Goal: Task Accomplishment & Management: Manage account settings

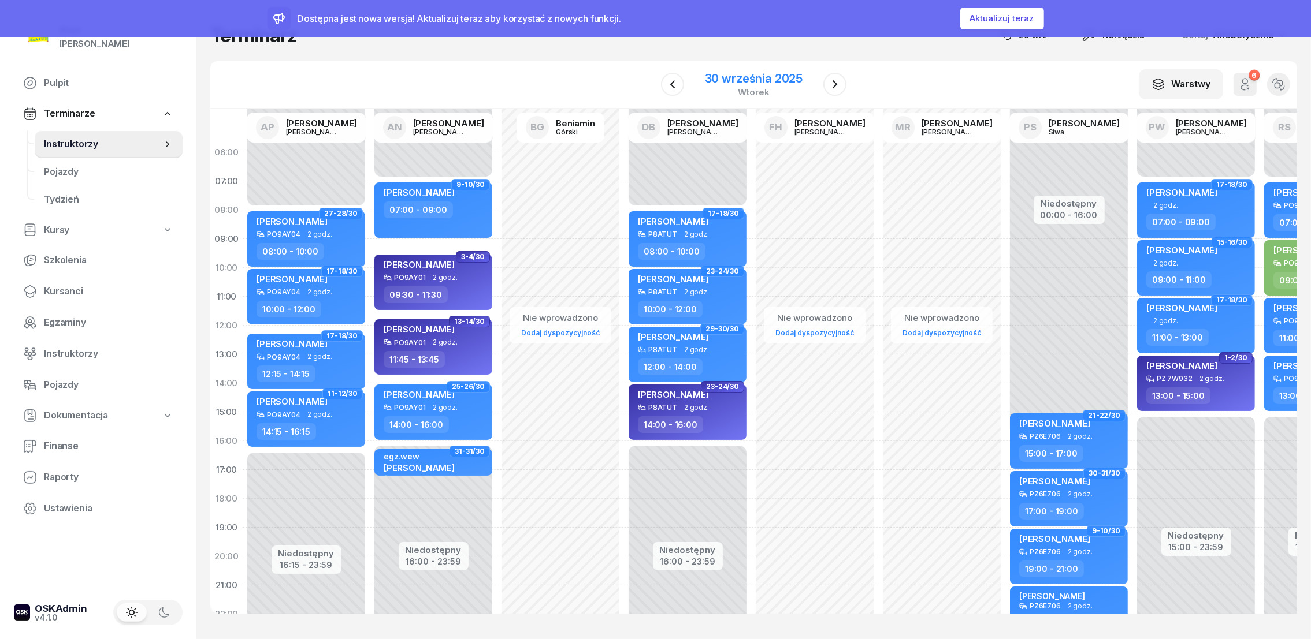
click at [737, 74] on div "30 września 2025" at bounding box center [754, 79] width 98 height 12
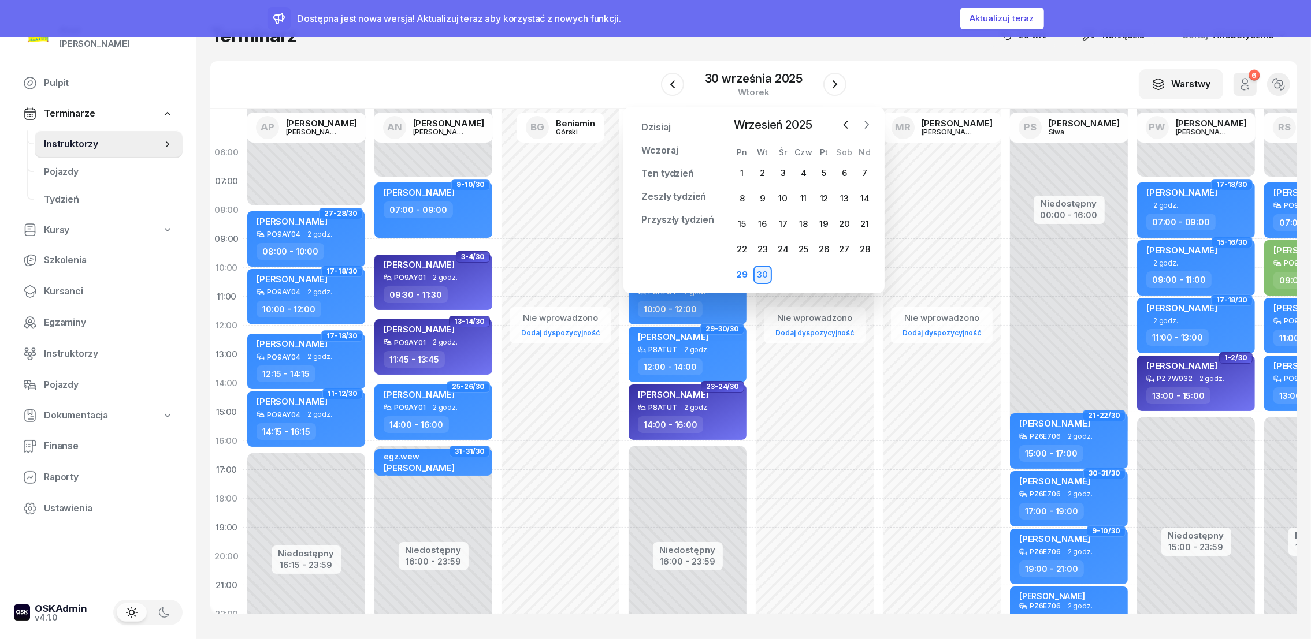
click at [865, 125] on icon "button" at bounding box center [867, 125] width 12 height 12
click at [865, 124] on icon "button" at bounding box center [867, 125] width 12 height 12
click at [808, 222] on div "18" at bounding box center [803, 224] width 18 height 18
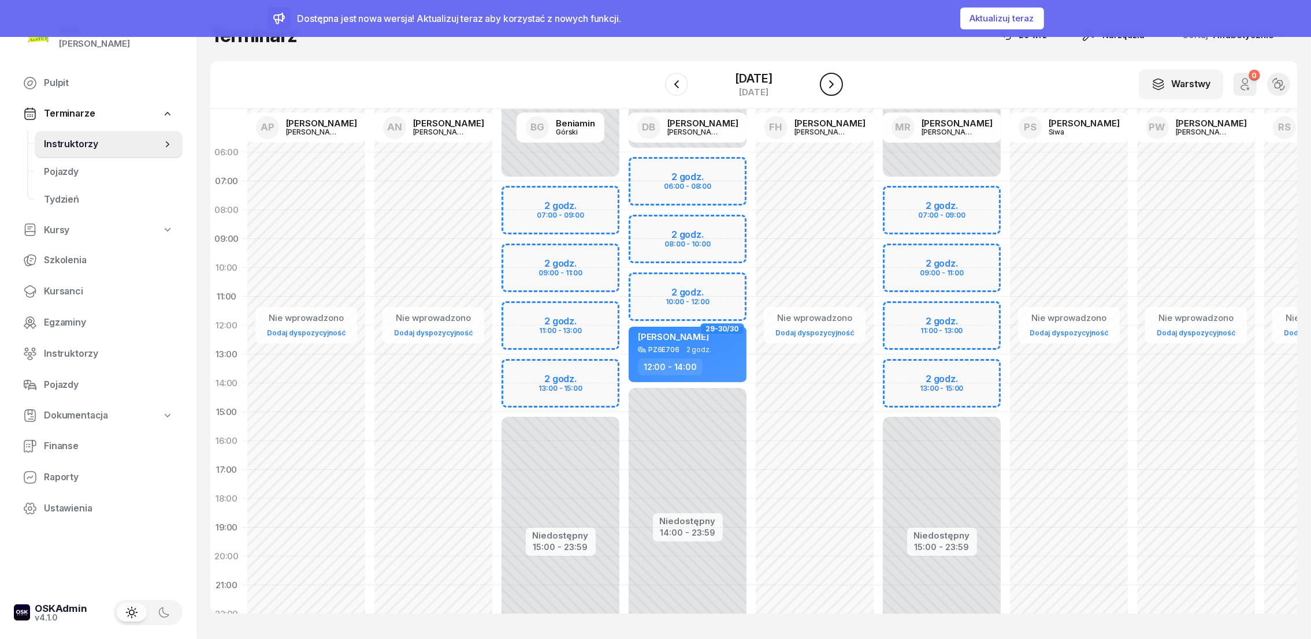
click at [830, 80] on icon "button" at bounding box center [831, 84] width 14 height 14
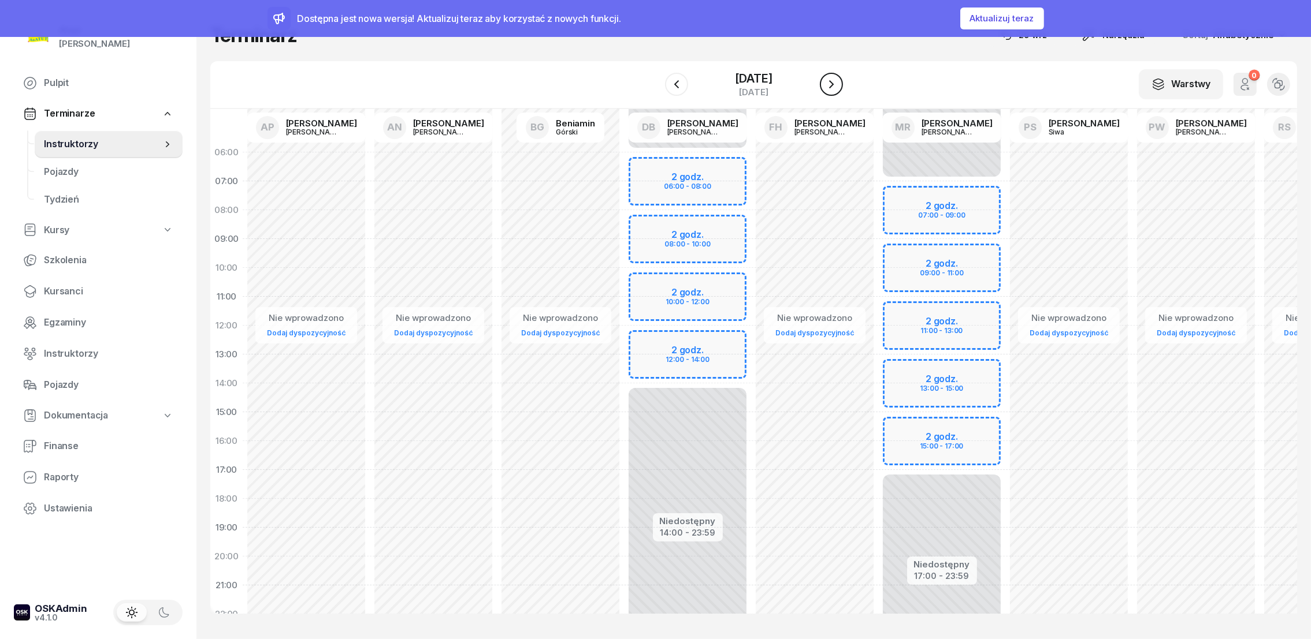
click at [833, 89] on icon "button" at bounding box center [831, 84] width 14 height 14
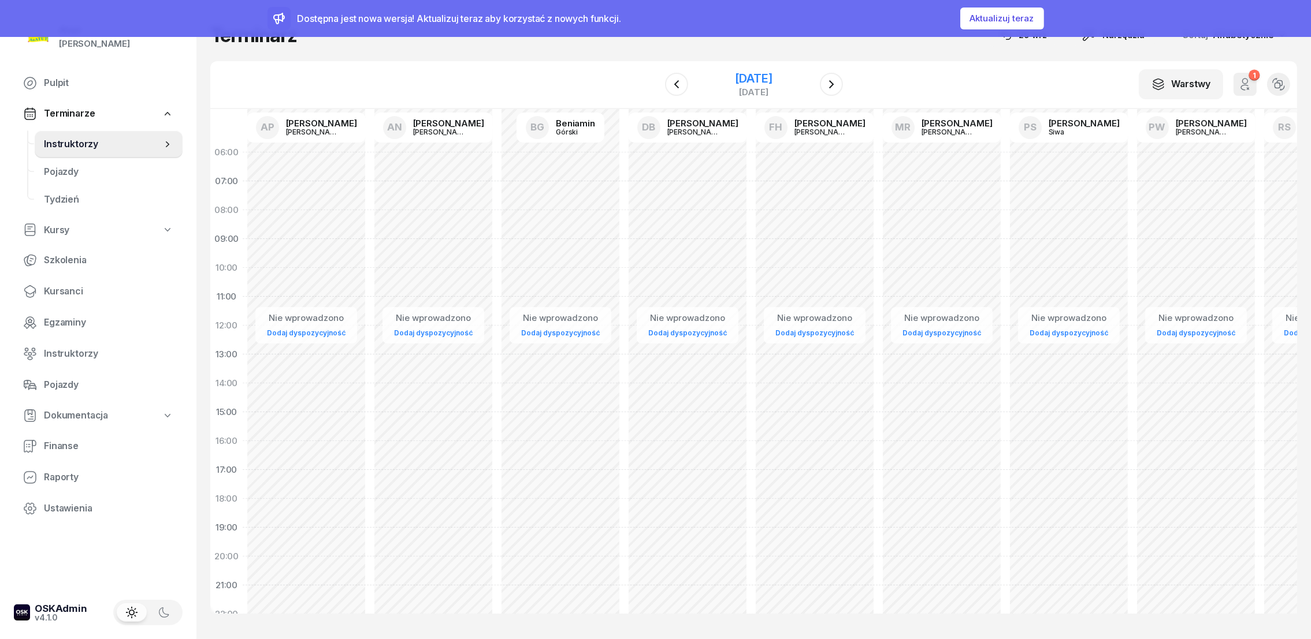
click at [763, 75] on div "20 grudnia 2025" at bounding box center [753, 79] width 37 height 12
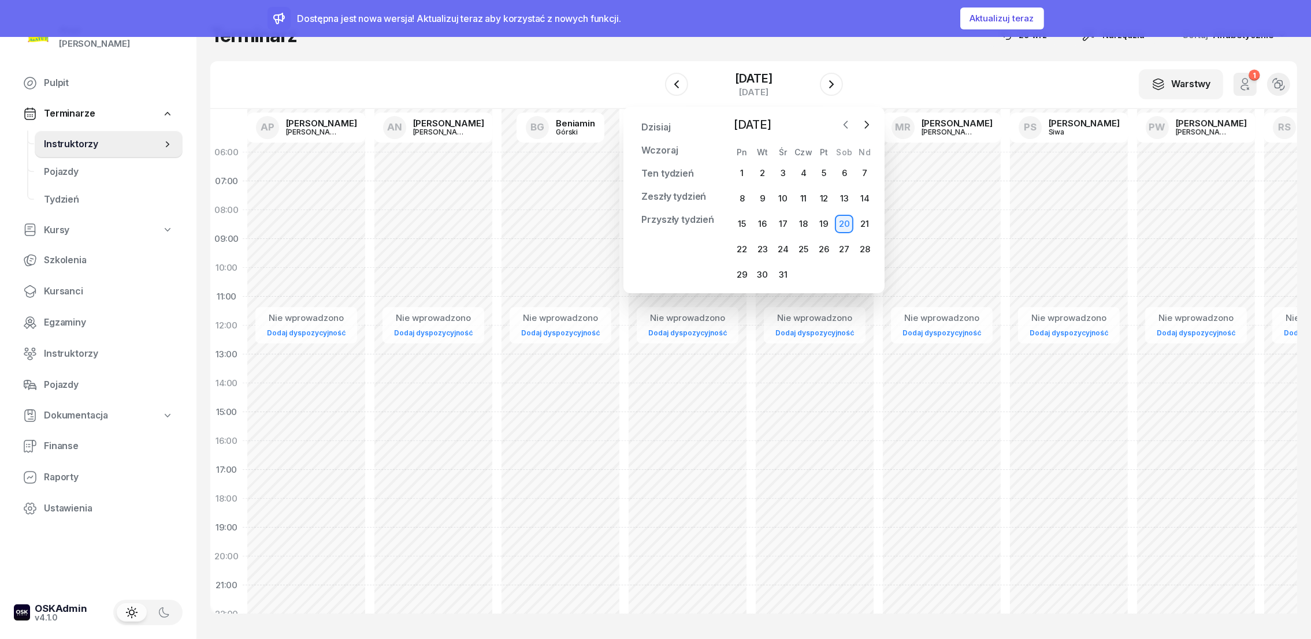
click at [845, 129] on icon "button" at bounding box center [846, 125] width 12 height 12
click at [838, 131] on div at bounding box center [856, 124] width 38 height 17
click at [845, 124] on icon "button" at bounding box center [844, 124] width 3 height 7
click at [743, 275] on div "29" at bounding box center [741, 275] width 18 height 18
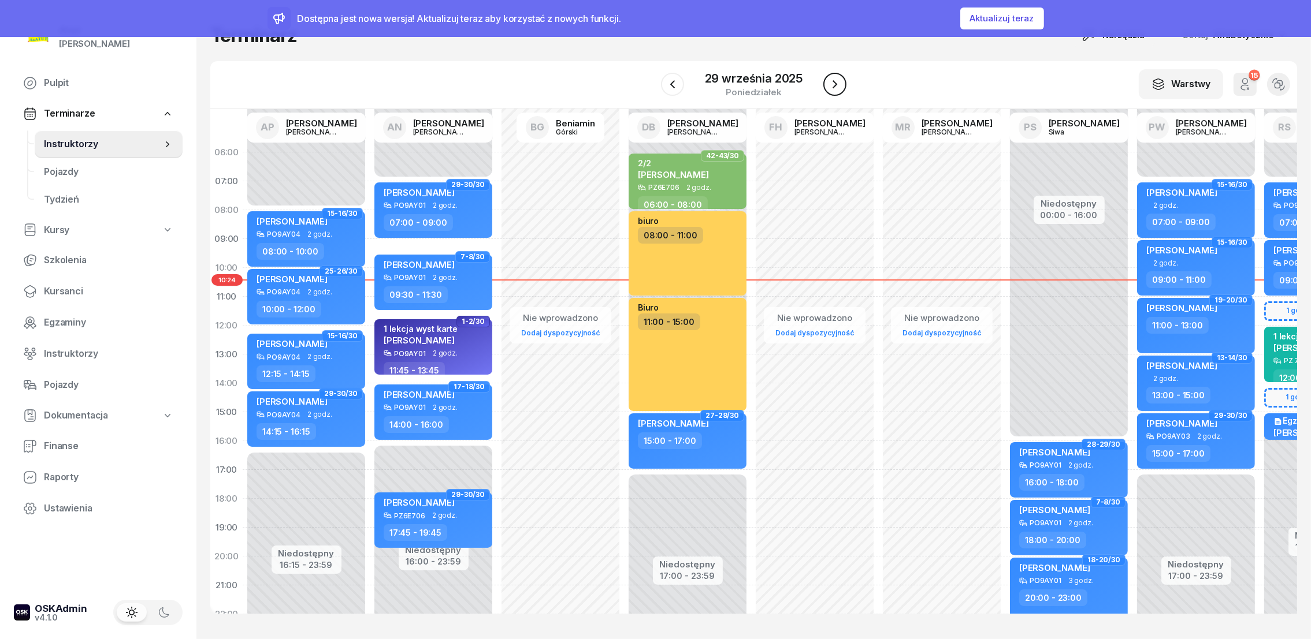
click at [837, 84] on icon "button" at bounding box center [835, 84] width 14 height 14
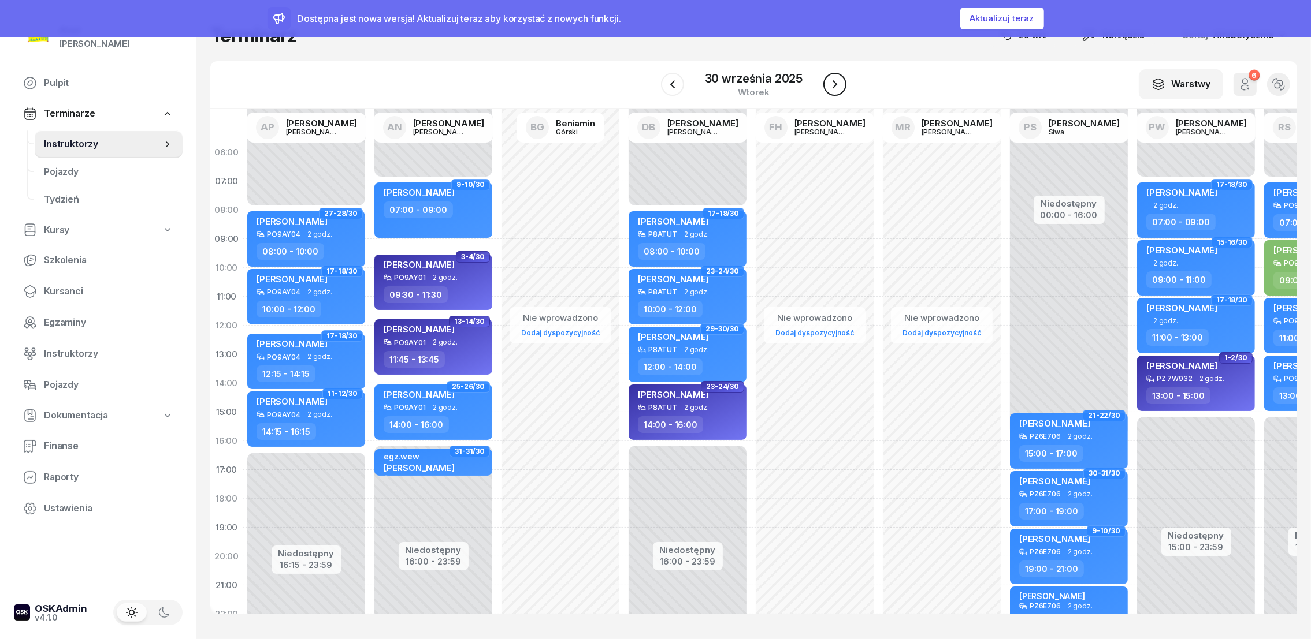
click at [836, 83] on icon "button" at bounding box center [835, 84] width 14 height 14
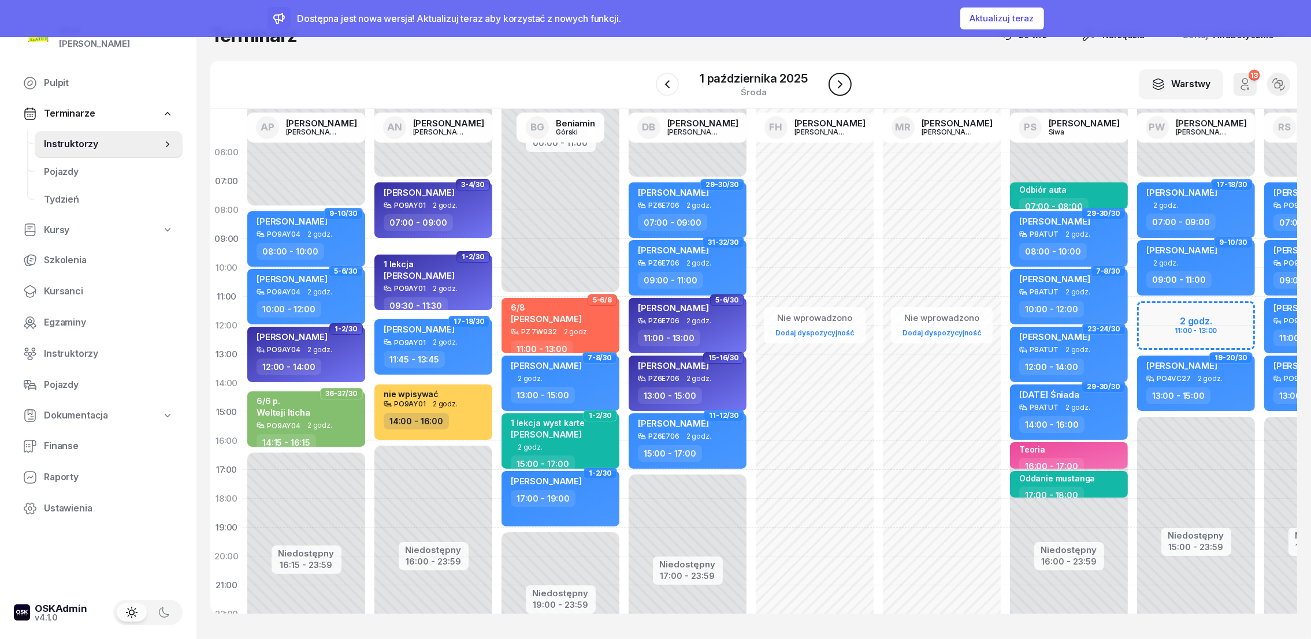
click at [836, 83] on icon "button" at bounding box center [840, 84] width 14 height 14
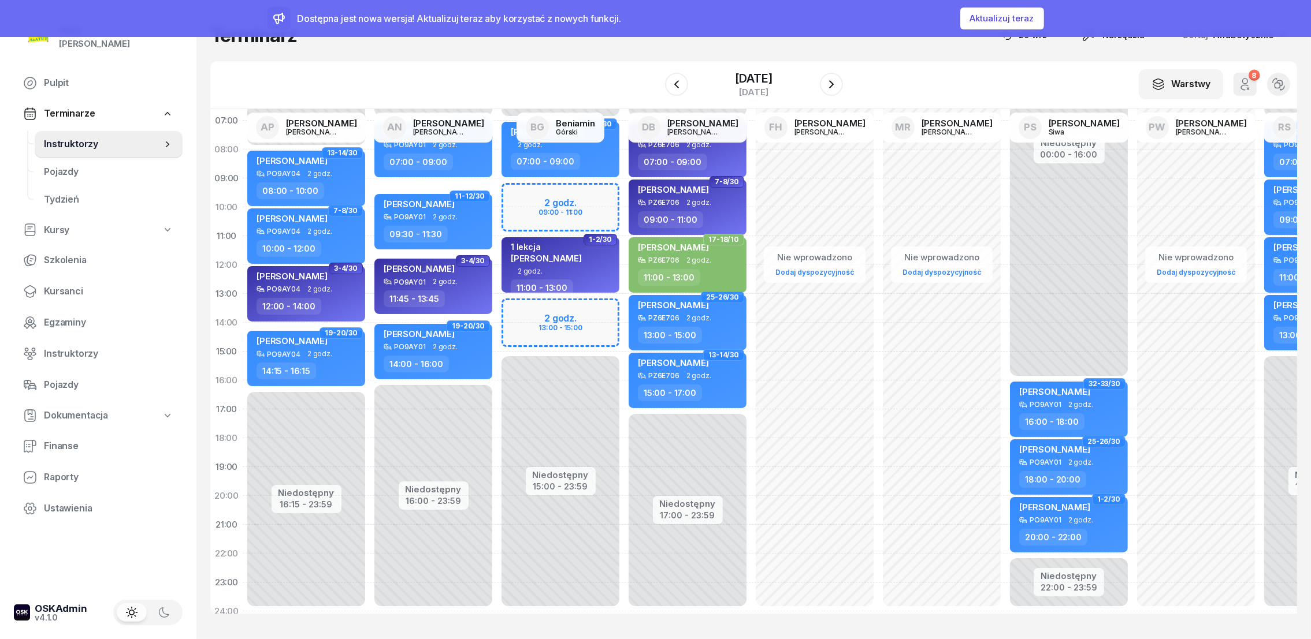
scroll to position [85, 0]
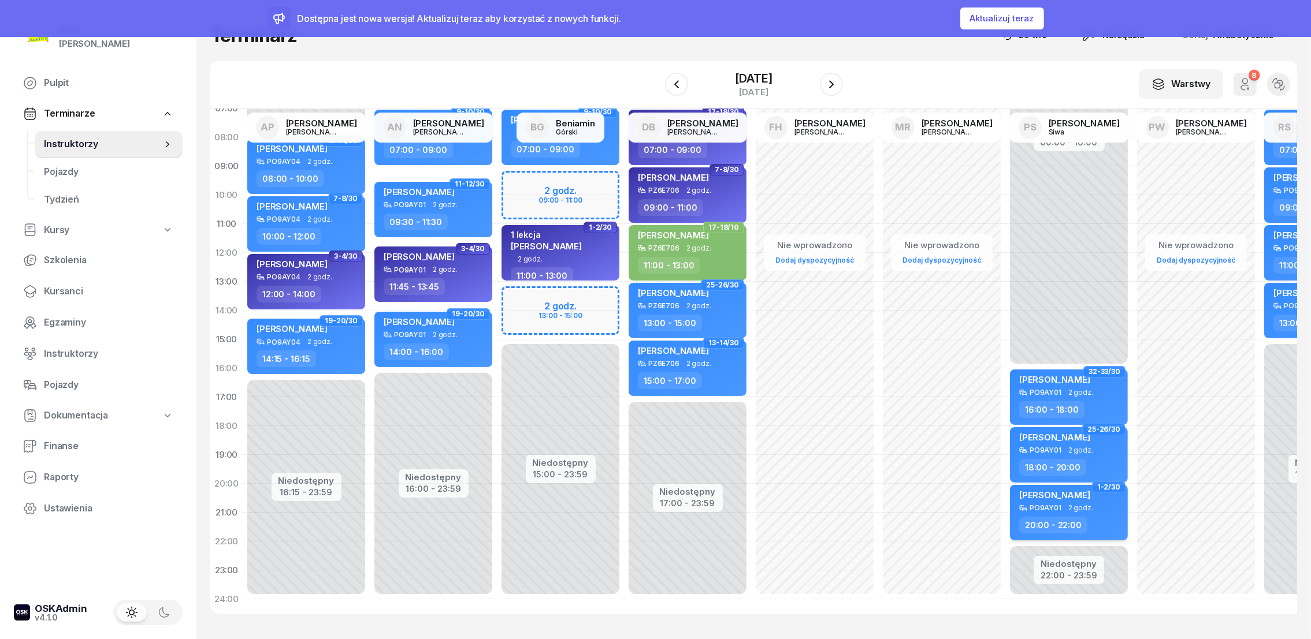
click at [1059, 490] on span "[PERSON_NAME]" at bounding box center [1054, 495] width 71 height 11
select select "20"
select select "22"
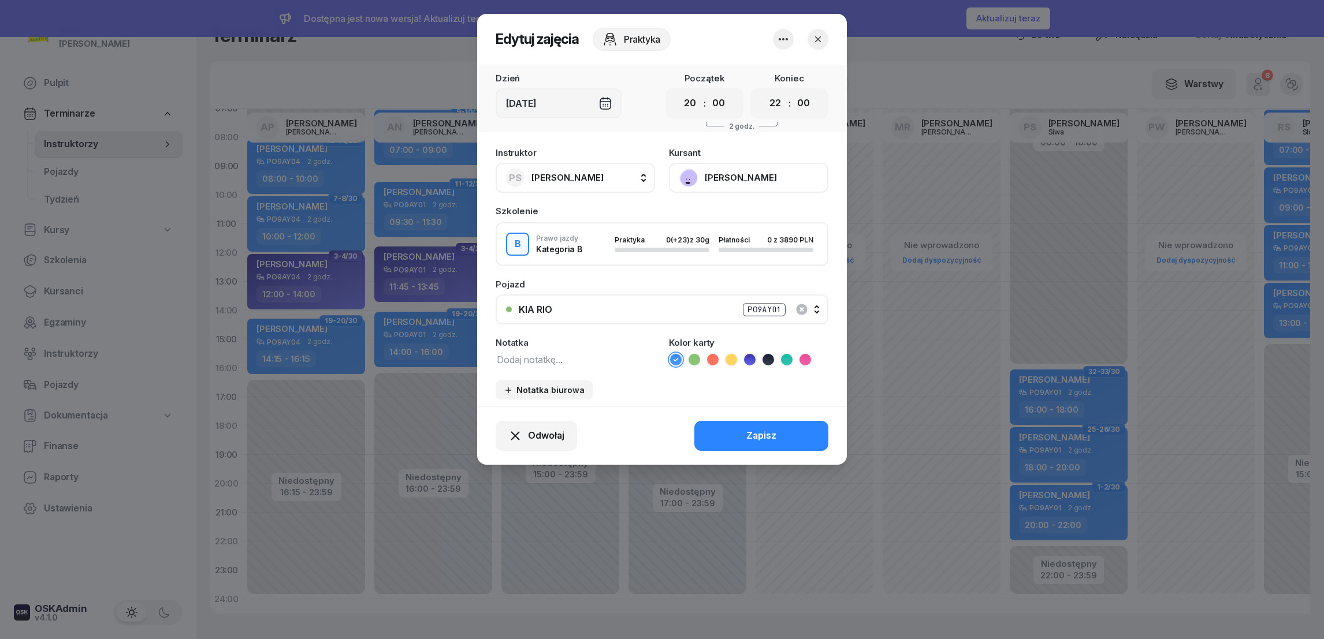
click at [727, 173] on button "[PERSON_NAME]" at bounding box center [748, 178] width 159 height 30
click at [708, 220] on div "Otwórz profil" at bounding box center [706, 216] width 56 height 15
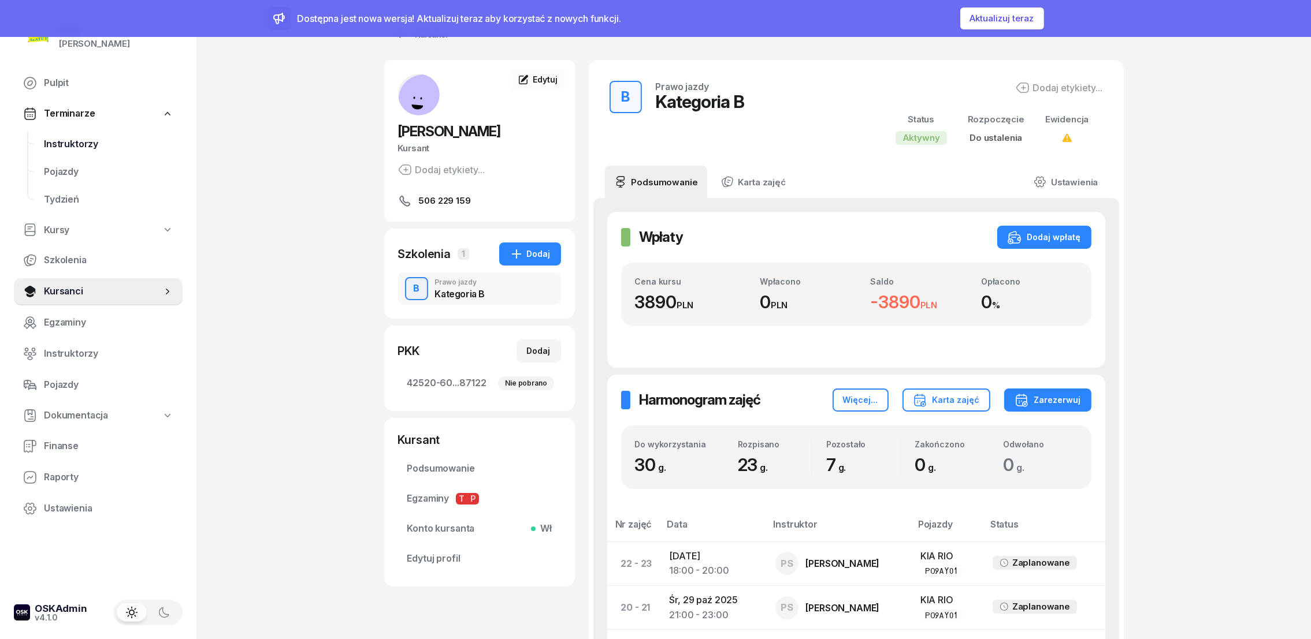
click at [69, 146] on span "Instruktorzy" at bounding box center [108, 144] width 129 height 15
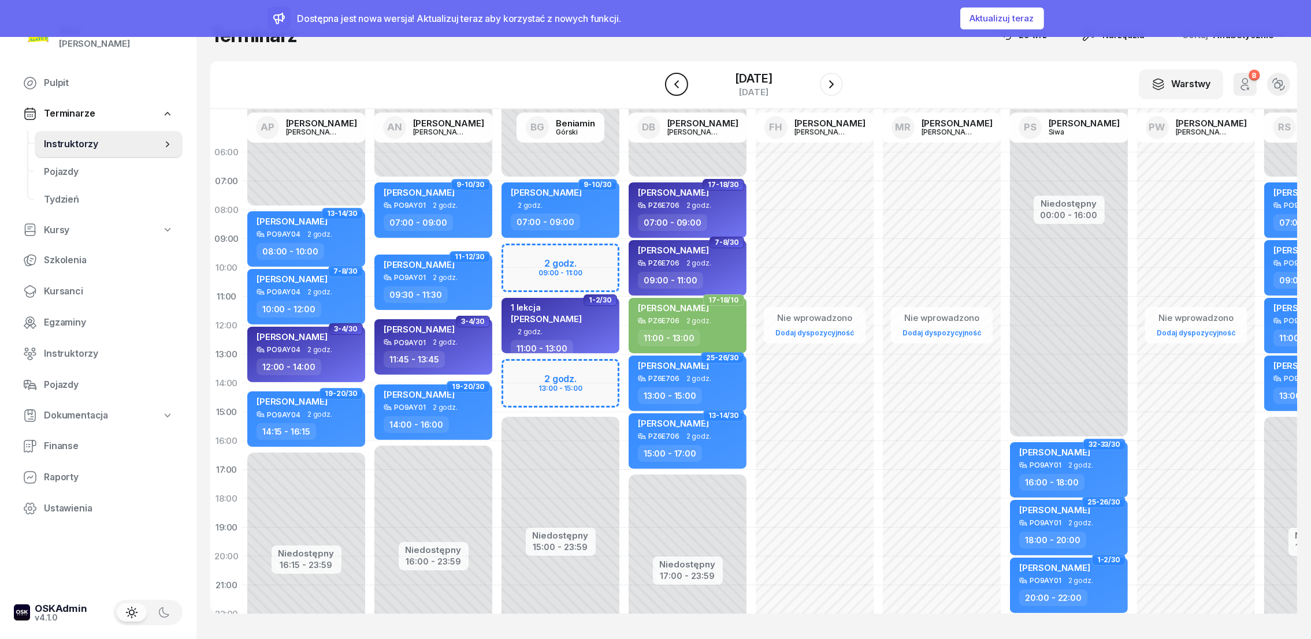
click at [670, 79] on icon "button" at bounding box center [676, 84] width 14 height 14
click at [670, 79] on icon "button" at bounding box center [667, 84] width 14 height 14
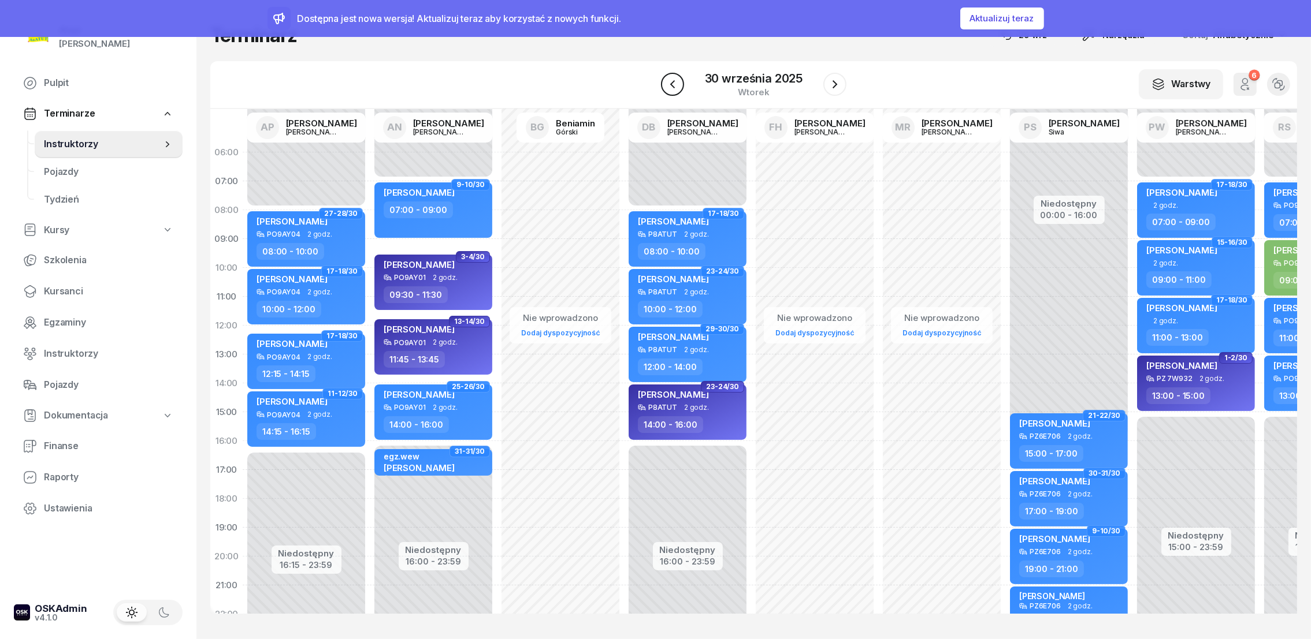
click at [668, 81] on icon "button" at bounding box center [672, 84] width 14 height 14
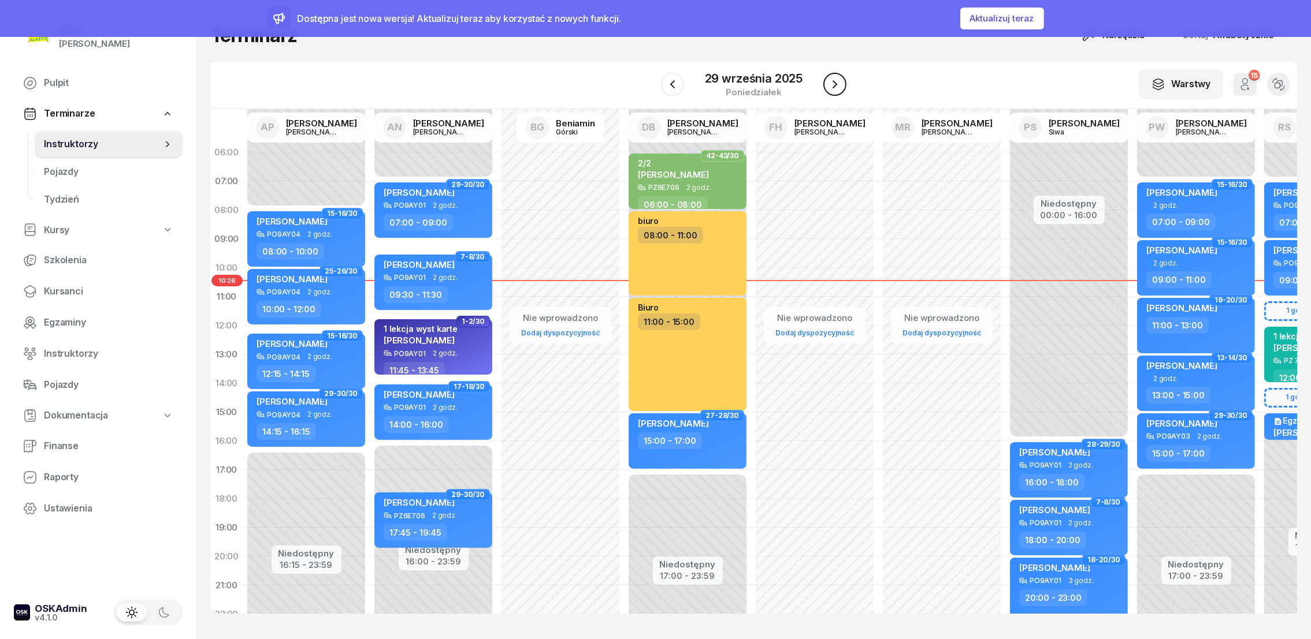
click at [838, 84] on icon "button" at bounding box center [835, 84] width 14 height 14
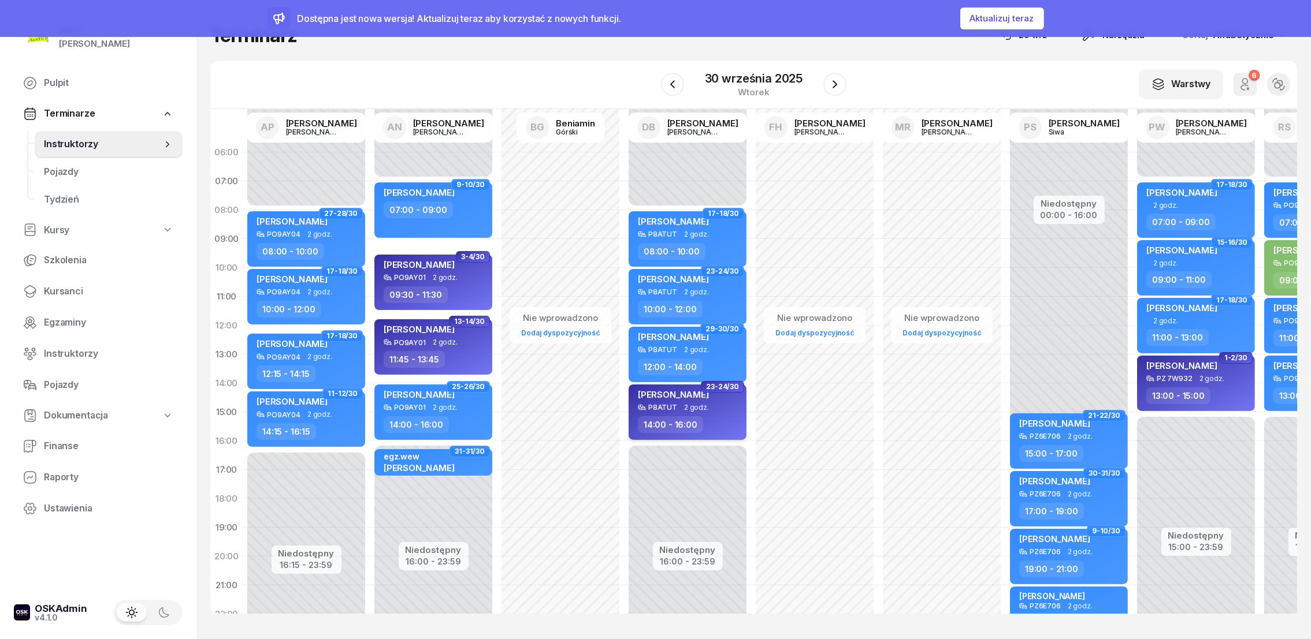
click at [686, 400] on div "[PERSON_NAME]" at bounding box center [673, 396] width 71 height 14
select select "14"
select select "16"
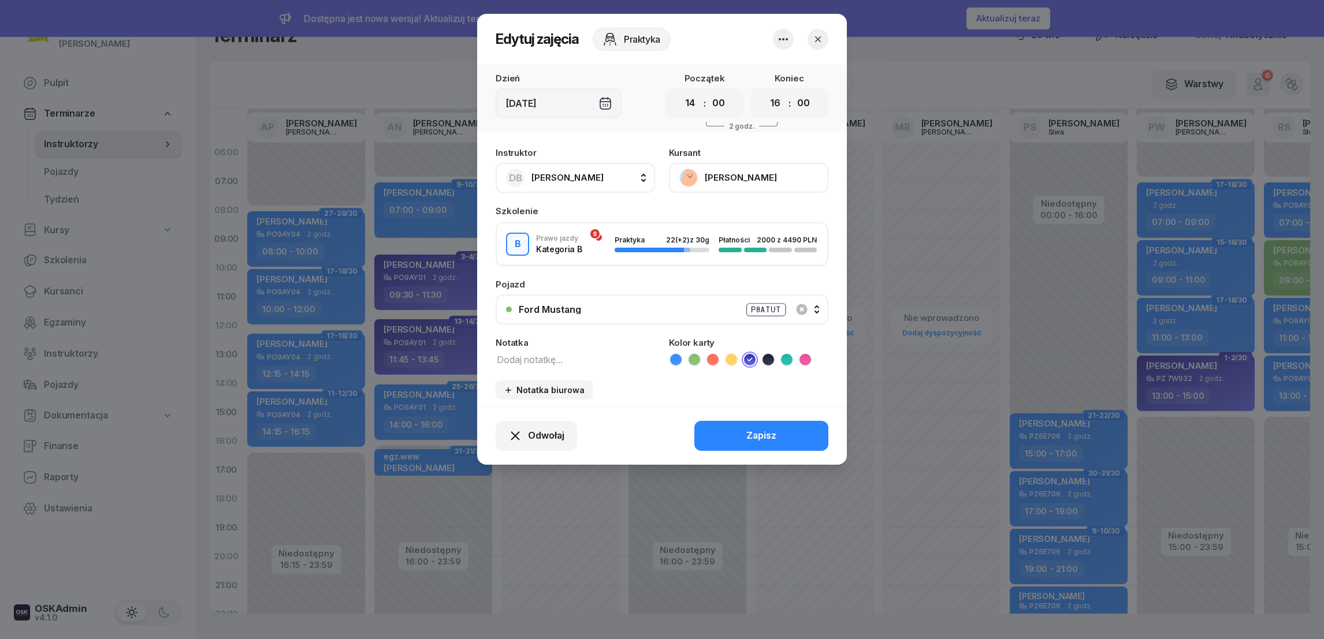
click at [727, 181] on button "[PERSON_NAME]" at bounding box center [748, 178] width 159 height 30
click at [820, 41] on icon "button" at bounding box center [818, 40] width 12 height 12
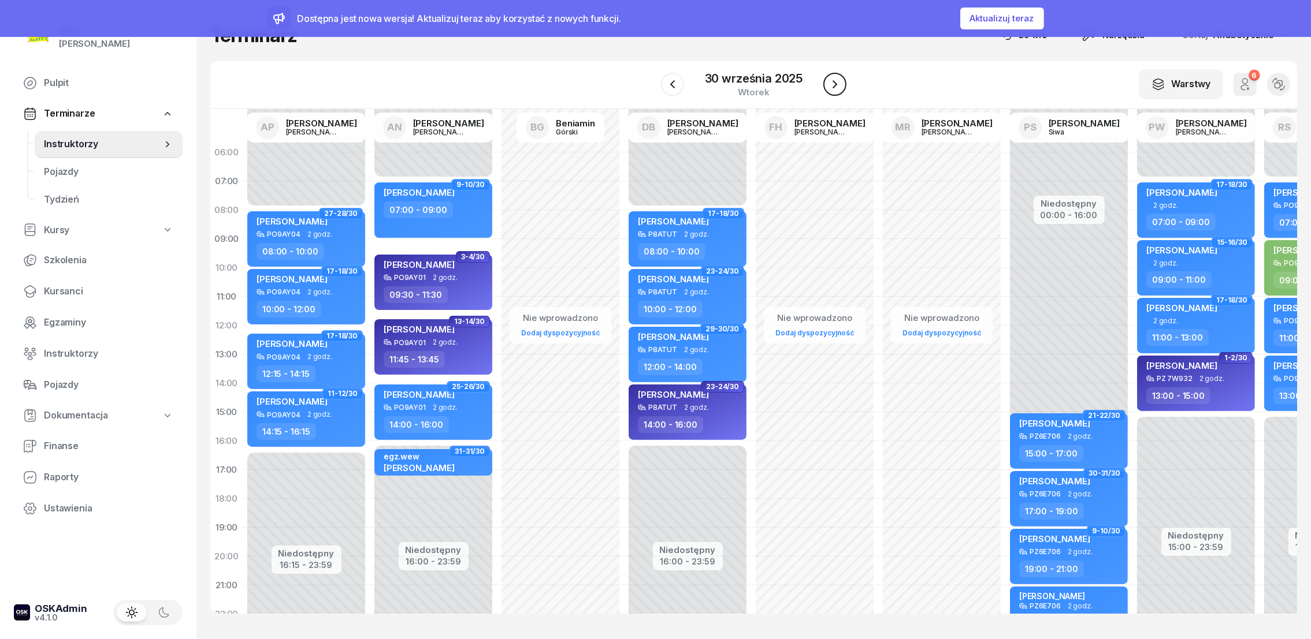
click at [826, 82] on button "button" at bounding box center [834, 84] width 23 height 23
click at [826, 82] on div "30 września 2025 wtorek" at bounding box center [753, 84] width 185 height 33
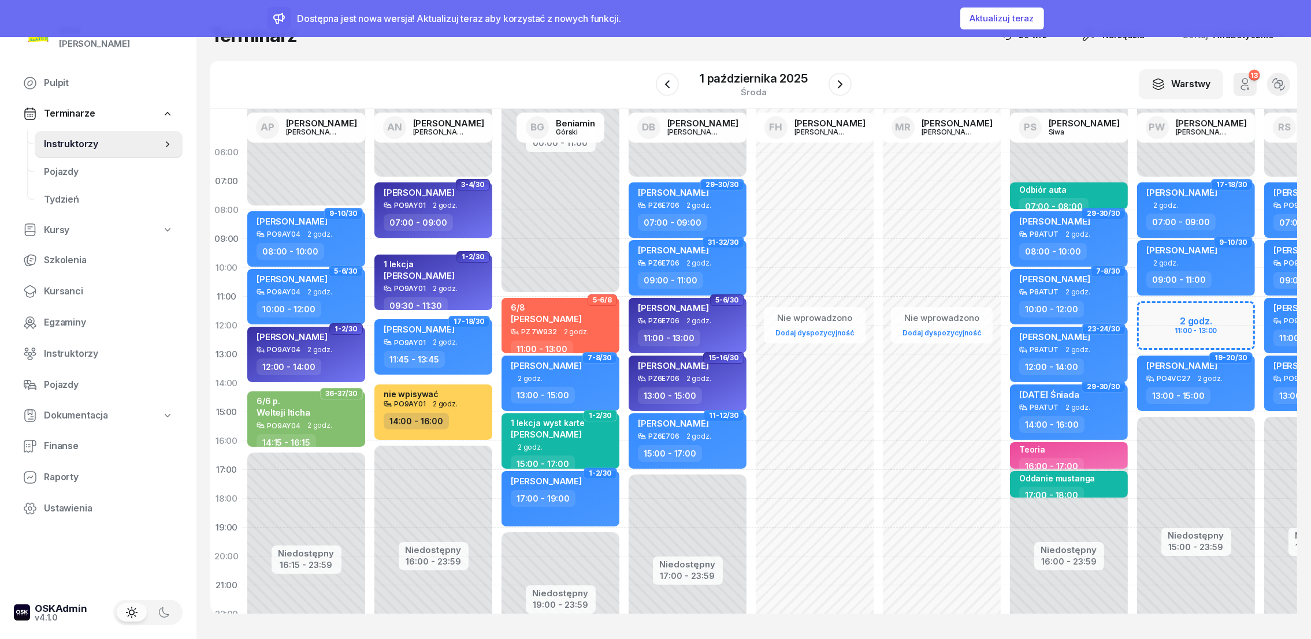
drag, startPoint x: 826, startPoint y: 82, endPoint x: 795, endPoint y: 51, distance: 43.3
click at [795, 51] on div "Terminarz 29 wrz Narzędzia Sortuj Alfabetycznie W Wybierz AP Adam Pytlak AN Art…" at bounding box center [753, 318] width 1087 height 637
click at [834, 85] on icon "button" at bounding box center [840, 84] width 14 height 14
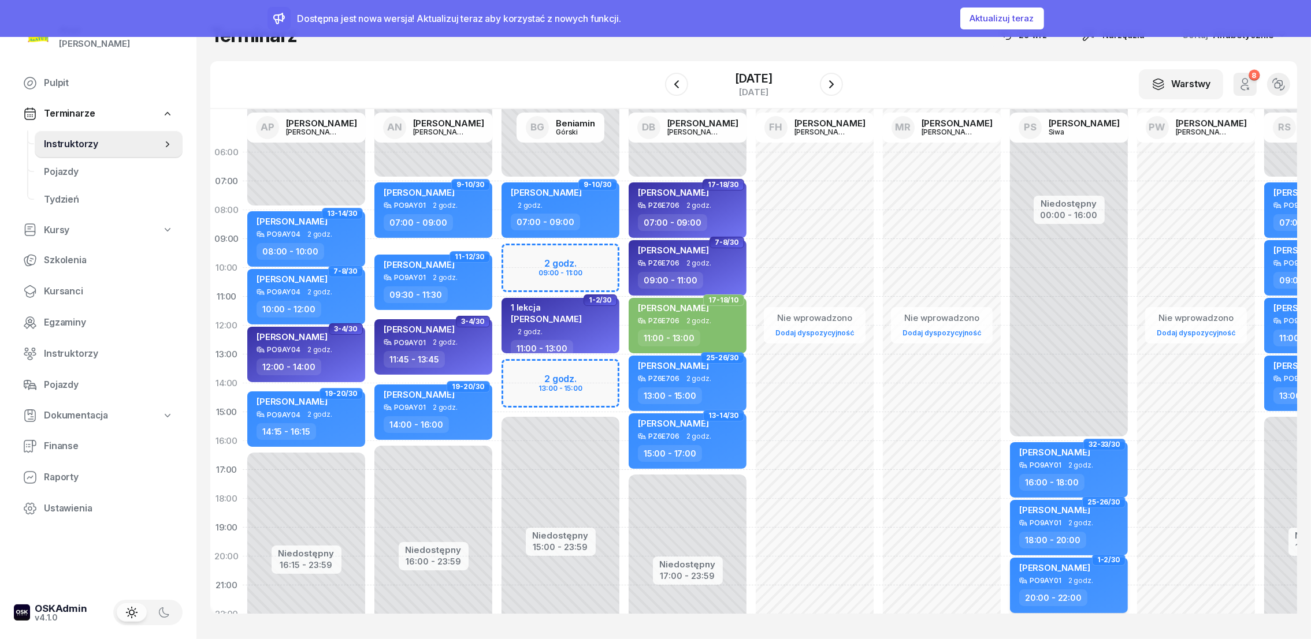
click at [1067, 569] on span "[PERSON_NAME]" at bounding box center [1054, 568] width 71 height 11
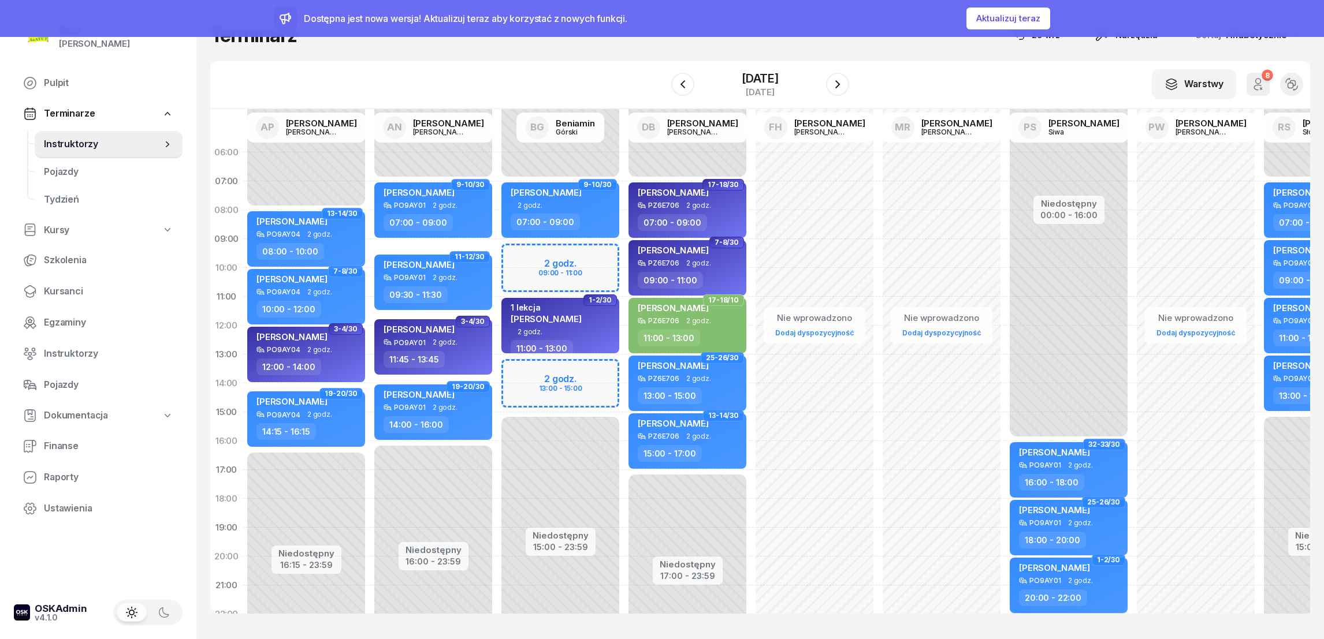
select select "20"
select select "22"
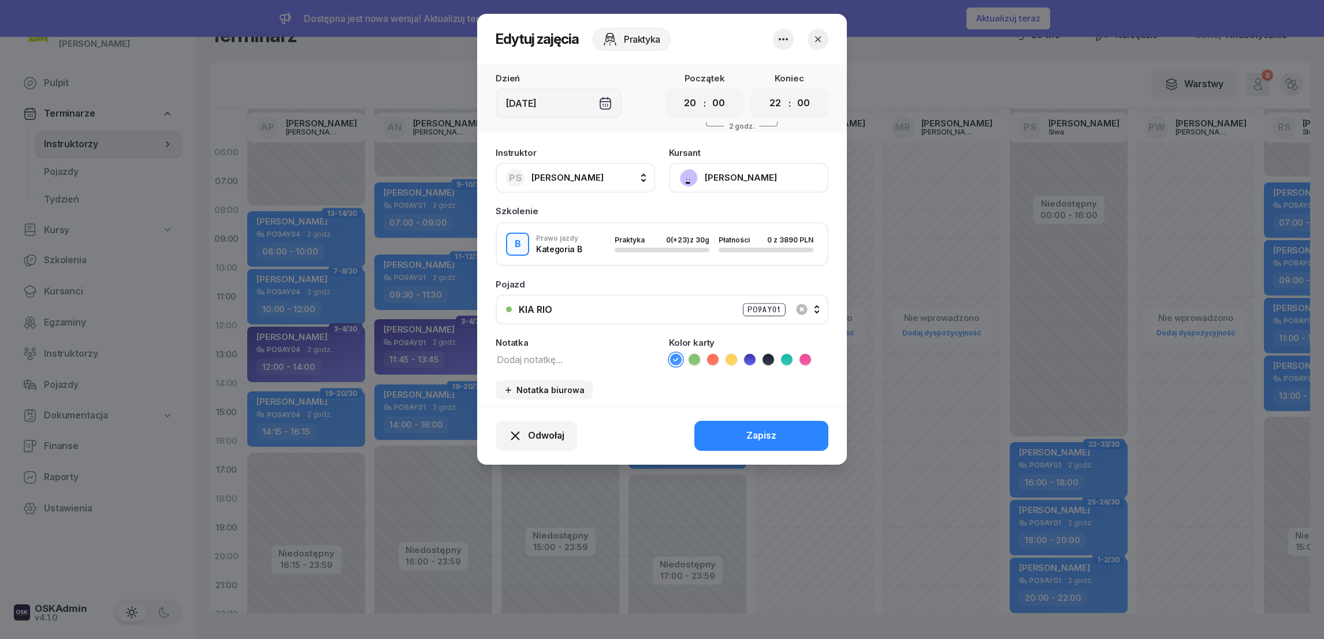
click at [713, 183] on button "[PERSON_NAME]" at bounding box center [748, 178] width 159 height 30
click at [691, 222] on div "Otwórz profil" at bounding box center [706, 216] width 56 height 15
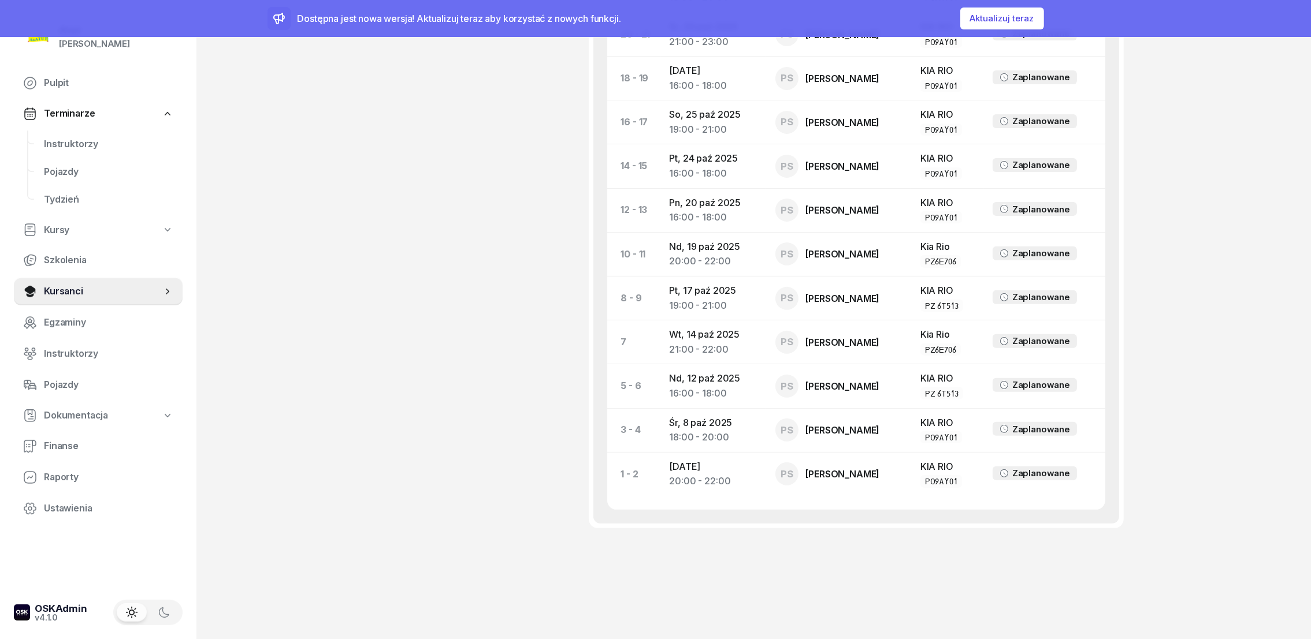
scroll to position [577, 0]
click at [708, 298] on div "19:00 - 21:00" at bounding box center [713, 303] width 88 height 15
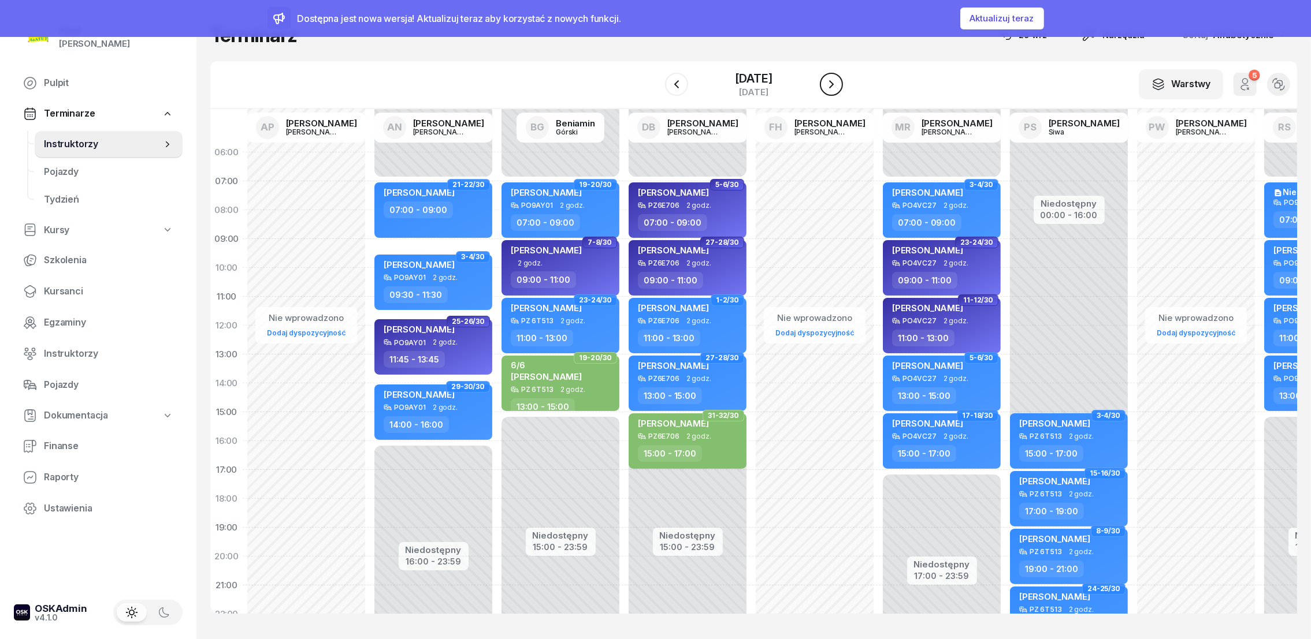
click at [838, 80] on icon "button" at bounding box center [831, 84] width 14 height 14
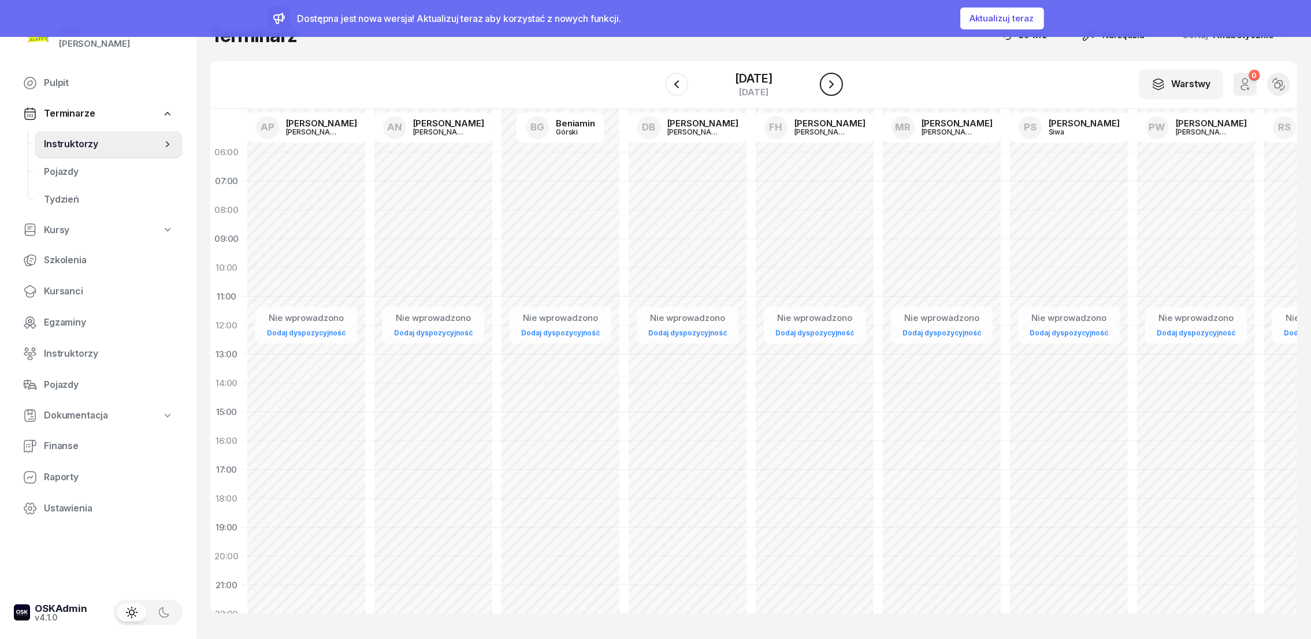
click at [838, 80] on icon "button" at bounding box center [831, 84] width 14 height 14
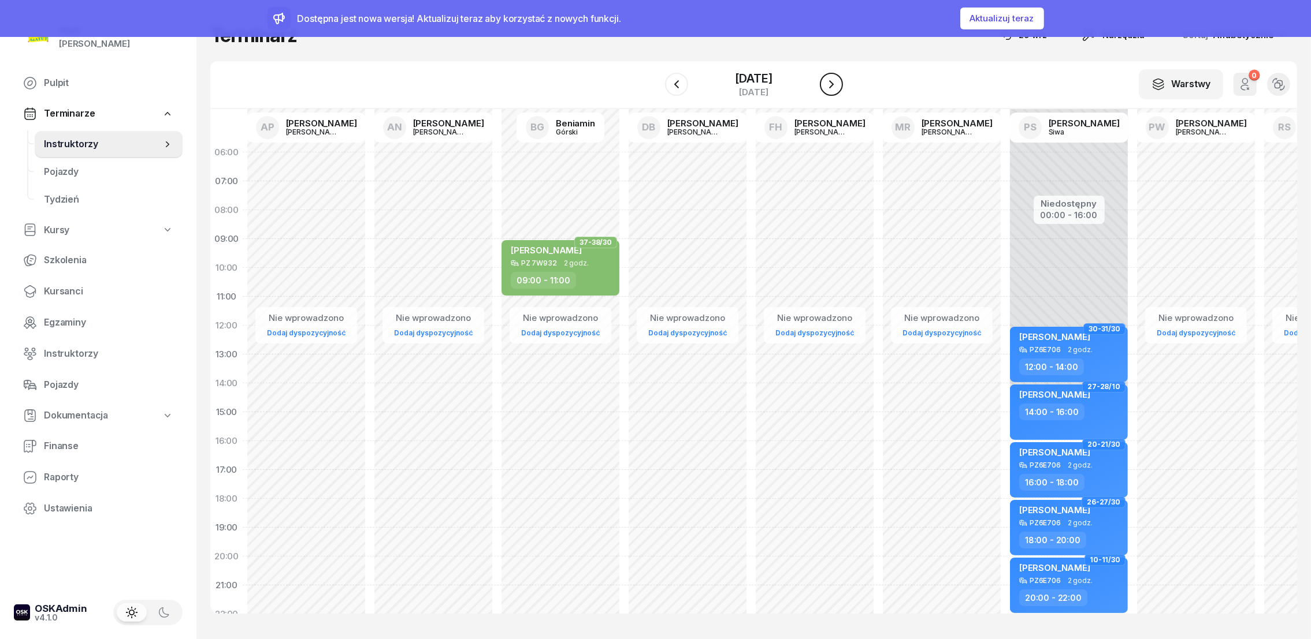
click at [838, 80] on icon "button" at bounding box center [831, 84] width 14 height 14
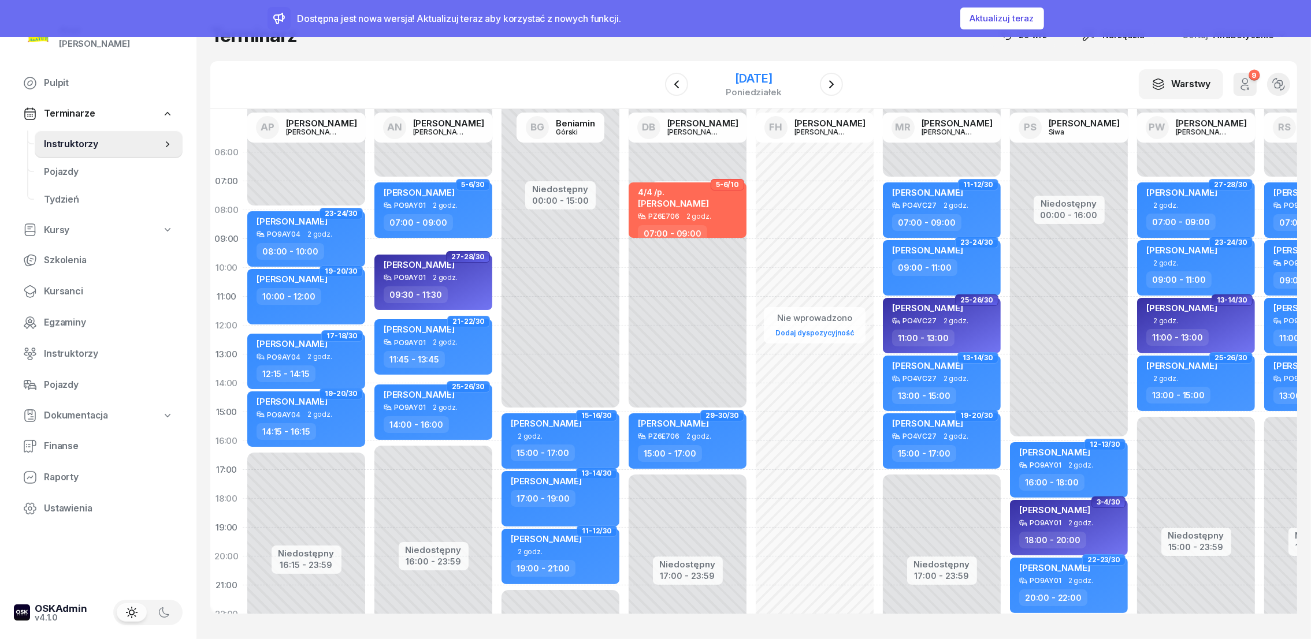
click at [738, 75] on div "[DATE]" at bounding box center [753, 79] width 55 height 12
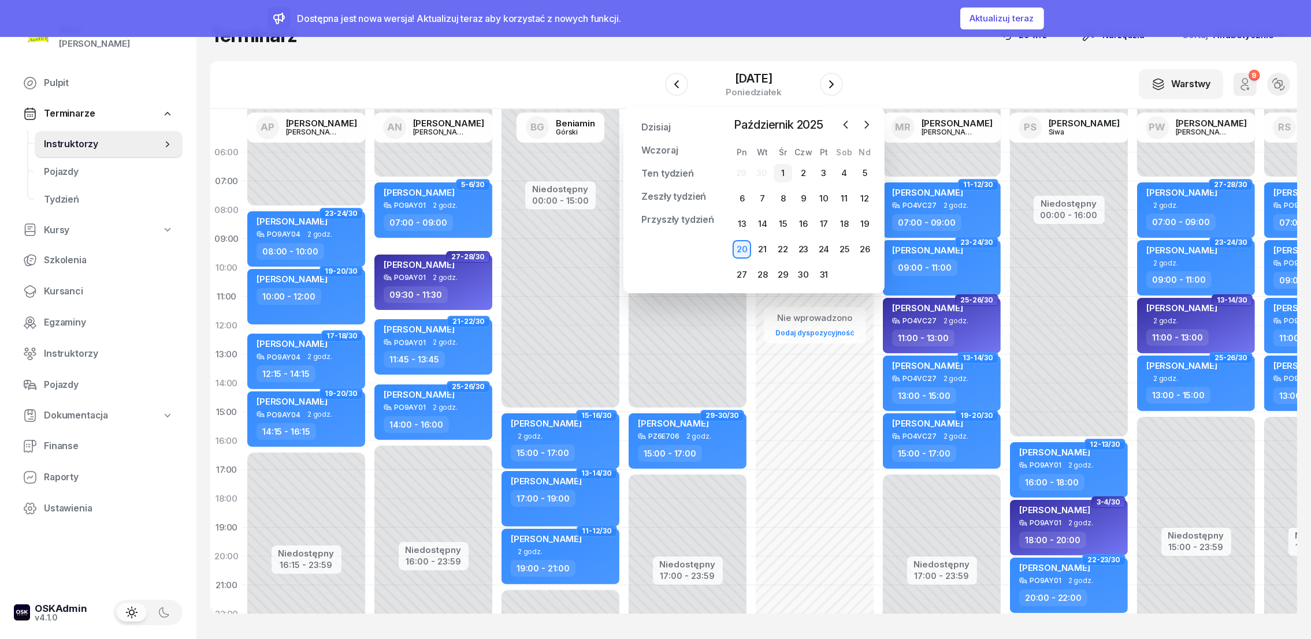
click at [785, 173] on div "1" at bounding box center [782, 173] width 18 height 18
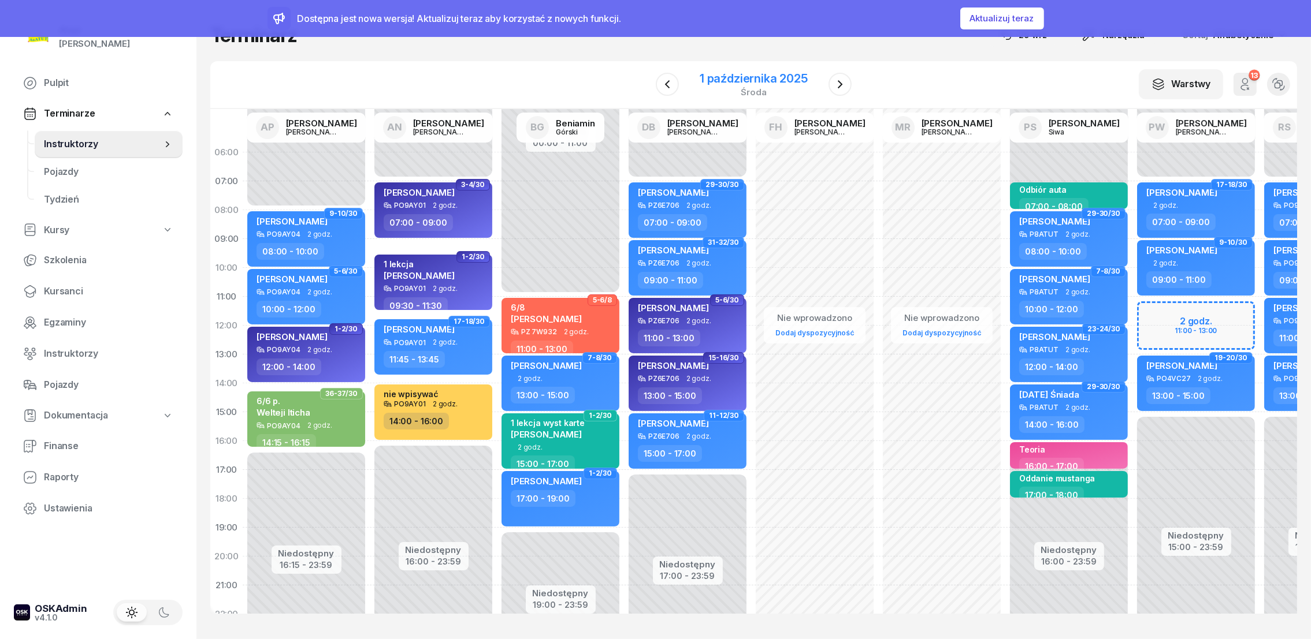
click at [795, 83] on div "1 października 2025" at bounding box center [754, 79] width 108 height 12
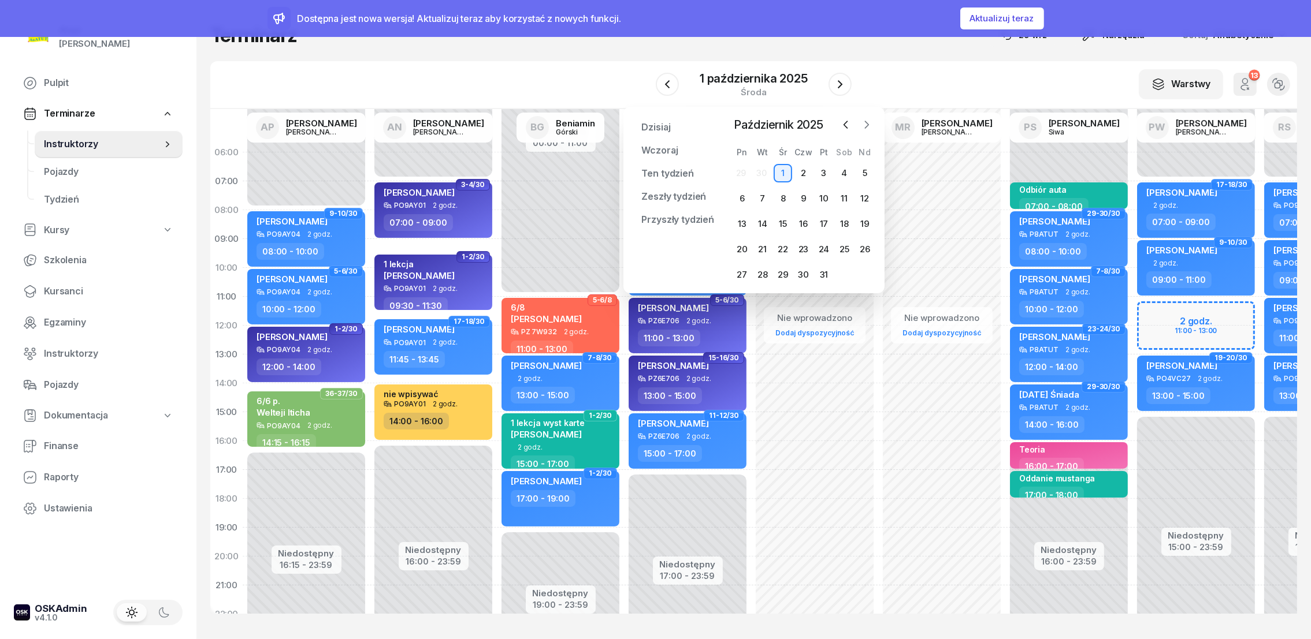
click at [869, 124] on icon "button" at bounding box center [867, 125] width 12 height 12
click at [848, 171] on div "1" at bounding box center [844, 173] width 18 height 18
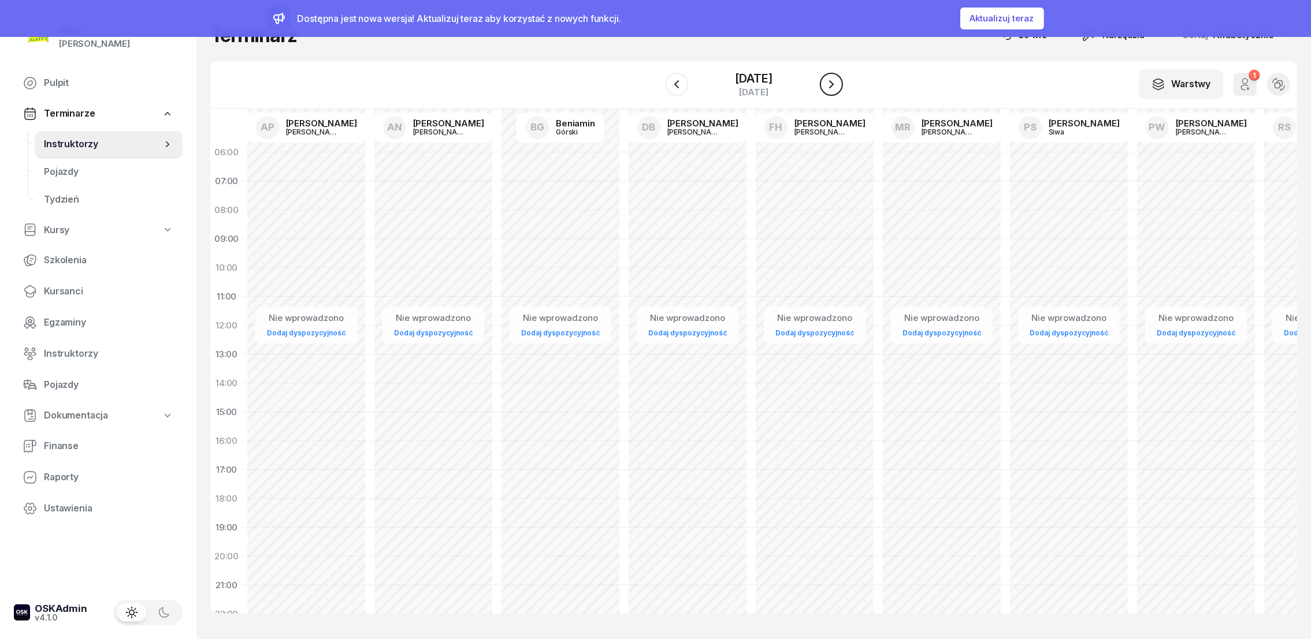
click at [836, 81] on icon "button" at bounding box center [831, 84] width 14 height 14
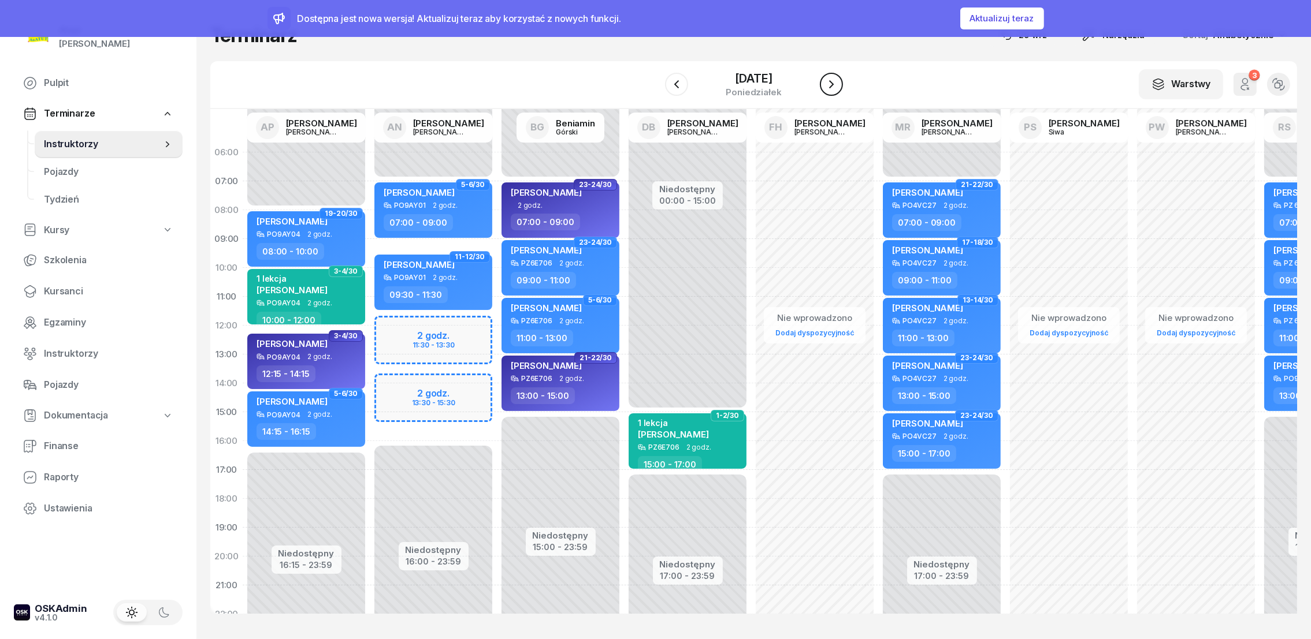
click at [831, 86] on icon "button" at bounding box center [831, 84] width 5 height 8
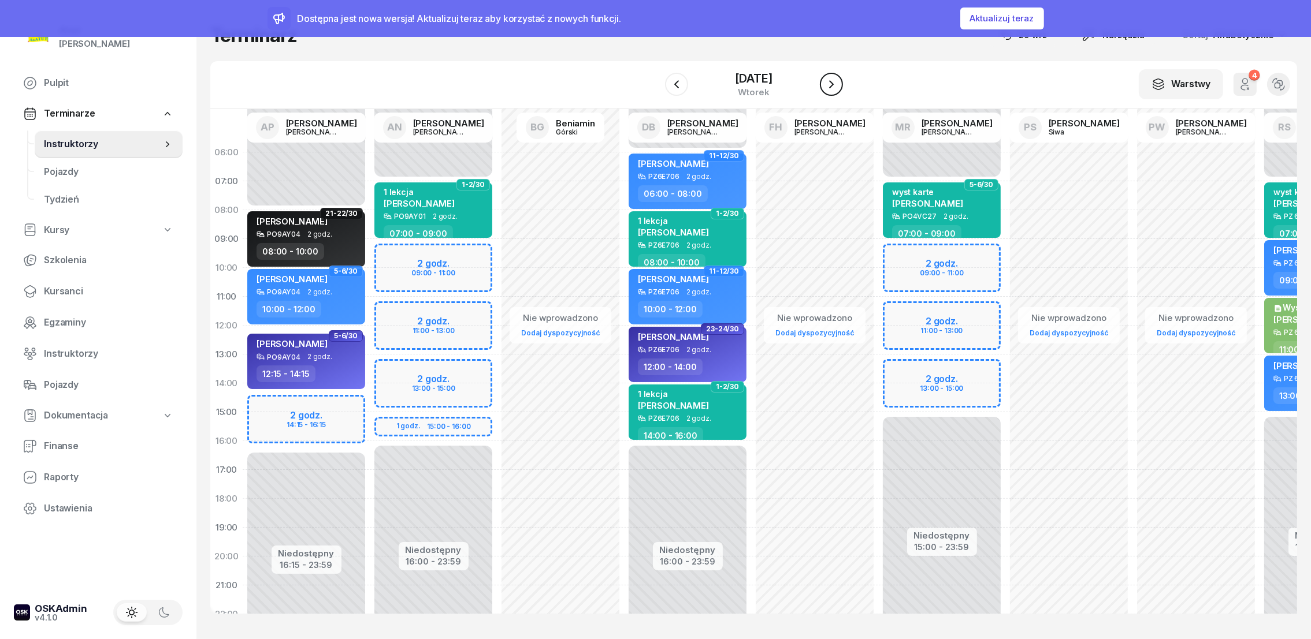
click at [831, 86] on icon "button" at bounding box center [831, 84] width 5 height 8
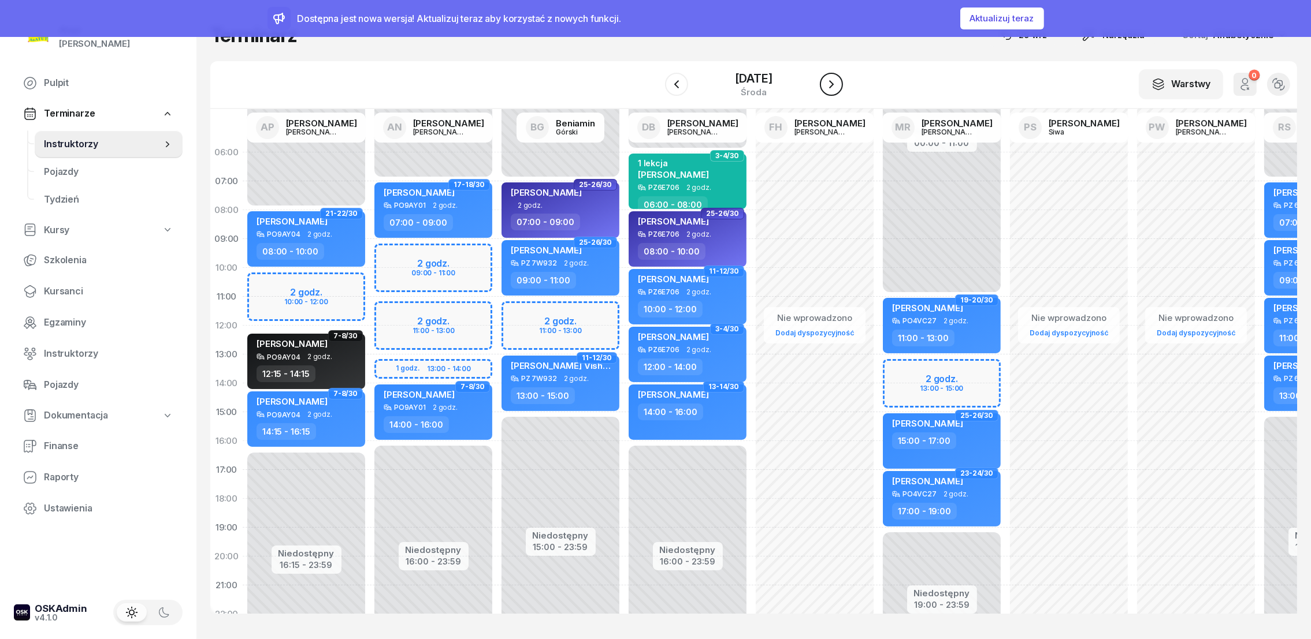
click at [831, 86] on icon "button" at bounding box center [831, 84] width 5 height 8
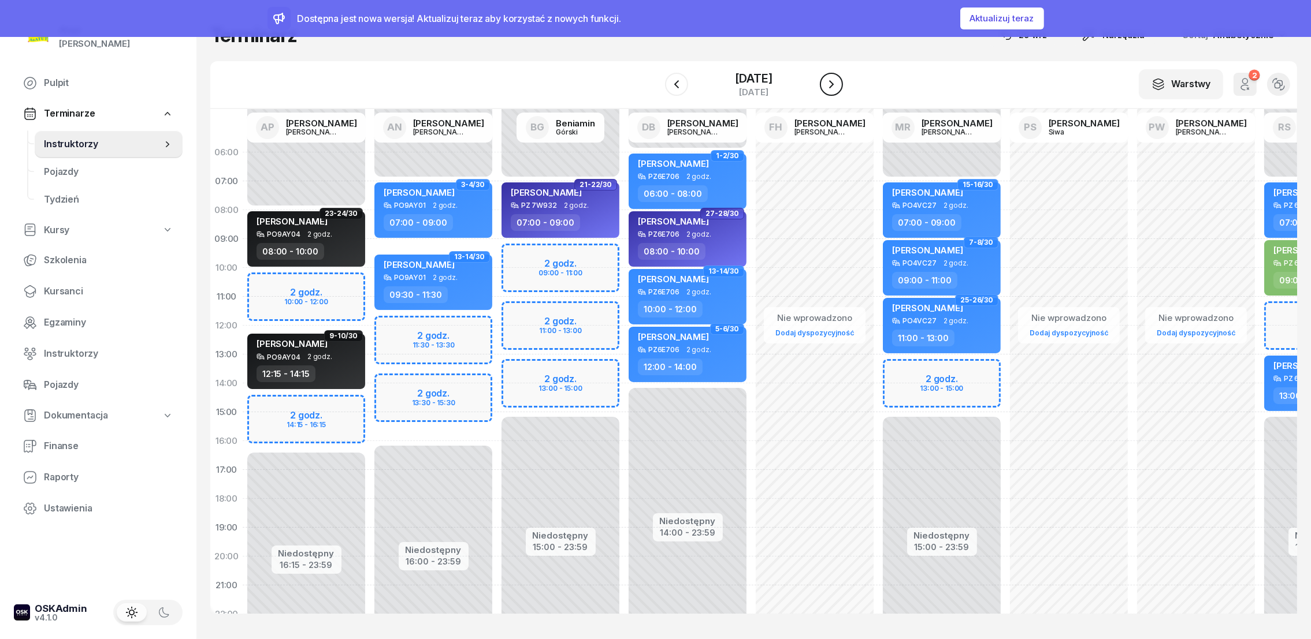
click at [831, 86] on icon "button" at bounding box center [831, 84] width 5 height 8
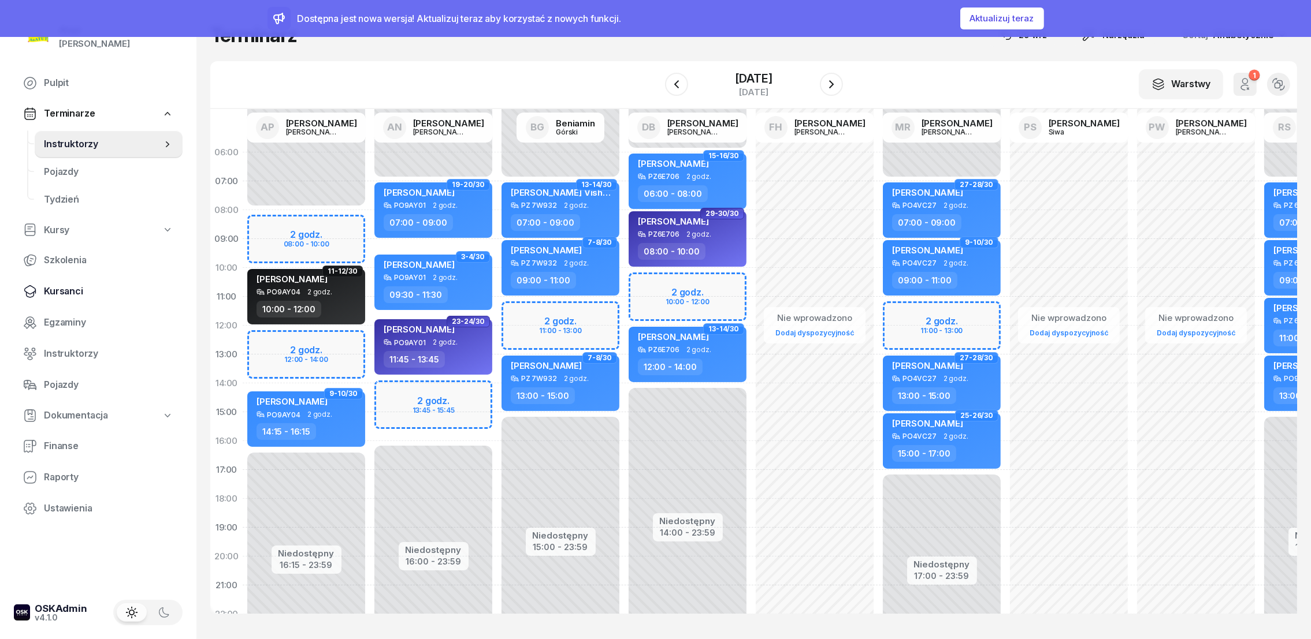
click at [64, 291] on span "Kursanci" at bounding box center [108, 291] width 129 height 15
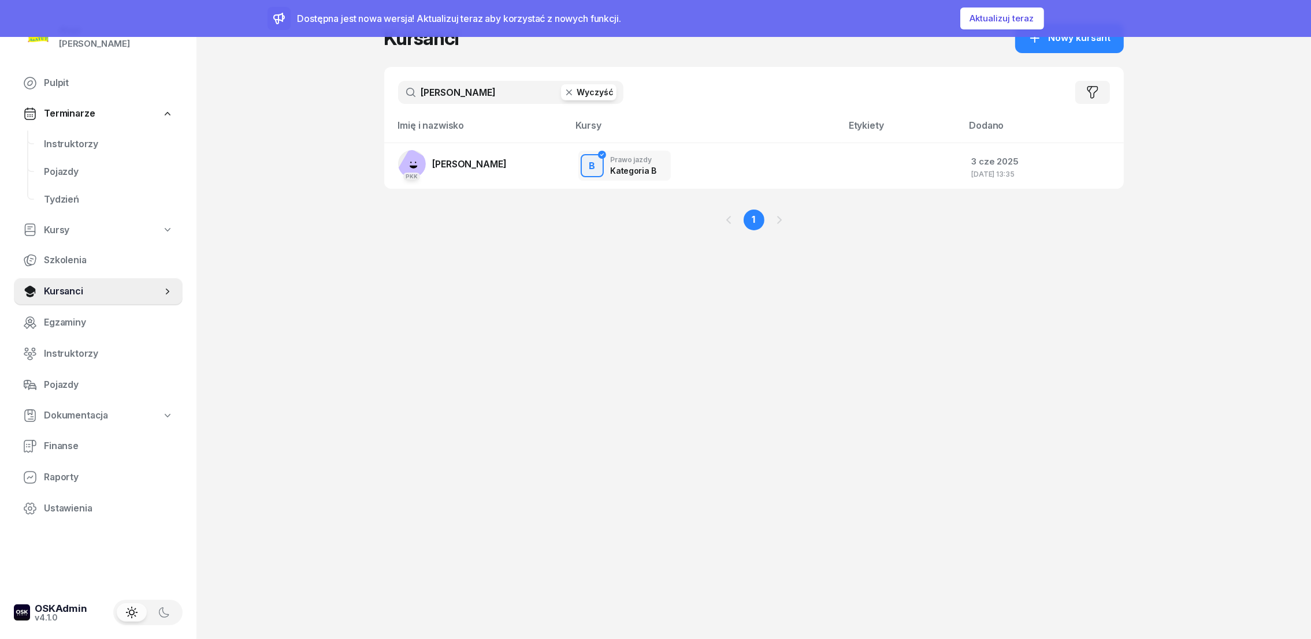
click at [600, 94] on button "Wyczyść" at bounding box center [588, 92] width 55 height 16
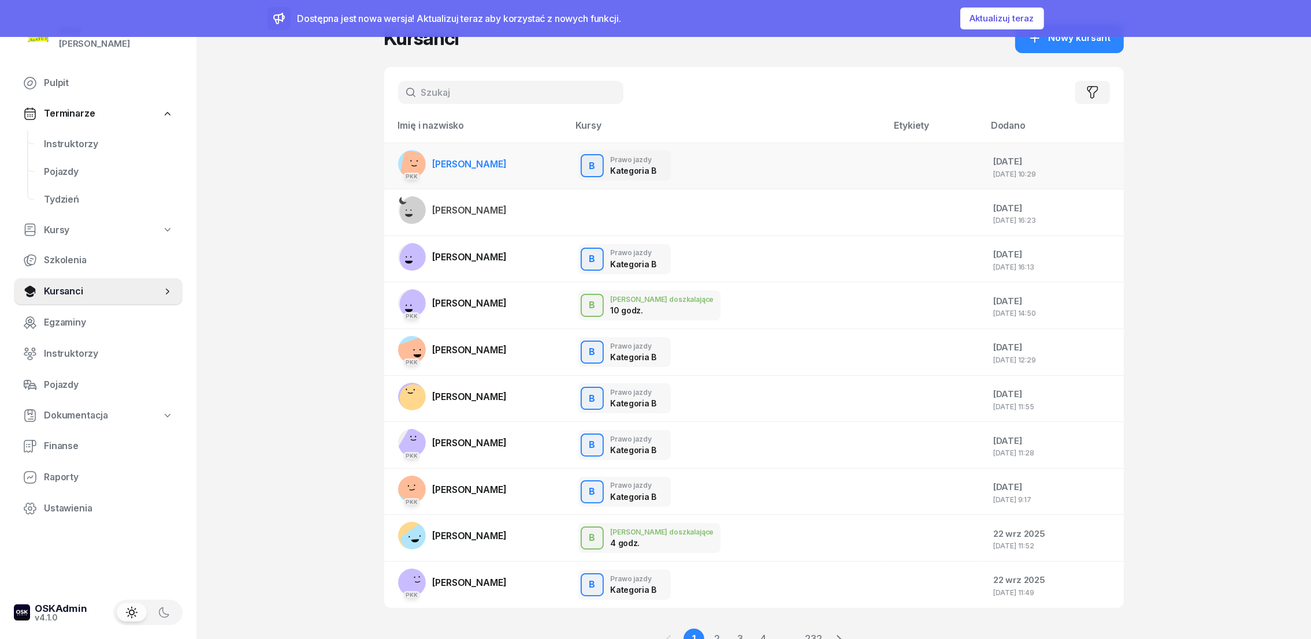
click at [449, 161] on span "[PERSON_NAME]" at bounding box center [470, 164] width 74 height 12
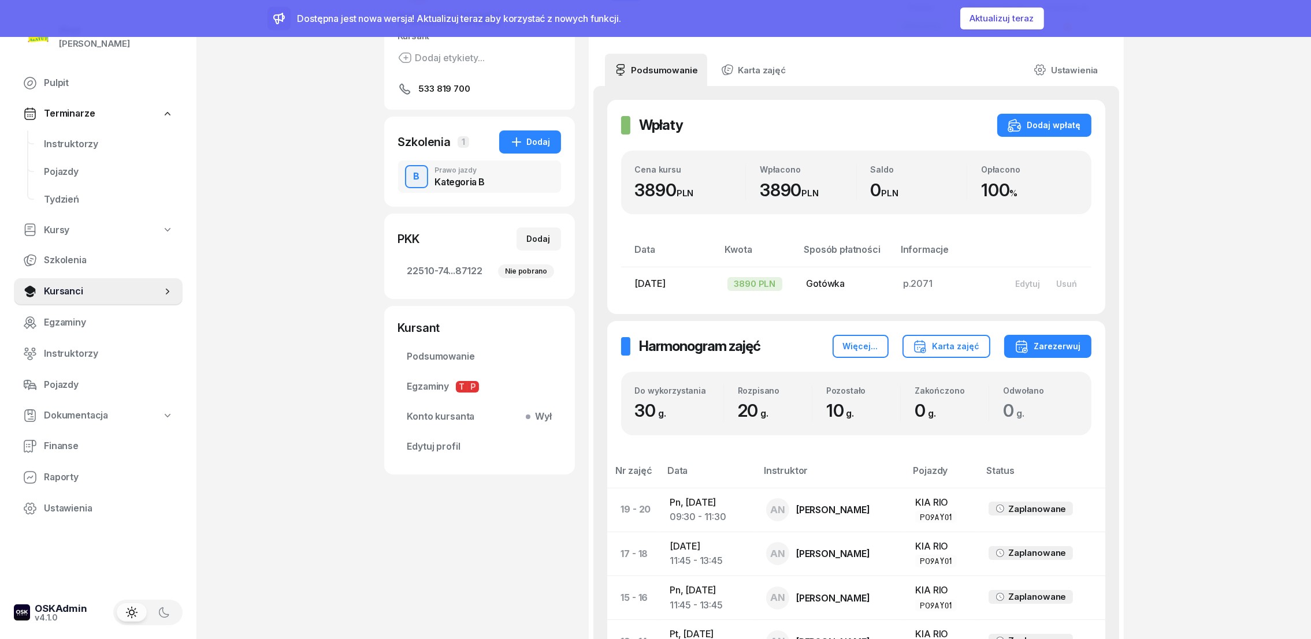
scroll to position [433, 0]
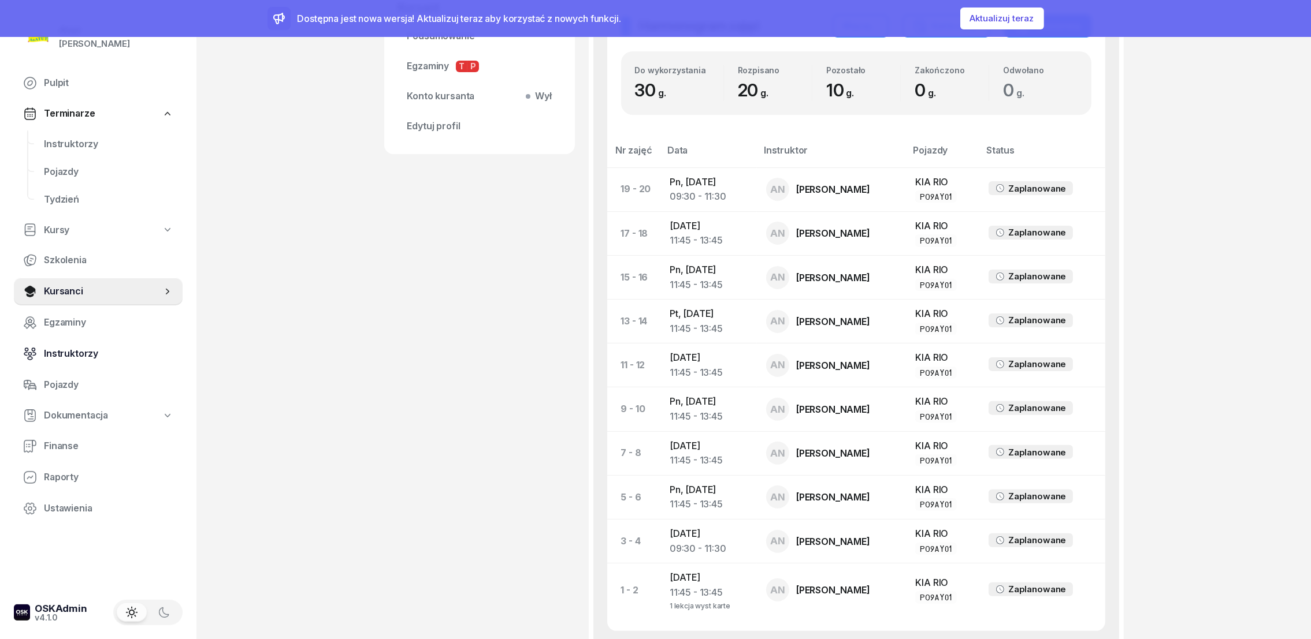
click at [74, 351] on span "Instruktorzy" at bounding box center [108, 354] width 129 height 15
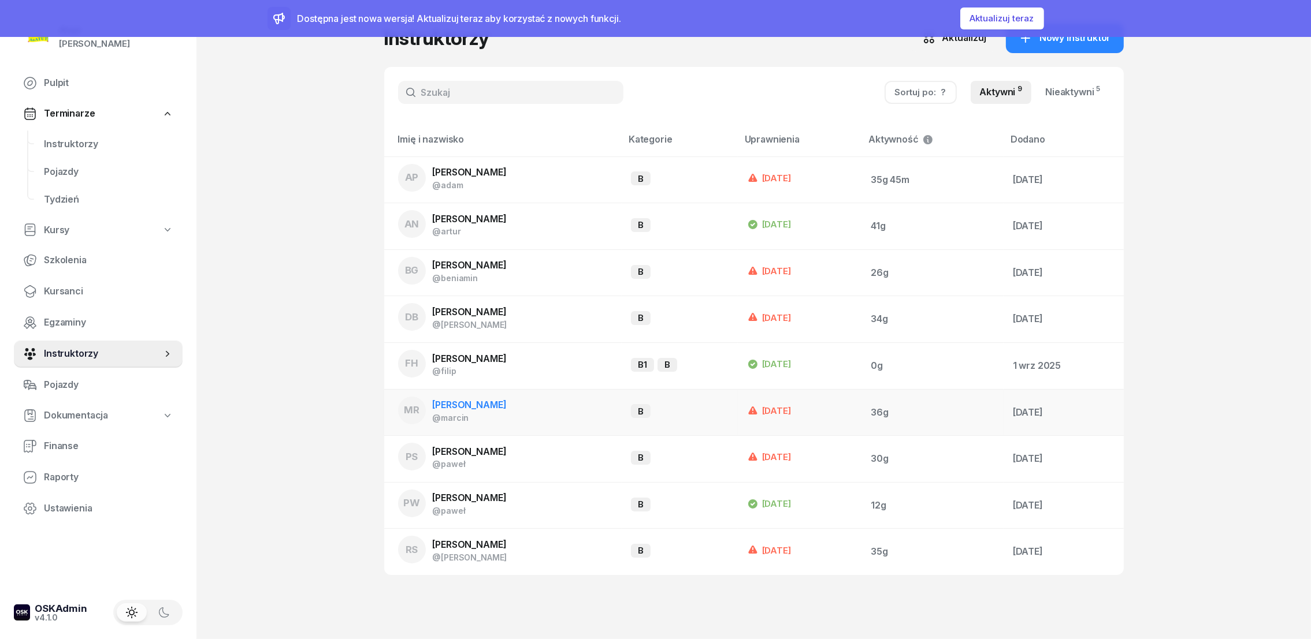
click at [466, 406] on span "[PERSON_NAME]" at bounding box center [470, 405] width 74 height 12
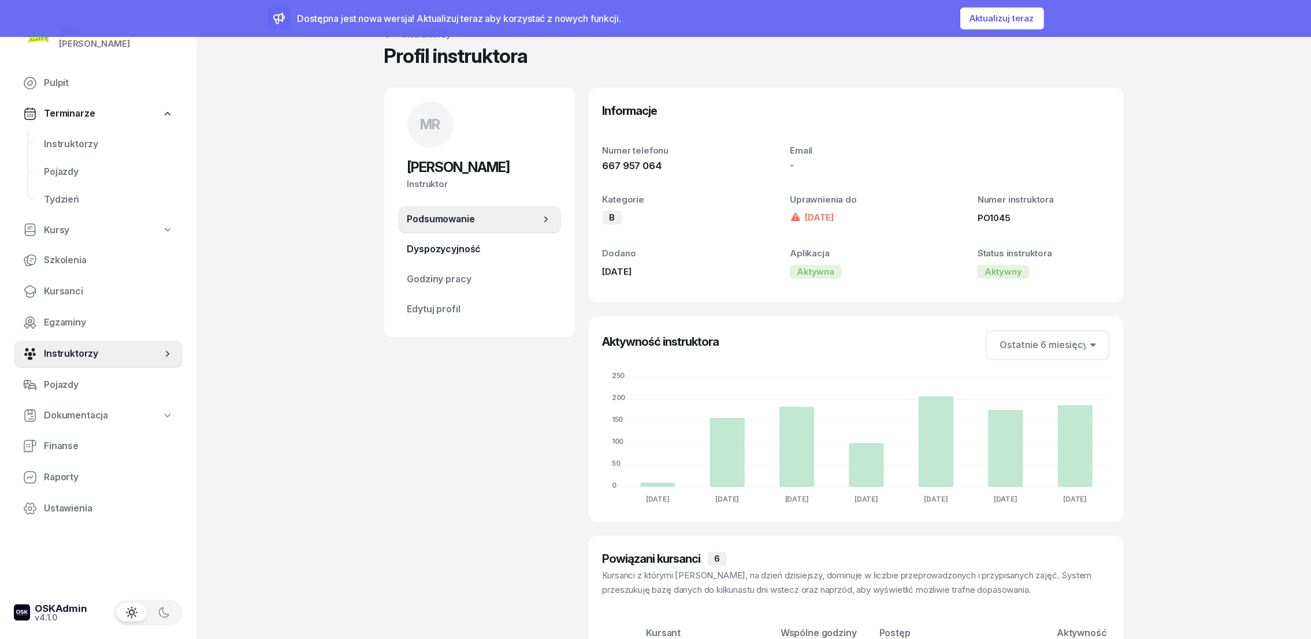
click at [468, 246] on span "Dyspozycyjność" at bounding box center [479, 249] width 144 height 15
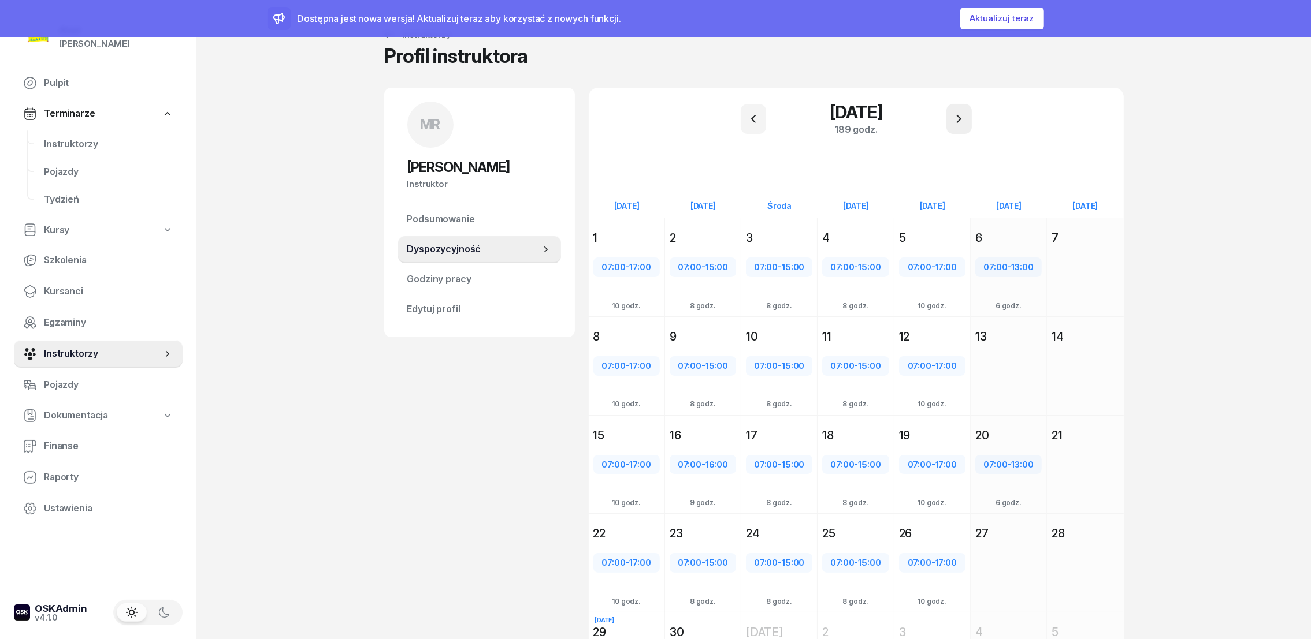
click at [966, 121] on button "button" at bounding box center [958, 119] width 25 height 30
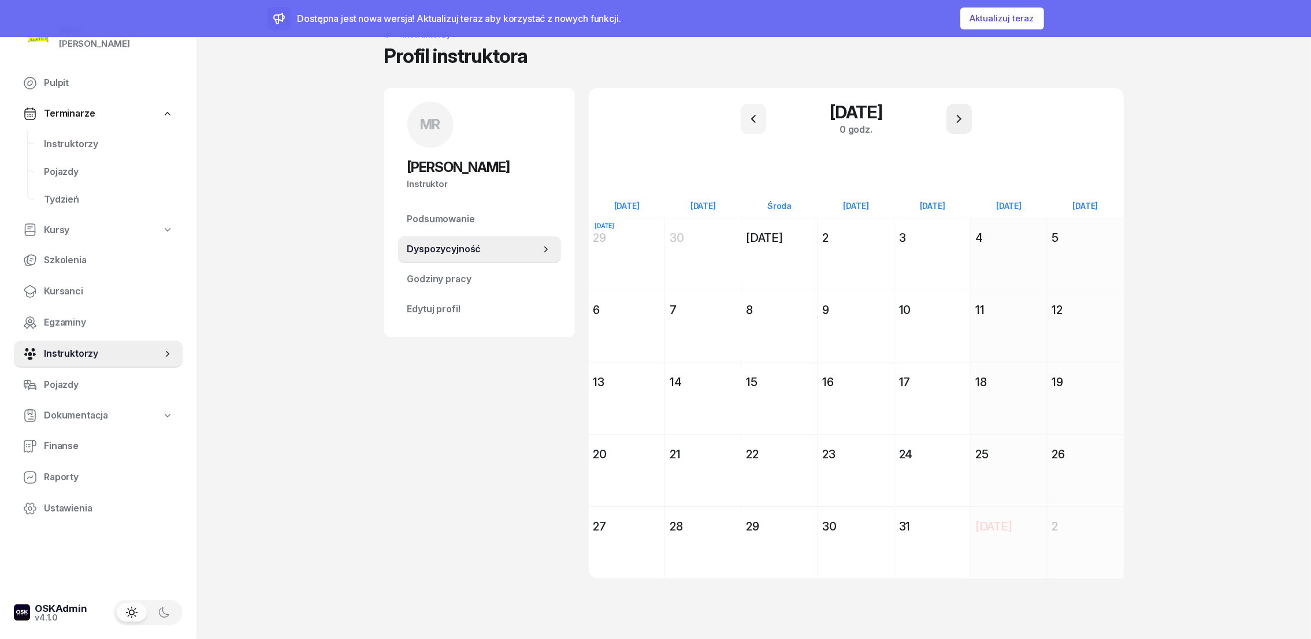
click at [966, 121] on button "button" at bounding box center [958, 119] width 25 height 30
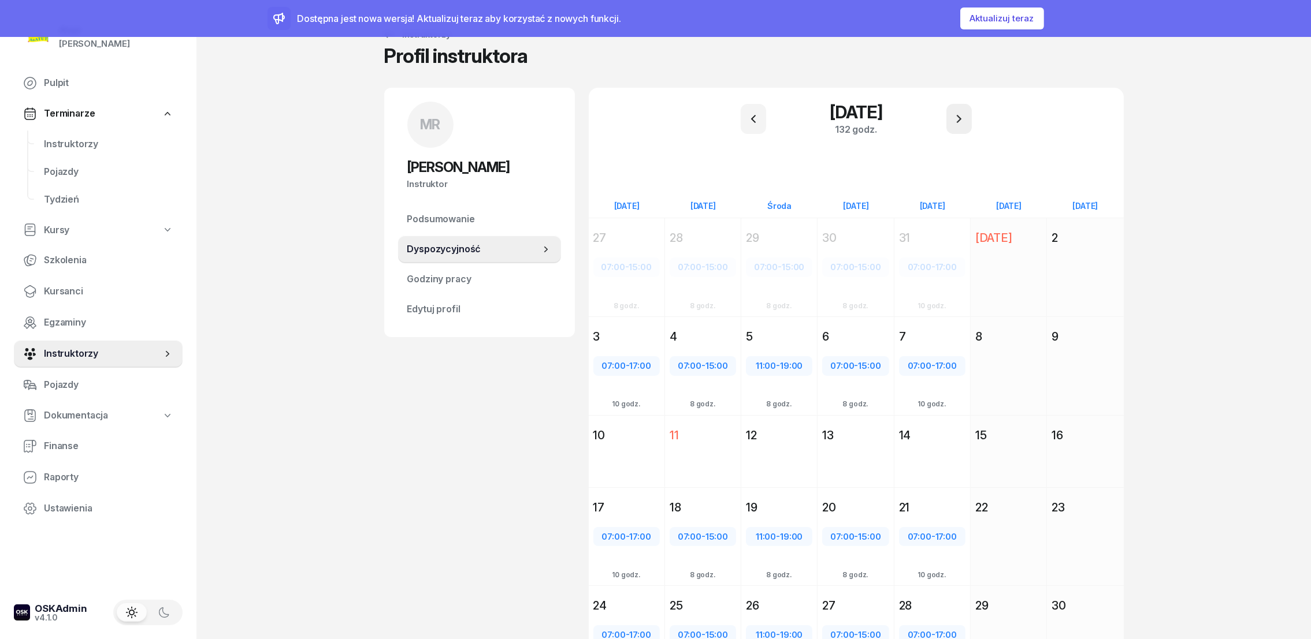
click at [966, 121] on button "button" at bounding box center [958, 119] width 25 height 30
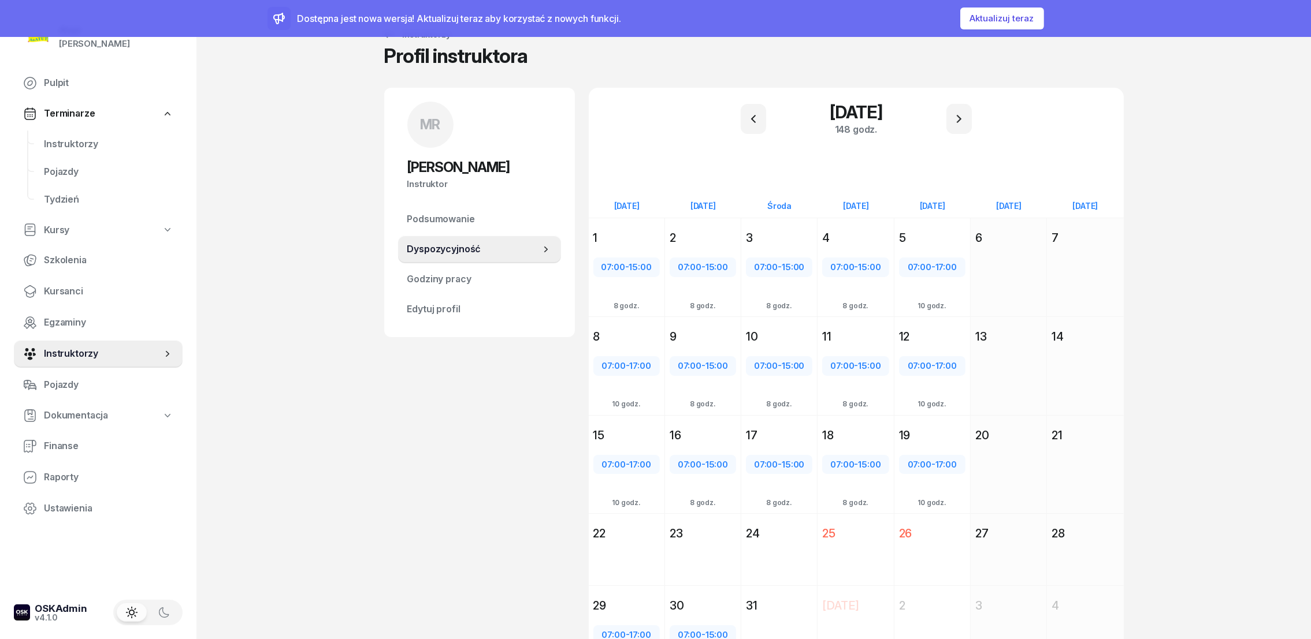
scroll to position [87, 0]
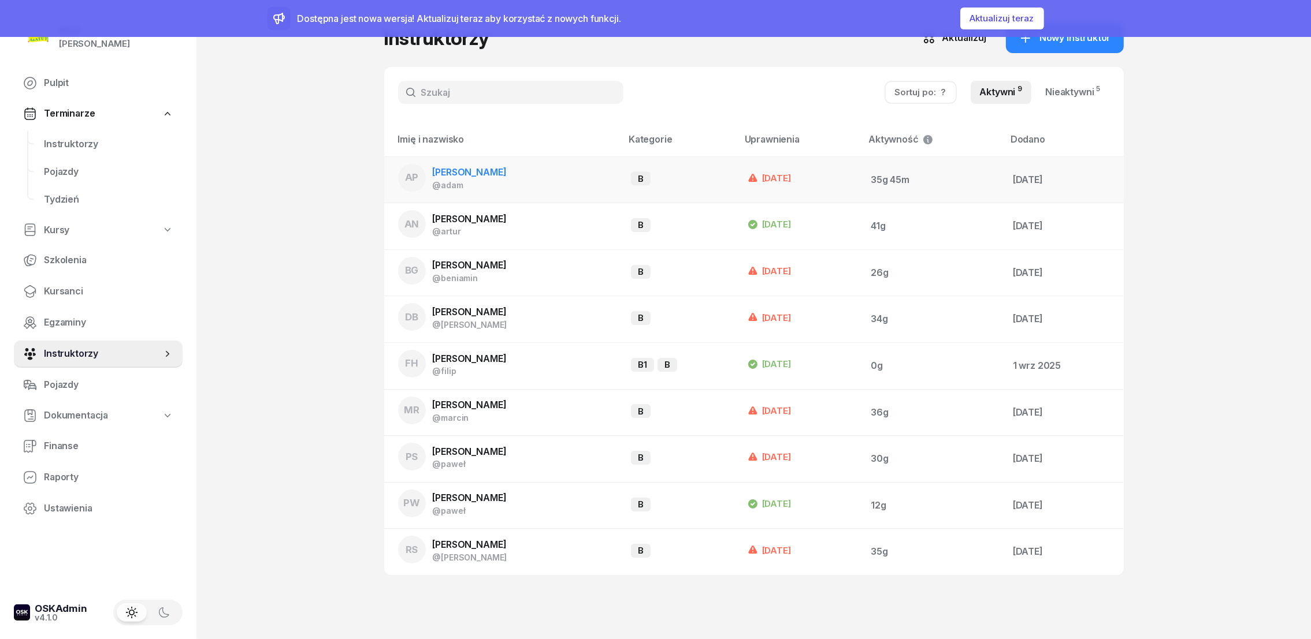
click at [464, 170] on span "[PERSON_NAME]" at bounding box center [470, 172] width 74 height 12
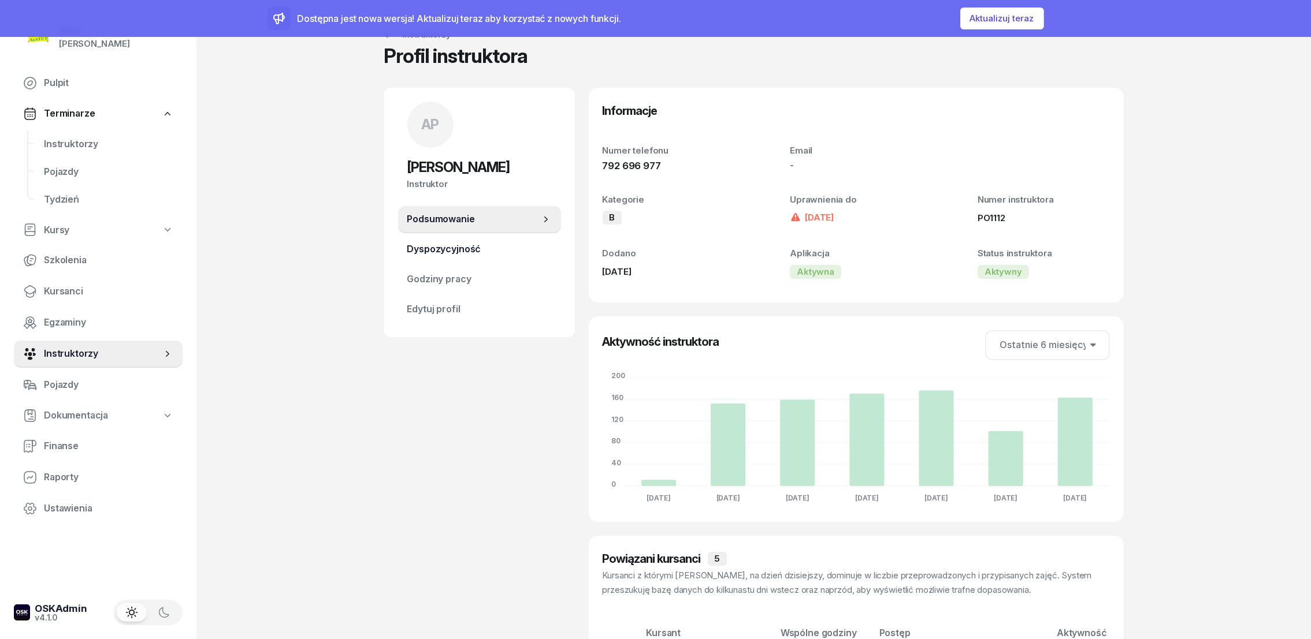
click at [476, 247] on span "Dyspozycyjność" at bounding box center [479, 249] width 144 height 15
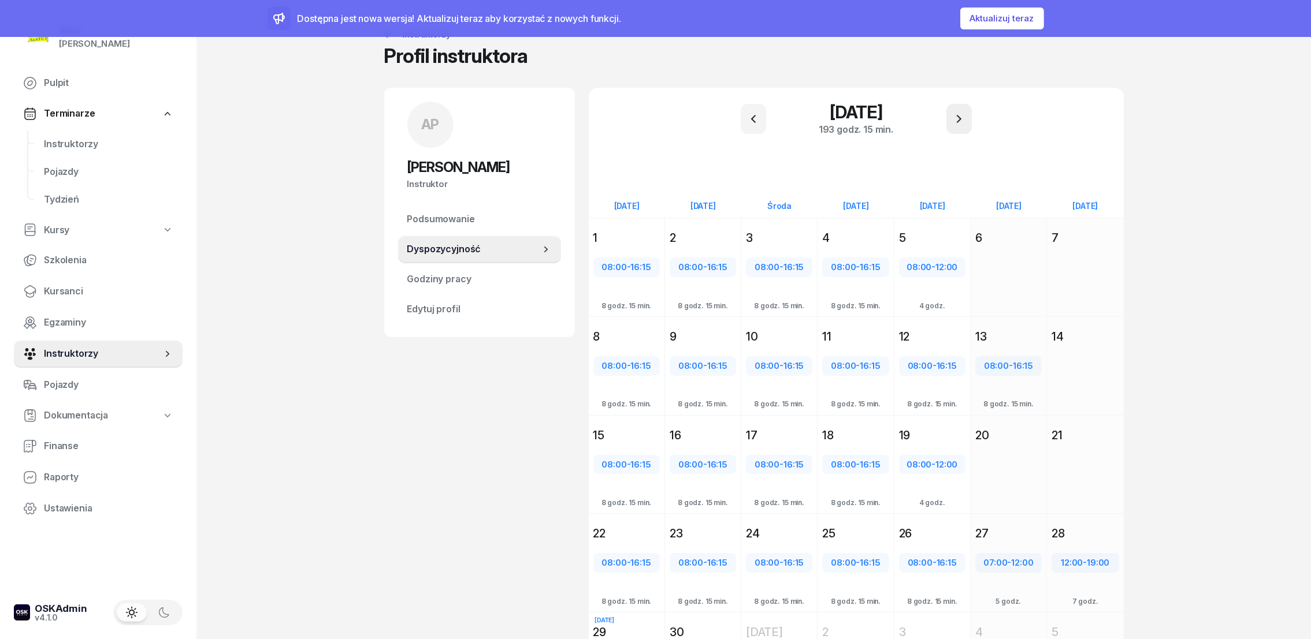
click at [968, 117] on button "button" at bounding box center [958, 119] width 25 height 30
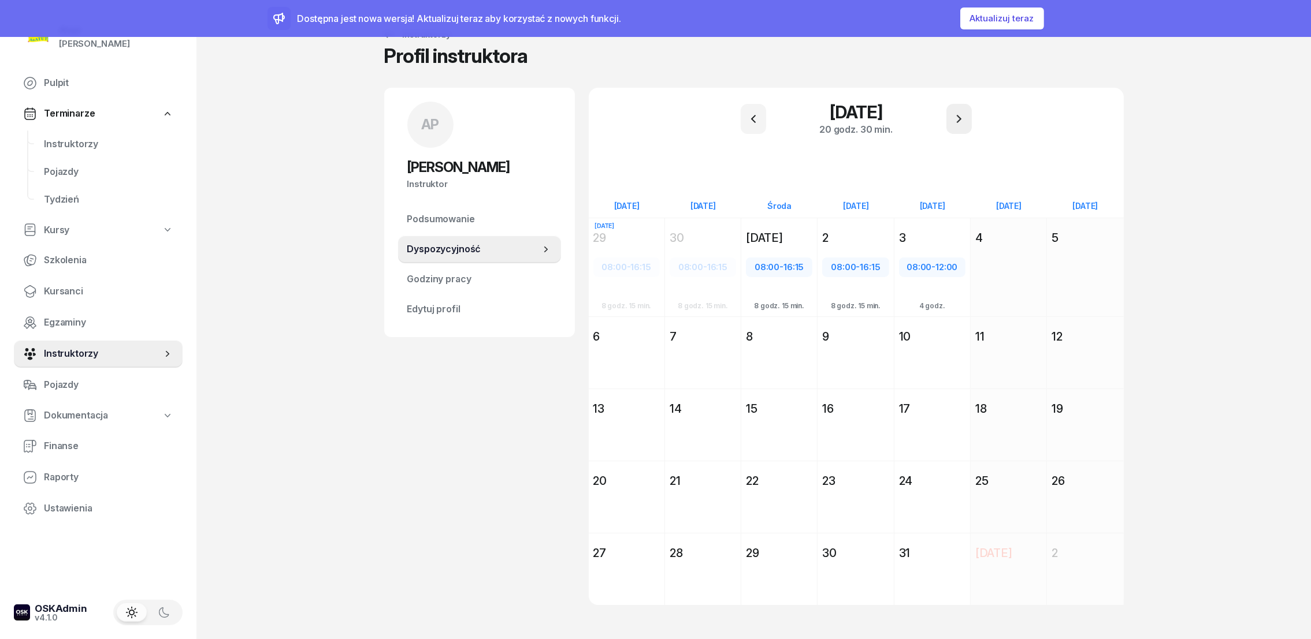
click at [968, 117] on button "button" at bounding box center [958, 119] width 25 height 30
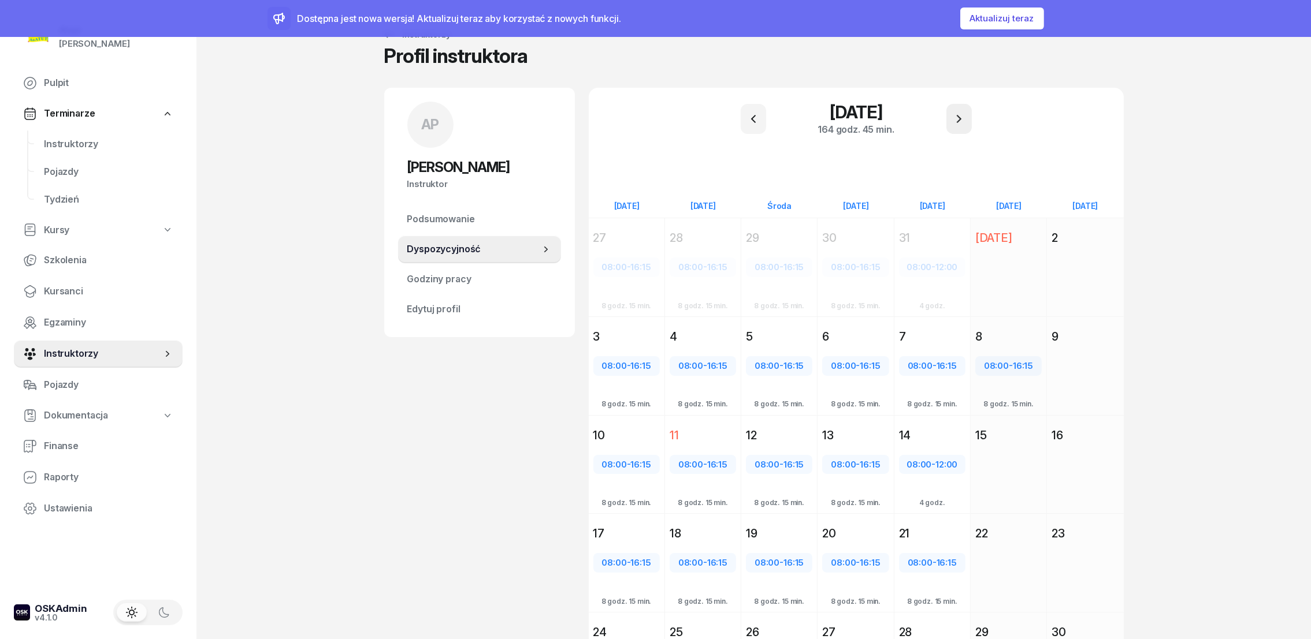
click at [968, 117] on button "button" at bounding box center [958, 119] width 25 height 30
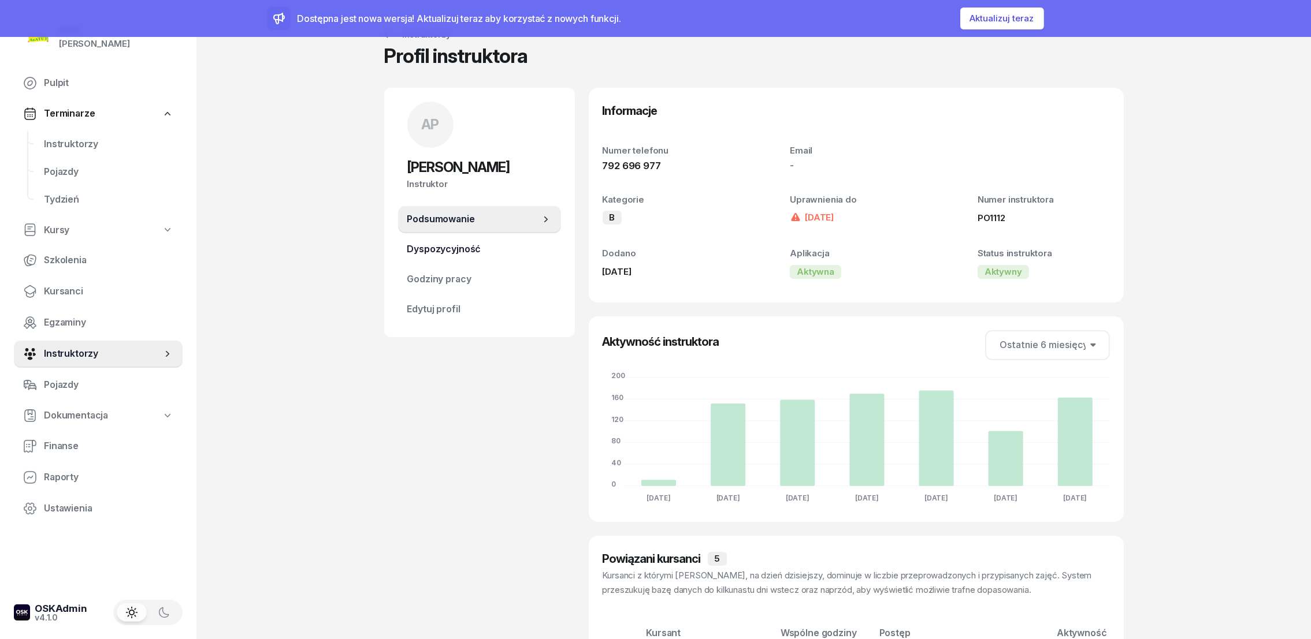
click at [435, 250] on span "Dyspozycyjność" at bounding box center [479, 249] width 144 height 15
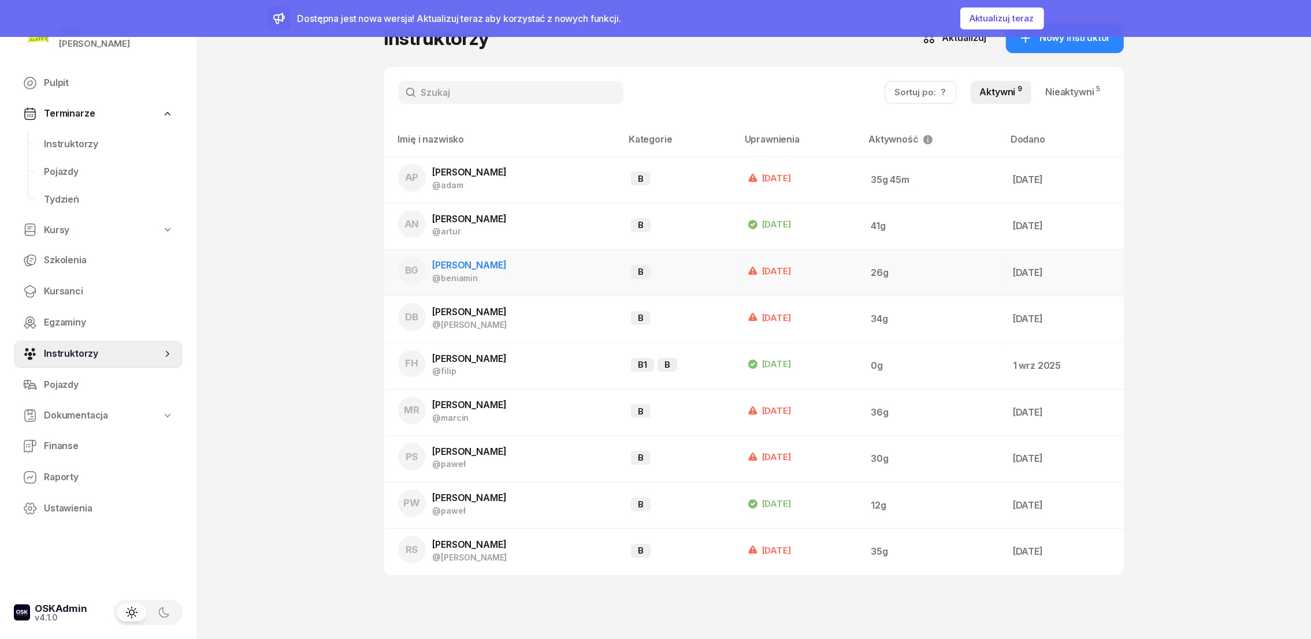
click at [476, 263] on span "[PERSON_NAME]" at bounding box center [470, 265] width 74 height 12
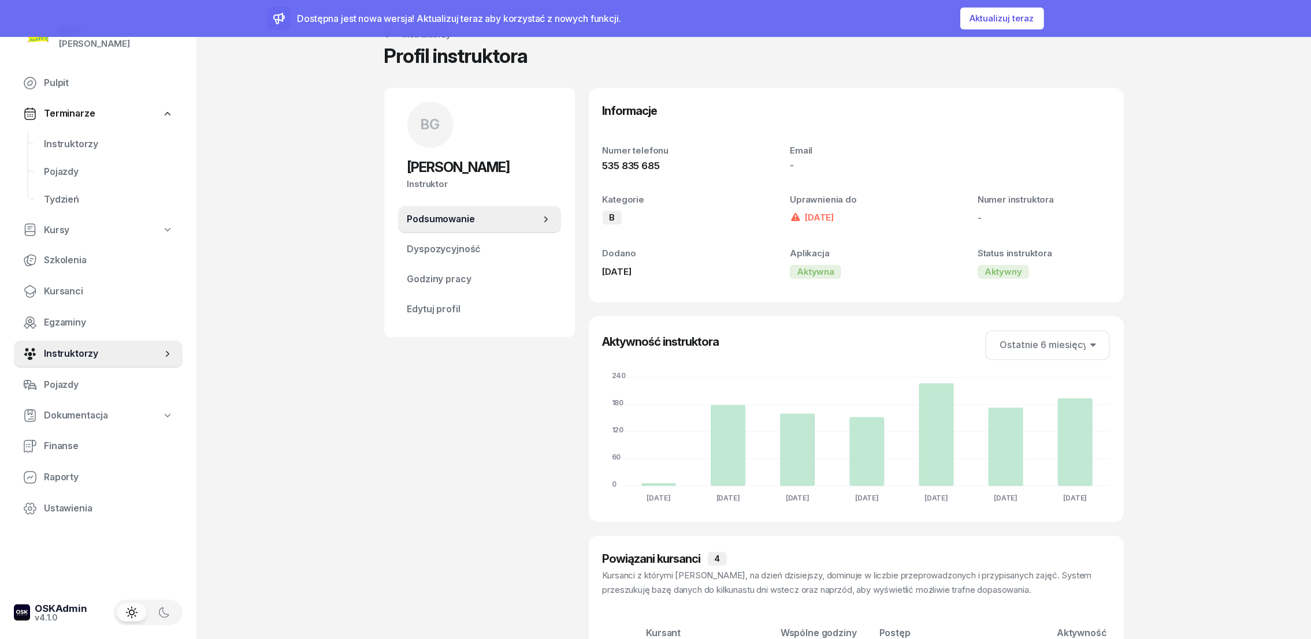
click at [453, 232] on link "Podsumowanie" at bounding box center [479, 220] width 163 height 28
click at [455, 242] on span "Dyspozycyjność" at bounding box center [479, 249] width 144 height 15
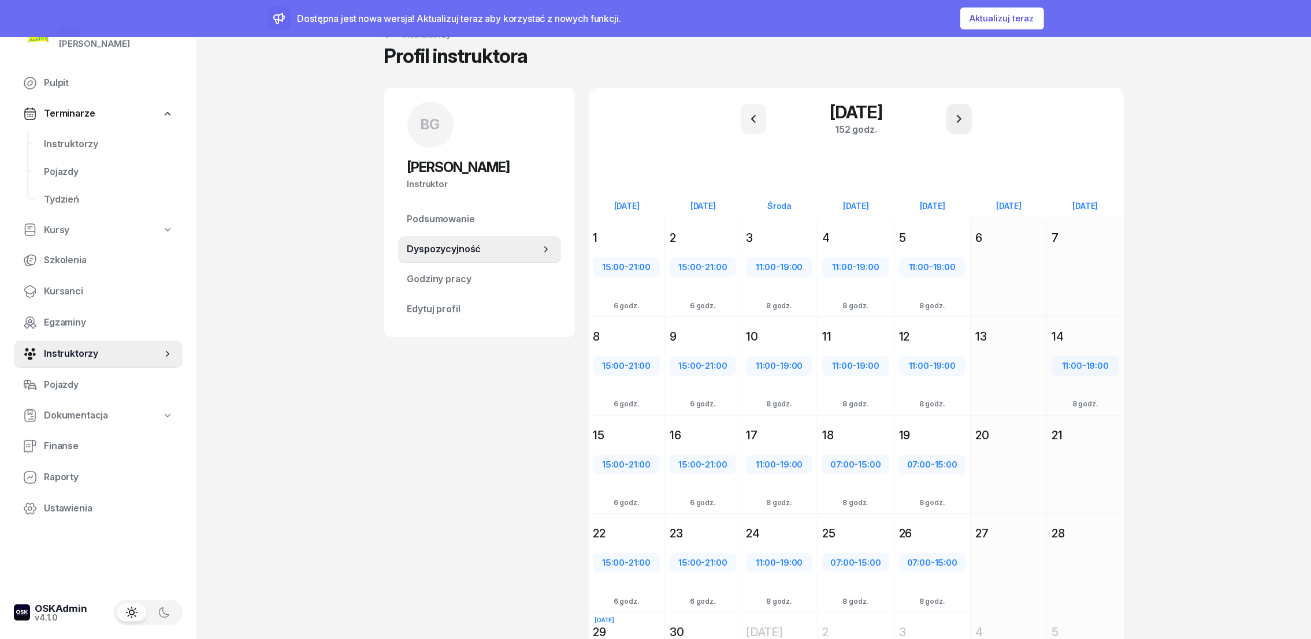
click at [952, 121] on icon "button" at bounding box center [959, 119] width 14 height 14
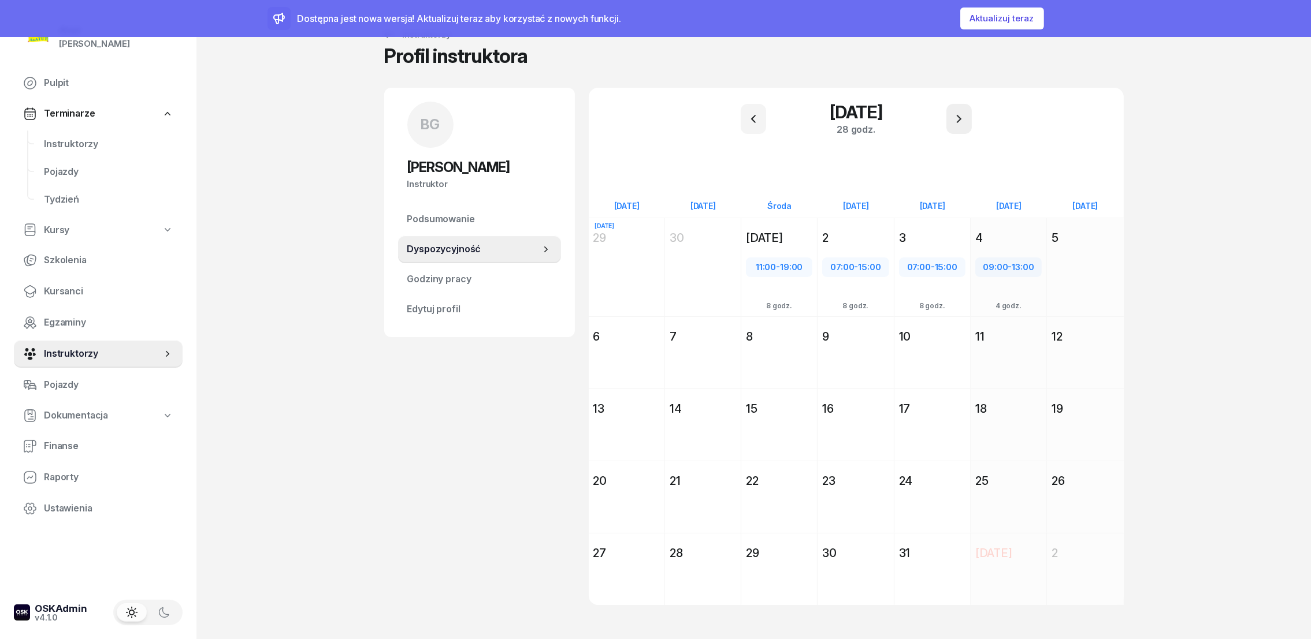
click at [952, 121] on icon "button" at bounding box center [959, 119] width 14 height 14
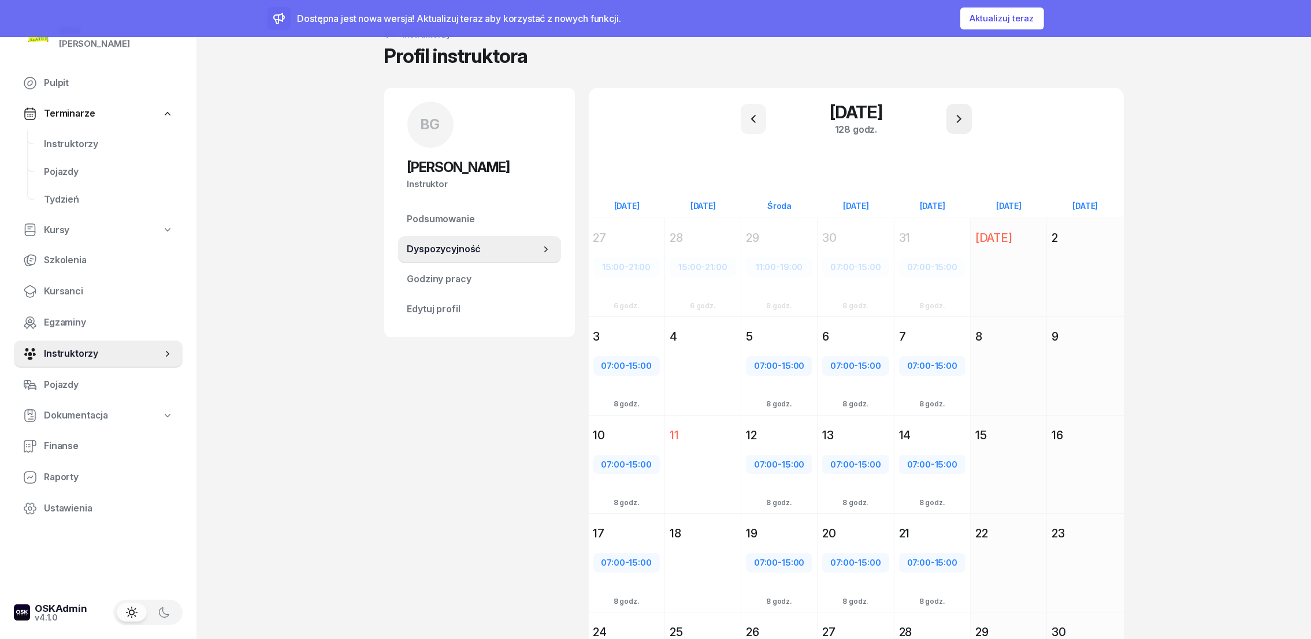
click at [961, 118] on icon "button" at bounding box center [959, 119] width 14 height 14
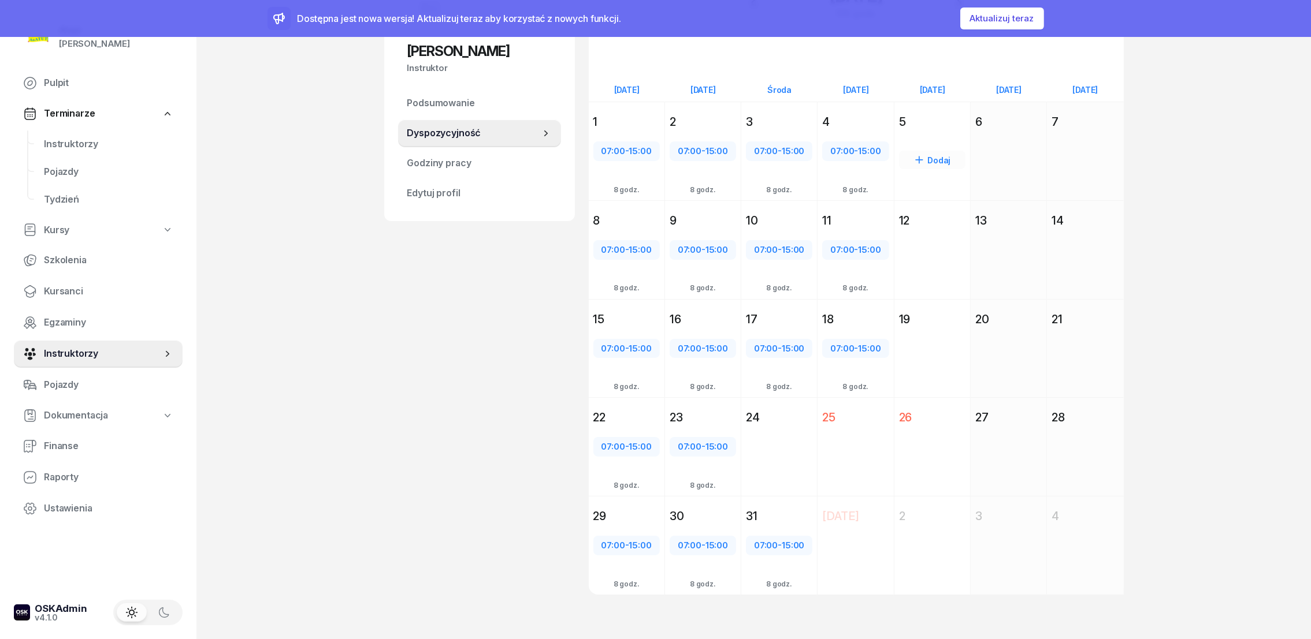
scroll to position [117, 0]
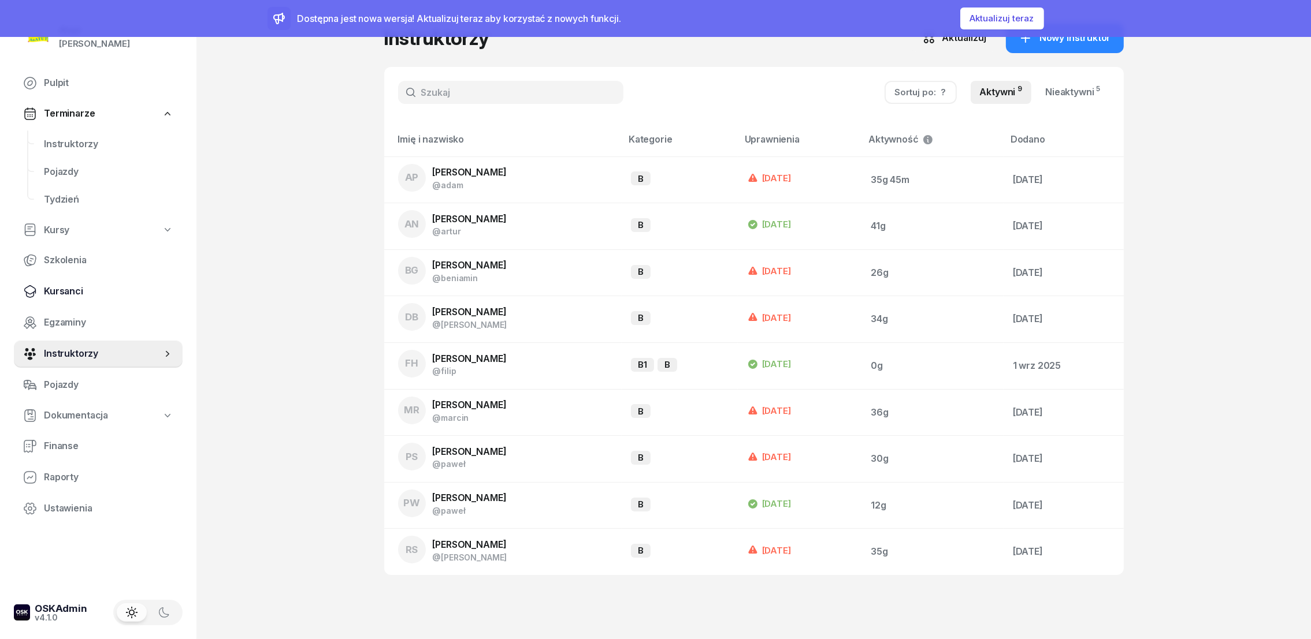
click at [65, 292] on span "Kursanci" at bounding box center [108, 291] width 129 height 15
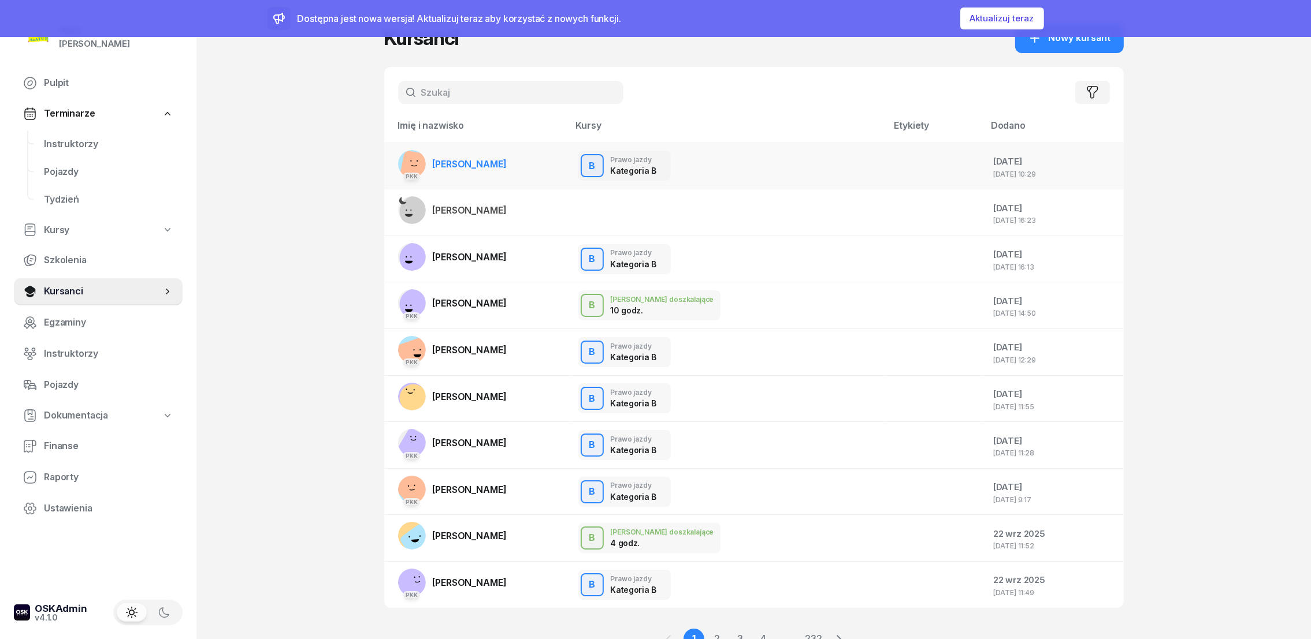
click at [472, 163] on span "[PERSON_NAME]" at bounding box center [470, 164] width 74 height 12
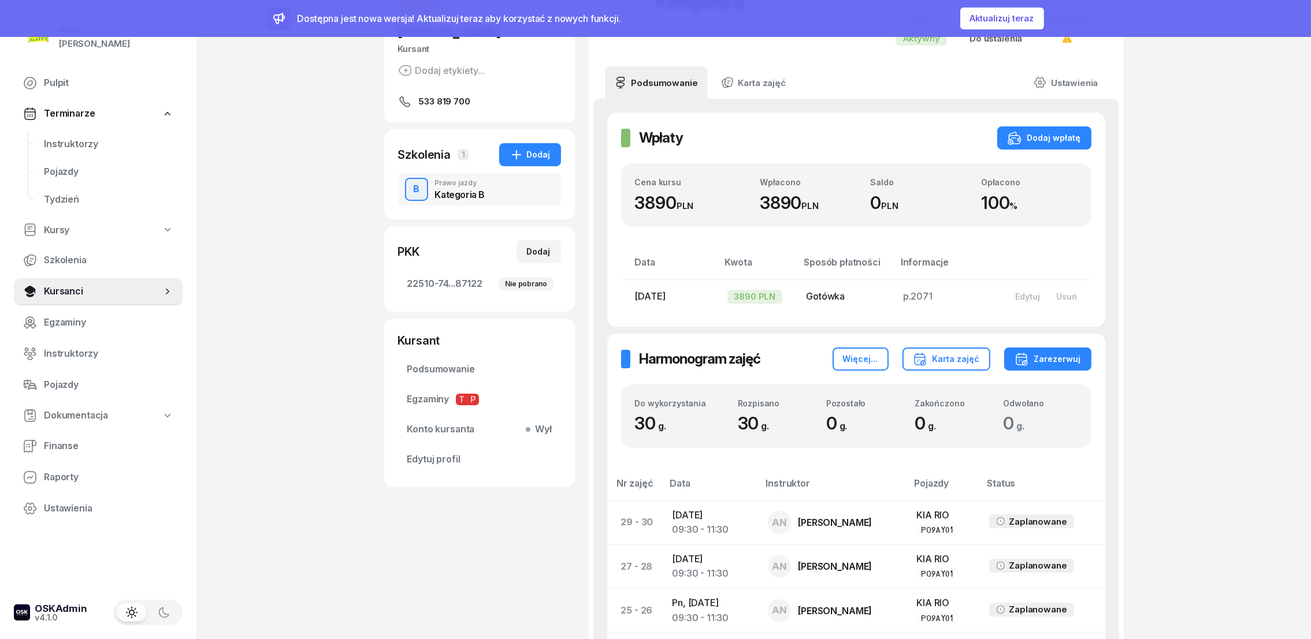
scroll to position [87, 0]
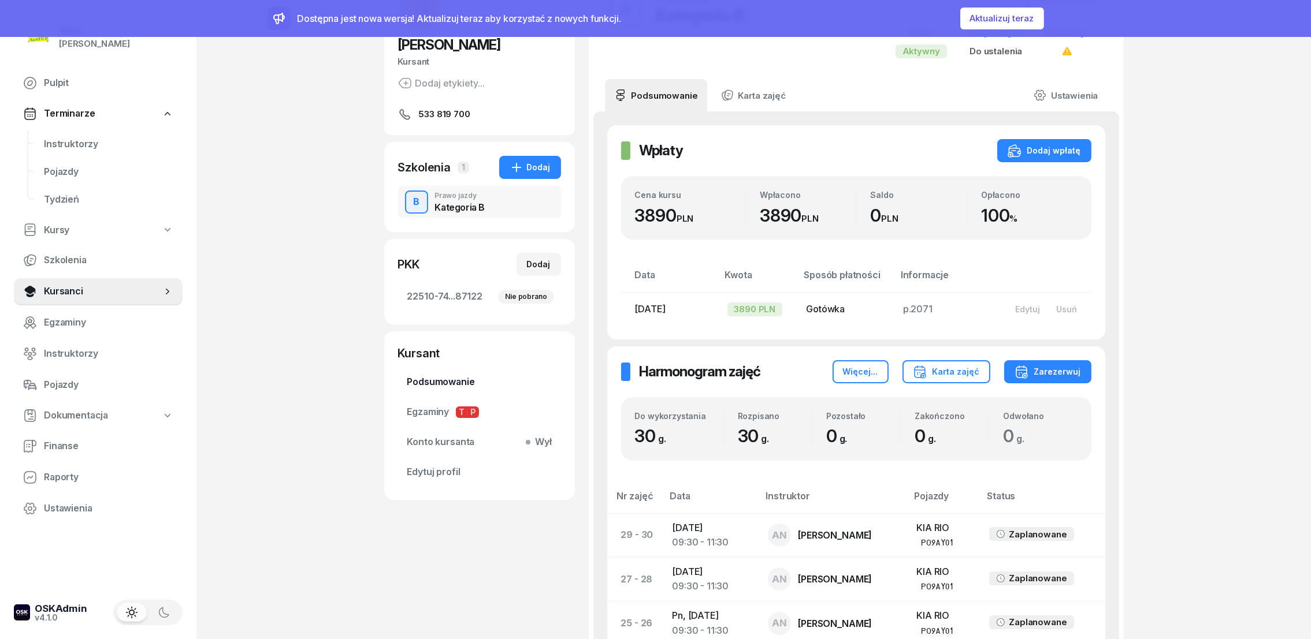
click at [433, 388] on span "Podsumowanie" at bounding box center [479, 382] width 144 height 15
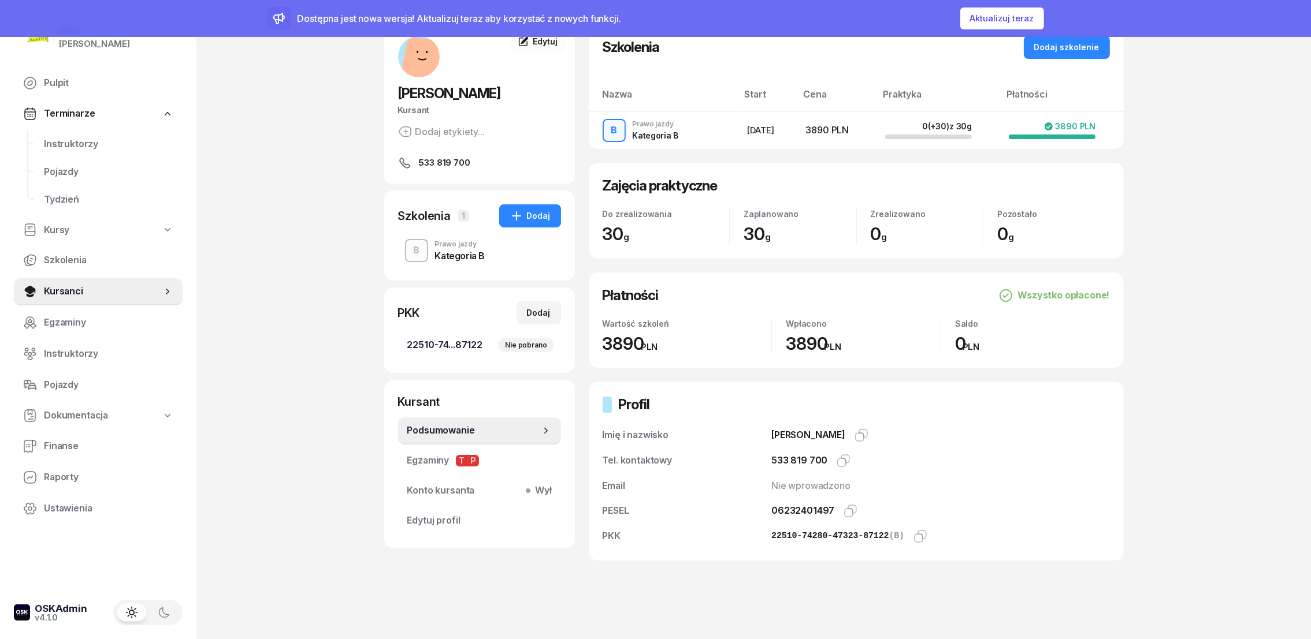
scroll to position [65, 0]
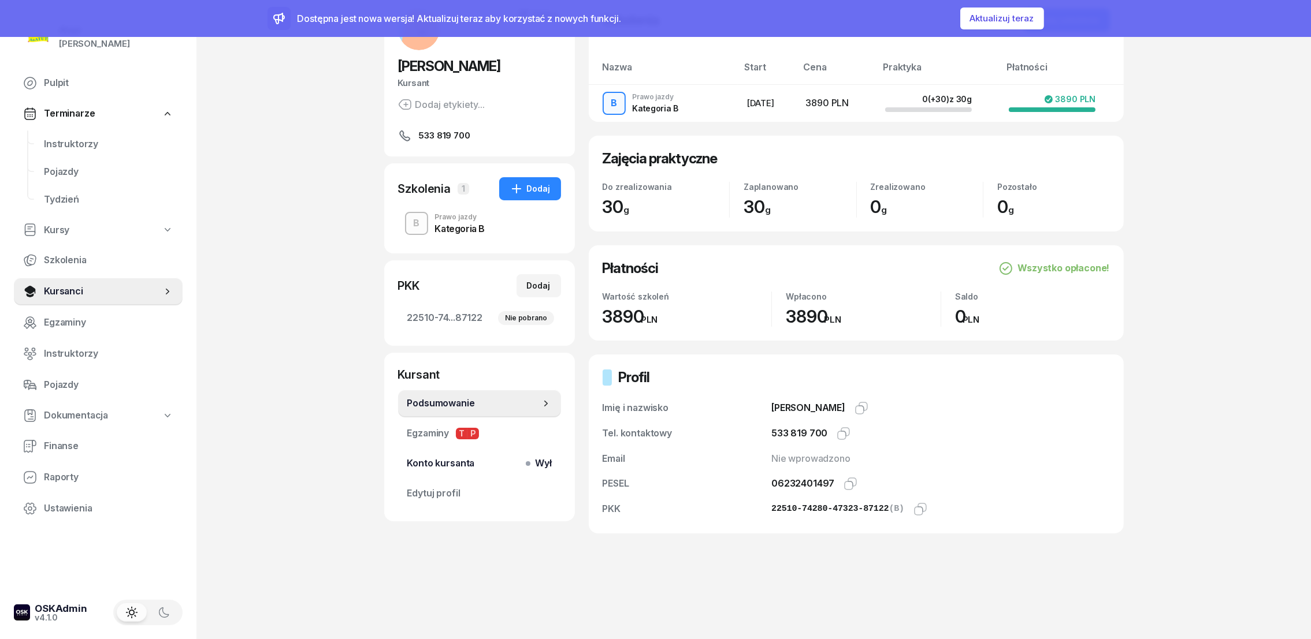
click at [477, 468] on span "Konto kursanta Wył" at bounding box center [479, 463] width 144 height 15
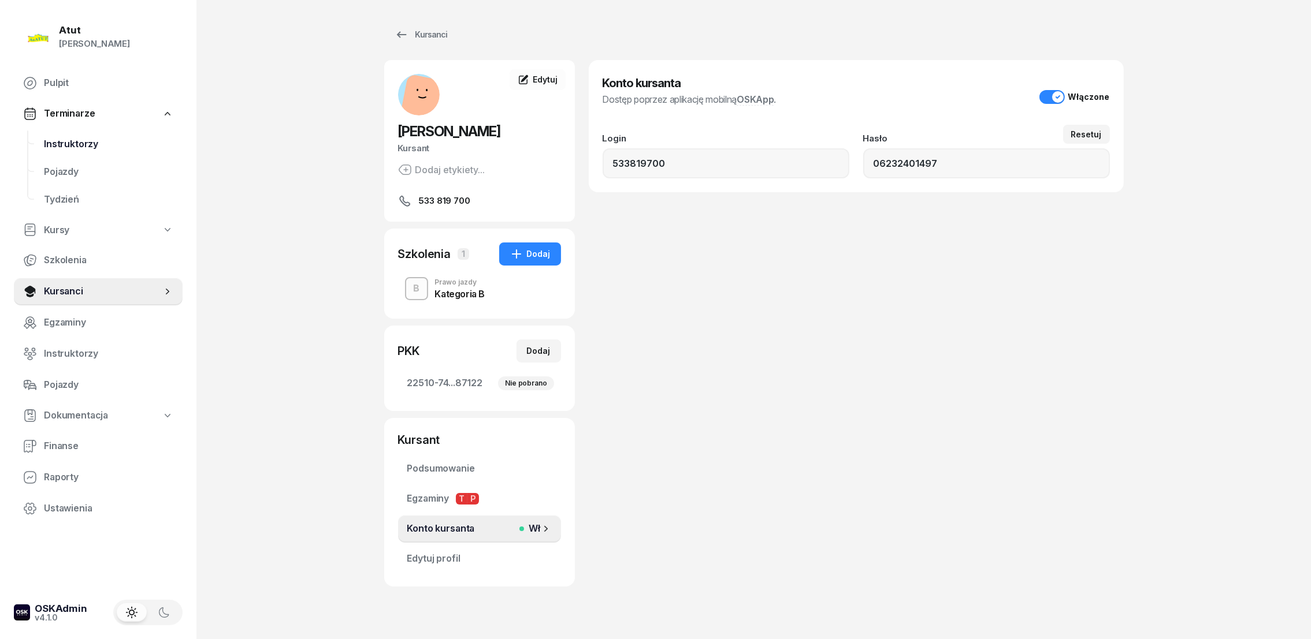
click at [53, 148] on span "Instruktorzy" at bounding box center [108, 144] width 129 height 15
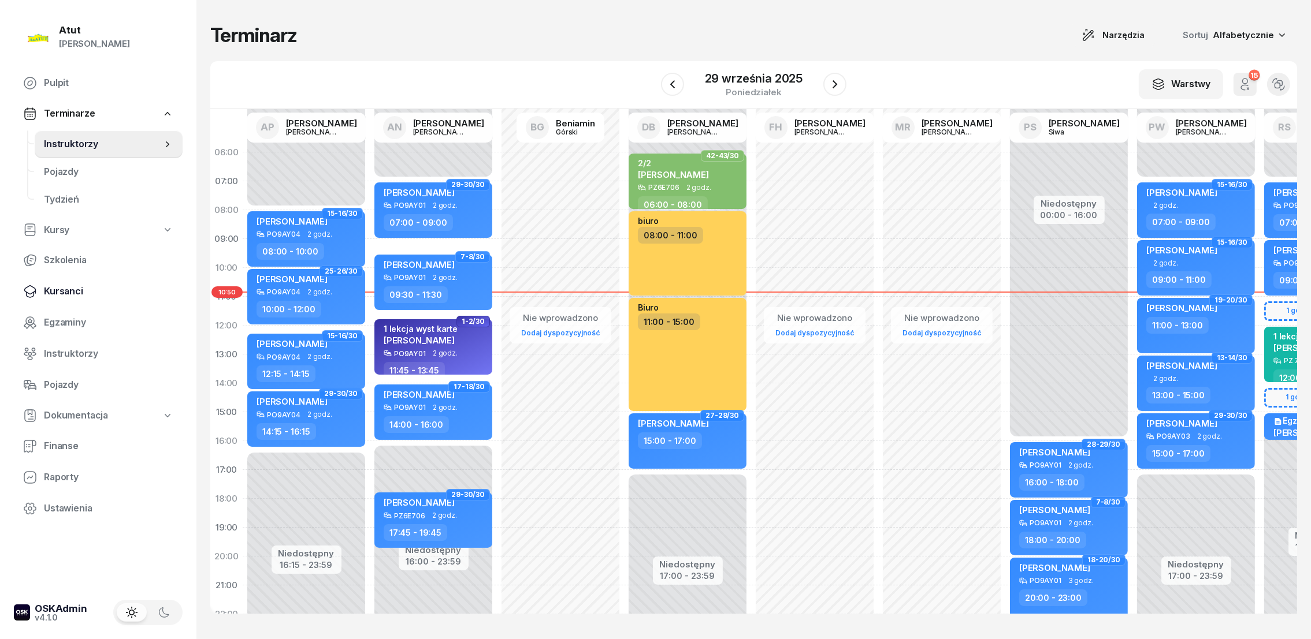
click at [61, 291] on span "Kursanci" at bounding box center [108, 291] width 129 height 15
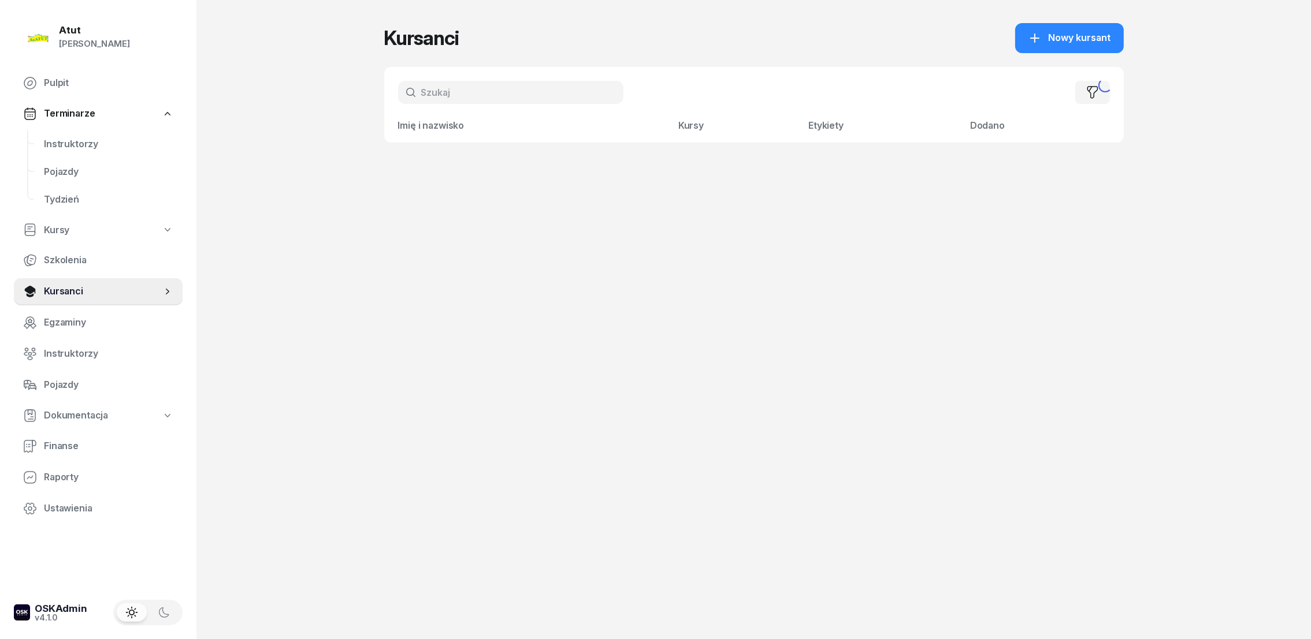
click at [598, 94] on input "text" at bounding box center [510, 92] width 225 height 23
type input "[PERSON_NAME]"
click at [505, 168] on span "[PERSON_NAME]" at bounding box center [470, 164] width 74 height 12
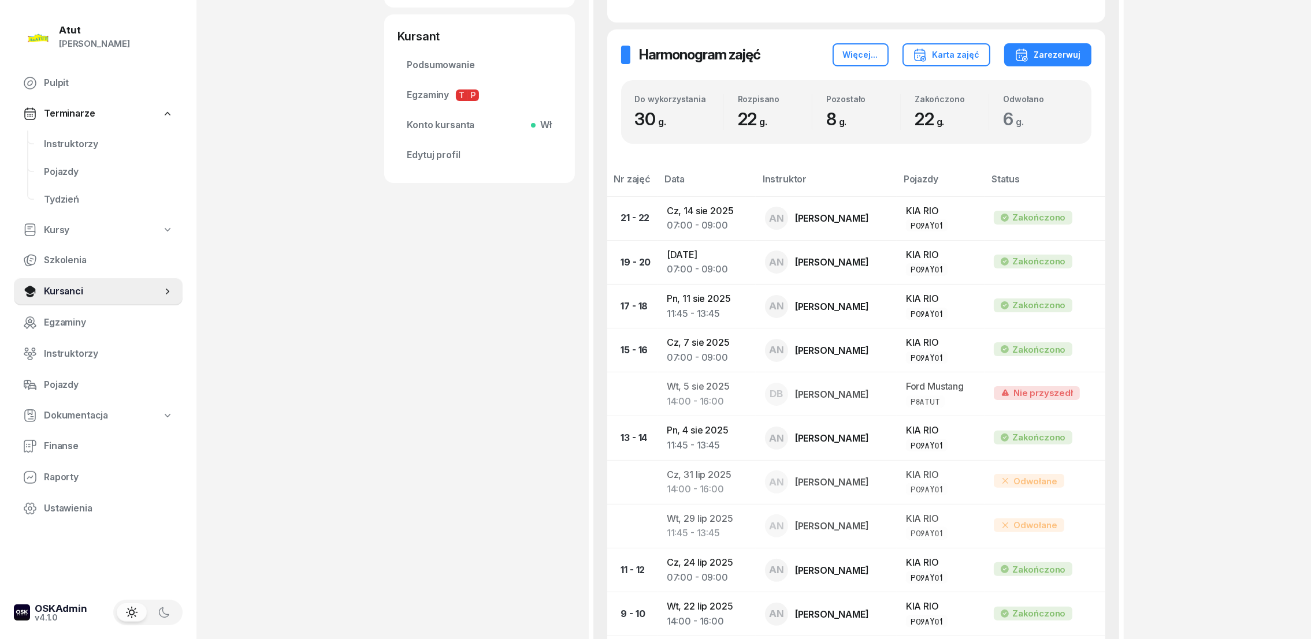
scroll to position [433, 0]
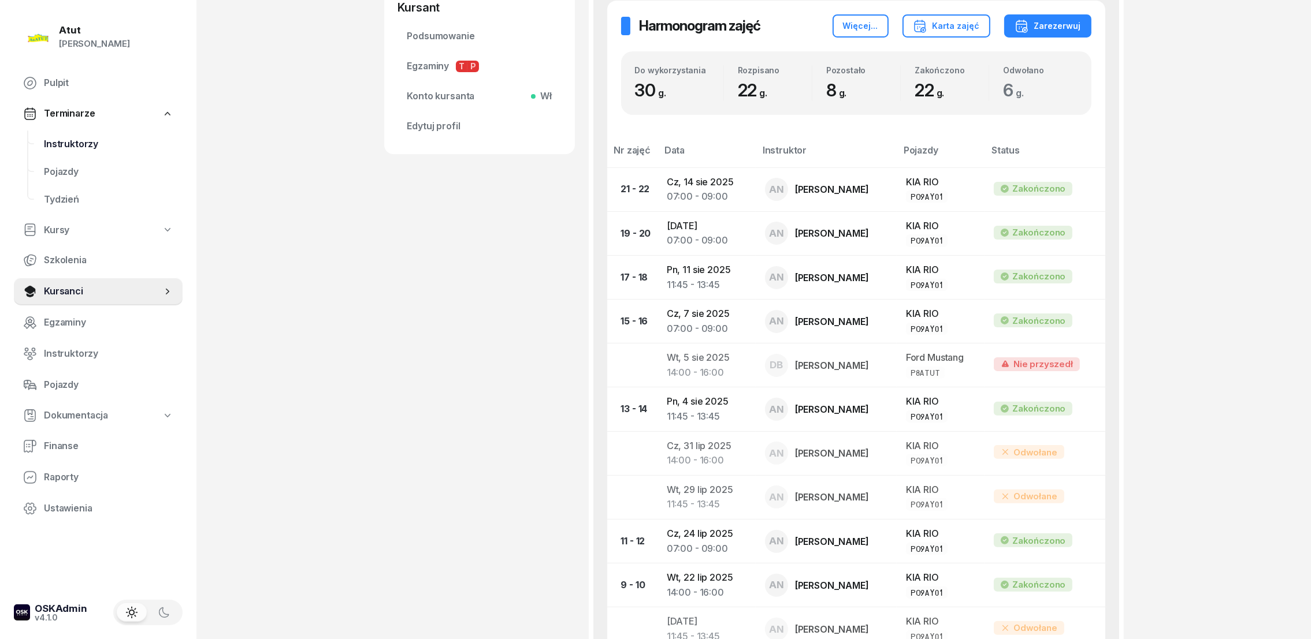
click at [68, 144] on span "Instruktorzy" at bounding box center [108, 144] width 129 height 15
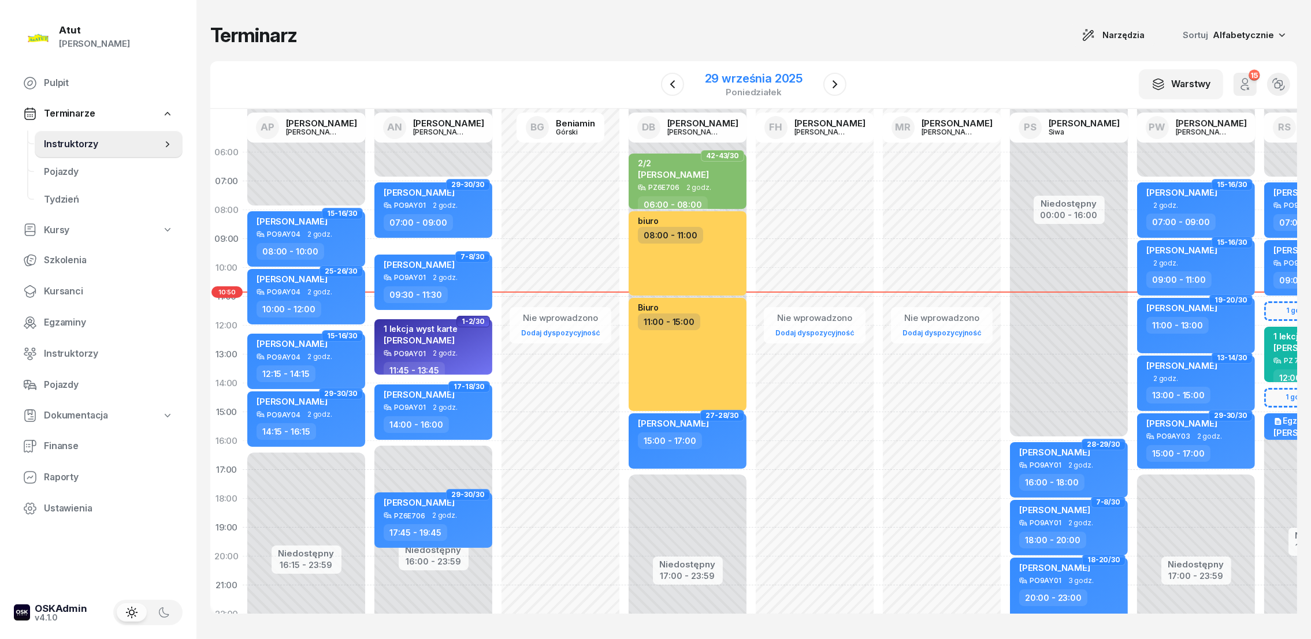
click at [788, 79] on div "29 września 2025" at bounding box center [754, 79] width 98 height 12
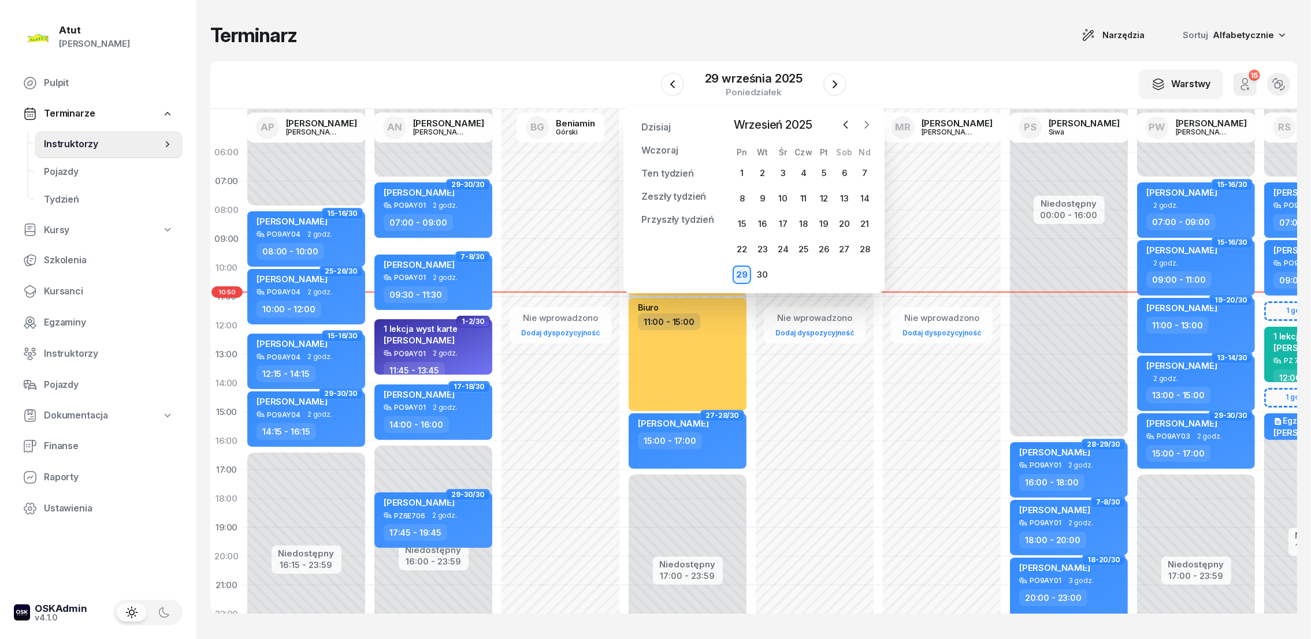
click at [869, 125] on icon "button" at bounding box center [867, 125] width 12 height 12
click at [742, 197] on div "6" at bounding box center [741, 198] width 18 height 18
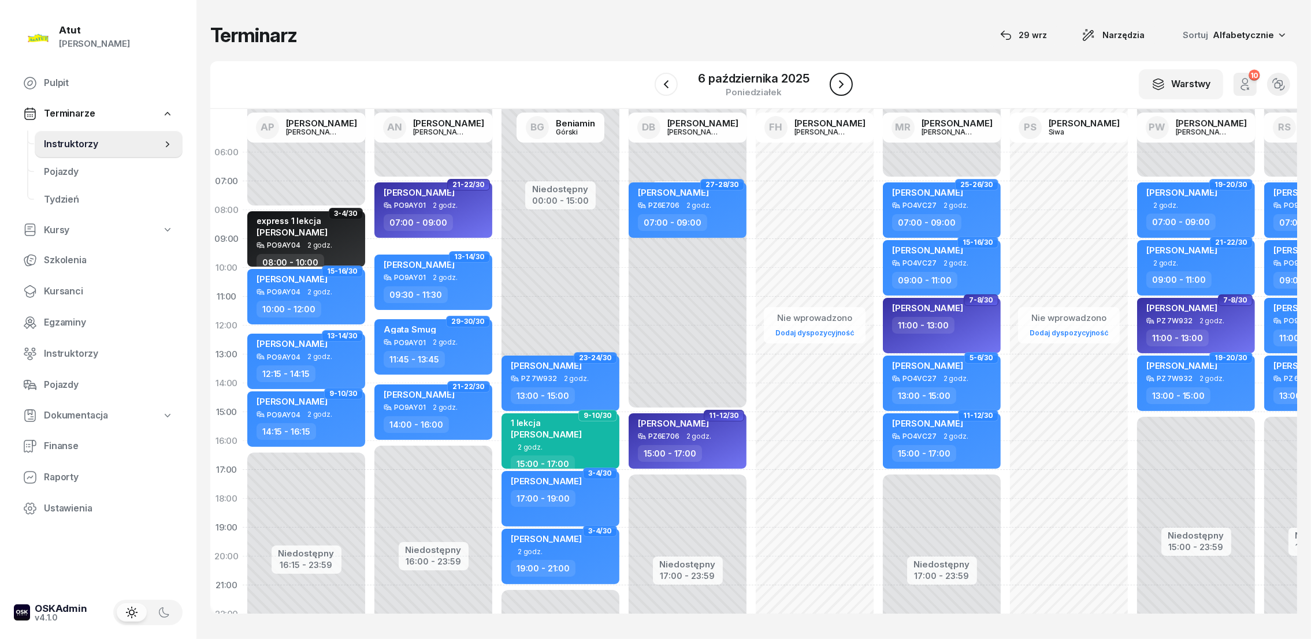
click at [838, 84] on icon "button" at bounding box center [841, 84] width 14 height 14
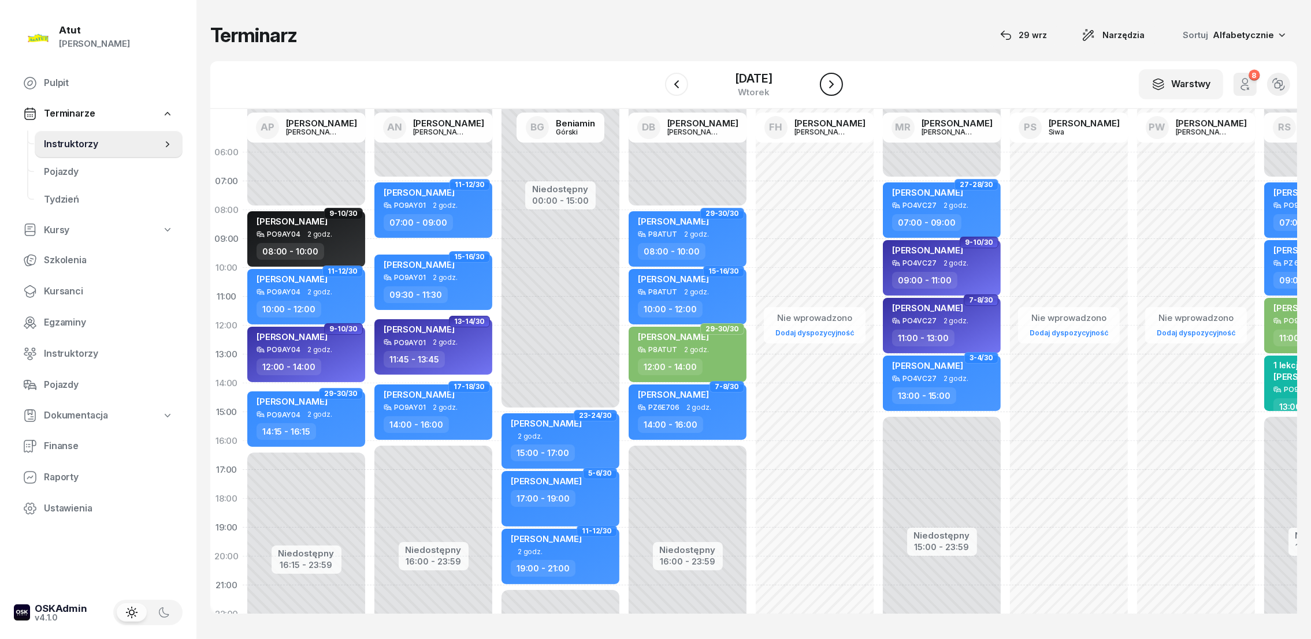
click at [838, 84] on icon "button" at bounding box center [831, 84] width 14 height 14
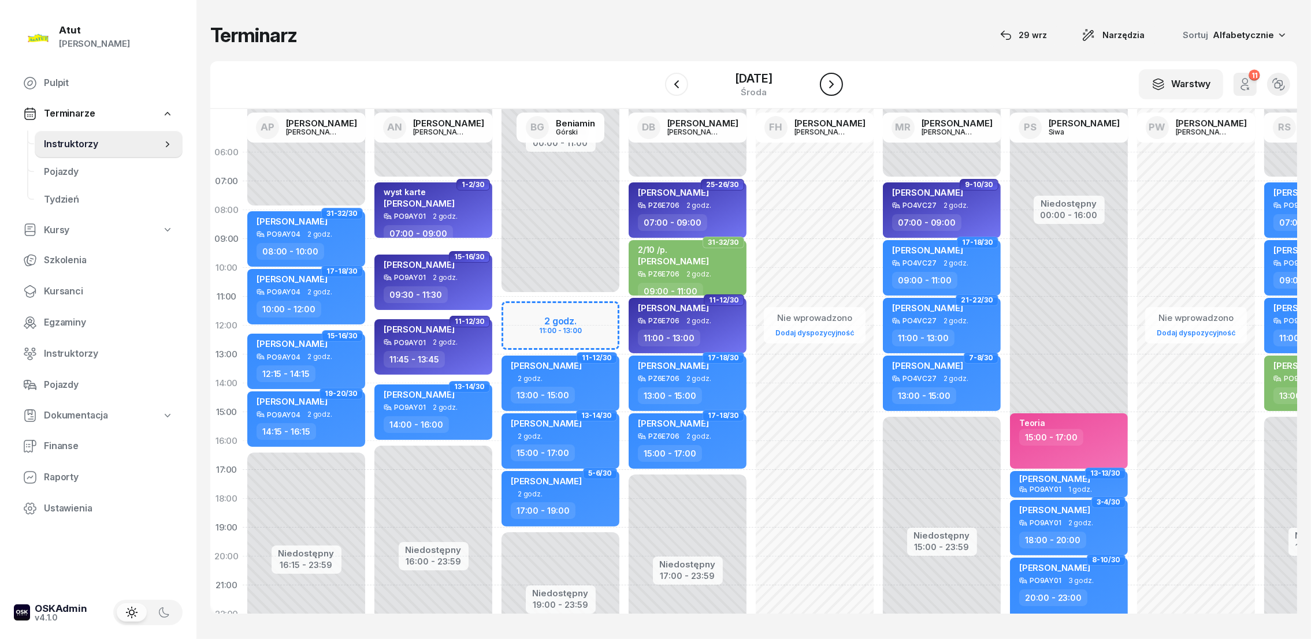
click at [838, 83] on icon "button" at bounding box center [831, 84] width 14 height 14
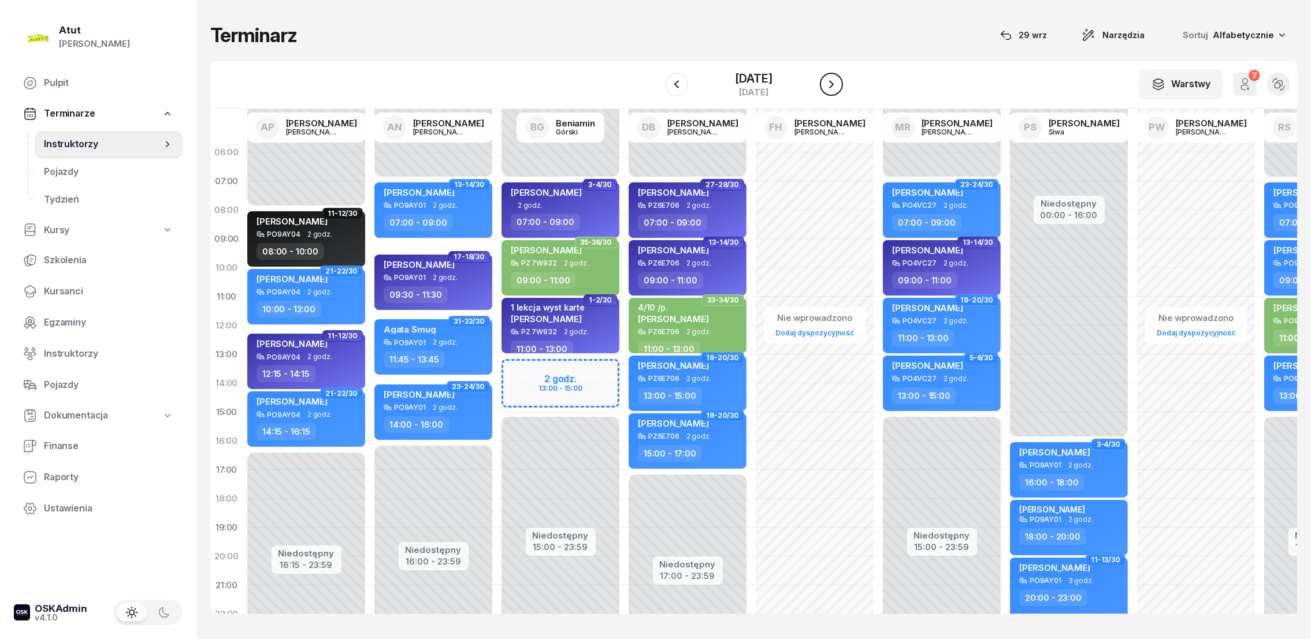
click at [838, 83] on icon "button" at bounding box center [831, 84] width 14 height 14
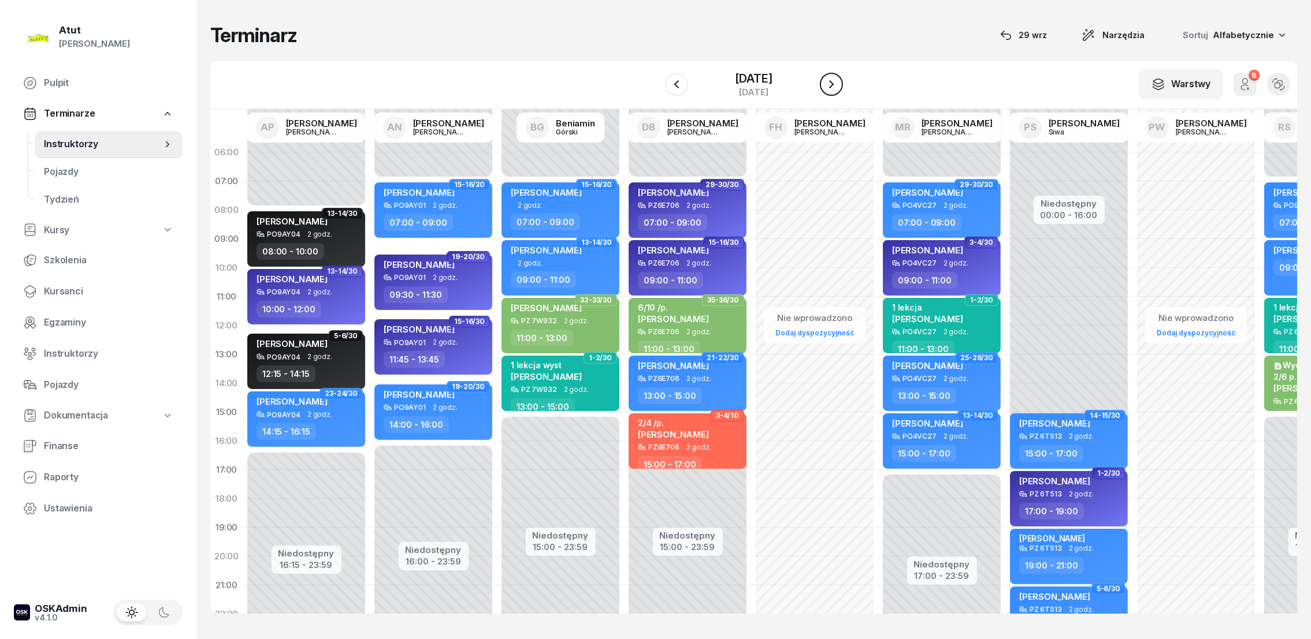
click at [838, 83] on icon "button" at bounding box center [831, 84] width 14 height 14
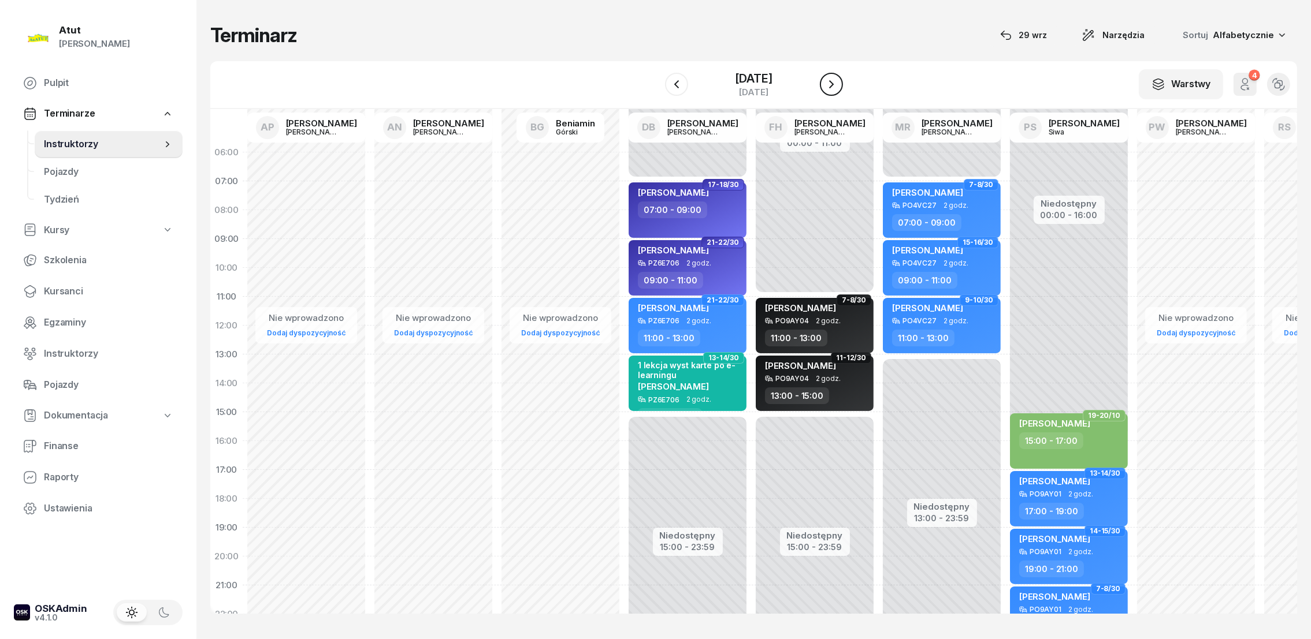
click at [838, 83] on icon "button" at bounding box center [831, 84] width 14 height 14
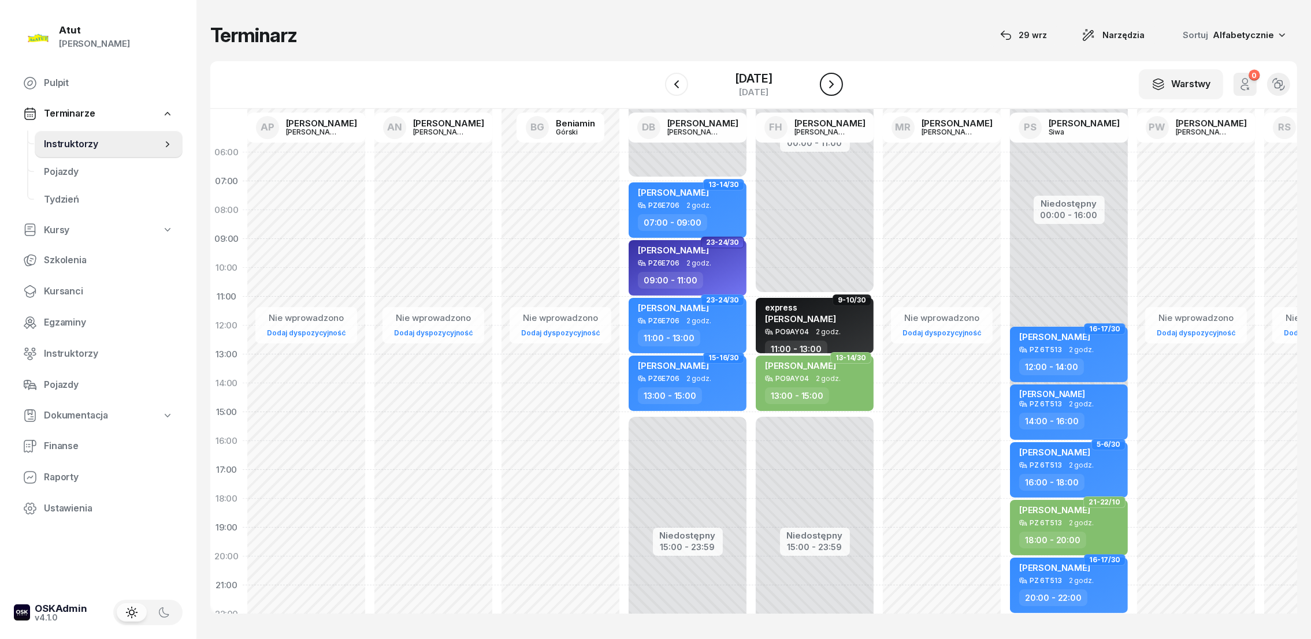
click at [838, 83] on icon "button" at bounding box center [831, 84] width 14 height 14
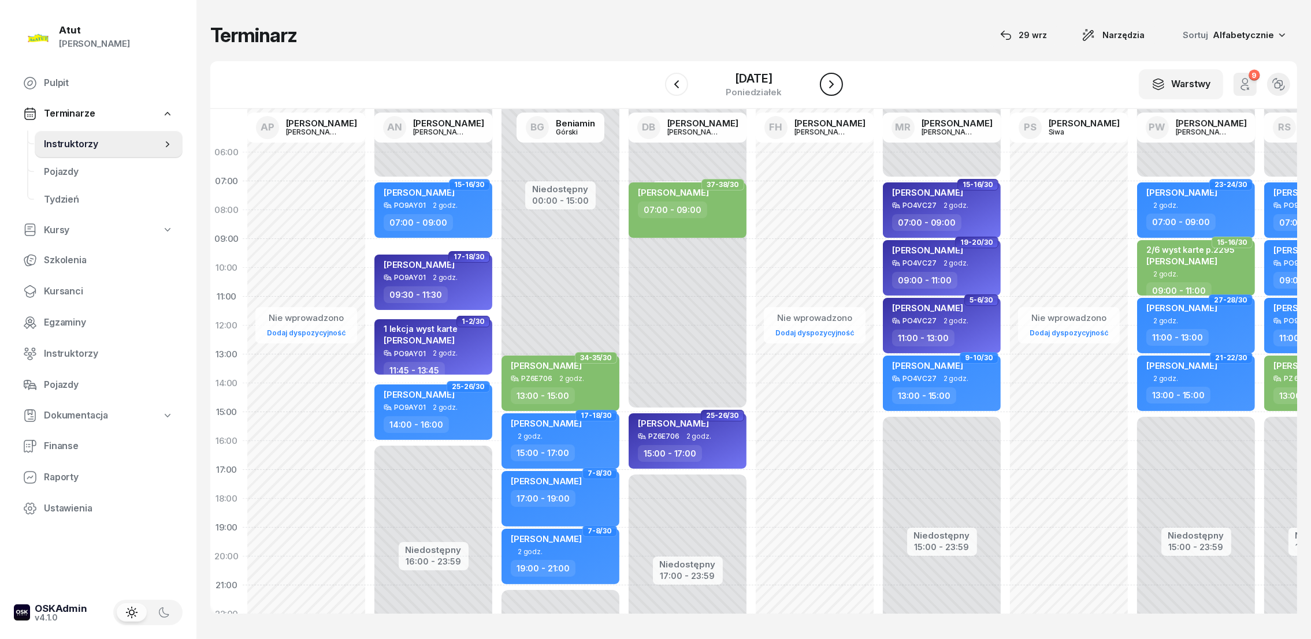
click at [838, 83] on icon "button" at bounding box center [831, 84] width 14 height 14
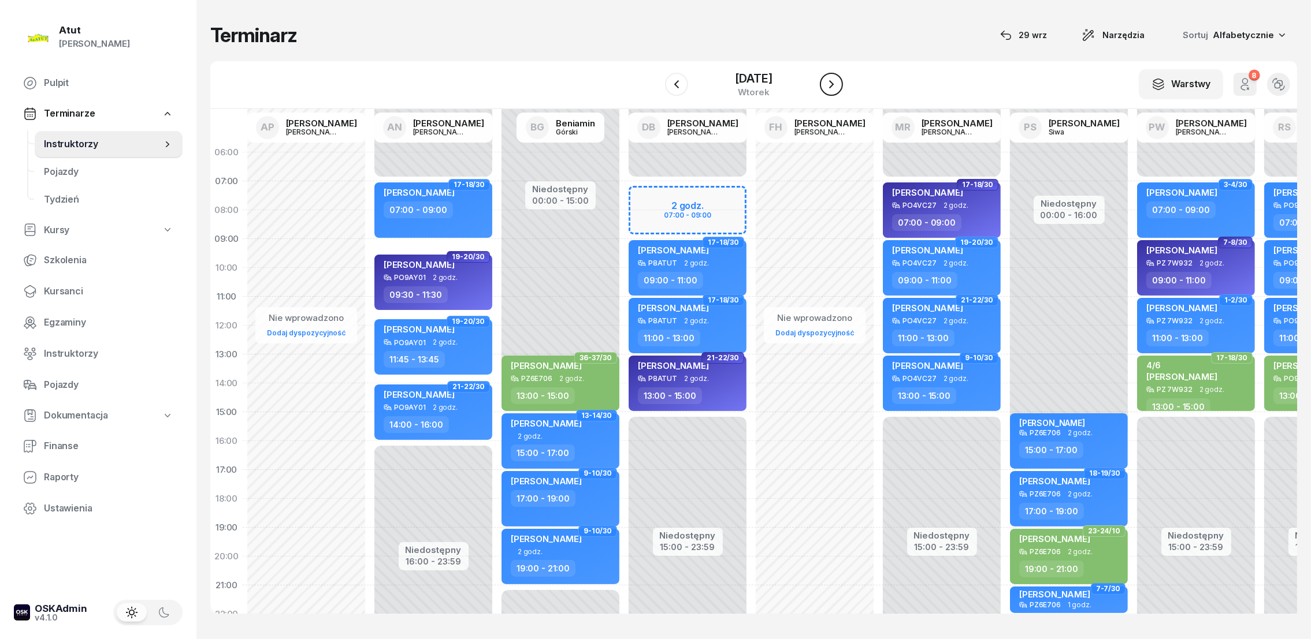
click at [838, 83] on icon "button" at bounding box center [831, 84] width 14 height 14
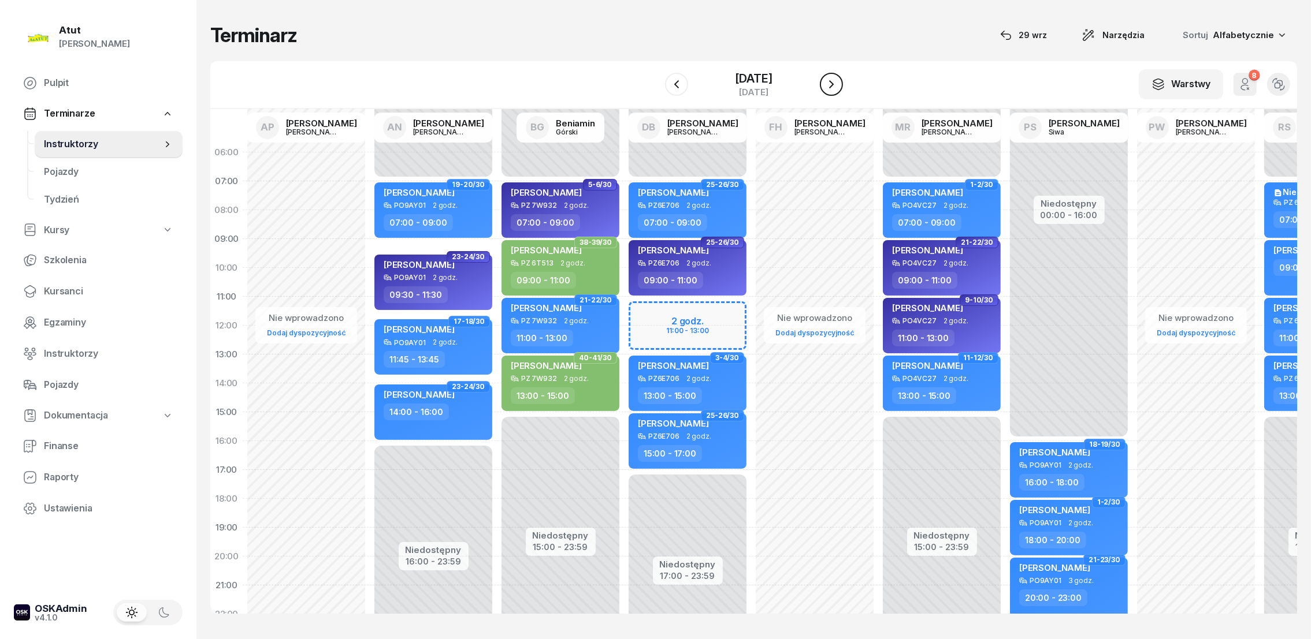
click at [838, 83] on icon "button" at bounding box center [831, 84] width 14 height 14
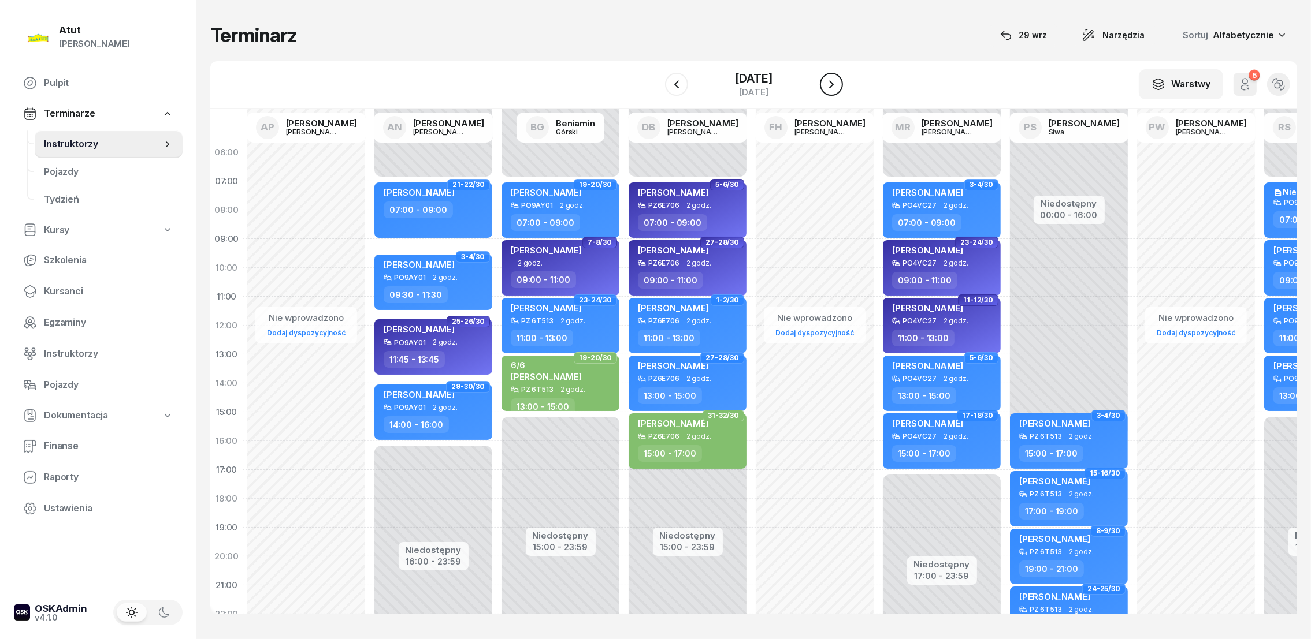
click at [838, 83] on icon "button" at bounding box center [831, 84] width 14 height 14
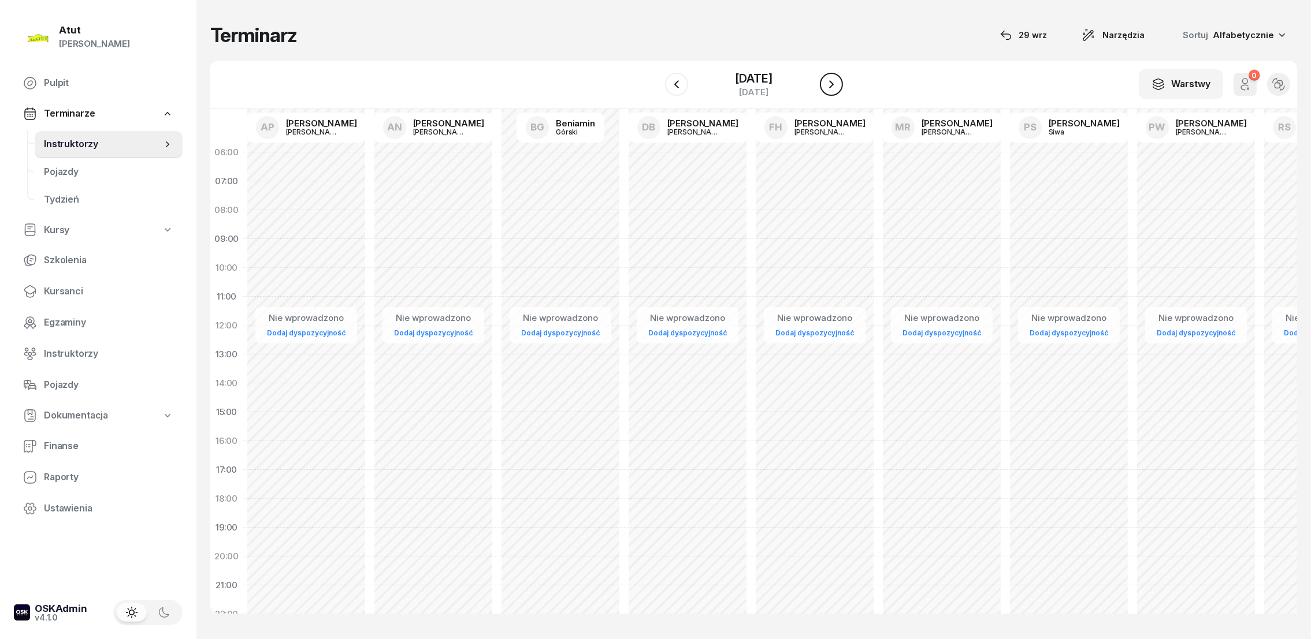
click at [838, 83] on icon "button" at bounding box center [831, 84] width 14 height 14
click at [838, 82] on icon "button" at bounding box center [831, 84] width 14 height 14
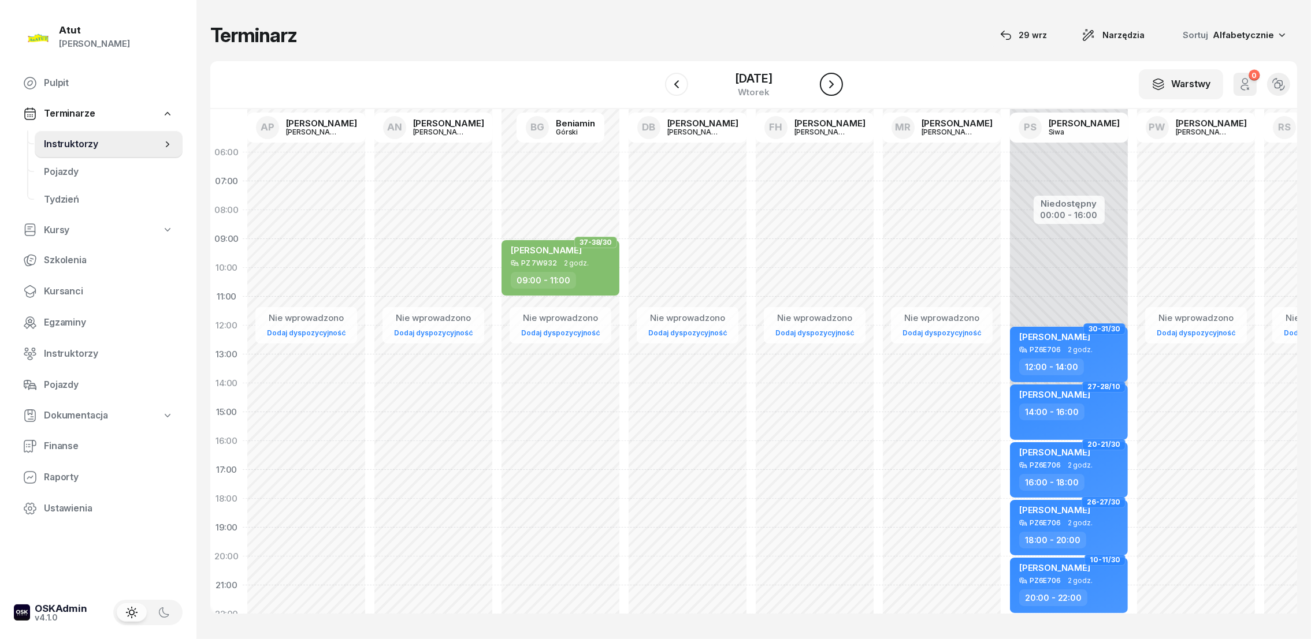
click at [838, 82] on icon "button" at bounding box center [831, 84] width 14 height 14
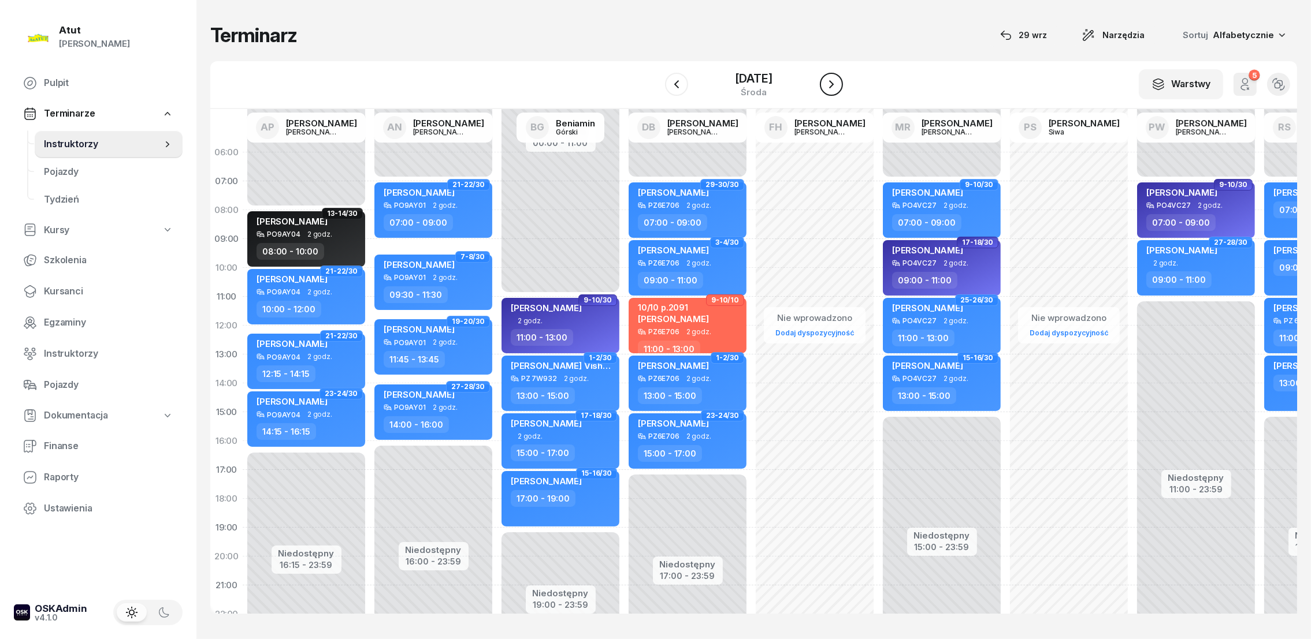
click at [838, 82] on icon "button" at bounding box center [831, 84] width 14 height 14
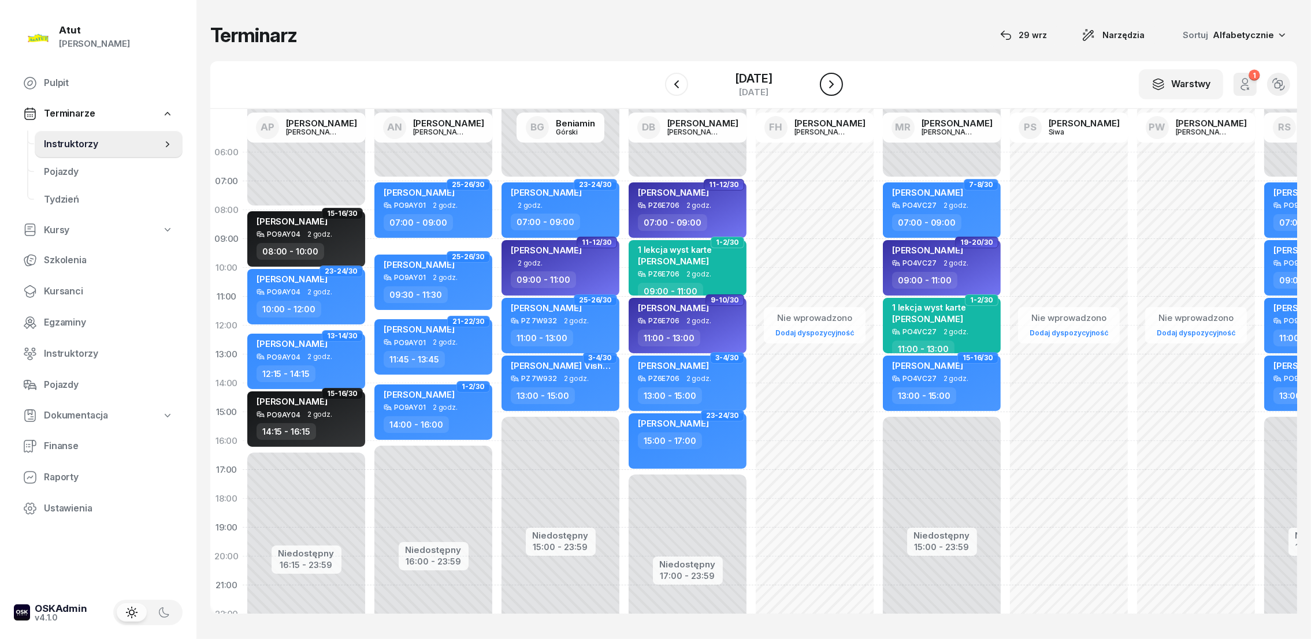
click at [838, 82] on icon "button" at bounding box center [831, 84] width 14 height 14
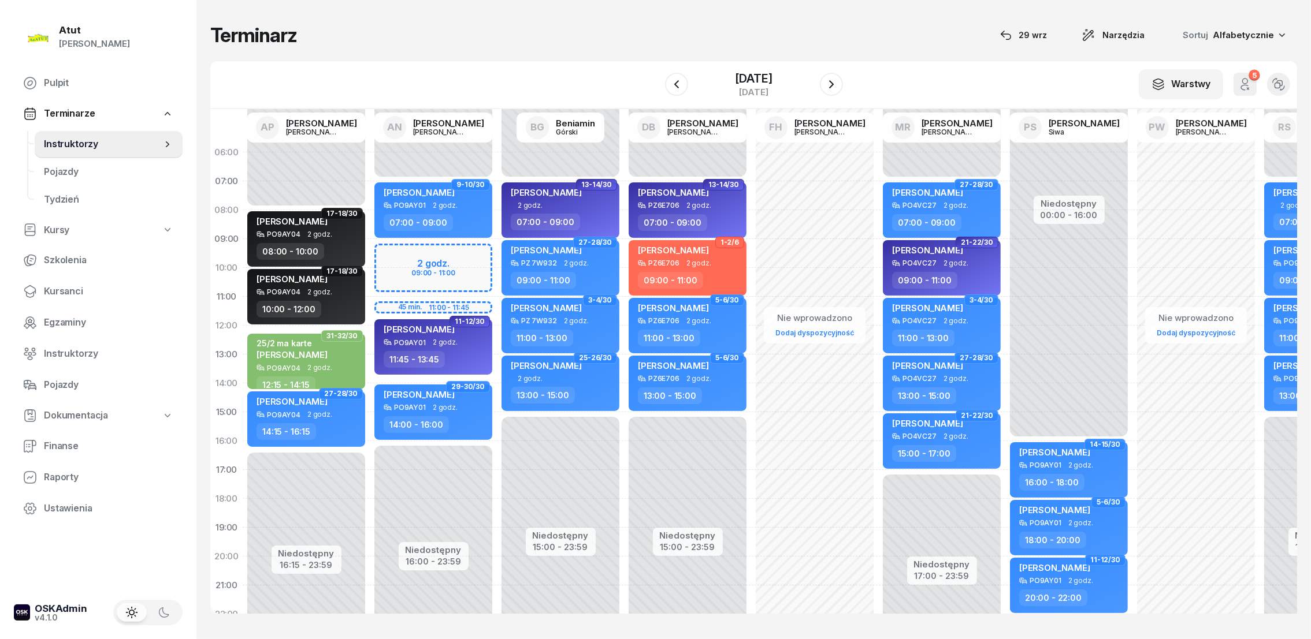
drag, startPoint x: 841, startPoint y: 82, endPoint x: 841, endPoint y: 57, distance: 25.4
click at [841, 57] on div "Terminarz [DATE] Narzędzia Sortuj Alfabetycznie W Wybierz AP [PERSON_NAME] AN […" at bounding box center [753, 318] width 1087 height 637
click at [838, 87] on icon "button" at bounding box center [831, 84] width 14 height 14
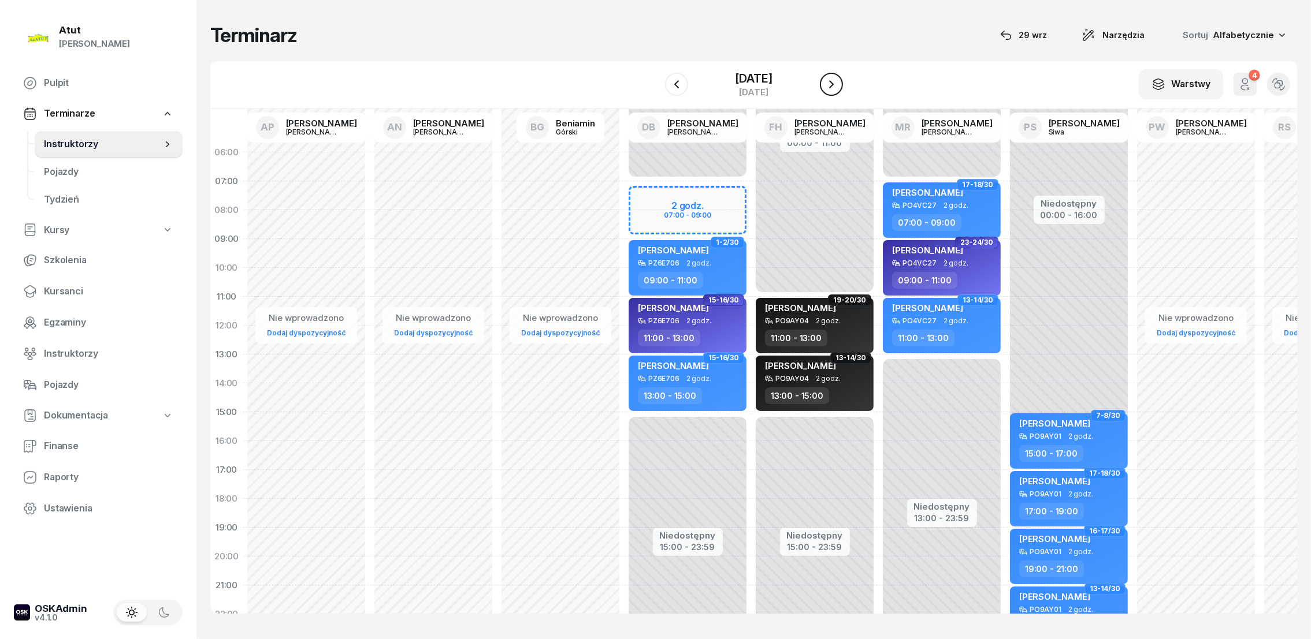
click at [838, 87] on icon "button" at bounding box center [831, 84] width 14 height 14
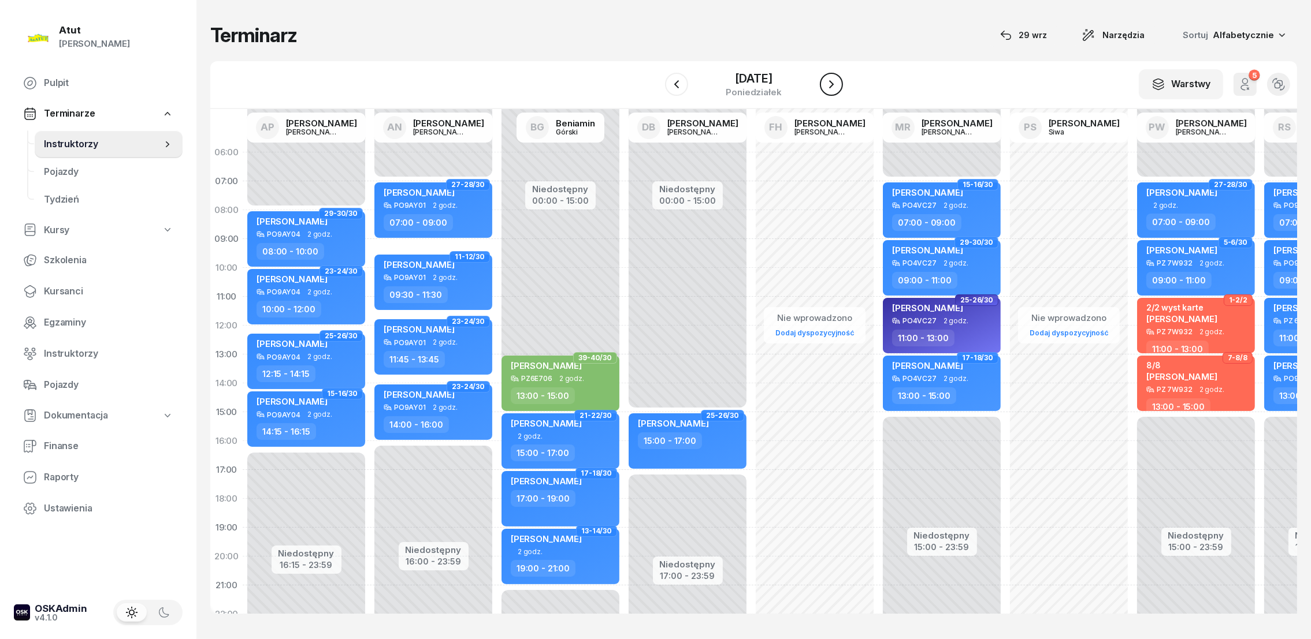
click at [838, 87] on icon "button" at bounding box center [831, 84] width 14 height 14
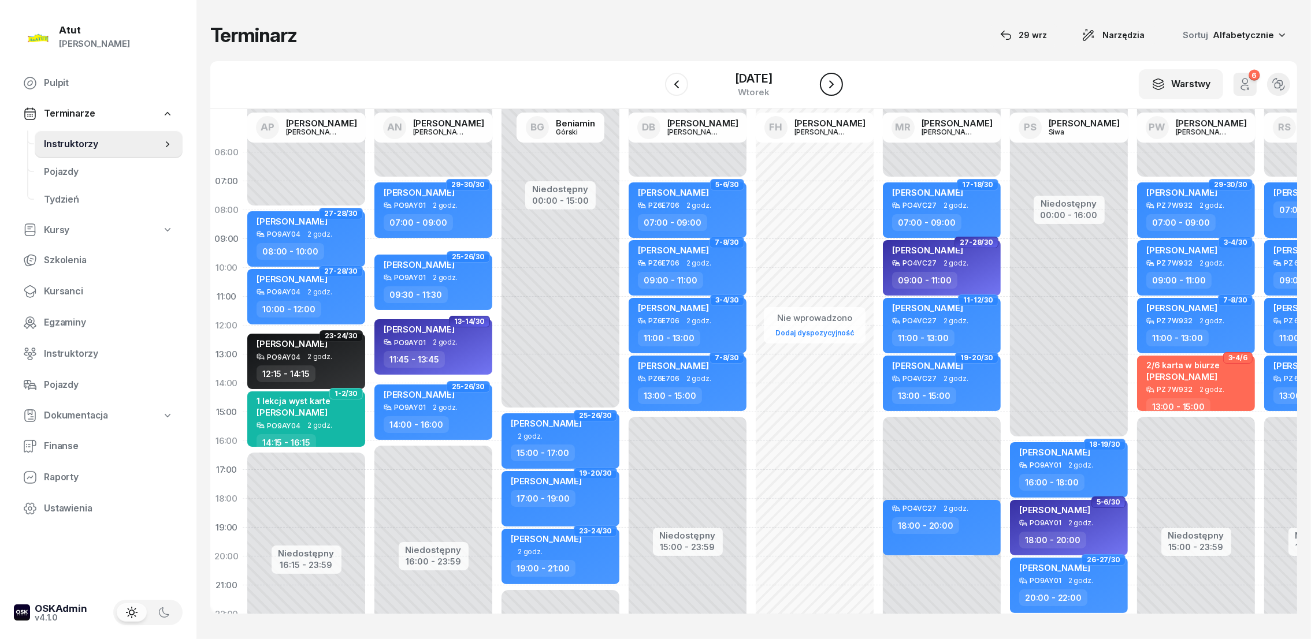
click at [838, 87] on icon "button" at bounding box center [831, 84] width 14 height 14
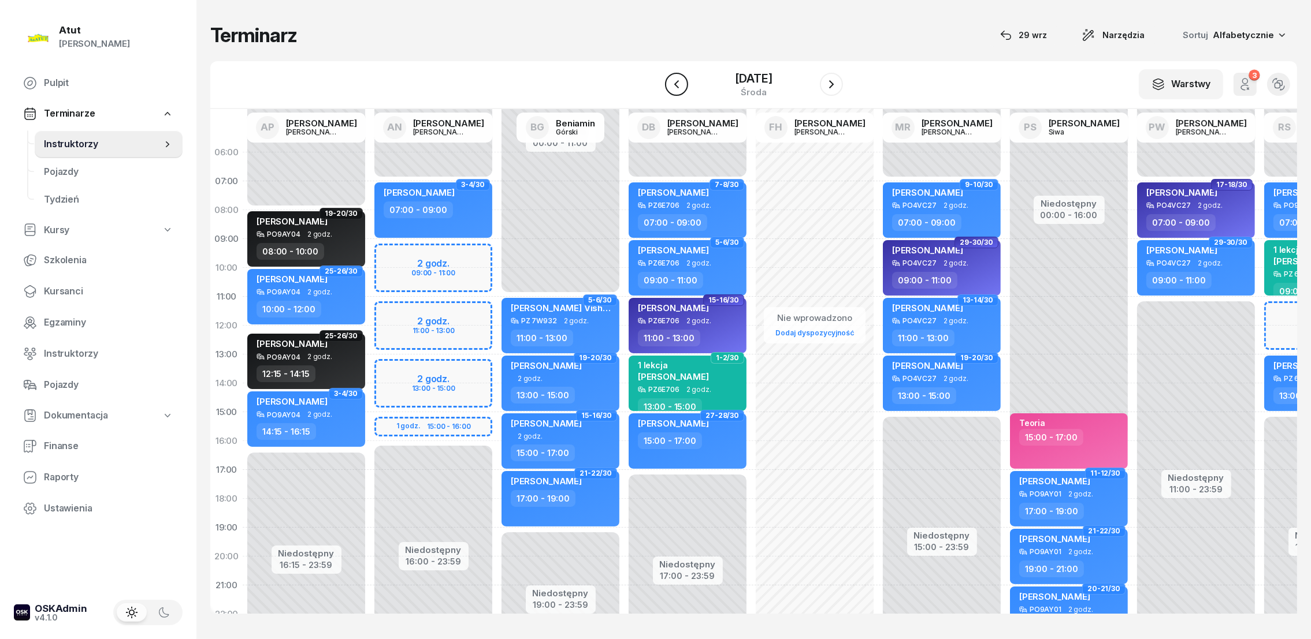
click at [669, 83] on icon "button" at bounding box center [676, 84] width 14 height 14
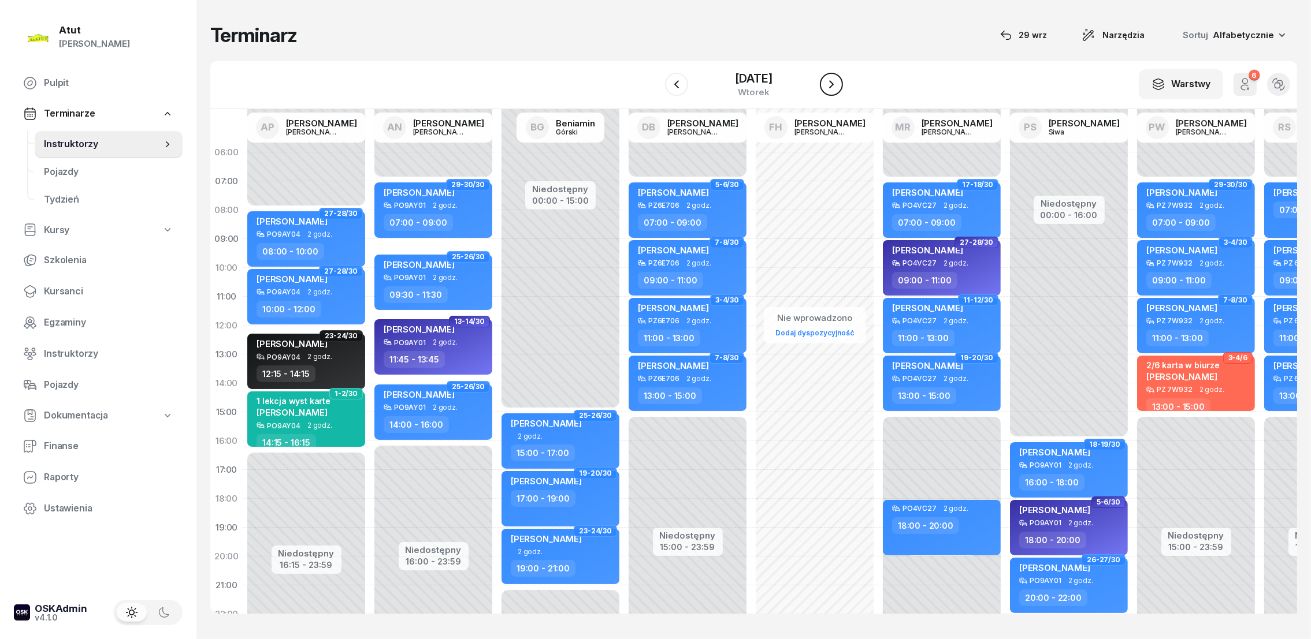
click at [838, 90] on icon "button" at bounding box center [831, 84] width 14 height 14
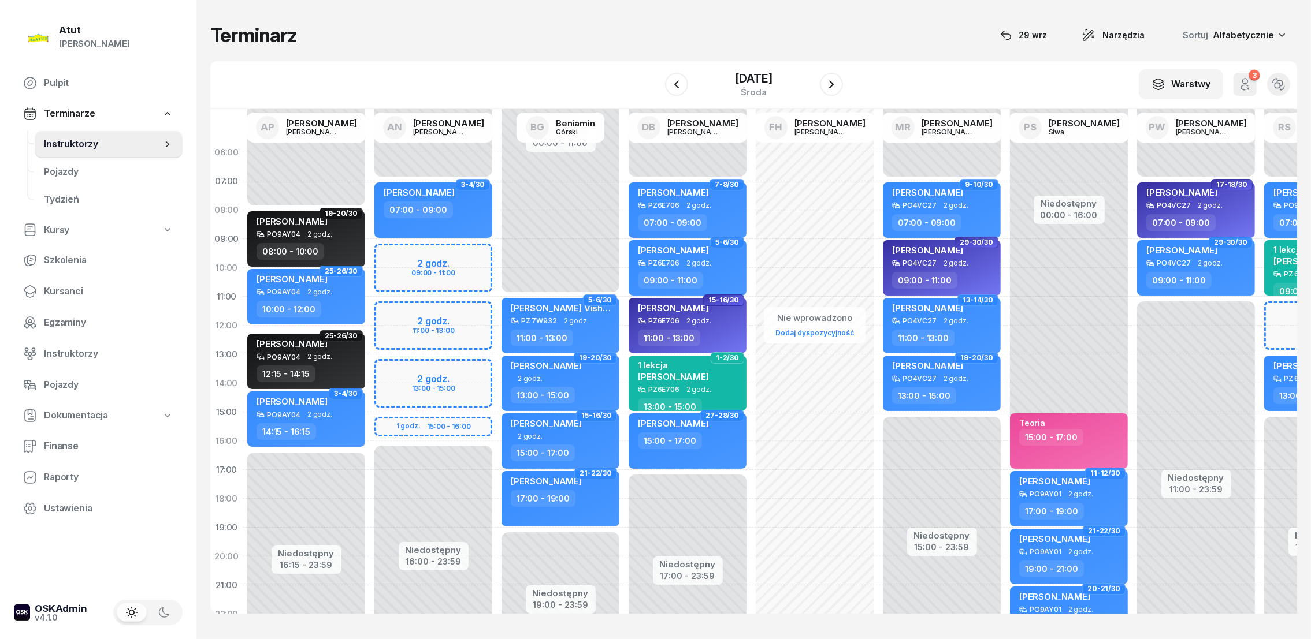
click at [392, 393] on div "Niedostępny 00:00 - 07:00 Niedostępny 16:00 - 23:59 2 godz. 09:00 - 11:00 2 god…" at bounding box center [433, 412] width 127 height 549
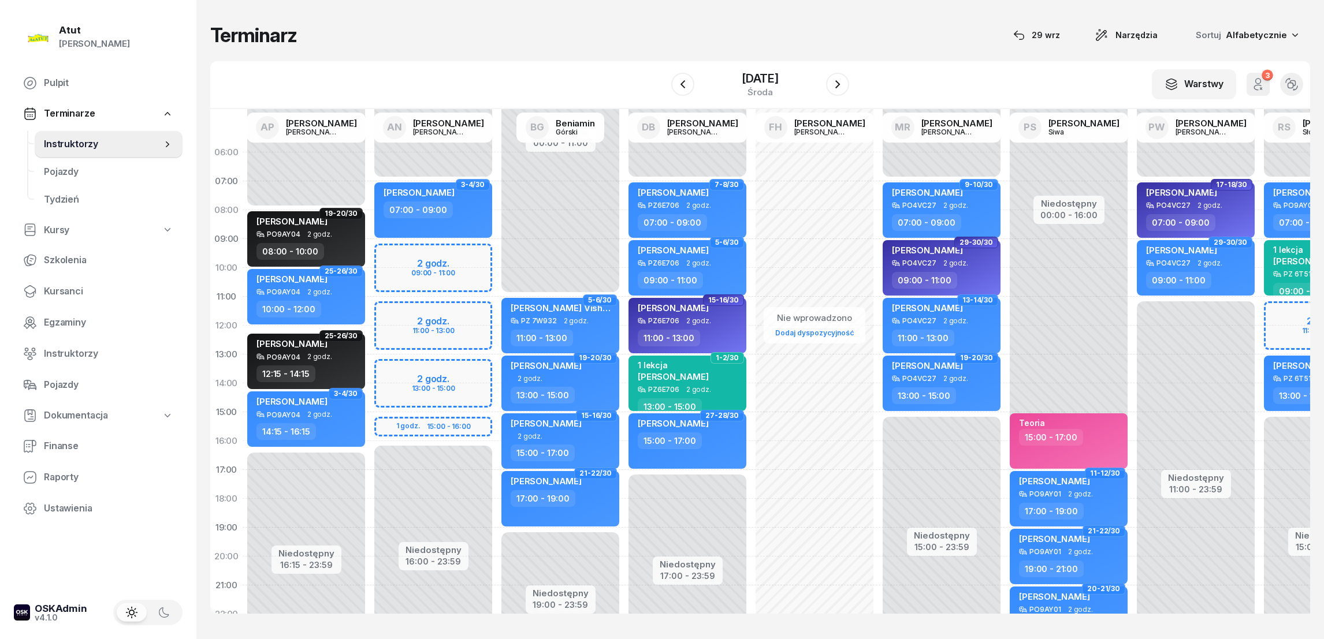
select select "14"
select select "16"
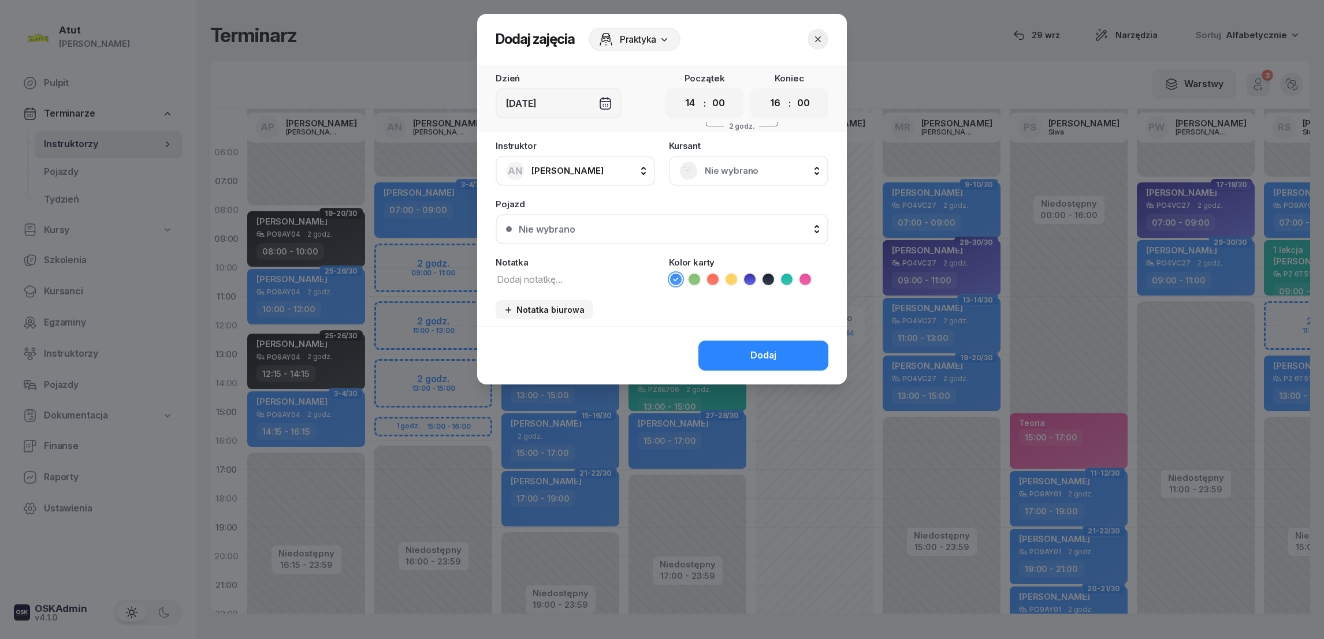
click at [721, 169] on span "Nie wybrano" at bounding box center [761, 170] width 113 height 15
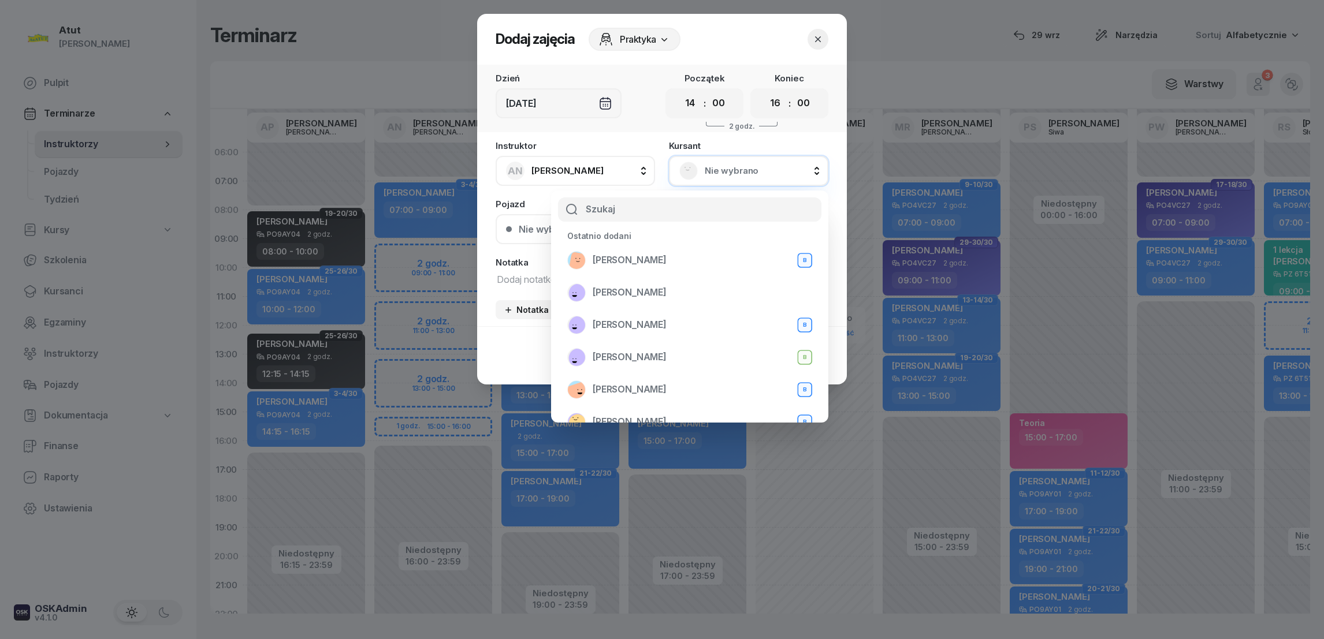
click at [631, 216] on input "text" at bounding box center [689, 210] width 263 height 24
type input "miko"
click at [650, 360] on span "[PERSON_NAME]" at bounding box center [630, 357] width 74 height 15
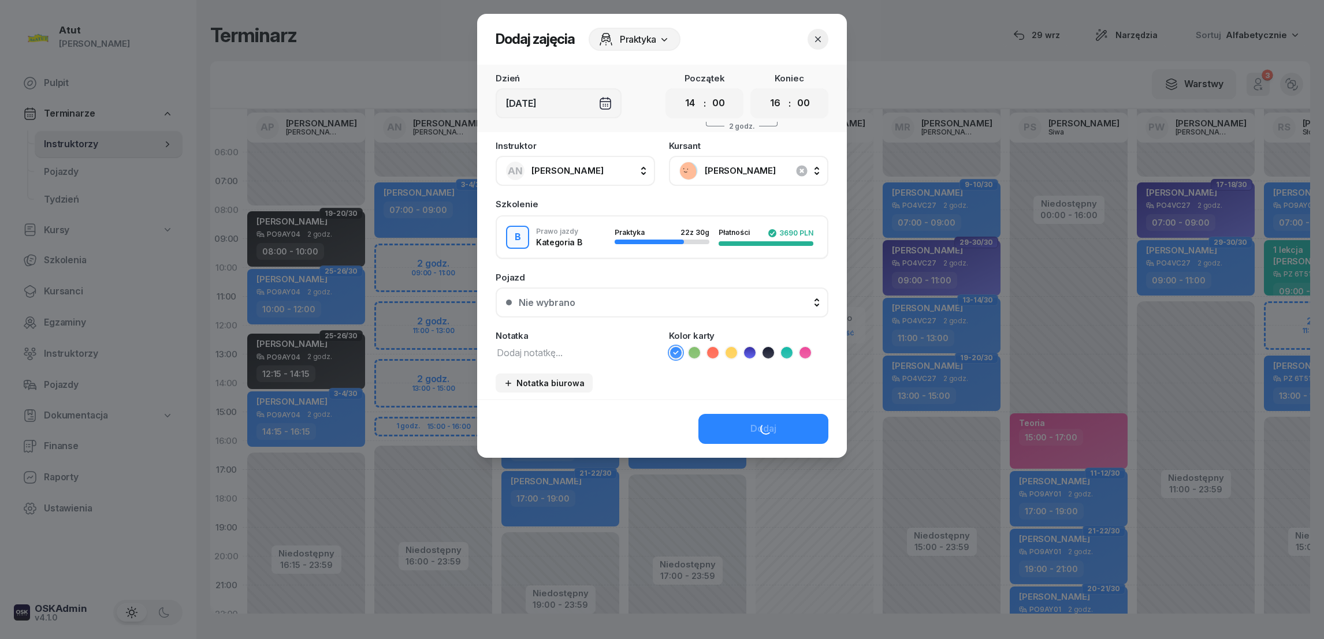
click at [604, 304] on div "Nie wybrano" at bounding box center [668, 302] width 299 height 9
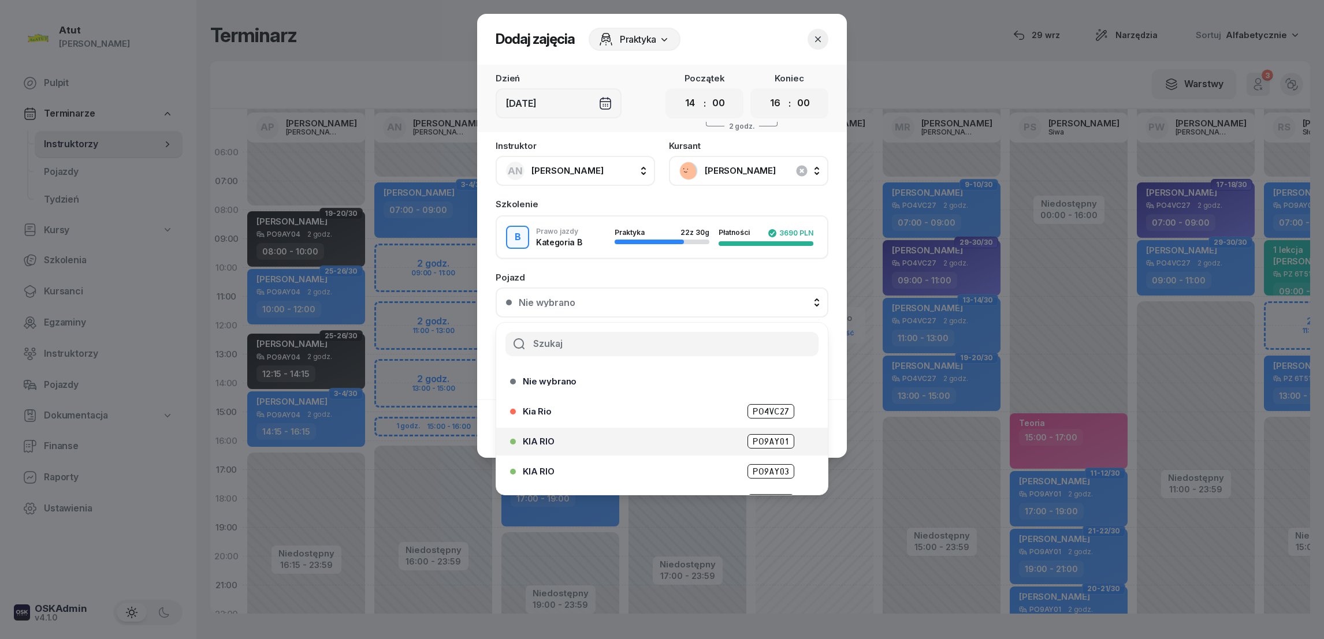
click at [754, 441] on span "PO9AY01" at bounding box center [770, 441] width 47 height 14
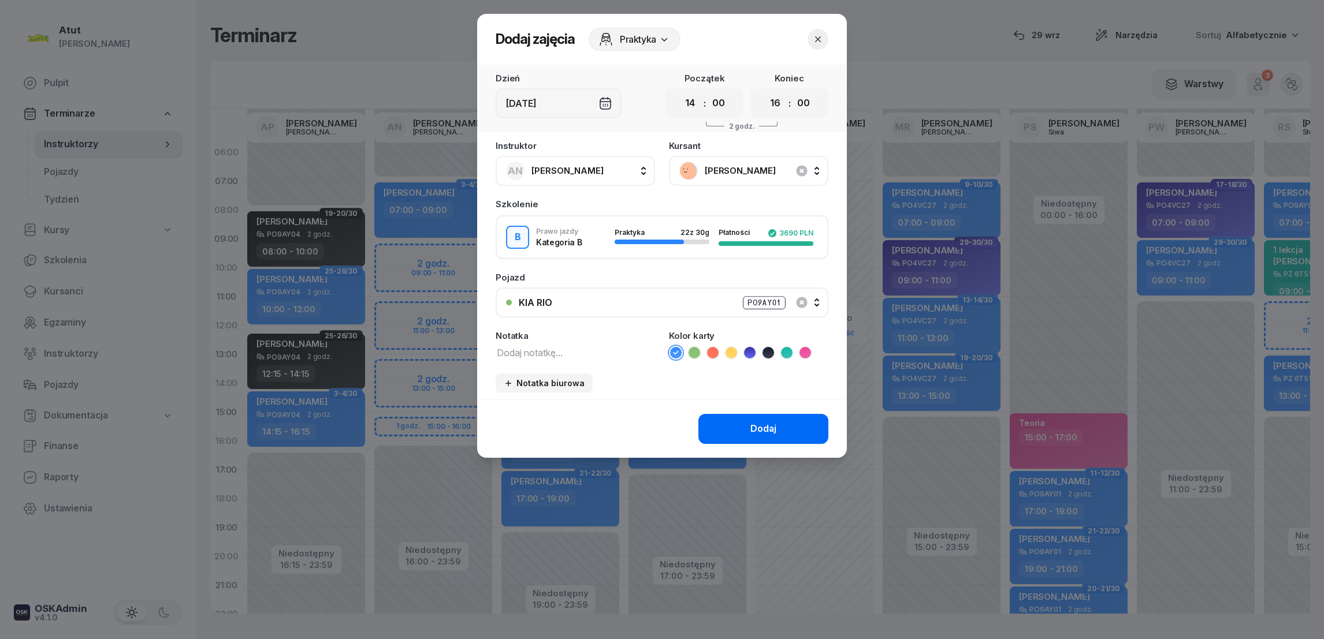
click at [754, 433] on div "Dodaj" at bounding box center [763, 429] width 26 height 15
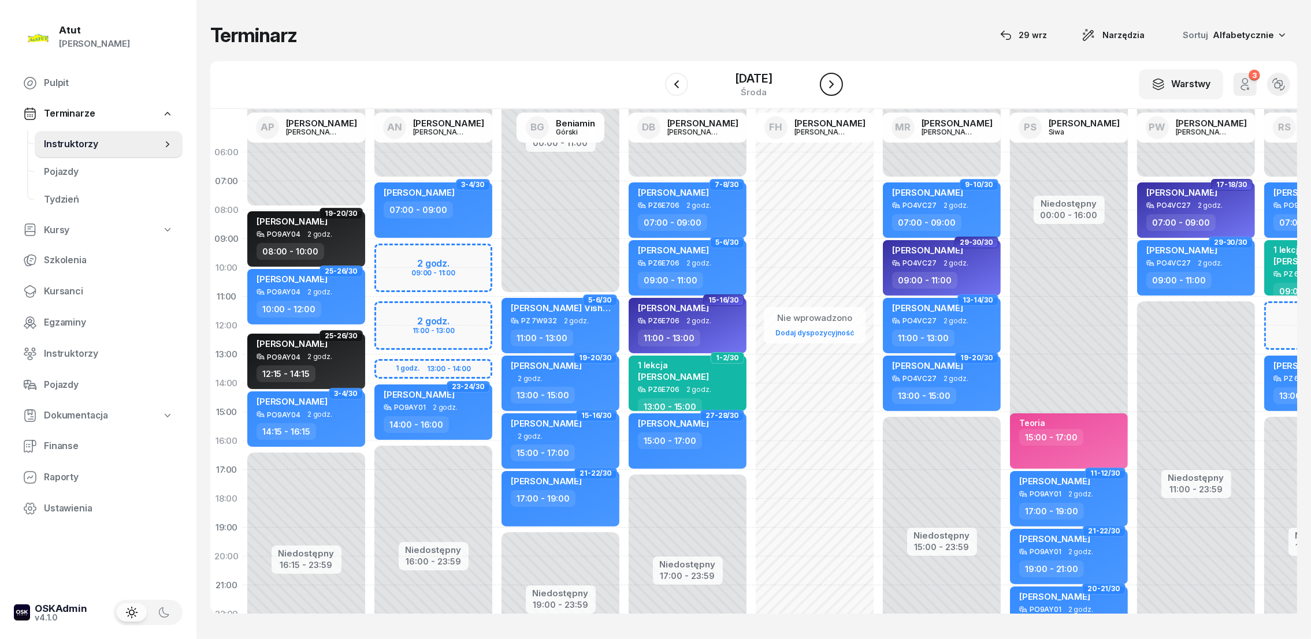
click at [838, 88] on icon "button" at bounding box center [831, 84] width 14 height 14
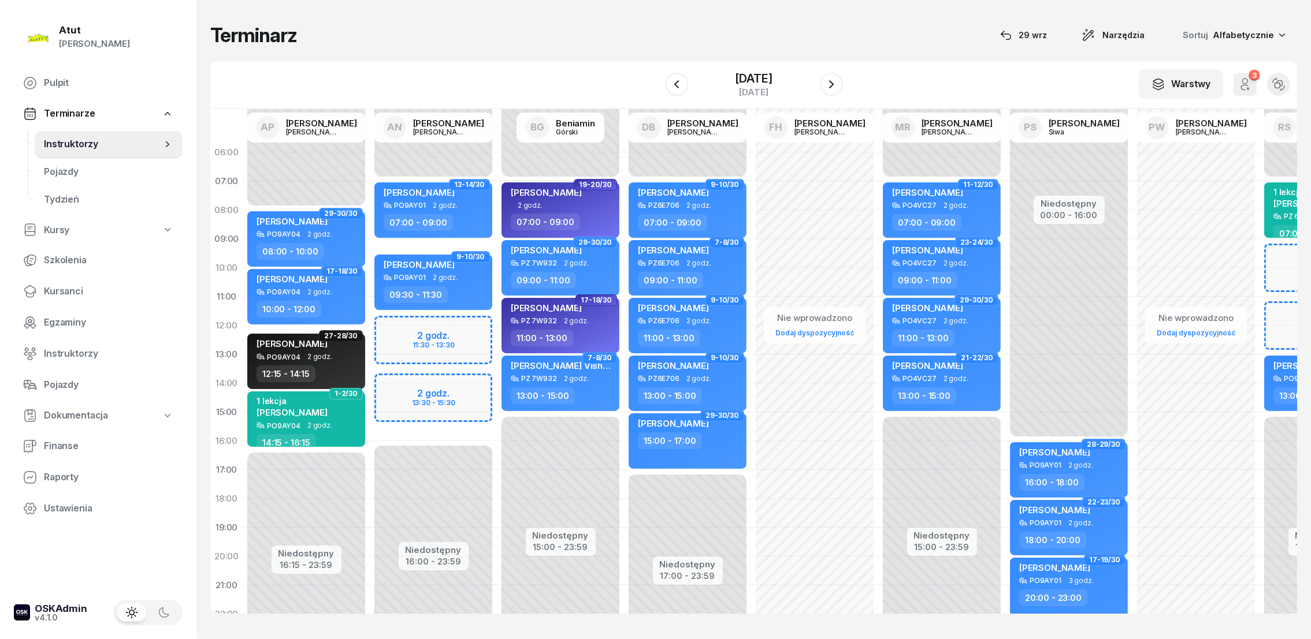
click at [404, 388] on div "Niedostępny 00:00 - 07:00 Niedostępny 16:00 - 23:59 2 godz. 11:30 - 13:30 2 god…" at bounding box center [433, 412] width 127 height 549
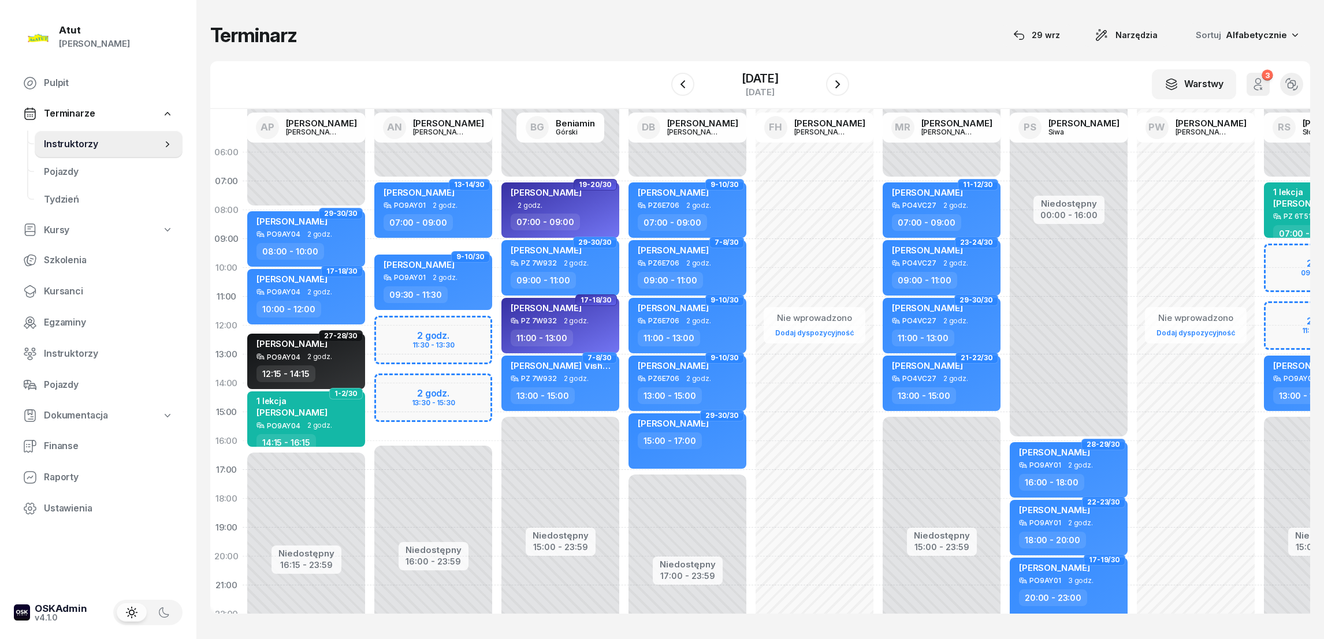
select select "14"
select select "16"
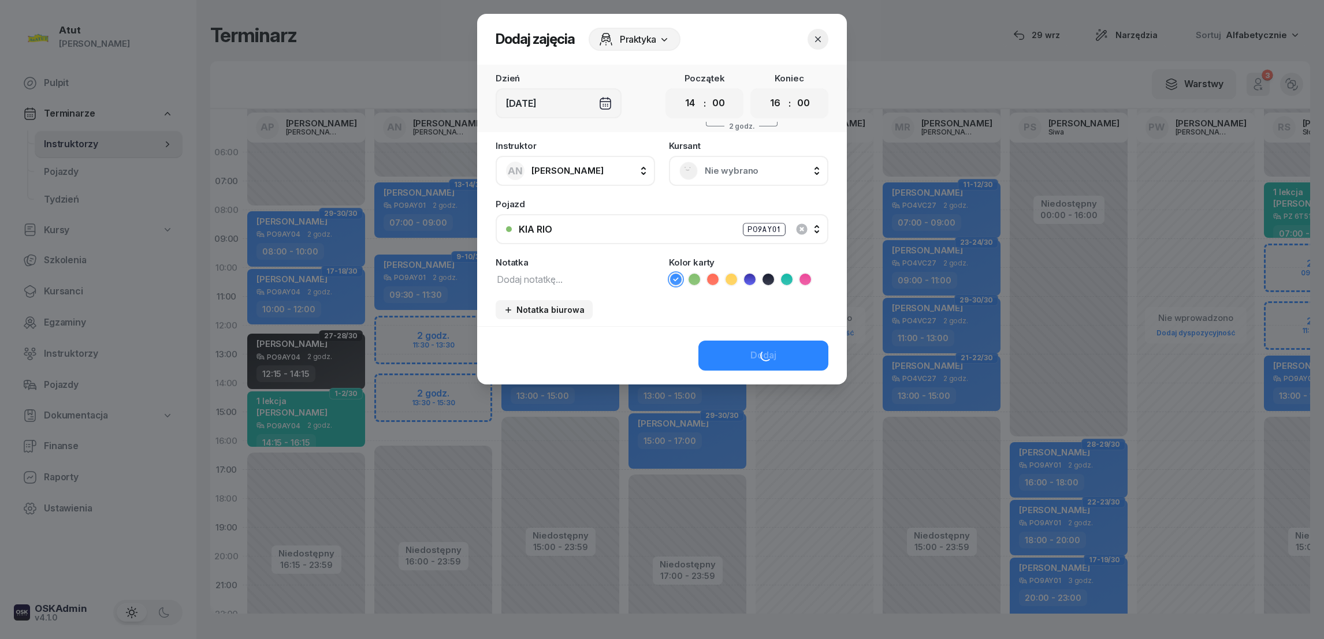
click at [737, 169] on span "Nie wybrano" at bounding box center [761, 170] width 113 height 15
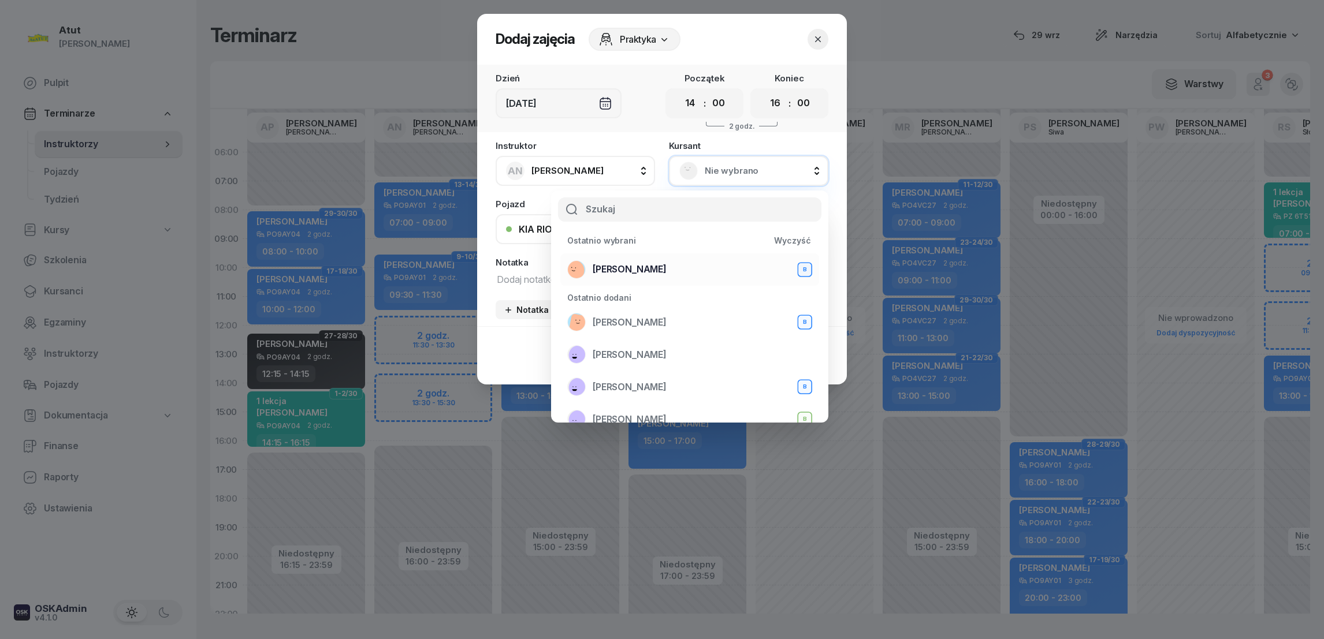
click at [637, 271] on span "[PERSON_NAME]" at bounding box center [630, 269] width 74 height 15
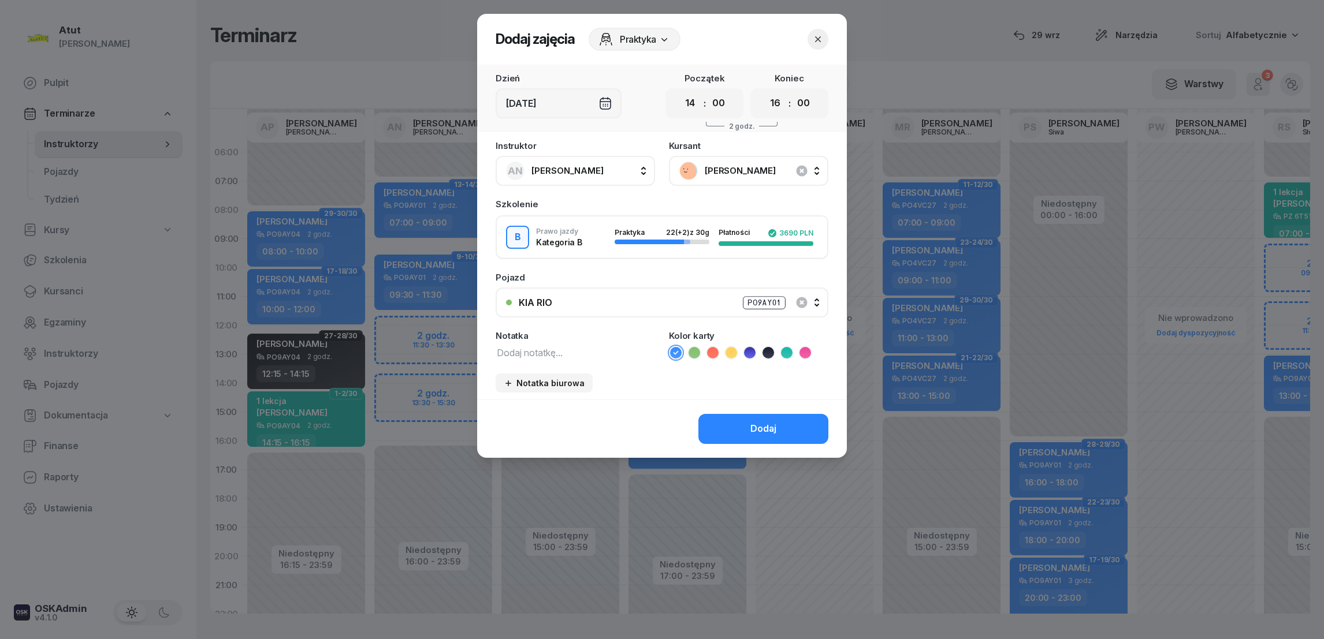
drag, startPoint x: 745, startPoint y: 360, endPoint x: 739, endPoint y: 409, distance: 49.4
click at [739, 409] on div "Dodaj zajęcia Praktyka Dzień [DATE] Początek 00 01 02 03 04 05 06 07 08 09 10 1…" at bounding box center [662, 236] width 370 height 444
drag, startPoint x: 739, startPoint y: 409, endPoint x: 750, endPoint y: 424, distance: 18.6
click at [750, 424] on button "Dodaj" at bounding box center [763, 429] width 130 height 30
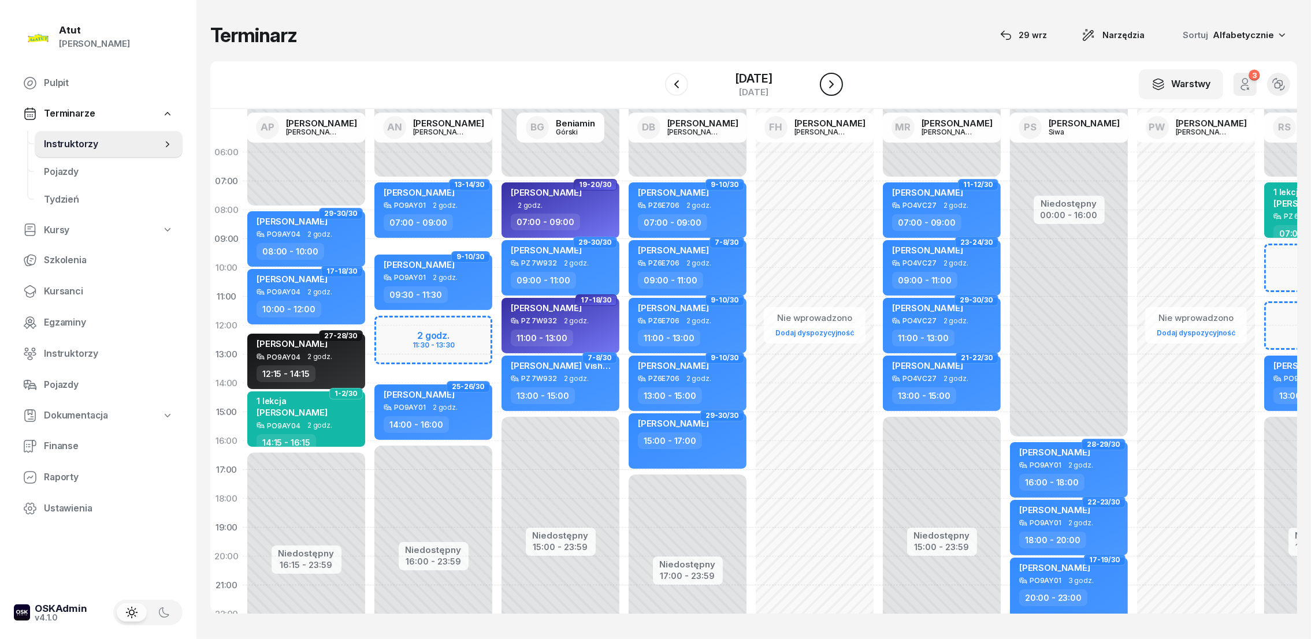
click at [838, 79] on icon "button" at bounding box center [831, 84] width 14 height 14
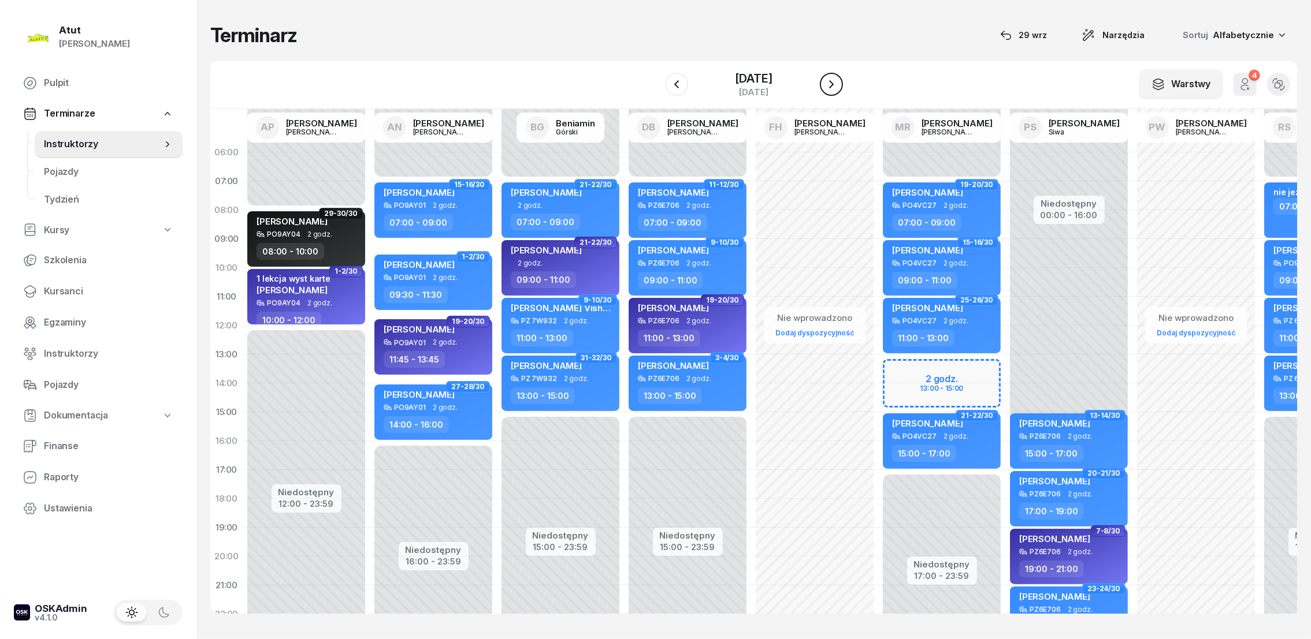
click at [838, 79] on icon "button" at bounding box center [831, 84] width 14 height 14
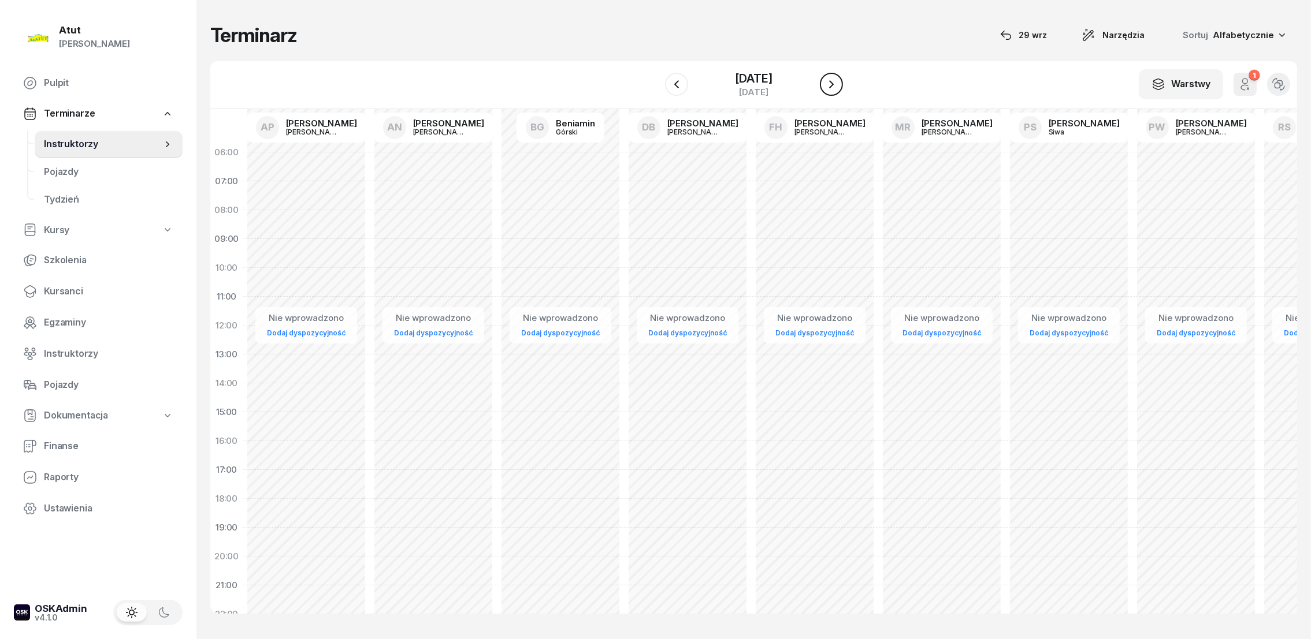
click at [840, 79] on button "button" at bounding box center [831, 84] width 23 height 23
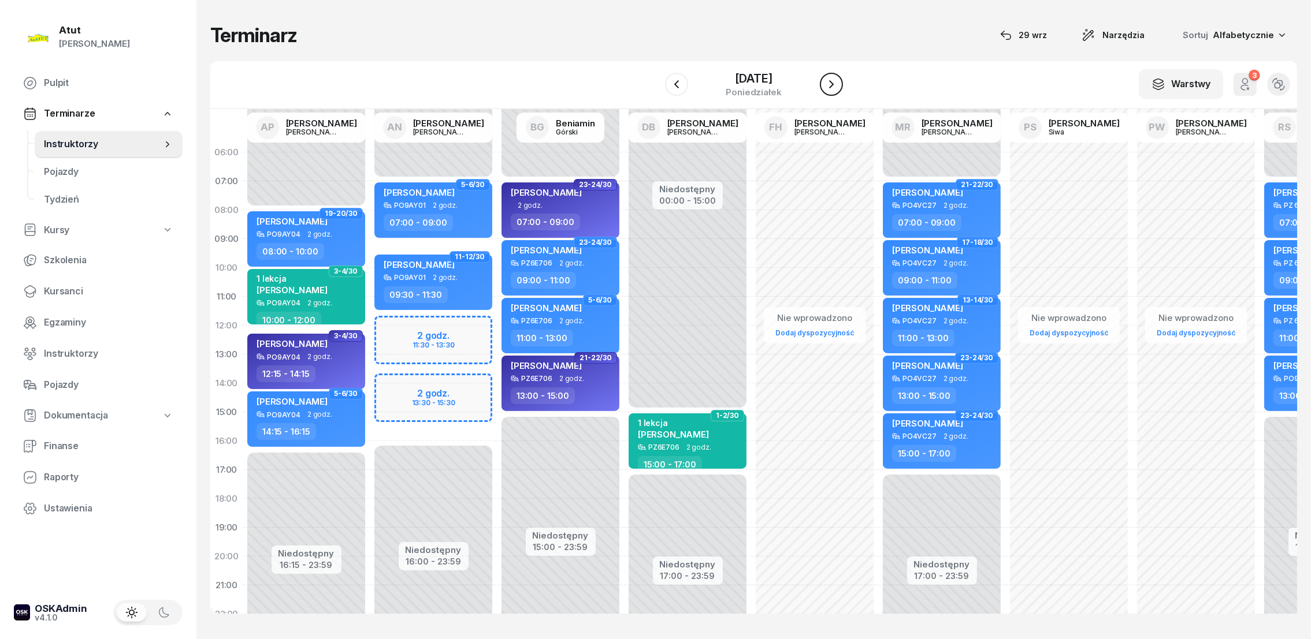
click at [840, 79] on button "button" at bounding box center [831, 84] width 23 height 23
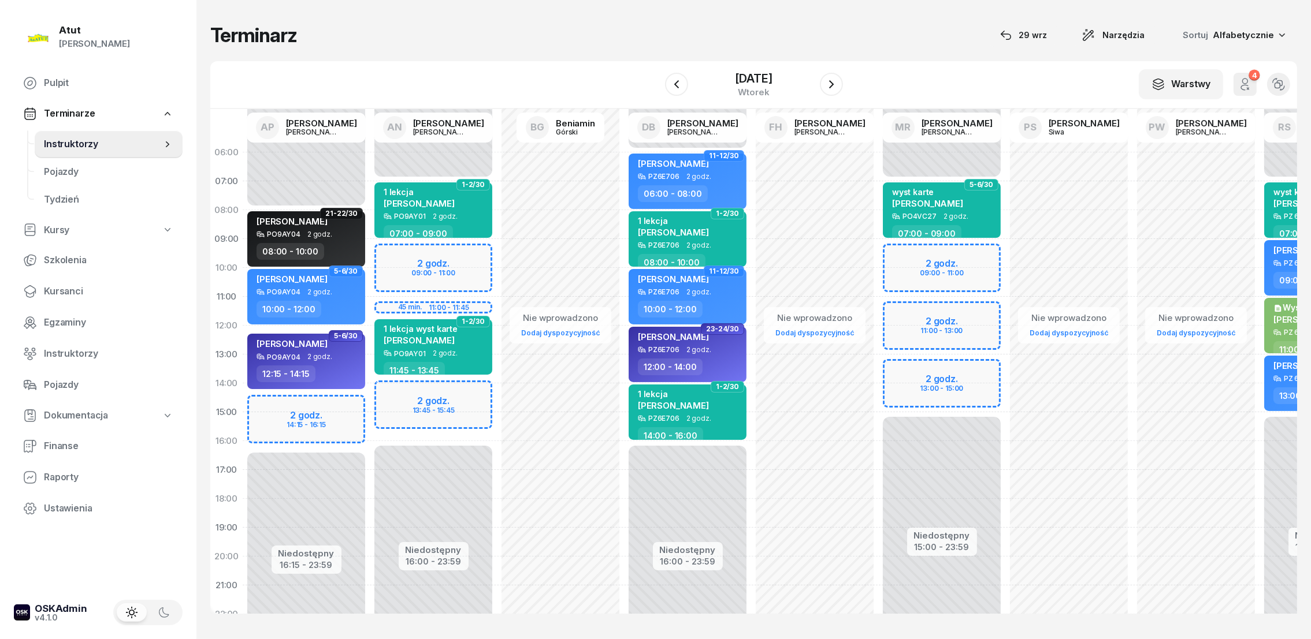
click at [405, 392] on div "Niedostępny 00:00 - 07:00 Niedostępny 16:00 - 23:59 2 godz. 09:00 - 11:00 45 mi…" at bounding box center [433, 412] width 127 height 549
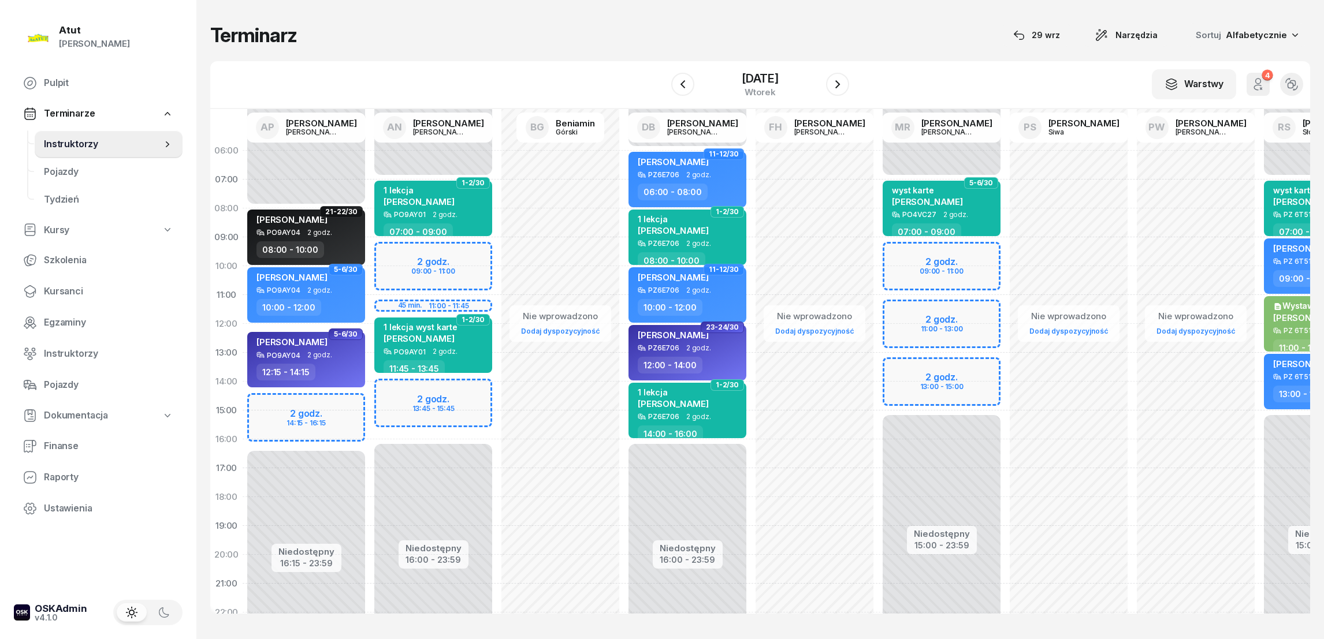
select select "14"
select select "16"
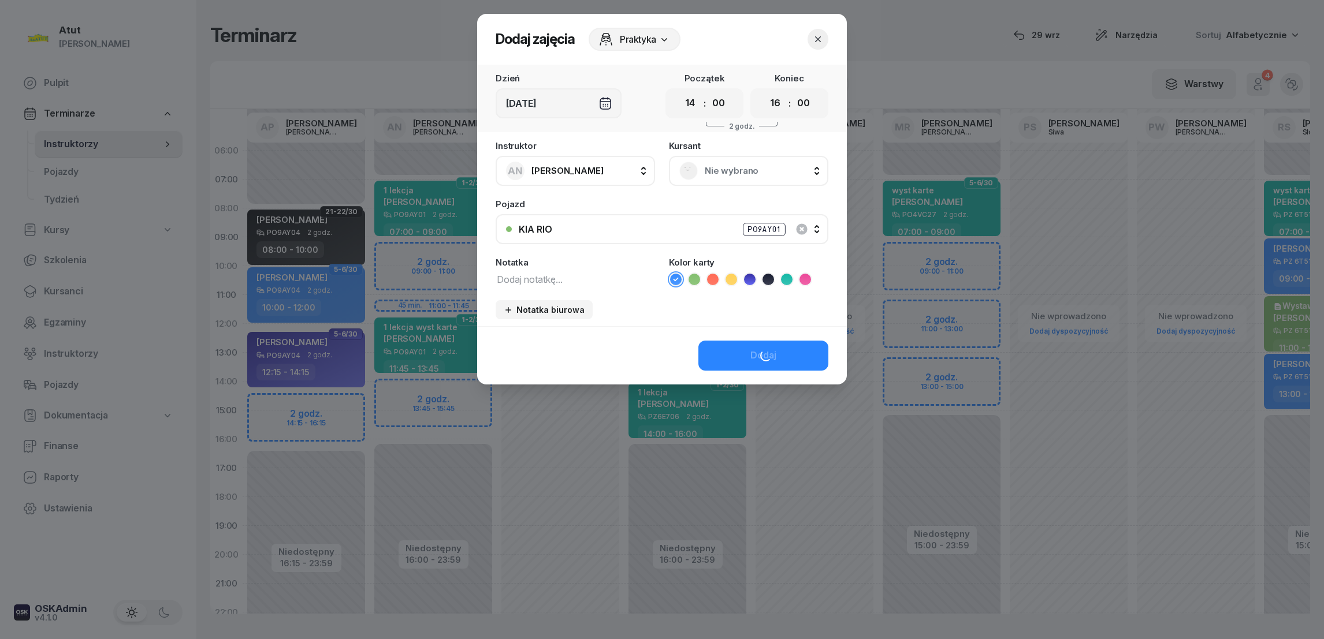
click at [715, 176] on span "Nie wybrano" at bounding box center [761, 170] width 113 height 15
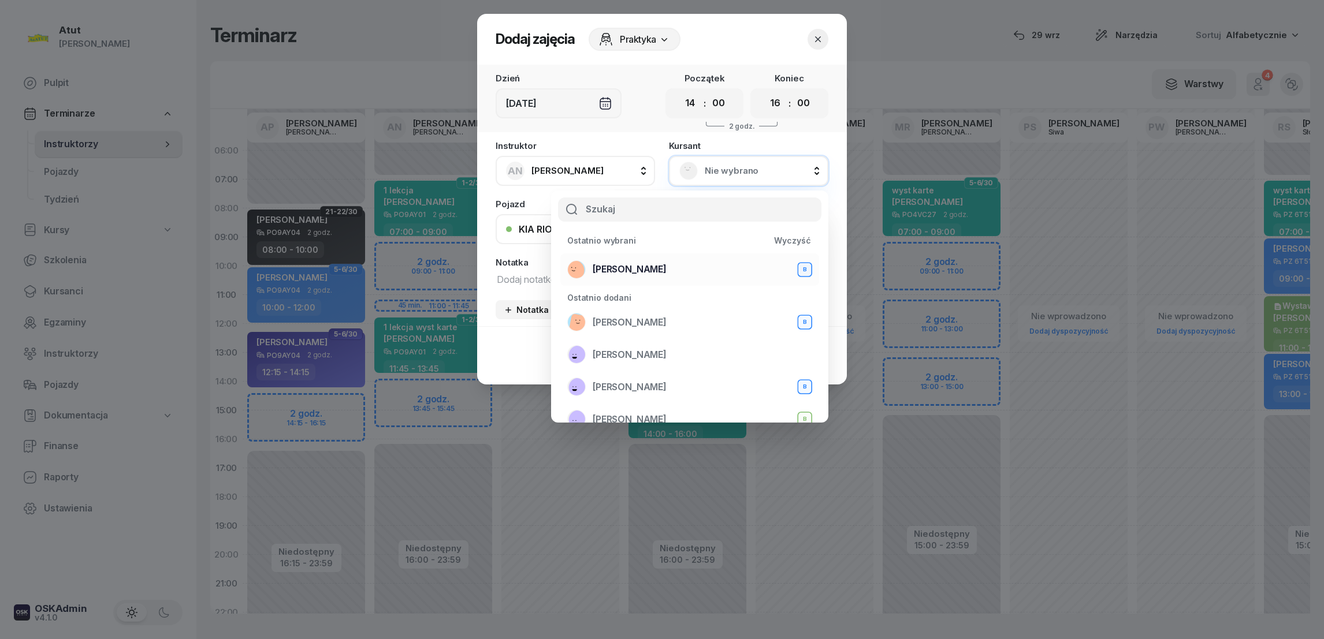
click at [633, 276] on span "[PERSON_NAME]" at bounding box center [630, 269] width 74 height 15
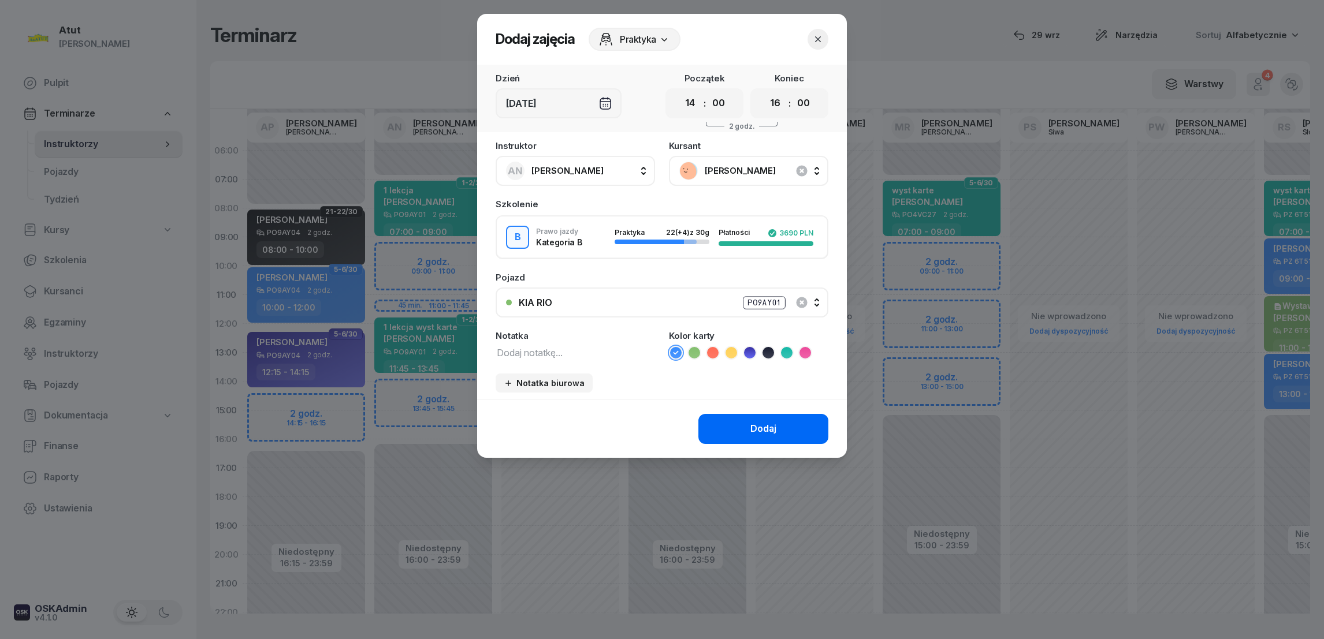
click at [748, 426] on button "Dodaj" at bounding box center [763, 429] width 130 height 30
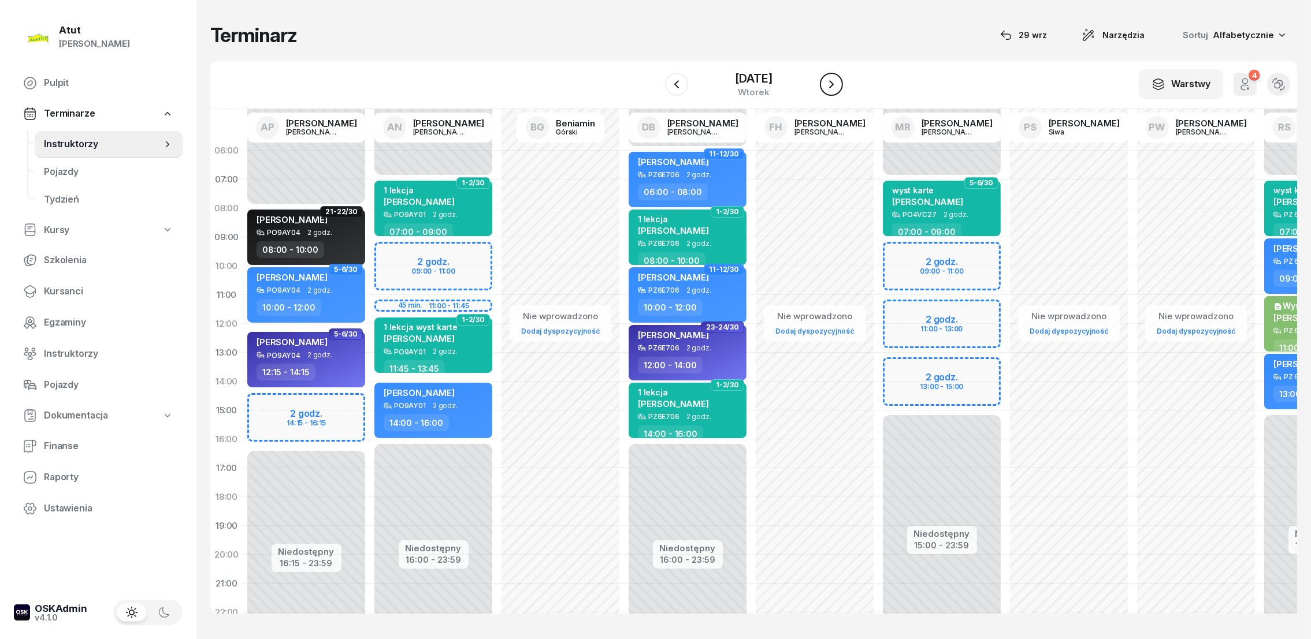
click at [833, 89] on icon "button" at bounding box center [831, 84] width 14 height 14
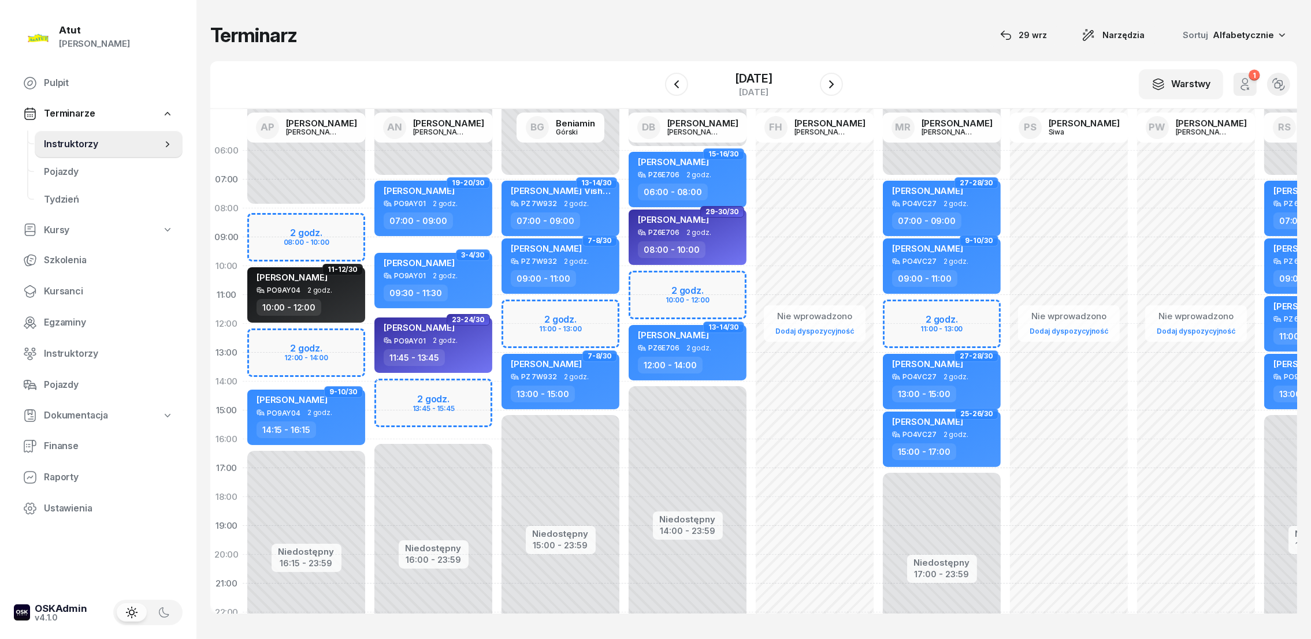
click at [393, 403] on div "Niedostępny 00:00 - 07:00 Niedostępny 16:00 - 23:59 2 godz. 13:45 - 15:45 19-20…" at bounding box center [433, 410] width 127 height 549
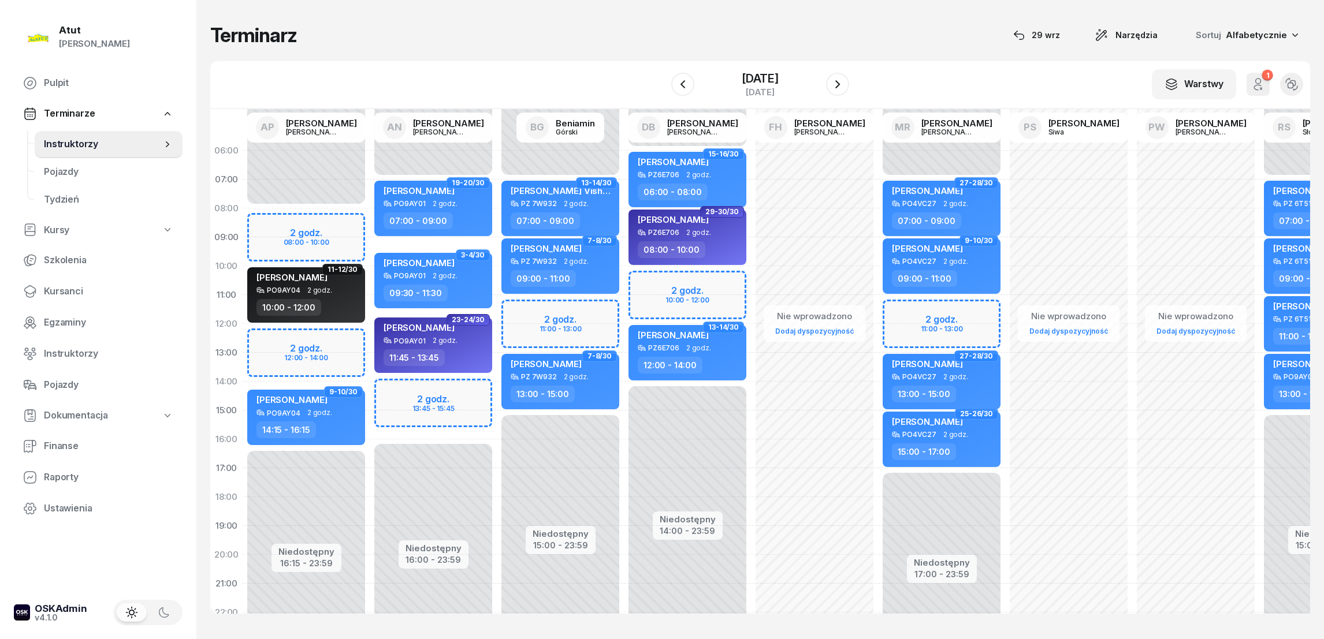
select select "14"
select select "16"
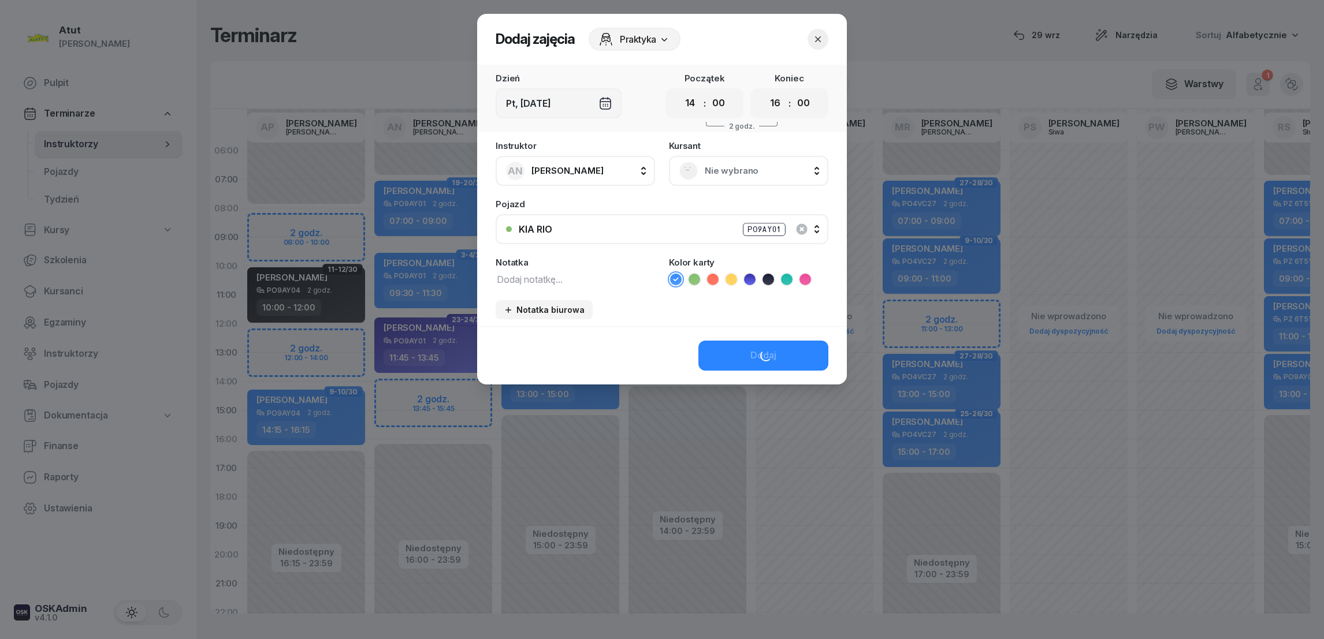
click at [720, 167] on span "Nie wybrano" at bounding box center [761, 170] width 113 height 15
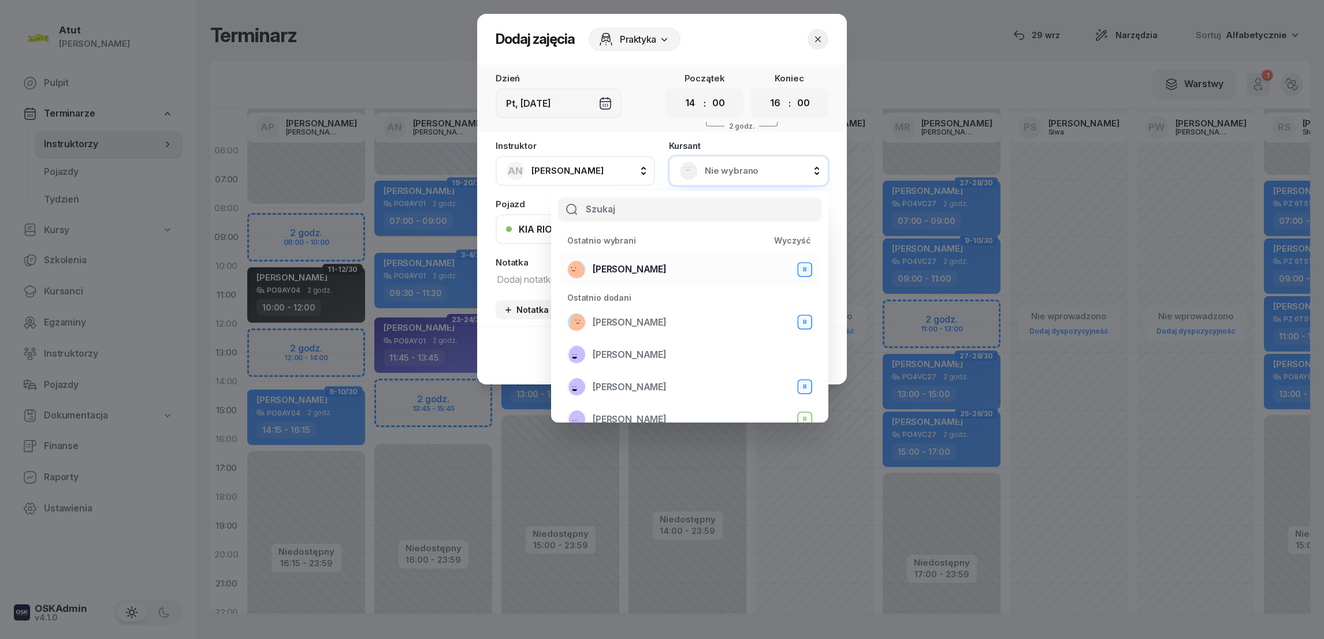
click at [627, 269] on span "[PERSON_NAME]" at bounding box center [630, 269] width 74 height 15
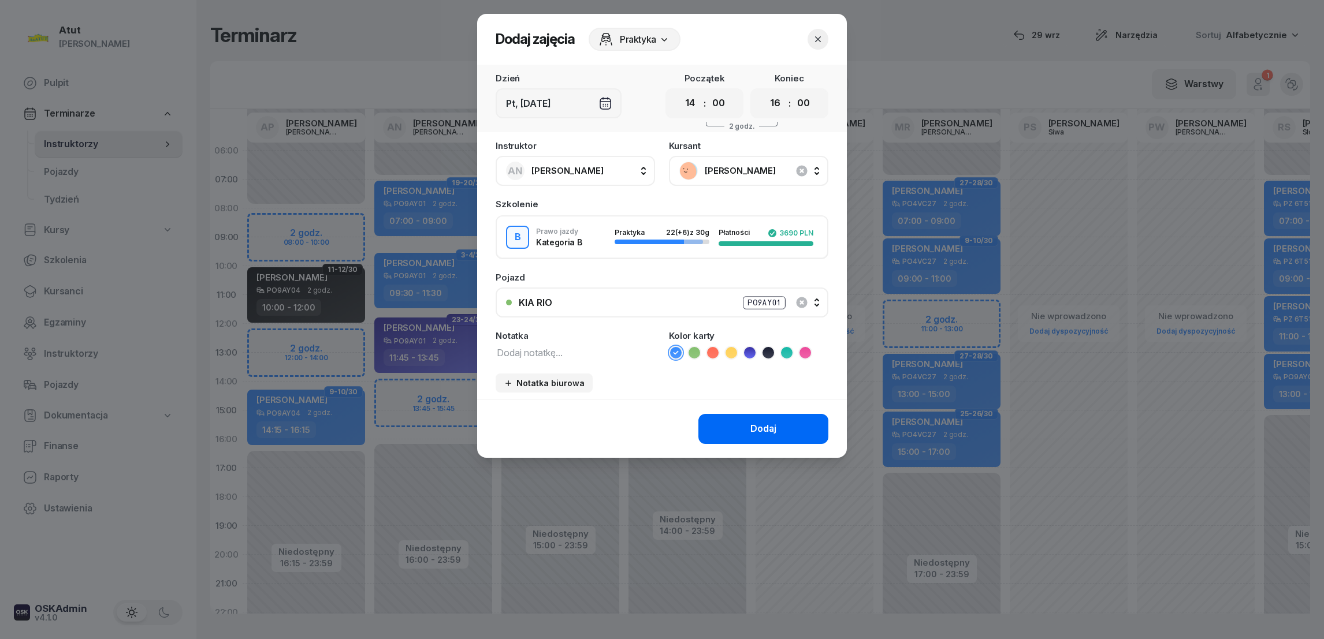
click at [750, 424] on button "Dodaj" at bounding box center [763, 429] width 130 height 30
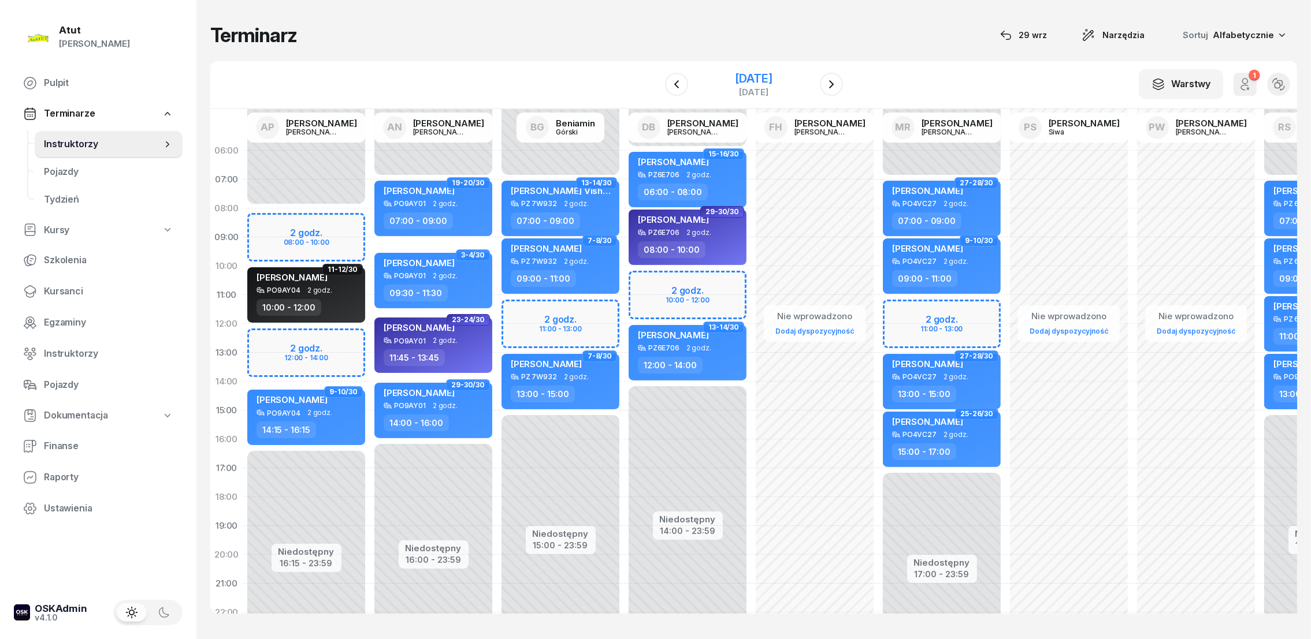
click at [737, 81] on div "[DATE]" at bounding box center [753, 79] width 37 height 12
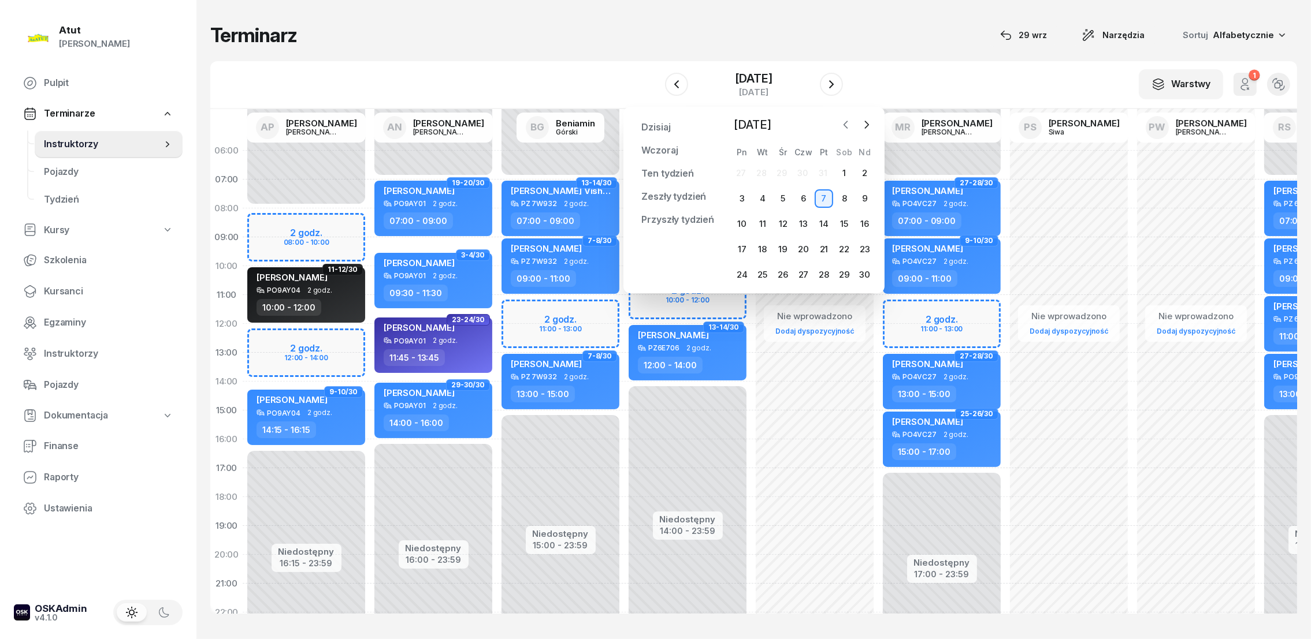
click at [847, 124] on icon "button" at bounding box center [846, 125] width 12 height 12
click at [772, 79] on div "[DATE]" at bounding box center [753, 79] width 37 height 12
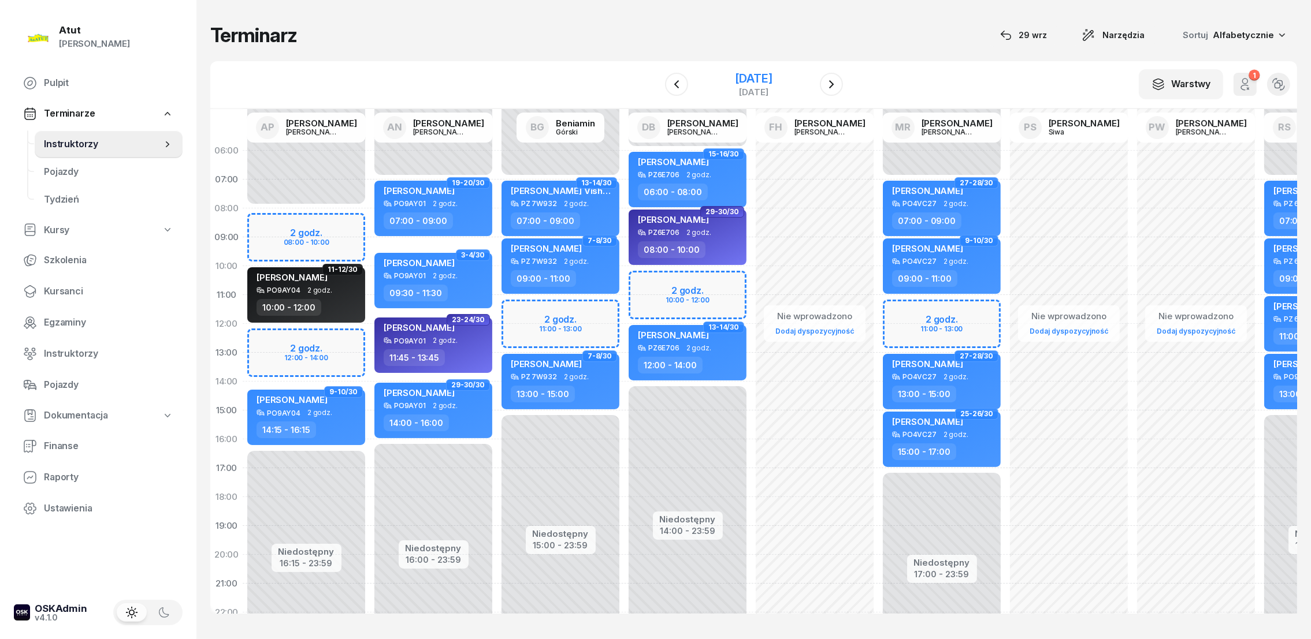
click at [772, 75] on div "[DATE]" at bounding box center [753, 79] width 37 height 12
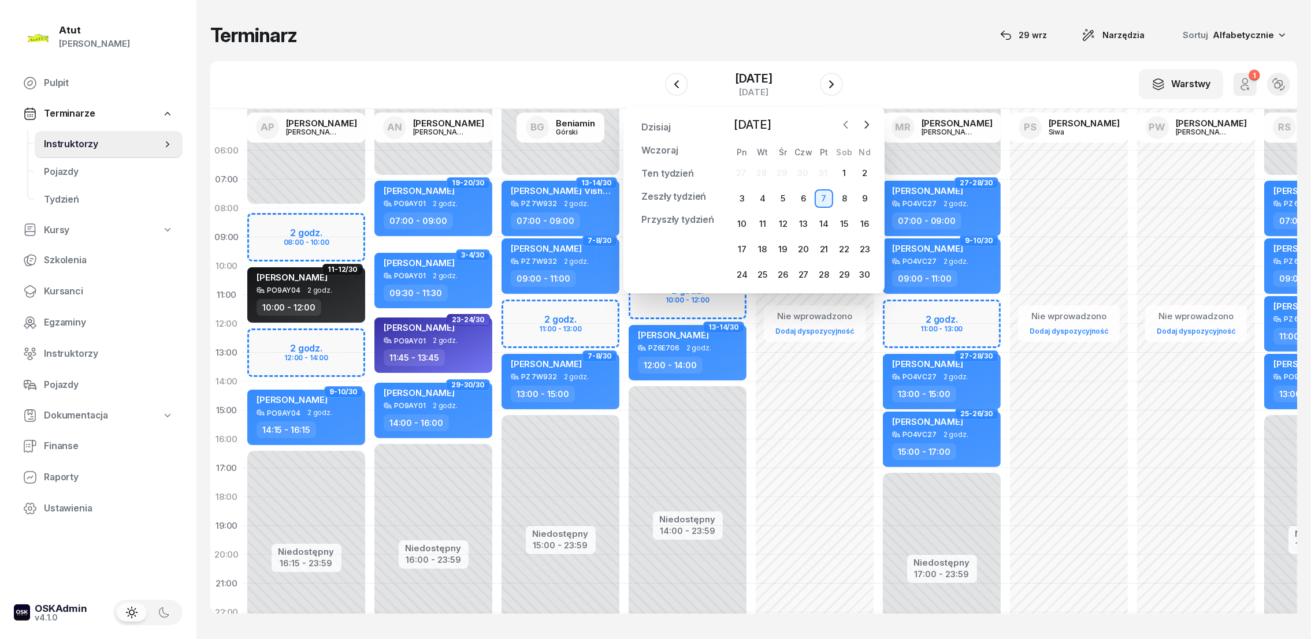
click at [840, 124] on icon "button" at bounding box center [846, 125] width 12 height 12
click at [867, 122] on icon "button" at bounding box center [867, 125] width 12 height 12
click at [847, 126] on icon "button" at bounding box center [846, 125] width 12 height 12
click at [743, 274] on div "29" at bounding box center [741, 275] width 18 height 18
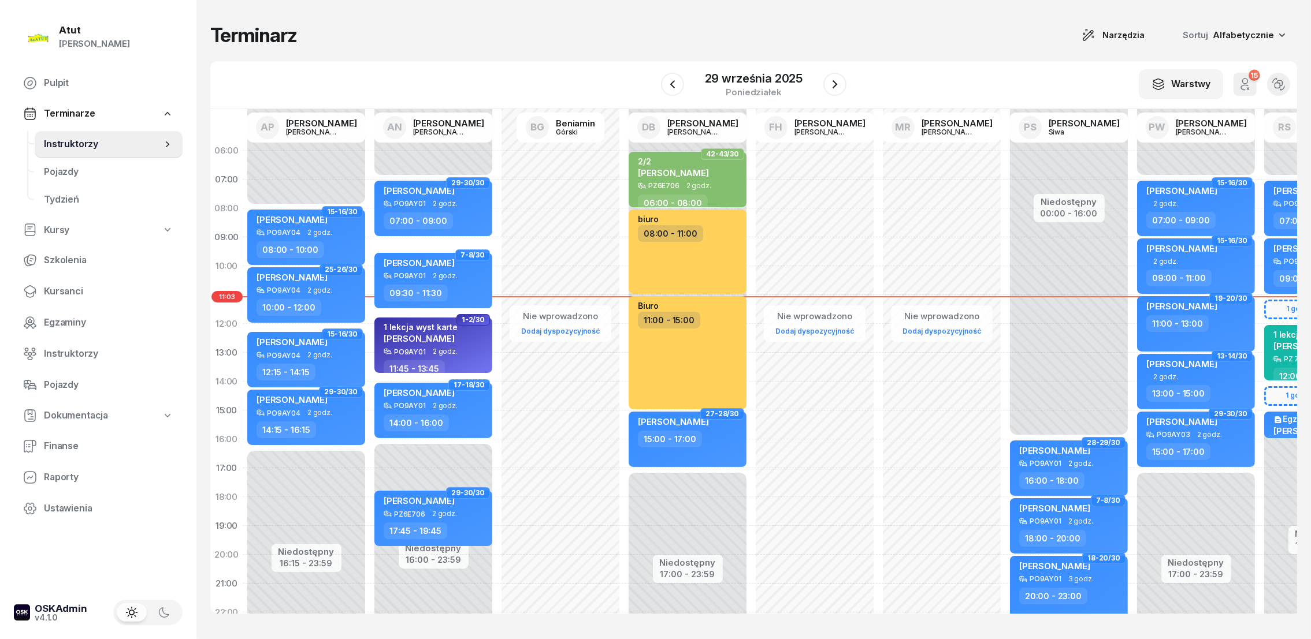
scroll to position [2, 96]
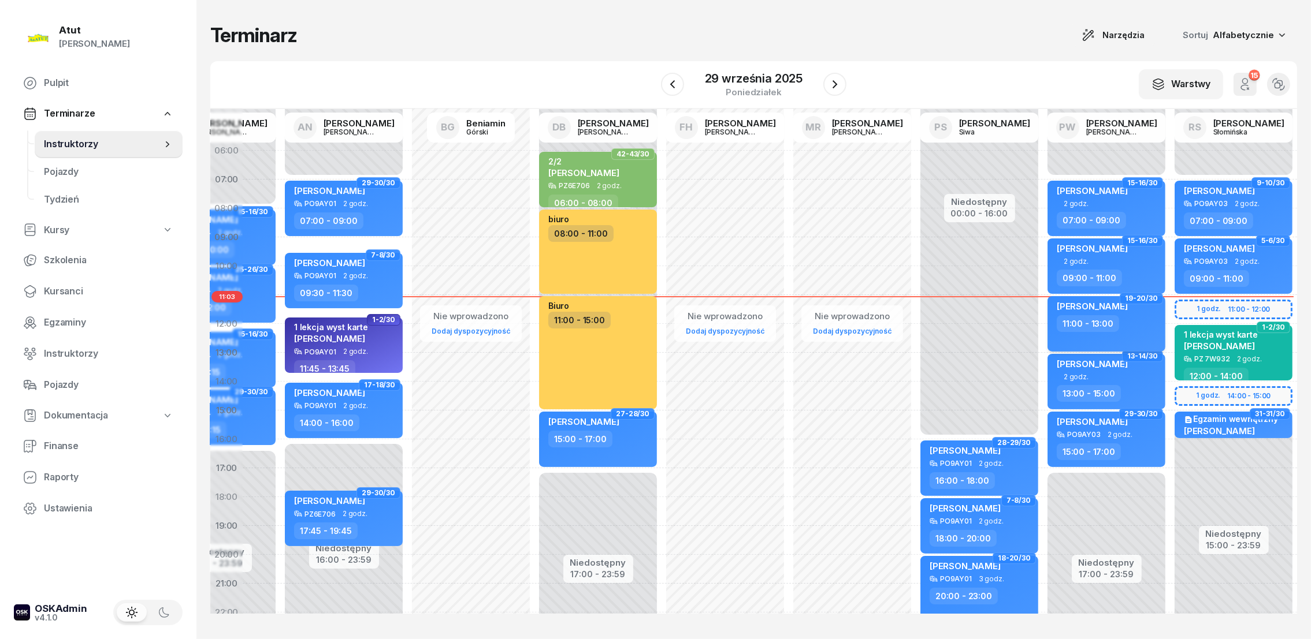
click at [1089, 303] on span "[PERSON_NAME]" at bounding box center [1092, 306] width 71 height 11
select select "11"
select select "13"
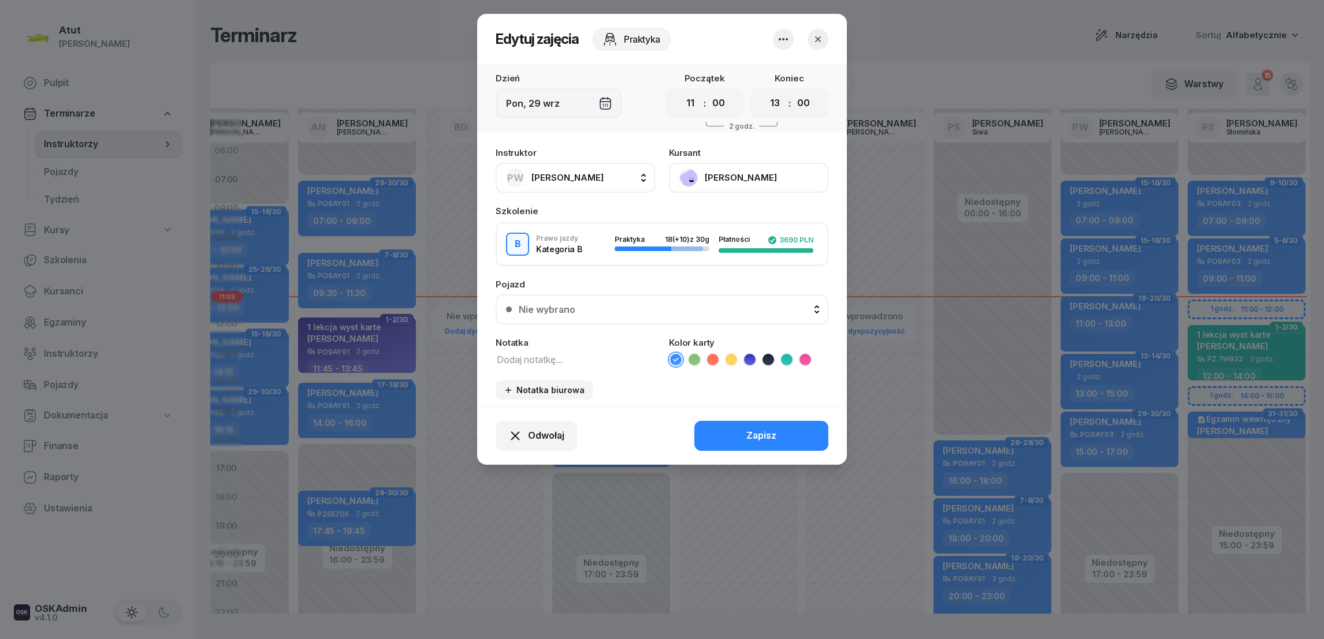
click at [727, 176] on button "[PERSON_NAME]" at bounding box center [748, 178] width 159 height 30
click at [816, 39] on icon "button" at bounding box center [818, 40] width 12 height 12
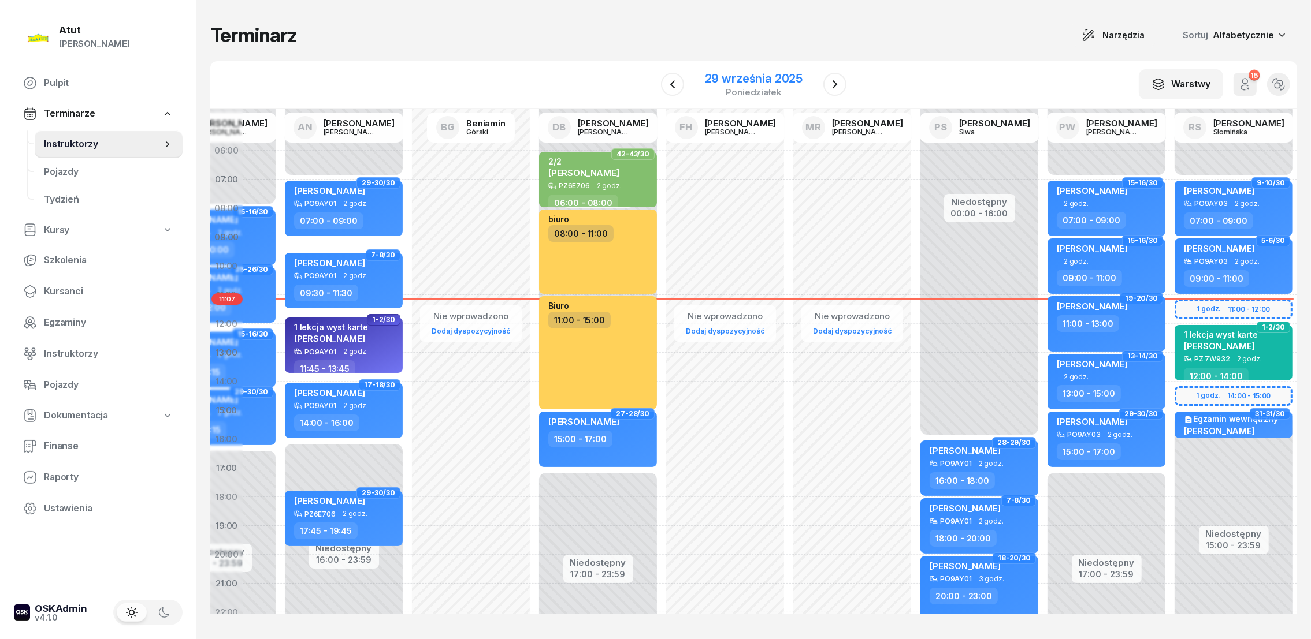
click at [762, 74] on div "29 września 2025" at bounding box center [754, 79] width 98 height 12
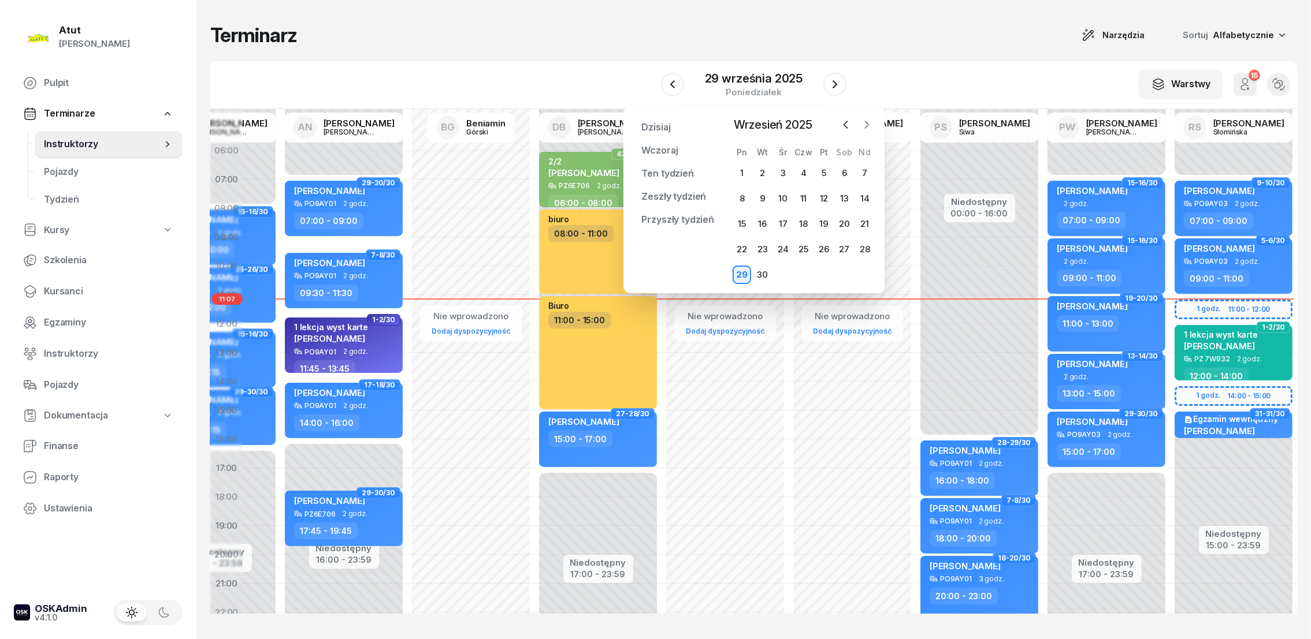
click at [865, 121] on icon "button" at bounding box center [867, 125] width 12 height 12
click at [864, 128] on icon "button" at bounding box center [867, 125] width 12 height 12
click at [764, 196] on div "4" at bounding box center [762, 198] width 18 height 18
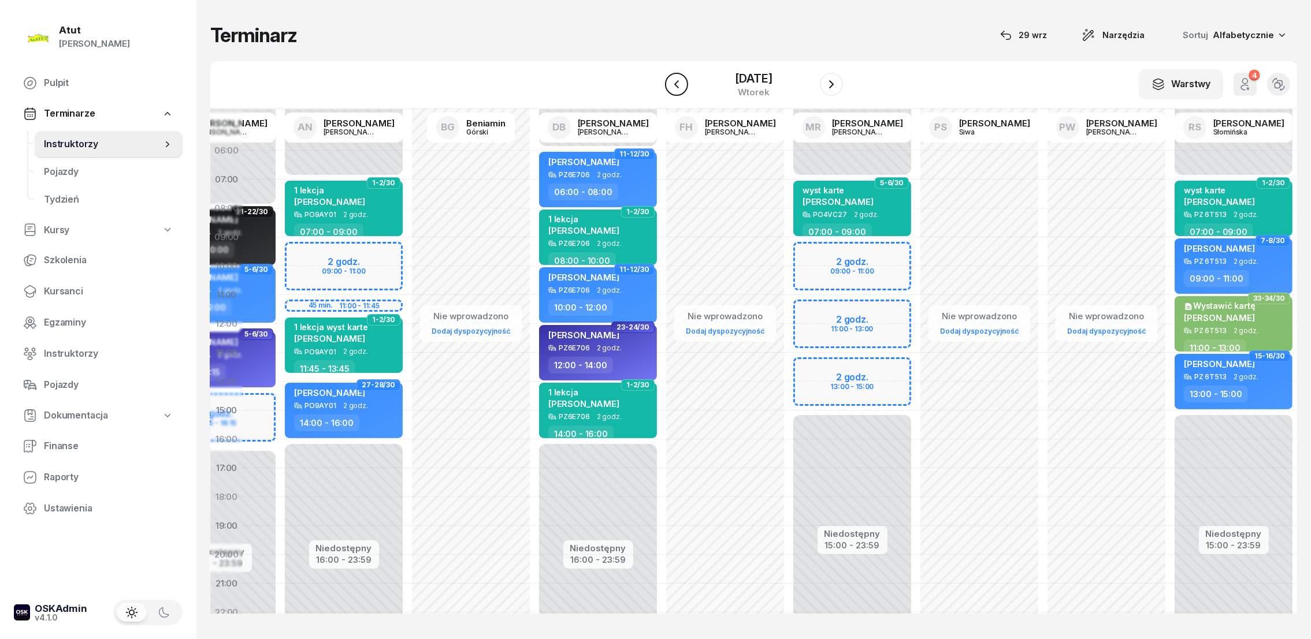
click at [674, 85] on icon "button" at bounding box center [676, 84] width 14 height 14
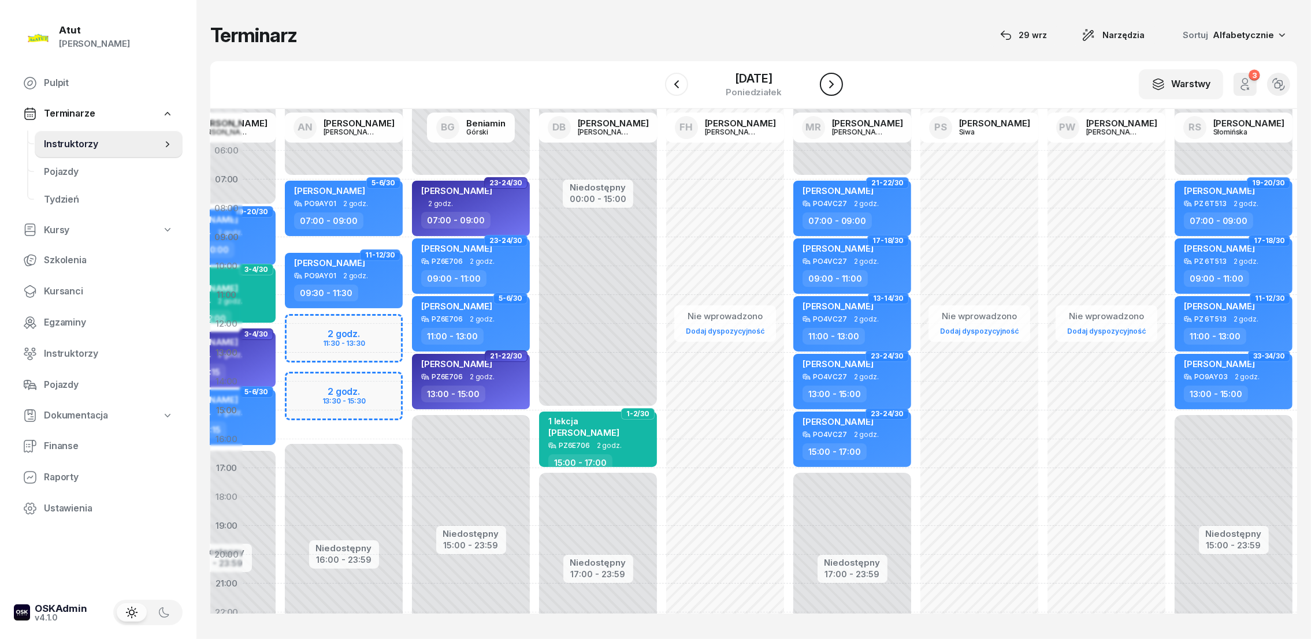
click at [826, 87] on icon "button" at bounding box center [831, 84] width 14 height 14
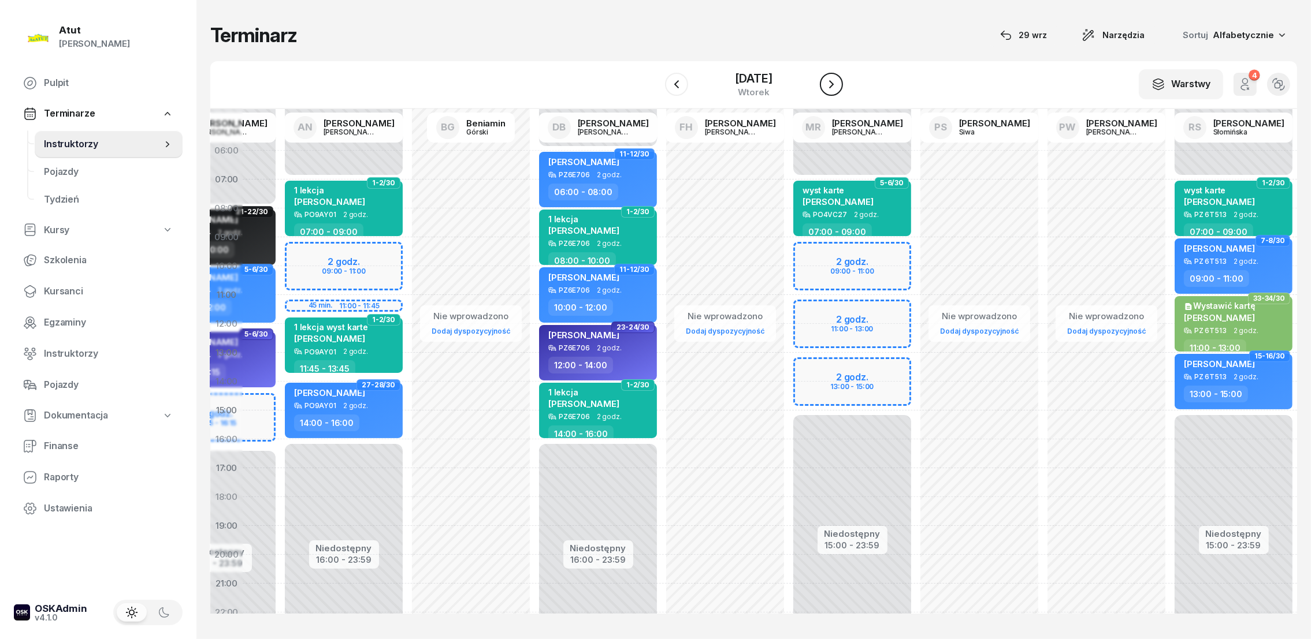
click at [826, 86] on icon "button" at bounding box center [831, 84] width 14 height 14
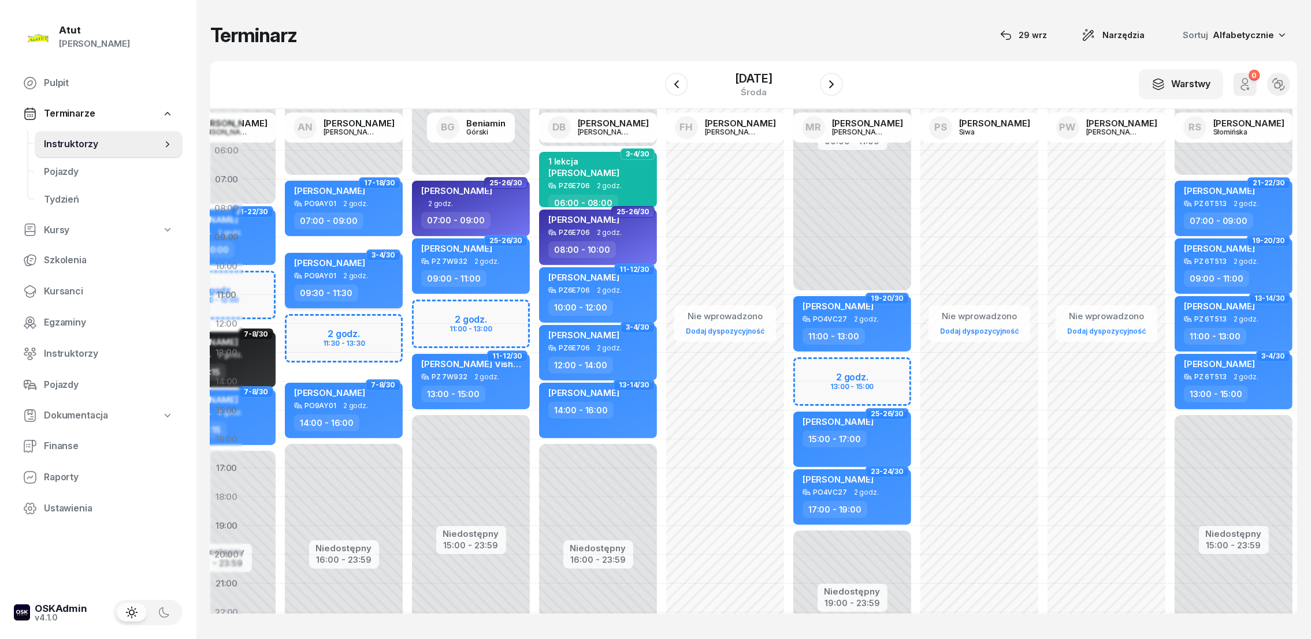
click at [301, 270] on div "[PERSON_NAME]" at bounding box center [329, 265] width 71 height 14
select select "09"
select select "30"
select select "11"
select select "30"
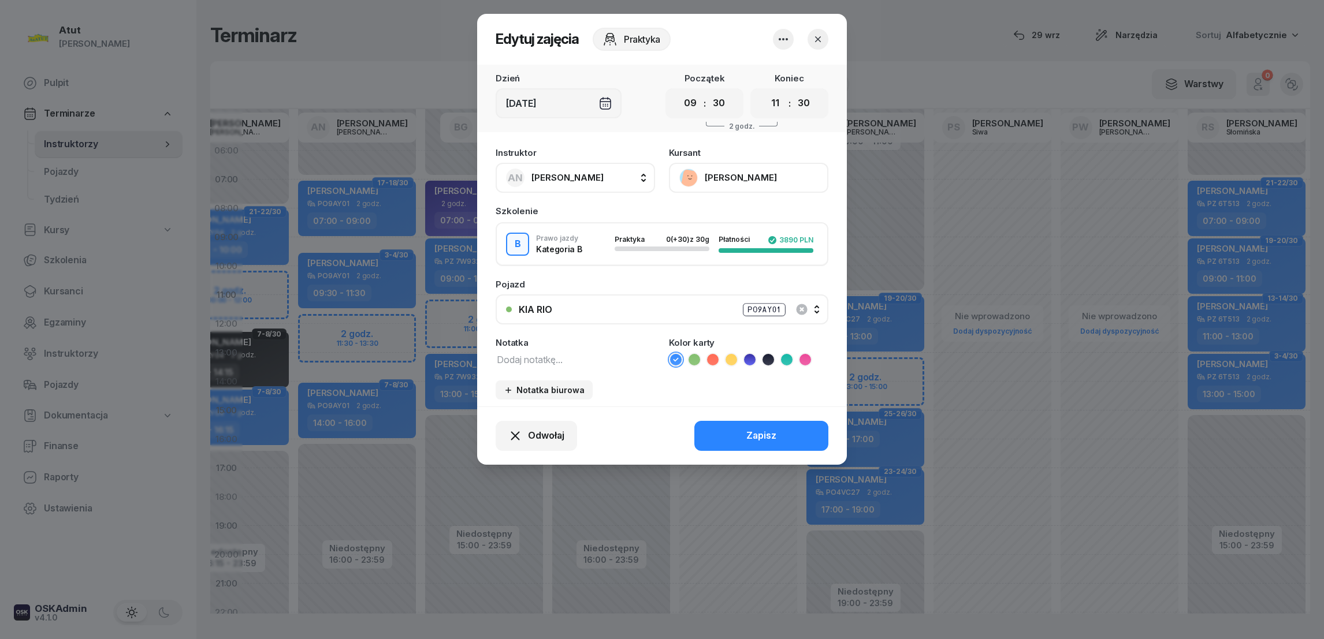
click at [782, 359] on icon at bounding box center [787, 360] width 12 height 12
click at [529, 363] on textarea at bounding box center [575, 359] width 159 height 15
type textarea "1 jazda wystawić kartę"
click at [738, 429] on button "Zapisz" at bounding box center [761, 436] width 134 height 30
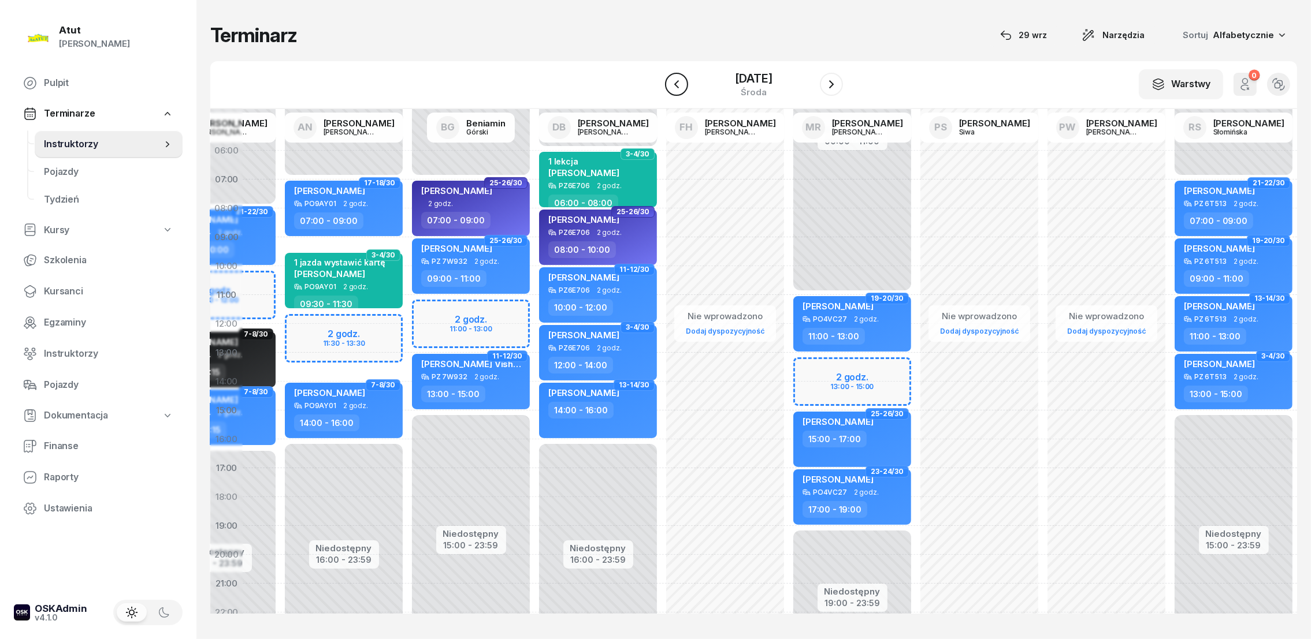
click at [675, 81] on icon "button" at bounding box center [676, 84] width 14 height 14
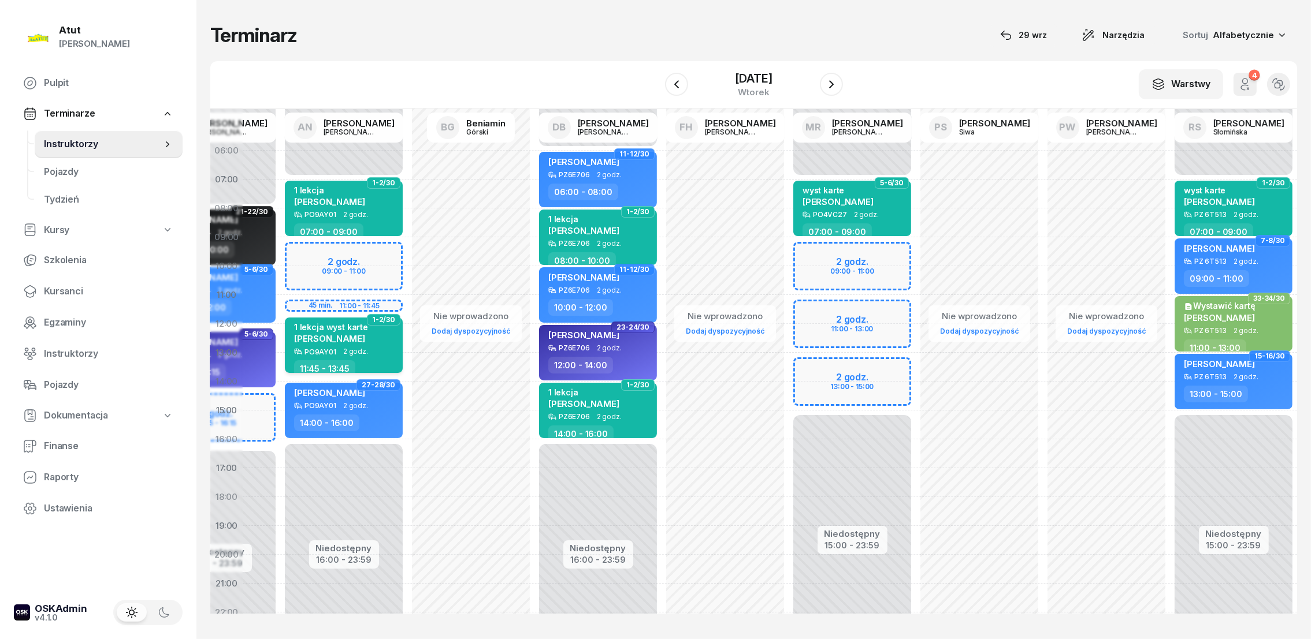
click at [310, 335] on span "[PERSON_NAME]" at bounding box center [329, 338] width 71 height 11
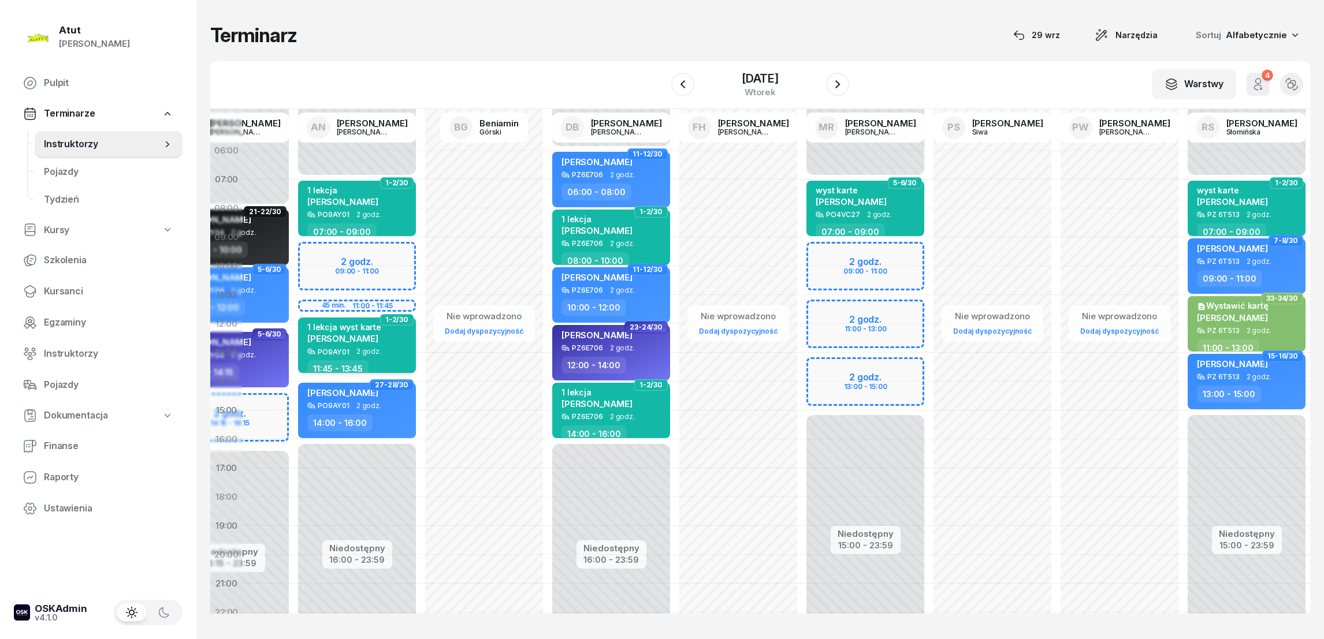
select select "11"
select select "45"
select select "13"
select select "45"
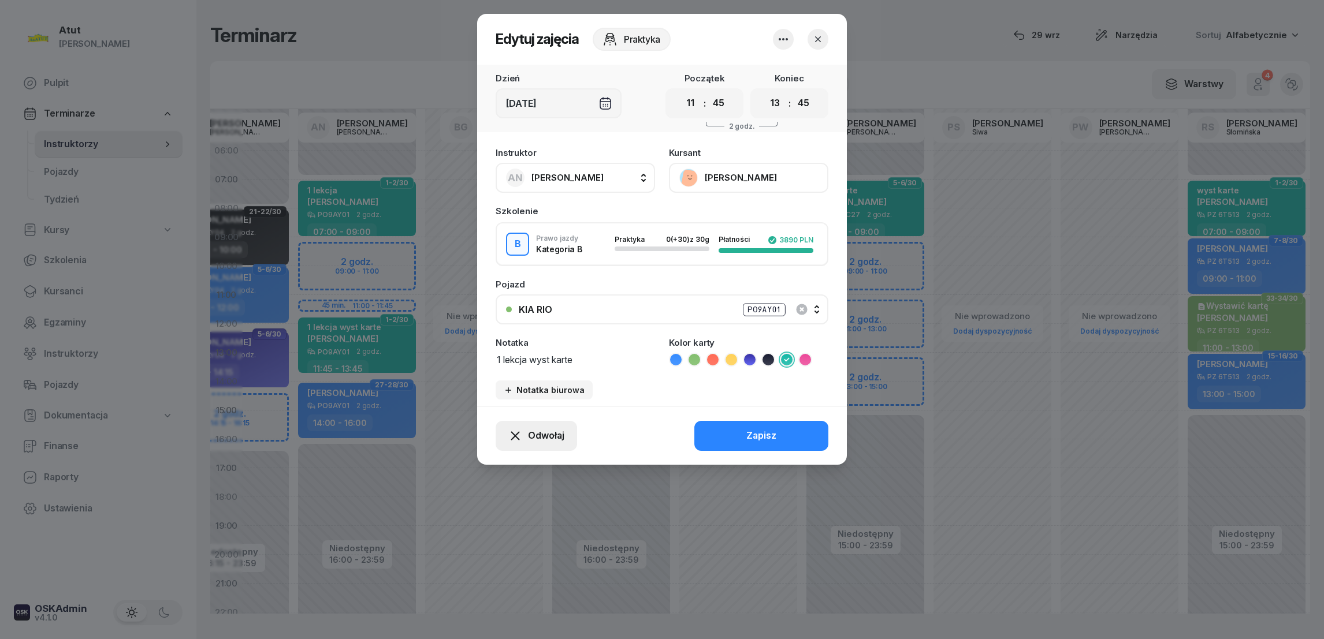
click at [553, 429] on span "Odwołaj" at bounding box center [546, 436] width 36 height 15
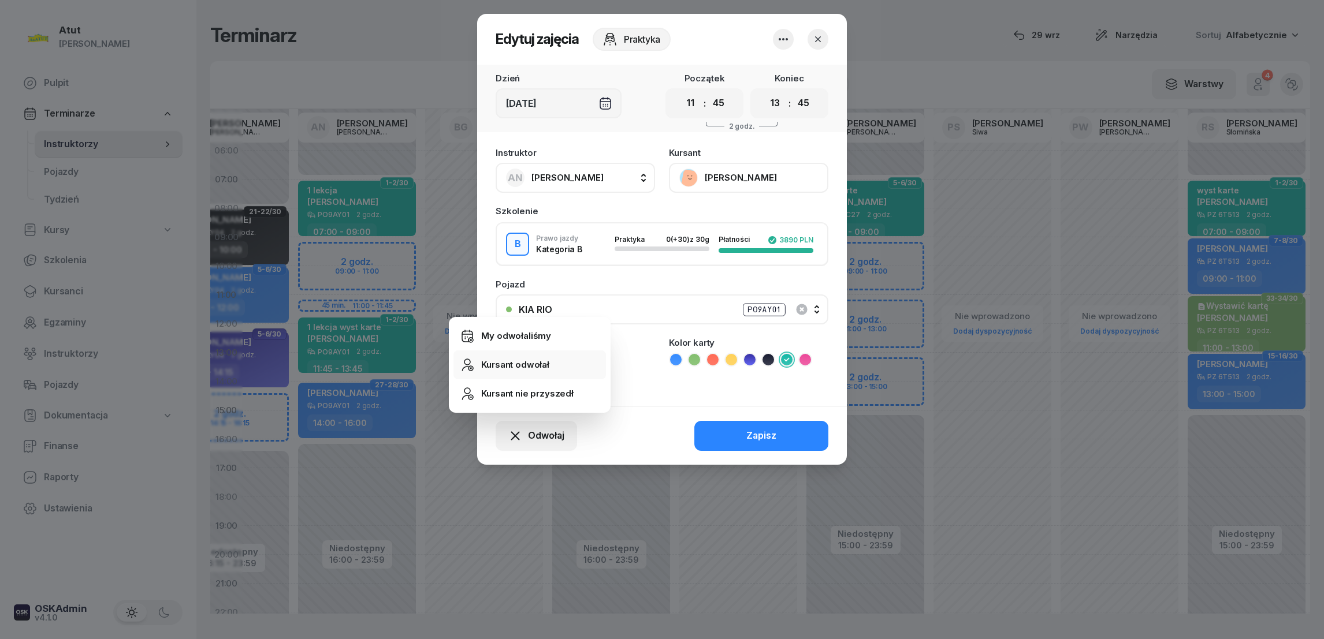
click at [529, 361] on div "Kursant odwołał" at bounding box center [515, 365] width 68 height 15
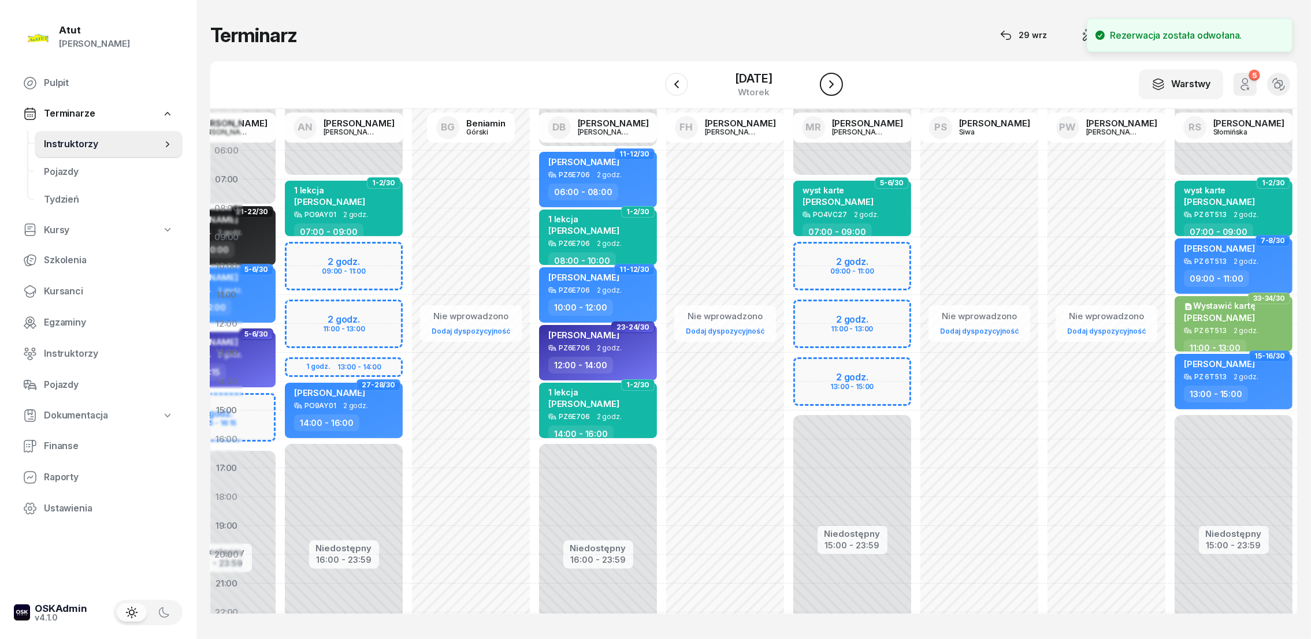
click at [827, 86] on icon "button" at bounding box center [831, 84] width 14 height 14
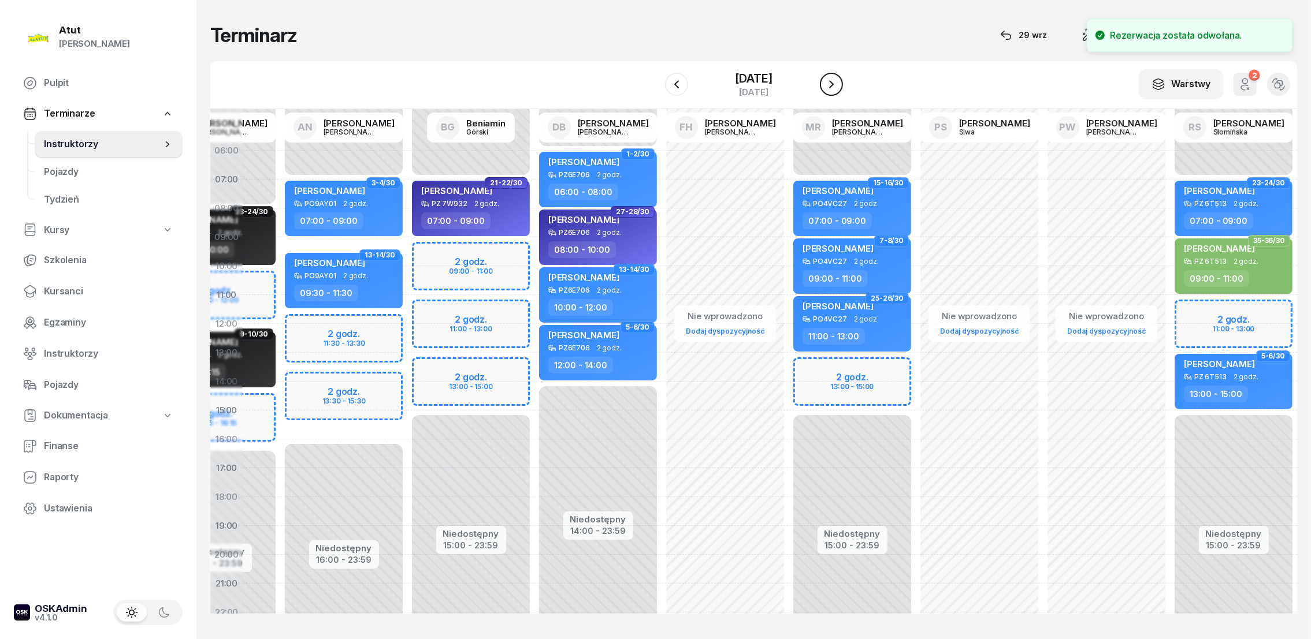
click at [827, 86] on icon "button" at bounding box center [831, 84] width 14 height 14
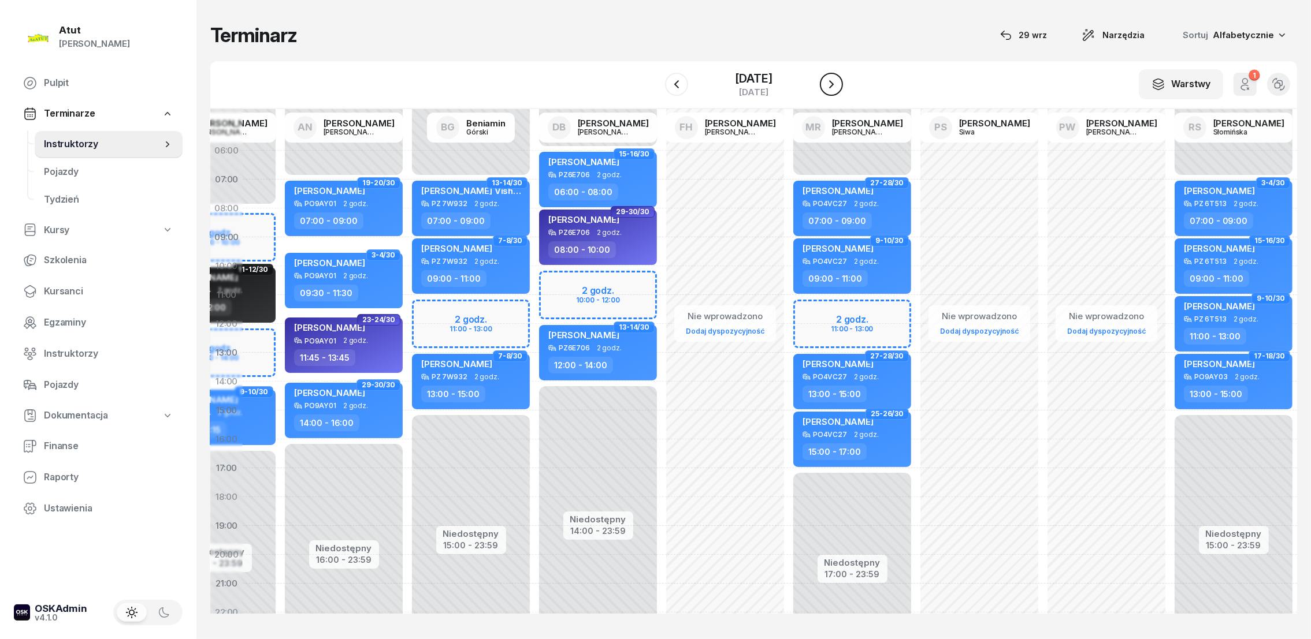
click at [827, 86] on icon "button" at bounding box center [831, 84] width 14 height 14
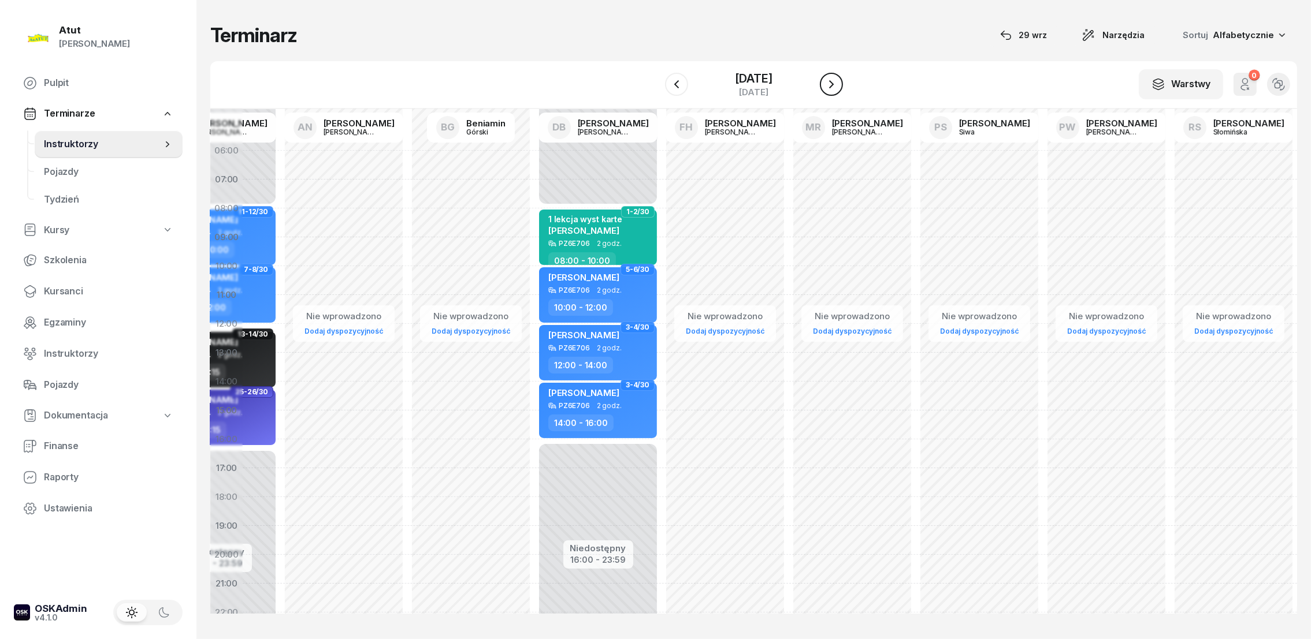
click at [827, 86] on icon "button" at bounding box center [831, 84] width 14 height 14
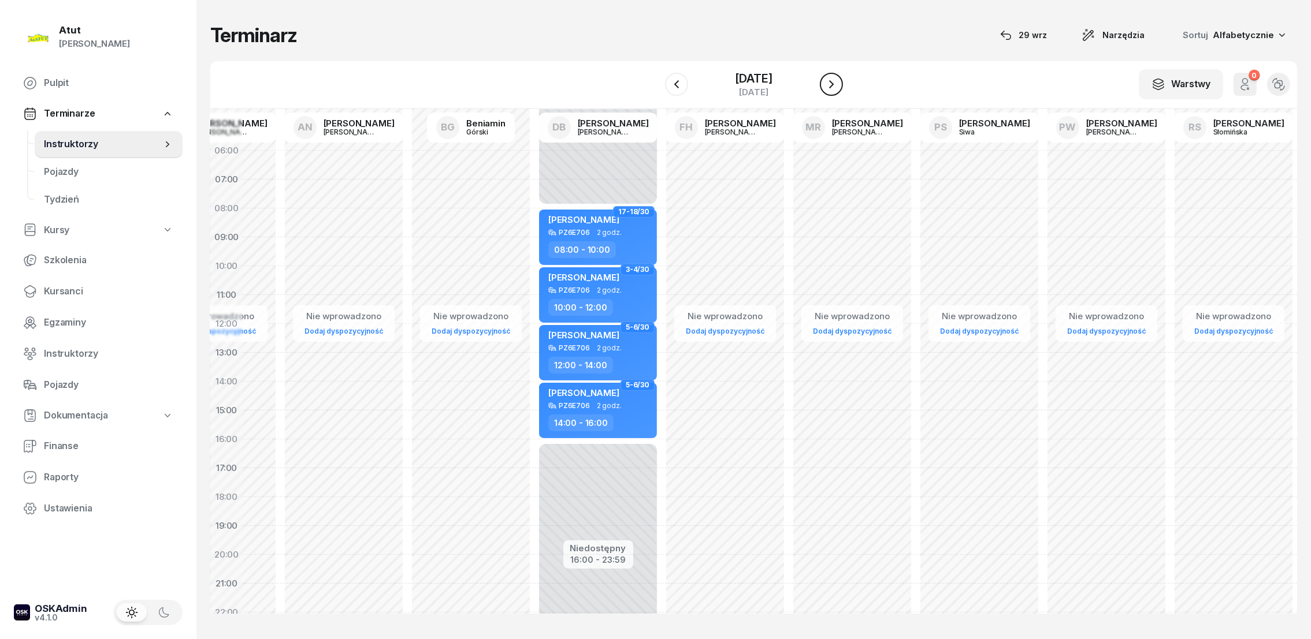
click at [828, 84] on icon "button" at bounding box center [831, 84] width 14 height 14
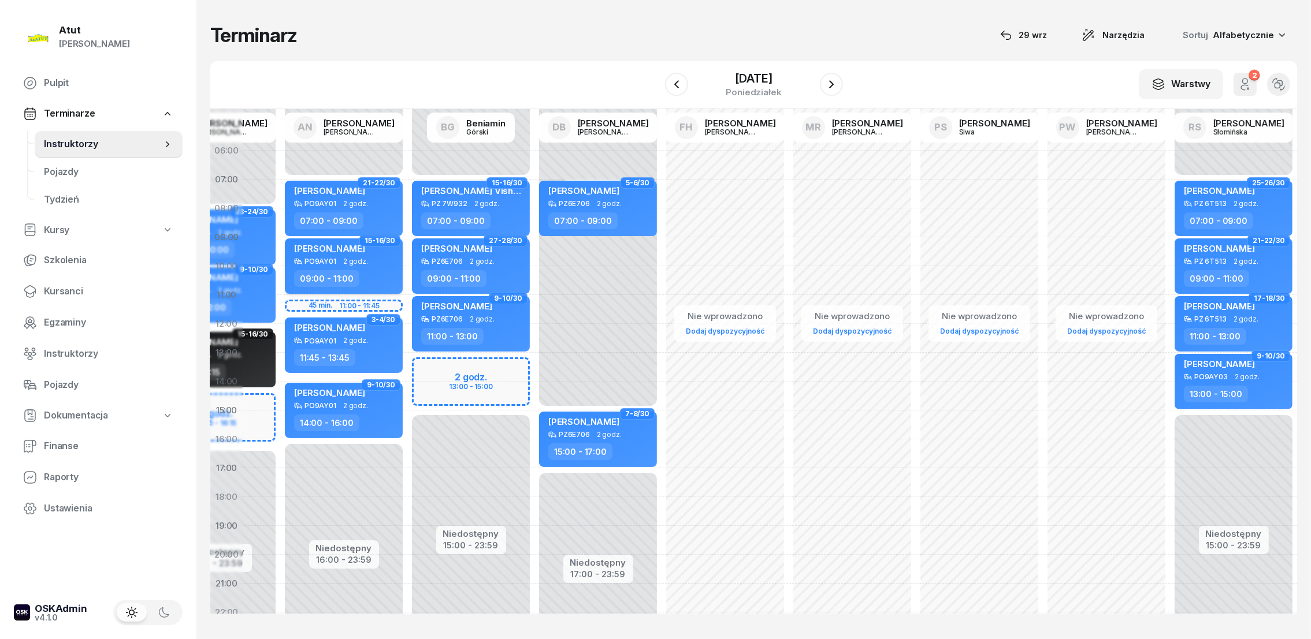
click at [316, 251] on span "[PERSON_NAME]" at bounding box center [329, 248] width 71 height 11
select select "09"
select select "11"
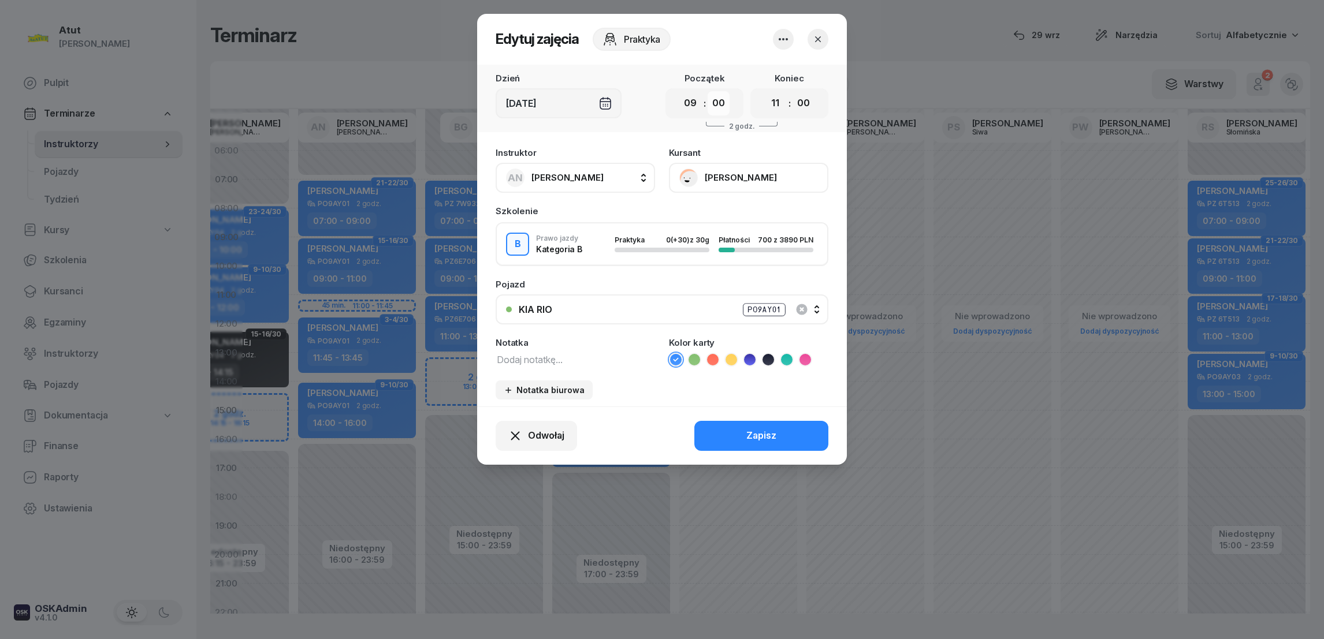
click at [713, 101] on select "00 05 10 15 20 25 30 35 40 45 50 55" at bounding box center [719, 103] width 22 height 24
select select "30"
click at [708, 91] on select "00 05 10 15 20 25 30 35 40 45 50 55" at bounding box center [719, 103] width 22 height 24
click at [805, 102] on select "00 05 10 15 20 25 30 35 40 45 50 55" at bounding box center [804, 103] width 22 height 24
select select "30"
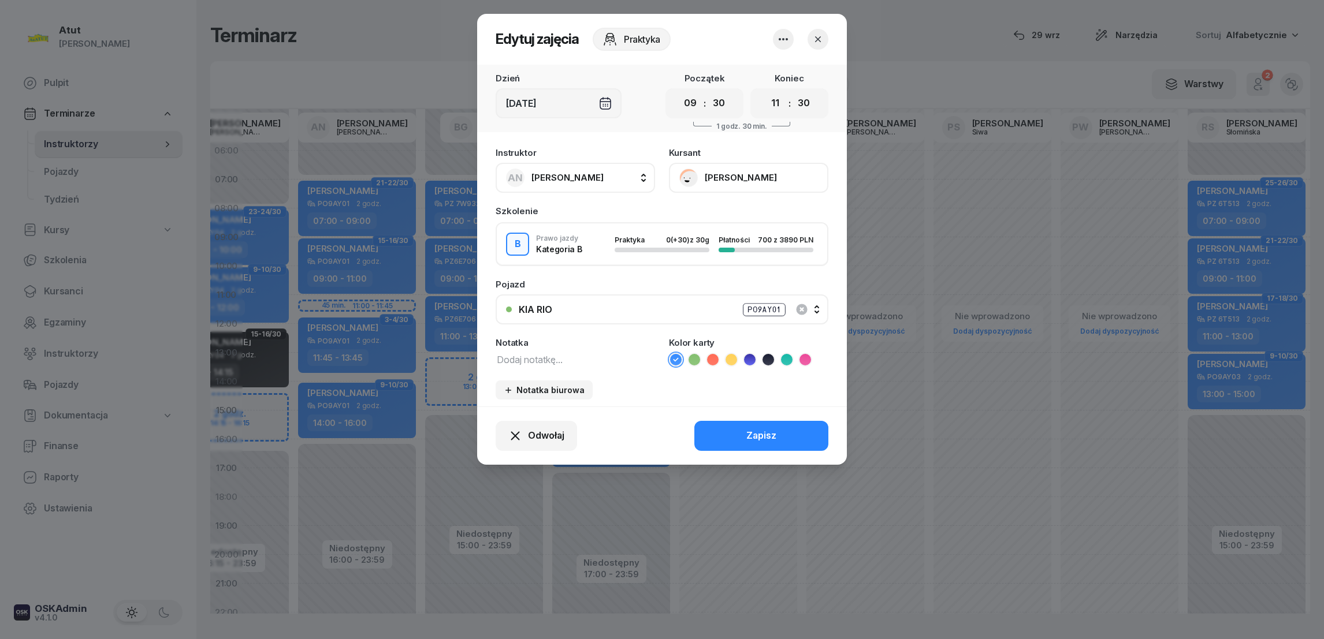
click at [793, 91] on select "00 05 10 15 20 25 30 35 40 45 50 55" at bounding box center [804, 103] width 22 height 24
click at [760, 431] on div "Zapisz" at bounding box center [761, 436] width 30 height 15
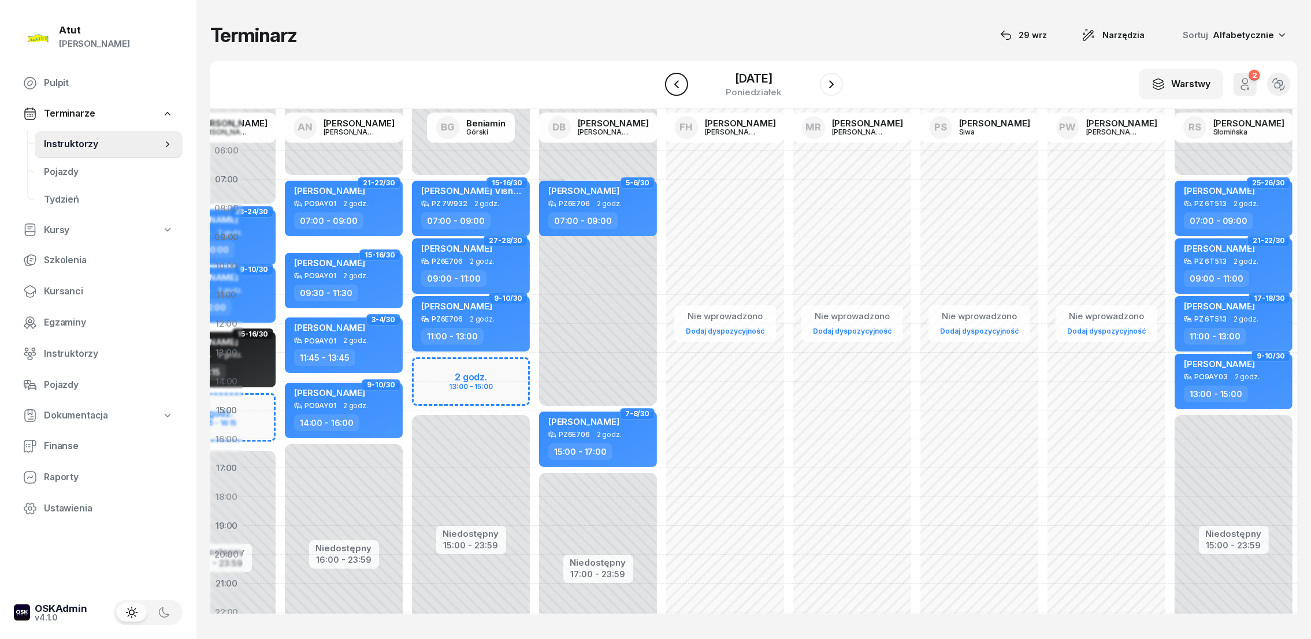
click at [673, 88] on icon "button" at bounding box center [676, 84] width 14 height 14
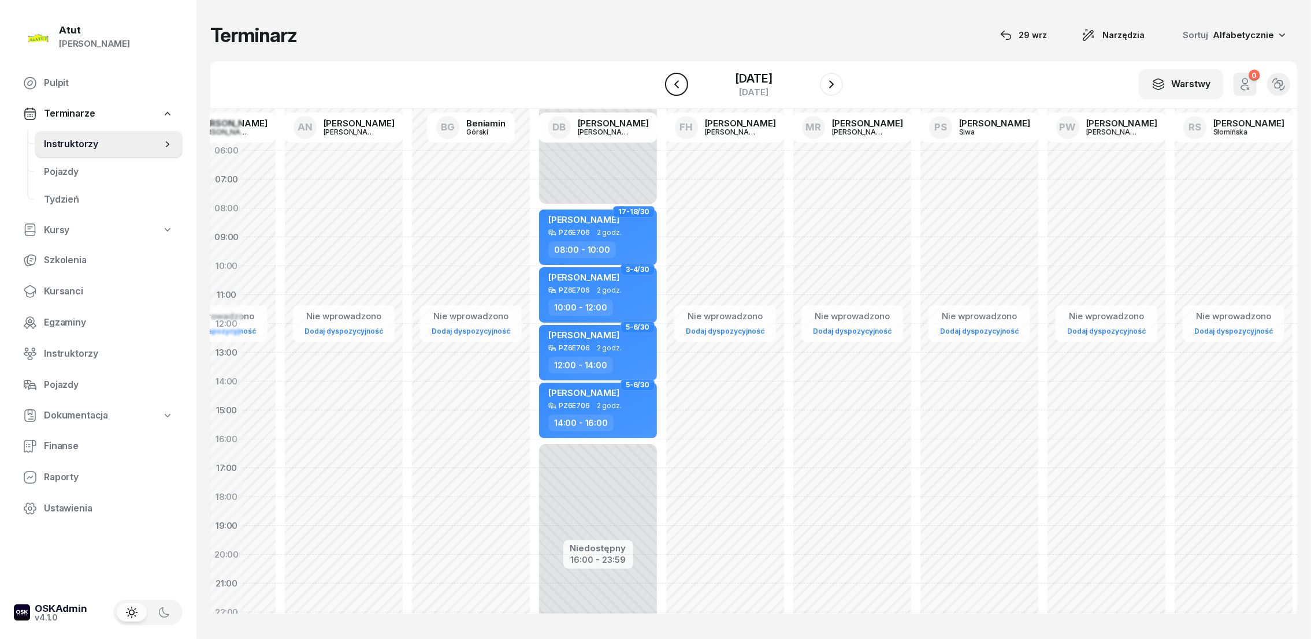
click at [673, 88] on icon "button" at bounding box center [676, 84] width 14 height 14
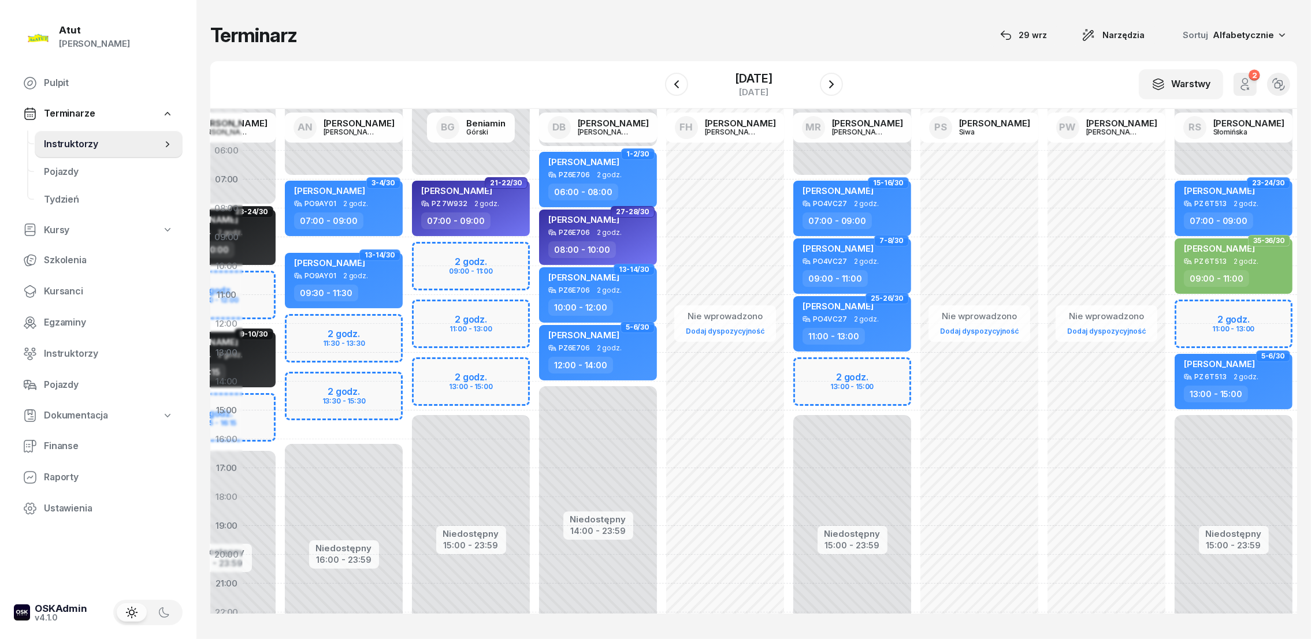
scroll to position [3, 93]
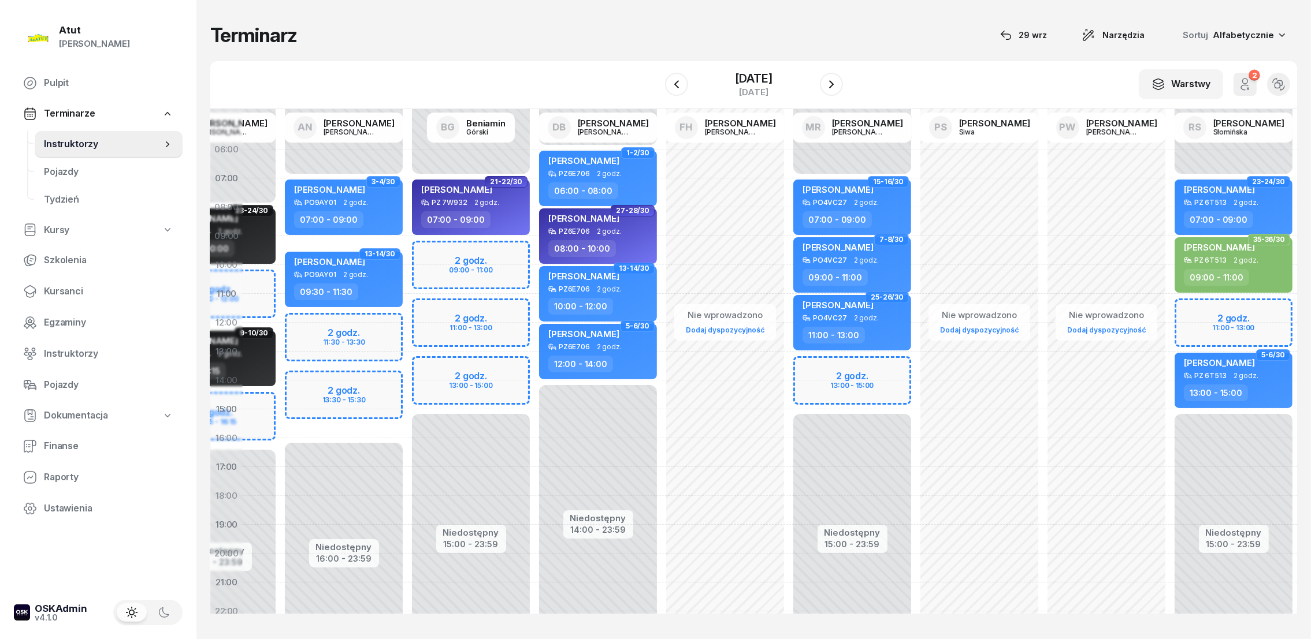
click at [303, 379] on div "Niedostępny 00:00 - 07:00 Niedostępny 16:00 - 23:59 2 godz. 11:30 - 13:30 2 god…" at bounding box center [343, 409] width 127 height 549
click at [325, 379] on div "Niedostępny 00:00 - 07:00 Niedostępny 16:00 - 23:59 2 godz. 11:30 - 13:30 2 god…" at bounding box center [343, 409] width 127 height 549
select select "13"
select select "15"
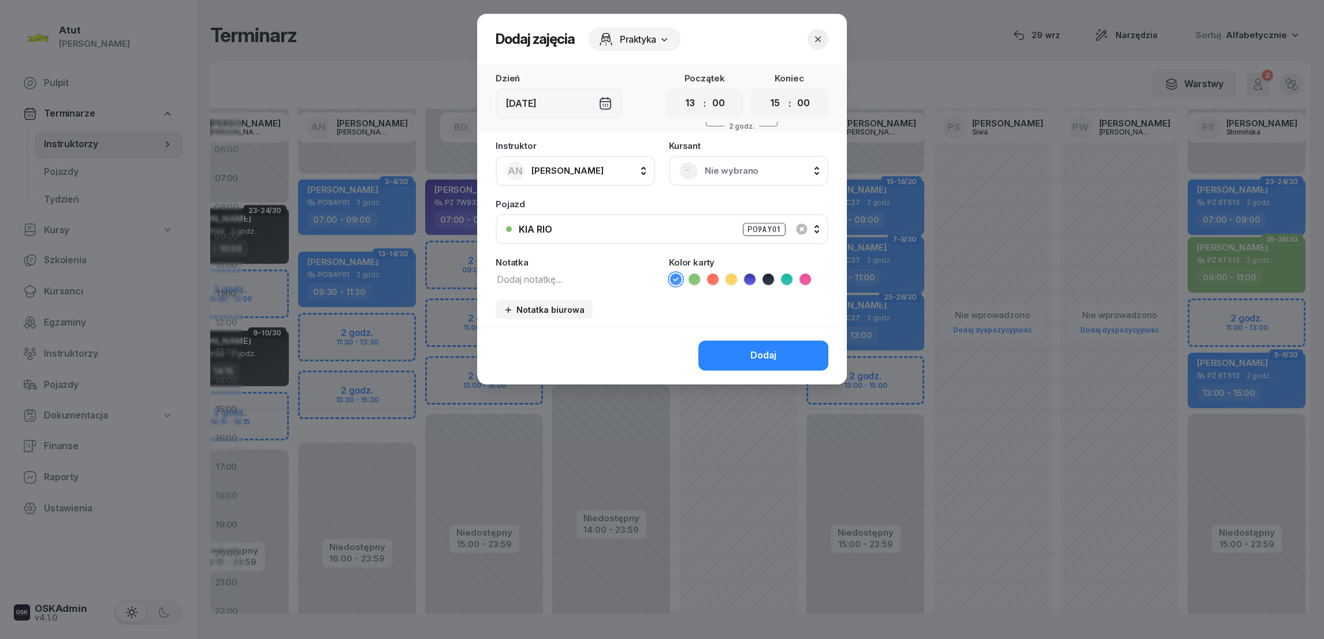
click at [709, 174] on span "Nie wybrano" at bounding box center [761, 170] width 113 height 15
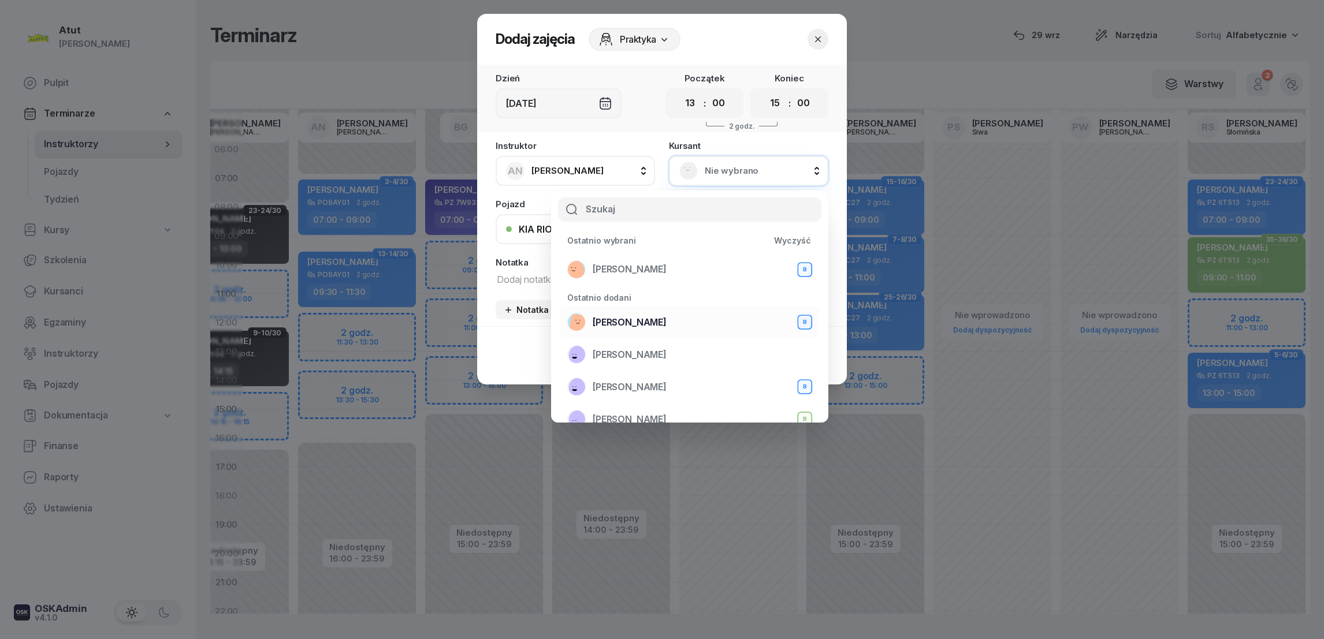
click at [628, 321] on span "[PERSON_NAME]" at bounding box center [630, 322] width 74 height 15
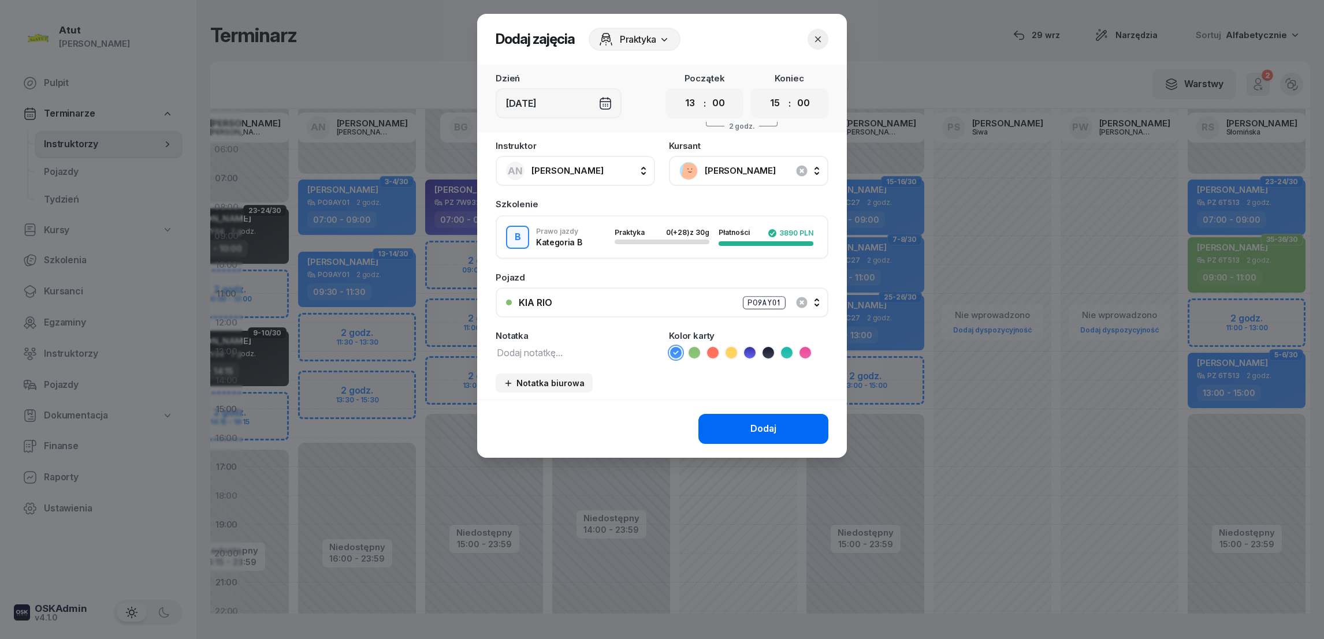
click at [758, 427] on div "Dodaj" at bounding box center [763, 429] width 26 height 15
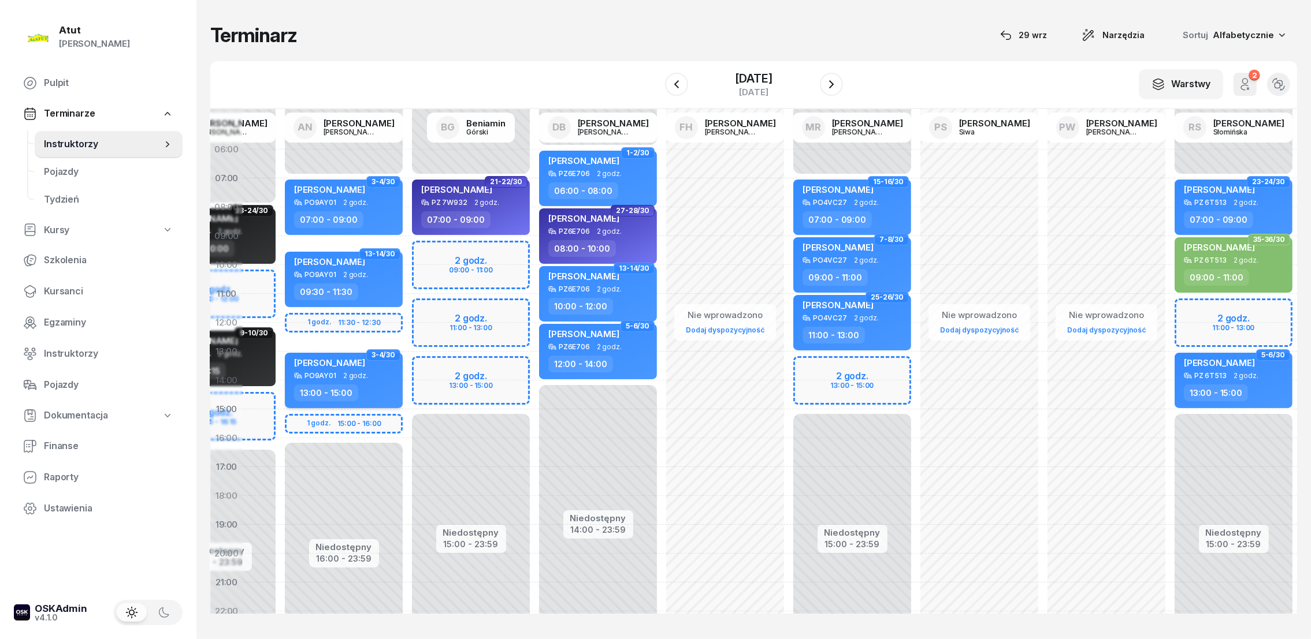
click at [339, 370] on div "[PERSON_NAME]" at bounding box center [329, 365] width 71 height 14
click at [307, 363] on span "[PERSON_NAME]" at bounding box center [329, 363] width 71 height 11
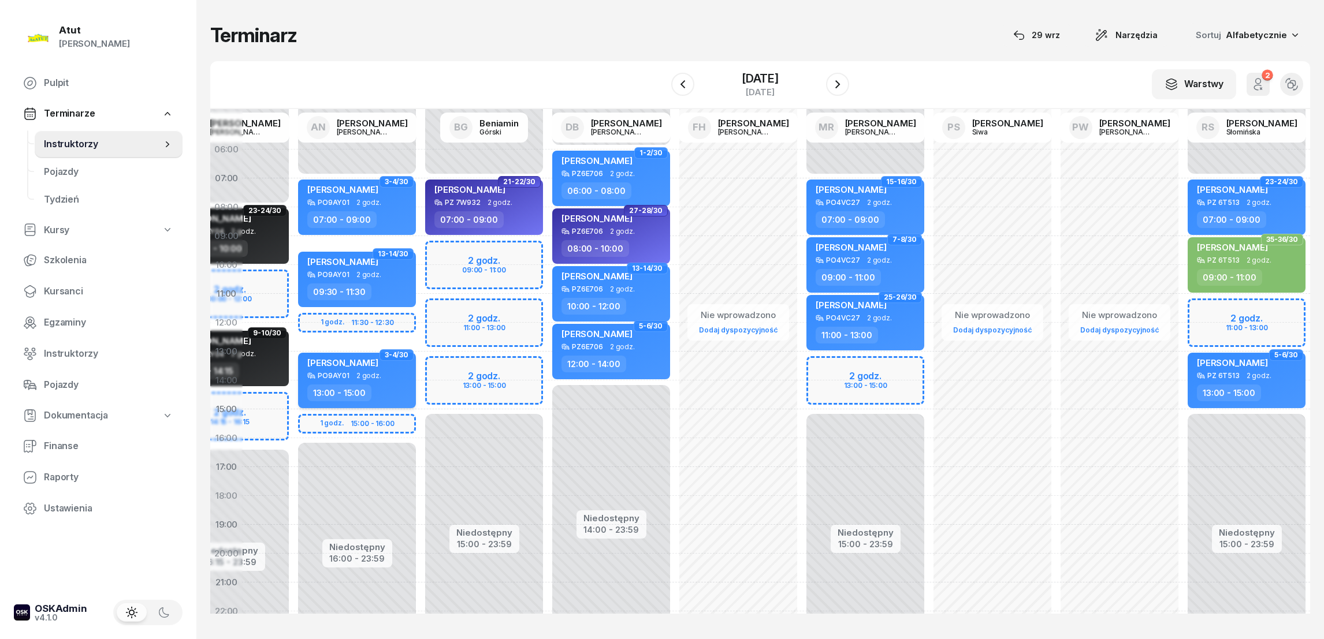
select select "13"
select select "15"
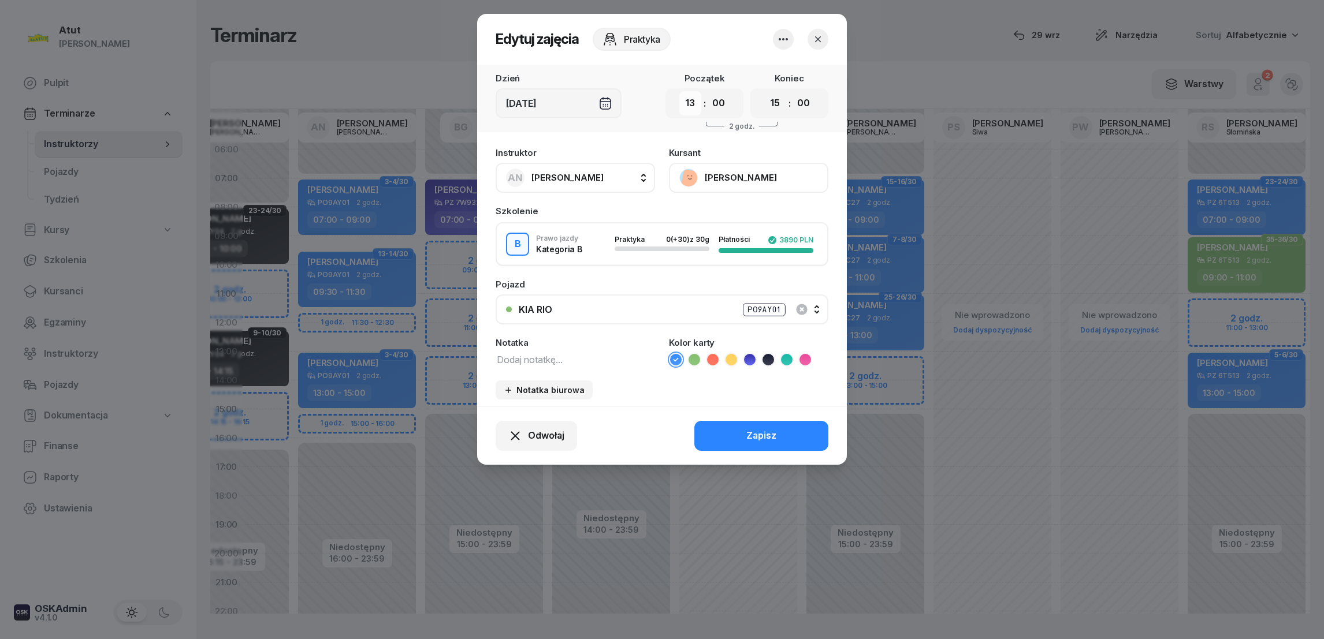
click at [689, 101] on select "00 01 02 03 04 05 06 07 08 09 10 11 12 13 14 15 16 17 18 19 20 21 22 23" at bounding box center [690, 103] width 22 height 24
select select "14"
click at [679, 91] on select "00 01 02 03 04 05 06 07 08 09 10 11 12 13 14 15 16 17 18 19 20 21 22 23" at bounding box center [690, 103] width 22 height 24
click at [779, 98] on select "00 01 02 03 04 05 06 07 08 09 10 11 12 13 14 15 16 17 18 19 20 21 22 23" at bounding box center [775, 103] width 22 height 24
select select "16"
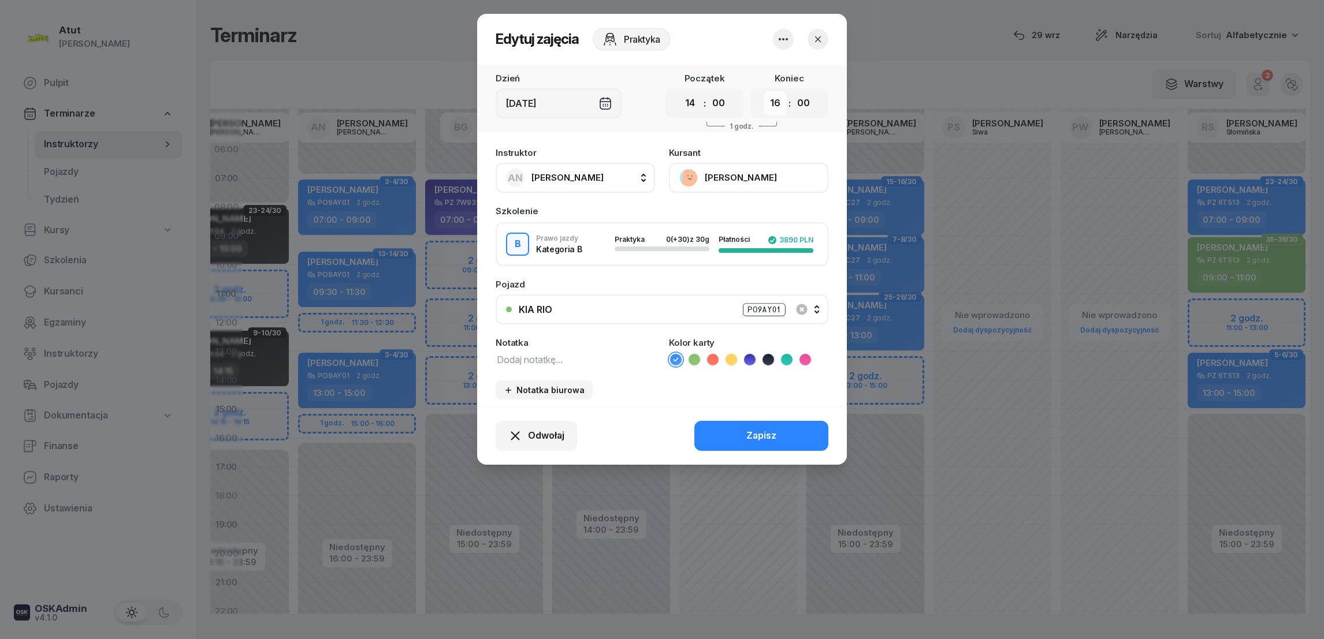
click at [764, 91] on select "00 01 02 03 04 05 06 07 08 09 10 11 12 13 14 15 16 17 18 19 20 21 22 23" at bounding box center [775, 103] width 22 height 24
click at [761, 421] on button "Zapisz" at bounding box center [761, 436] width 134 height 30
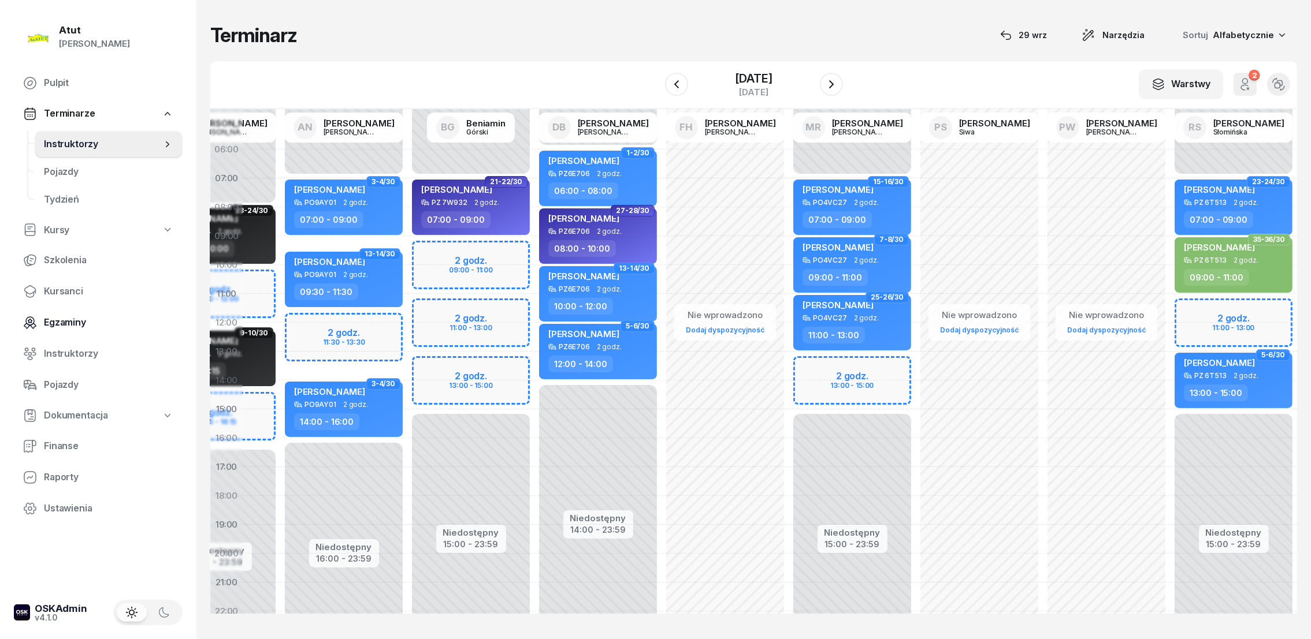
click at [58, 325] on span "Egzaminy" at bounding box center [108, 322] width 129 height 15
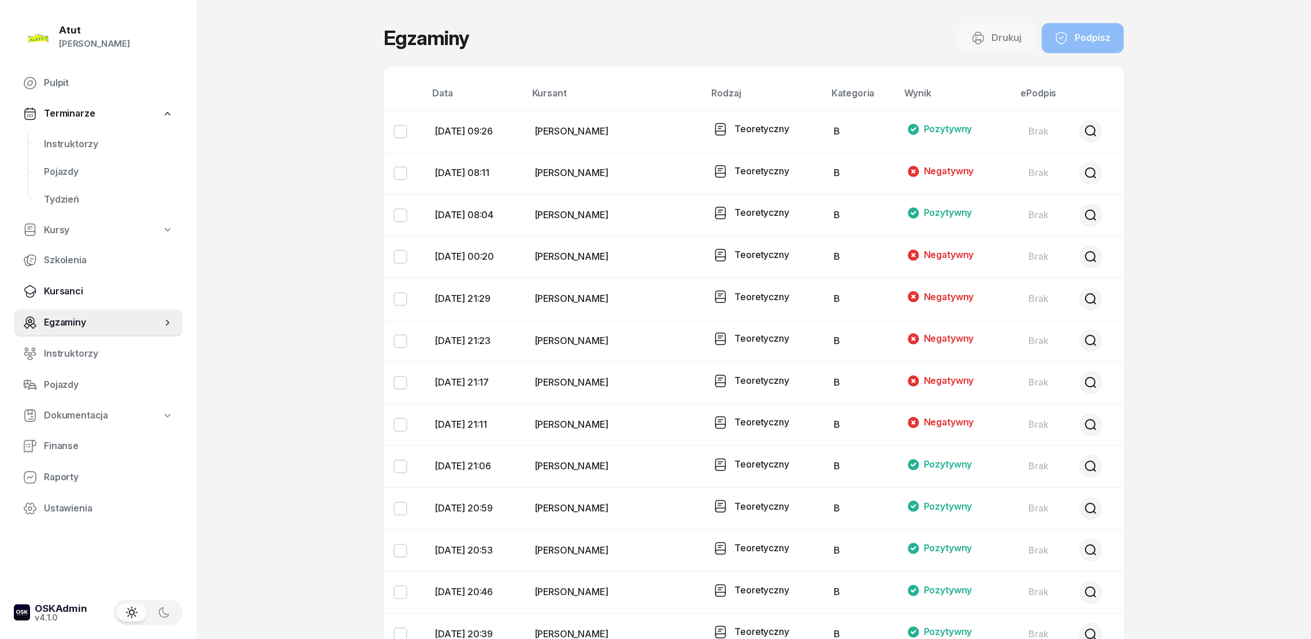
click at [62, 295] on span "Kursanci" at bounding box center [108, 291] width 129 height 15
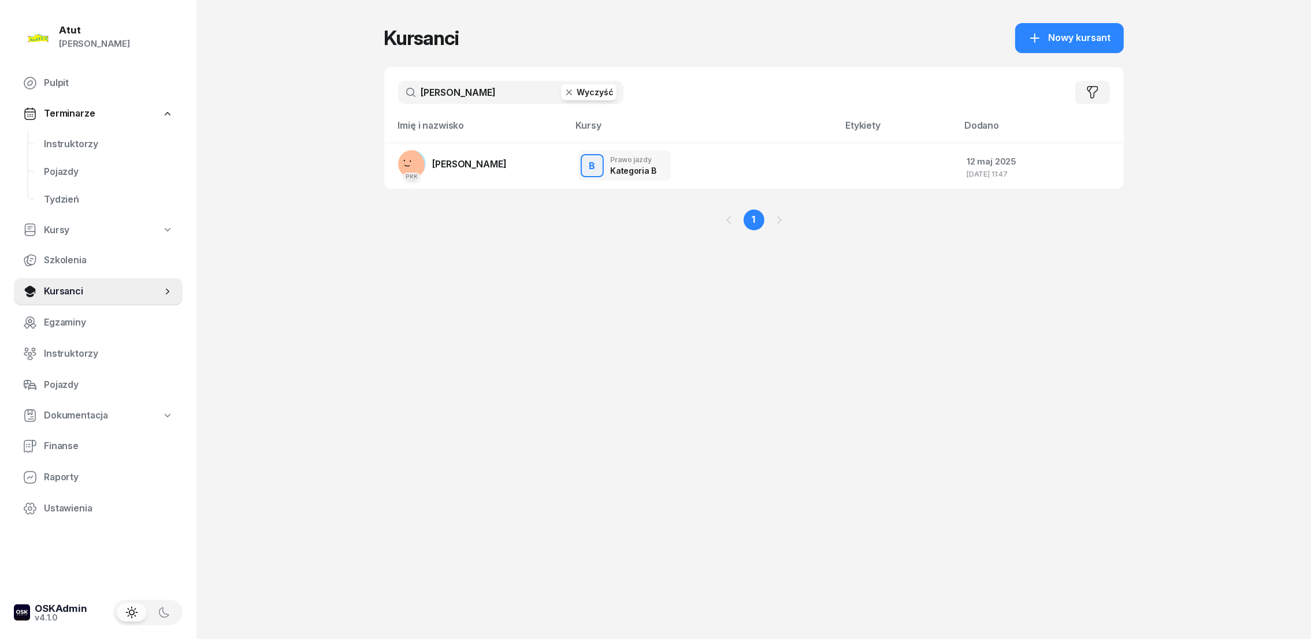
click at [586, 96] on button "Wyczyść" at bounding box center [588, 92] width 55 height 16
click at [510, 94] on input "text" at bounding box center [510, 92] width 225 height 23
type input "[PERSON_NAME]"
click at [470, 167] on span "[PERSON_NAME]" at bounding box center [470, 164] width 74 height 12
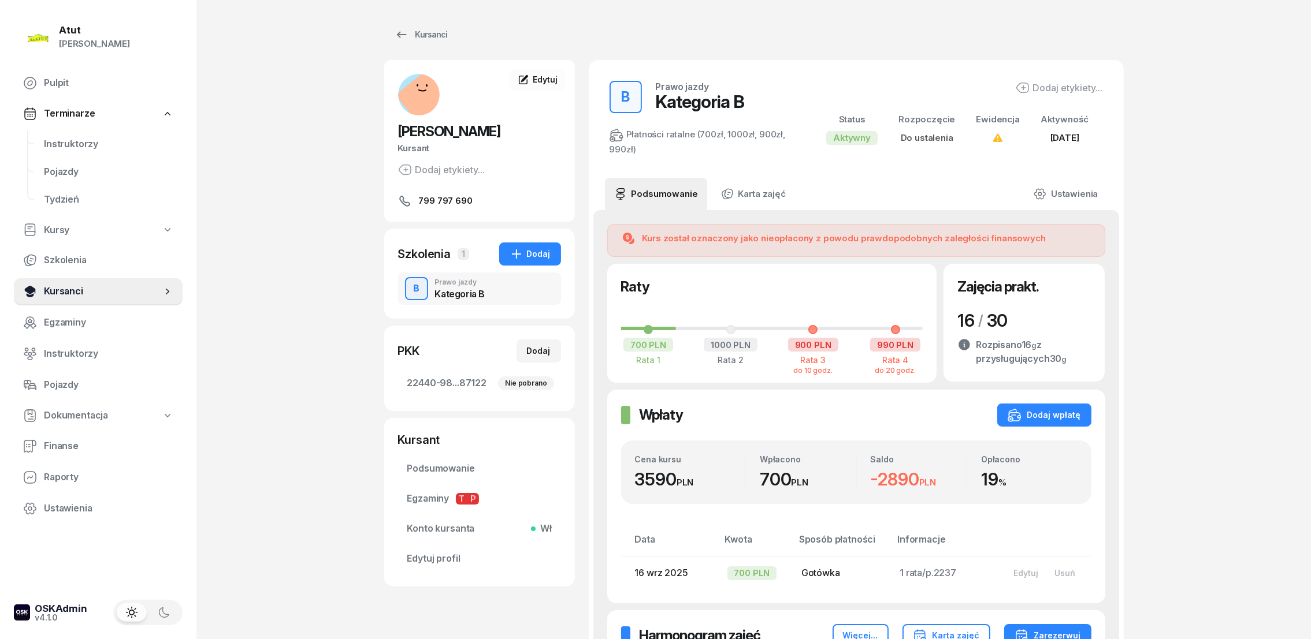
click at [48, 291] on span "Kursanci" at bounding box center [103, 291] width 118 height 15
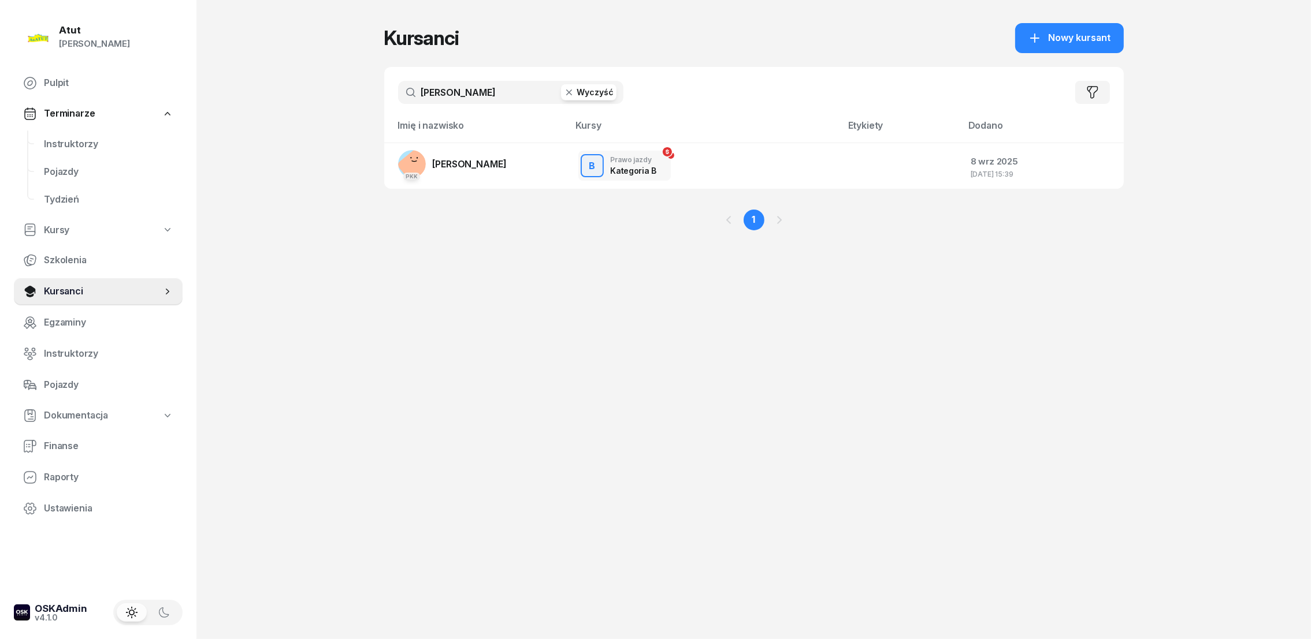
drag, startPoint x: 415, startPoint y: 105, endPoint x: 344, endPoint y: 109, distance: 71.1
click at [344, 109] on div "Atut [PERSON_NAME] Pulpit Terminarze Instruktorzy Pojazdy Tydzień Kursy Szkolen…" at bounding box center [655, 319] width 1311 height 639
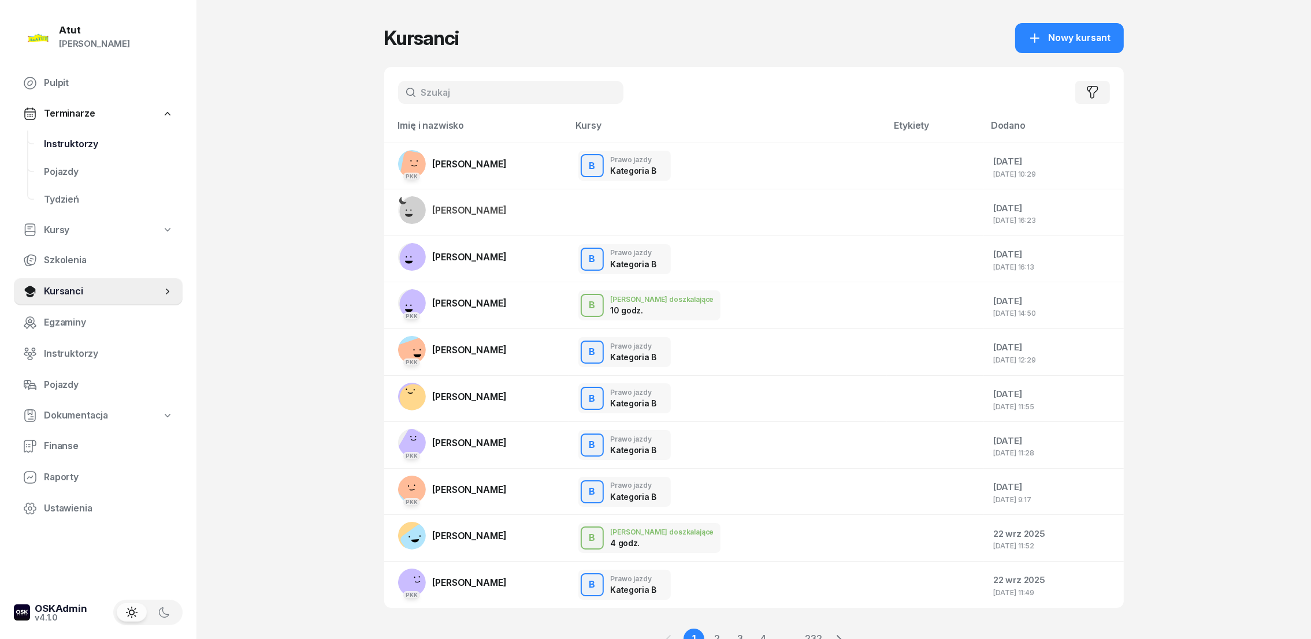
click at [65, 150] on link "Instruktorzy" at bounding box center [109, 145] width 148 height 28
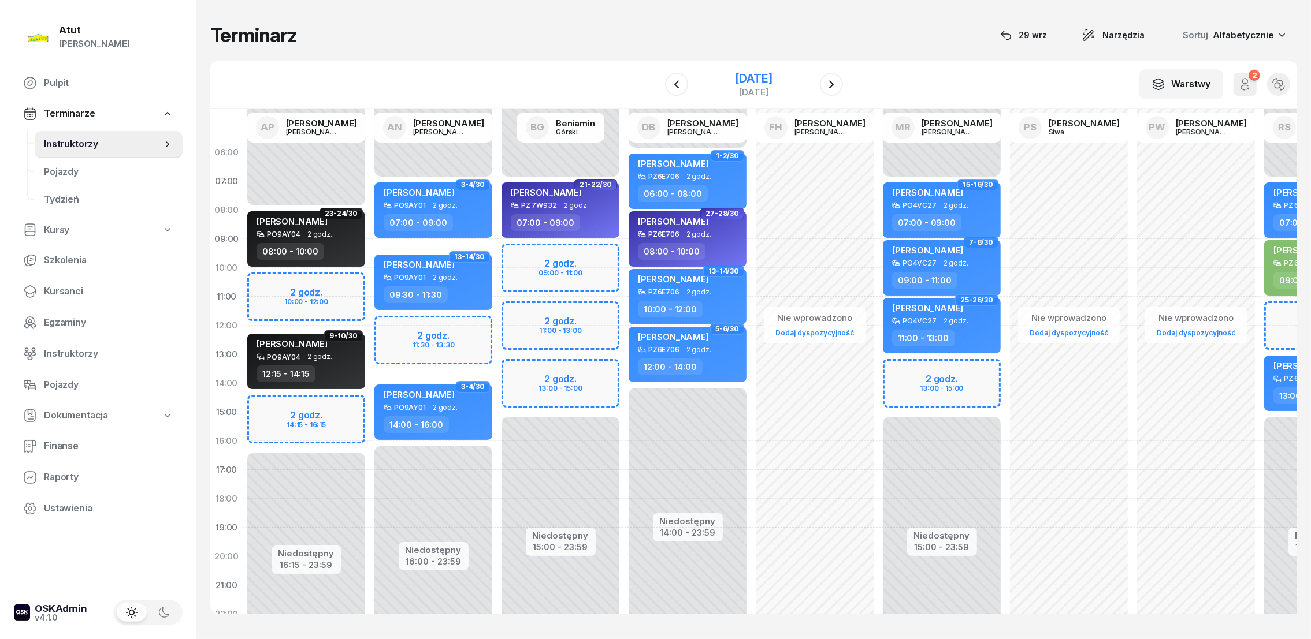
click at [751, 77] on div "[DATE]" at bounding box center [753, 79] width 37 height 12
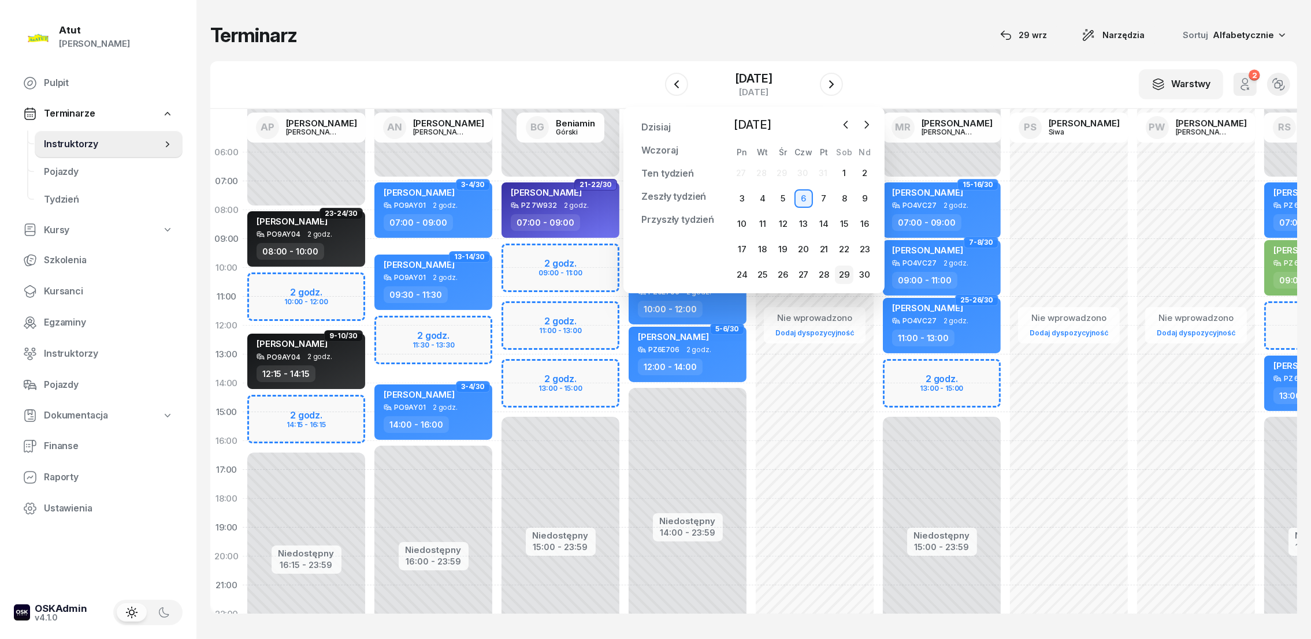
click at [843, 270] on div "29" at bounding box center [844, 275] width 18 height 18
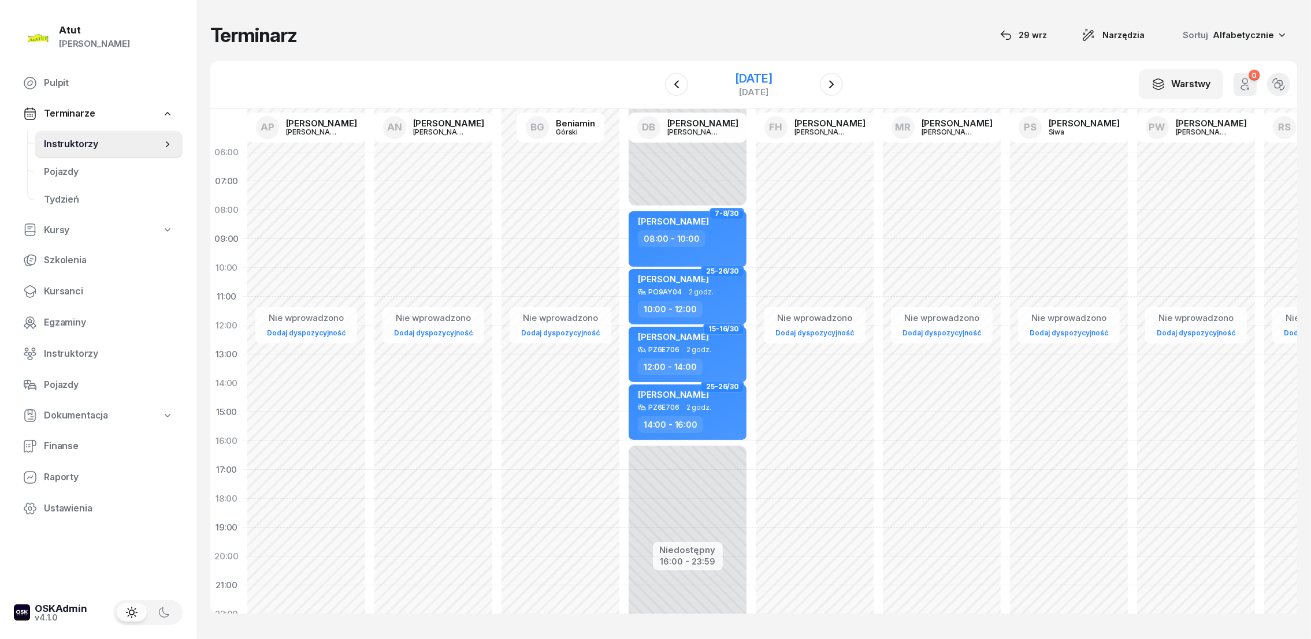
click at [741, 77] on div "[DATE]" at bounding box center [753, 79] width 37 height 12
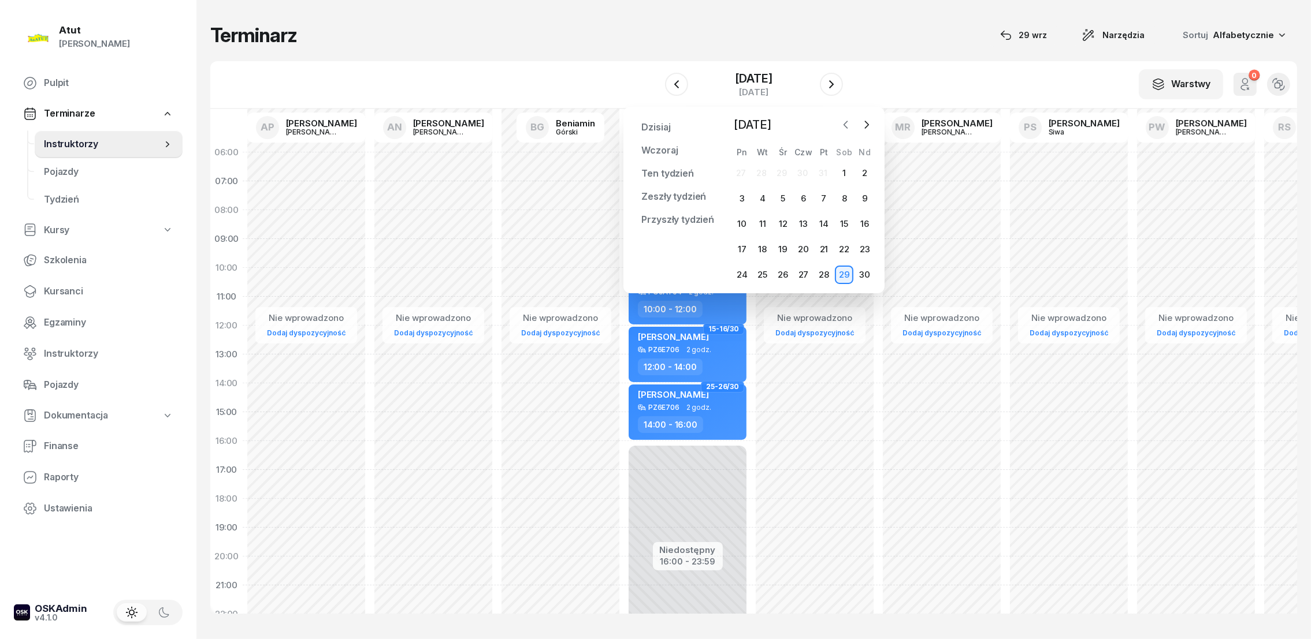
click at [845, 122] on icon "button" at bounding box center [844, 124] width 3 height 7
click at [65, 291] on span "Kursanci" at bounding box center [108, 291] width 129 height 15
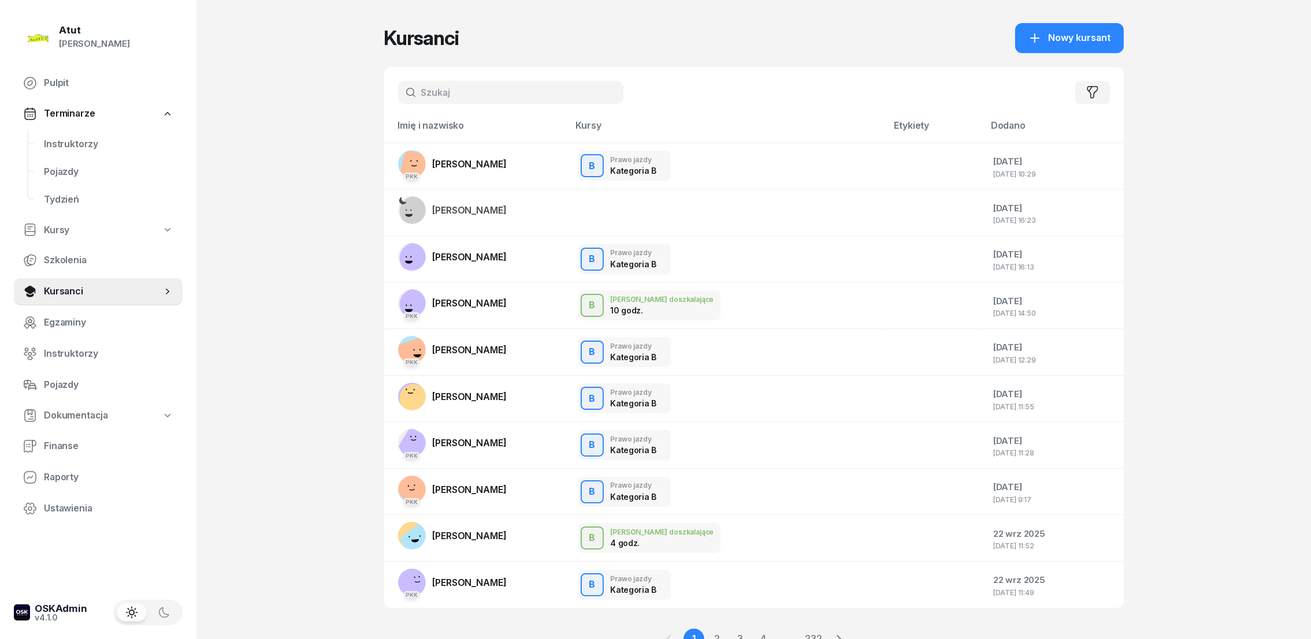
click at [559, 94] on input "text" at bounding box center [510, 92] width 225 height 23
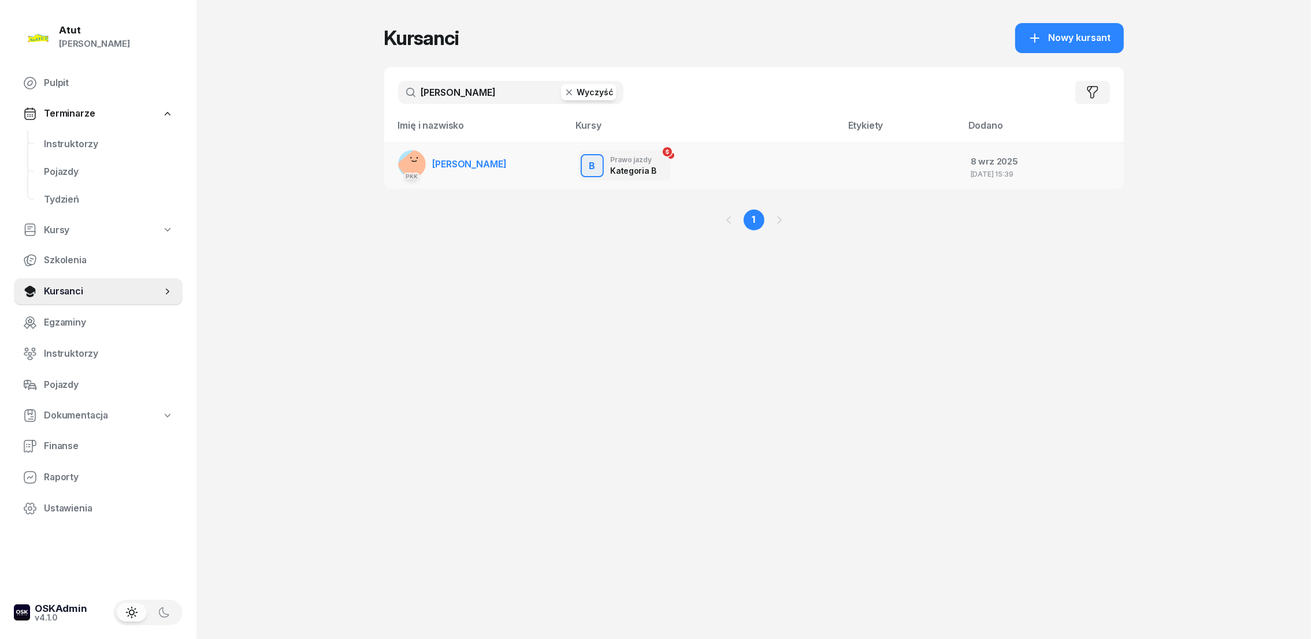
type input "[PERSON_NAME]"
click at [463, 164] on span "[PERSON_NAME]" at bounding box center [470, 164] width 74 height 12
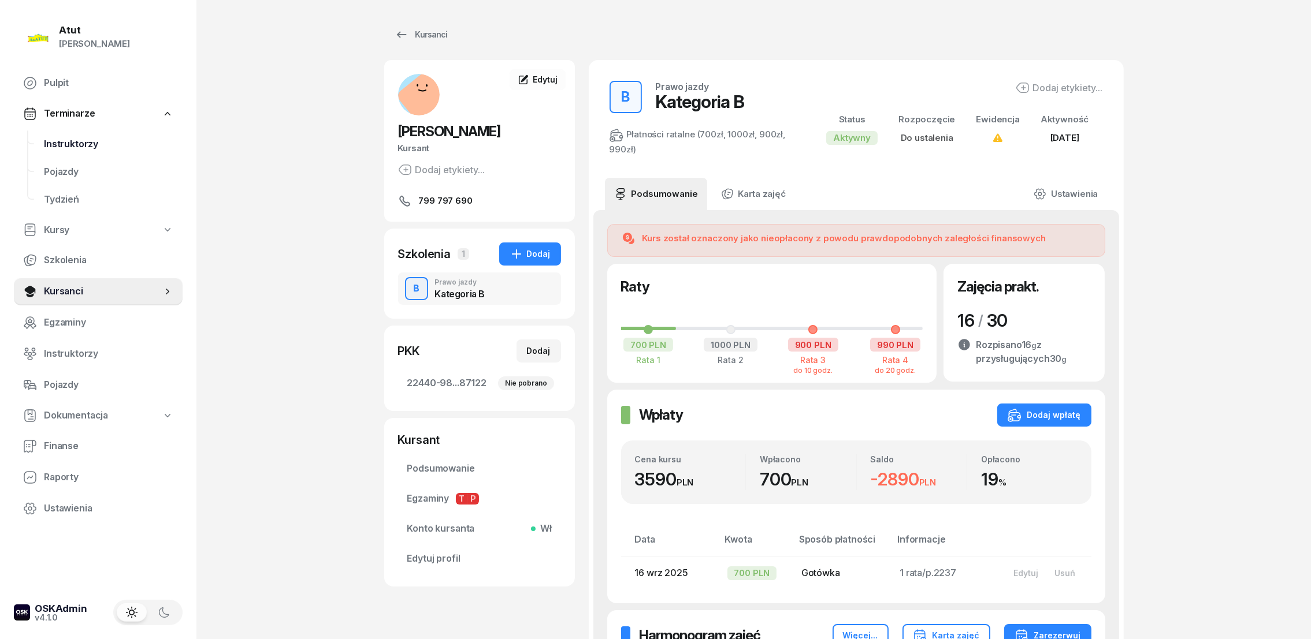
click at [75, 141] on span "Instruktorzy" at bounding box center [108, 144] width 129 height 15
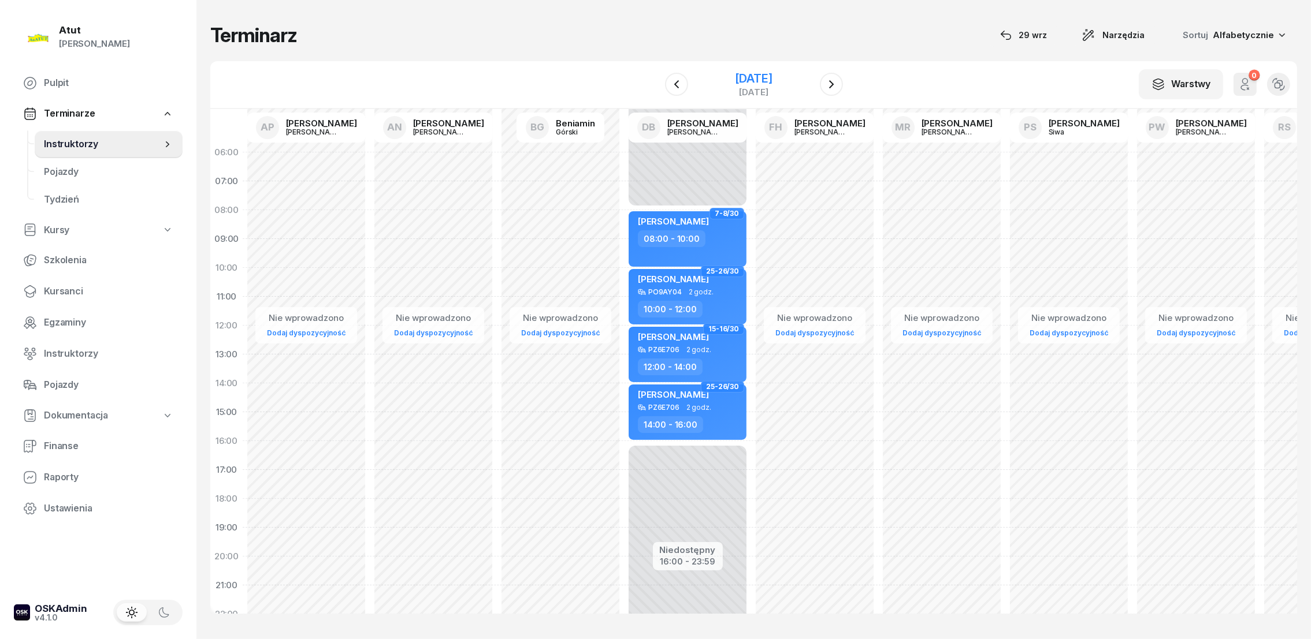
click at [743, 80] on div "[DATE]" at bounding box center [753, 79] width 37 height 12
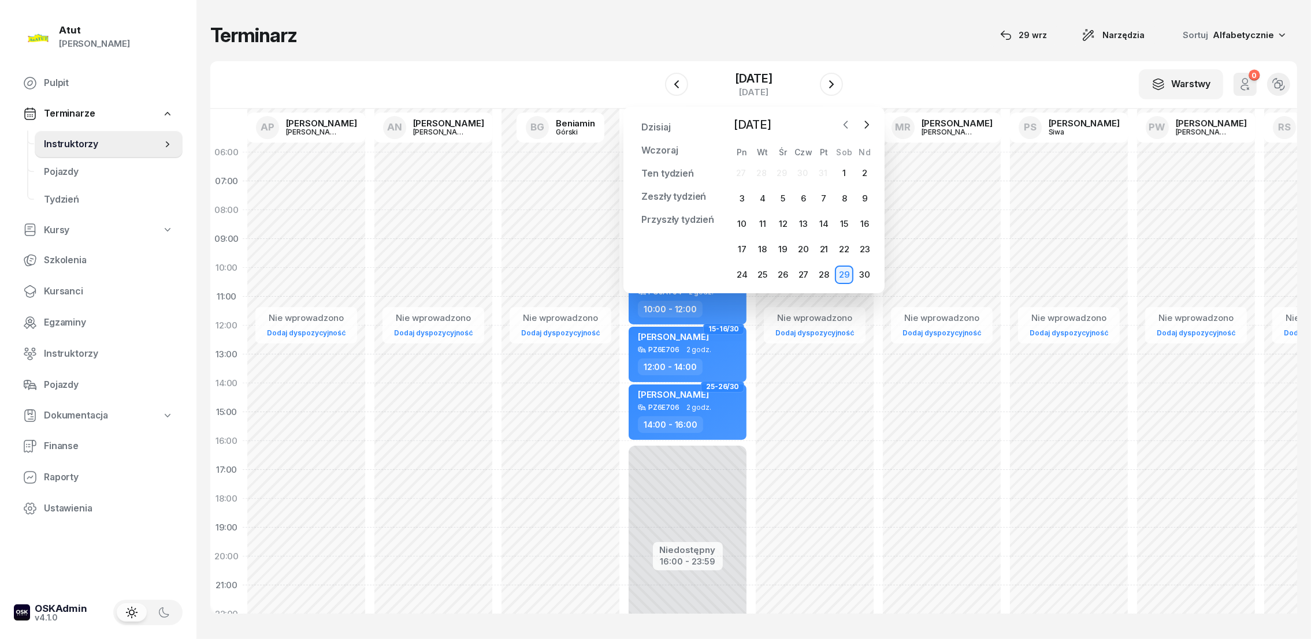
click at [842, 124] on icon "button" at bounding box center [846, 125] width 12 height 12
click at [786, 171] on div "1" at bounding box center [782, 173] width 18 height 18
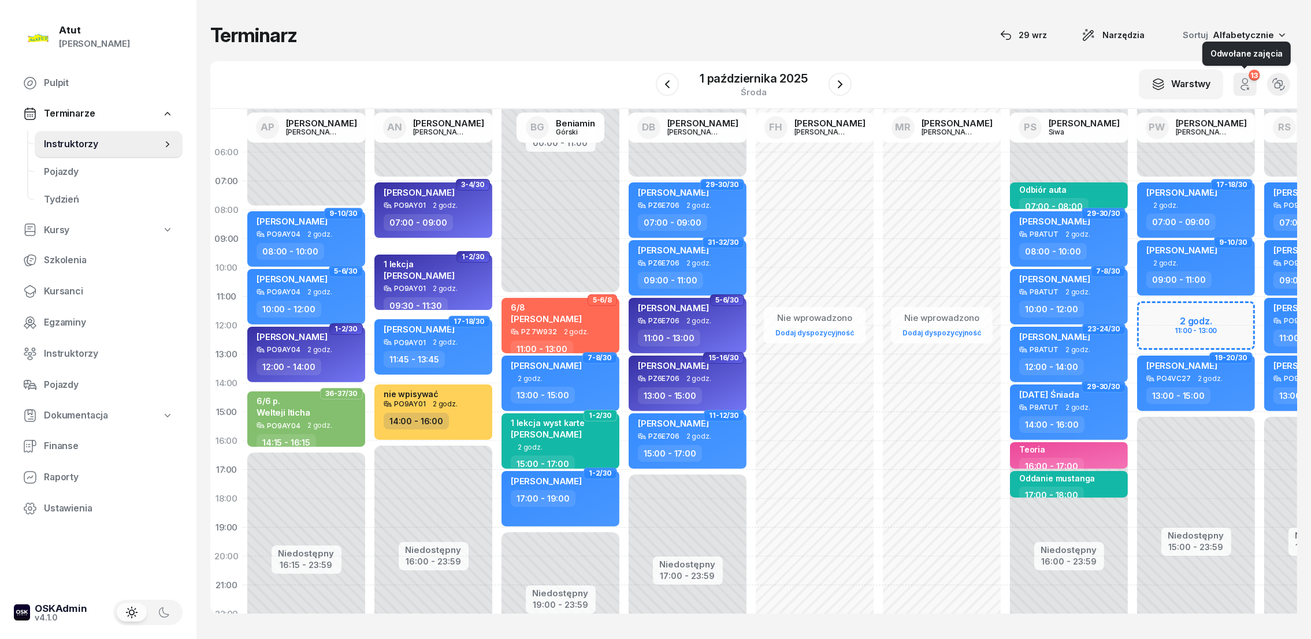
click at [1234, 84] on button "13" at bounding box center [1244, 84] width 23 height 23
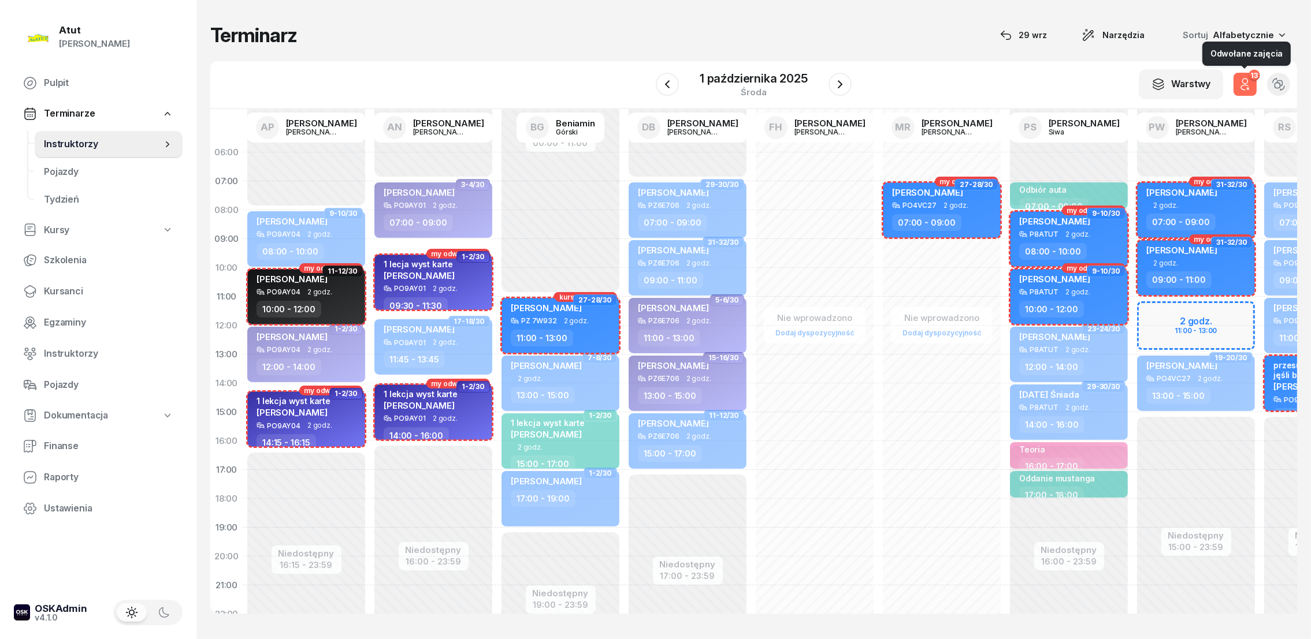
click at [1241, 83] on icon "button" at bounding box center [1245, 84] width 14 height 14
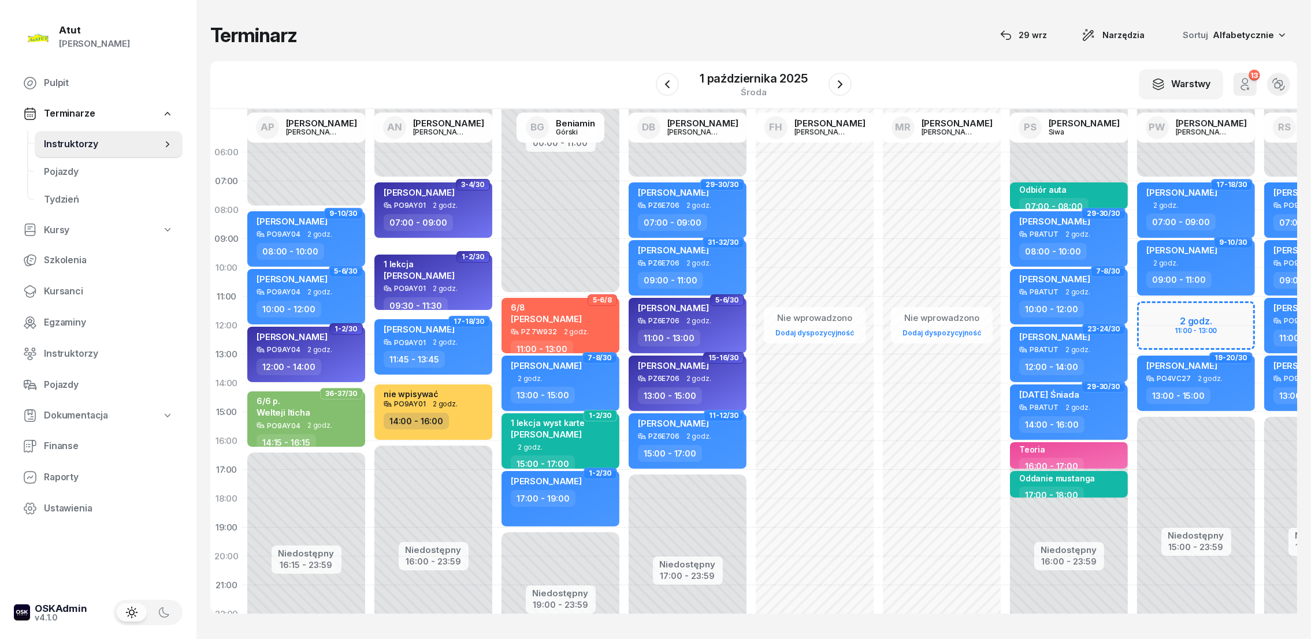
scroll to position [0, 96]
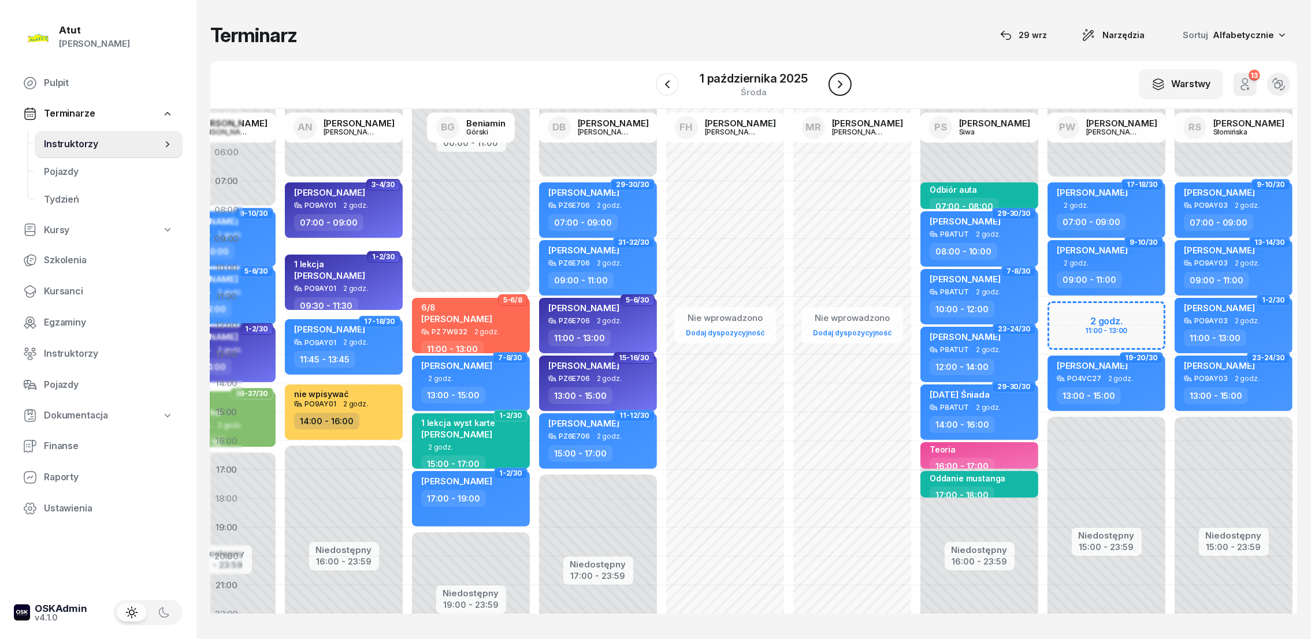
click at [841, 84] on icon "button" at bounding box center [840, 84] width 5 height 8
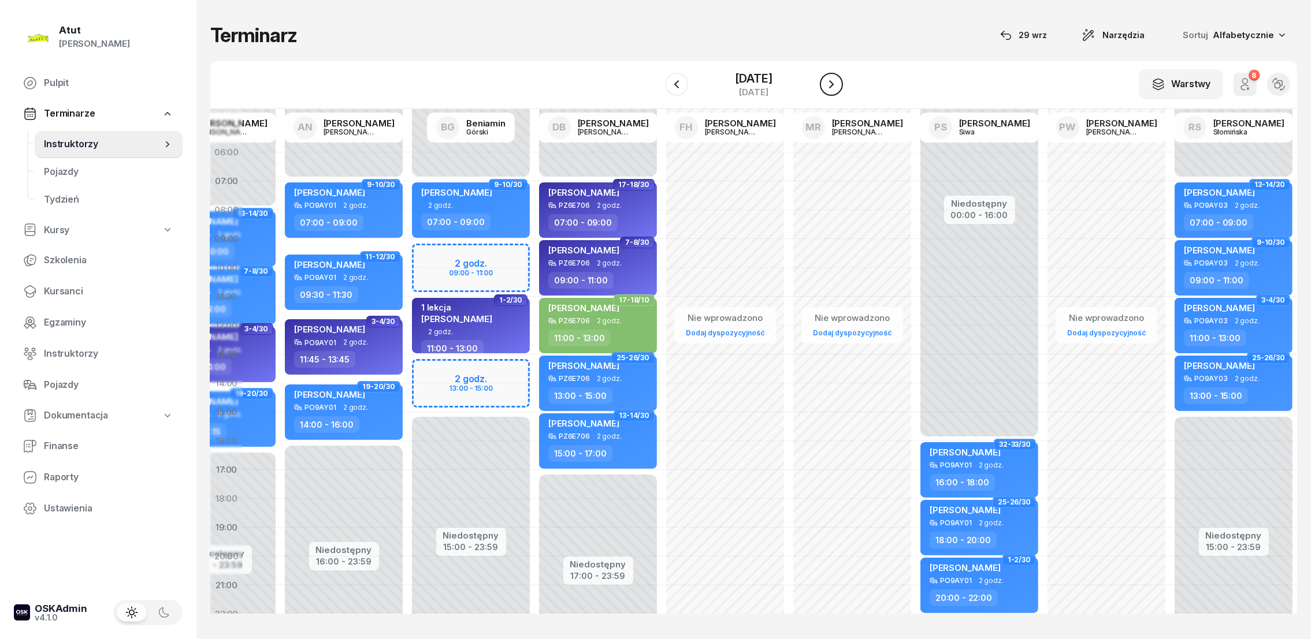
click at [834, 84] on icon "button" at bounding box center [831, 84] width 5 height 8
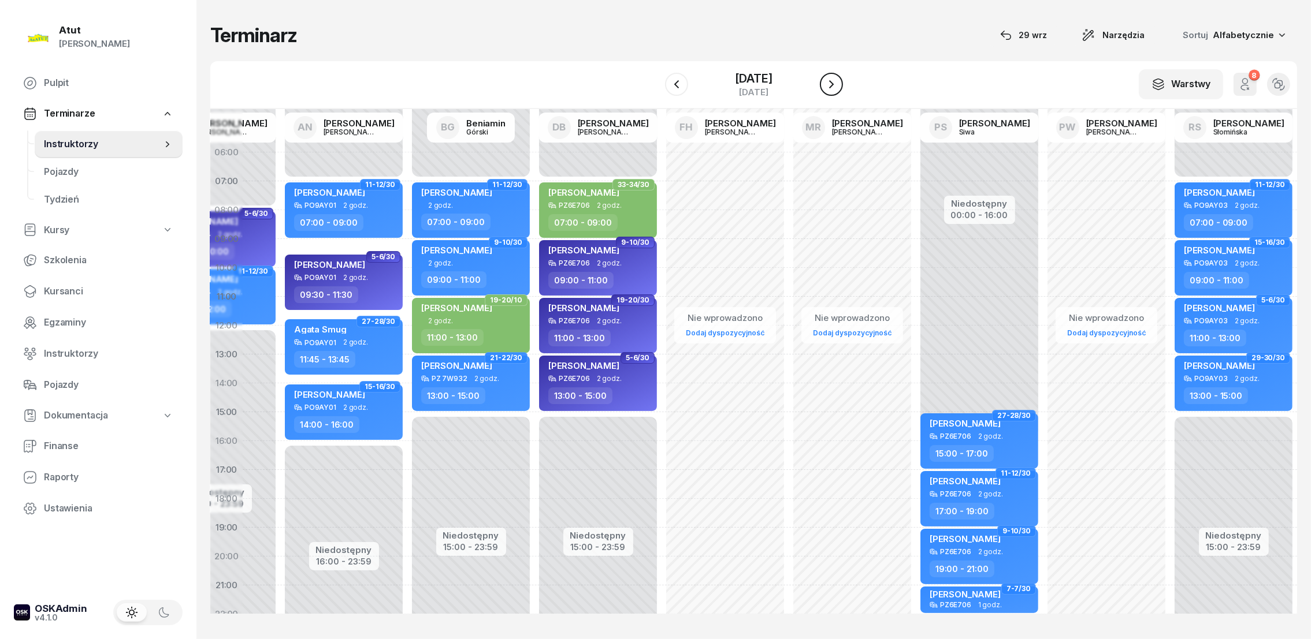
click at [834, 83] on icon "button" at bounding box center [831, 84] width 5 height 8
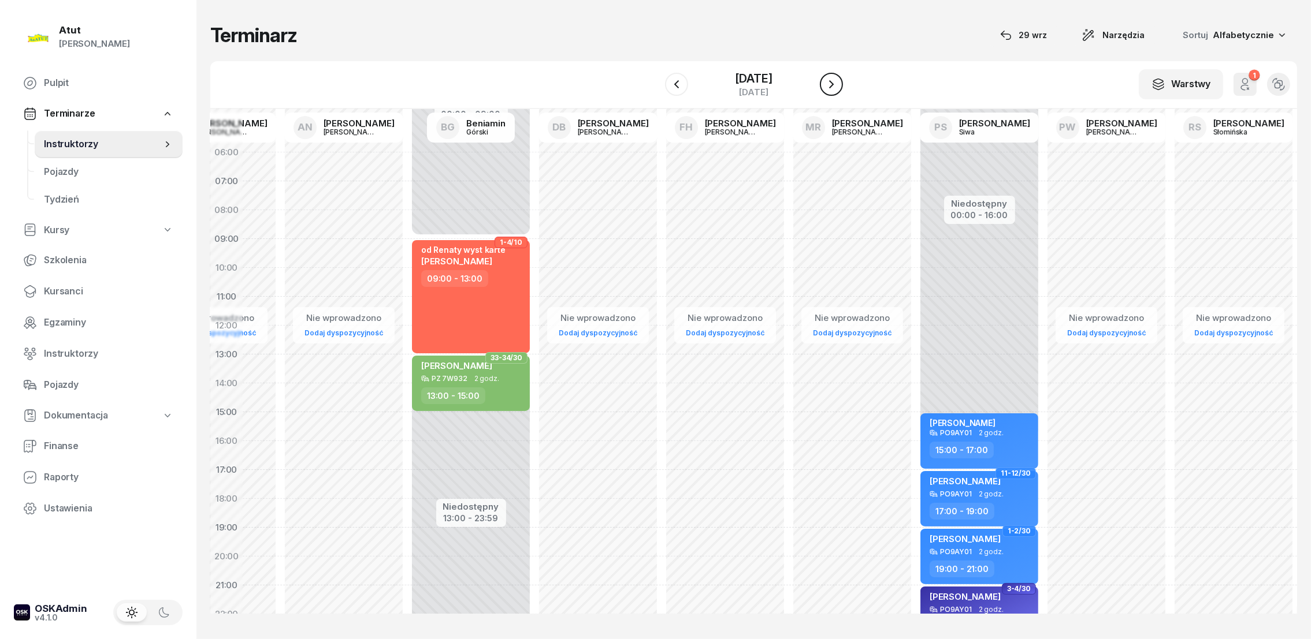
click at [834, 83] on icon "button" at bounding box center [831, 84] width 5 height 8
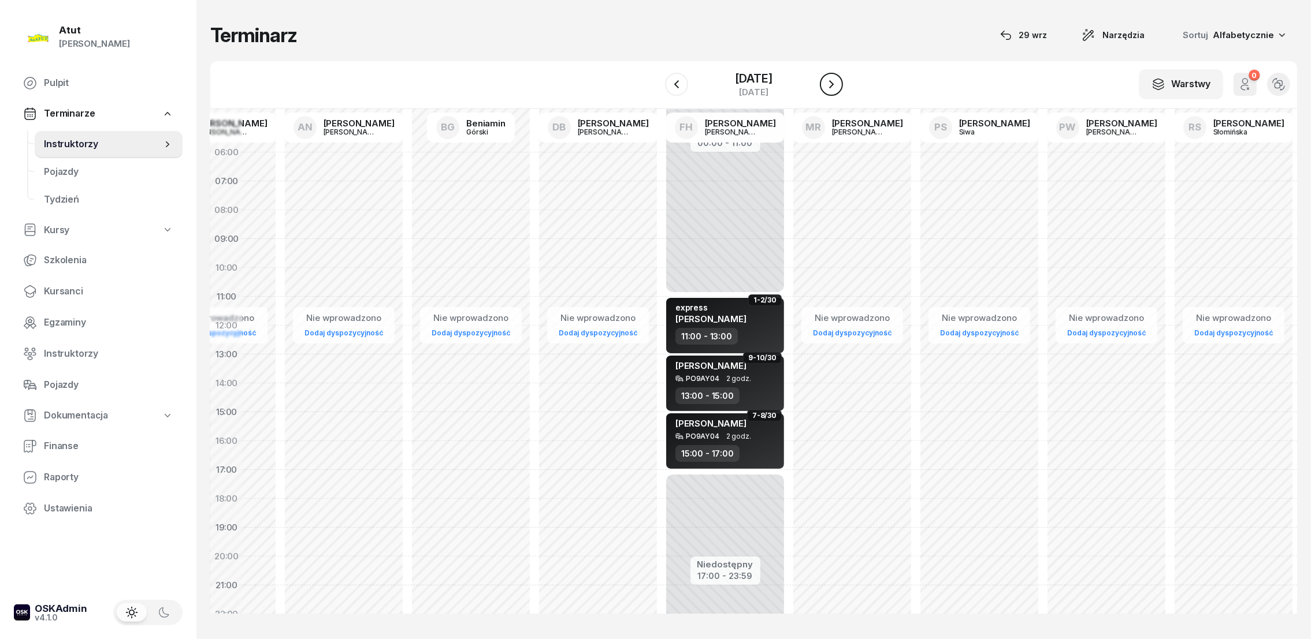
click at [834, 83] on icon "button" at bounding box center [831, 84] width 5 height 8
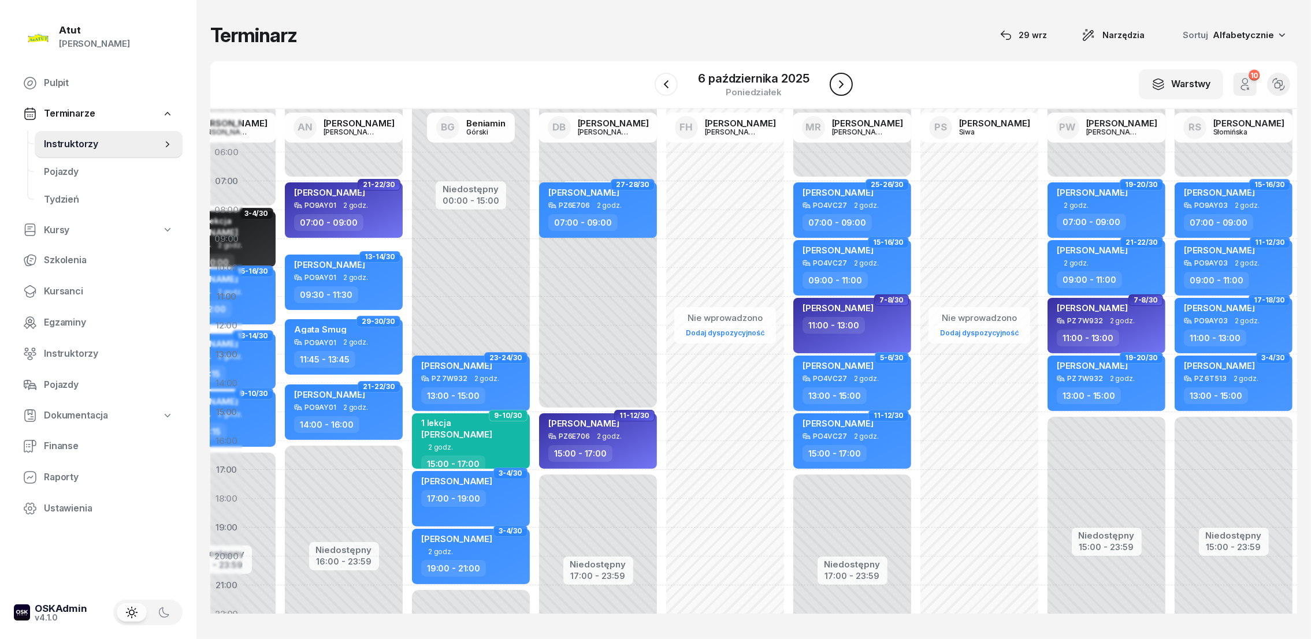
click at [844, 80] on icon "button" at bounding box center [841, 84] width 14 height 14
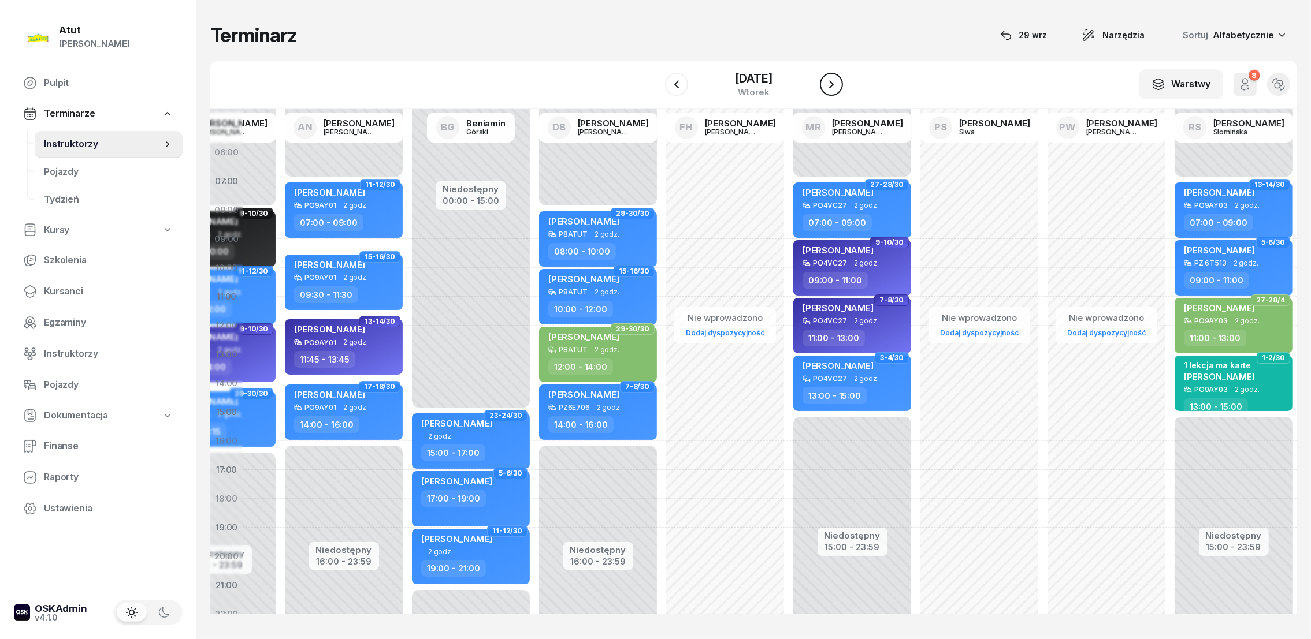
click at [838, 80] on icon "button" at bounding box center [831, 84] width 14 height 14
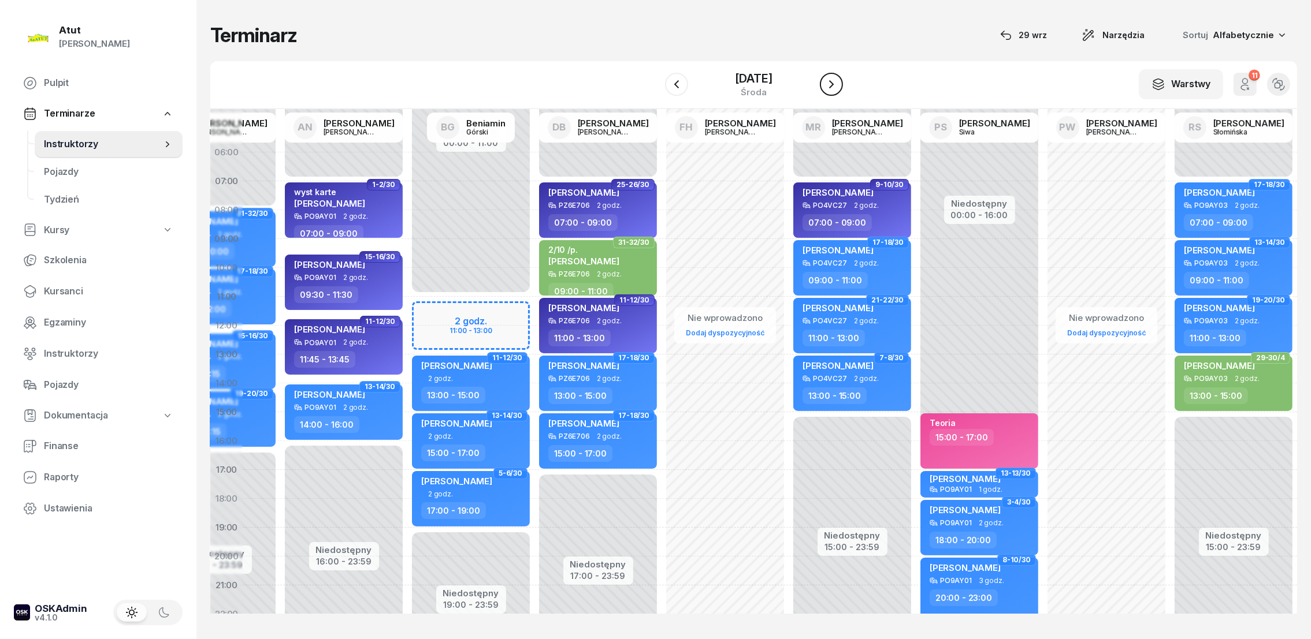
click at [838, 80] on icon "button" at bounding box center [831, 84] width 14 height 14
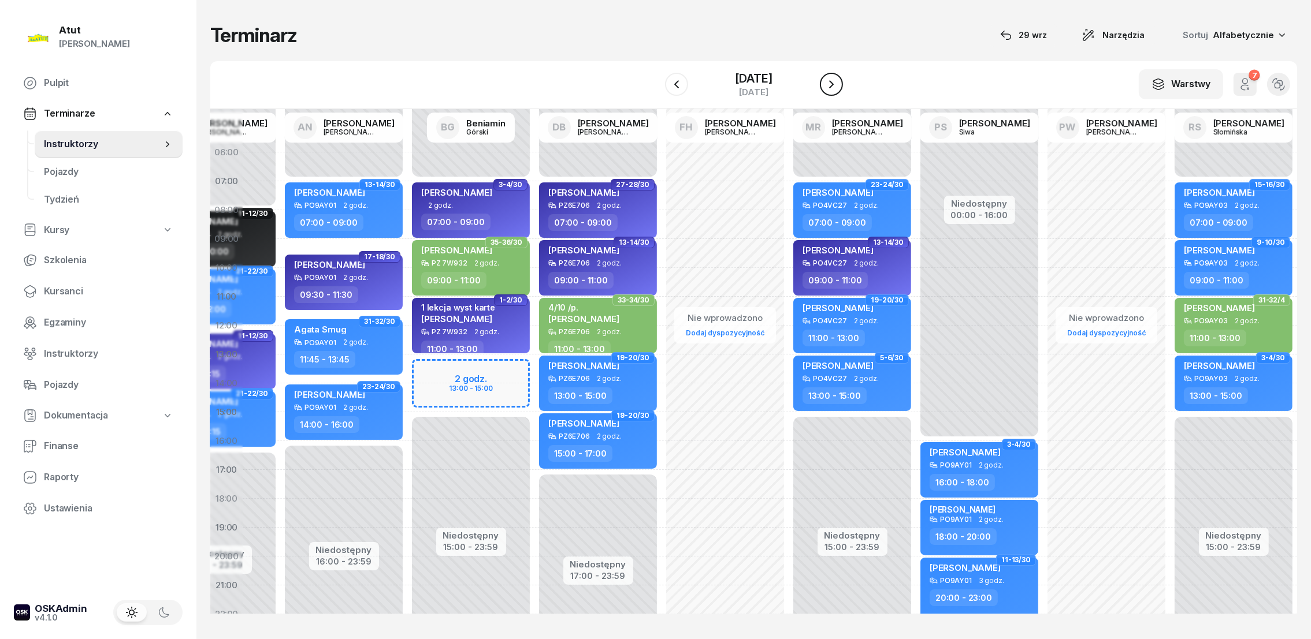
click at [838, 80] on icon "button" at bounding box center [831, 84] width 14 height 14
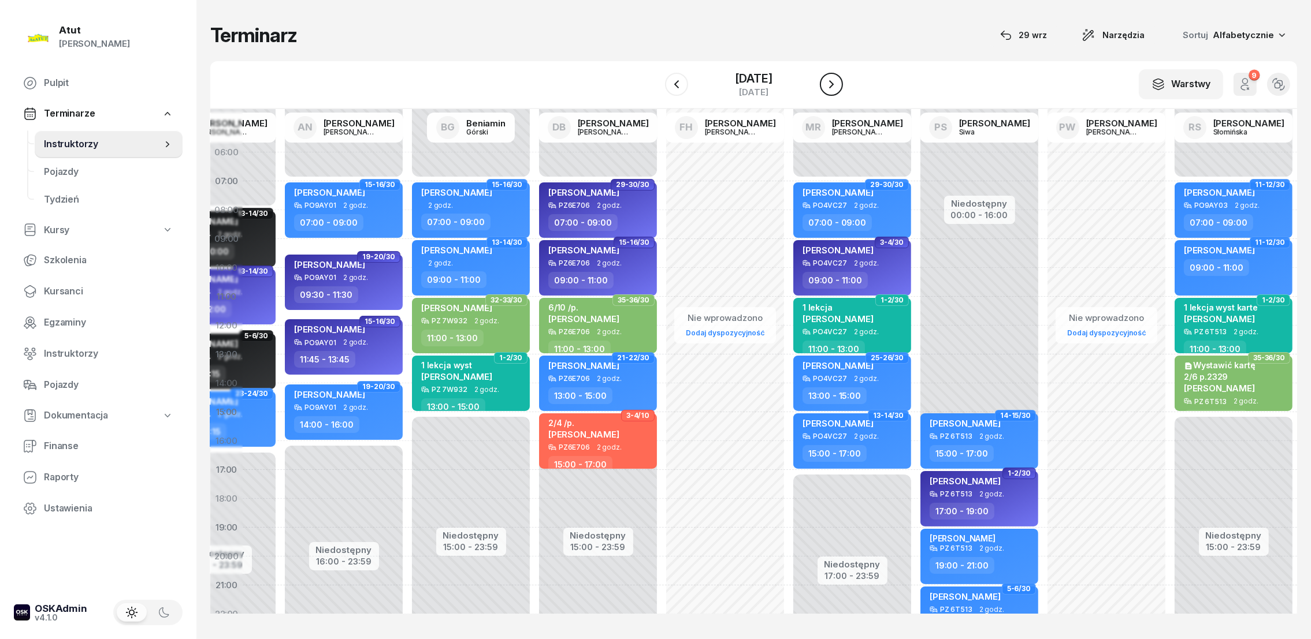
click at [838, 80] on icon "button" at bounding box center [831, 84] width 14 height 14
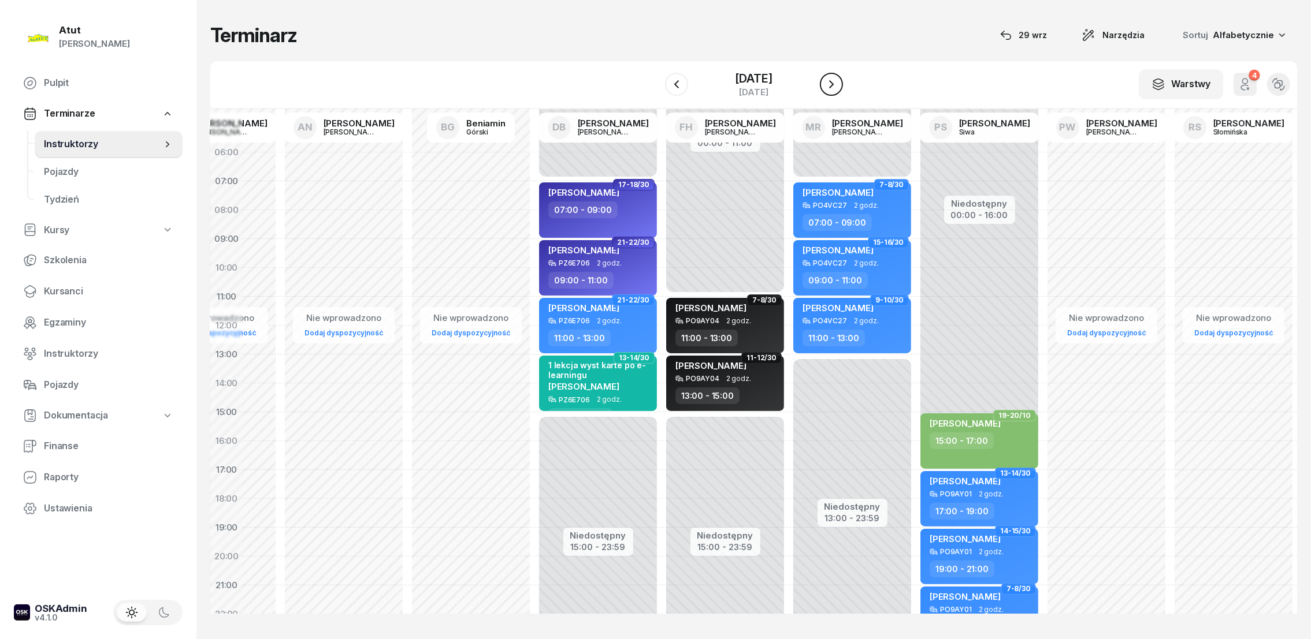
click at [838, 80] on icon "button" at bounding box center [831, 84] width 14 height 14
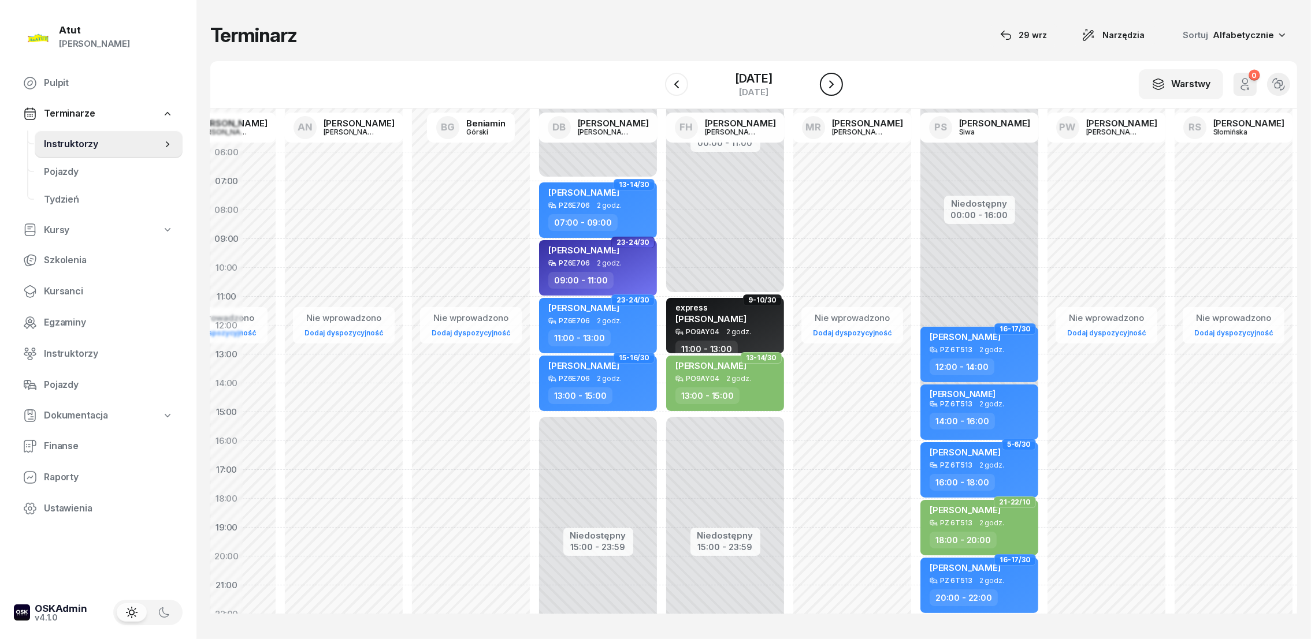
click at [838, 80] on icon "button" at bounding box center [831, 84] width 14 height 14
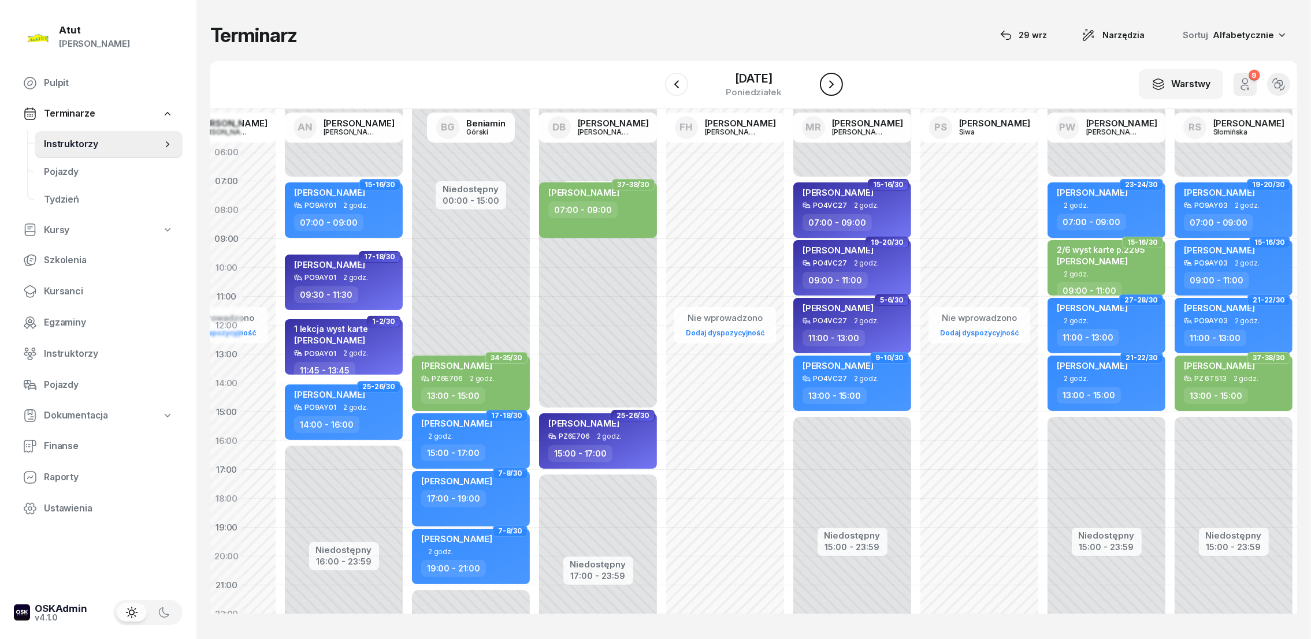
click at [838, 80] on icon "button" at bounding box center [831, 84] width 14 height 14
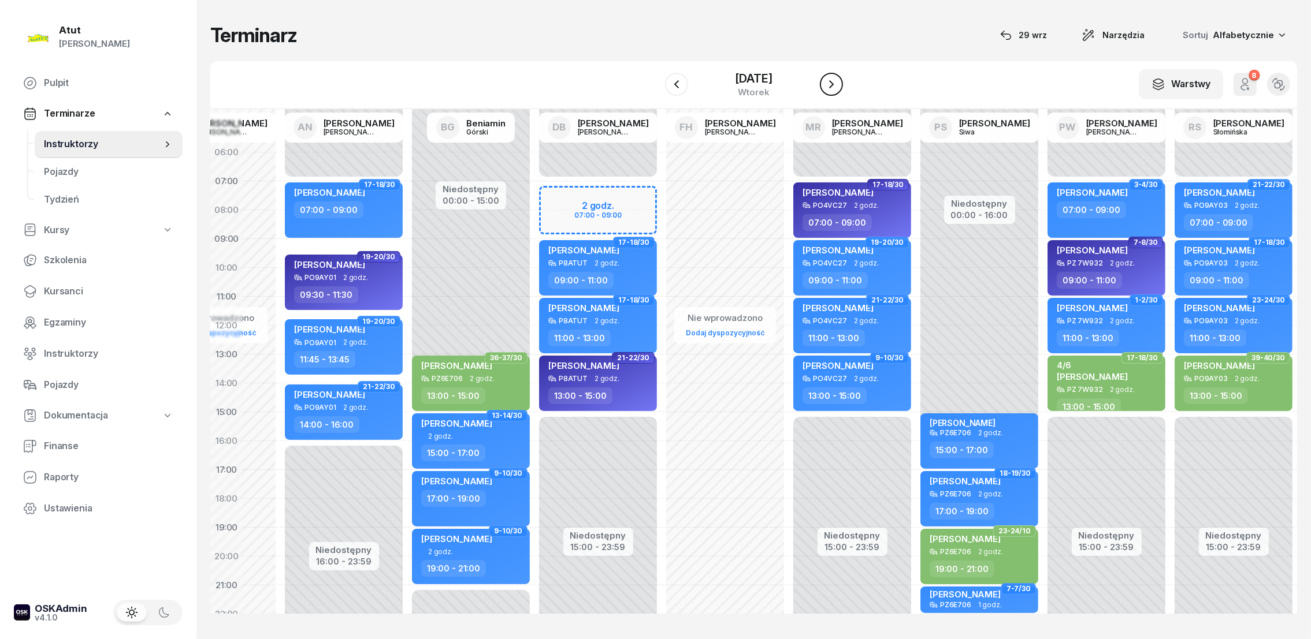
click at [838, 80] on icon "button" at bounding box center [831, 84] width 14 height 14
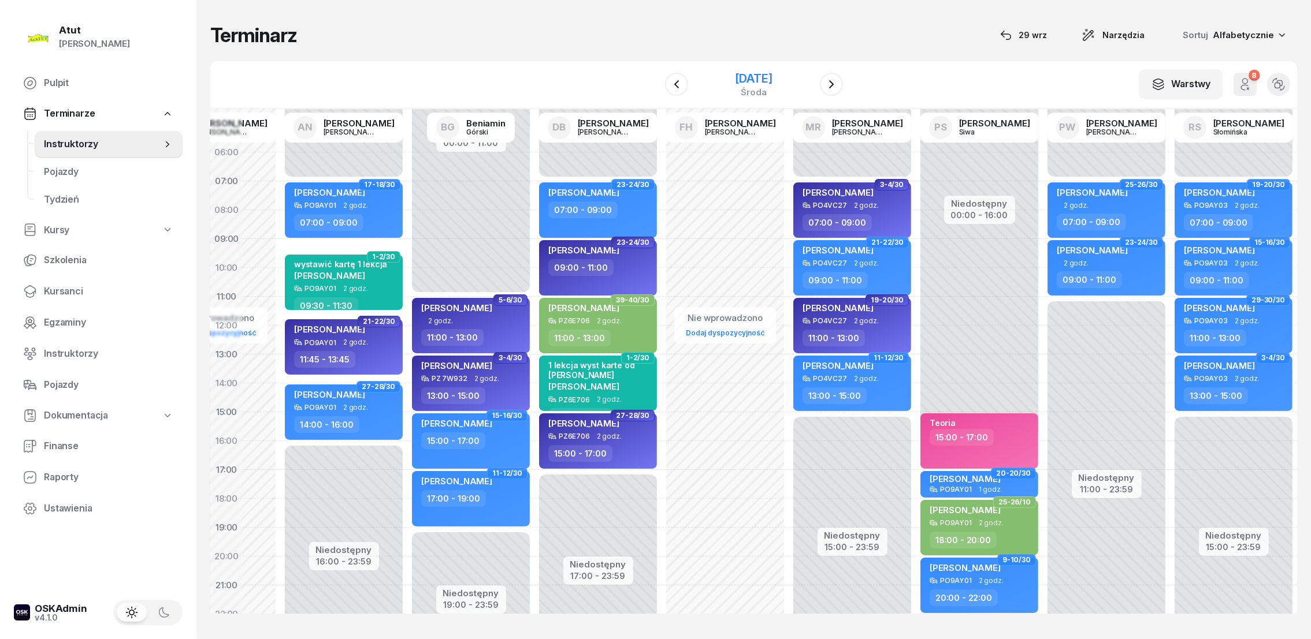
click at [772, 74] on div "[DATE]" at bounding box center [753, 79] width 37 height 12
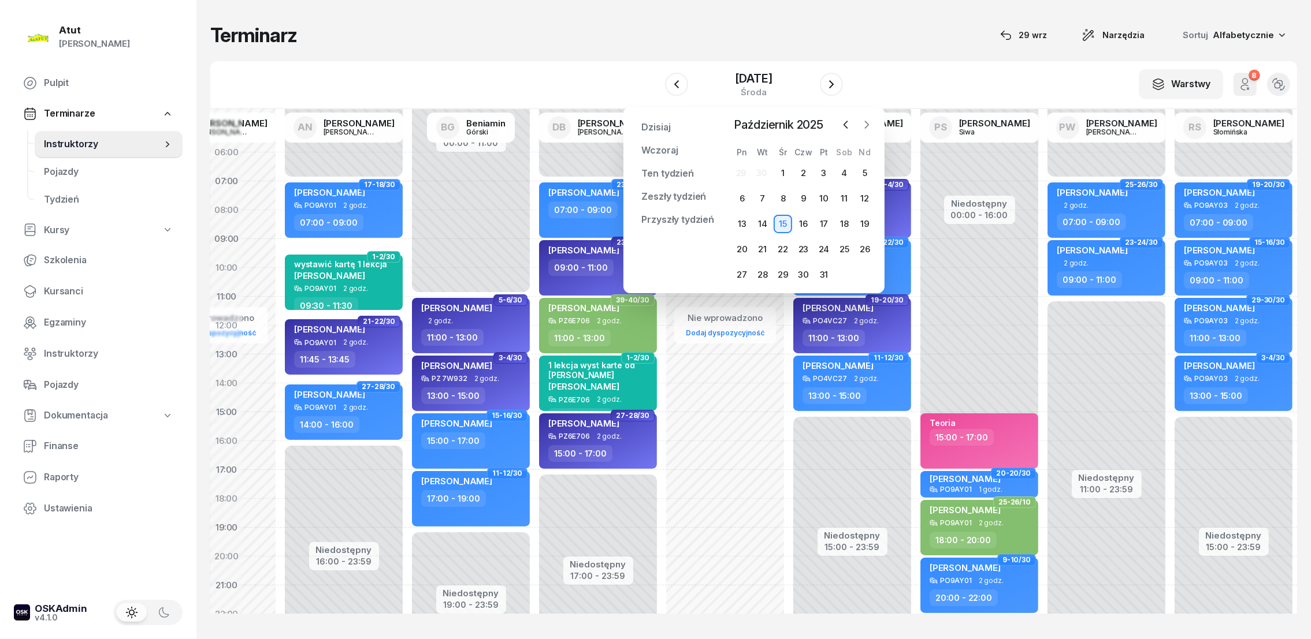
click at [871, 121] on icon "button" at bounding box center [867, 125] width 12 height 12
click at [747, 196] on div "3" at bounding box center [741, 198] width 18 height 18
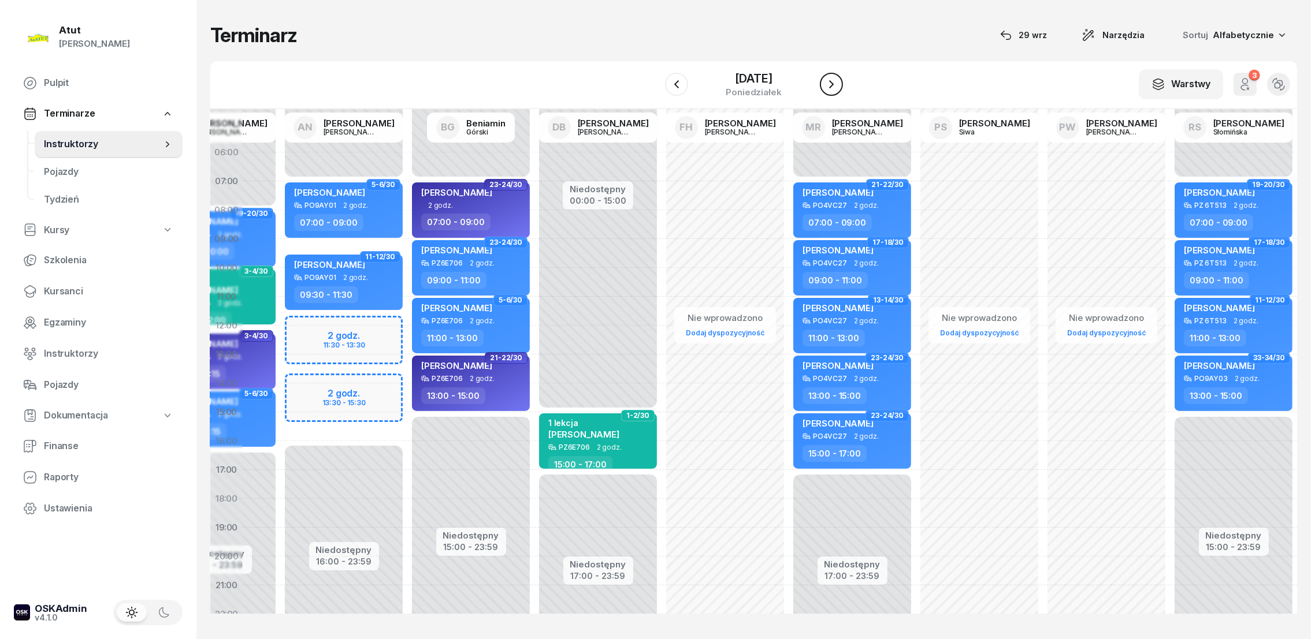
click at [840, 88] on button "button" at bounding box center [831, 84] width 23 height 23
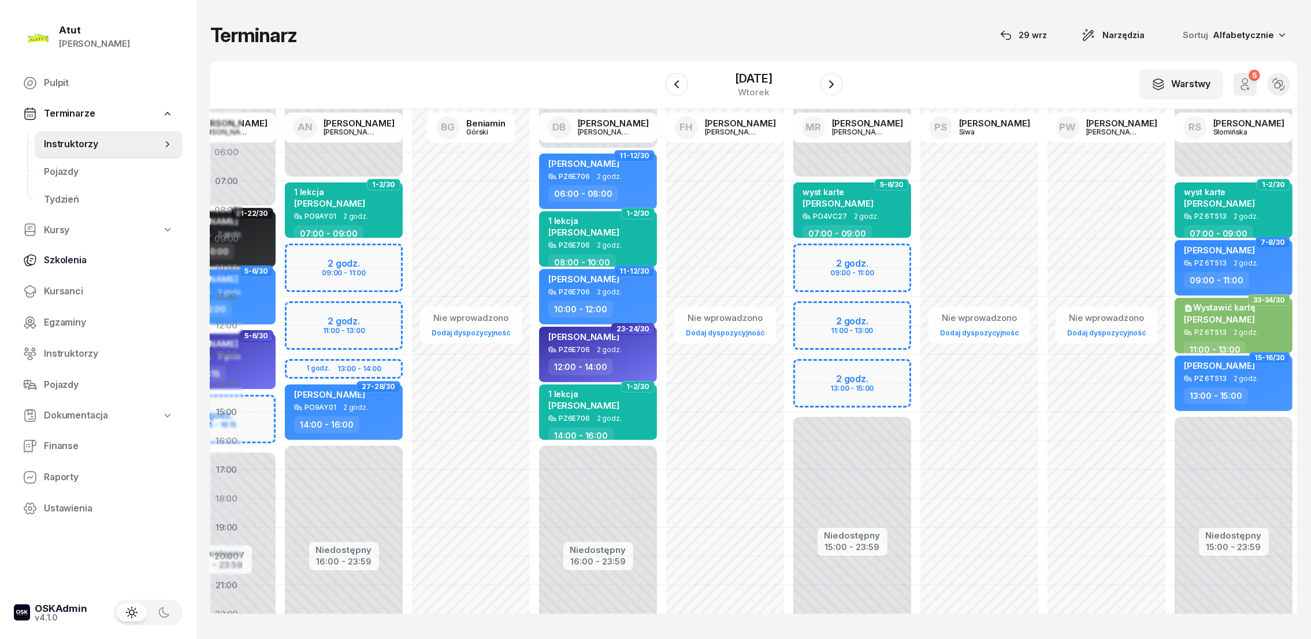
click at [70, 261] on span "Szkolenia" at bounding box center [108, 260] width 129 height 15
select select "createdAt-desc"
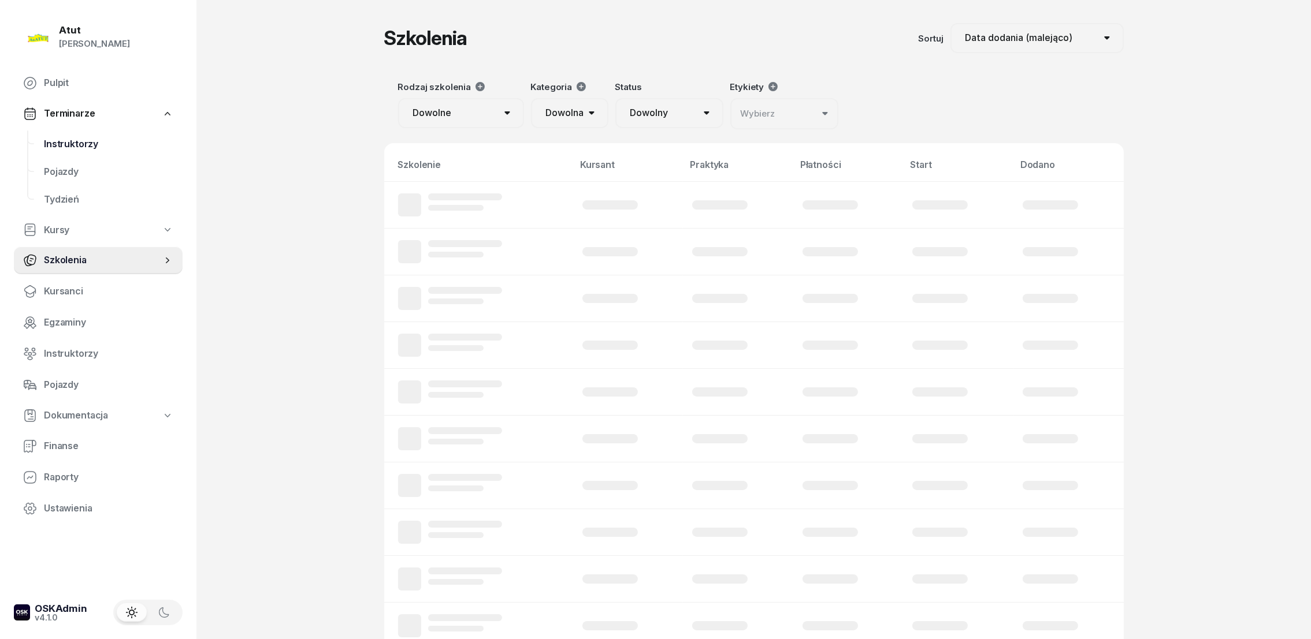
click at [63, 143] on span "Instruktorzy" at bounding box center [108, 144] width 129 height 15
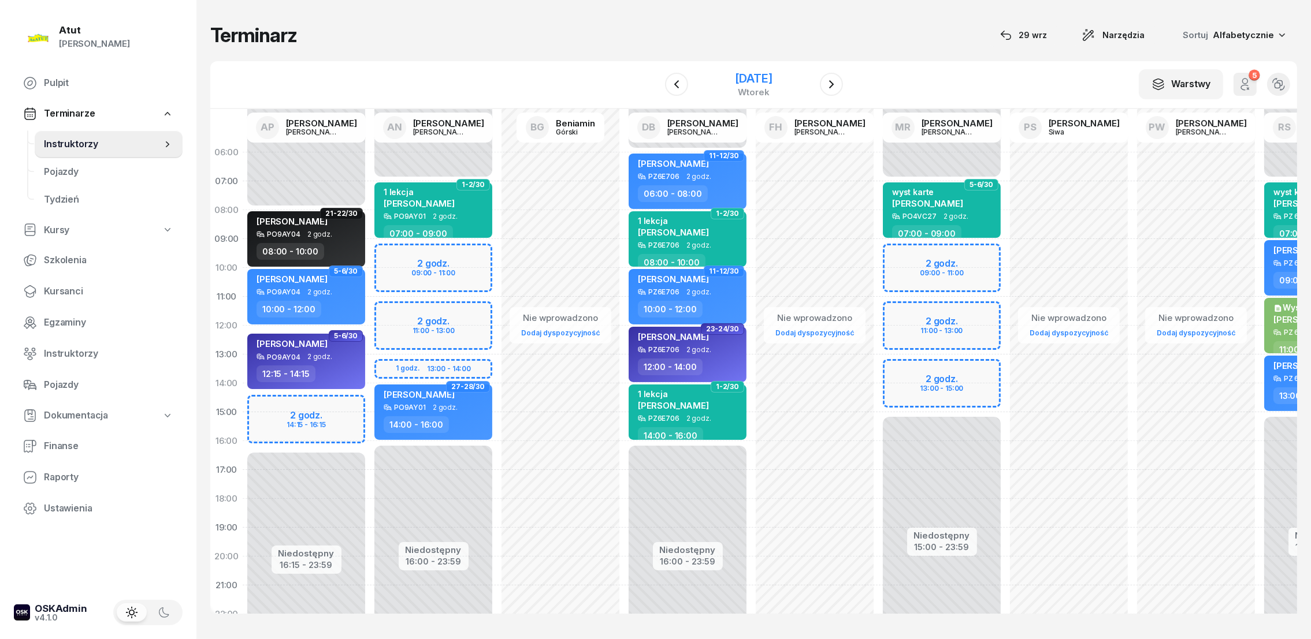
click at [749, 80] on div "[DATE]" at bounding box center [753, 79] width 37 height 12
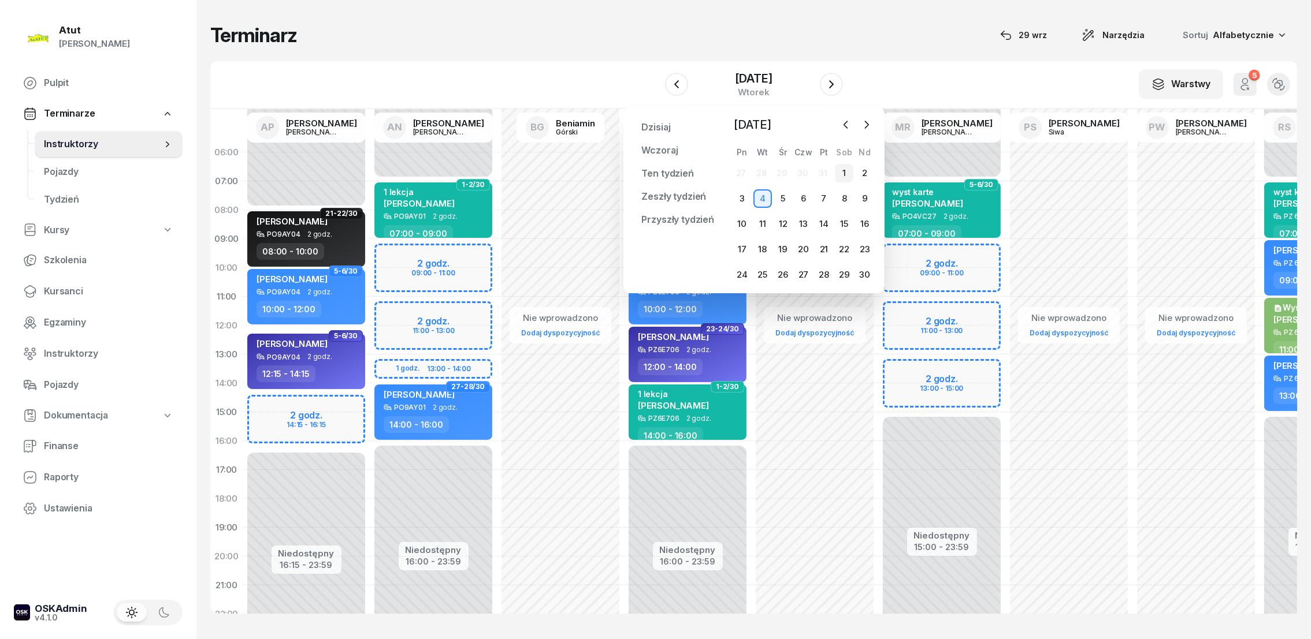
click at [846, 170] on div "1" at bounding box center [844, 173] width 18 height 18
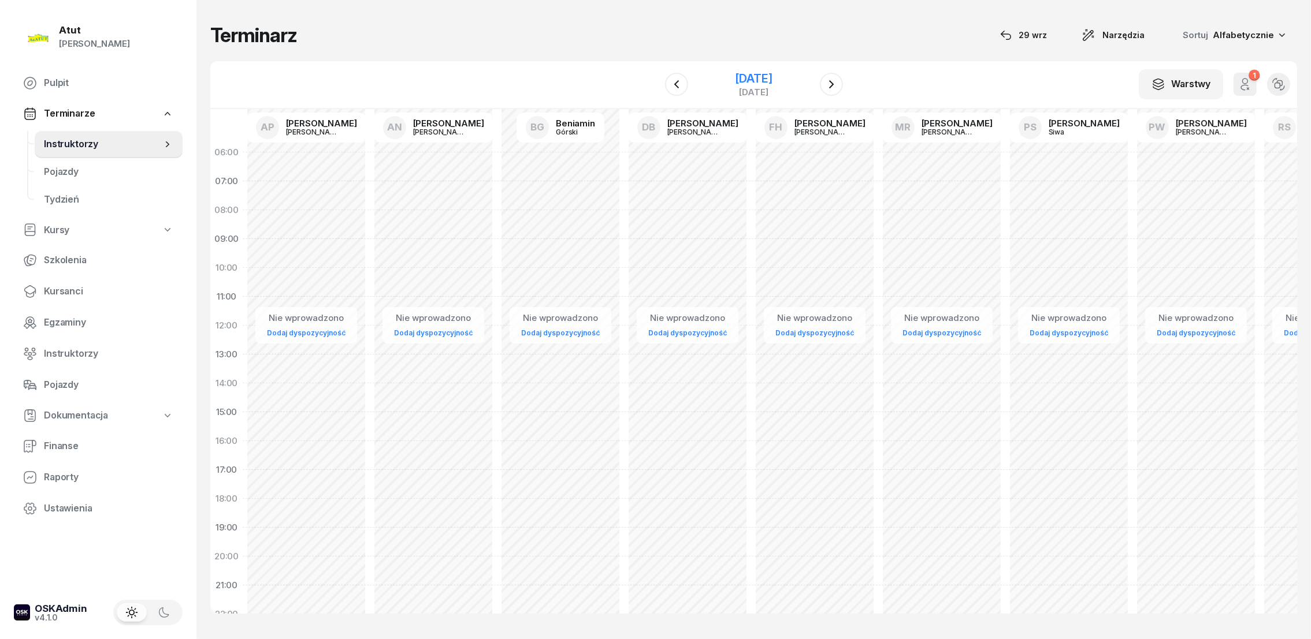
click at [753, 82] on div "[DATE]" at bounding box center [753, 79] width 37 height 12
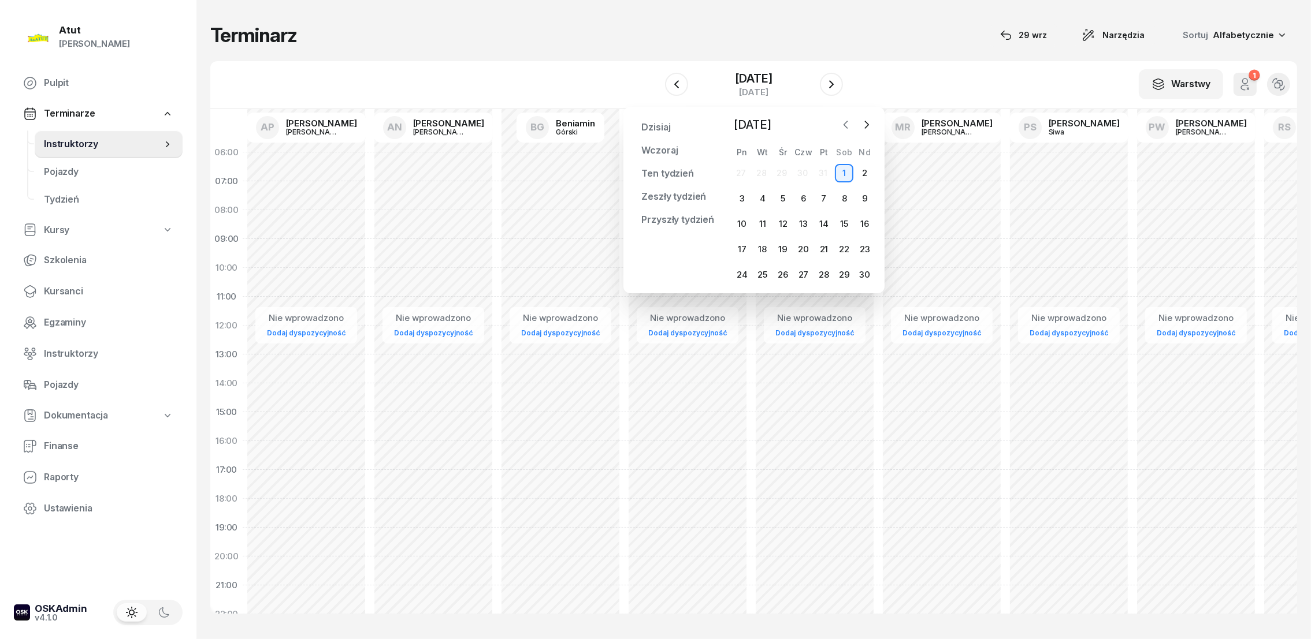
click at [845, 124] on icon "button" at bounding box center [846, 125] width 12 height 12
click at [71, 289] on span "Kursanci" at bounding box center [108, 291] width 129 height 15
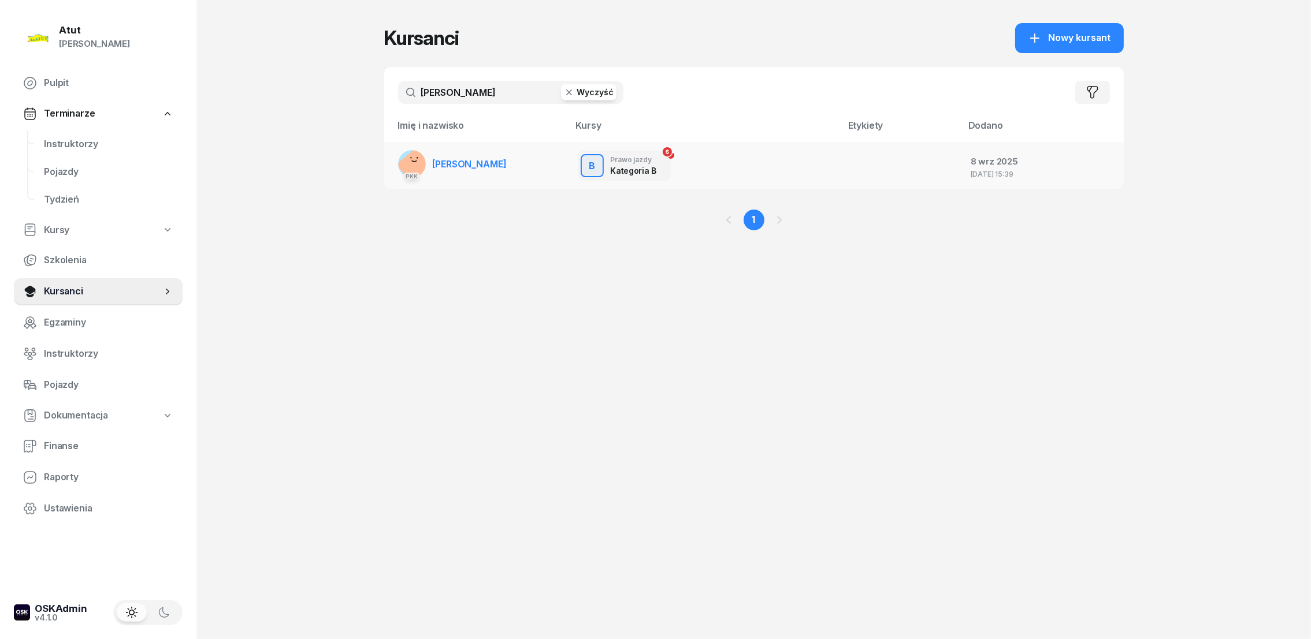
click at [476, 159] on span "[PERSON_NAME]" at bounding box center [470, 164] width 74 height 12
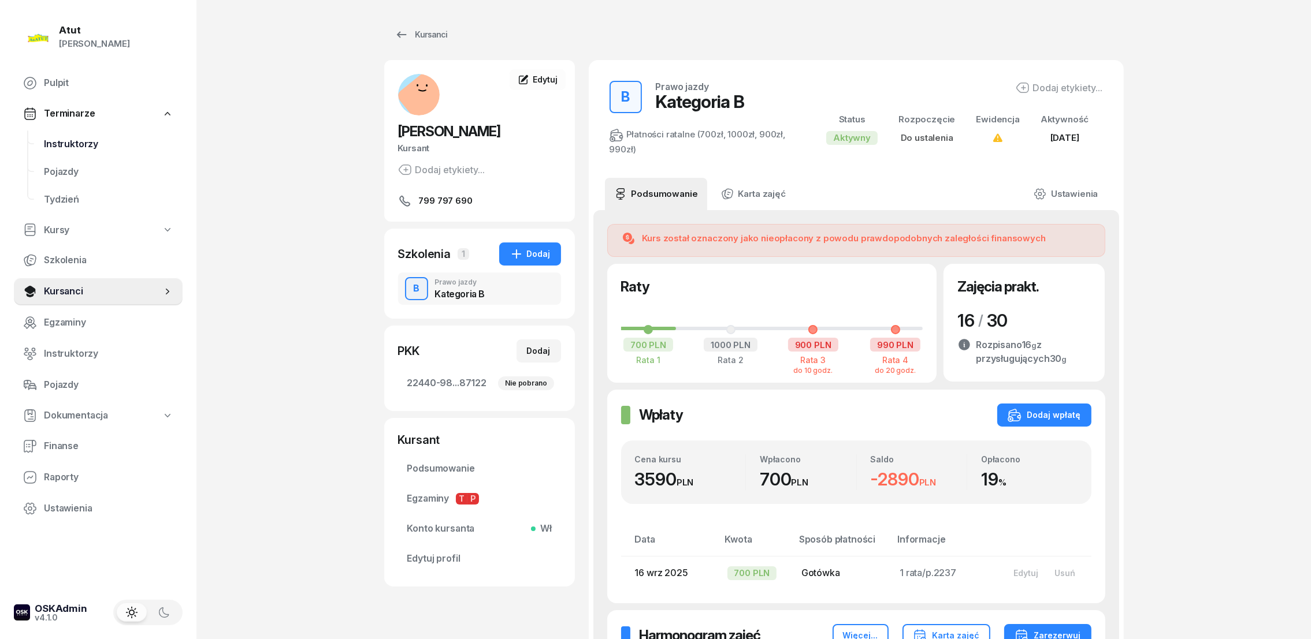
click at [75, 146] on span "Instruktorzy" at bounding box center [108, 144] width 129 height 15
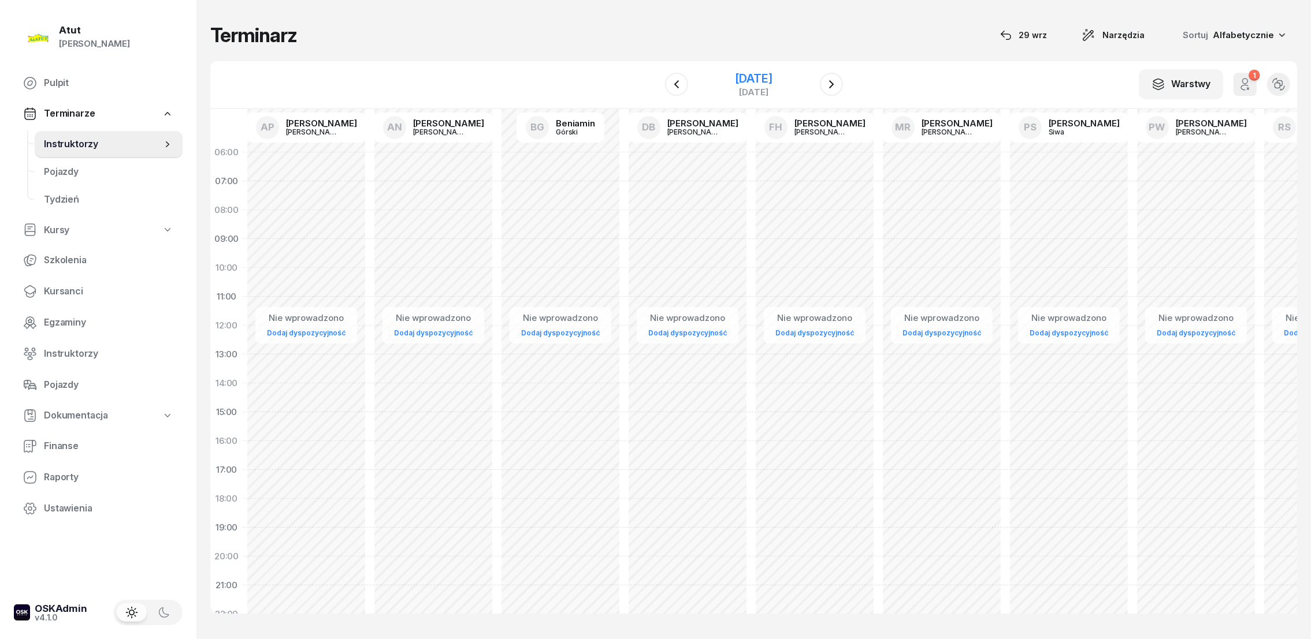
click at [750, 77] on div "[DATE]" at bounding box center [753, 79] width 37 height 12
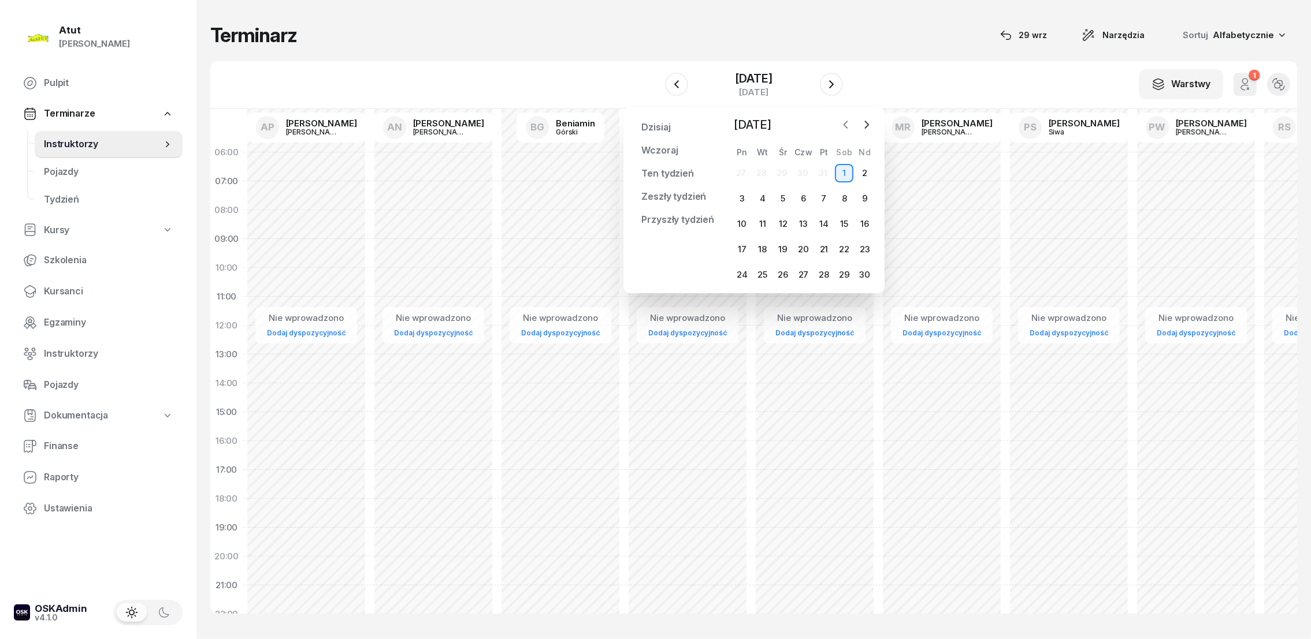
click at [847, 126] on icon "button" at bounding box center [846, 125] width 12 height 12
click at [805, 250] on div "23" at bounding box center [803, 249] width 18 height 18
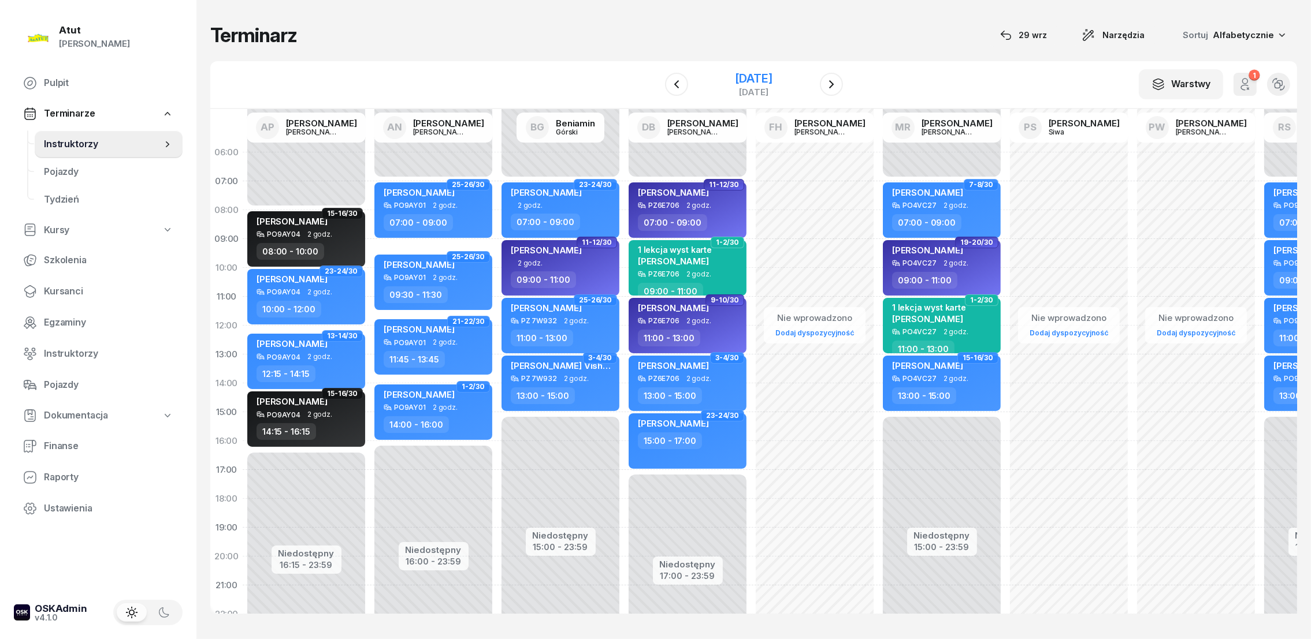
click at [750, 77] on div "[DATE]" at bounding box center [753, 79] width 37 height 12
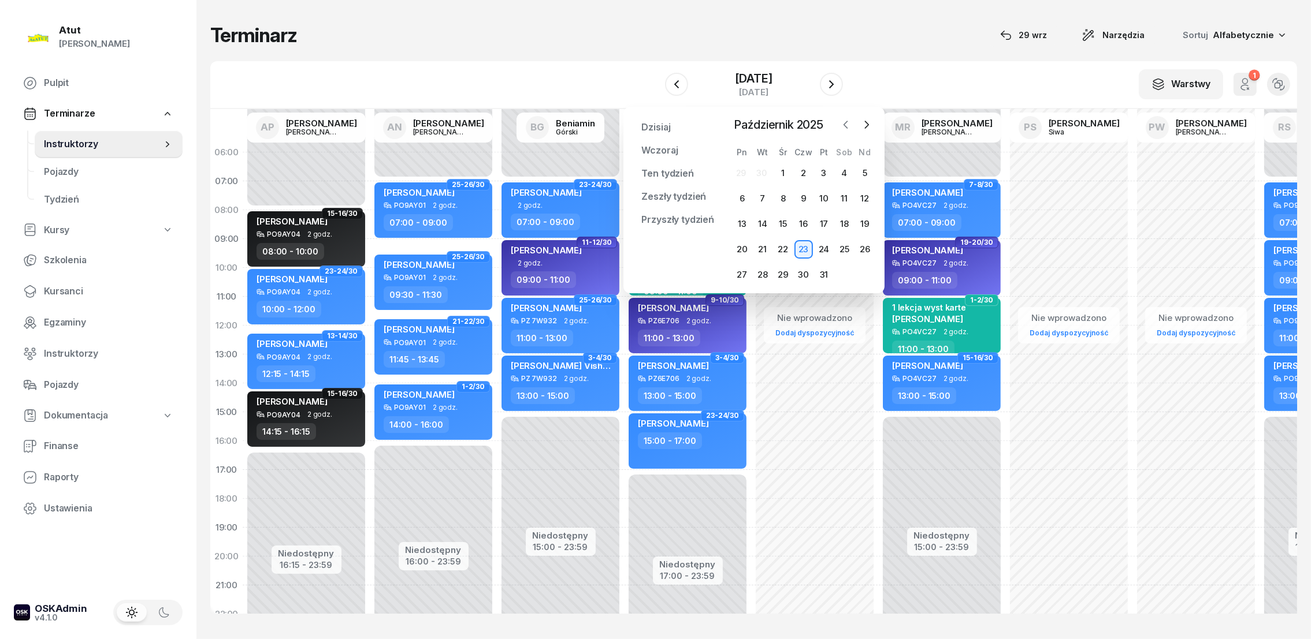
click at [843, 127] on icon "button" at bounding box center [846, 125] width 12 height 12
click at [806, 250] on div "25" at bounding box center [803, 249] width 18 height 18
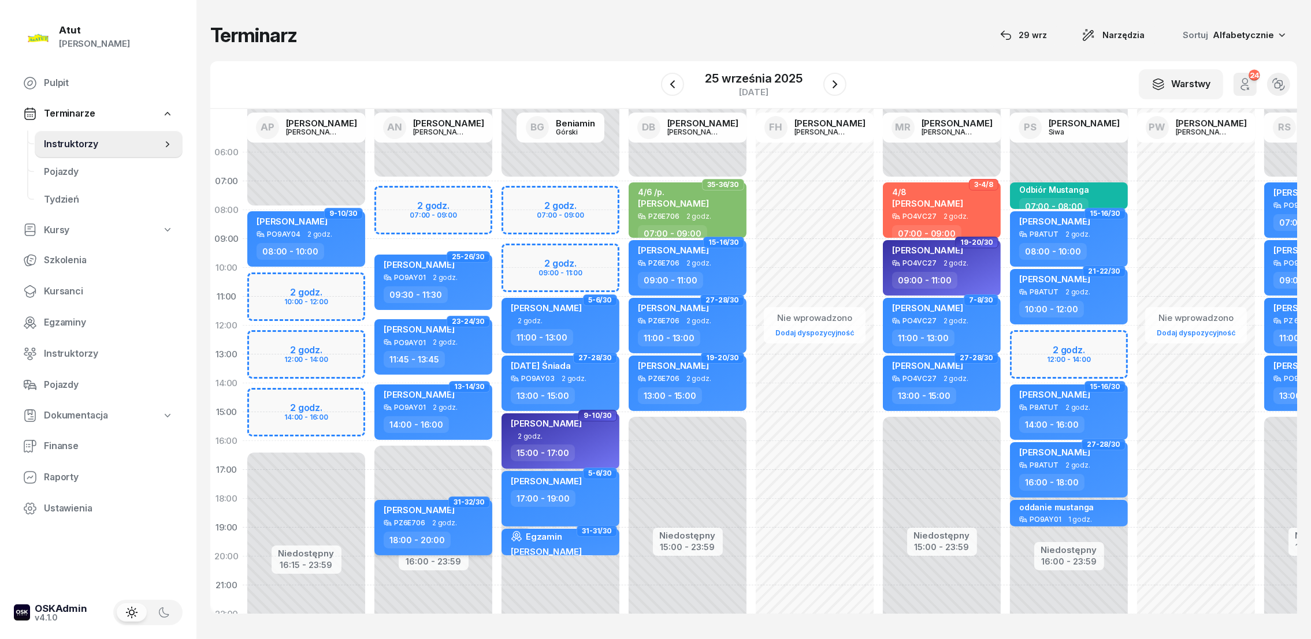
click at [427, 511] on span "[PERSON_NAME]" at bounding box center [419, 510] width 71 height 11
select select "18"
select select "20"
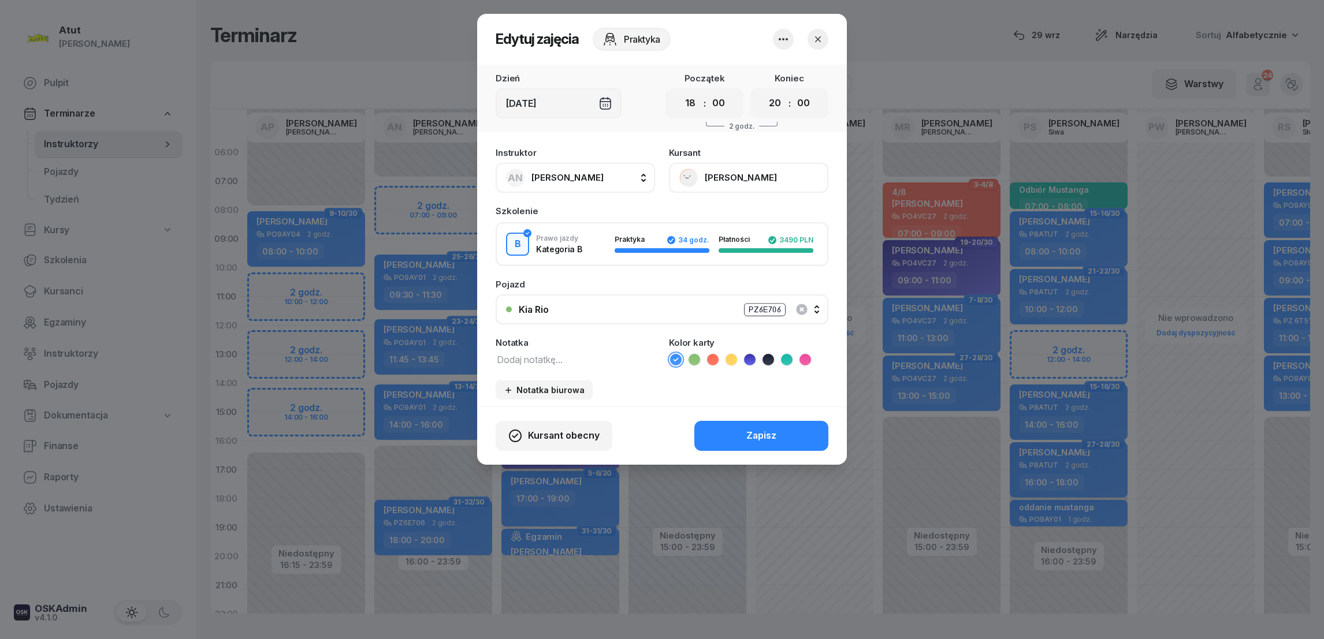
click at [698, 356] on icon at bounding box center [695, 360] width 12 height 12
click at [588, 362] on textarea at bounding box center [575, 359] width 159 height 15
type textarea "2/10 /p."
click at [726, 440] on button "Zapisz" at bounding box center [761, 436] width 134 height 30
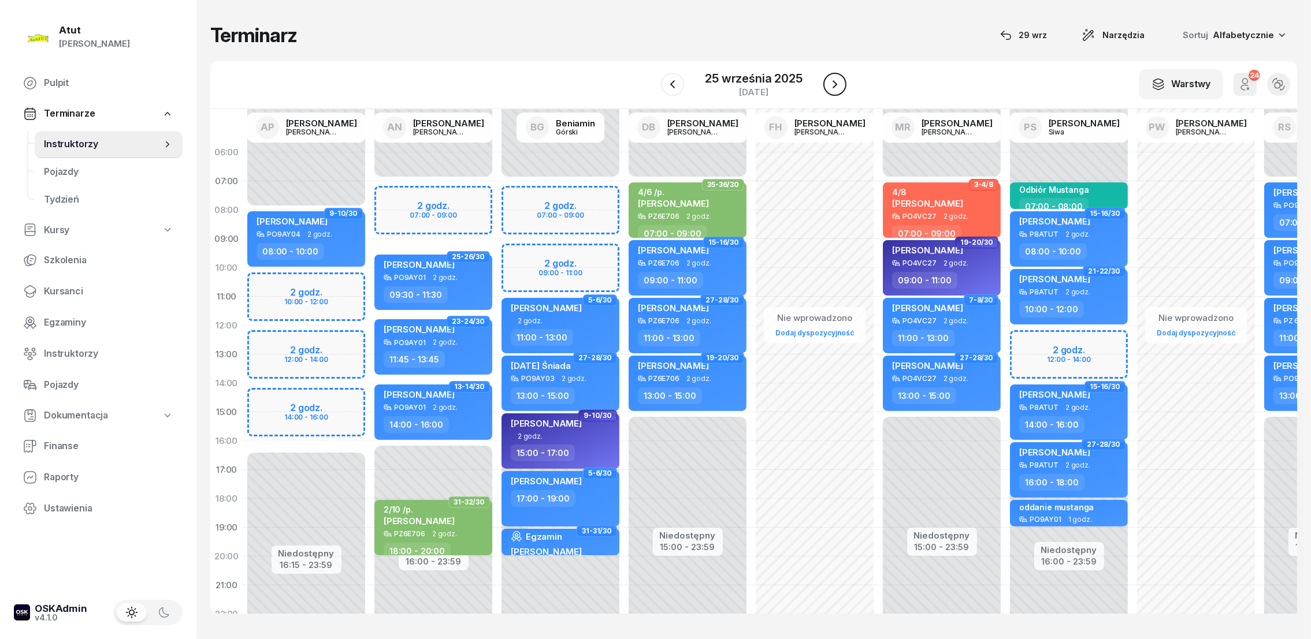
click at [832, 82] on icon "button" at bounding box center [835, 84] width 14 height 14
click at [833, 82] on icon "button" at bounding box center [835, 84] width 14 height 14
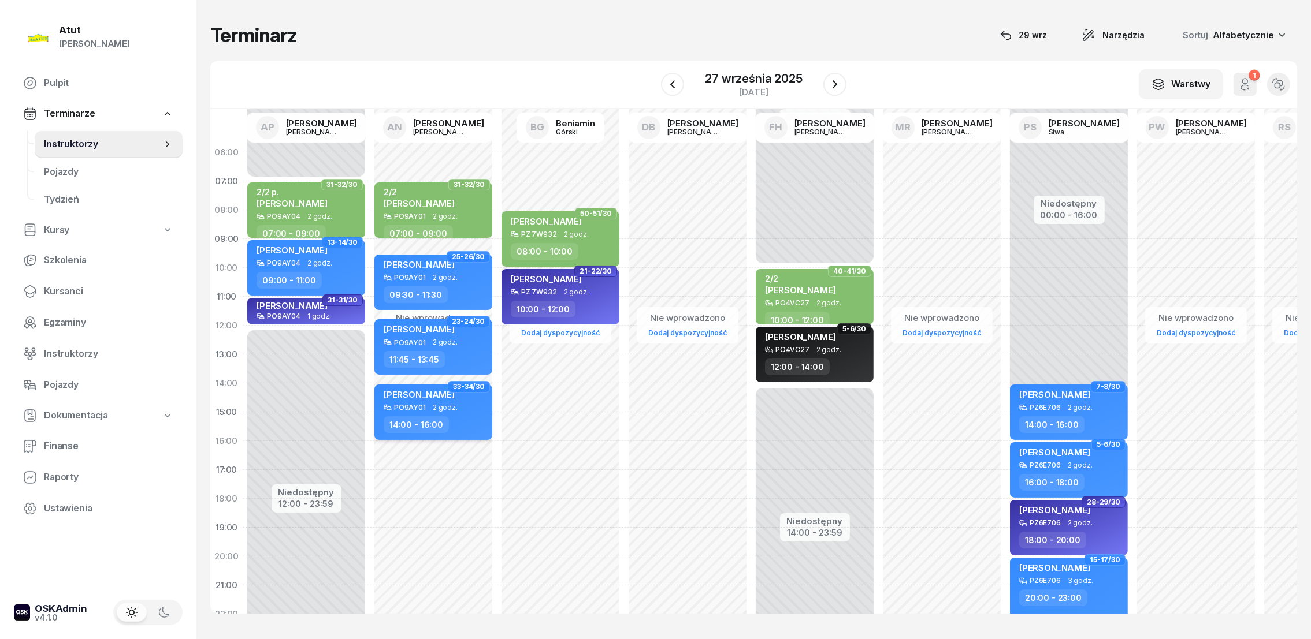
click at [440, 401] on div "[PERSON_NAME]" at bounding box center [419, 396] width 71 height 14
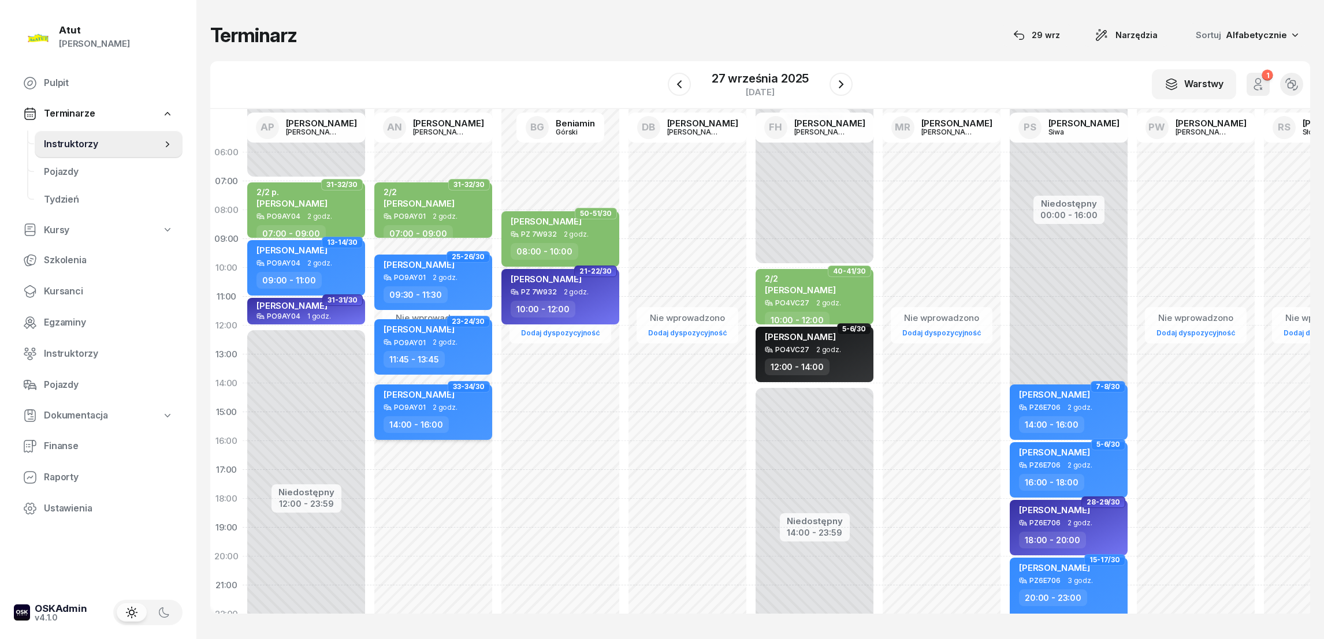
select select "14"
select select "16"
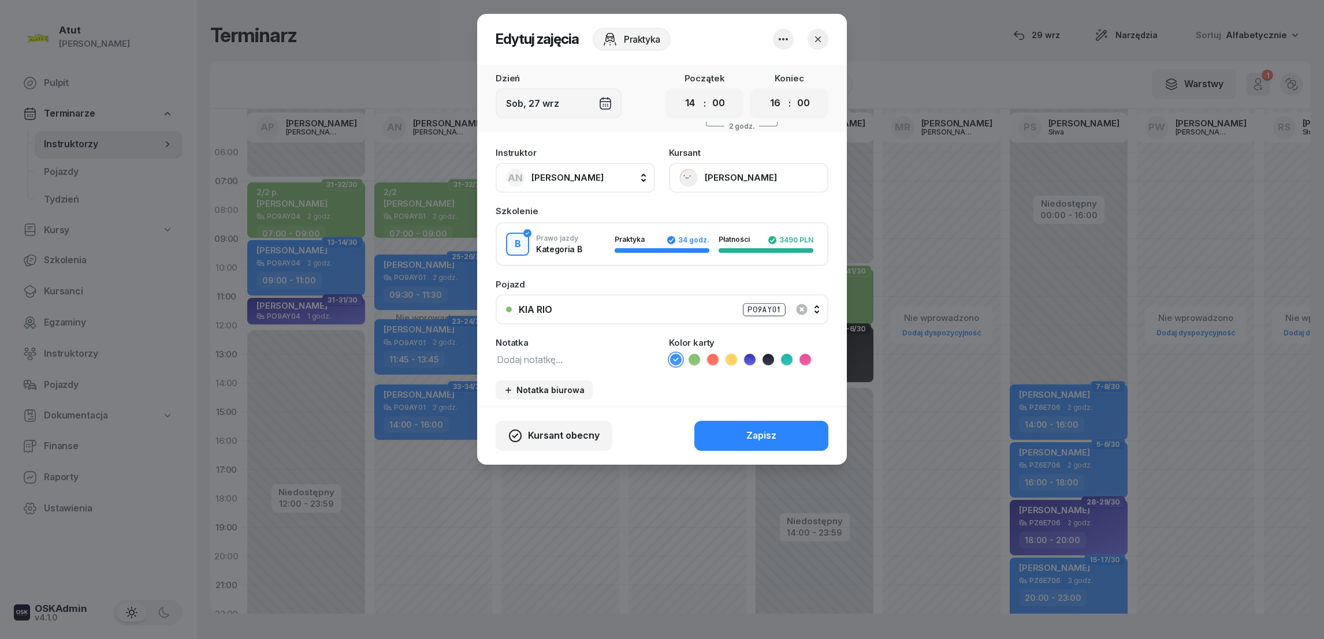
click at [694, 358] on icon at bounding box center [693, 360] width 5 height 4
click at [540, 362] on textarea at bounding box center [575, 359] width 159 height 15
type textarea "4/10 /p."
click at [795, 433] on button "Zapisz" at bounding box center [761, 436] width 134 height 30
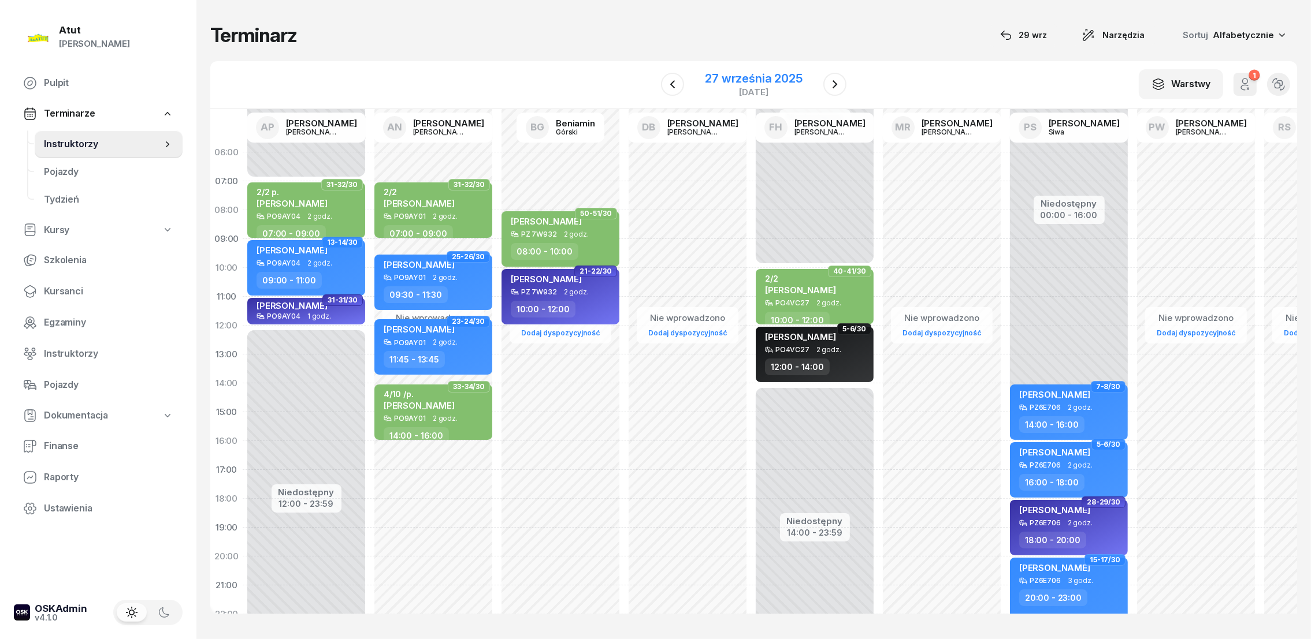
click at [800, 79] on div "27 września 2025" at bounding box center [753, 79] width 97 height 12
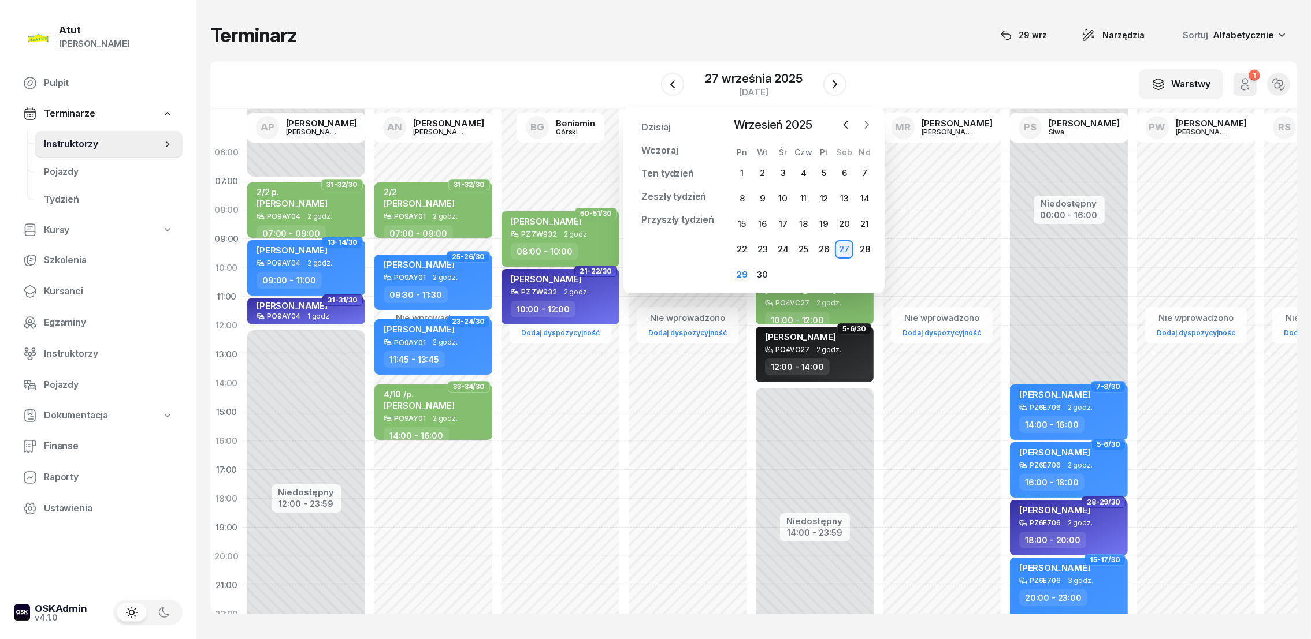
click at [868, 120] on icon "button" at bounding box center [867, 125] width 12 height 12
click at [786, 173] on div "1" at bounding box center [782, 173] width 18 height 18
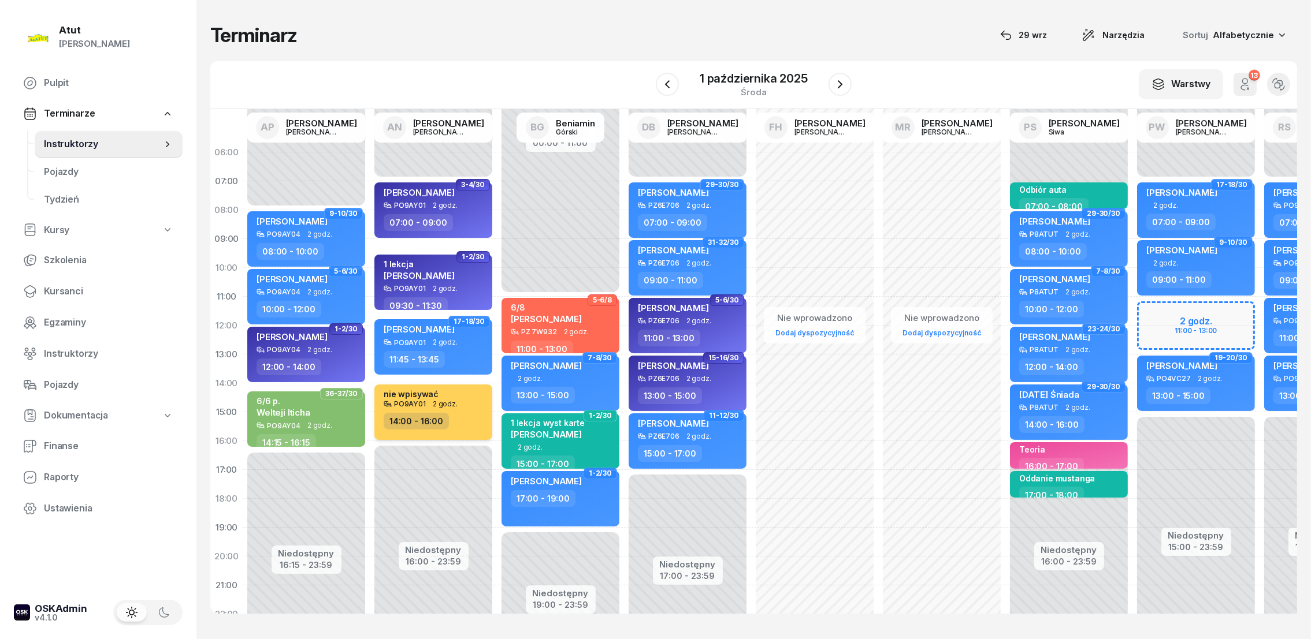
click at [467, 408] on div "nie wpisywać PO9AY01 2 godz. 14:00 - 16:00" at bounding box center [433, 412] width 118 height 55
select select "14"
select select "16"
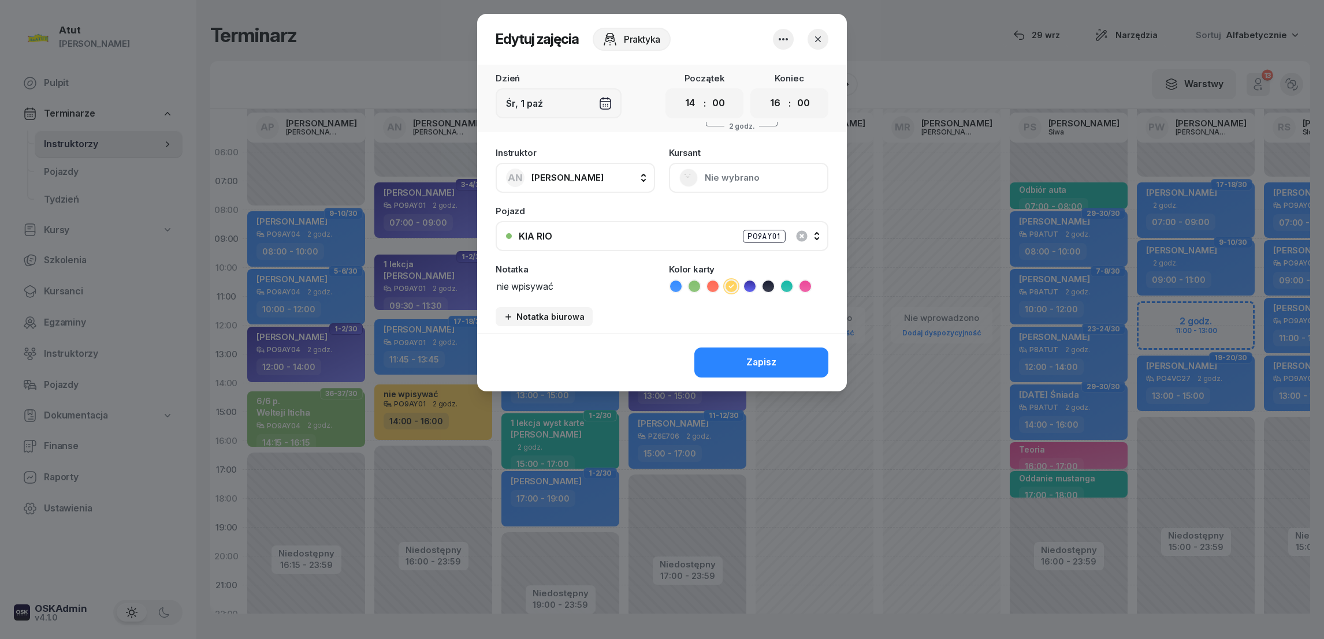
click at [782, 34] on icon "button" at bounding box center [783, 39] width 14 height 14
click at [738, 73] on div "Usuń" at bounding box center [739, 74] width 21 height 15
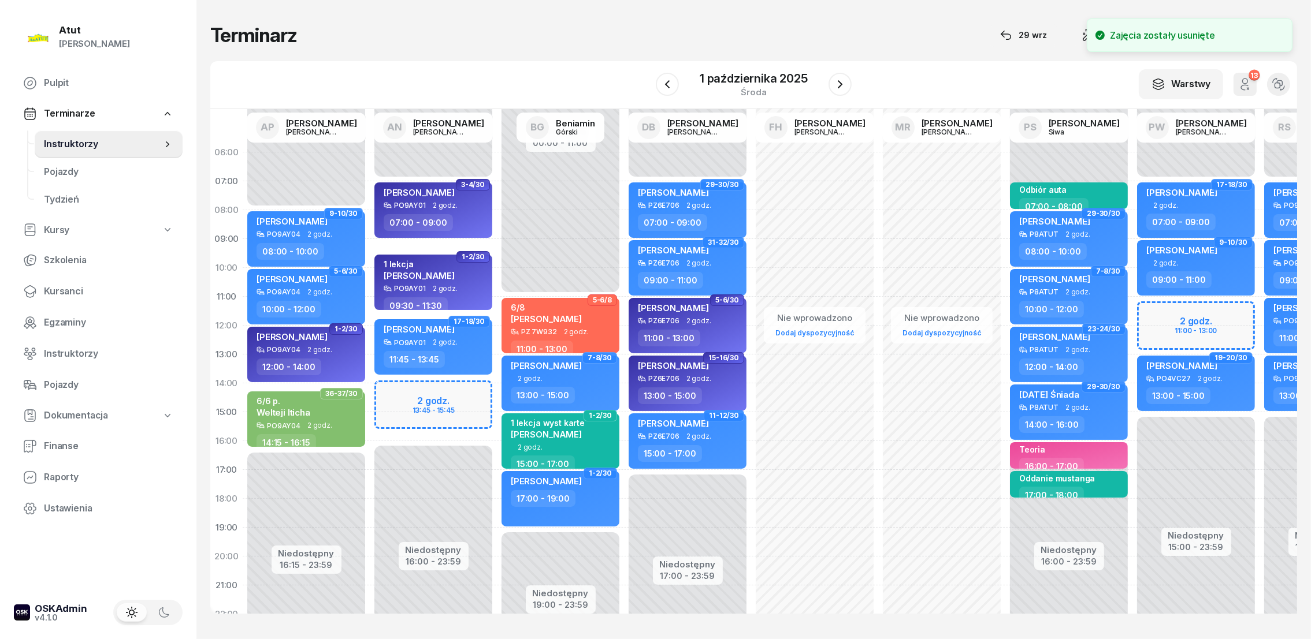
click at [445, 392] on div "Niedostępny 00:00 - 07:00 Niedostępny 16:00 - 23:59 3-4/30 [PERSON_NAME] PO9AY0…" at bounding box center [433, 412] width 127 height 549
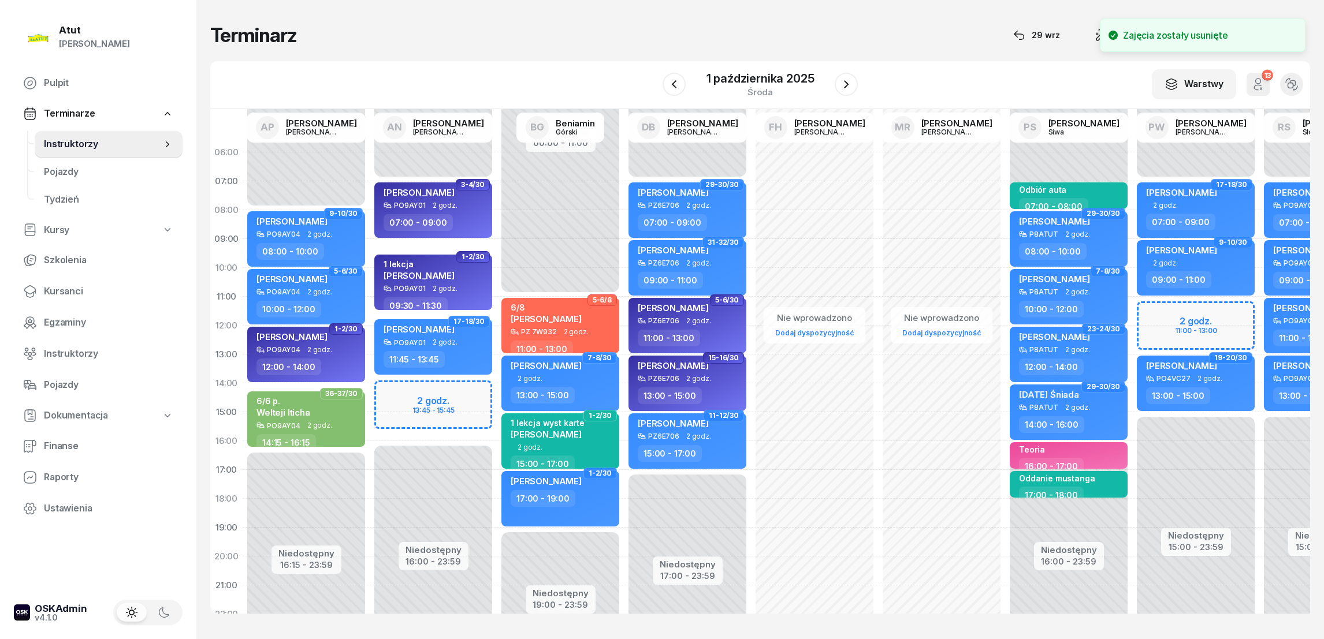
select select "14"
select select "16"
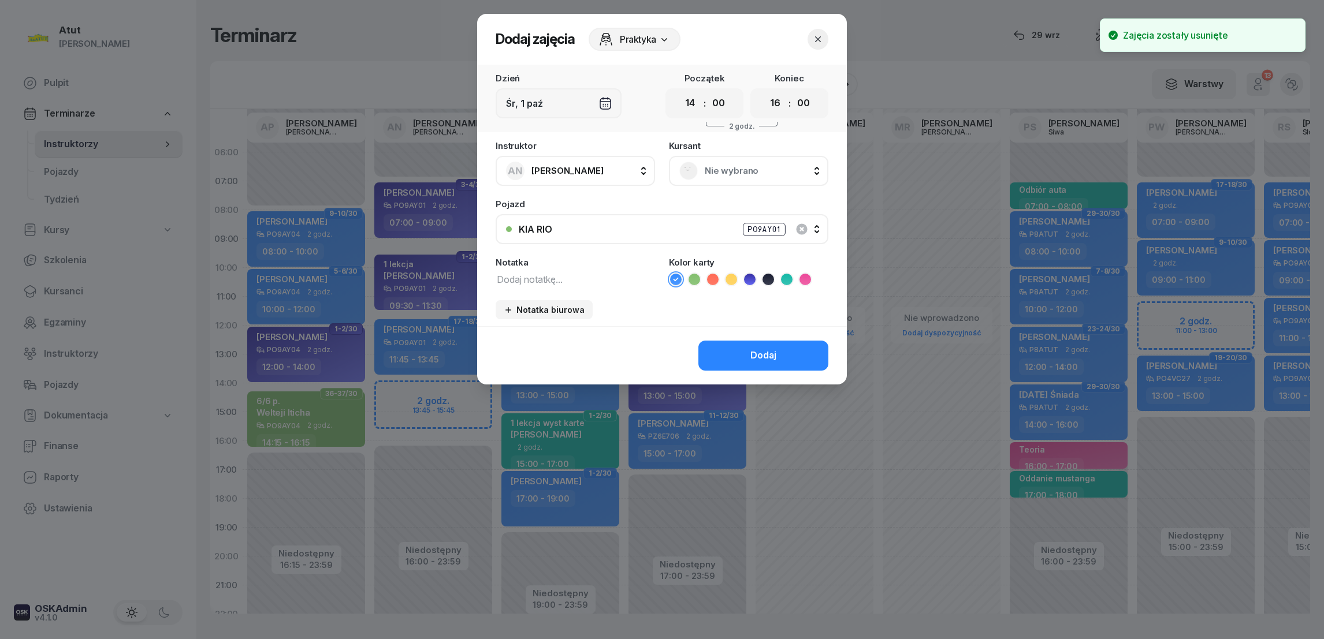
click at [723, 174] on span "Nie wybrano" at bounding box center [761, 170] width 113 height 15
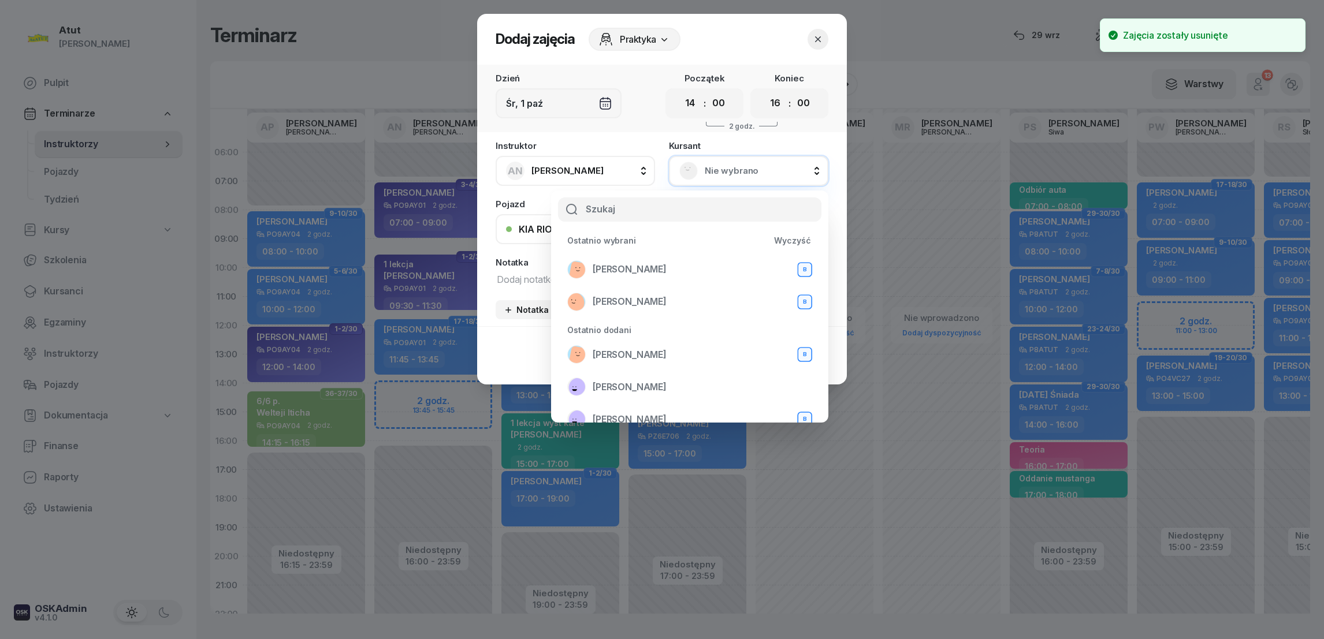
click at [648, 217] on input "text" at bounding box center [689, 210] width 263 height 24
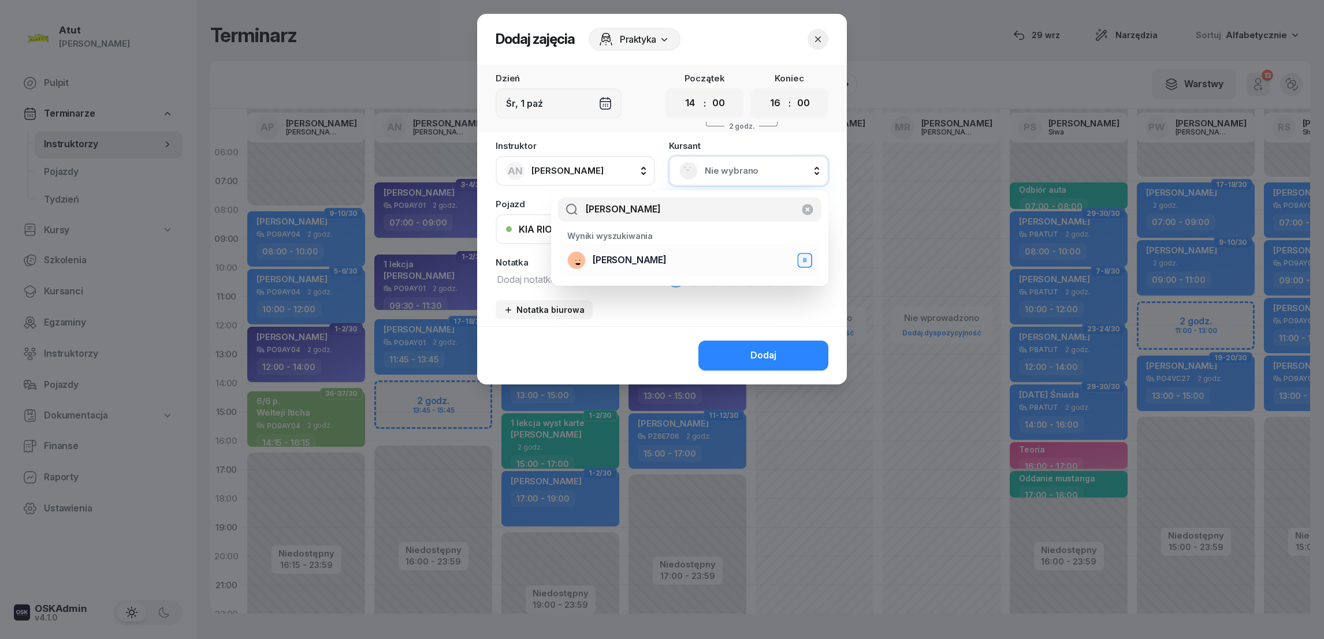
type input "[PERSON_NAME]"
click at [642, 263] on span "[PERSON_NAME]" at bounding box center [630, 260] width 74 height 15
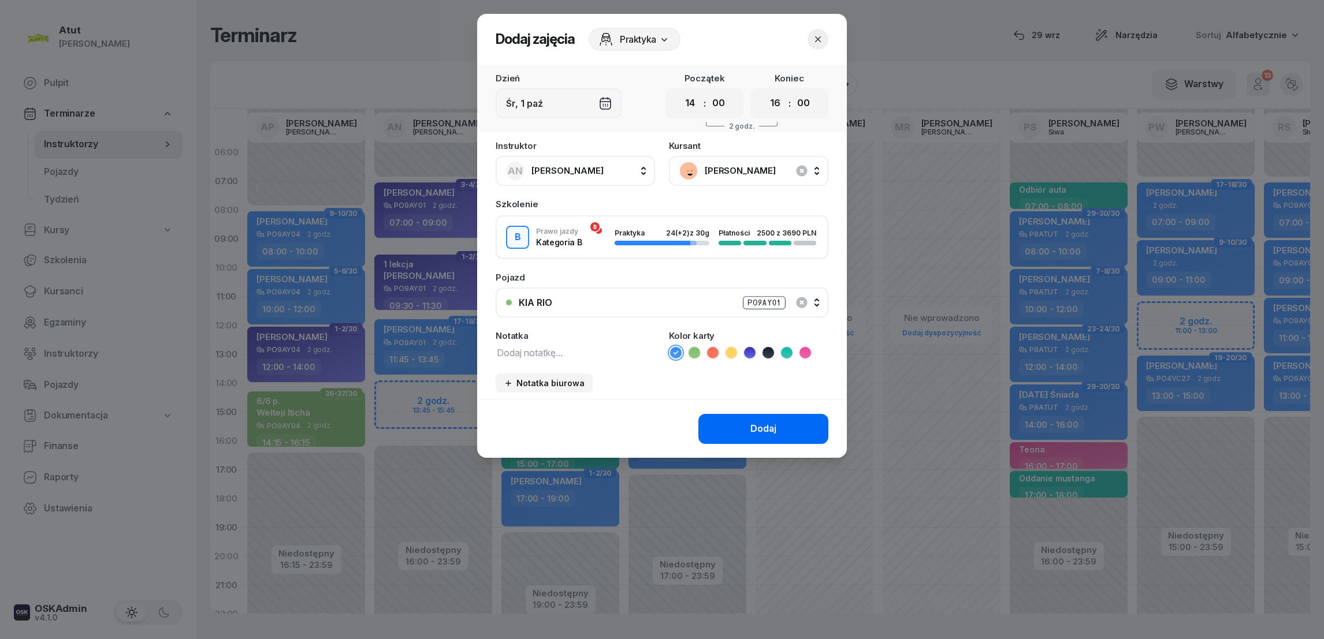
click at [760, 437] on button "Dodaj" at bounding box center [763, 429] width 130 height 30
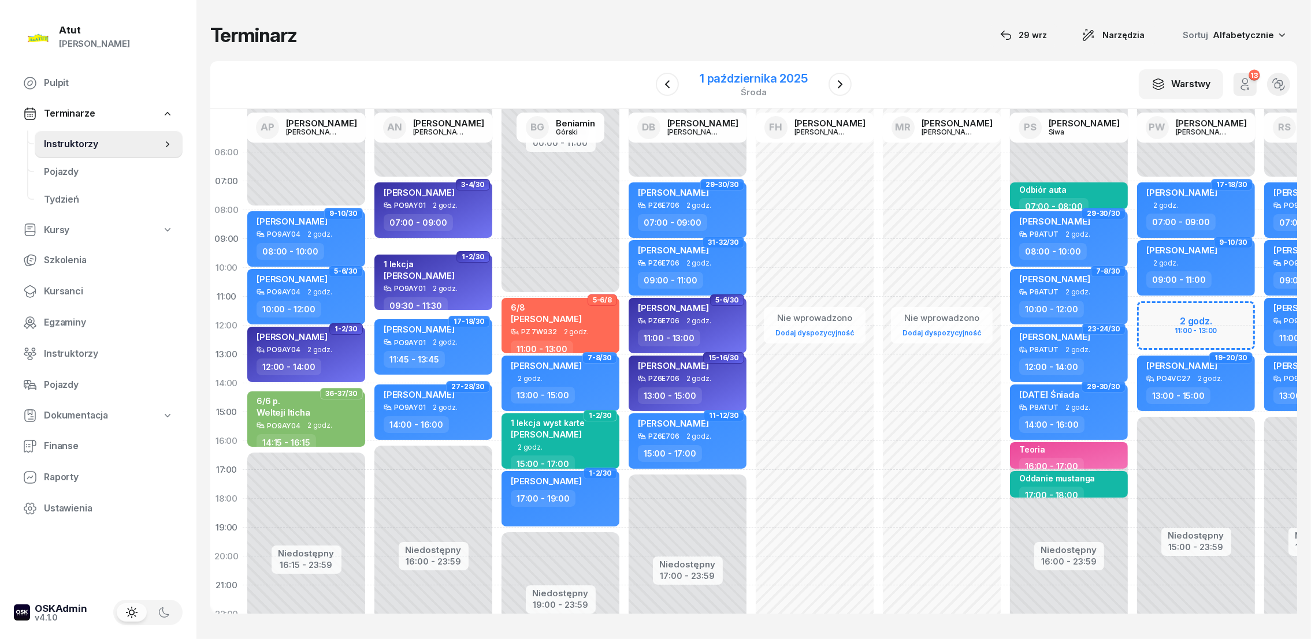
click at [757, 73] on div "1 października 2025" at bounding box center [754, 79] width 108 height 12
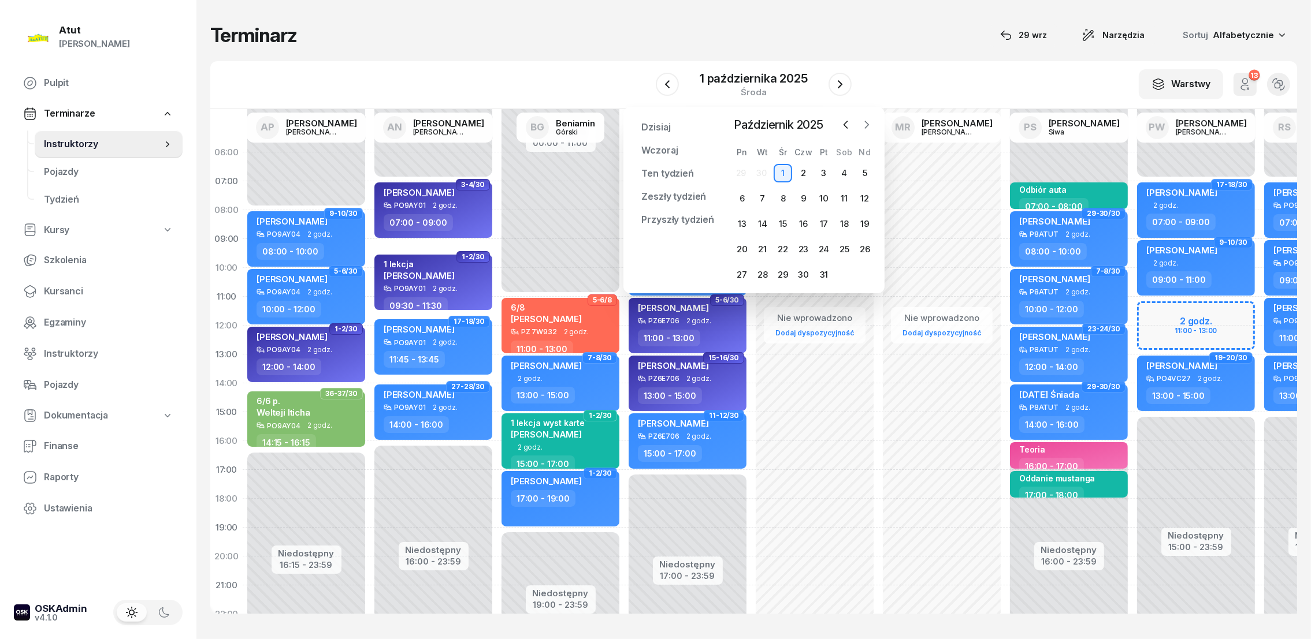
click at [866, 125] on icon "button" at bounding box center [866, 124] width 3 height 7
click at [741, 247] on div "22" at bounding box center [741, 249] width 18 height 18
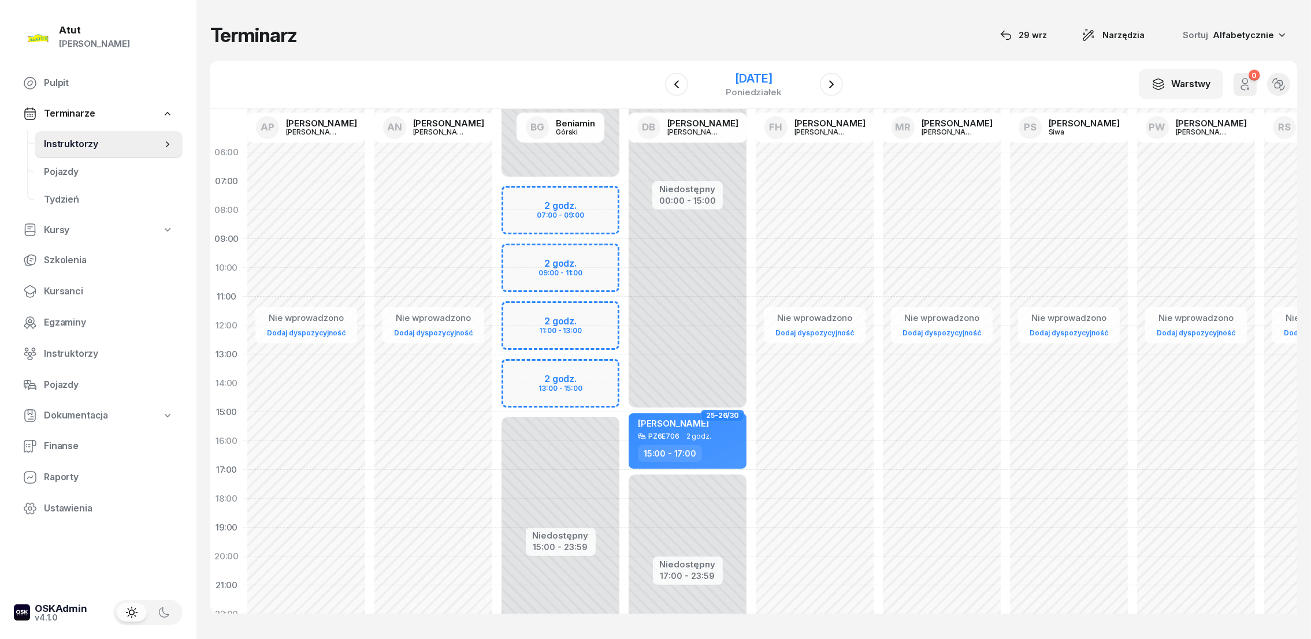
click at [772, 83] on div "[DATE]" at bounding box center [753, 79] width 55 height 12
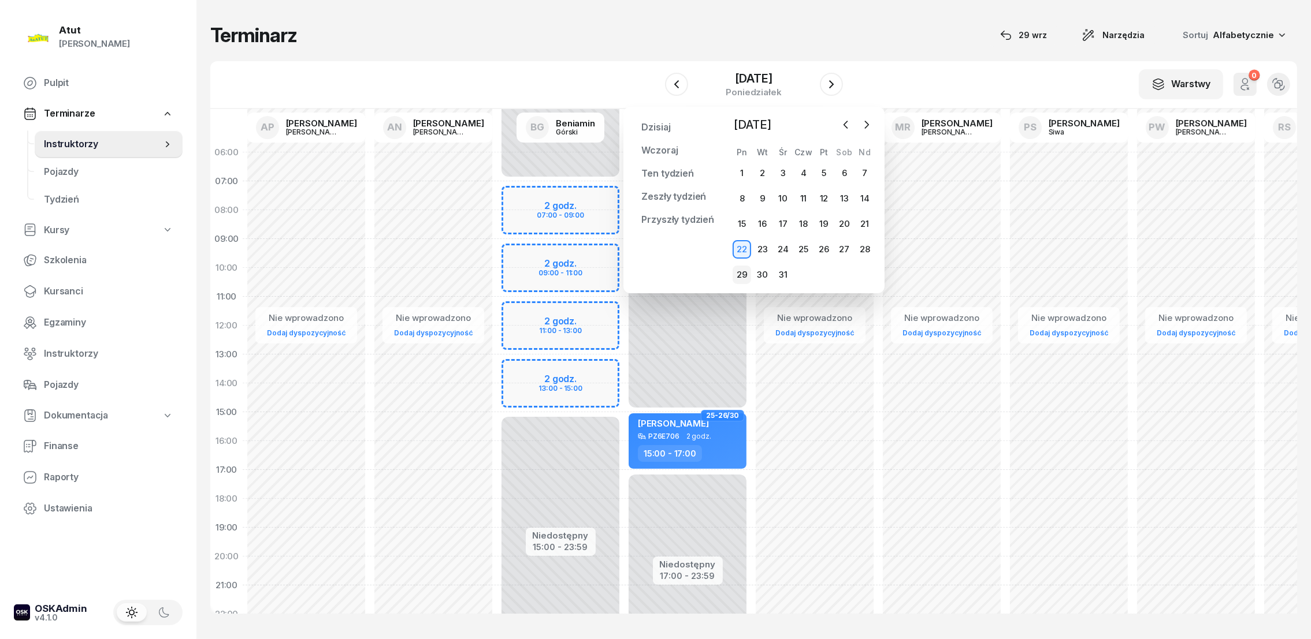
click at [742, 274] on div "29" at bounding box center [741, 275] width 18 height 18
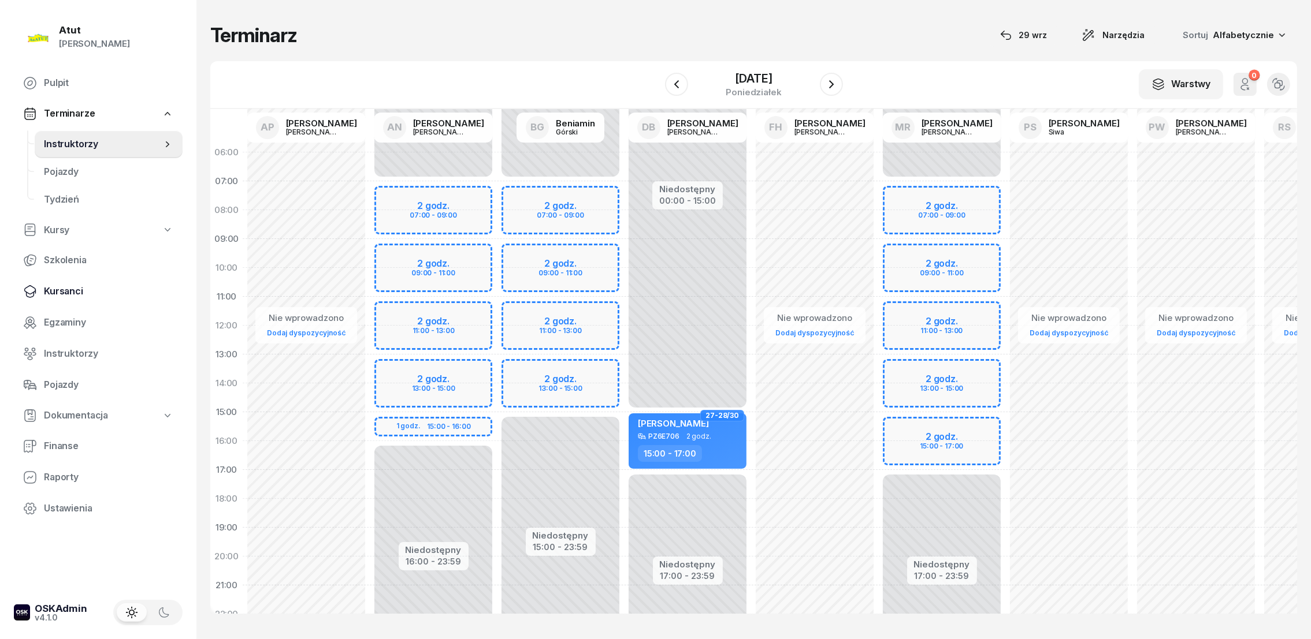
click at [58, 287] on span "Kursanci" at bounding box center [108, 291] width 129 height 15
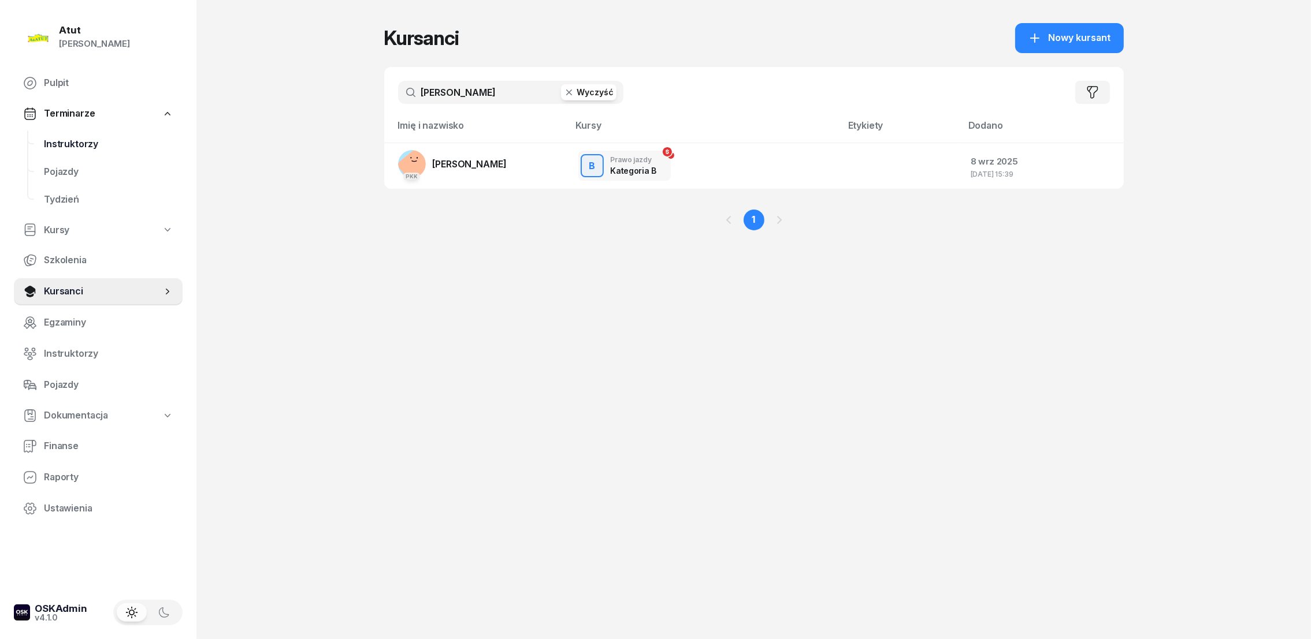
click at [87, 147] on span "Instruktorzy" at bounding box center [108, 144] width 129 height 15
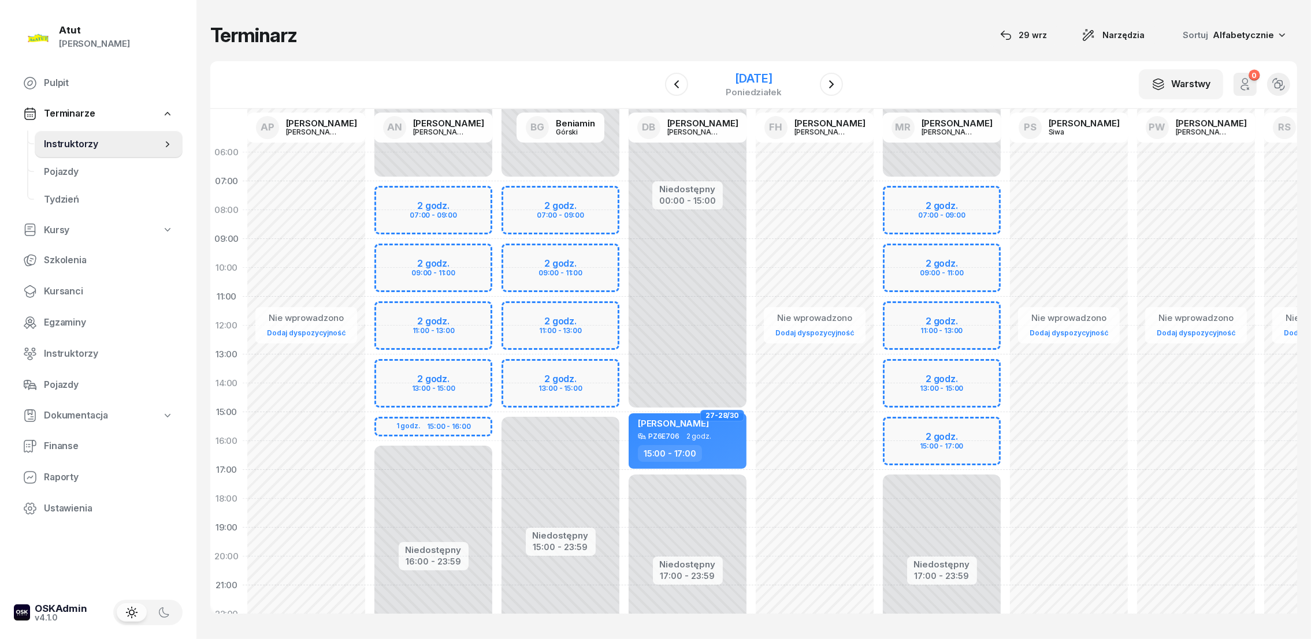
click at [750, 73] on div "[DATE]" at bounding box center [753, 79] width 55 height 12
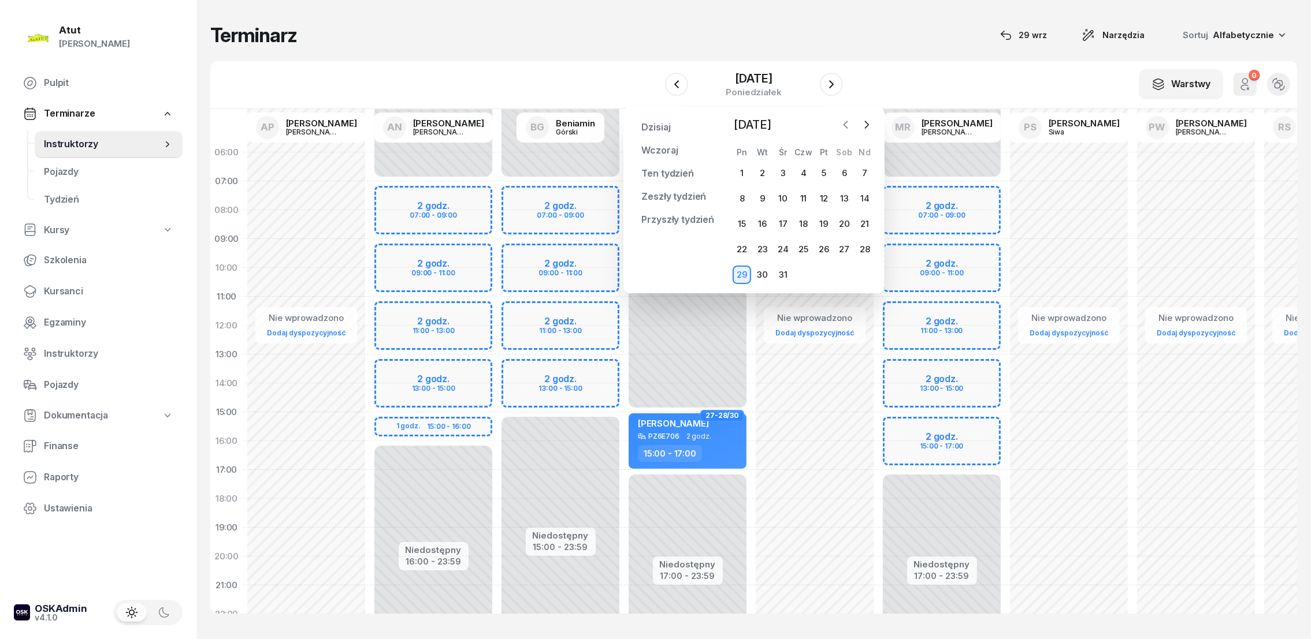
click at [847, 125] on icon "button" at bounding box center [846, 125] width 12 height 12
click at [842, 127] on icon "button" at bounding box center [846, 125] width 12 height 12
click at [734, 276] on div "29" at bounding box center [741, 275] width 18 height 18
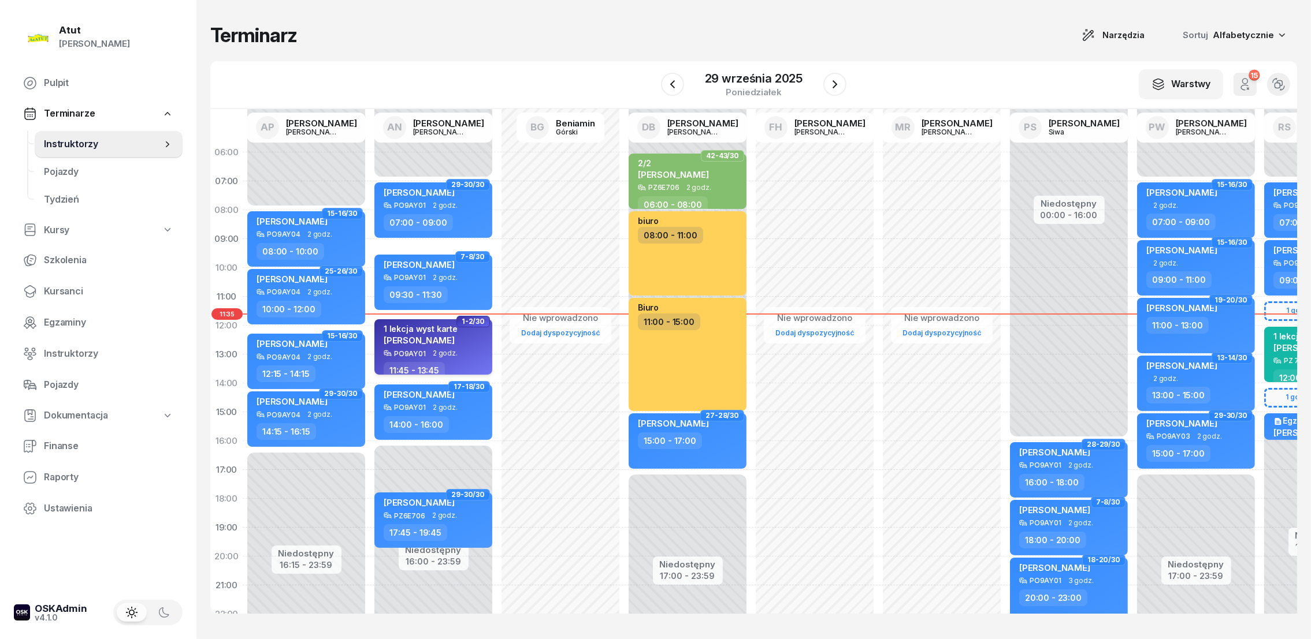
click at [414, 336] on span "[PERSON_NAME]" at bounding box center [419, 340] width 71 height 11
select select "11"
select select "45"
select select "13"
select select "45"
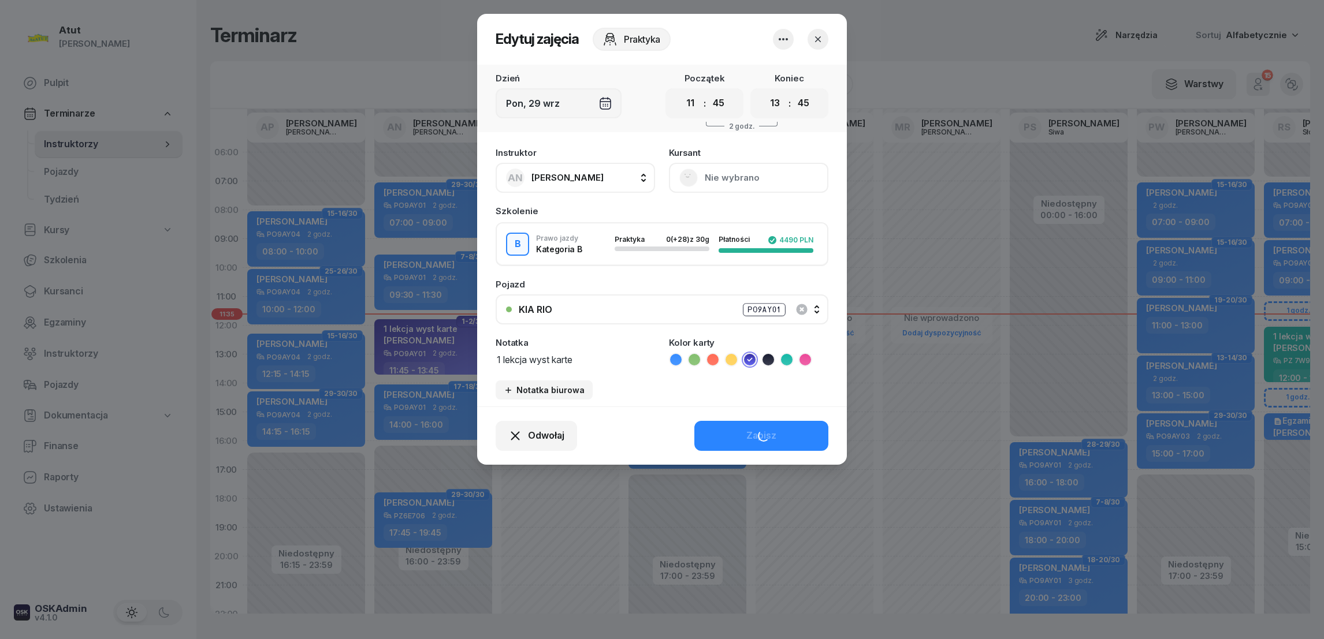
click at [722, 183] on button "Nie wybrano" at bounding box center [748, 178] width 159 height 30
click at [712, 214] on div "Otwórz profil" at bounding box center [706, 216] width 56 height 15
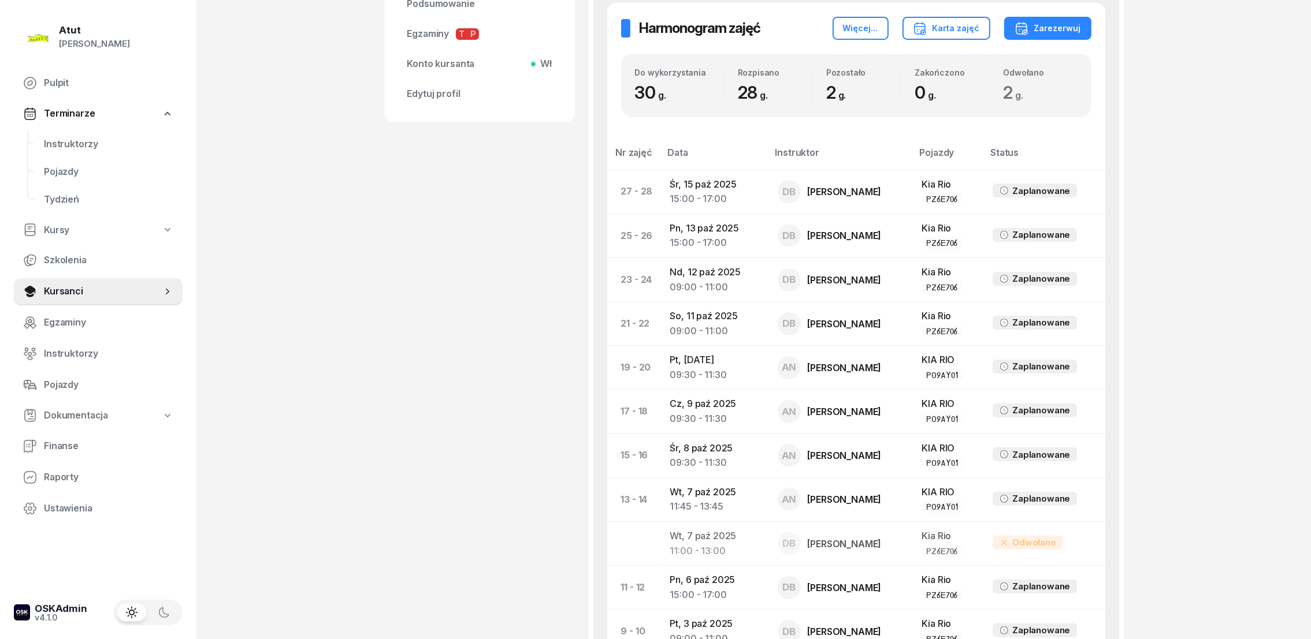
scroll to position [344, 0]
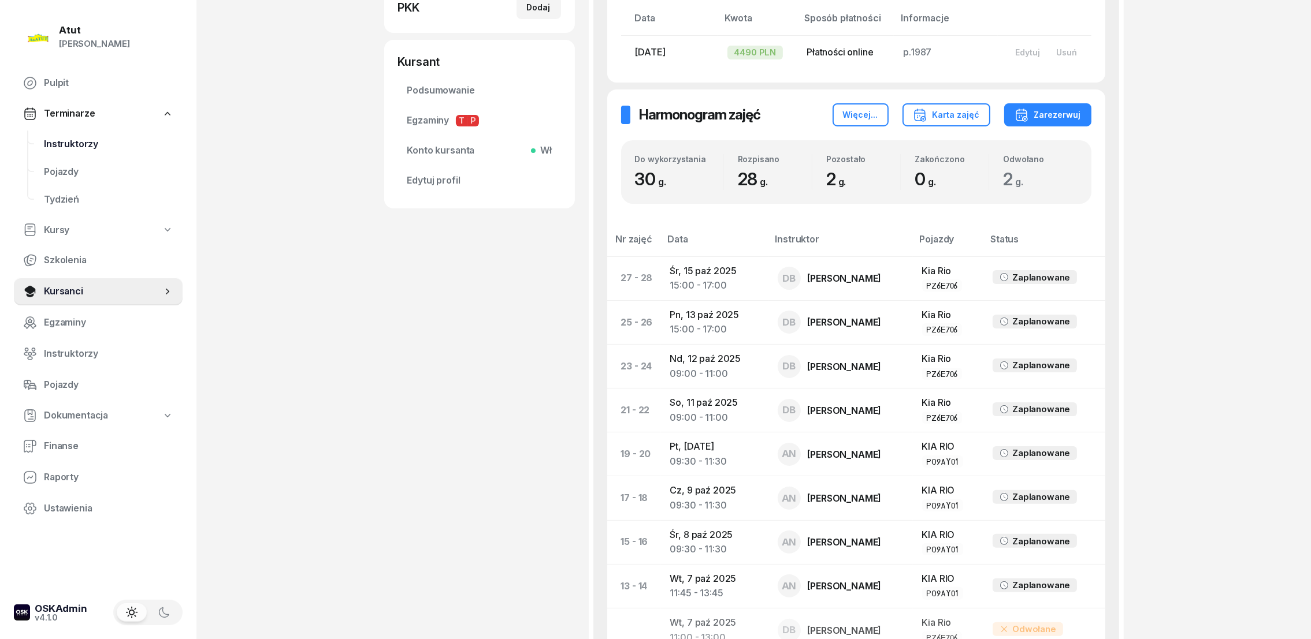
click at [64, 142] on span "Instruktorzy" at bounding box center [108, 144] width 129 height 15
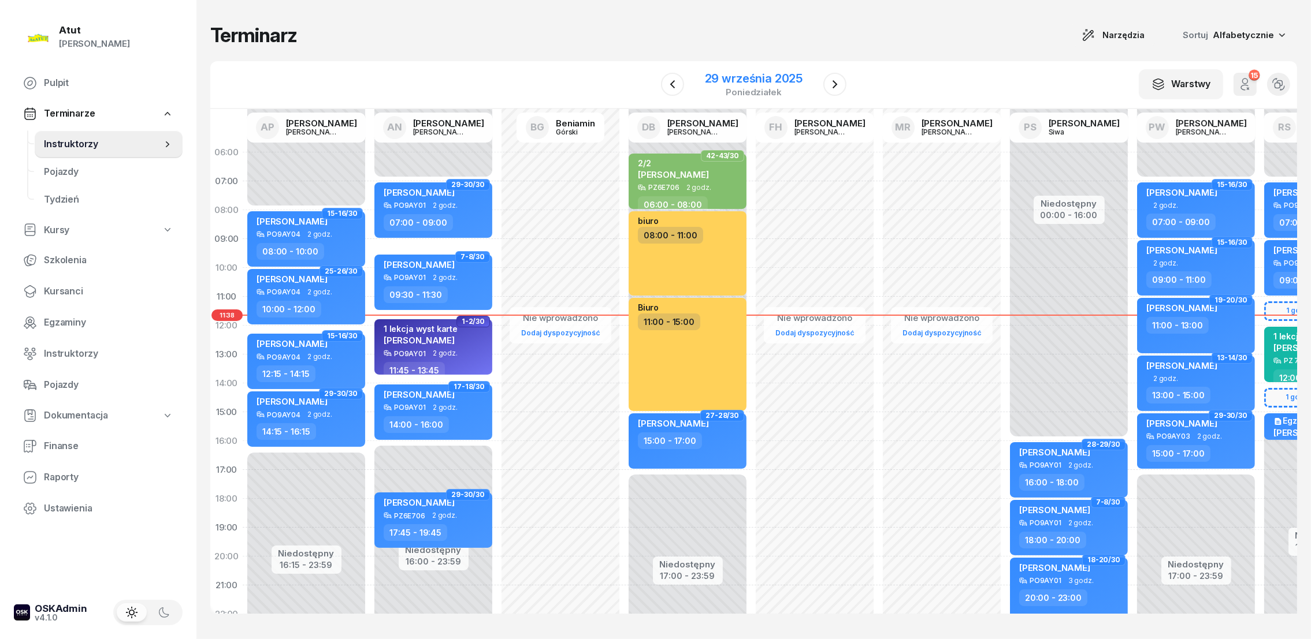
click at [750, 79] on div "29 września 2025" at bounding box center [754, 79] width 98 height 12
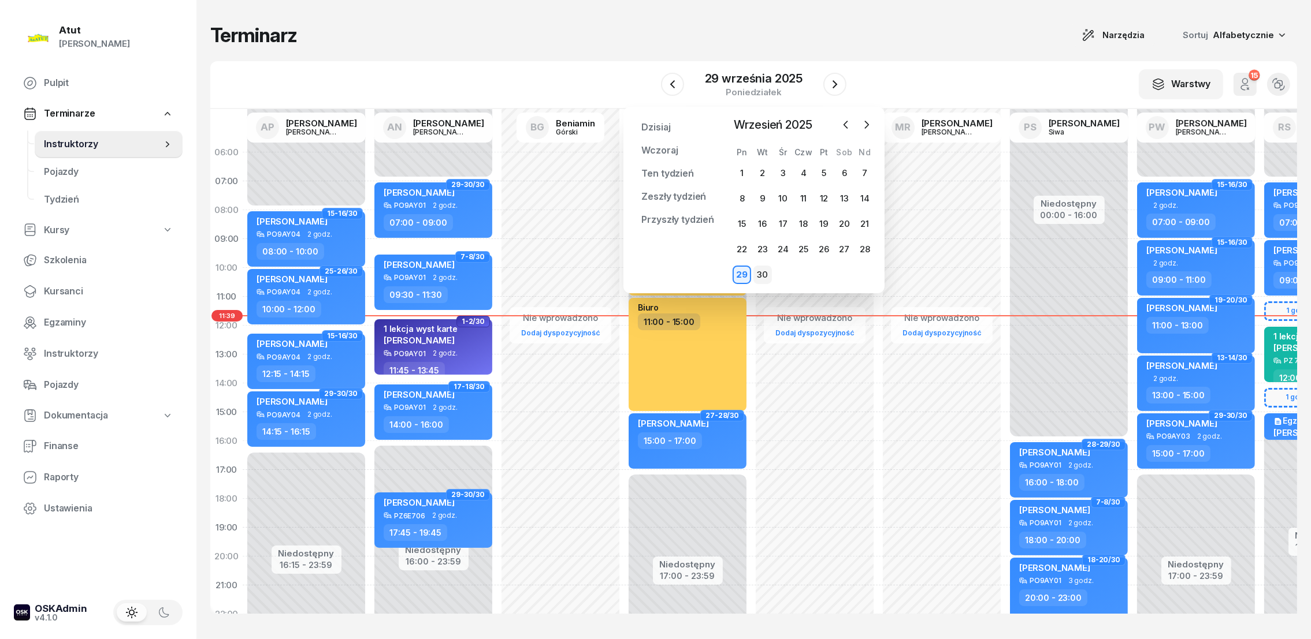
click at [761, 273] on div "30" at bounding box center [762, 275] width 18 height 18
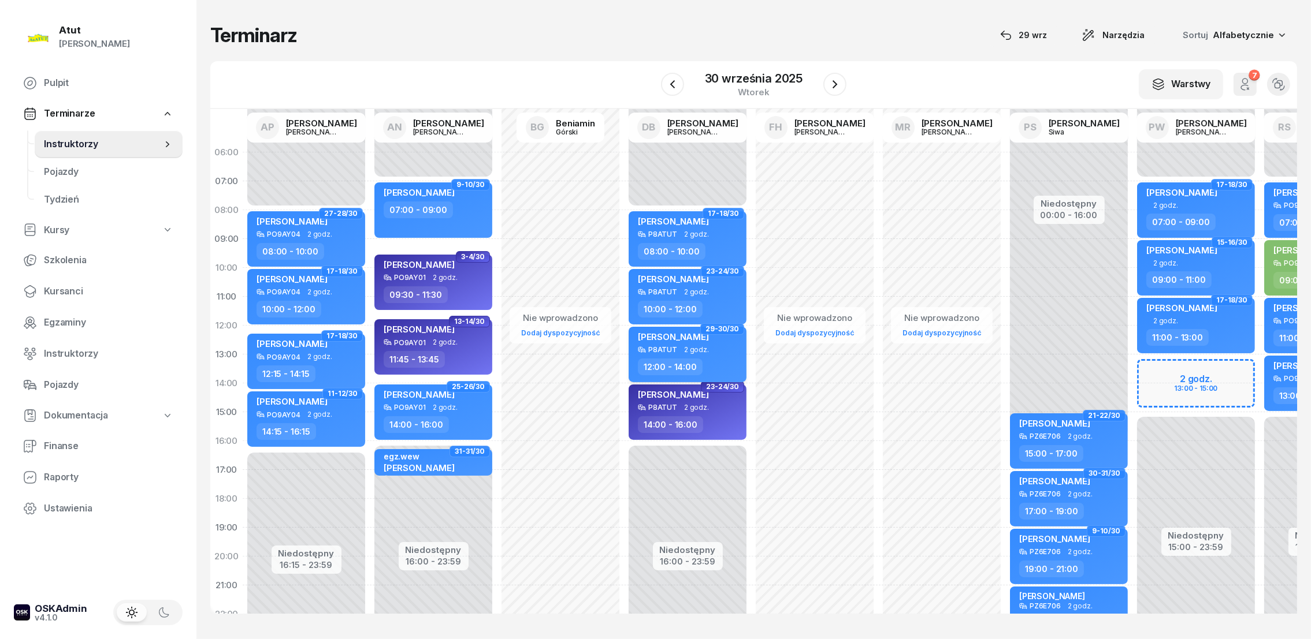
click at [671, 338] on span "[PERSON_NAME]" at bounding box center [673, 337] width 71 height 11
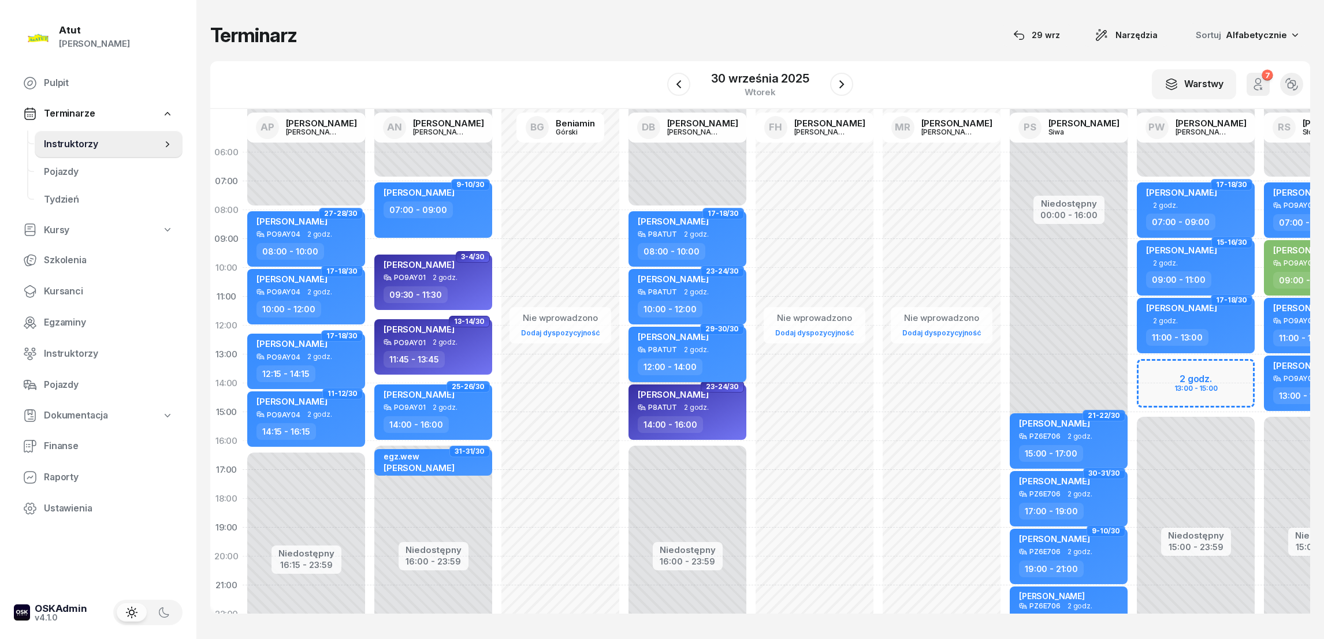
select select "12"
select select "14"
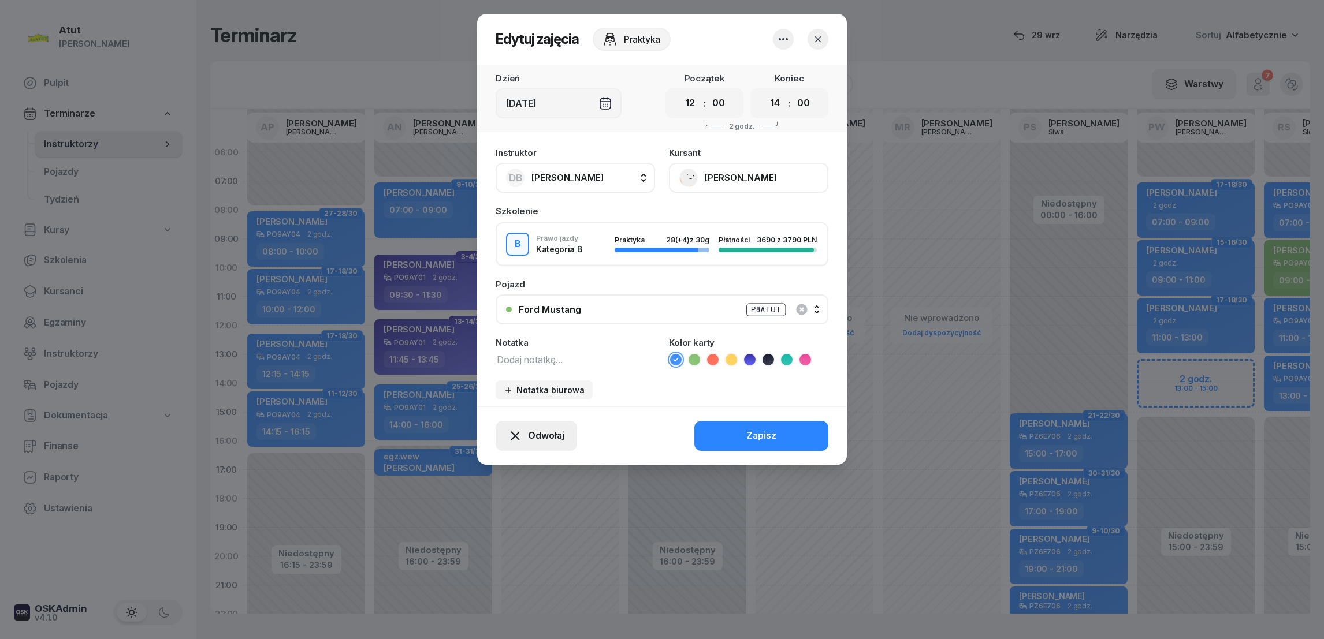
click at [553, 434] on span "Odwołaj" at bounding box center [546, 436] width 36 height 15
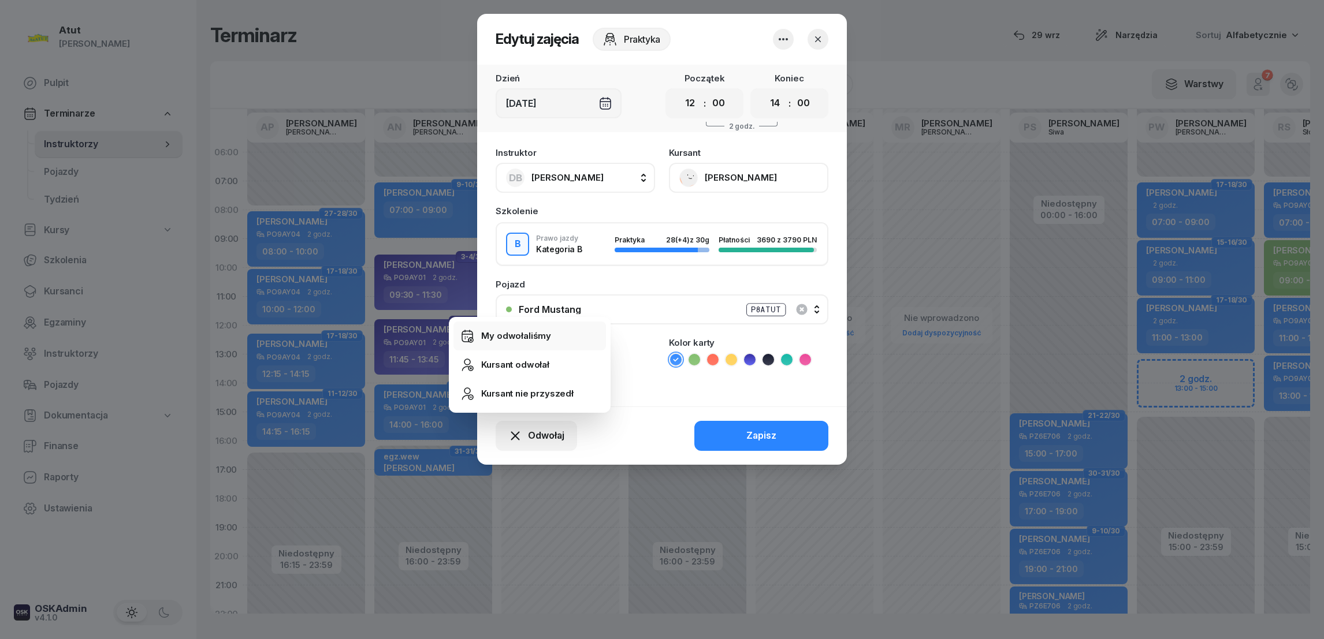
click at [529, 333] on div "My odwołaliśmy" at bounding box center [516, 336] width 70 height 15
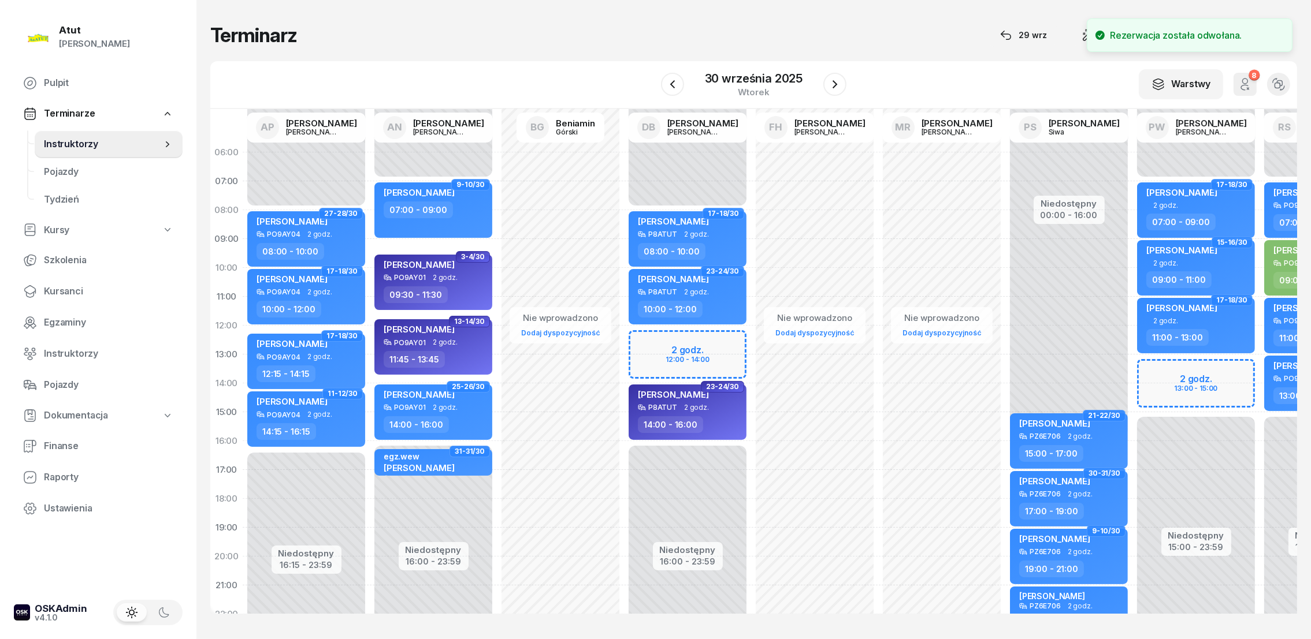
click at [668, 339] on div "Niedostępny 00:00 - 08:00 Niedostępny 16:00 - 23:59 17-18/30 [PERSON_NAME] P8AT…" at bounding box center [687, 412] width 127 height 549
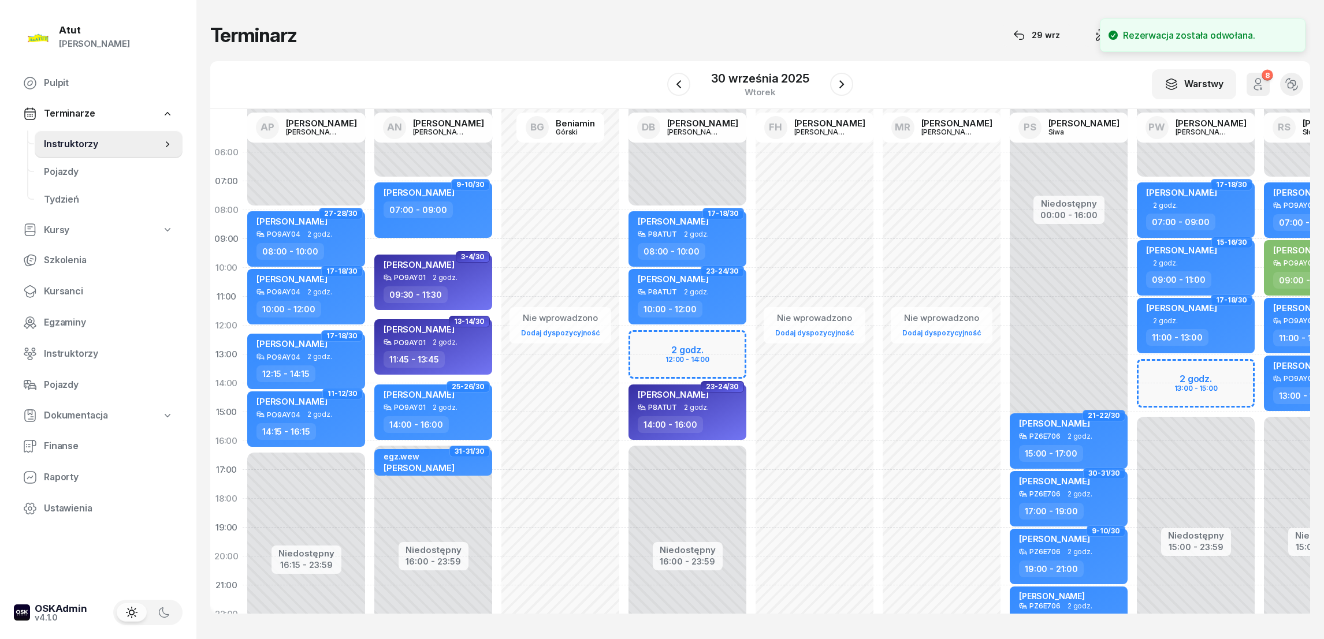
select select "12"
select select "14"
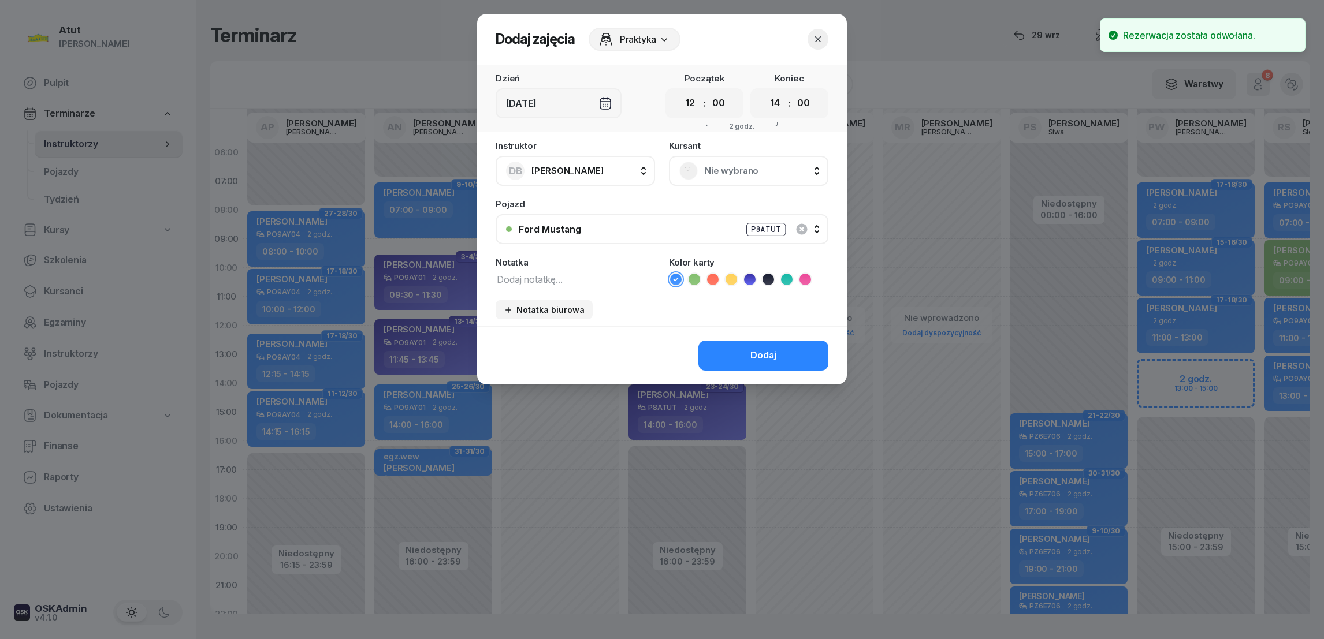
click at [719, 169] on span "Nie wybrano" at bounding box center [761, 170] width 113 height 15
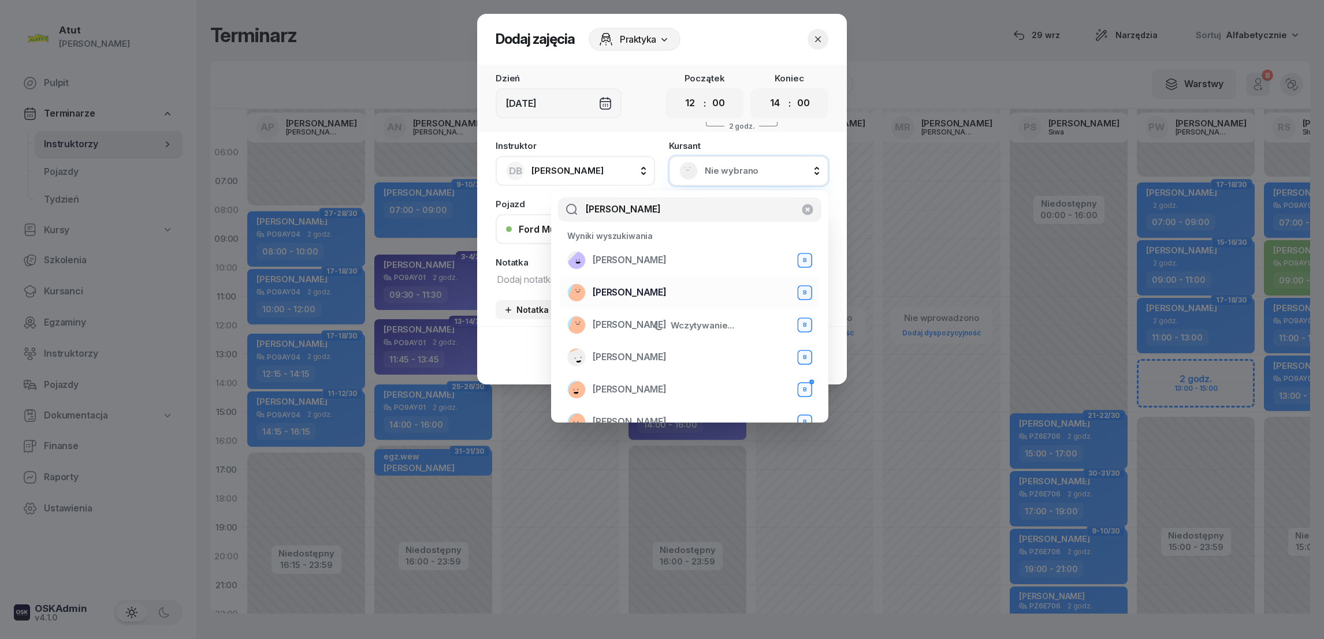
type input "[PERSON_NAME]"
click at [654, 295] on span "[PERSON_NAME]" at bounding box center [630, 292] width 74 height 15
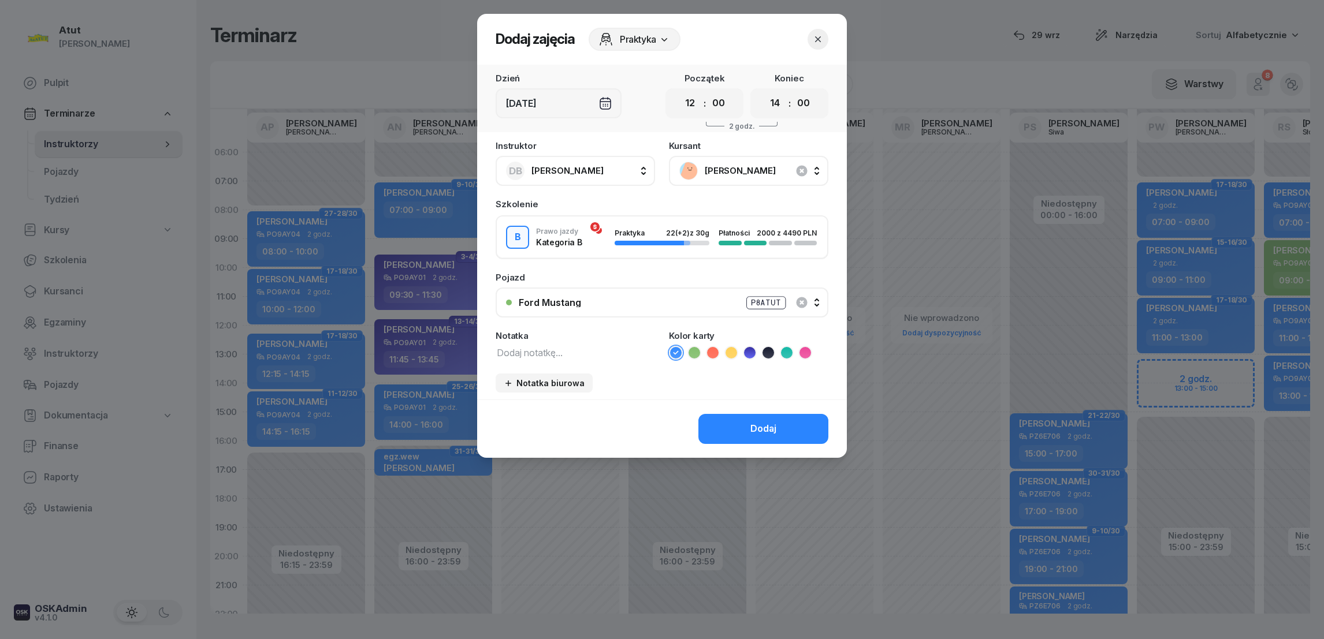
click at [747, 348] on icon at bounding box center [750, 353] width 12 height 12
click at [730, 430] on button "Dodaj" at bounding box center [763, 429] width 130 height 30
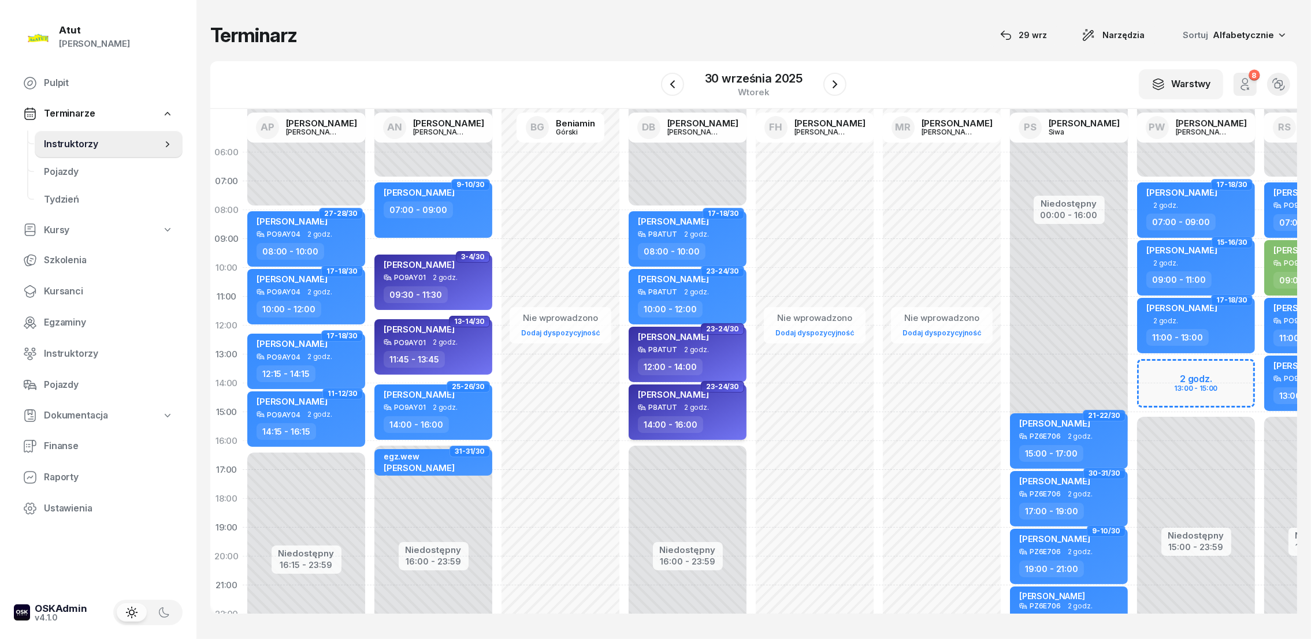
click at [675, 394] on span "[PERSON_NAME]" at bounding box center [673, 394] width 71 height 11
select select "14"
select select "16"
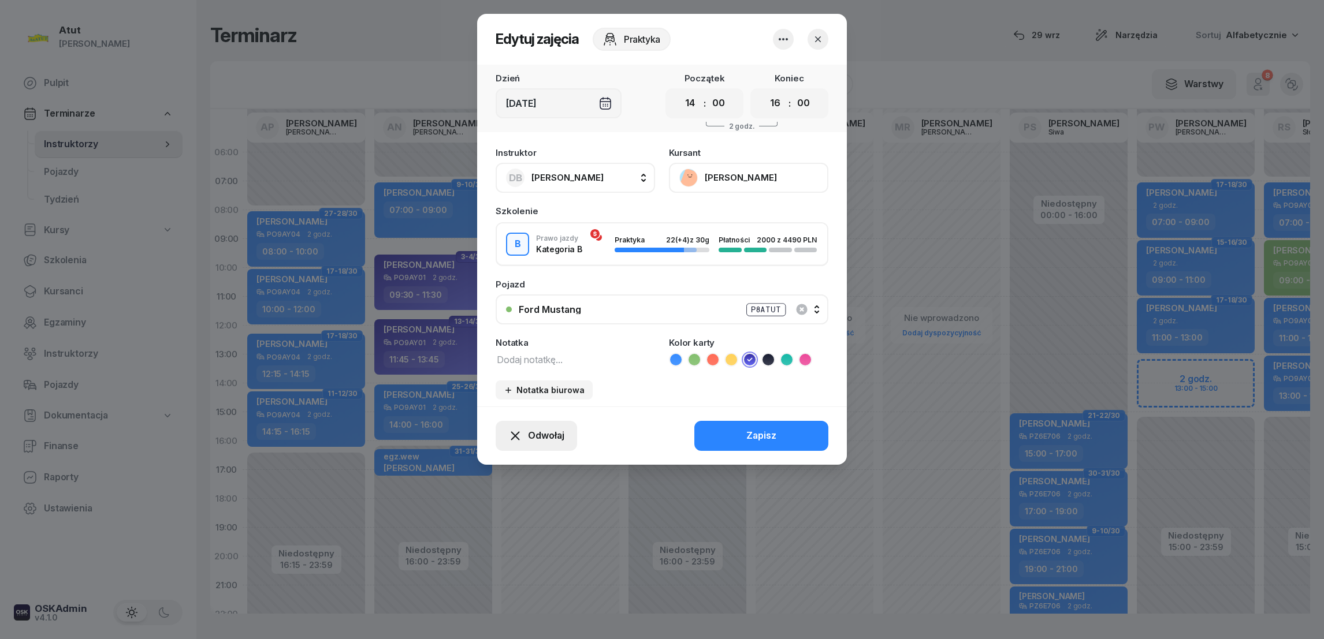
click at [547, 433] on span "Odwołaj" at bounding box center [546, 436] width 36 height 15
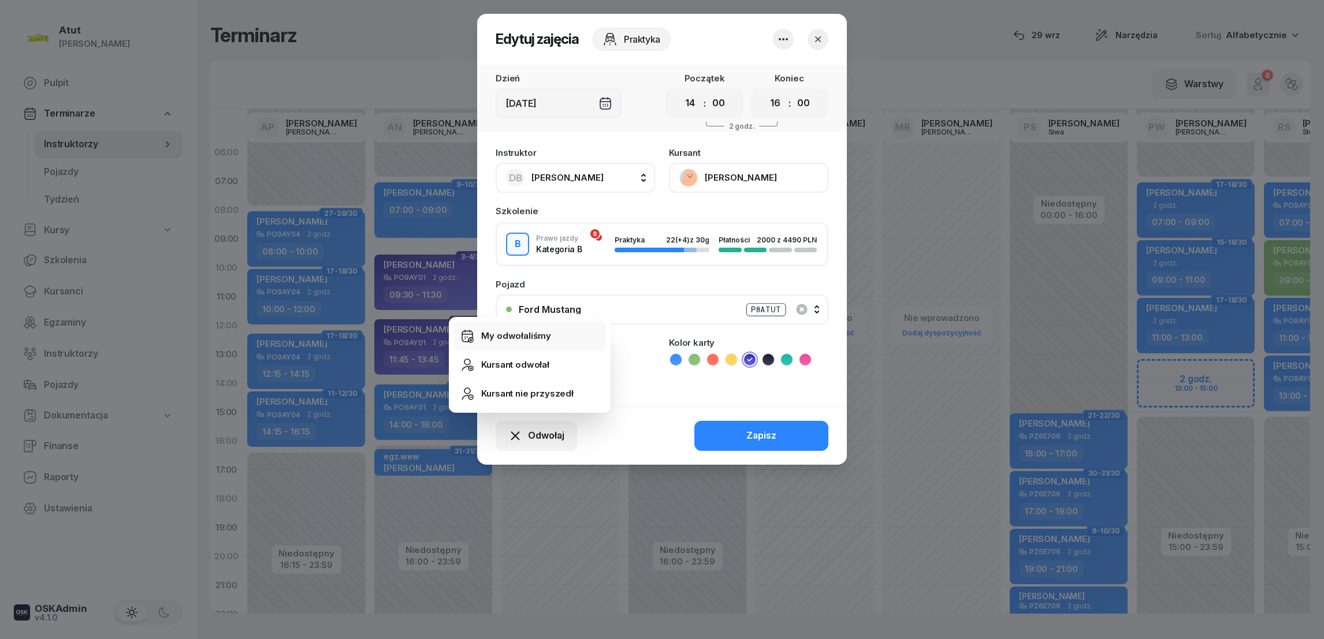
click at [533, 333] on div "My odwołaliśmy" at bounding box center [516, 336] width 70 height 15
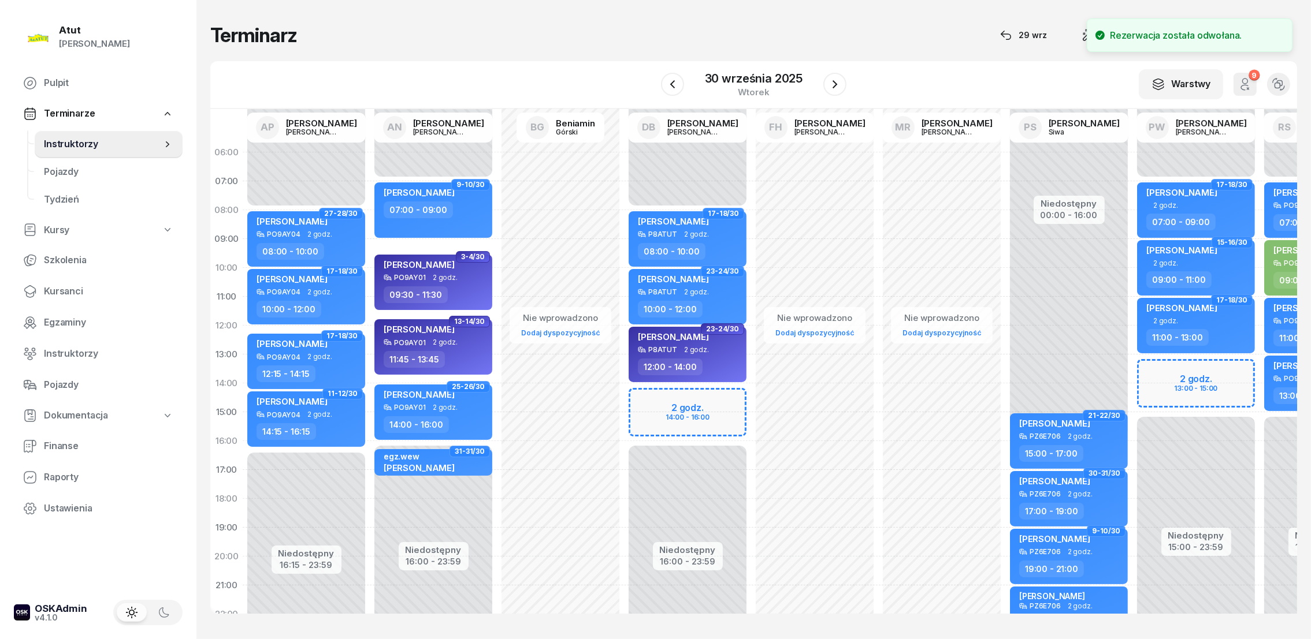
click at [653, 396] on div "Niedostępny 00:00 - 08:00 Niedostępny 16:00 - 23:59 17-18/30 [PERSON_NAME] P8AT…" at bounding box center [687, 412] width 127 height 549
select select "14"
select select "16"
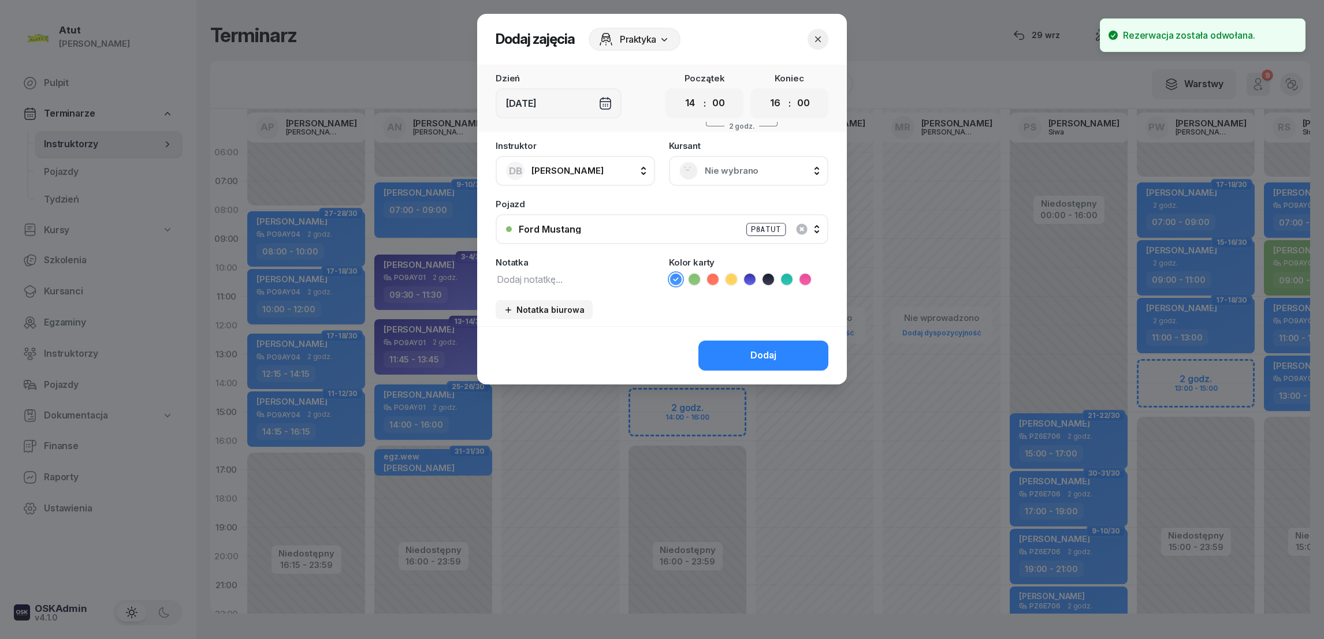
click at [702, 173] on div "Nie wybrano" at bounding box center [748, 171] width 139 height 18
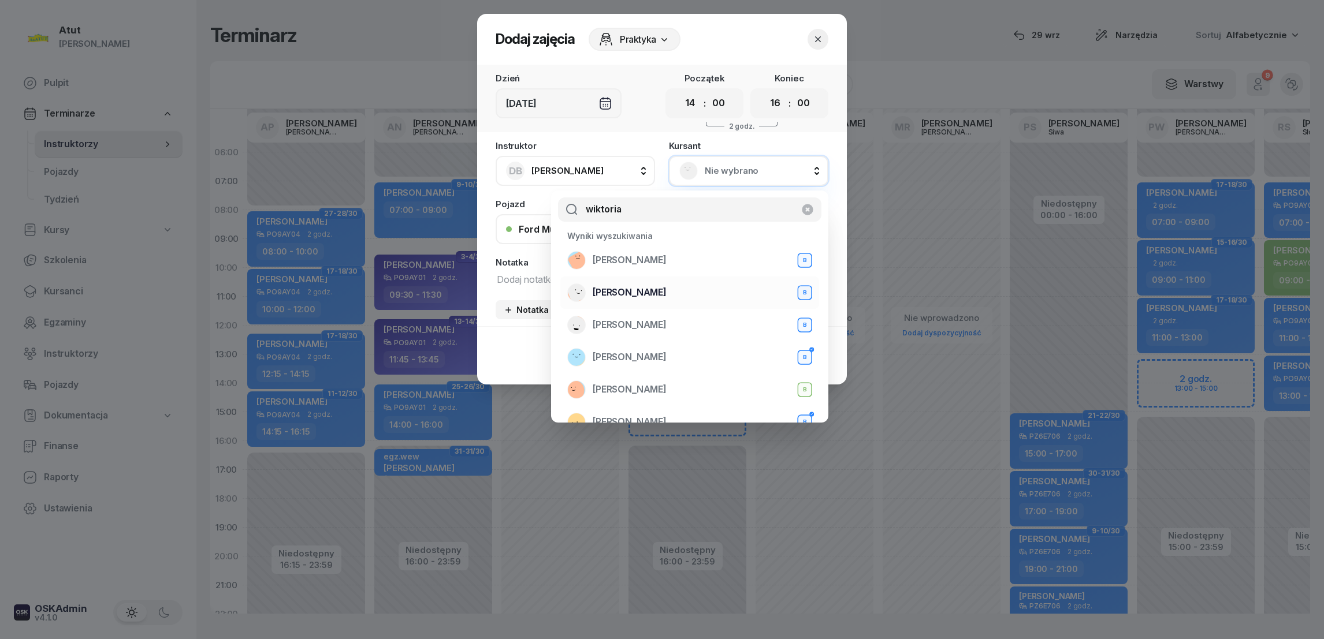
type input "wiktoria"
click at [642, 293] on span "[PERSON_NAME]" at bounding box center [630, 292] width 74 height 15
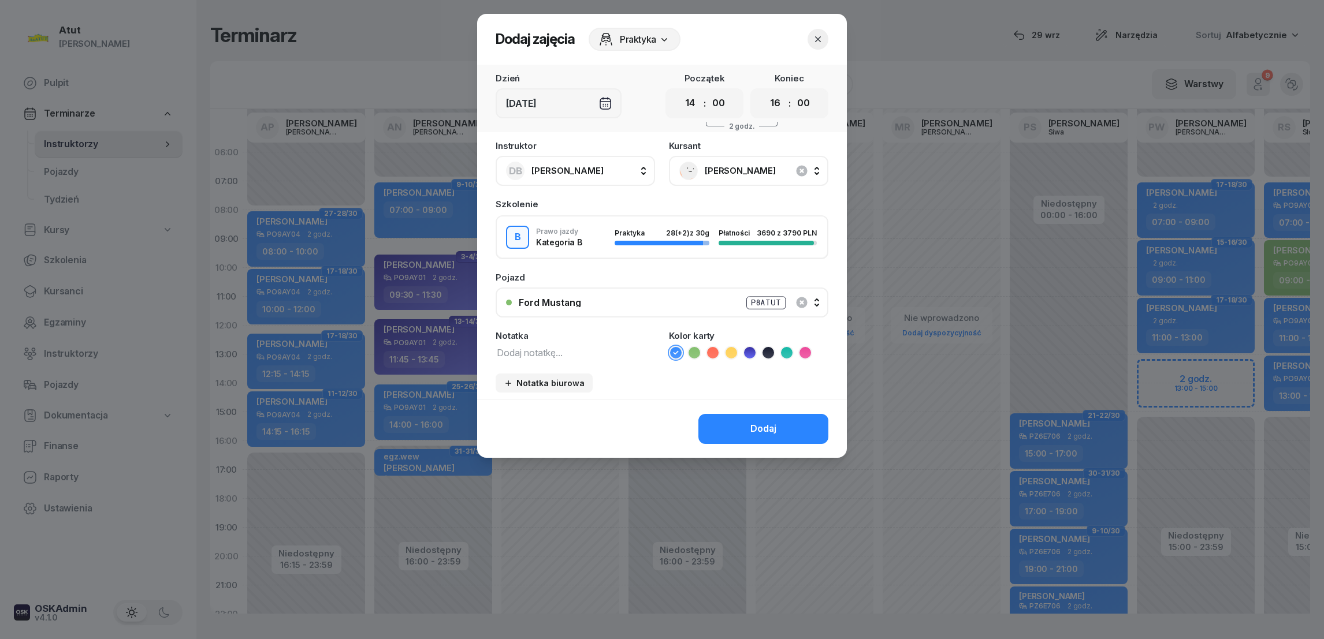
click at [752, 424] on div "Dodaj" at bounding box center [763, 429] width 26 height 15
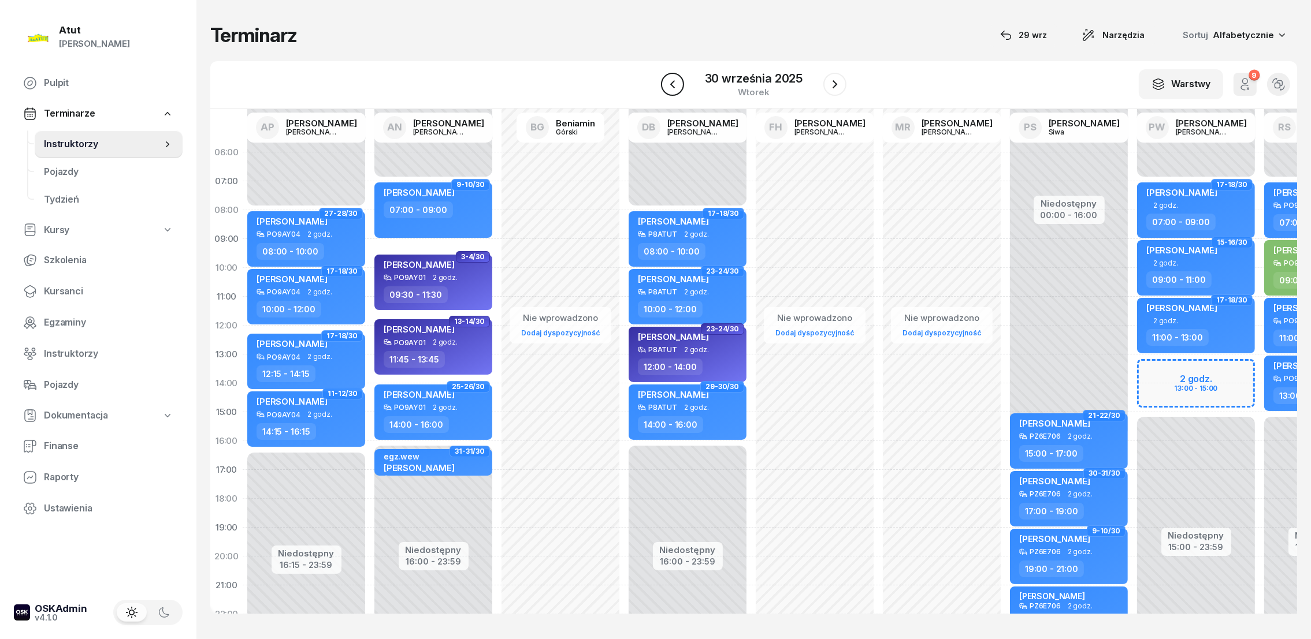
click at [671, 81] on icon "button" at bounding box center [672, 84] width 14 height 14
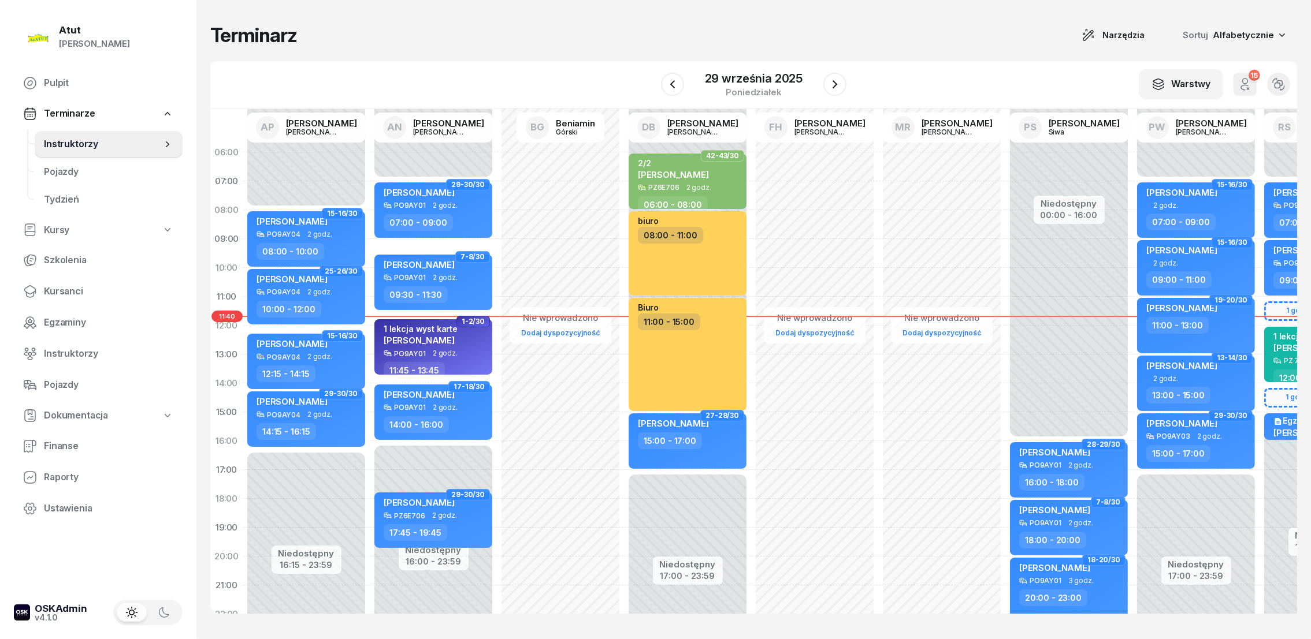
scroll to position [0, 96]
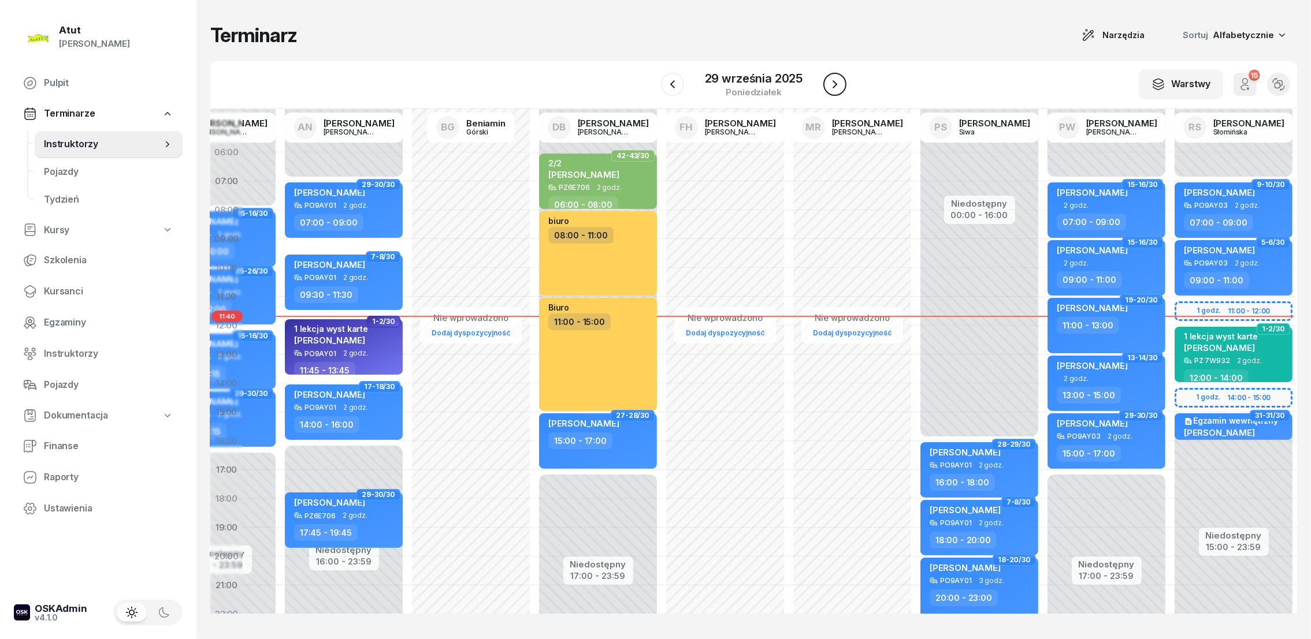
click at [834, 79] on icon "button" at bounding box center [835, 84] width 14 height 14
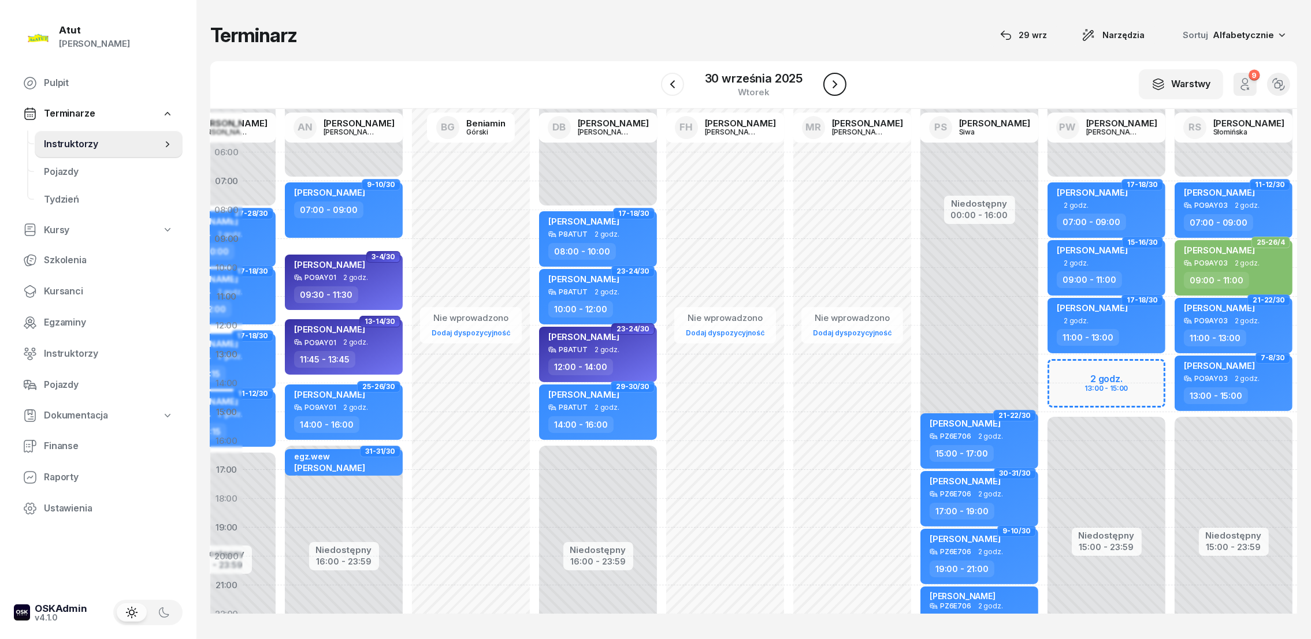
click at [833, 77] on icon "button" at bounding box center [835, 84] width 14 height 14
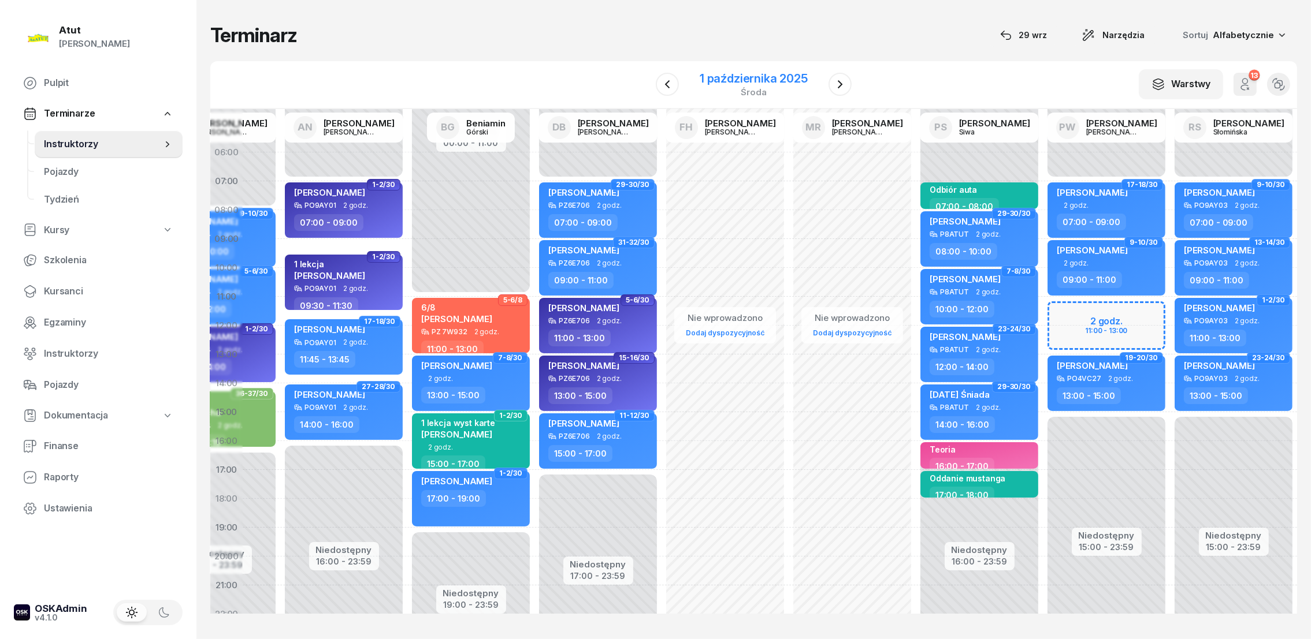
click at [767, 83] on div "1 października 2025" at bounding box center [754, 79] width 108 height 12
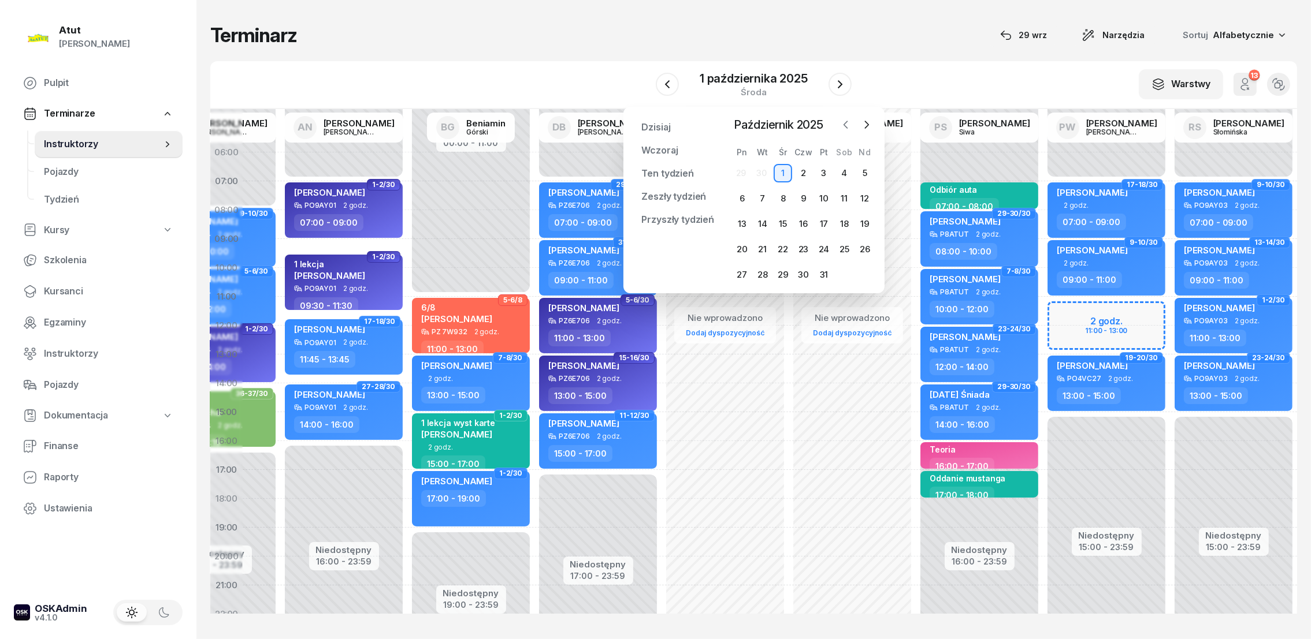
click at [841, 122] on icon "button" at bounding box center [846, 125] width 12 height 12
click at [741, 275] on div "29" at bounding box center [741, 275] width 18 height 18
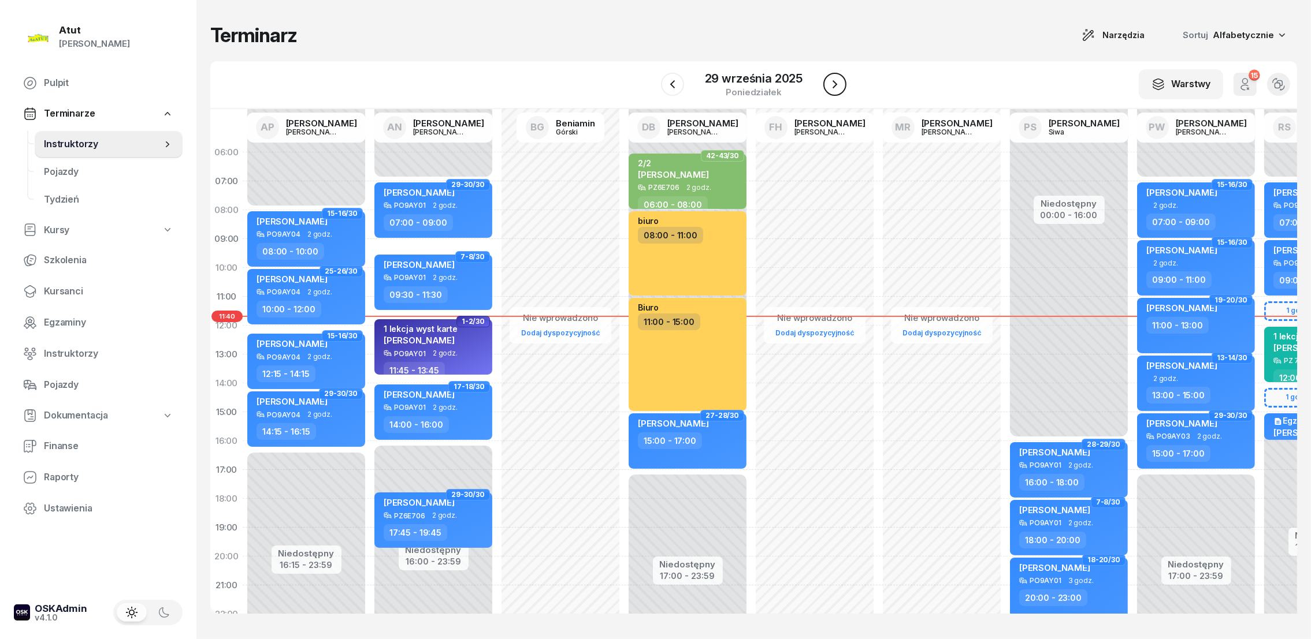
click at [831, 80] on icon "button" at bounding box center [835, 84] width 14 height 14
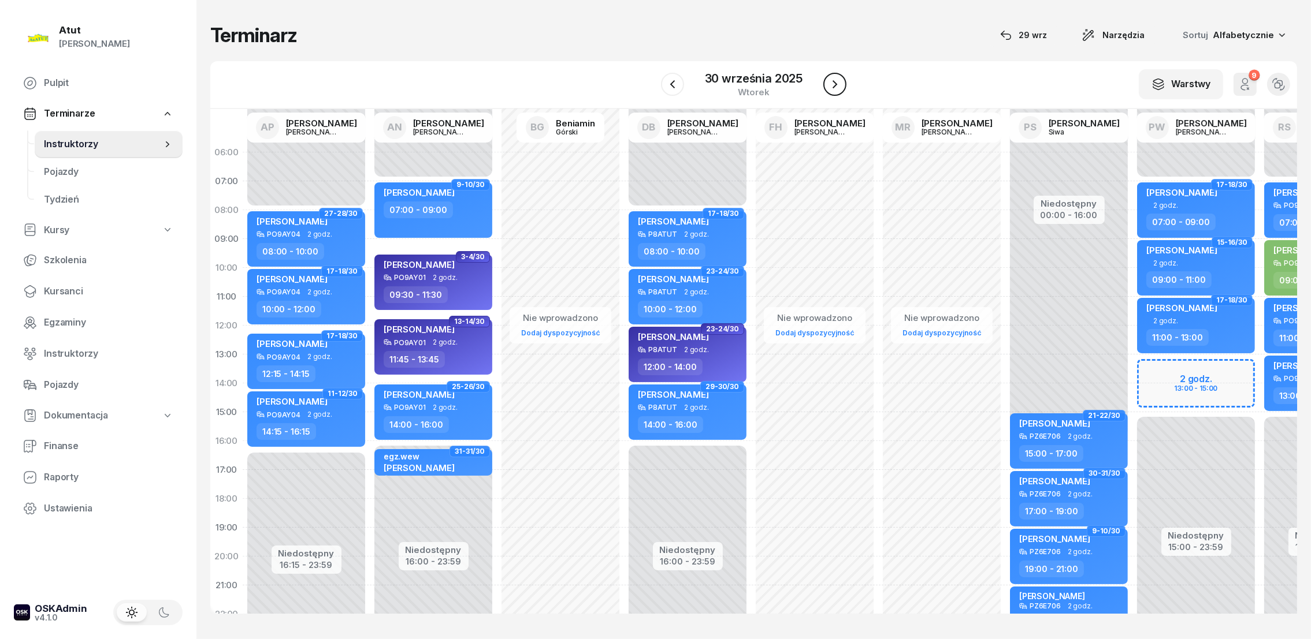
click at [834, 77] on icon "button" at bounding box center [835, 84] width 14 height 14
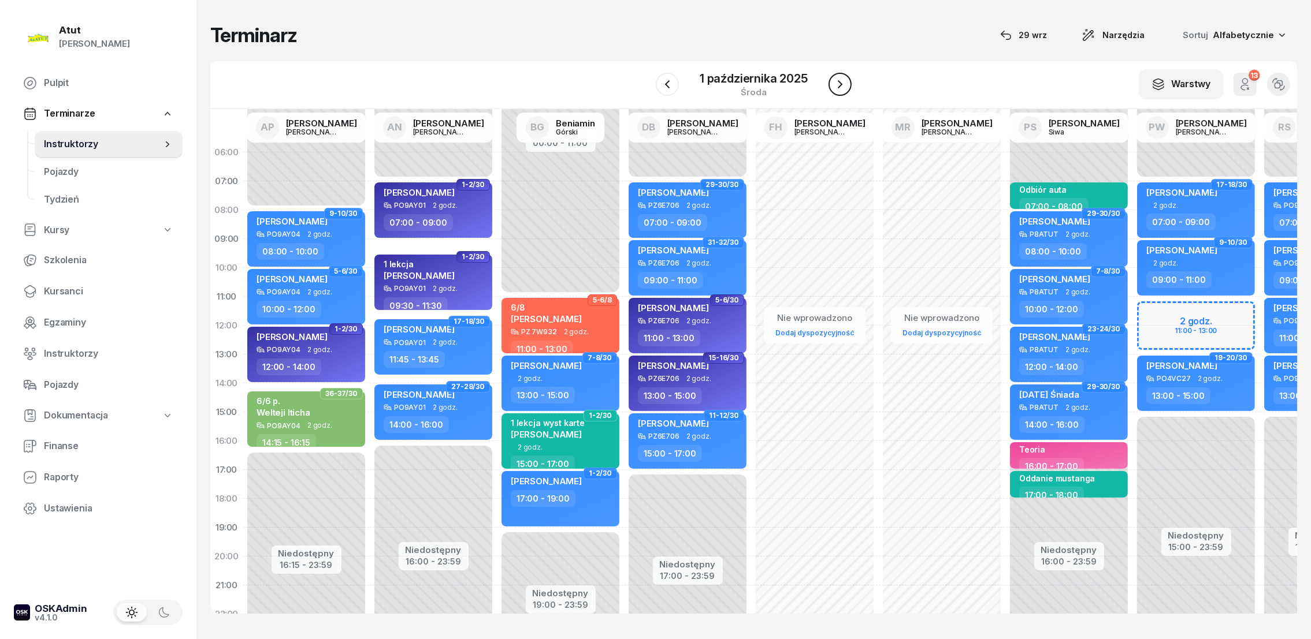
click at [843, 86] on icon "button" at bounding box center [840, 84] width 14 height 14
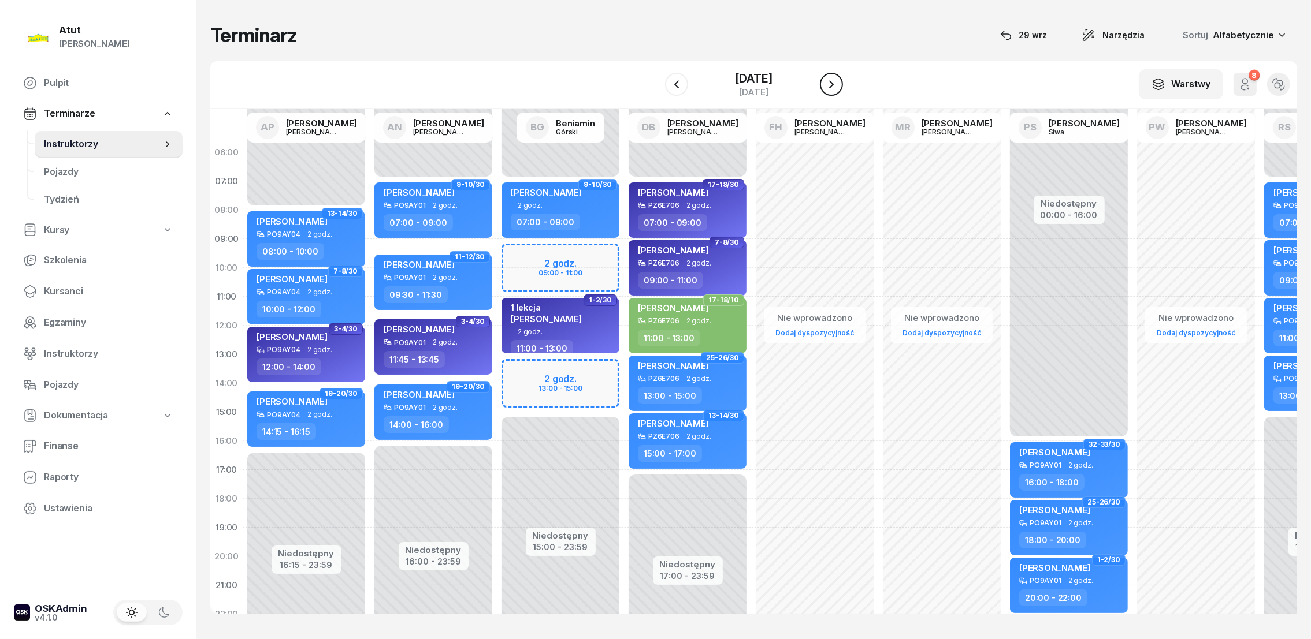
click at [838, 86] on icon "button" at bounding box center [831, 84] width 14 height 14
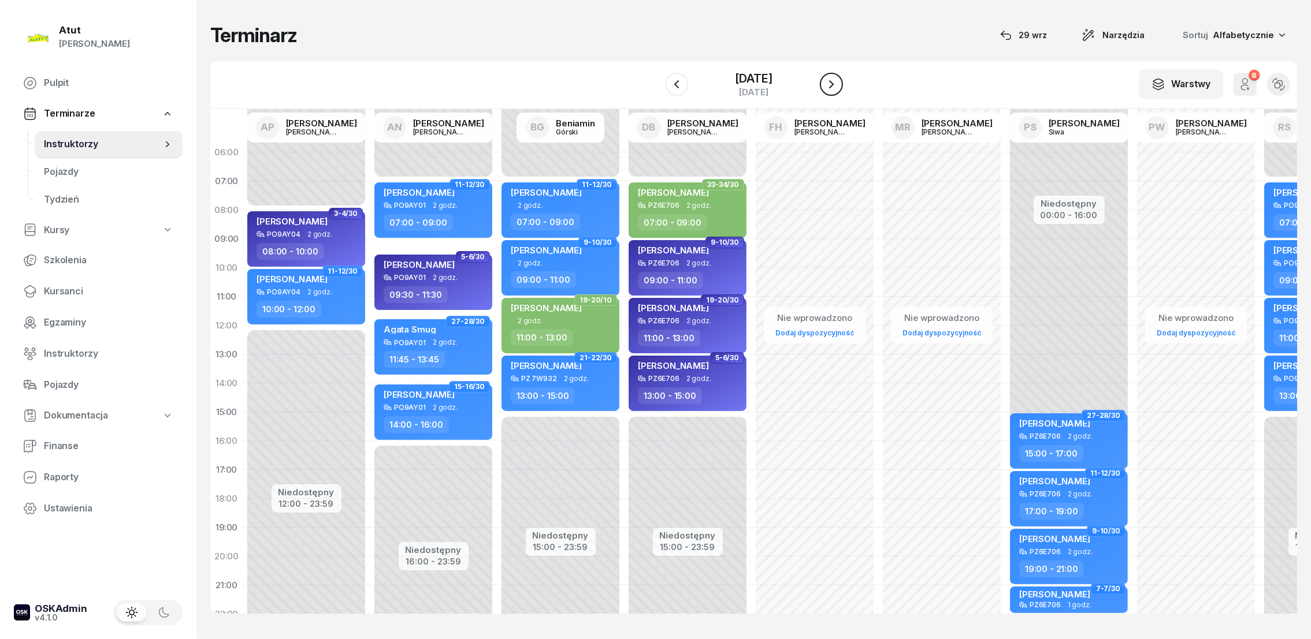
click at [834, 86] on icon "button" at bounding box center [831, 84] width 5 height 8
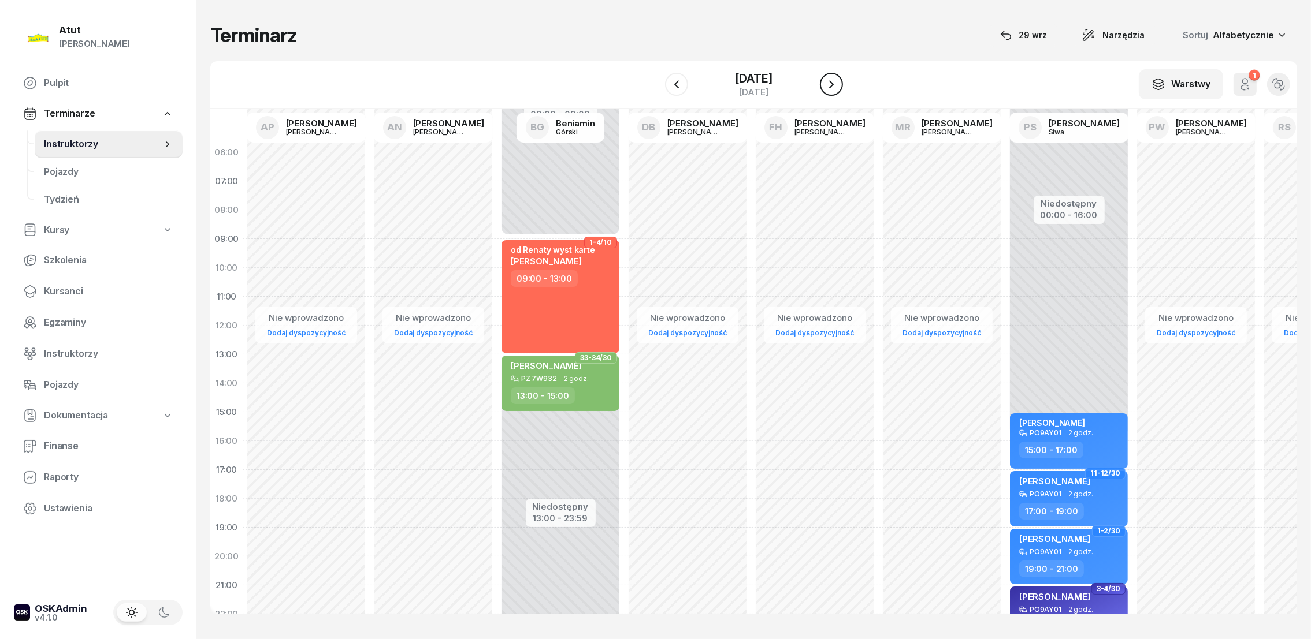
click at [834, 86] on icon "button" at bounding box center [831, 84] width 5 height 8
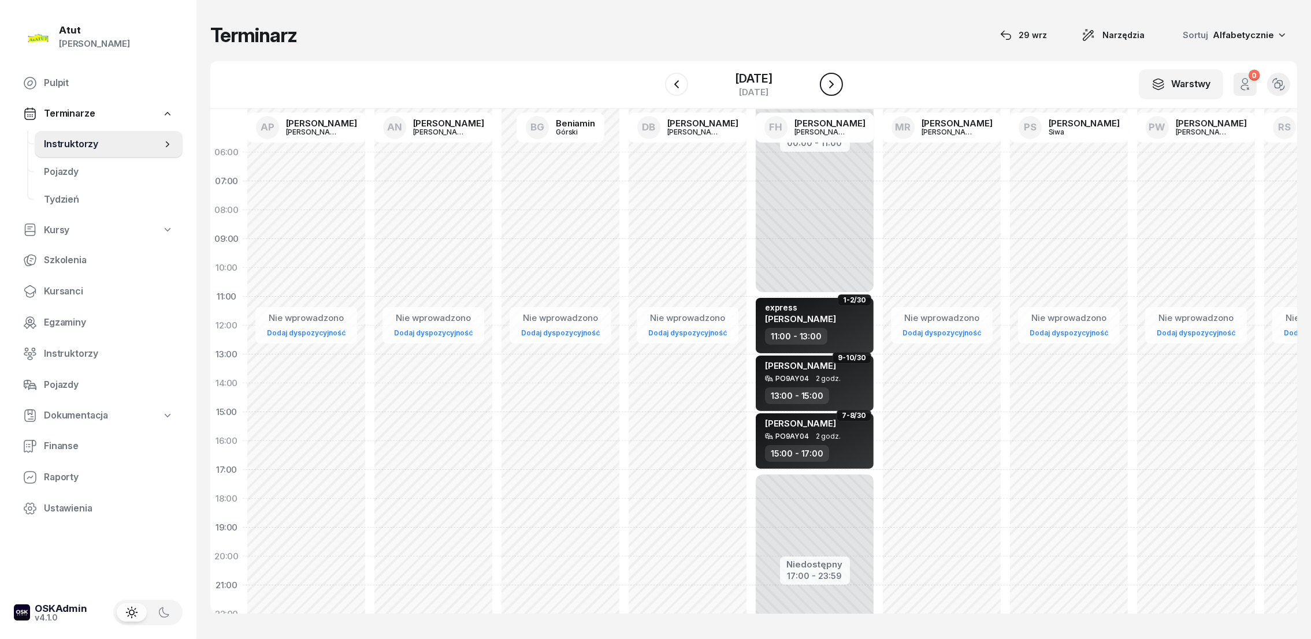
click at [838, 86] on icon "button" at bounding box center [831, 84] width 14 height 14
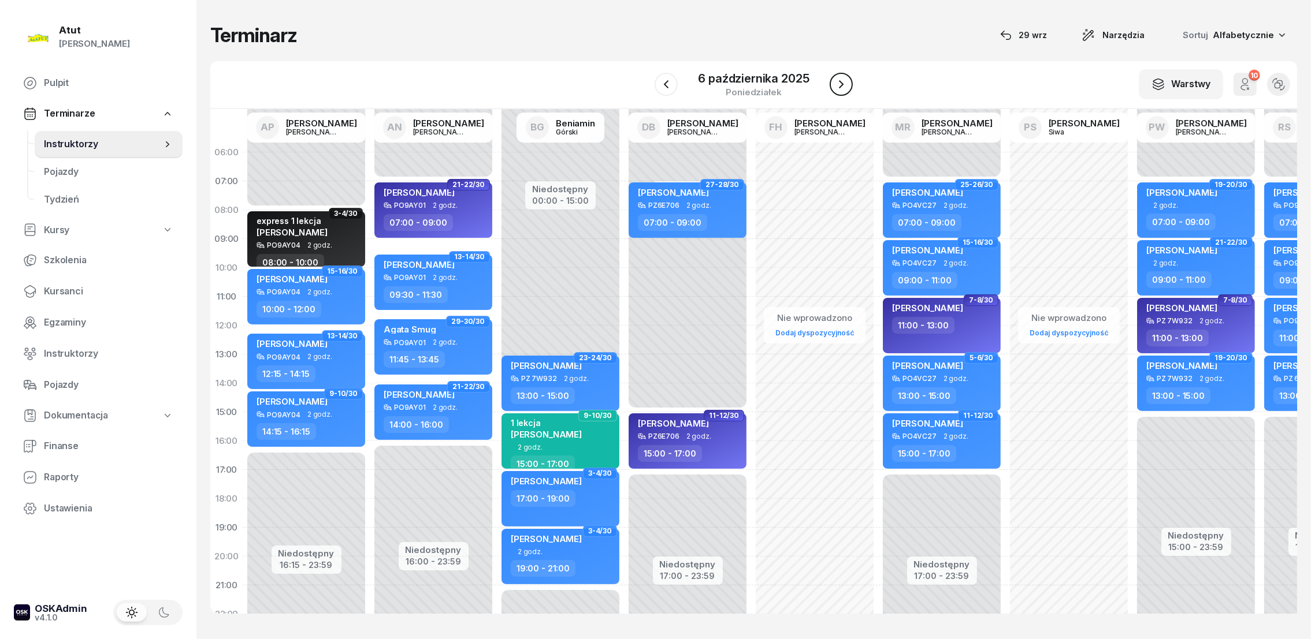
click at [841, 86] on icon "button" at bounding box center [841, 84] width 5 height 8
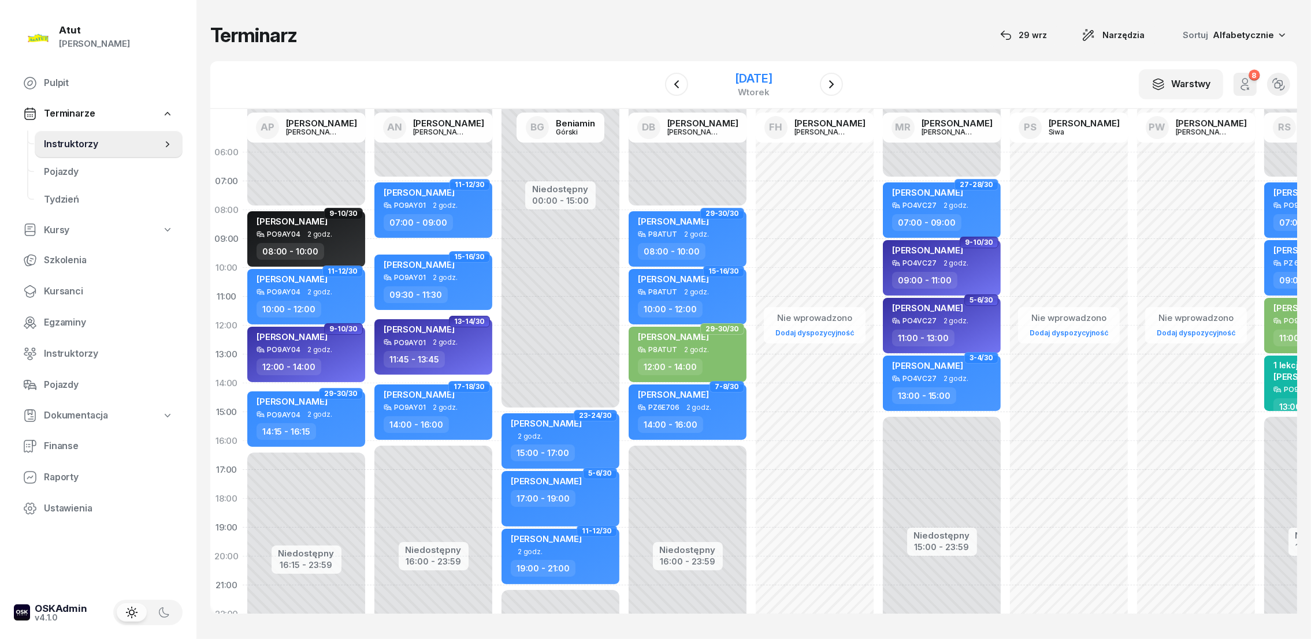
click at [735, 76] on div "[DATE]" at bounding box center [753, 79] width 37 height 12
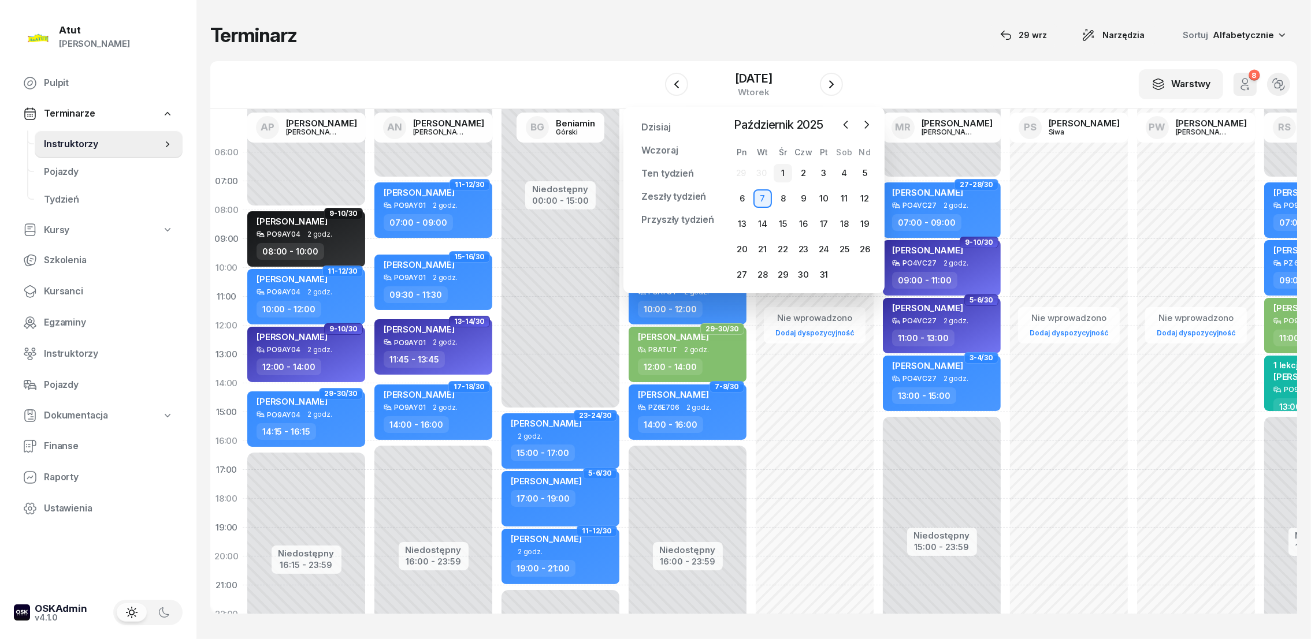
click at [787, 168] on div "1" at bounding box center [782, 173] width 18 height 18
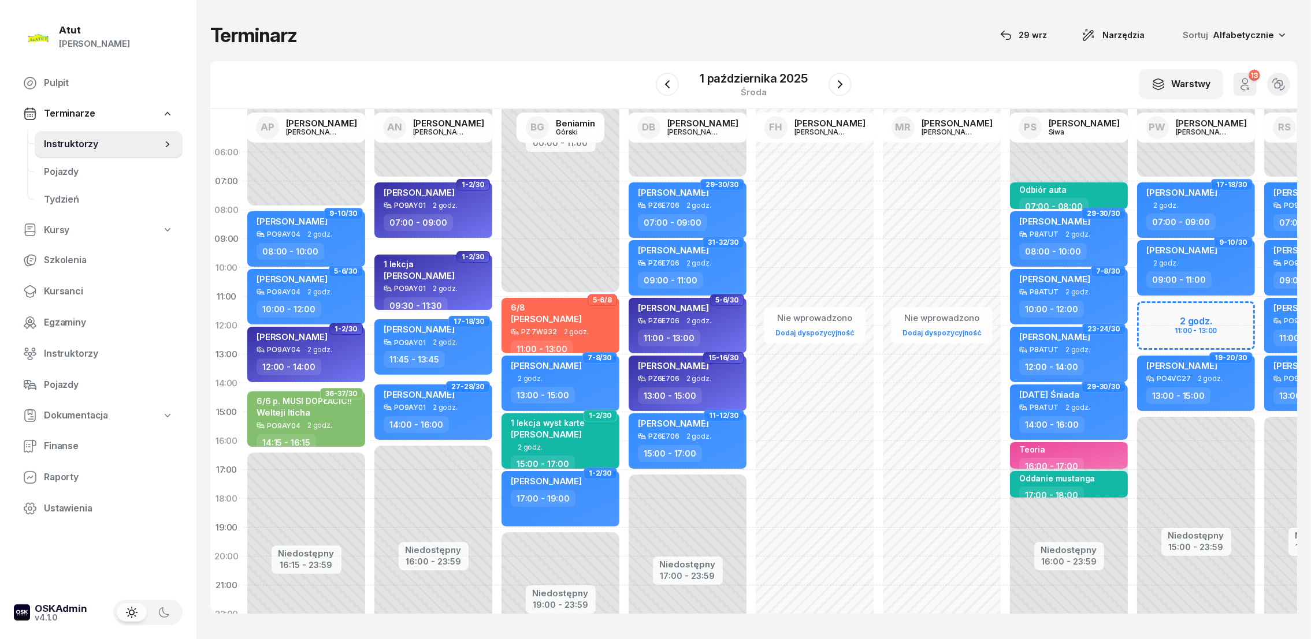
scroll to position [0, 96]
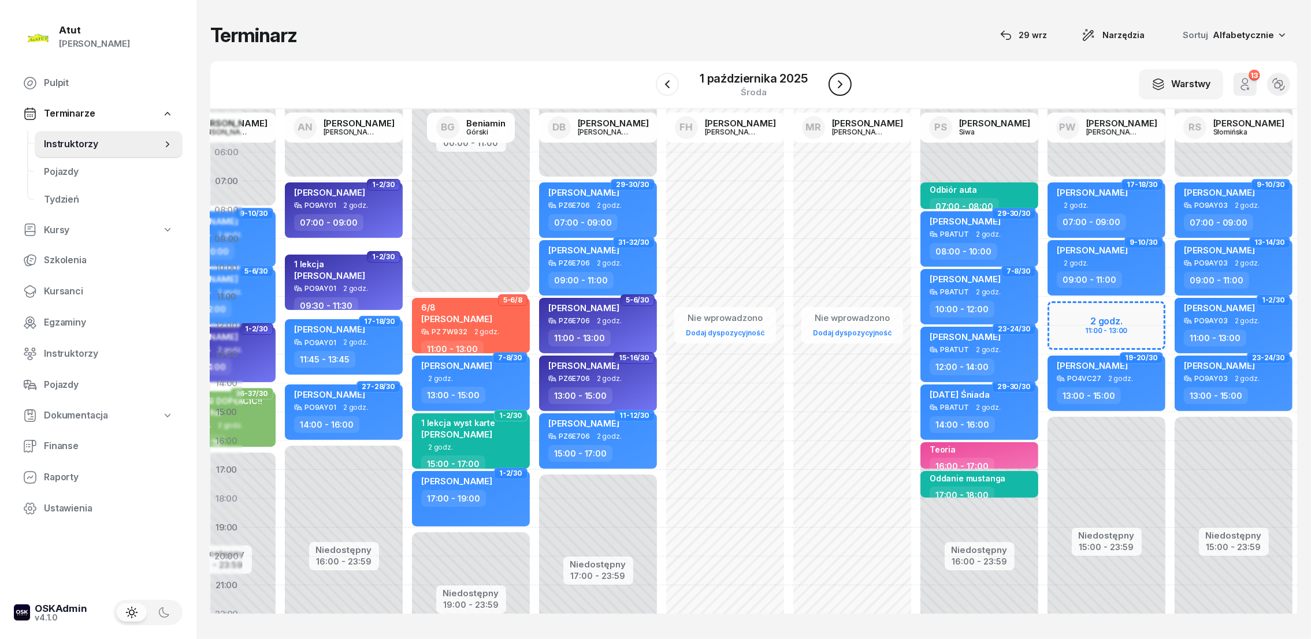
click at [837, 83] on icon "button" at bounding box center [840, 84] width 14 height 14
click at [837, 83] on icon "button" at bounding box center [831, 84] width 14 height 14
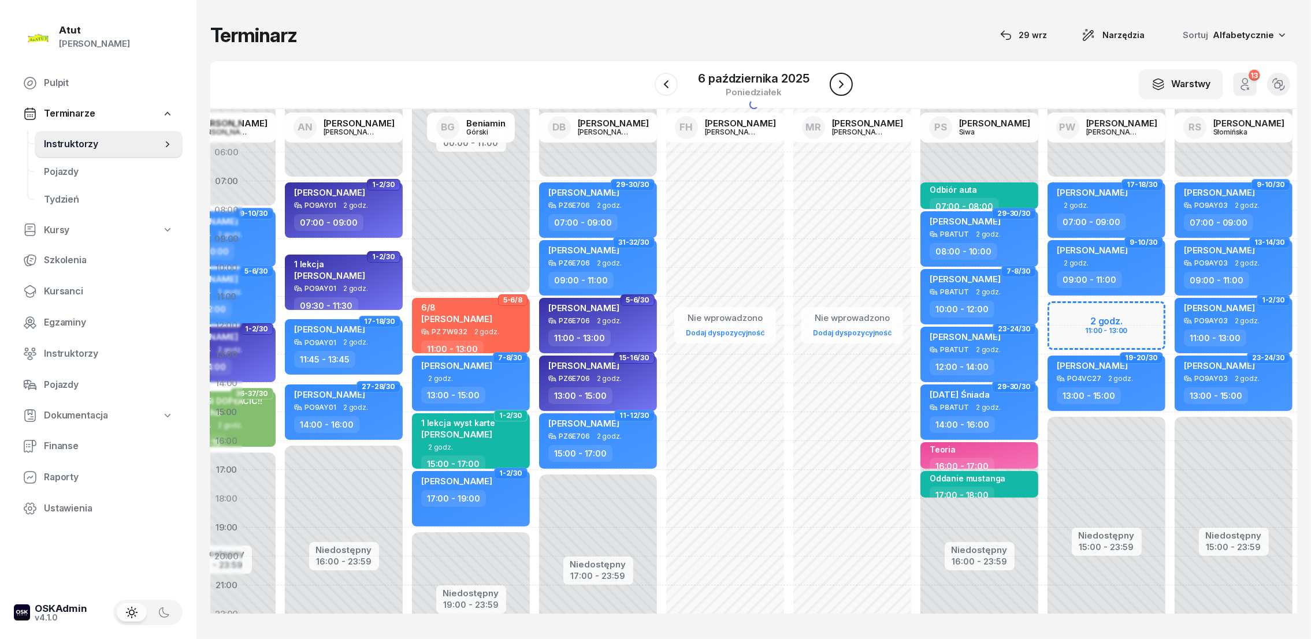
click at [837, 83] on icon "button" at bounding box center [841, 84] width 14 height 14
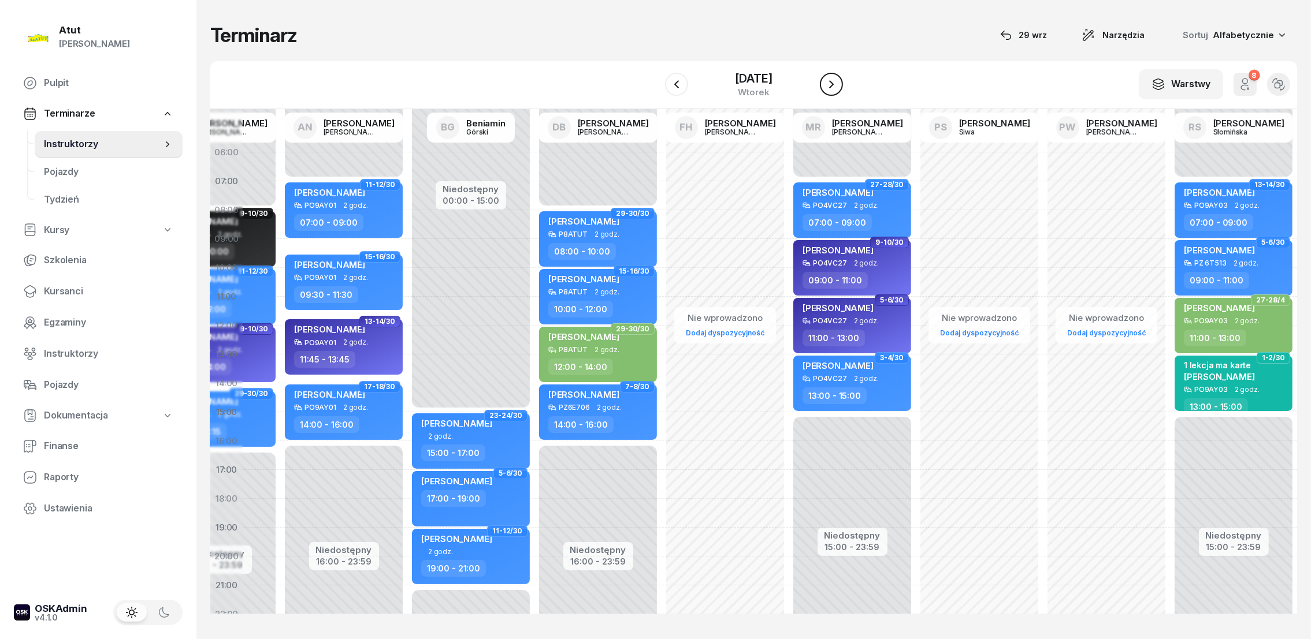
click at [837, 83] on icon "button" at bounding box center [831, 84] width 14 height 14
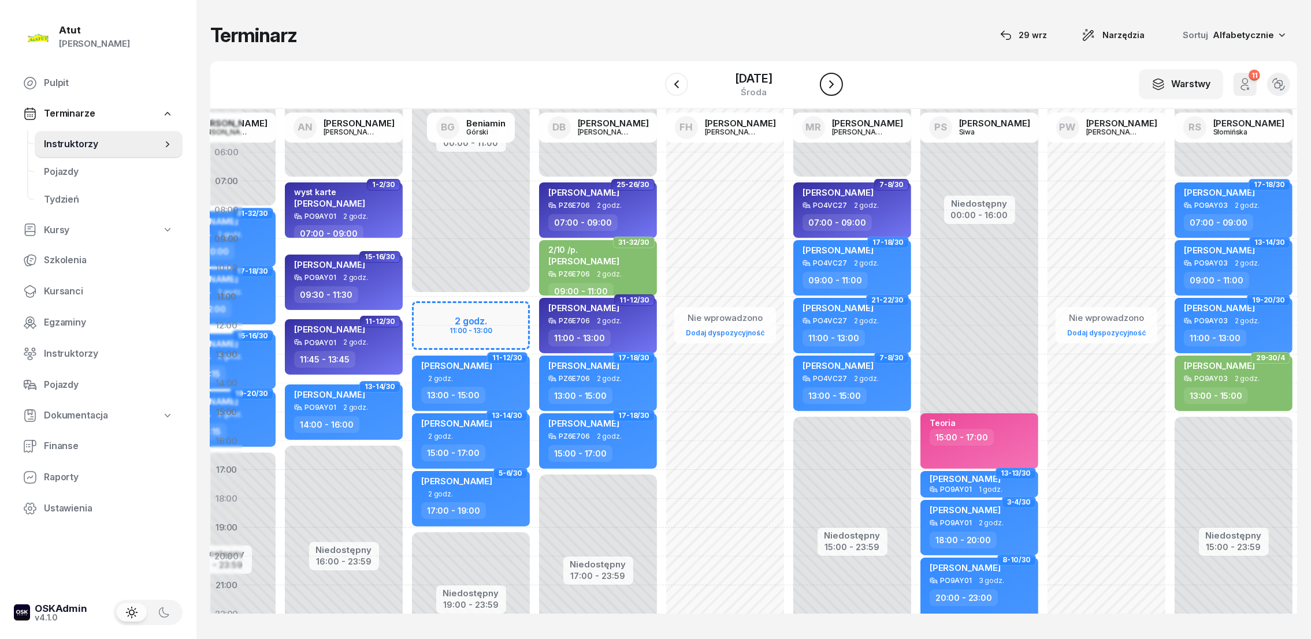
click at [837, 83] on icon "button" at bounding box center [831, 84] width 14 height 14
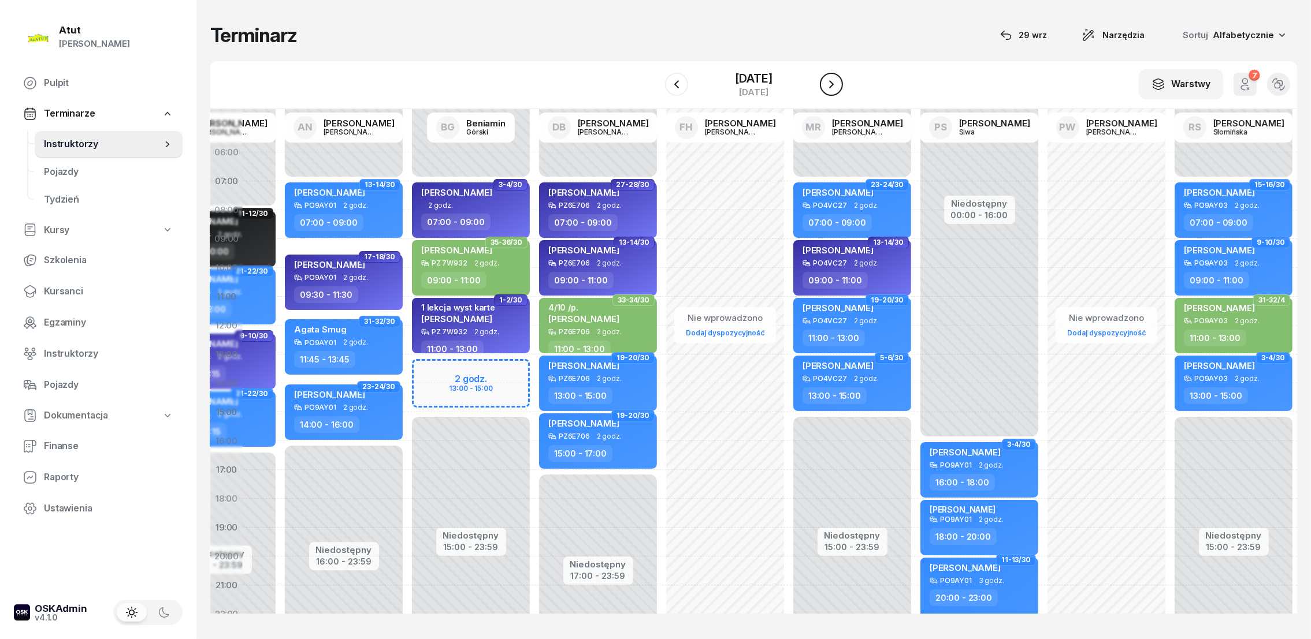
click at [838, 83] on icon "button" at bounding box center [831, 84] width 14 height 14
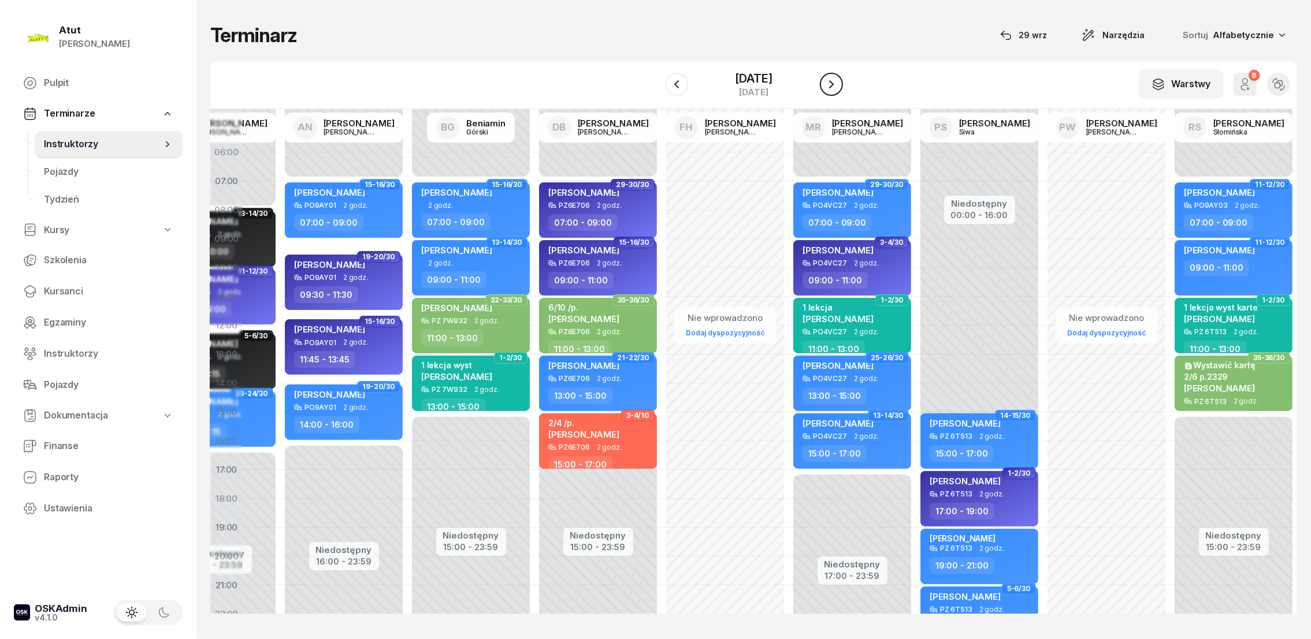
click at [838, 81] on icon "button" at bounding box center [831, 84] width 14 height 14
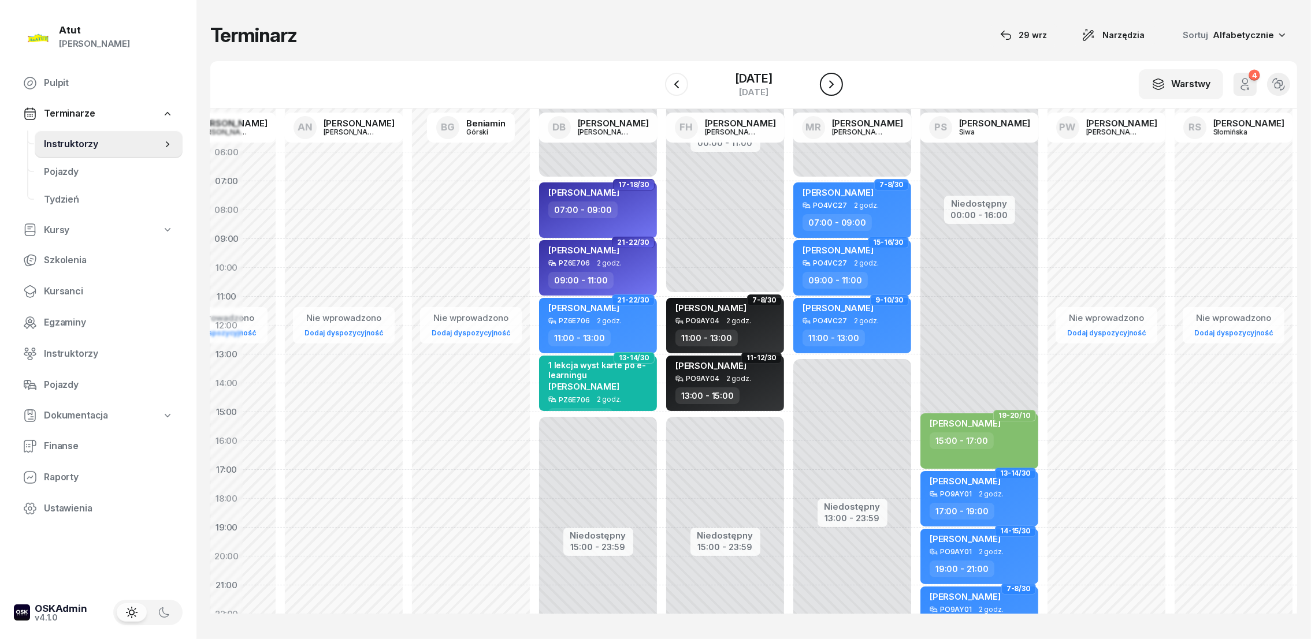
click at [838, 81] on icon "button" at bounding box center [831, 84] width 14 height 14
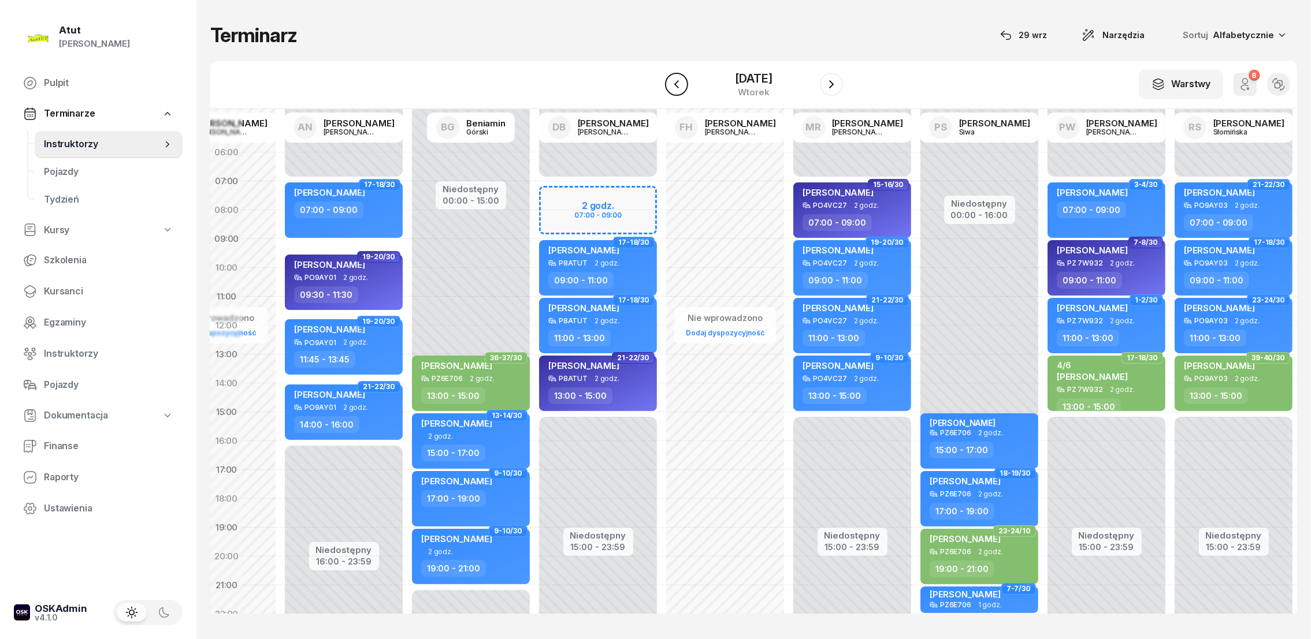
click at [651, 85] on div "W Wybierz AP [PERSON_NAME] AN [PERSON_NAME] BG [PERSON_NAME] DB [PERSON_NAME] F…" at bounding box center [753, 85] width 1087 height 48
click at [672, 80] on button "button" at bounding box center [676, 84] width 23 height 23
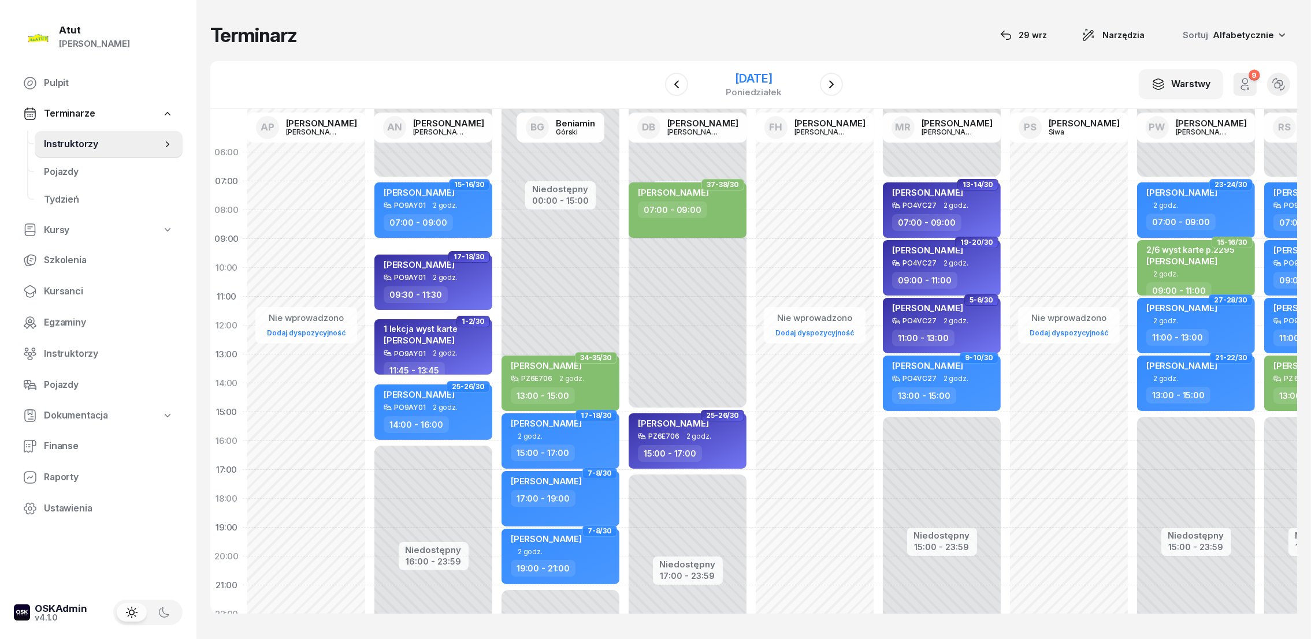
click at [726, 88] on div "poniedziałek" at bounding box center [753, 92] width 55 height 9
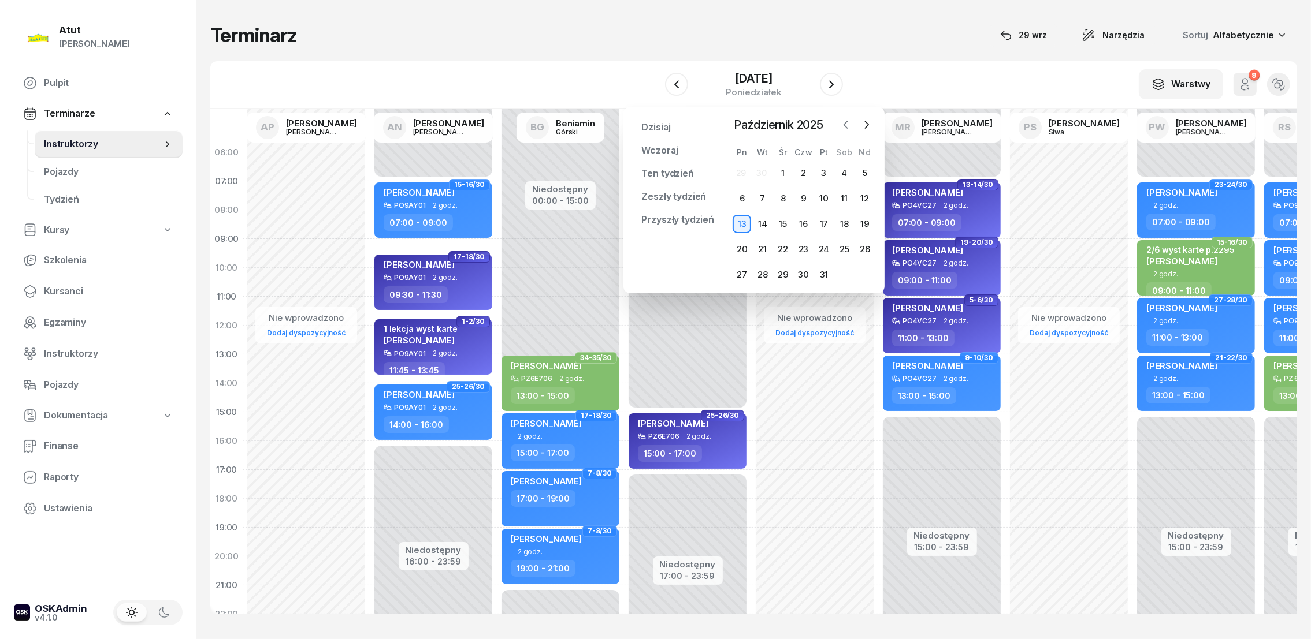
click at [843, 126] on icon "button" at bounding box center [846, 125] width 12 height 12
click at [737, 271] on div "29" at bounding box center [741, 275] width 18 height 18
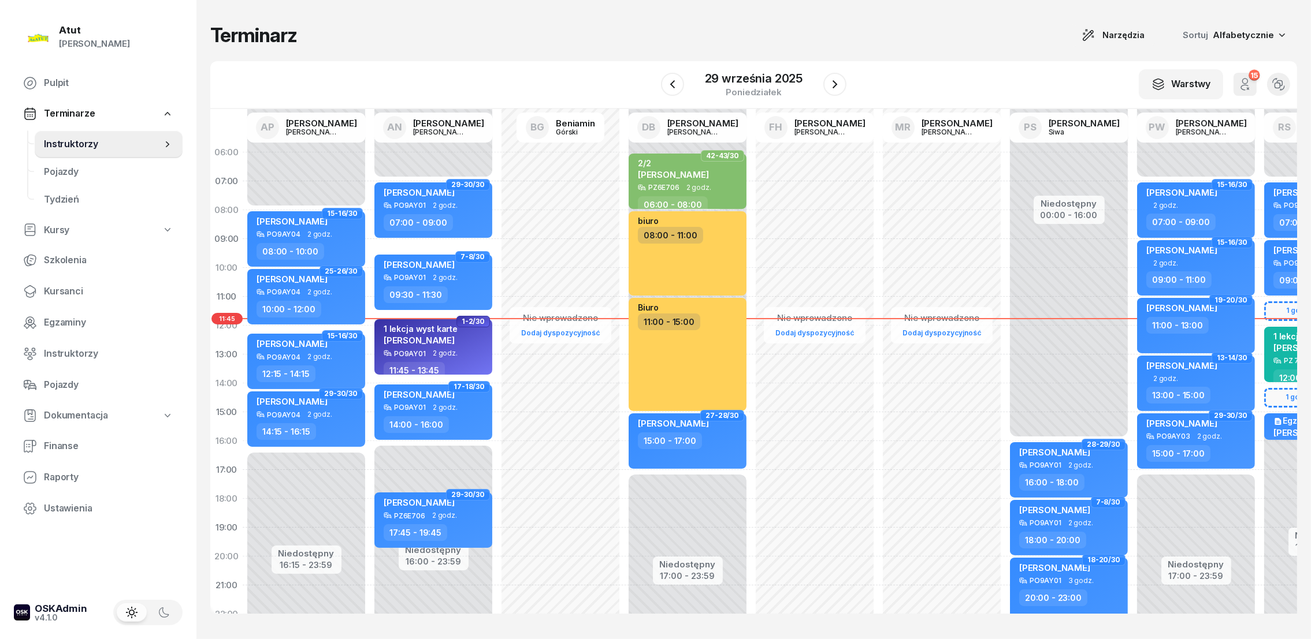
scroll to position [0, 96]
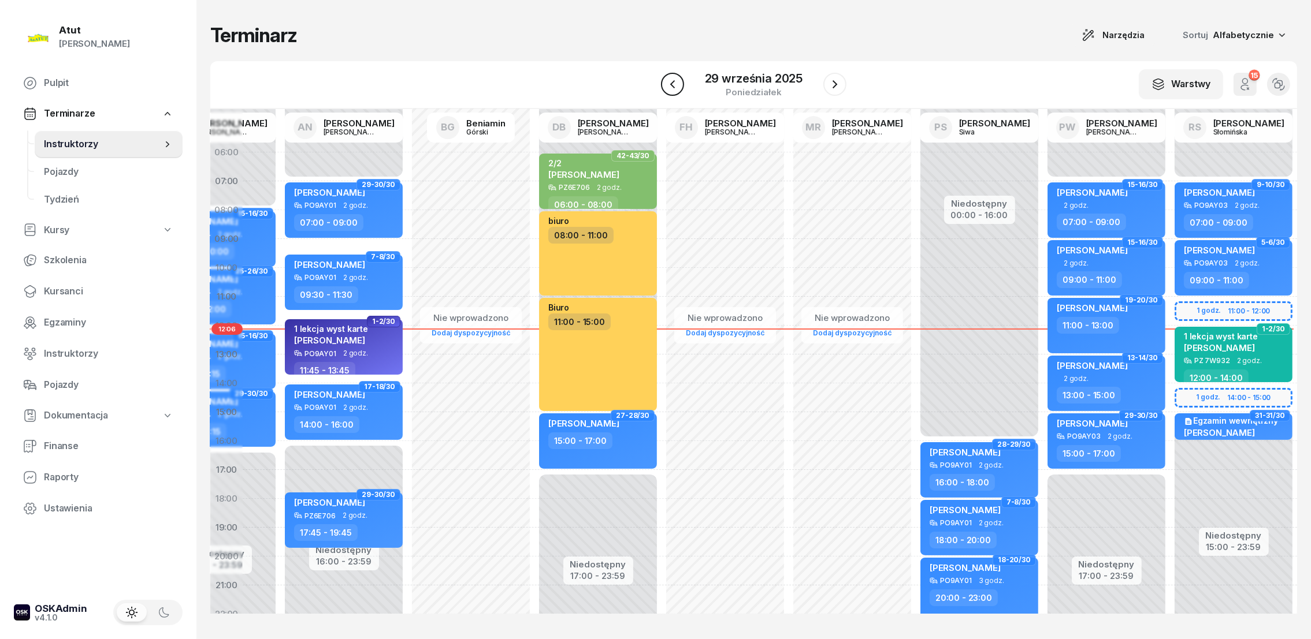
click at [671, 90] on icon "button" at bounding box center [672, 84] width 14 height 14
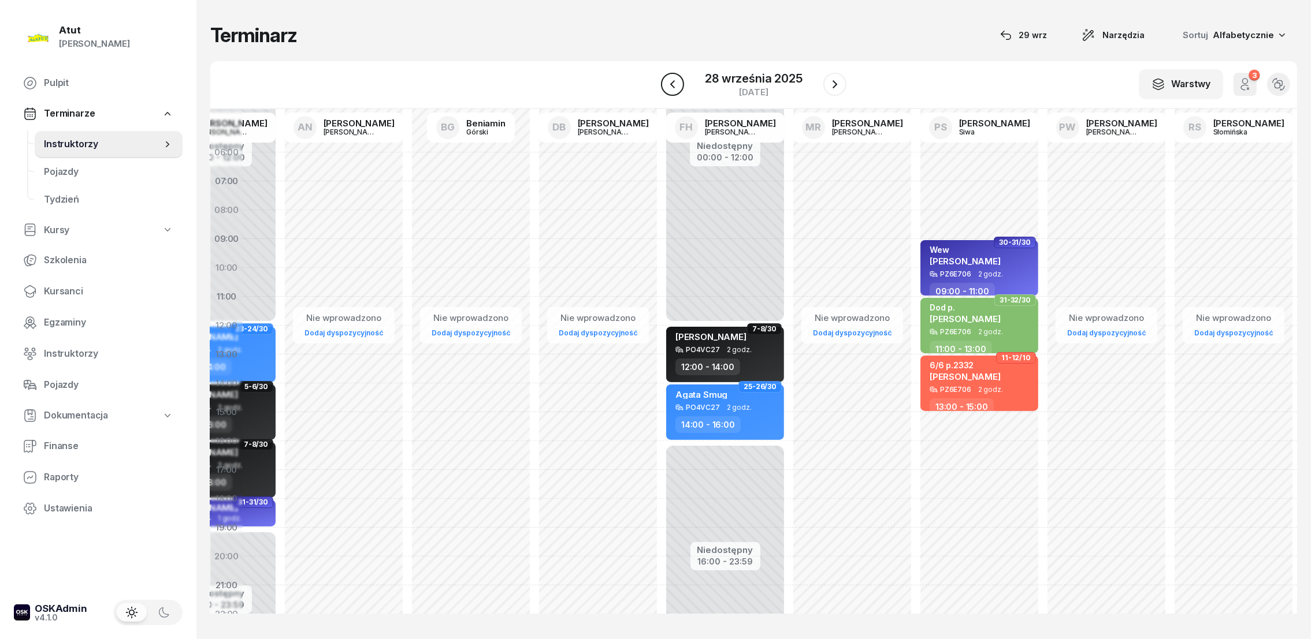
click at [671, 90] on icon "button" at bounding box center [672, 84] width 14 height 14
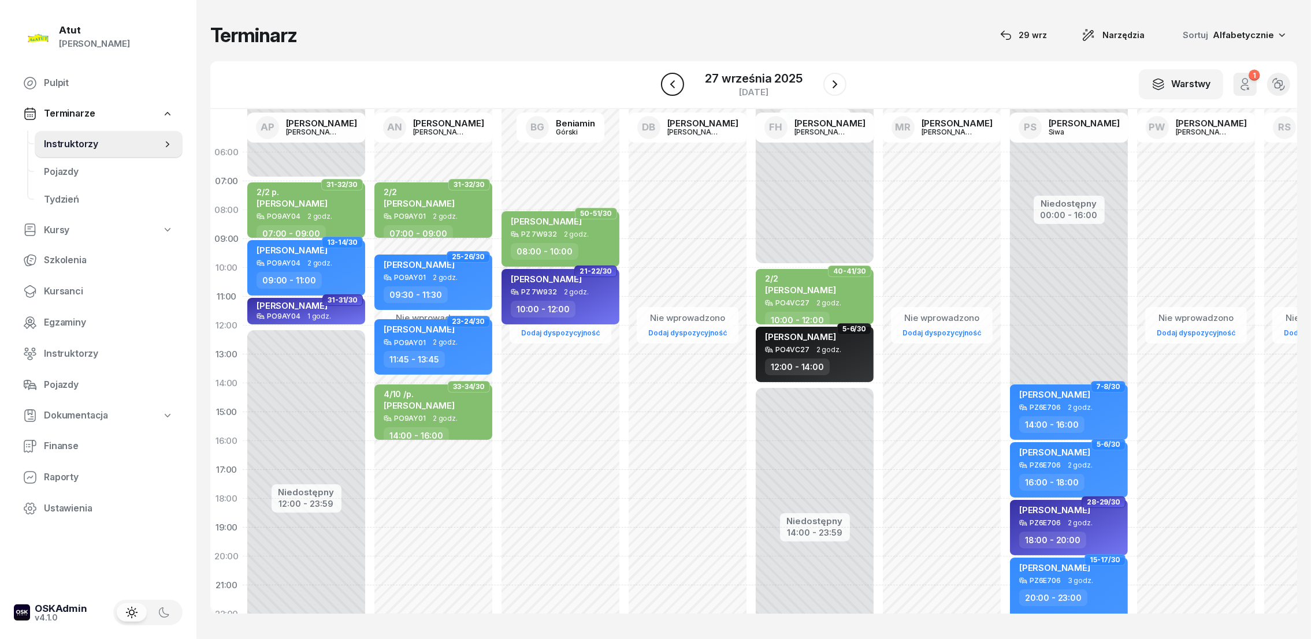
click at [678, 84] on icon "button" at bounding box center [672, 84] width 14 height 14
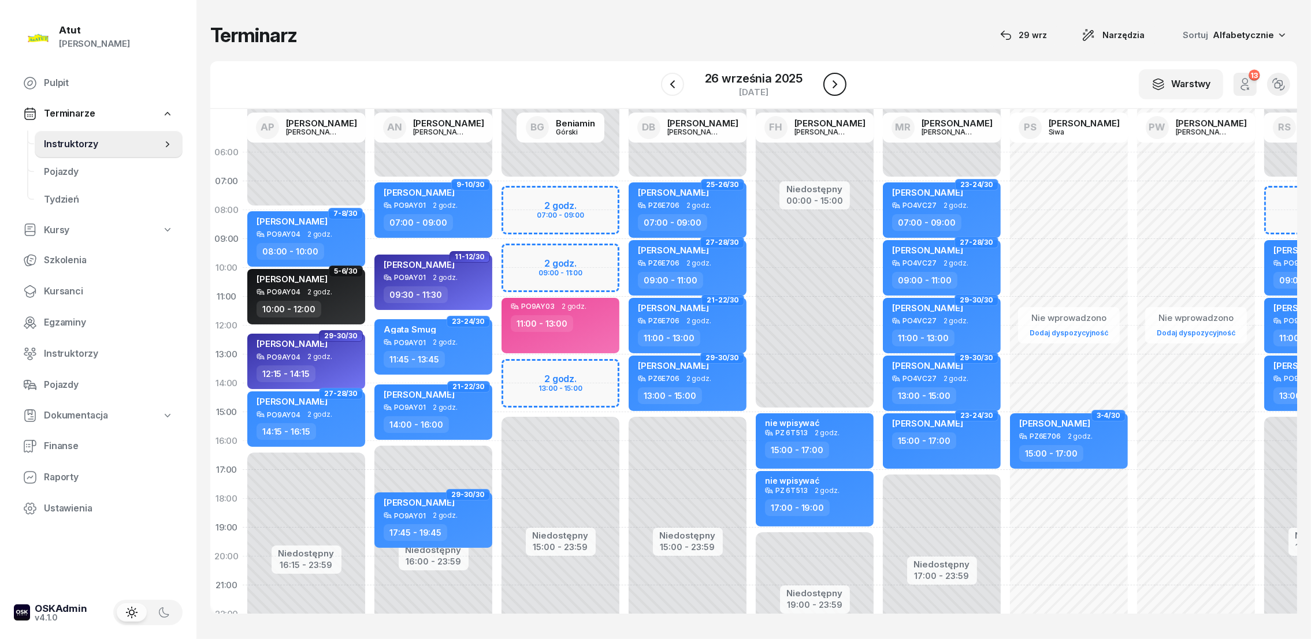
click at [836, 85] on icon "button" at bounding box center [835, 84] width 14 height 14
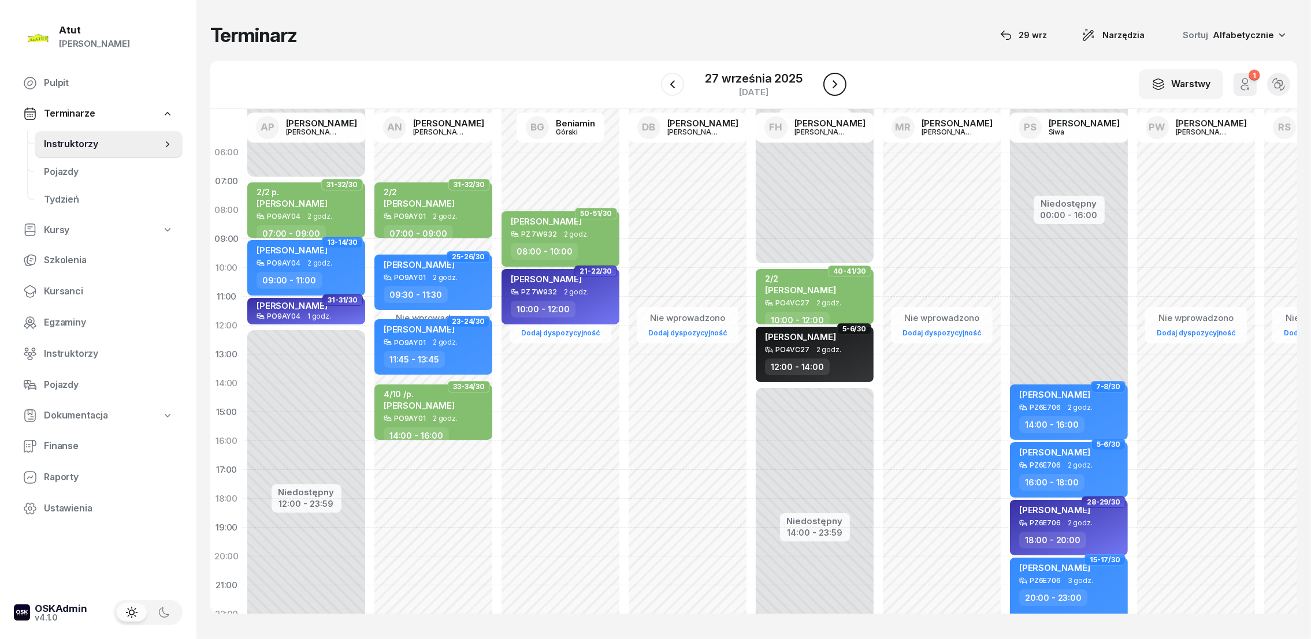
click at [836, 85] on icon "button" at bounding box center [835, 84] width 14 height 14
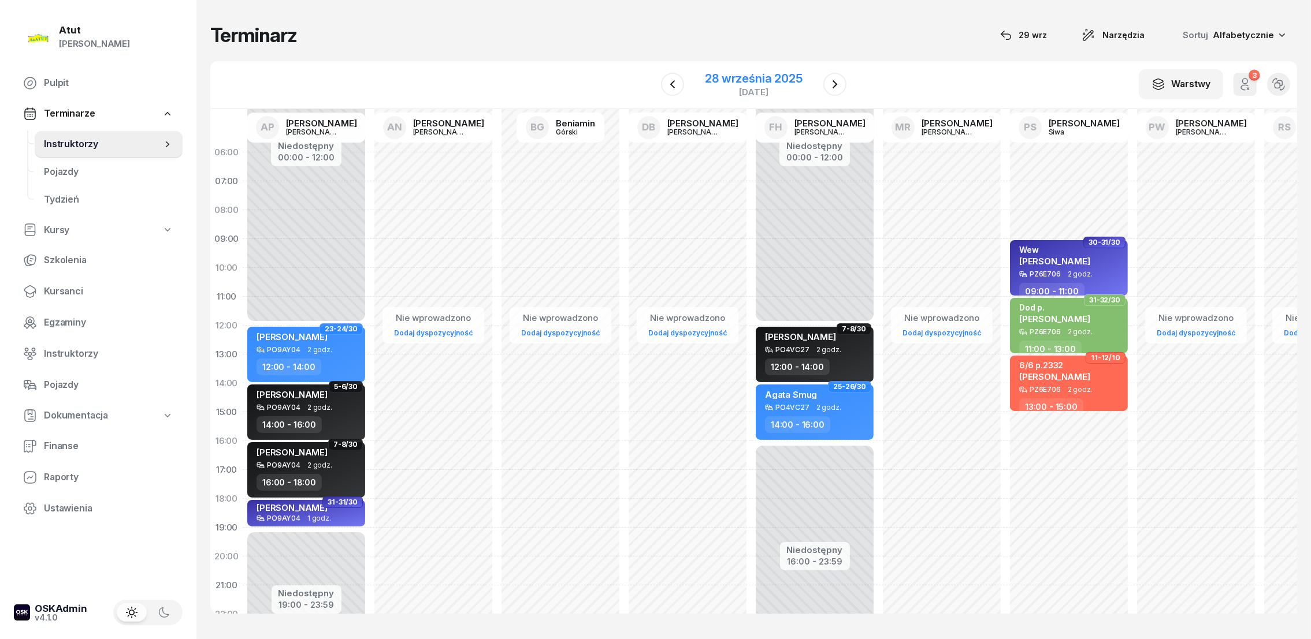
click at [756, 73] on div "28 września 2025" at bounding box center [753, 79] width 97 height 12
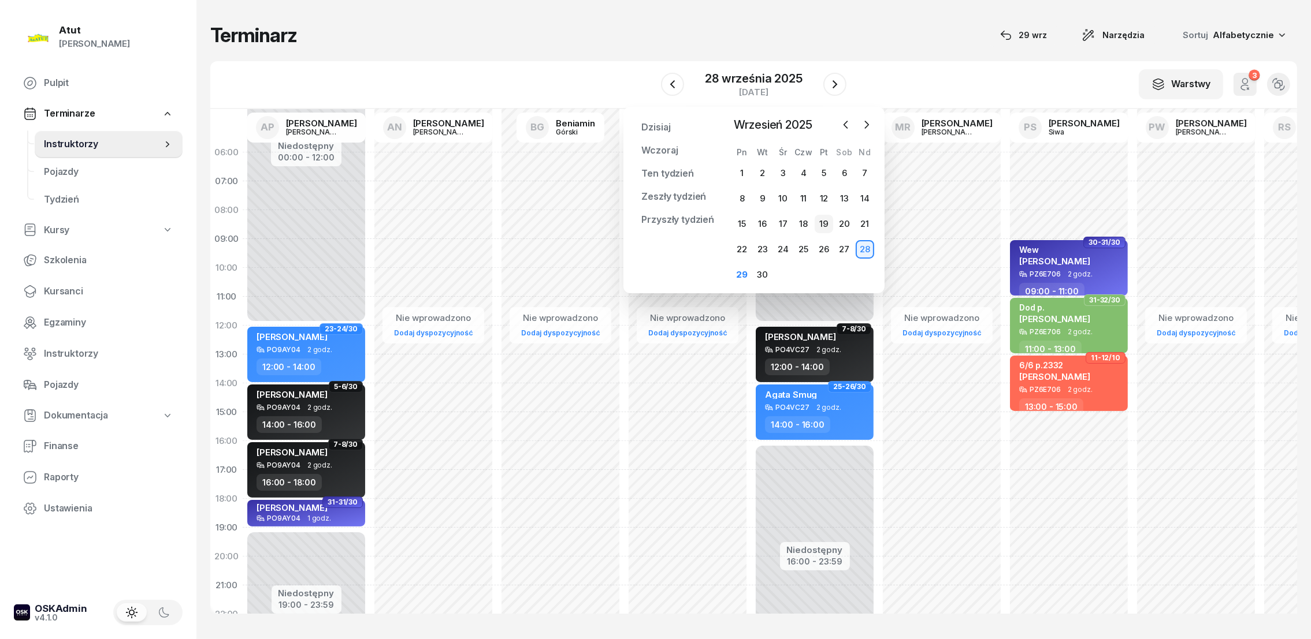
click at [825, 224] on div "19" at bounding box center [823, 224] width 18 height 18
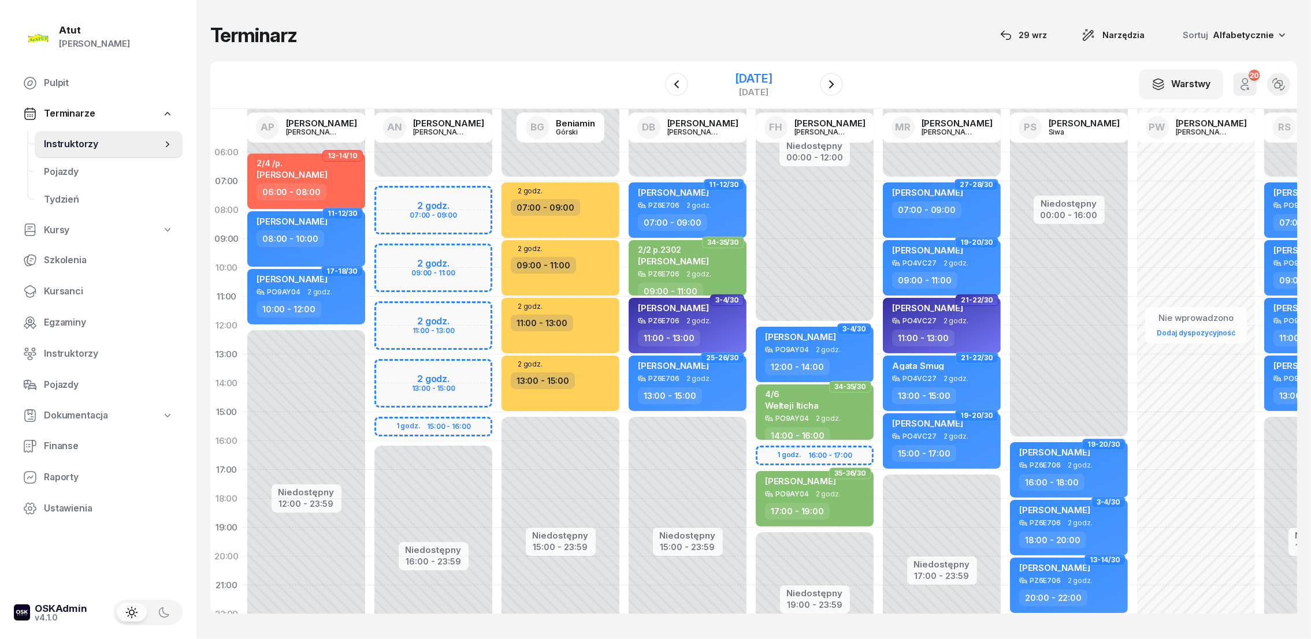
click at [772, 84] on div "[DATE]" at bounding box center [753, 79] width 37 height 12
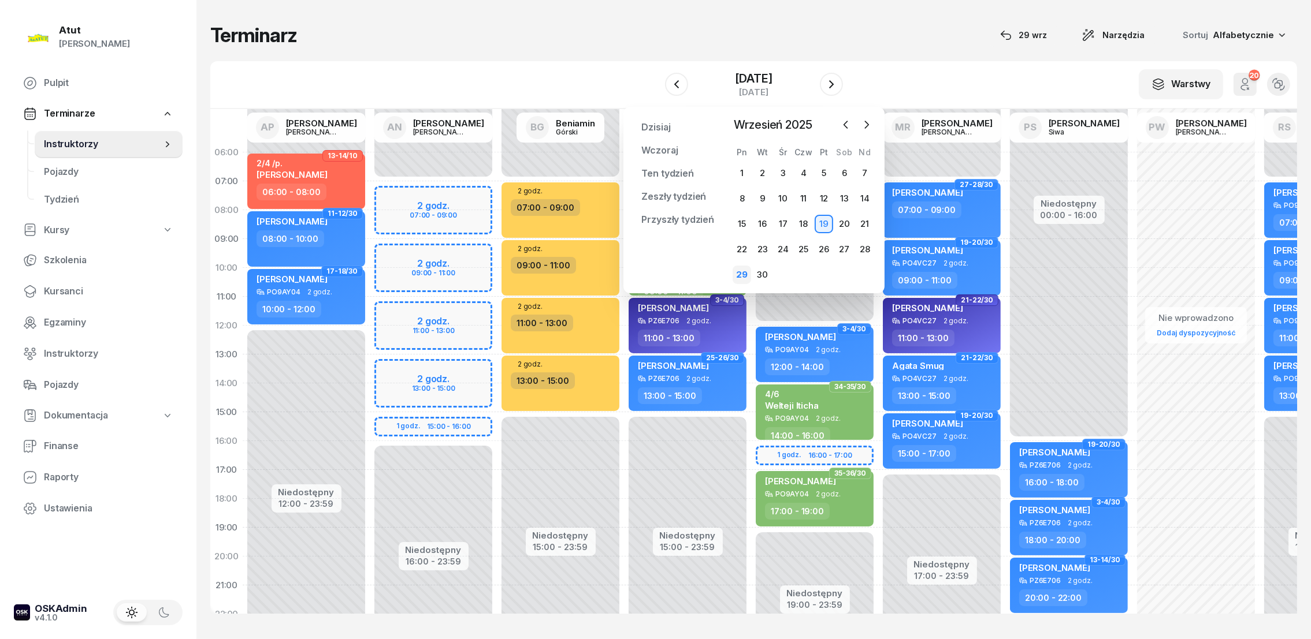
click at [743, 274] on div "29" at bounding box center [741, 275] width 18 height 18
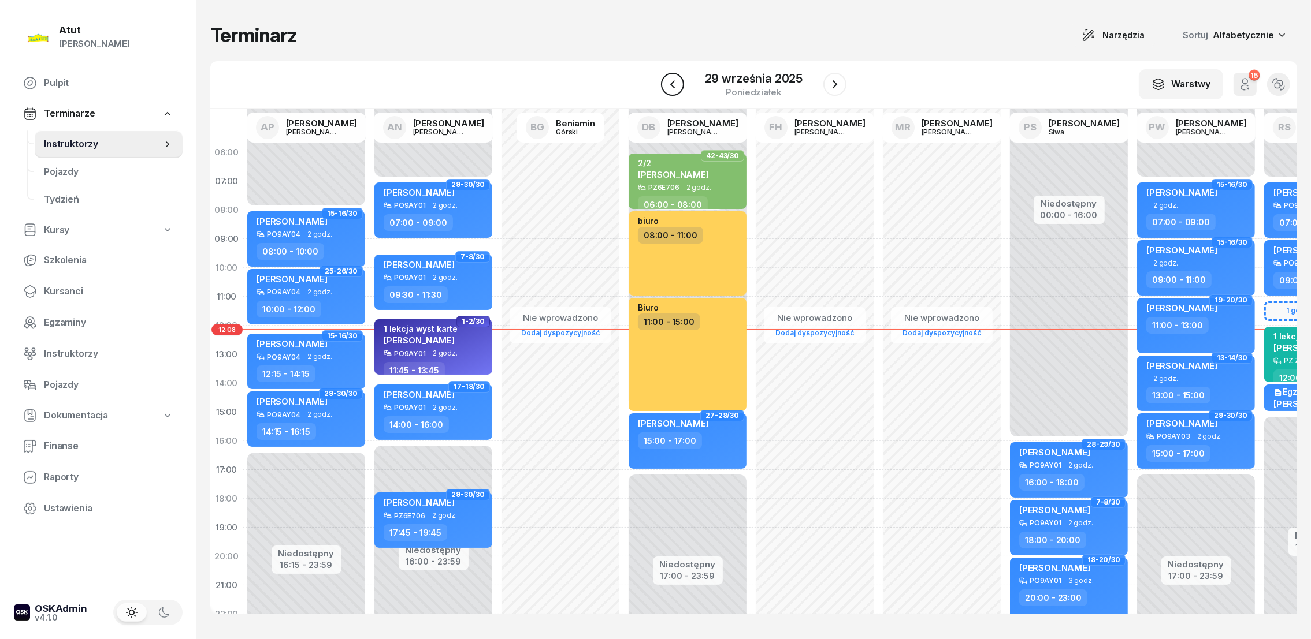
click at [670, 84] on icon "button" at bounding box center [672, 84] width 14 height 14
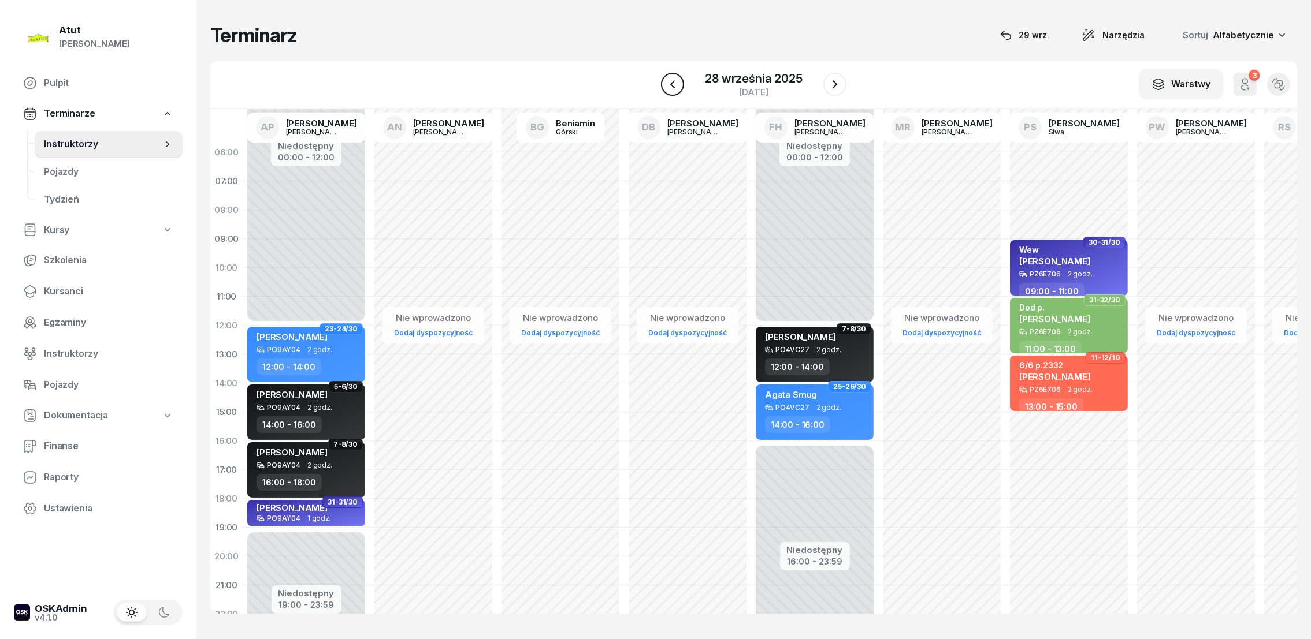
click at [672, 84] on icon "button" at bounding box center [672, 84] width 5 height 8
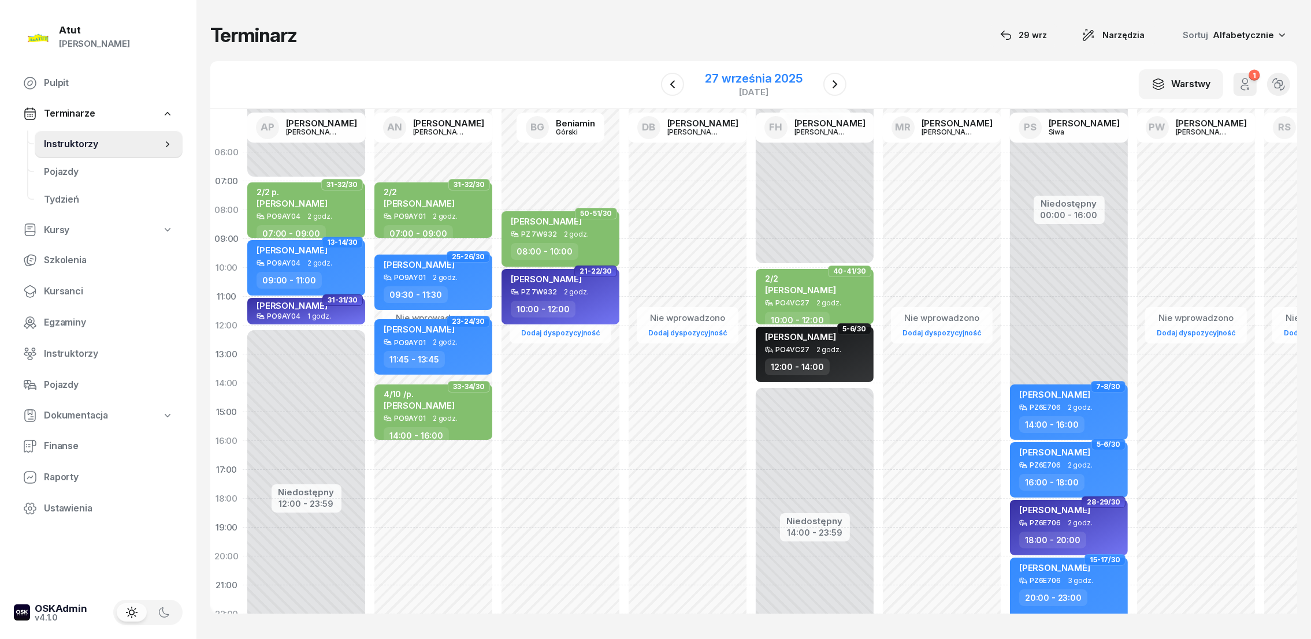
click at [746, 80] on div "27 września 2025" at bounding box center [753, 79] width 97 height 12
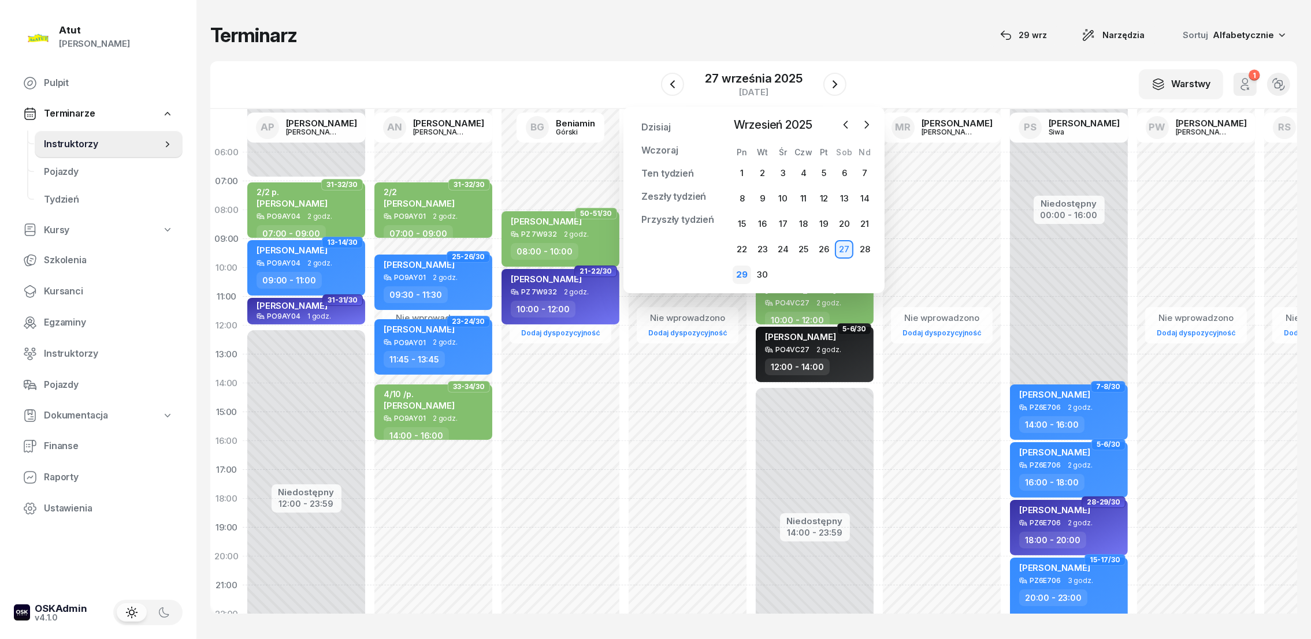
click at [747, 274] on div "29" at bounding box center [741, 275] width 18 height 18
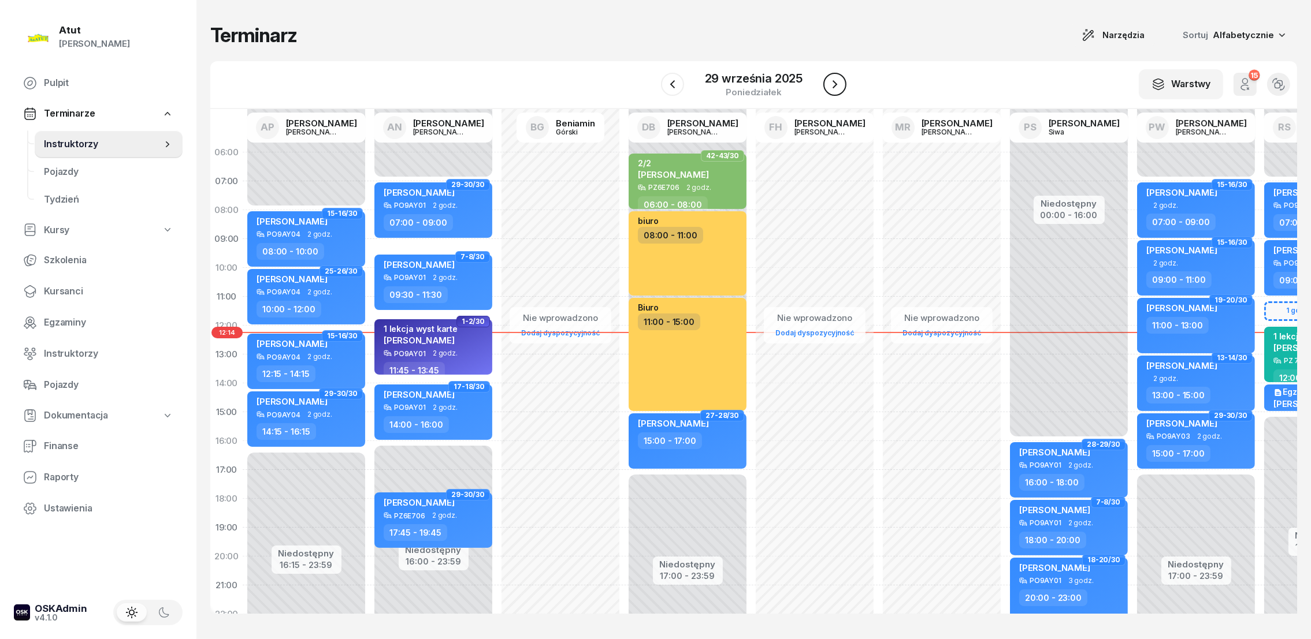
click at [842, 84] on button "button" at bounding box center [834, 84] width 23 height 23
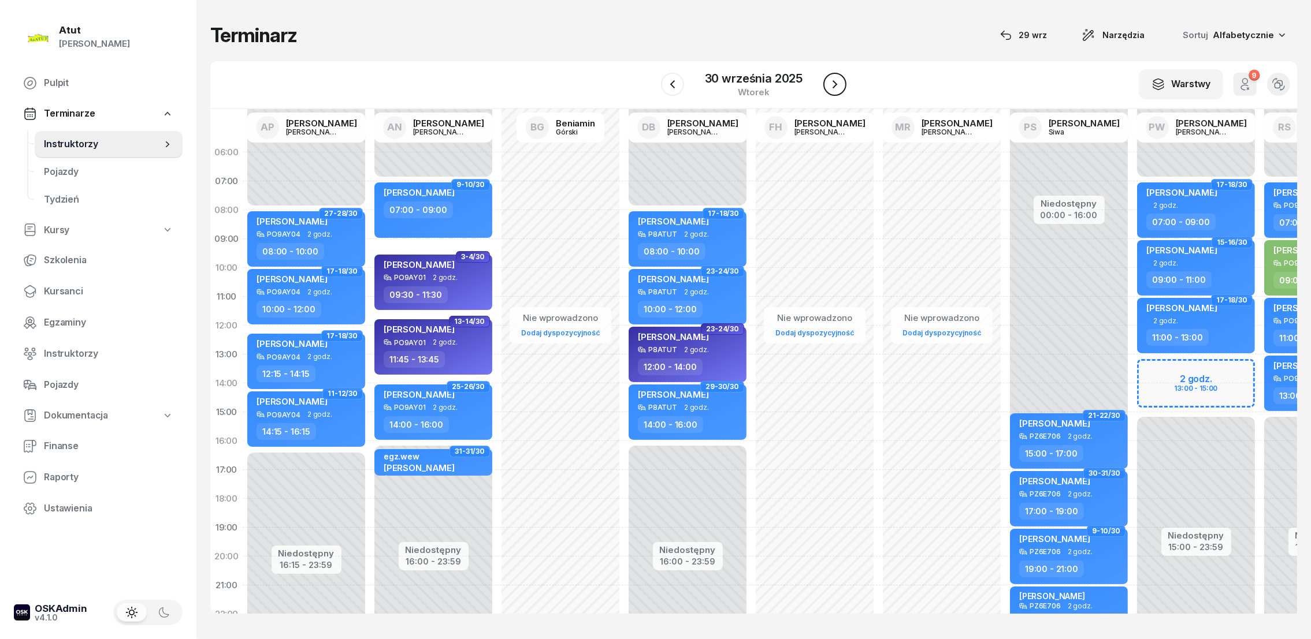
click at [829, 83] on icon "button" at bounding box center [835, 84] width 14 height 14
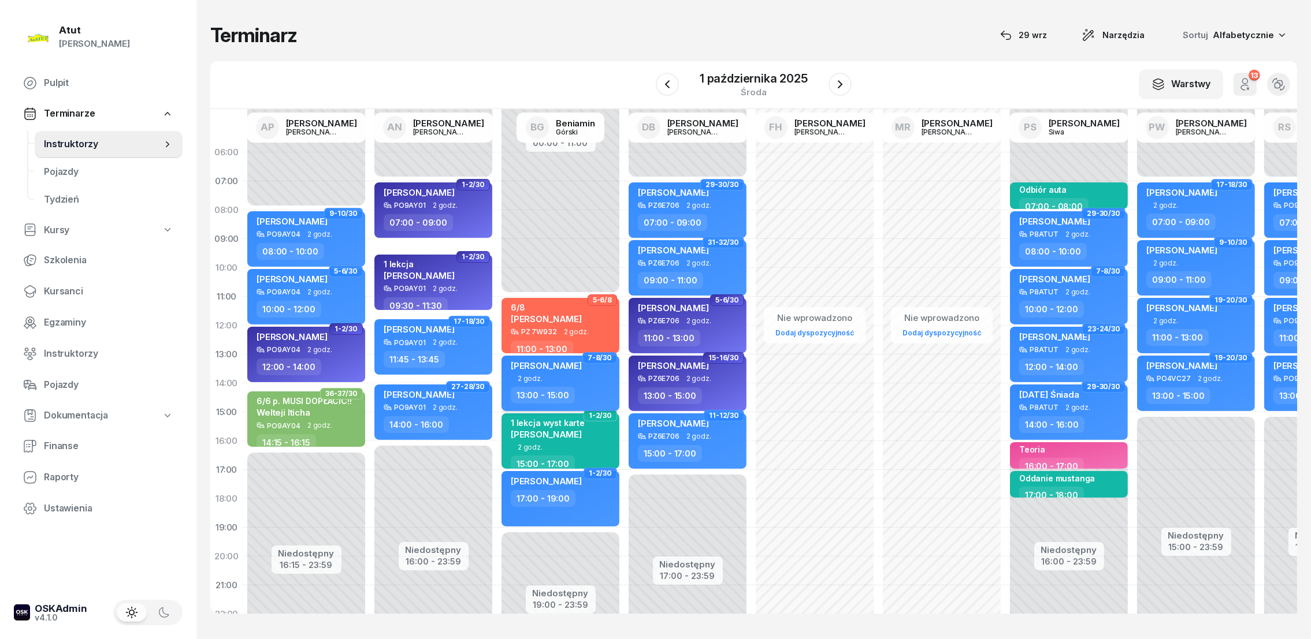
click at [550, 369] on span "[PERSON_NAME]" at bounding box center [546, 365] width 71 height 11
select select "13"
select select "15"
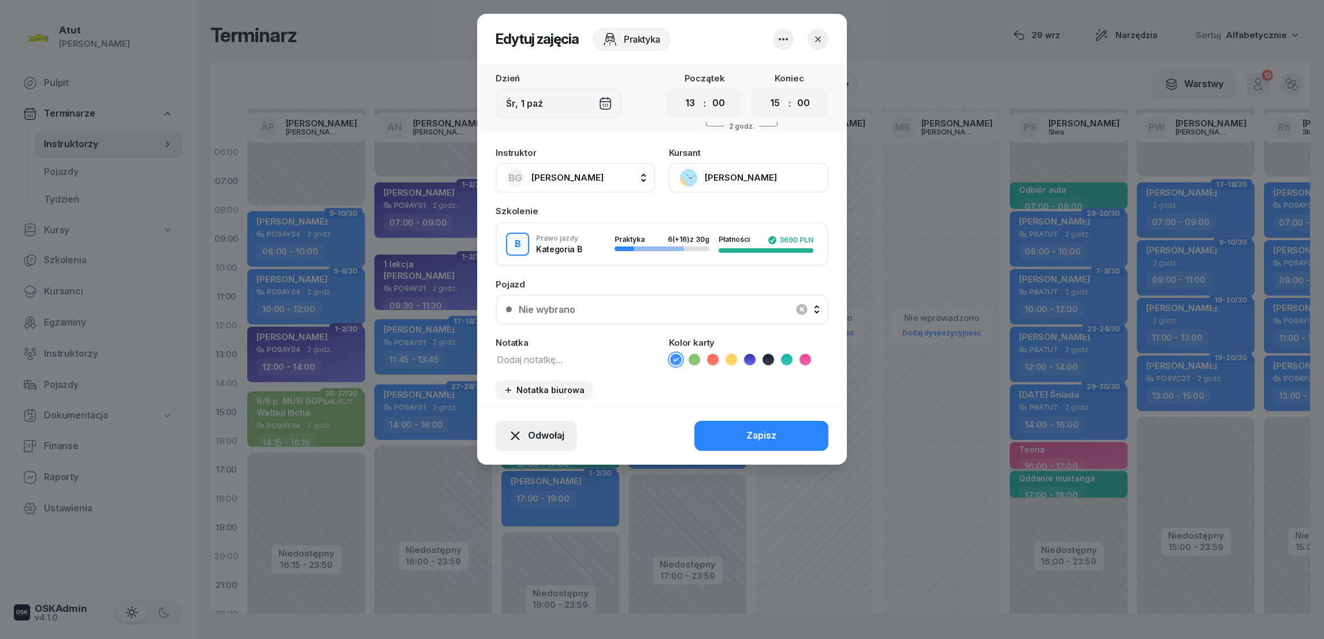
click at [548, 436] on span "Odwołaj" at bounding box center [546, 436] width 36 height 15
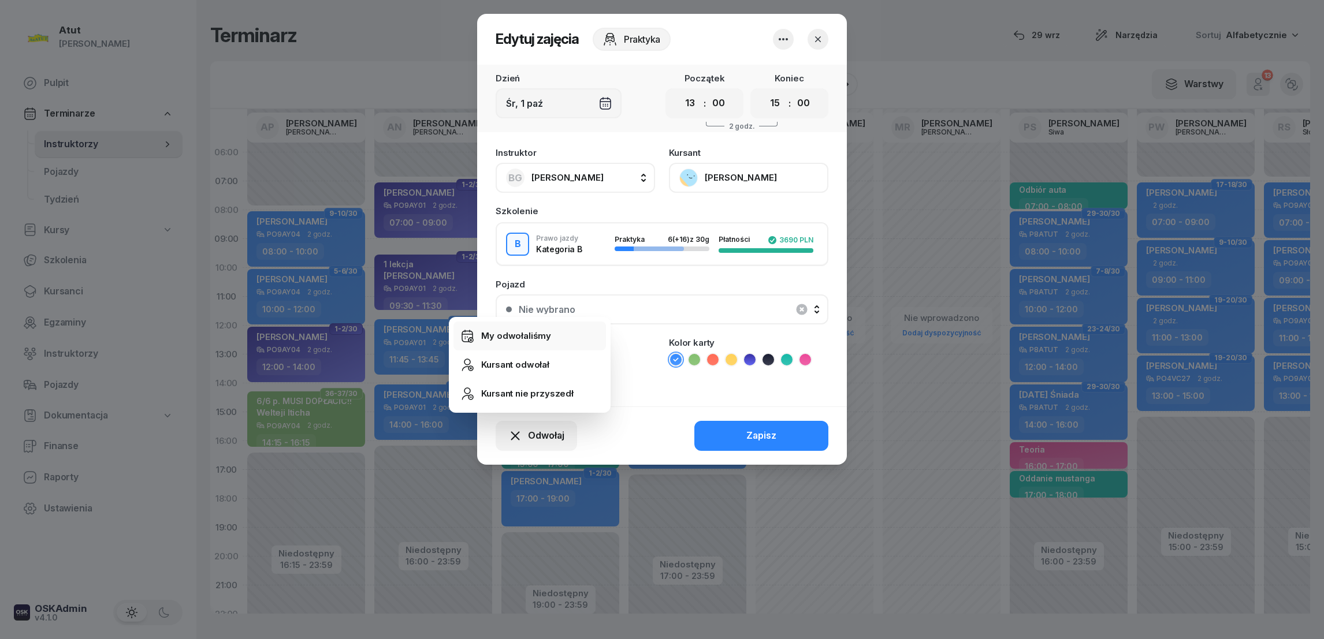
click at [522, 341] on div "My odwołaliśmy" at bounding box center [516, 336] width 70 height 15
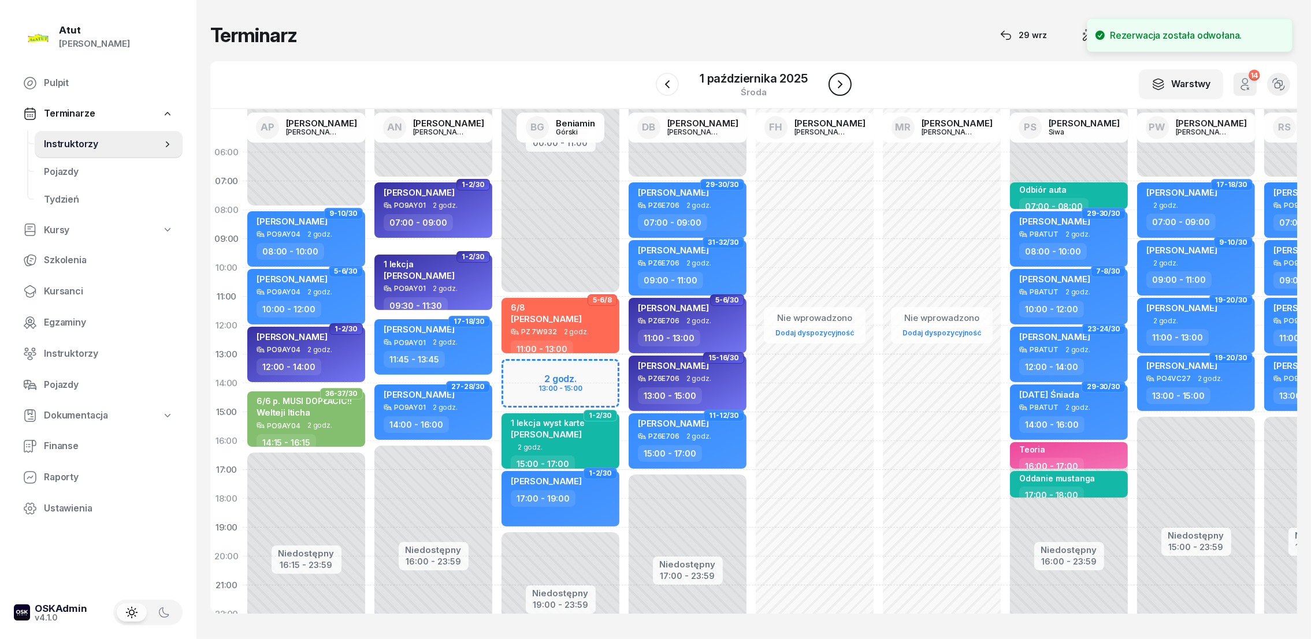
click at [847, 83] on button "button" at bounding box center [839, 84] width 23 height 23
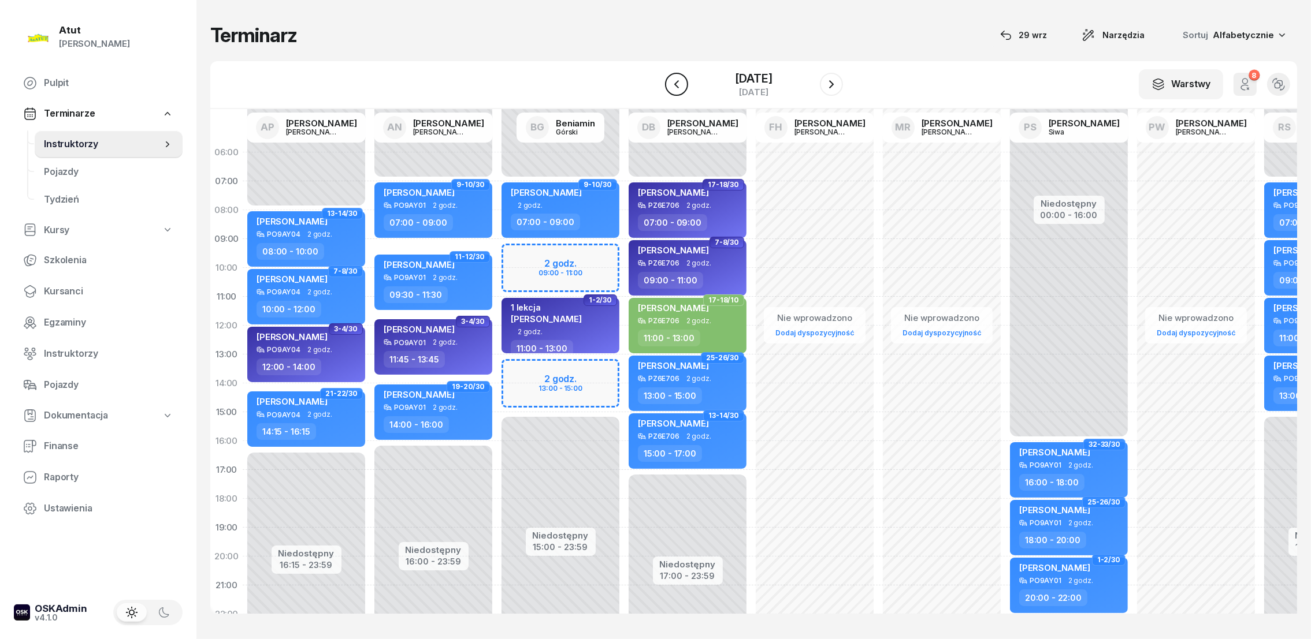
click at [669, 87] on icon "button" at bounding box center [676, 84] width 14 height 14
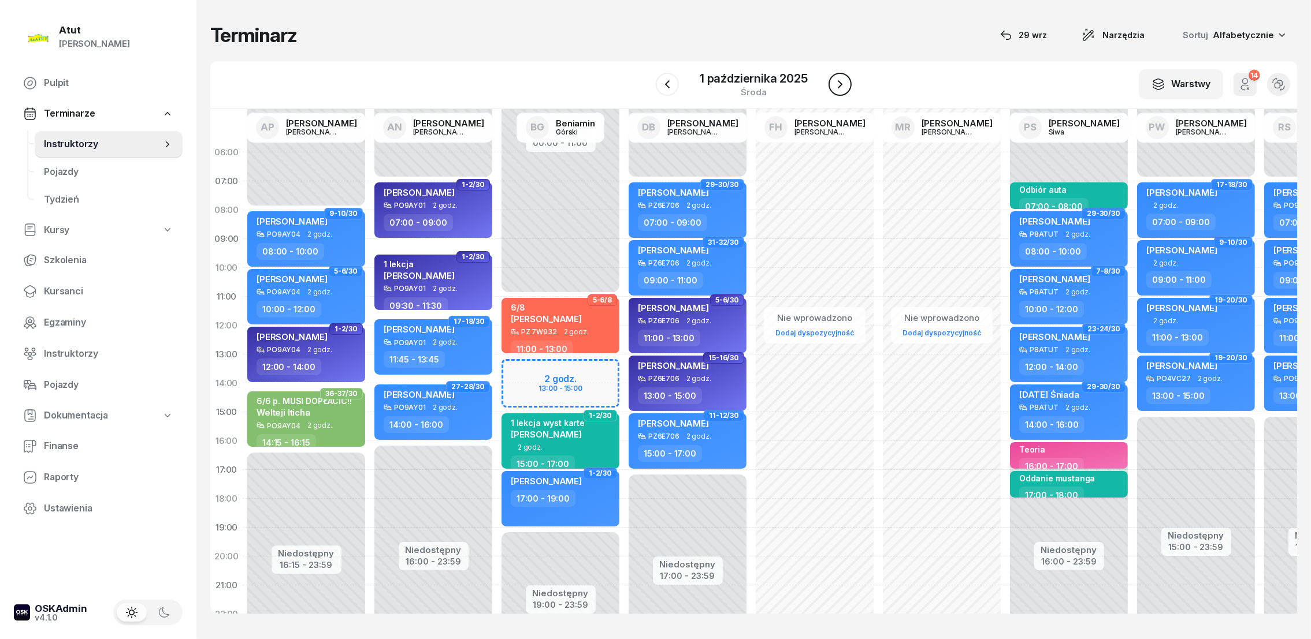
click at [840, 83] on icon "button" at bounding box center [840, 84] width 5 height 8
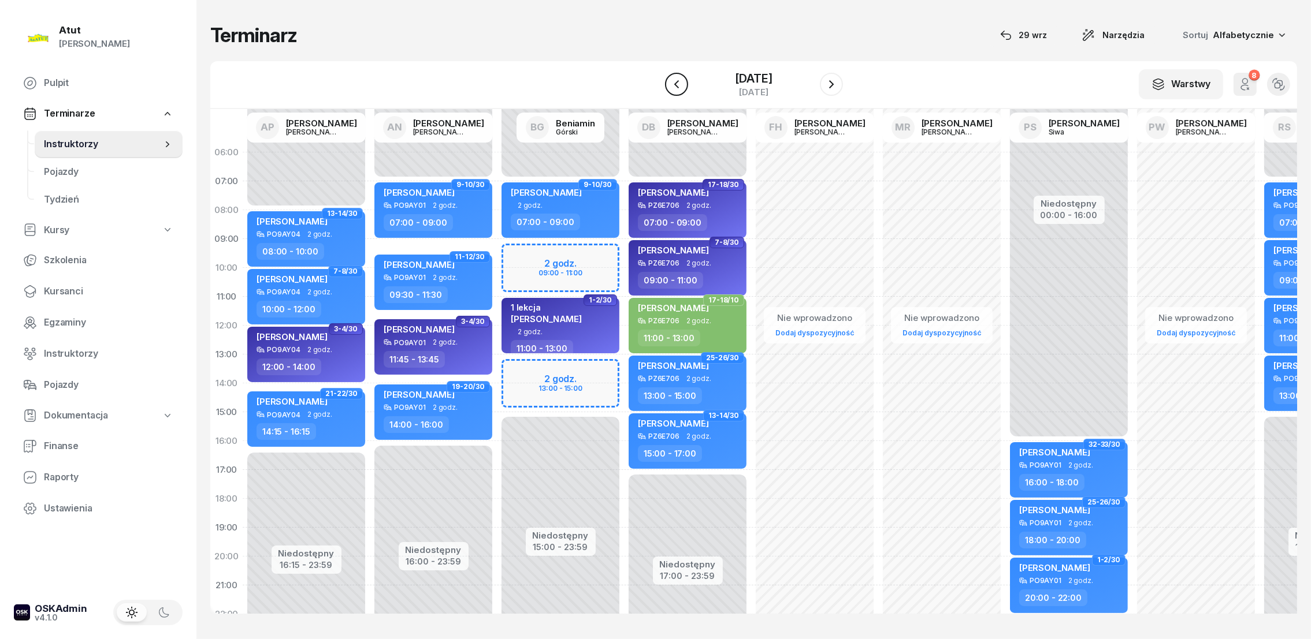
click at [669, 83] on icon "button" at bounding box center [676, 84] width 14 height 14
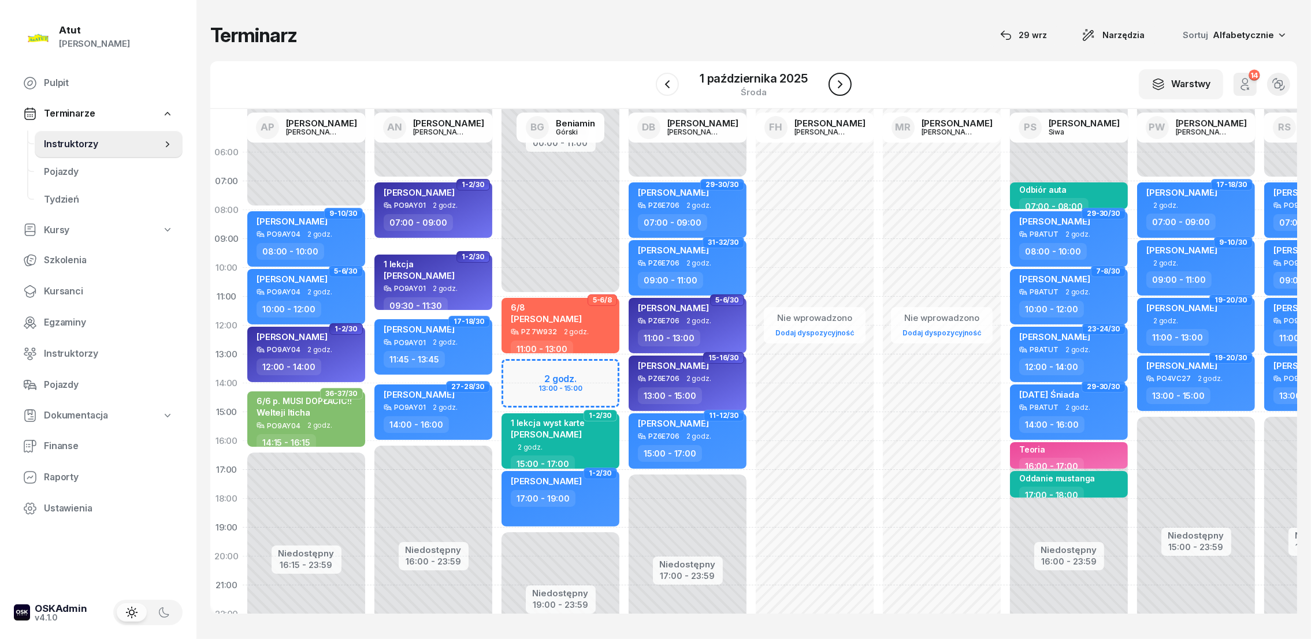
click at [834, 80] on icon "button" at bounding box center [840, 84] width 14 height 14
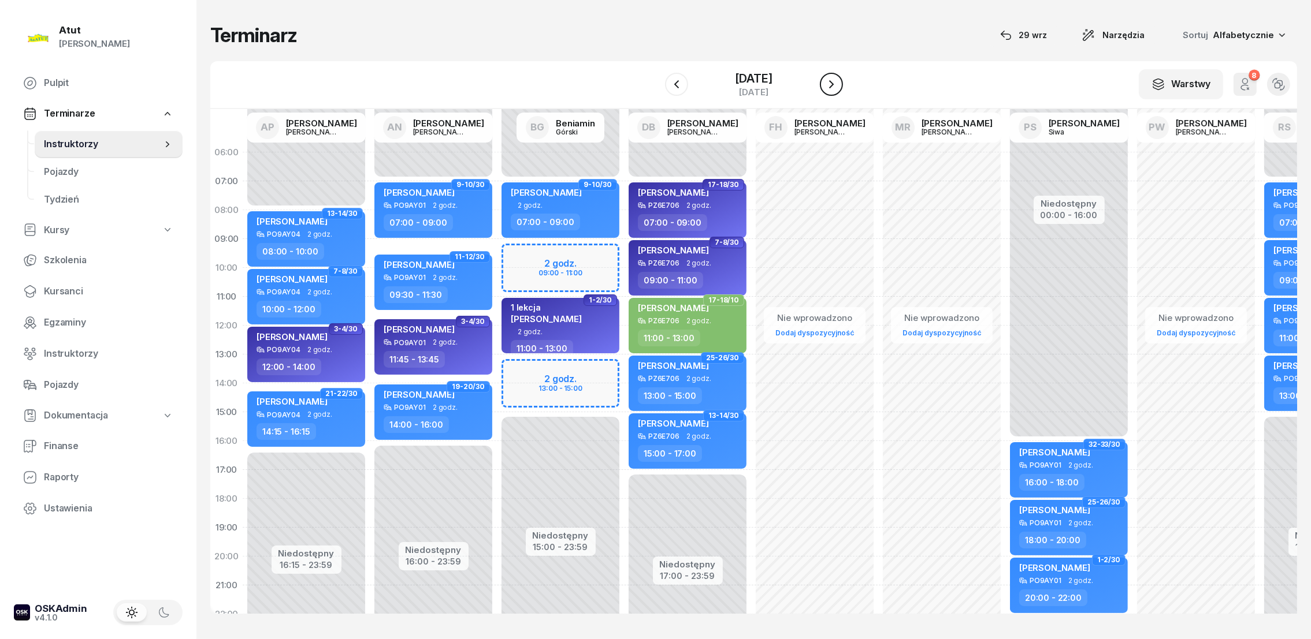
click at [834, 80] on icon "button" at bounding box center [831, 84] width 14 height 14
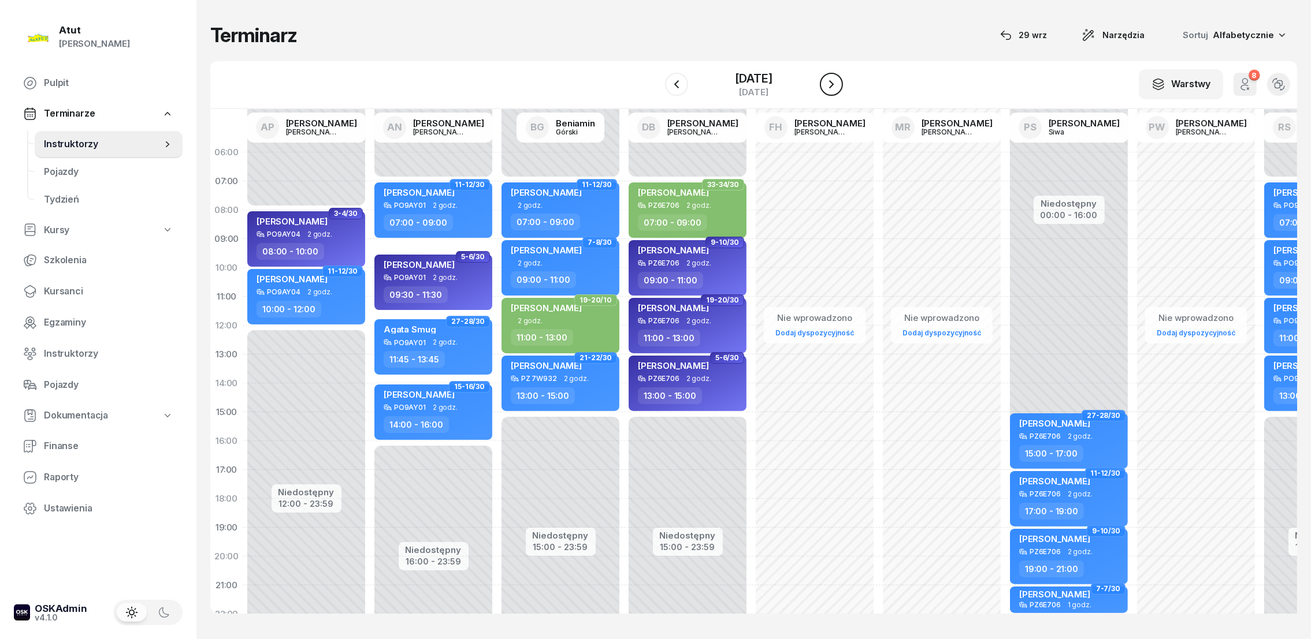
click at [834, 80] on icon "button" at bounding box center [831, 84] width 14 height 14
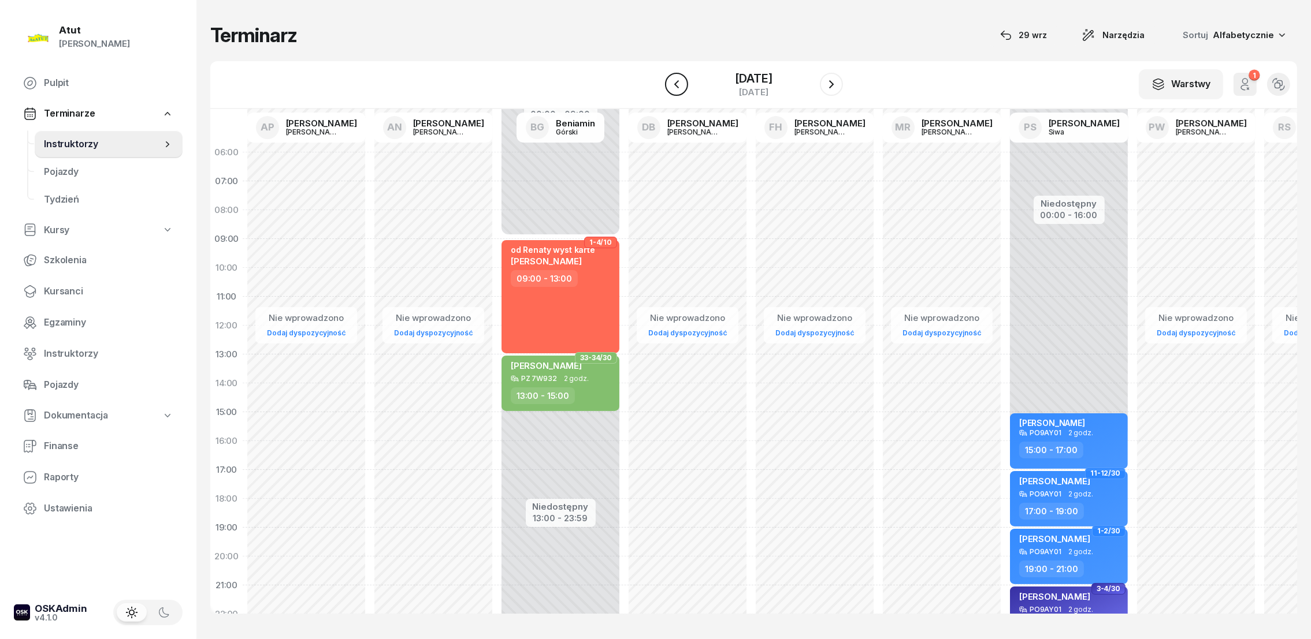
click at [665, 87] on button "button" at bounding box center [676, 84] width 23 height 23
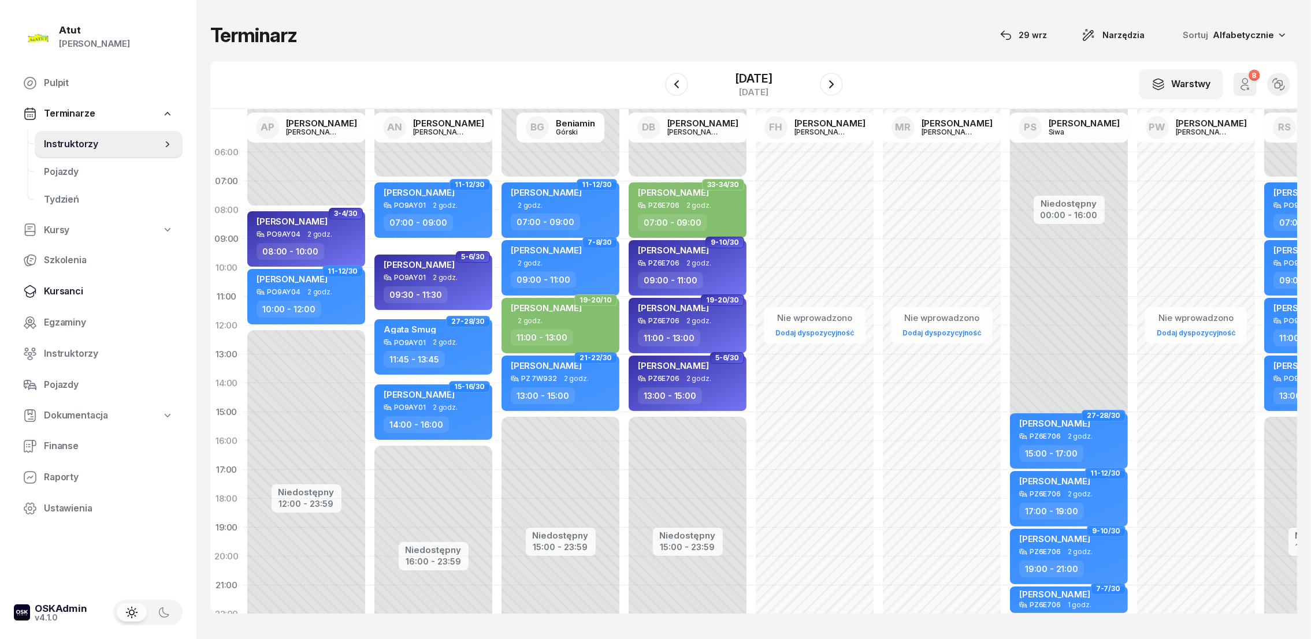
click at [70, 292] on span "Kursanci" at bounding box center [108, 291] width 129 height 15
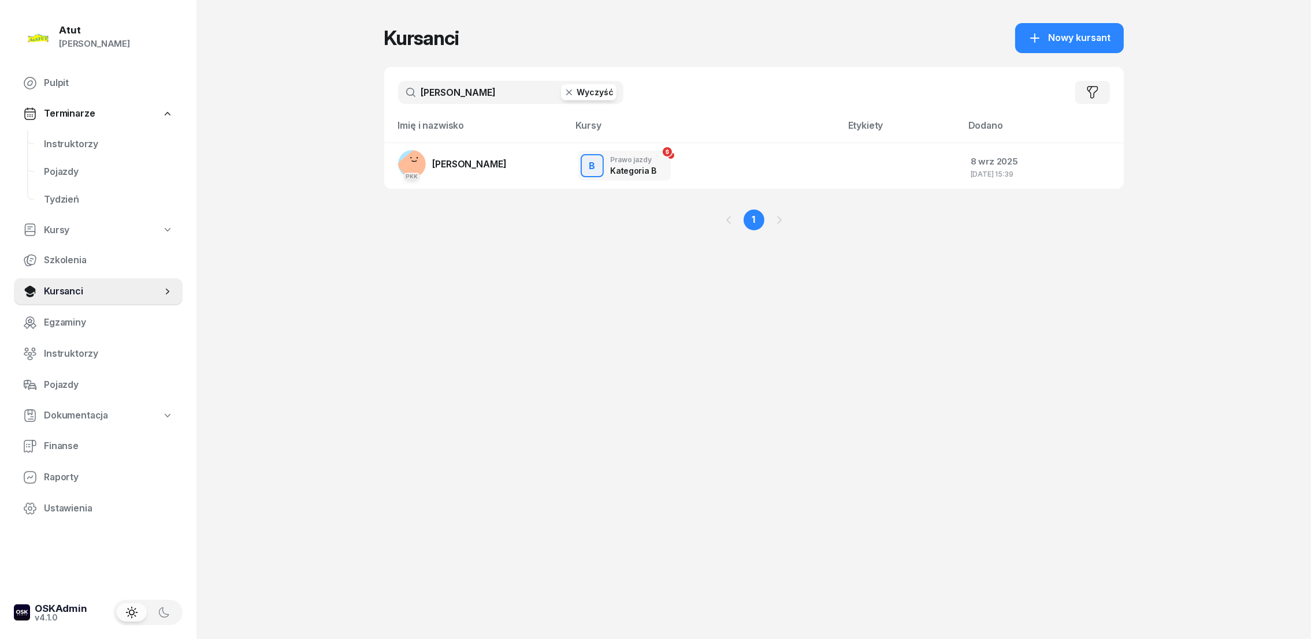
drag, startPoint x: 599, startPoint y: 100, endPoint x: 553, endPoint y: 99, distance: 46.2
click at [600, 99] on button "Wyczyść" at bounding box center [588, 92] width 55 height 16
click at [481, 99] on input "text" at bounding box center [510, 92] width 225 height 23
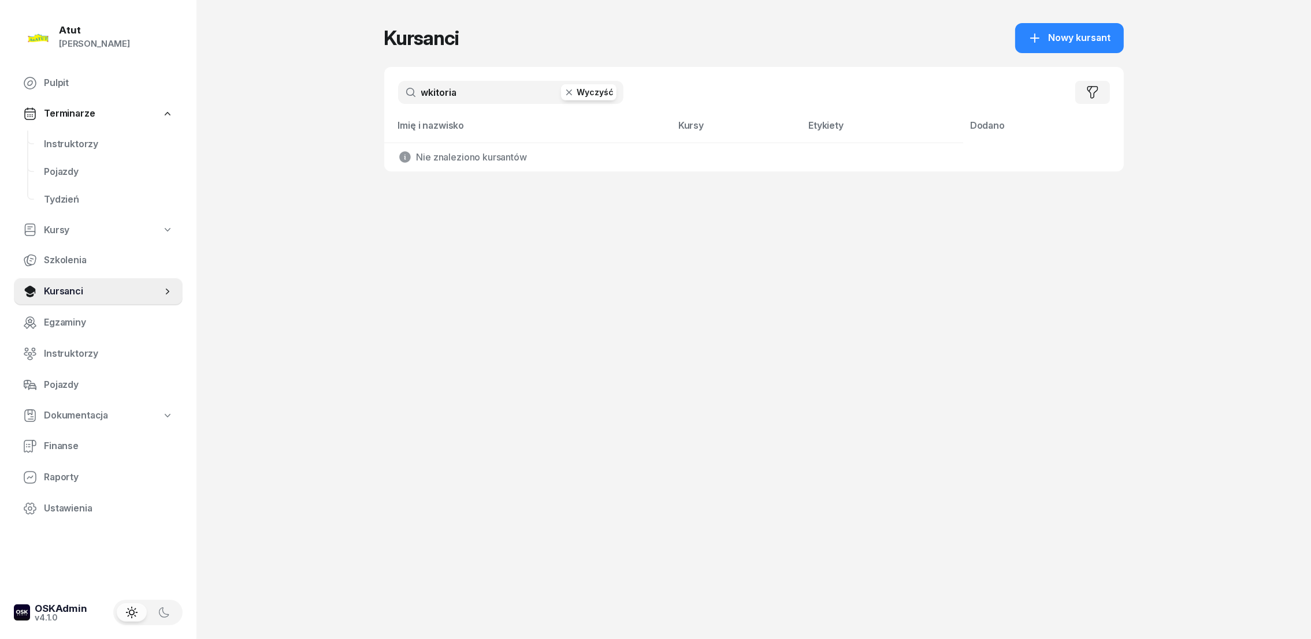
type input "wkitoria"
click at [68, 145] on span "Instruktorzy" at bounding box center [108, 144] width 129 height 15
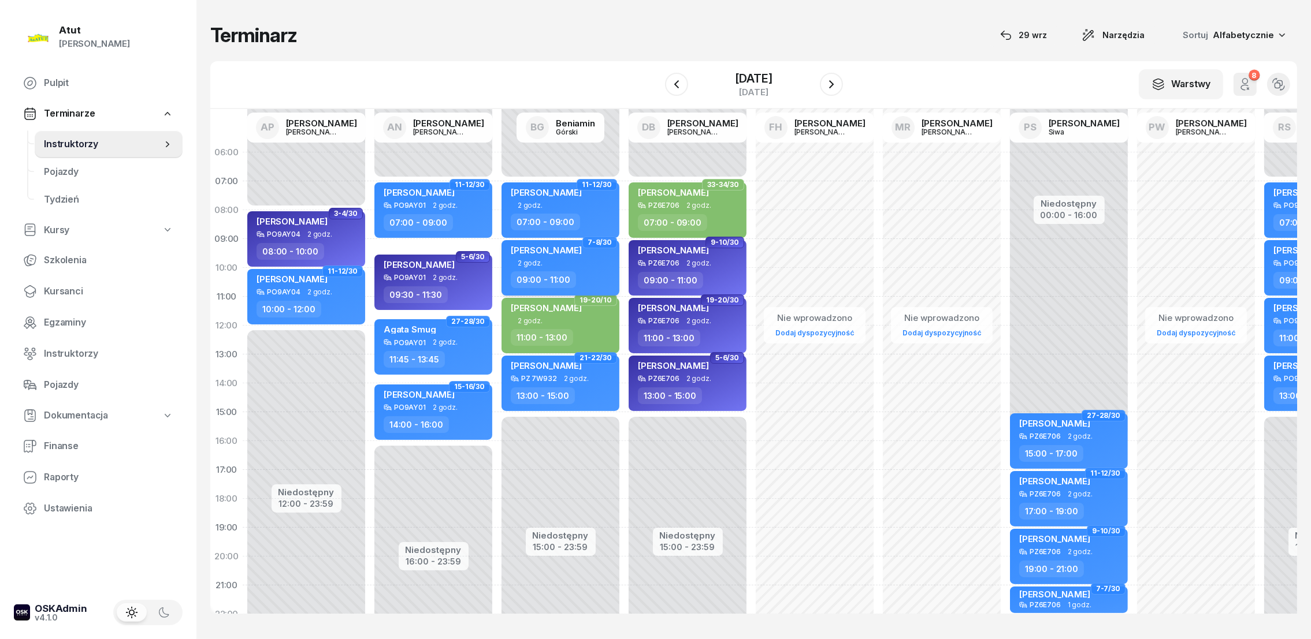
click at [553, 254] on div "[PERSON_NAME]" at bounding box center [546, 252] width 71 height 14
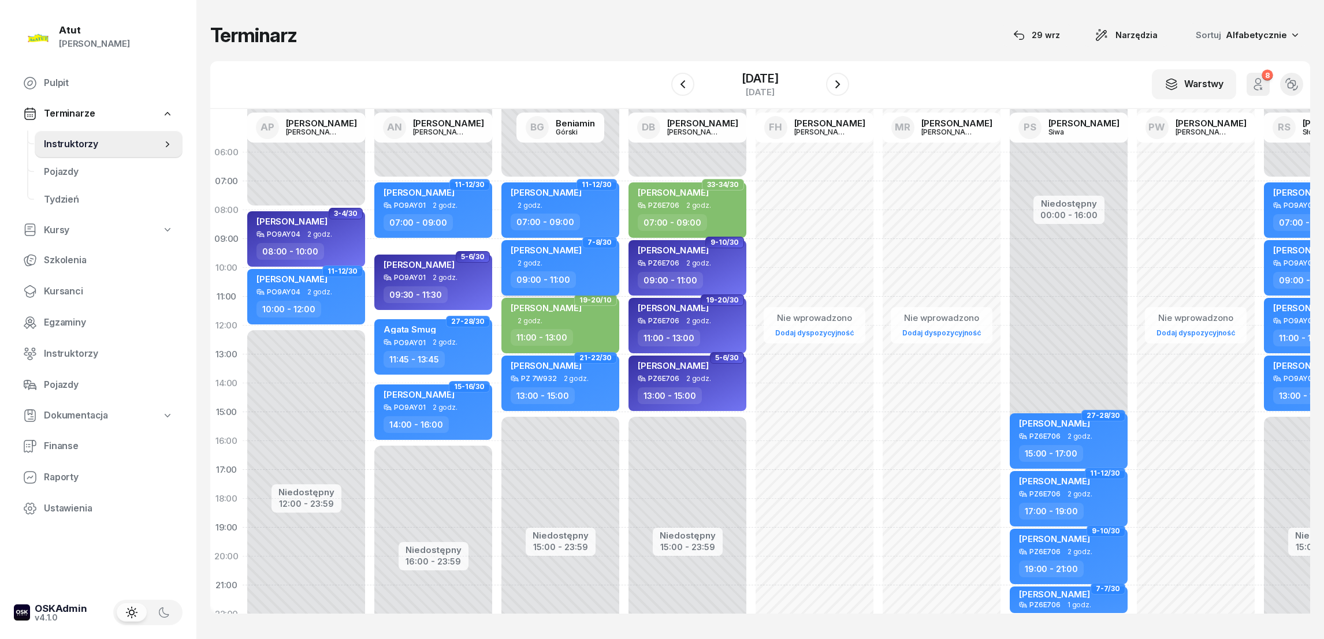
select select "09"
select select "11"
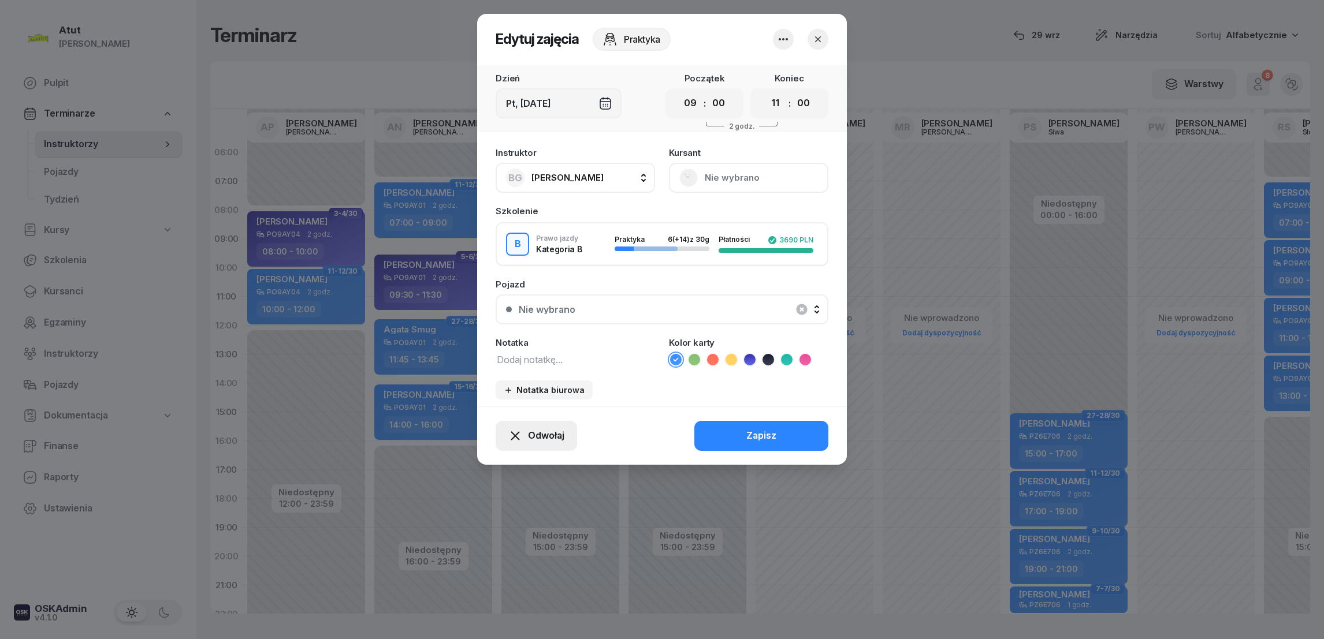
click at [557, 439] on span "Odwołaj" at bounding box center [546, 436] width 36 height 15
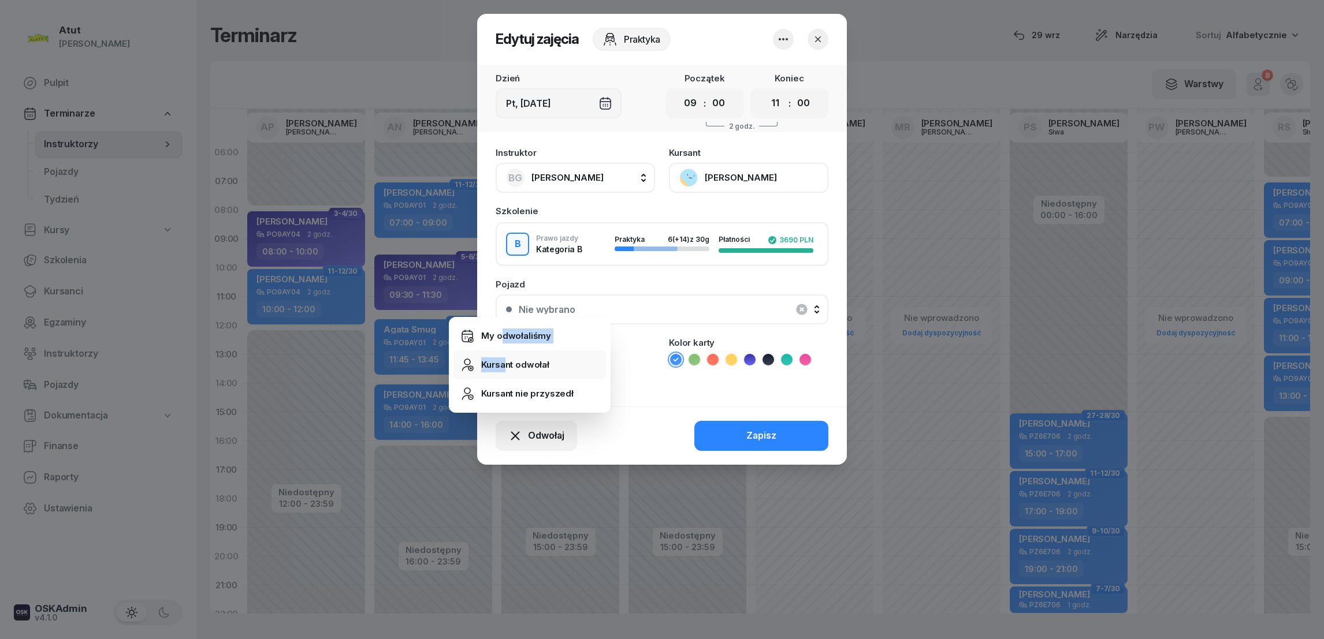
drag, startPoint x: 504, startPoint y: 335, endPoint x: 505, endPoint y: 368, distance: 32.9
click at [505, 368] on ul "My odwołaliśmy Kursant odwołał Kursant nie przyszedł" at bounding box center [529, 365] width 152 height 86
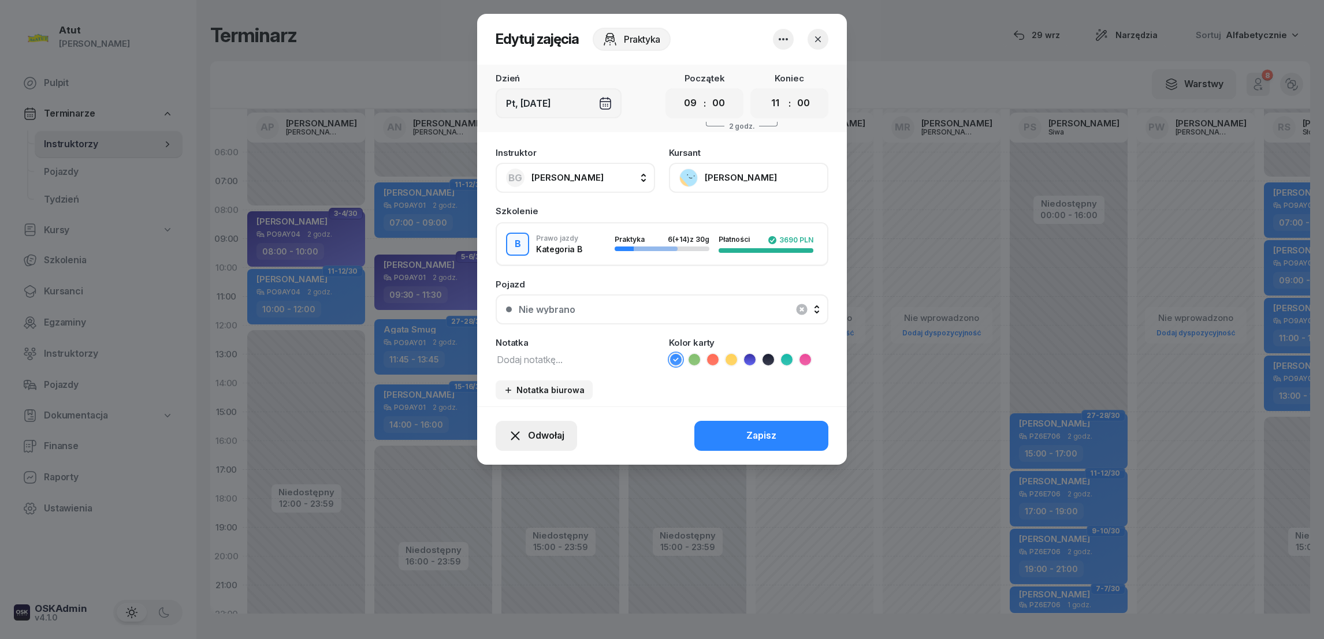
drag, startPoint x: 505, startPoint y: 368, endPoint x: 538, endPoint y: 440, distance: 79.6
click at [538, 440] on span "Odwołaj" at bounding box center [546, 436] width 36 height 15
click at [523, 354] on link "Kursant odwołał" at bounding box center [529, 365] width 152 height 29
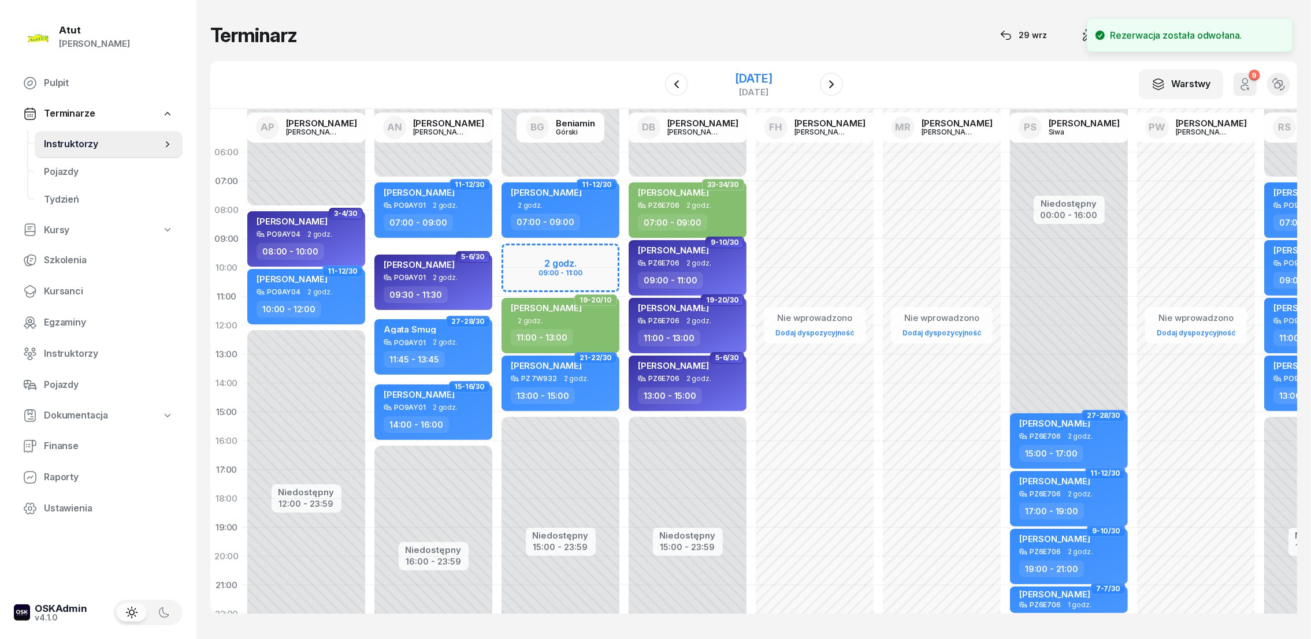
click at [767, 83] on div "[DATE]" at bounding box center [753, 79] width 37 height 12
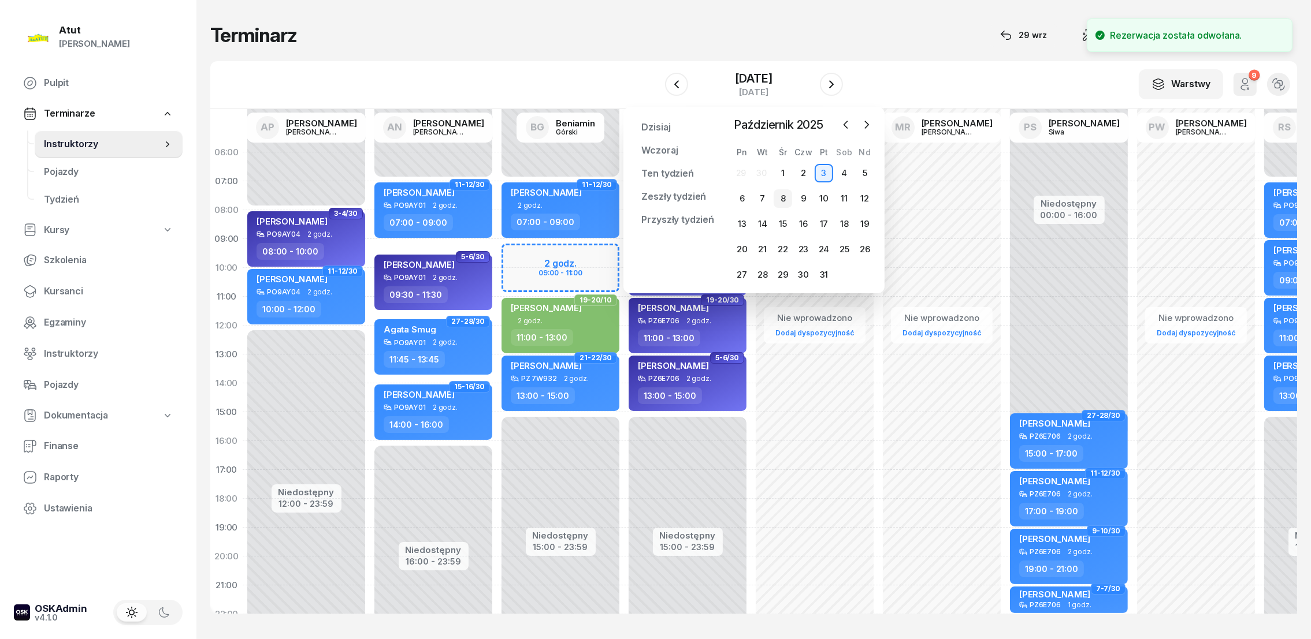
click at [784, 198] on div "8" at bounding box center [782, 198] width 18 height 18
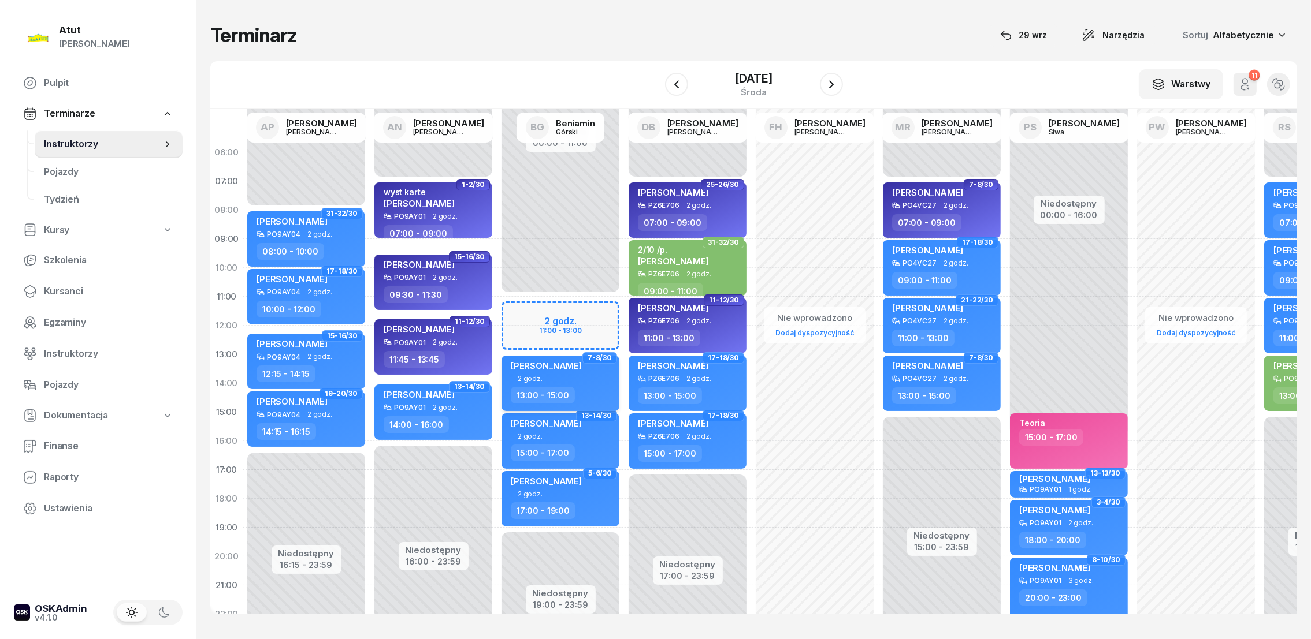
click at [540, 369] on span "[PERSON_NAME]" at bounding box center [546, 365] width 71 height 11
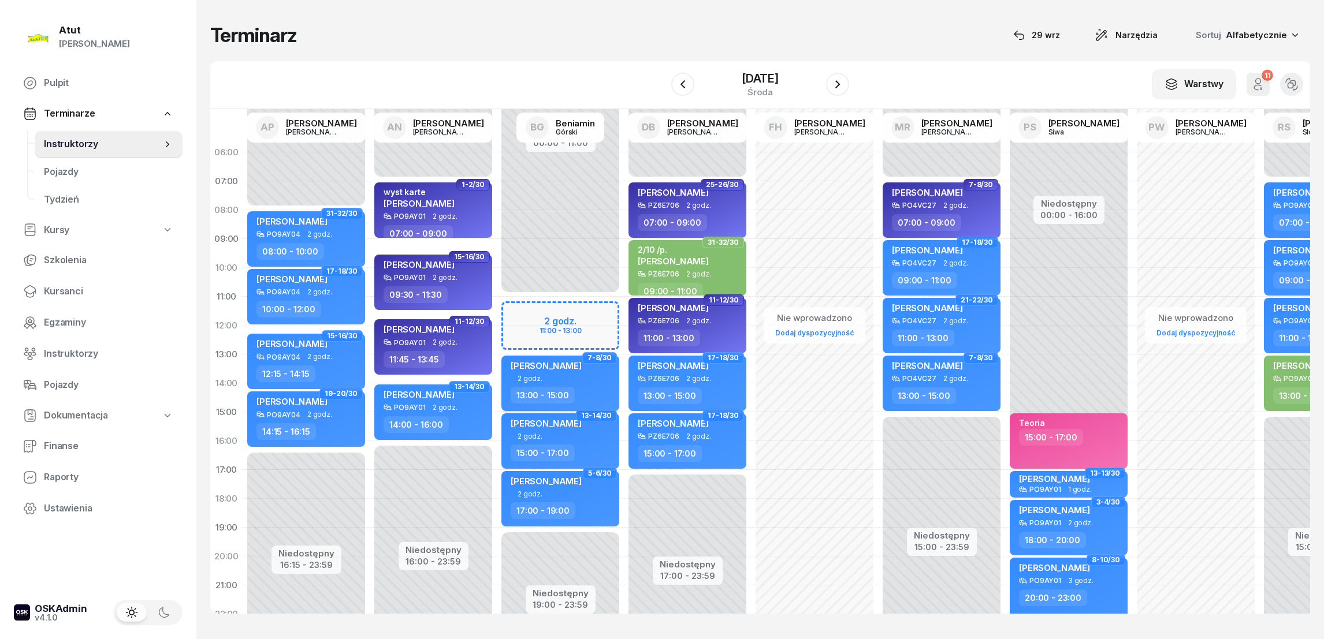
select select "13"
select select "15"
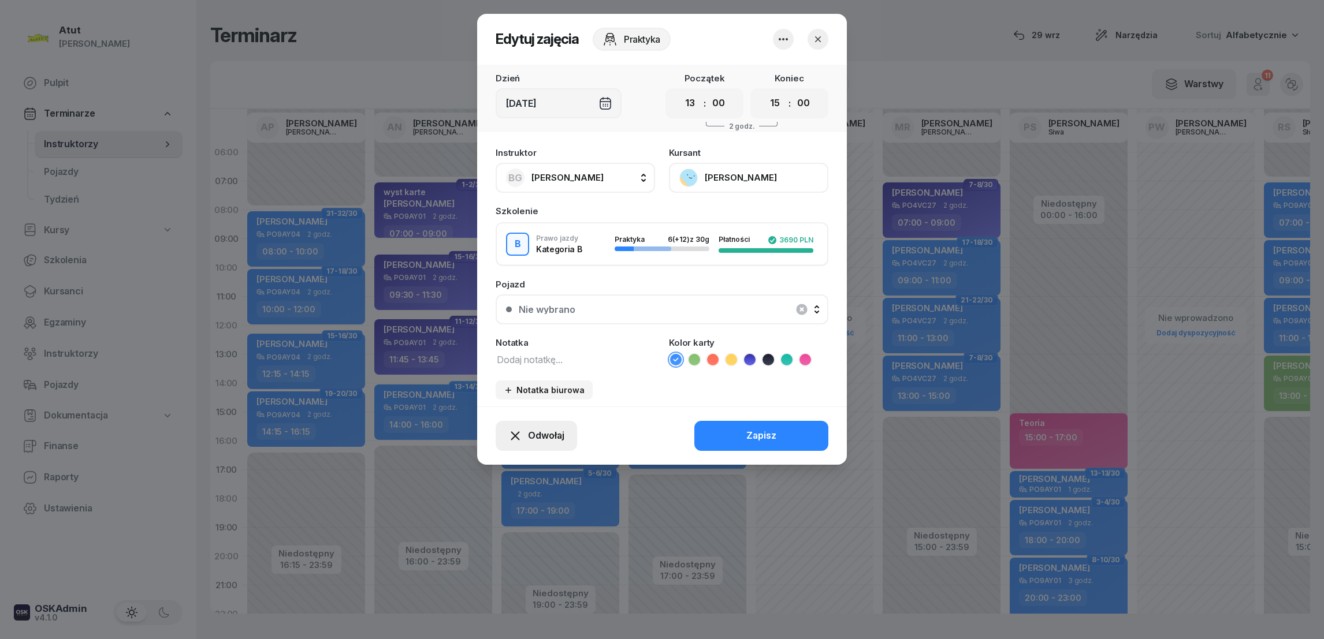
click at [550, 434] on span "Odwołaj" at bounding box center [546, 436] width 36 height 15
click at [514, 365] on div "Kursant odwołał" at bounding box center [515, 365] width 68 height 15
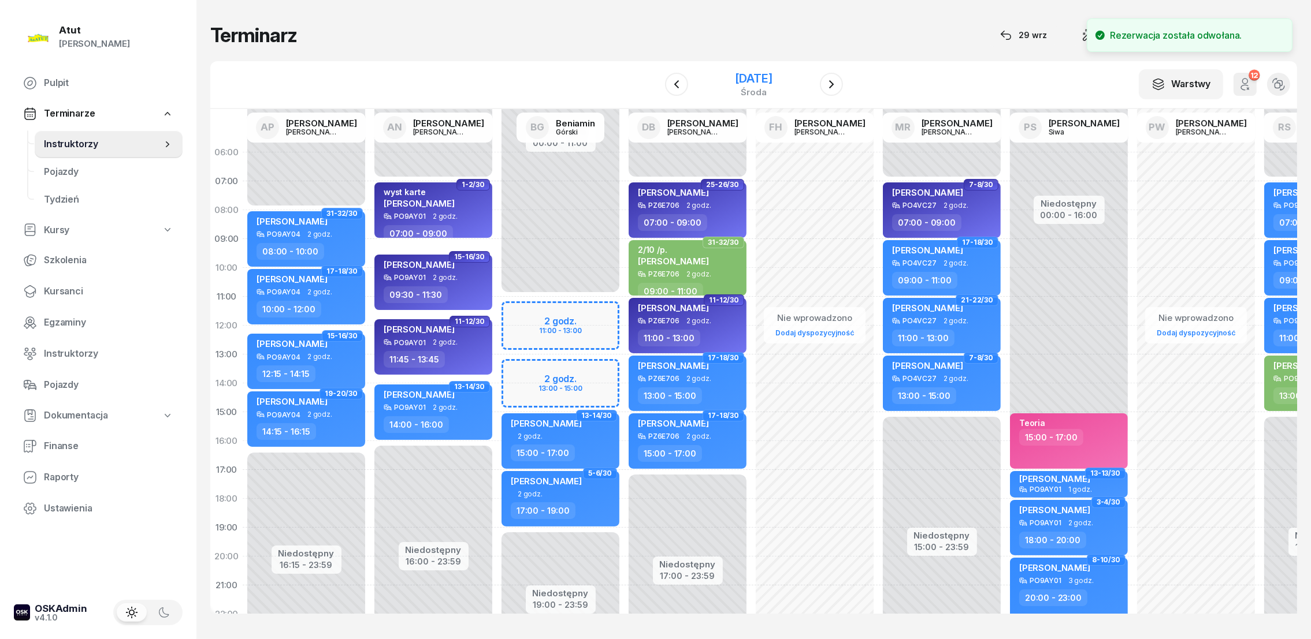
click at [735, 75] on div "[DATE]" at bounding box center [753, 79] width 37 height 12
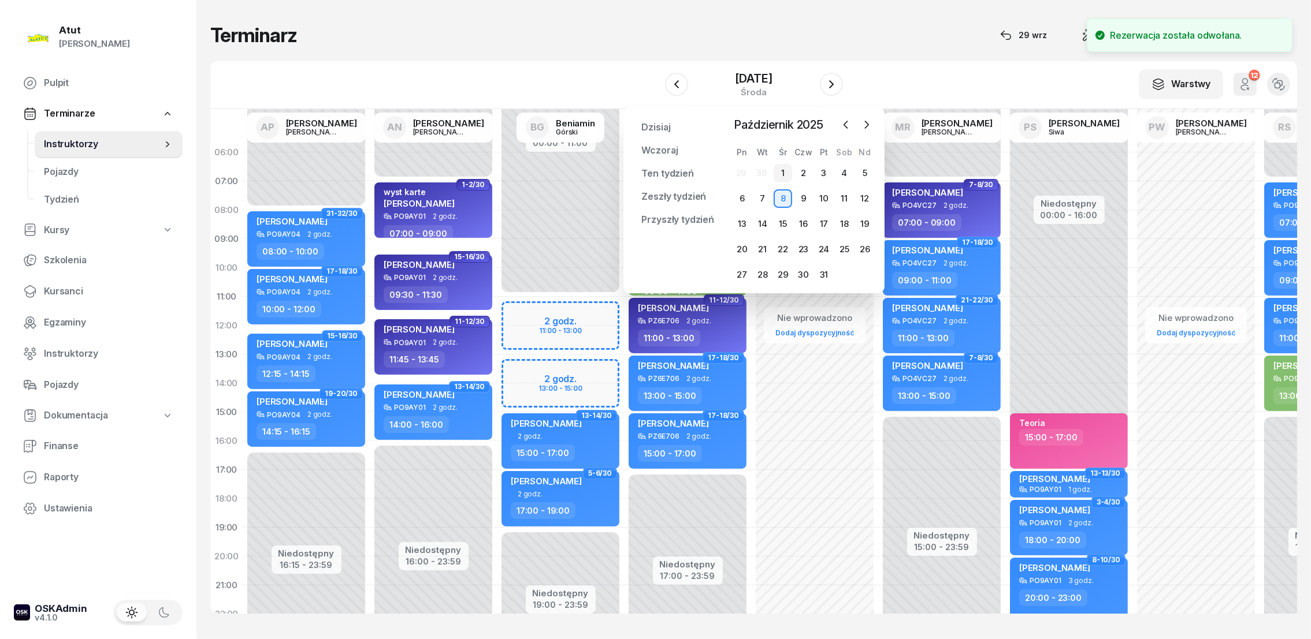
click at [786, 172] on div "1" at bounding box center [782, 173] width 18 height 18
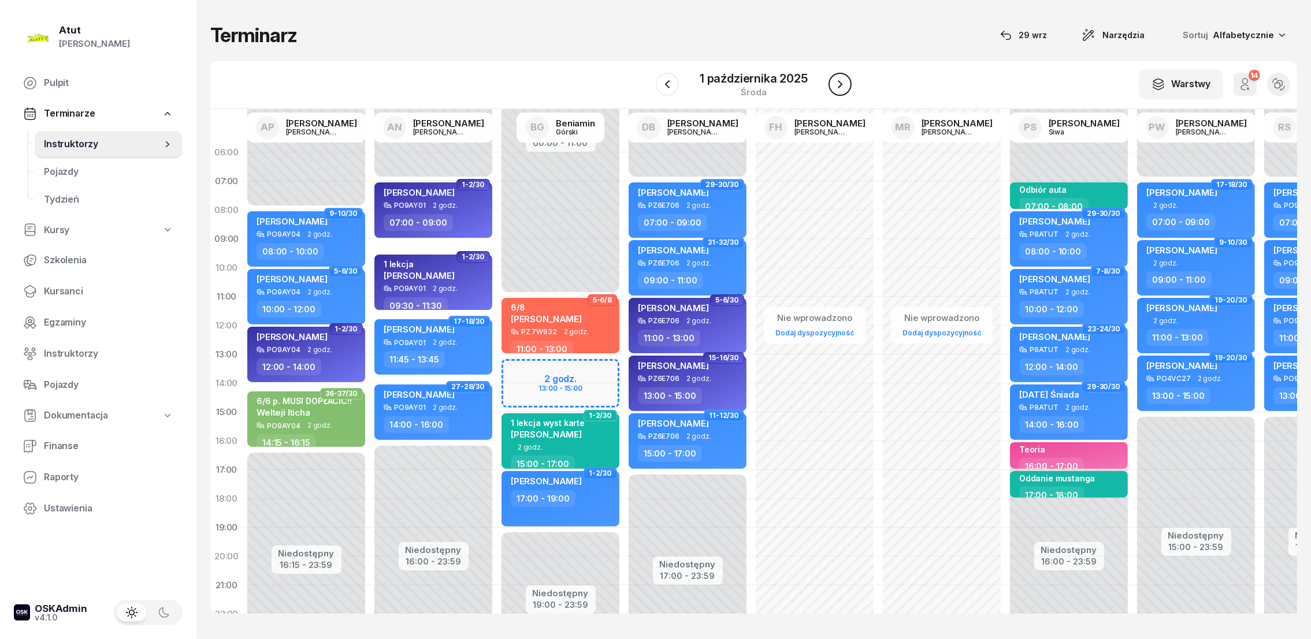
click at [844, 86] on icon "button" at bounding box center [840, 84] width 14 height 14
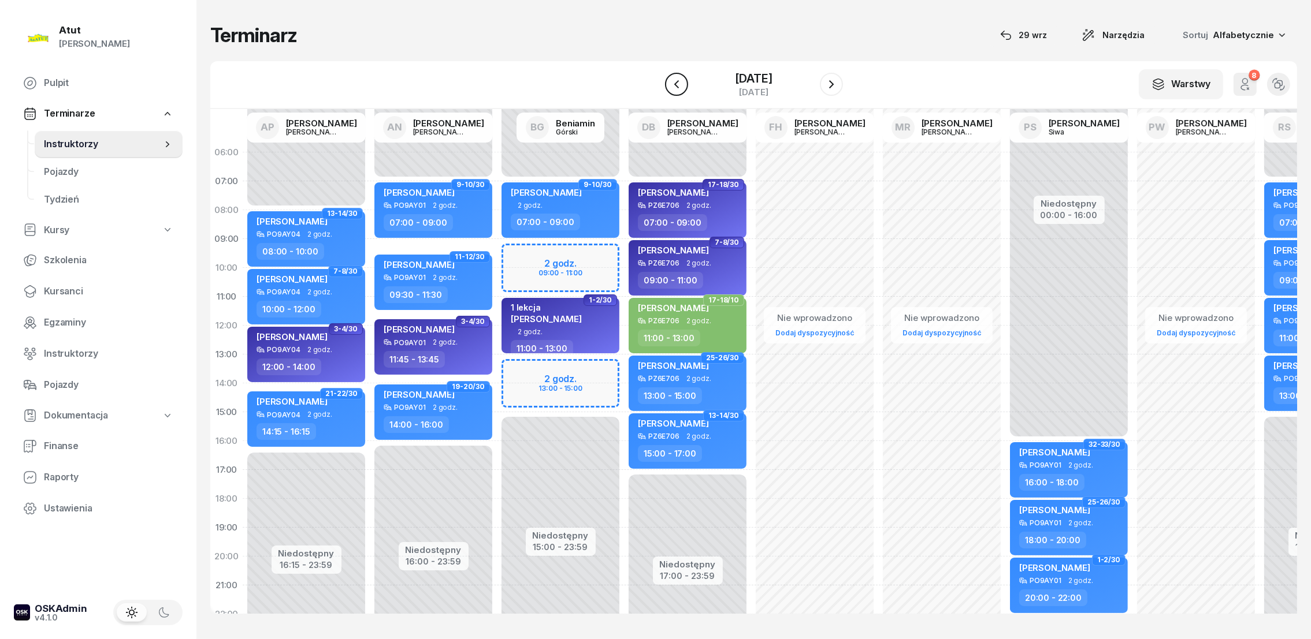
click at [675, 84] on button "button" at bounding box center [676, 84] width 23 height 23
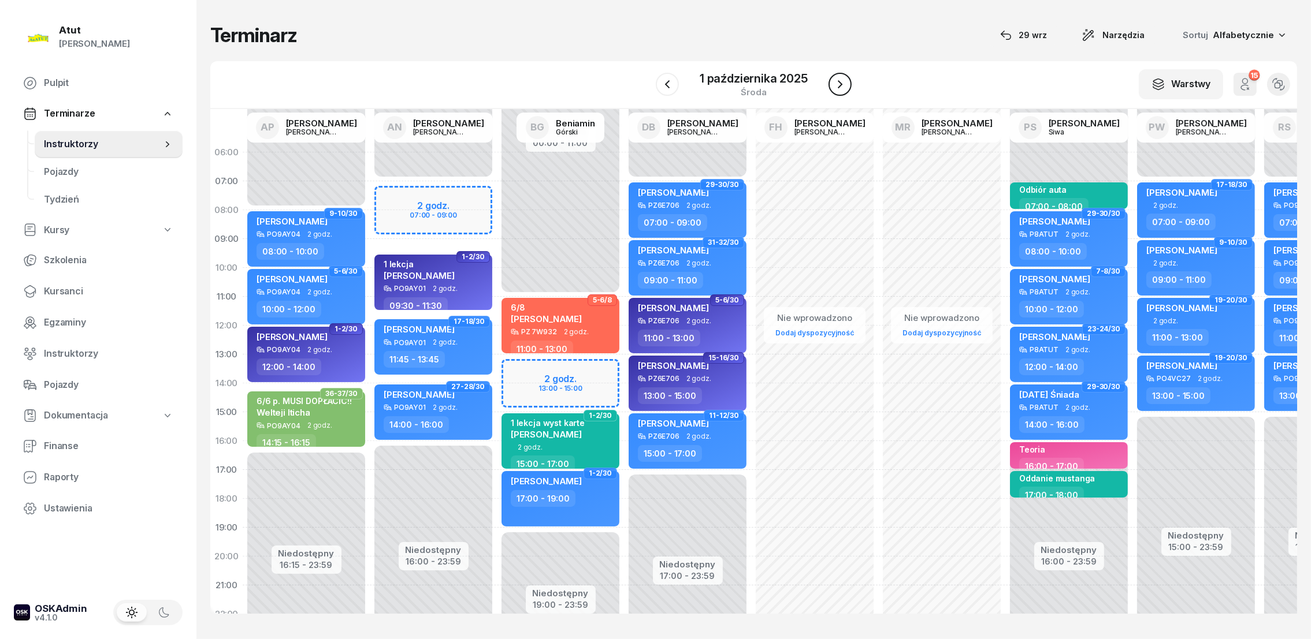
click at [839, 86] on icon "button" at bounding box center [840, 84] width 5 height 8
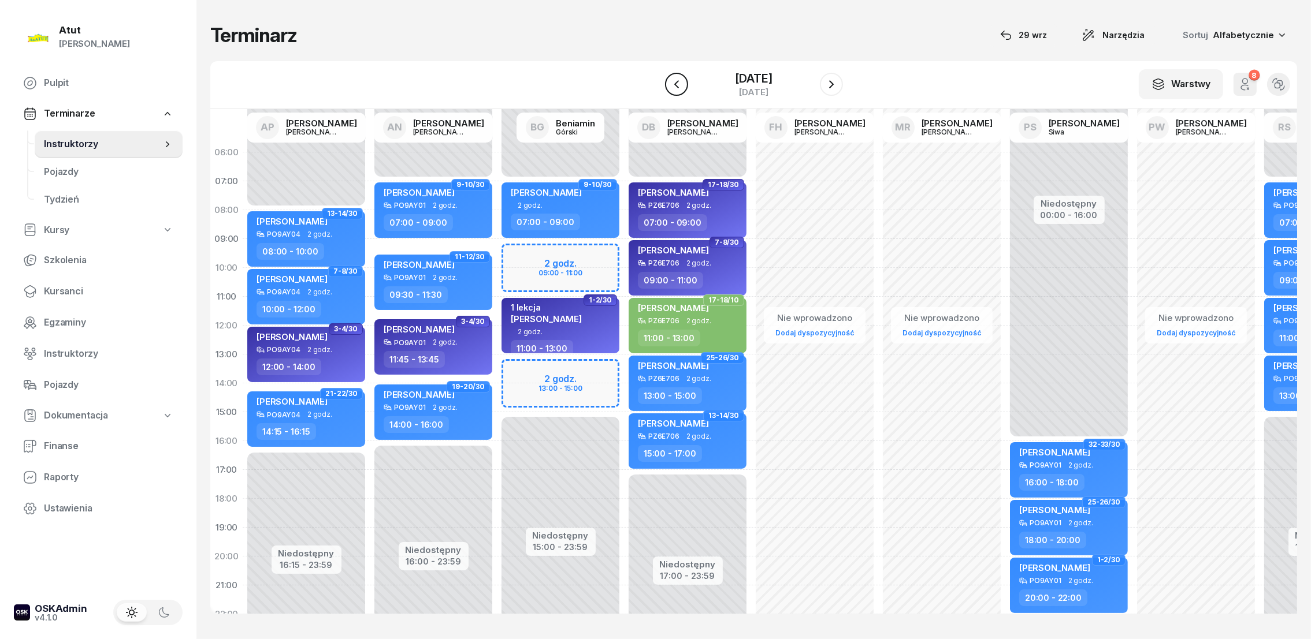
click at [669, 85] on icon "button" at bounding box center [676, 84] width 14 height 14
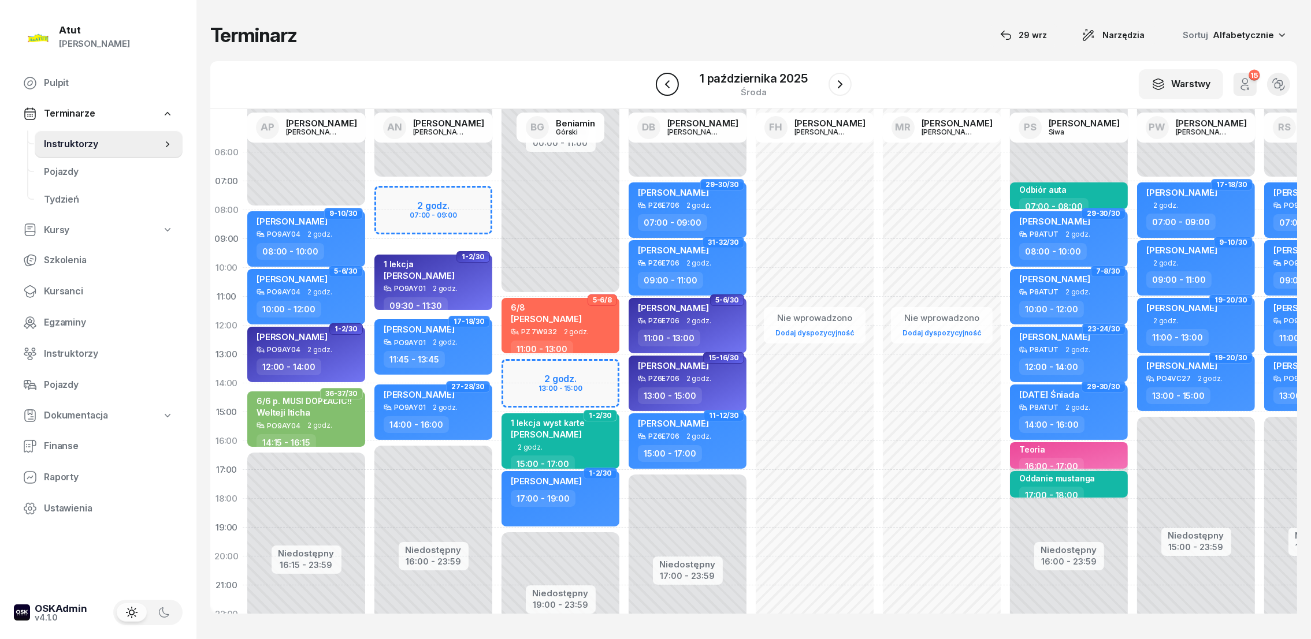
click at [668, 85] on icon "button" at bounding box center [667, 84] width 14 height 14
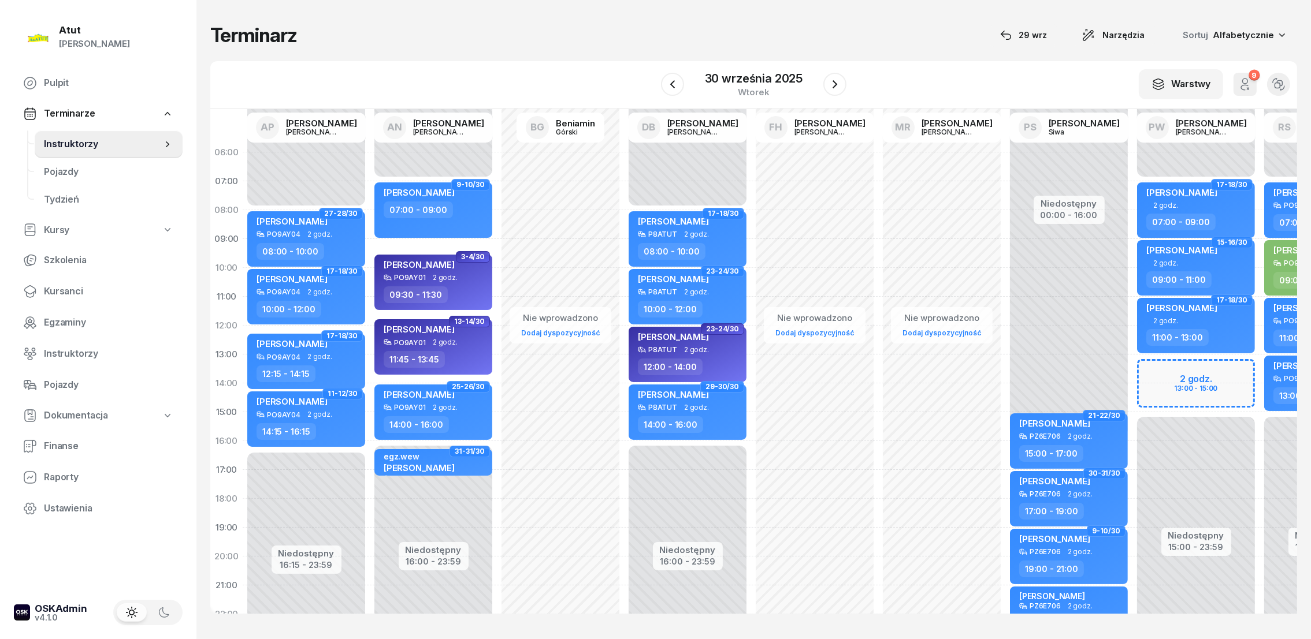
scroll to position [0, 94]
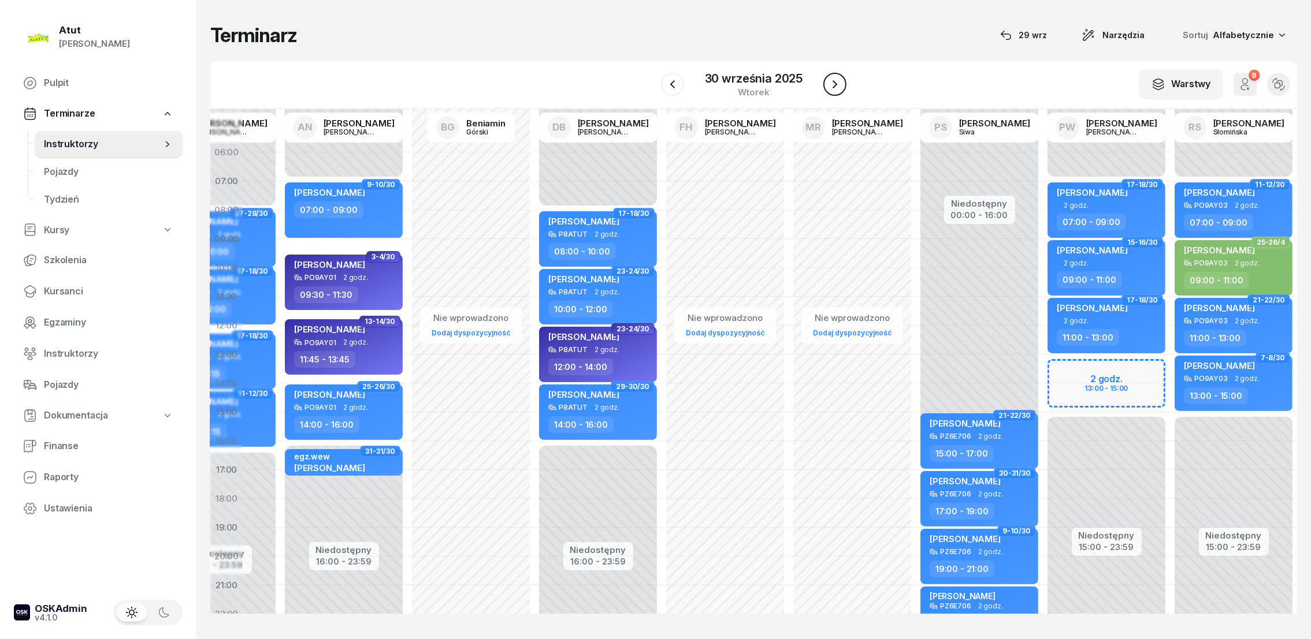
click at [831, 80] on icon "button" at bounding box center [835, 84] width 14 height 14
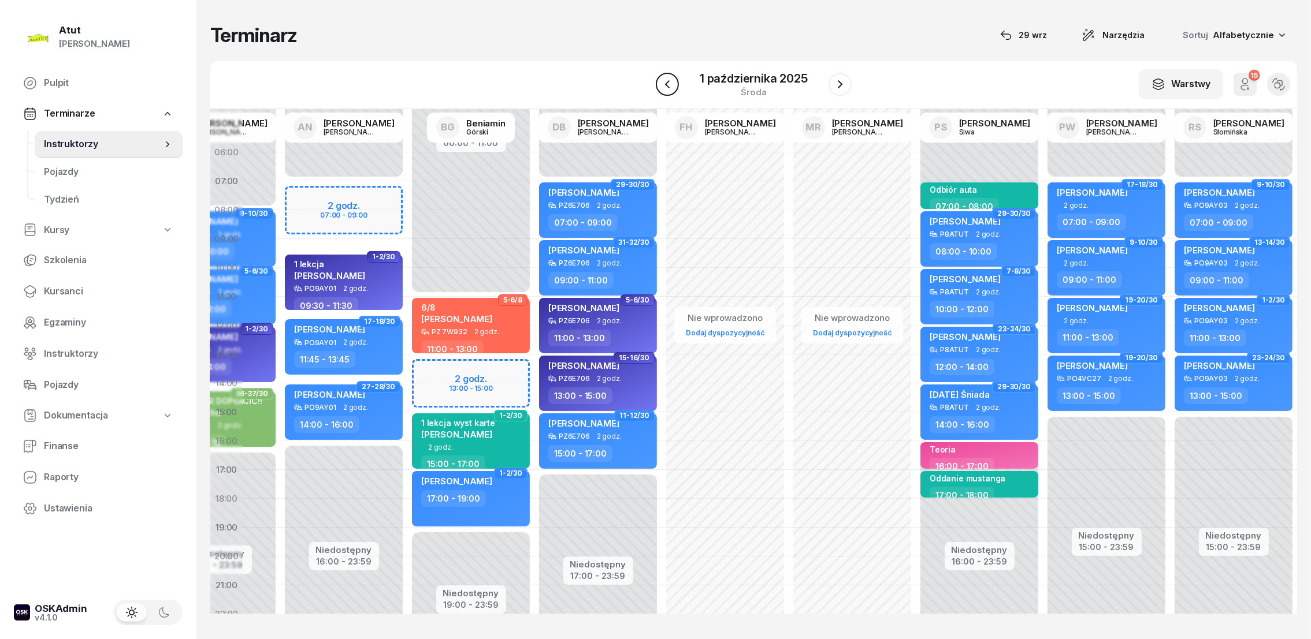
click at [666, 86] on icon "button" at bounding box center [667, 84] width 14 height 14
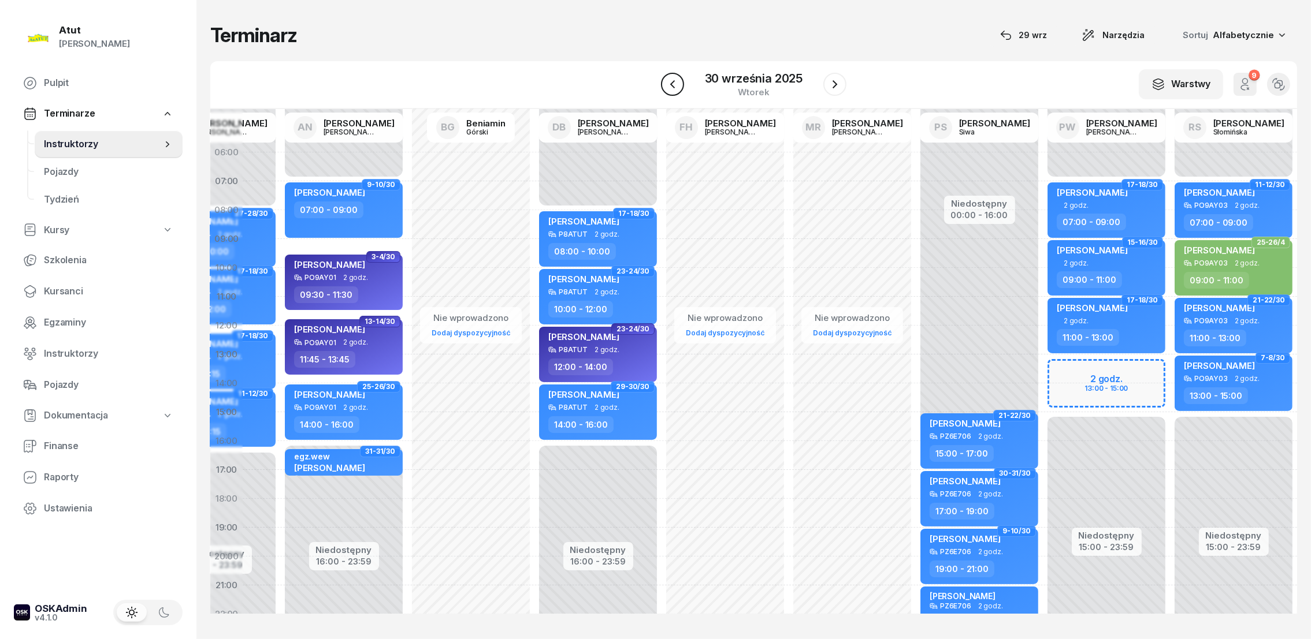
click at [666, 86] on icon "button" at bounding box center [672, 84] width 14 height 14
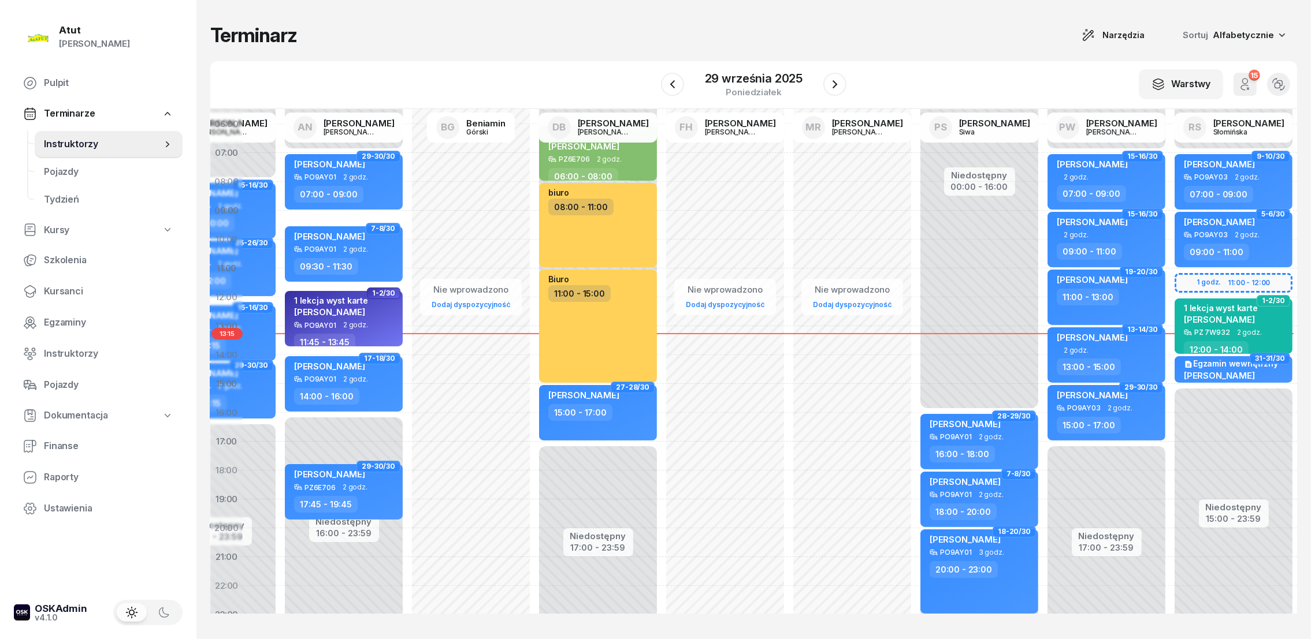
scroll to position [0, 94]
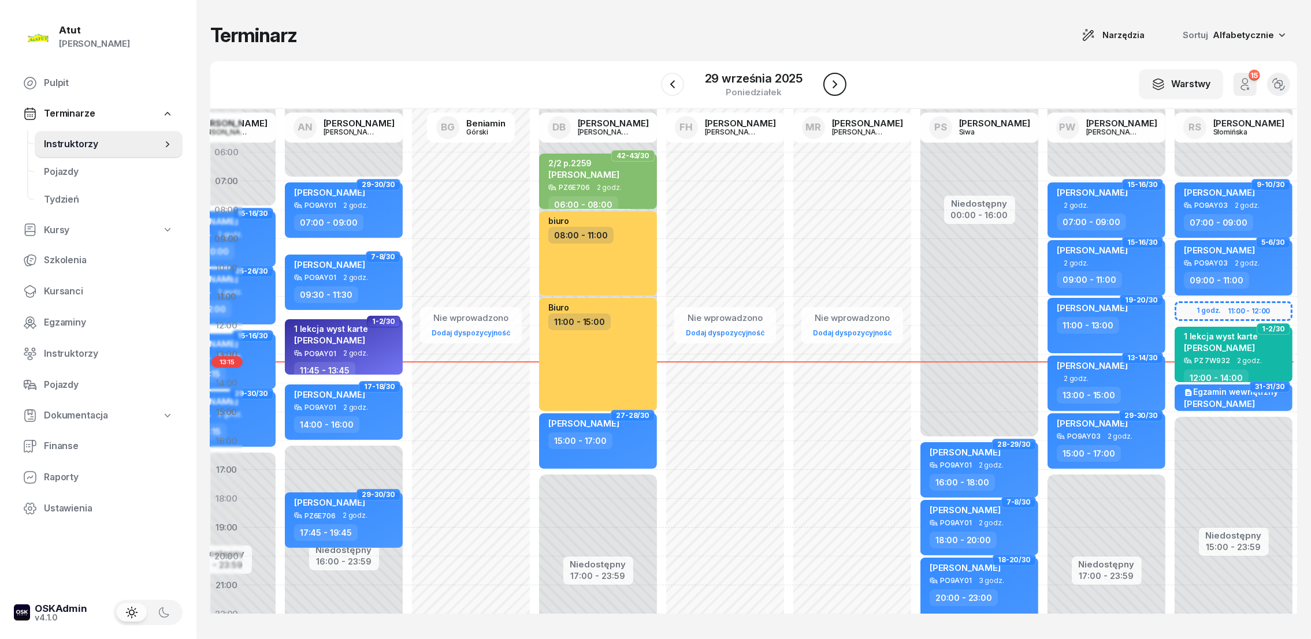
click at [840, 85] on icon "button" at bounding box center [835, 84] width 14 height 14
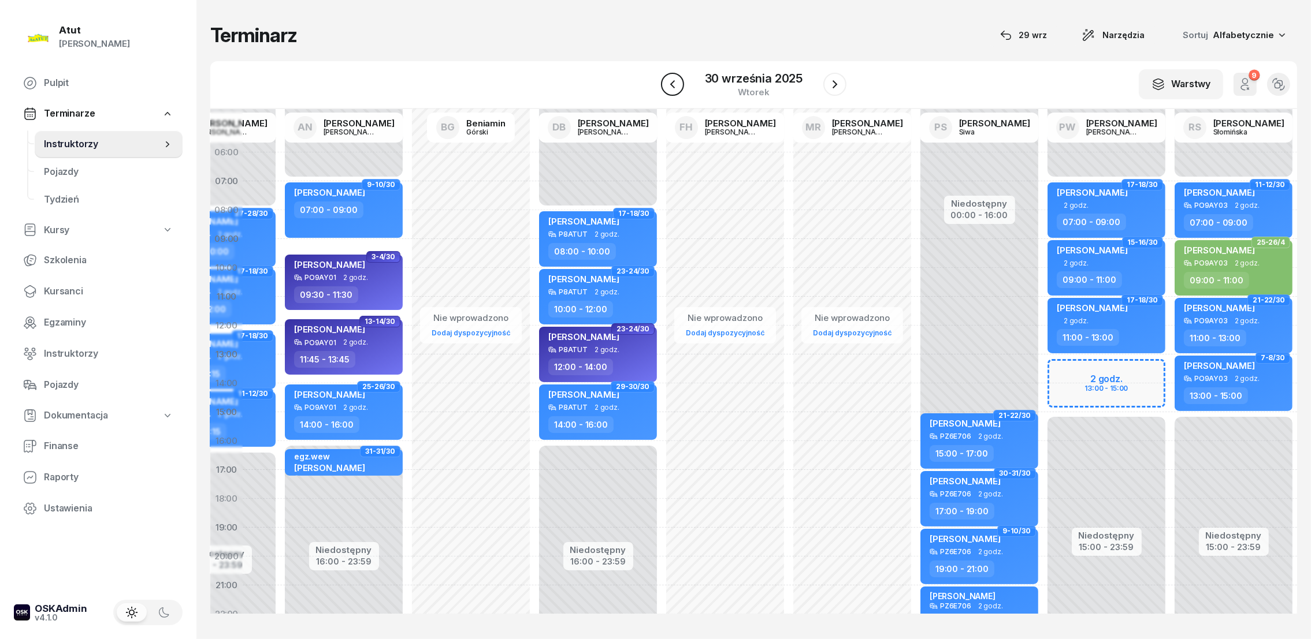
click at [671, 83] on icon "button" at bounding box center [672, 84] width 14 height 14
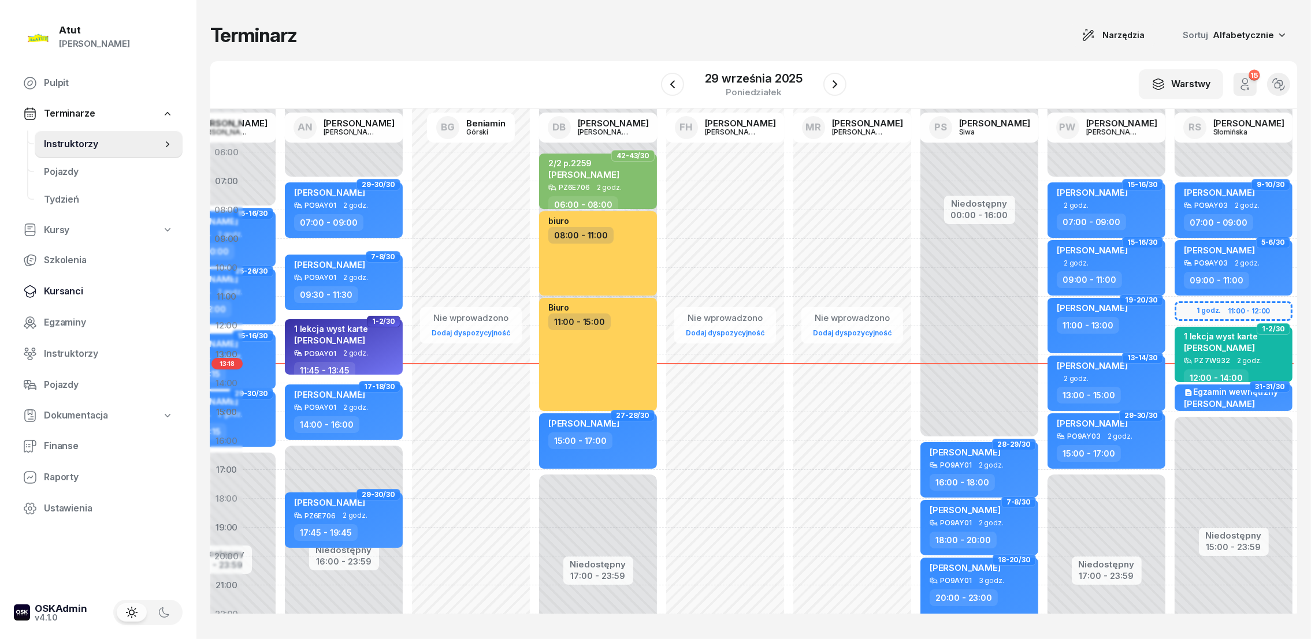
click at [61, 287] on span "Kursanci" at bounding box center [108, 291] width 129 height 15
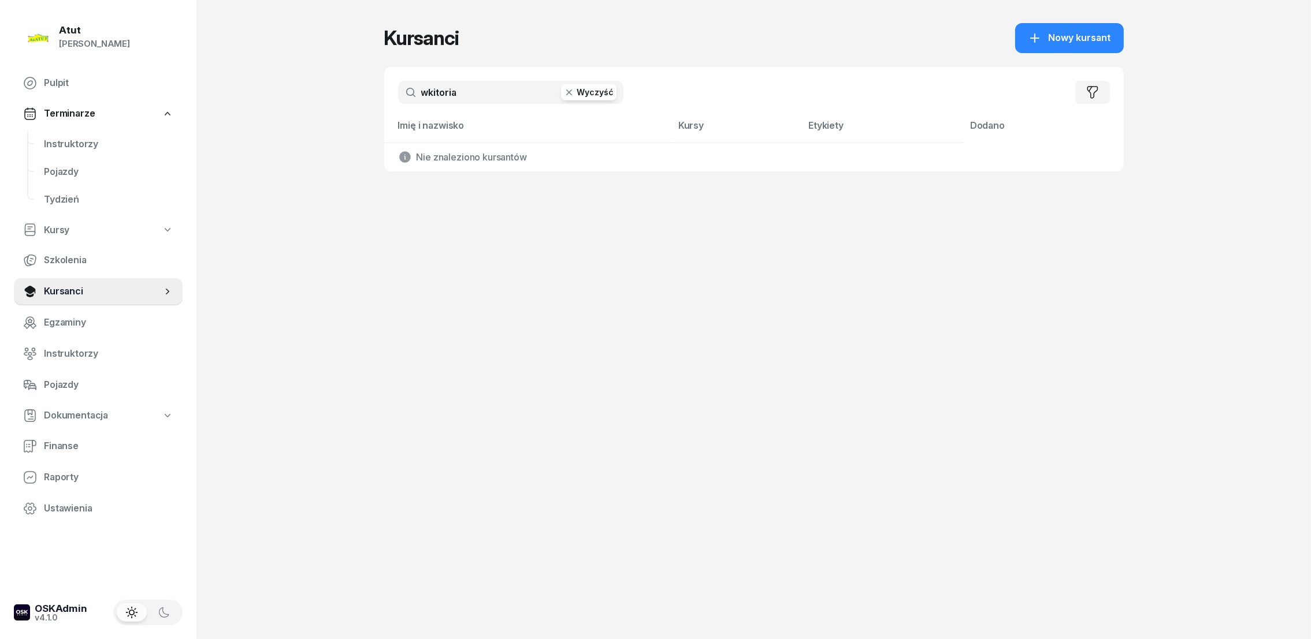
drag, startPoint x: 604, startPoint y: 94, endPoint x: 535, endPoint y: 90, distance: 68.9
click at [604, 91] on button "Wyczyść" at bounding box center [588, 92] width 55 height 16
click at [519, 91] on input "text" at bounding box center [510, 92] width 225 height 23
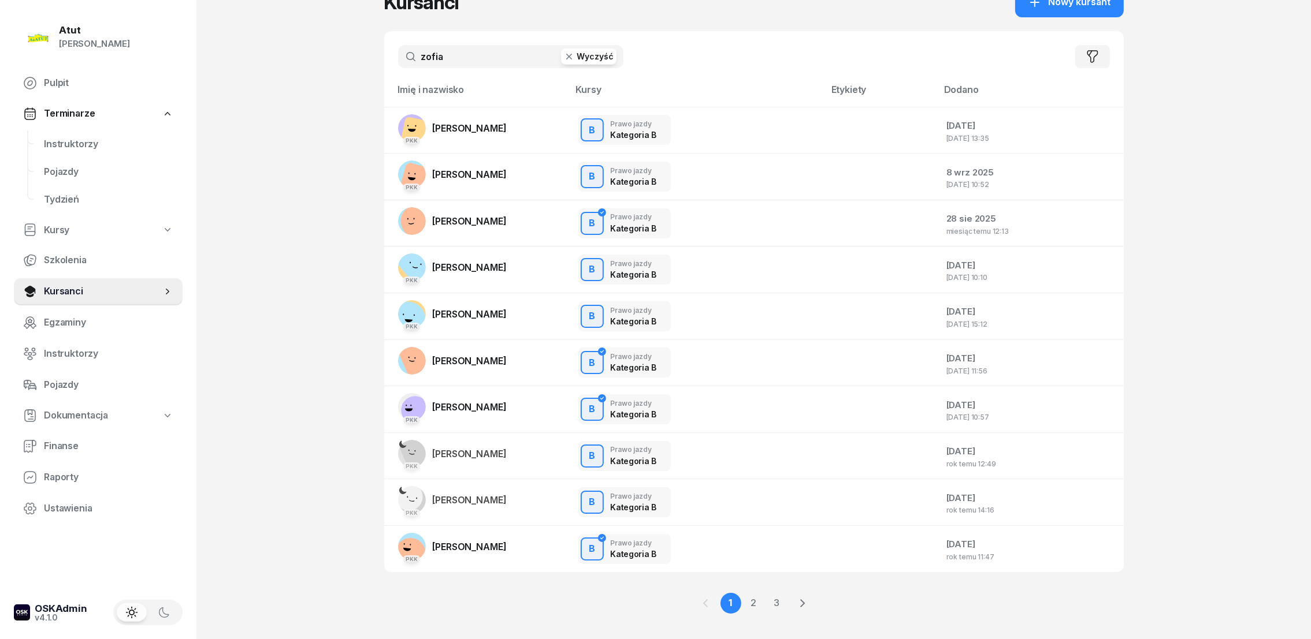
scroll to position [55, 0]
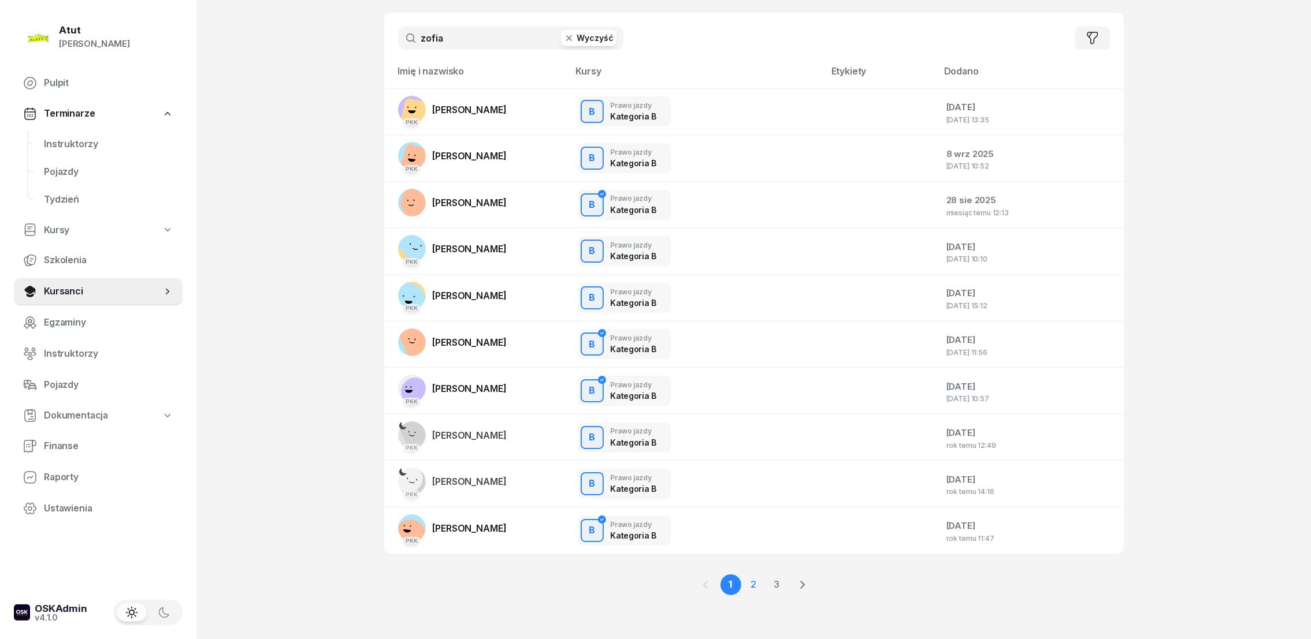
type input "zofia"
click at [754, 582] on link "2" at bounding box center [753, 585] width 21 height 21
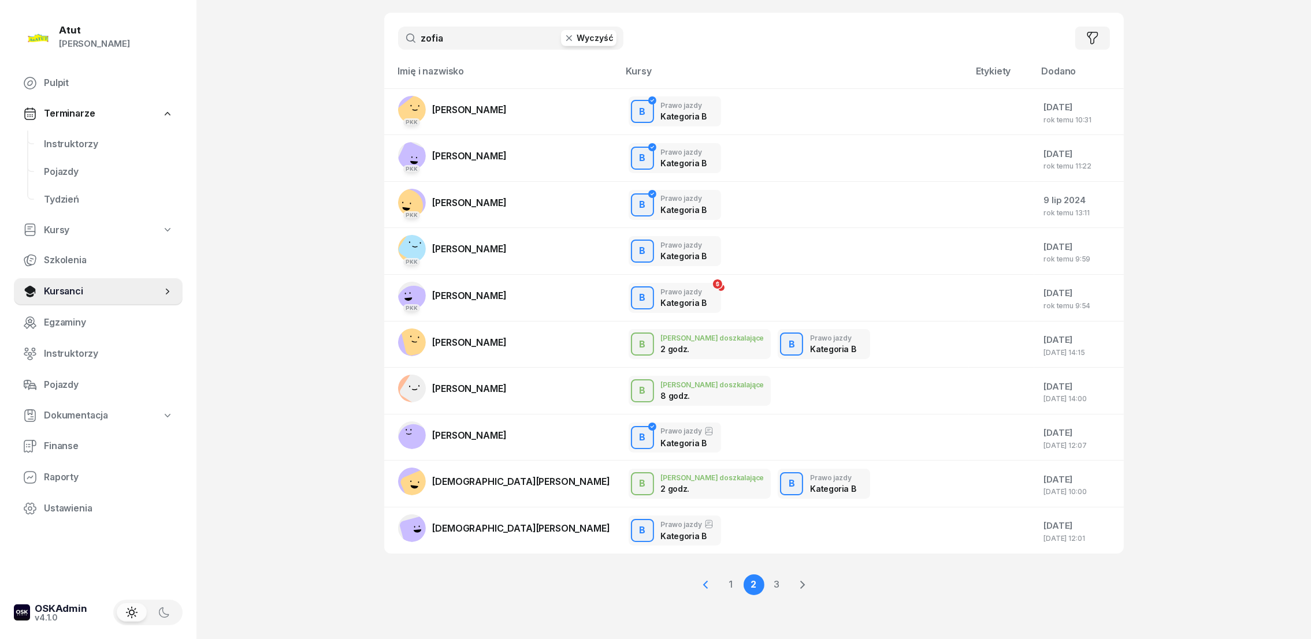
click at [706, 583] on icon at bounding box center [705, 585] width 14 height 14
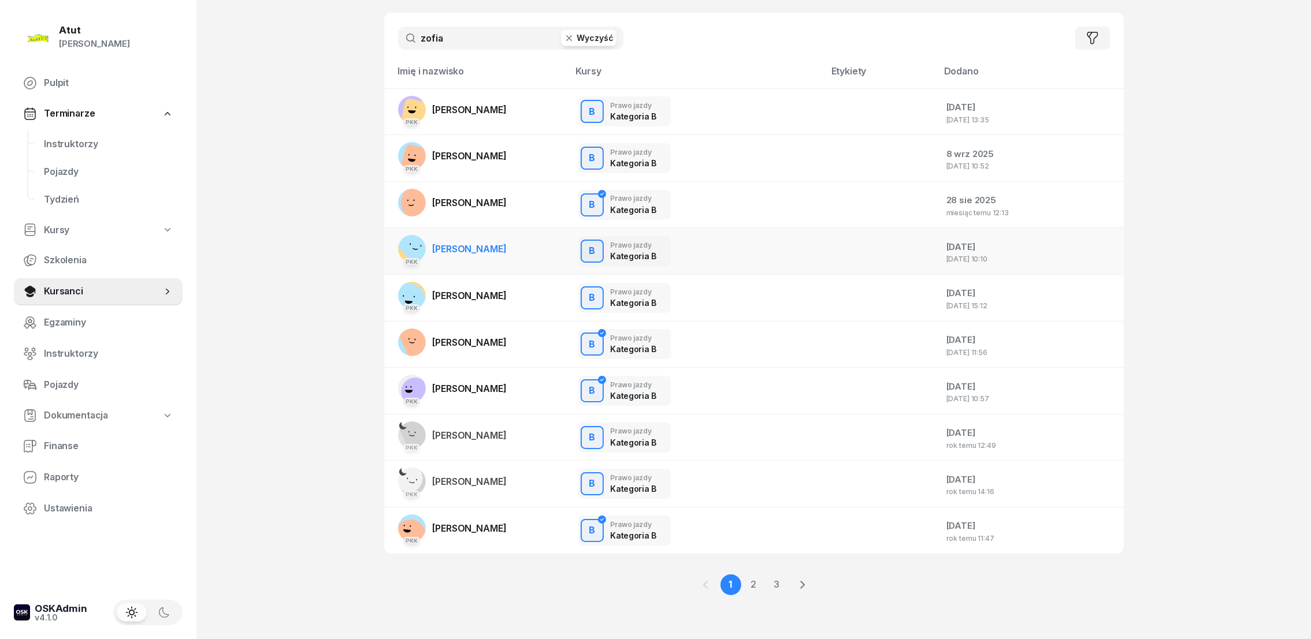
click at [488, 249] on span "[PERSON_NAME]" at bounding box center [470, 249] width 74 height 12
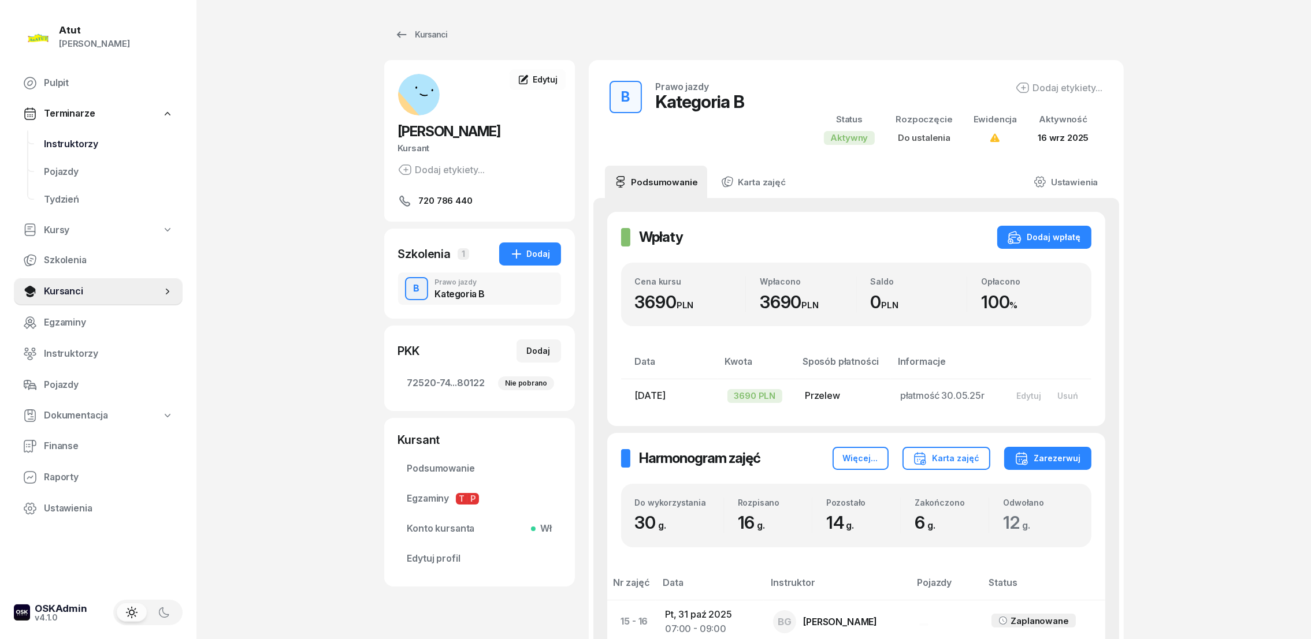
click at [81, 141] on span "Instruktorzy" at bounding box center [108, 144] width 129 height 15
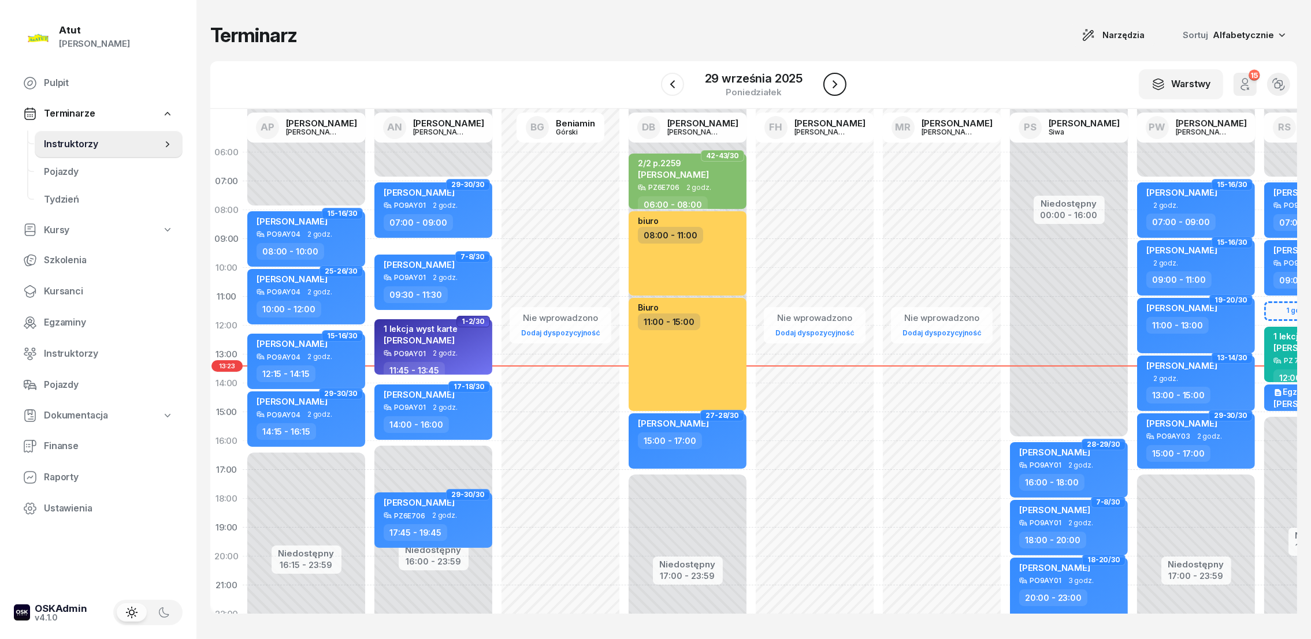
click at [833, 80] on icon "button" at bounding box center [835, 84] width 14 height 14
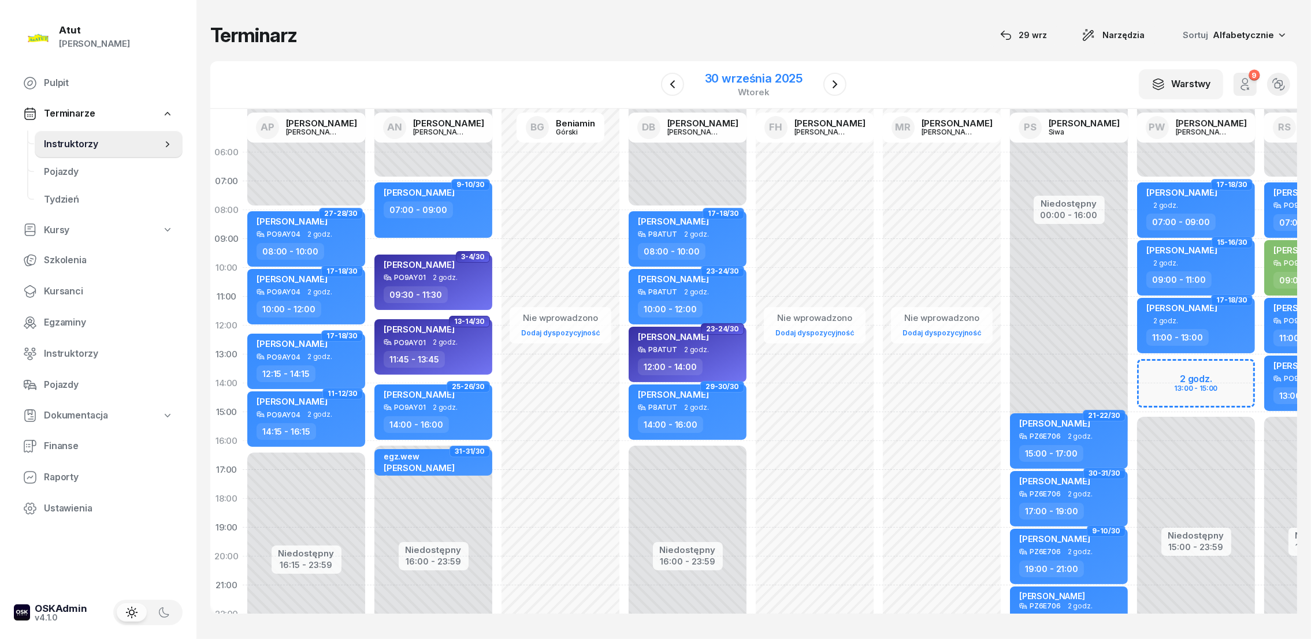
click at [765, 79] on div "30 września 2025" at bounding box center [754, 79] width 98 height 12
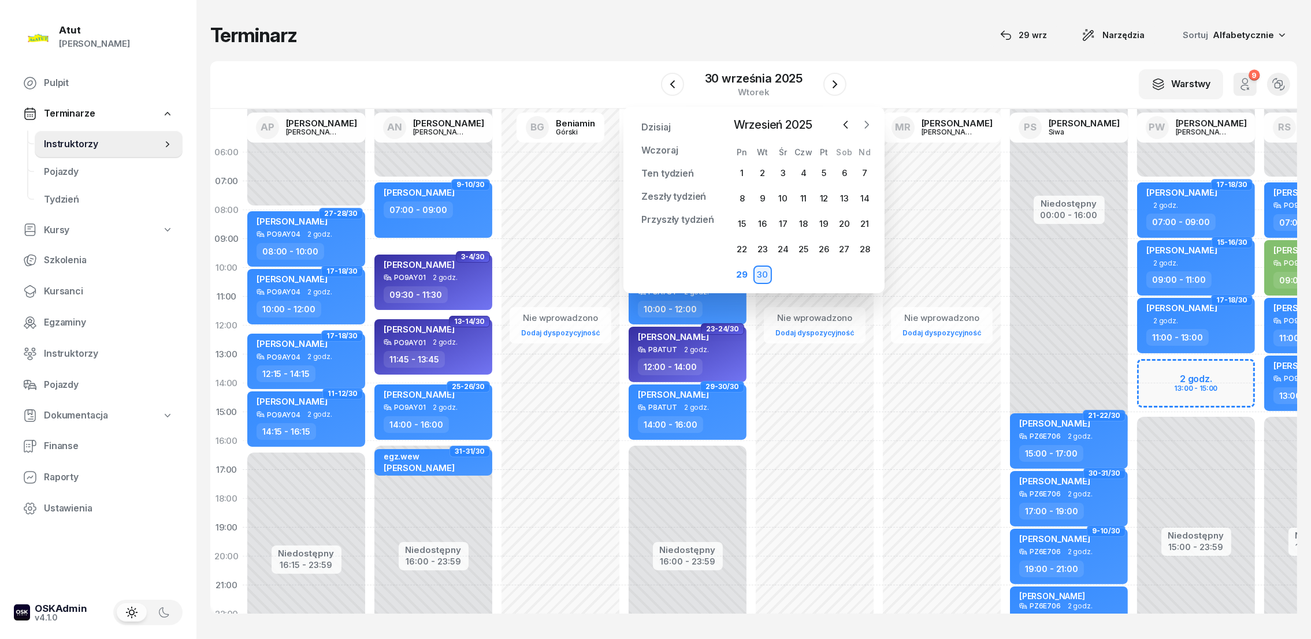
click at [867, 121] on icon "button" at bounding box center [867, 125] width 12 height 12
click at [742, 226] on div "13" at bounding box center [741, 224] width 18 height 18
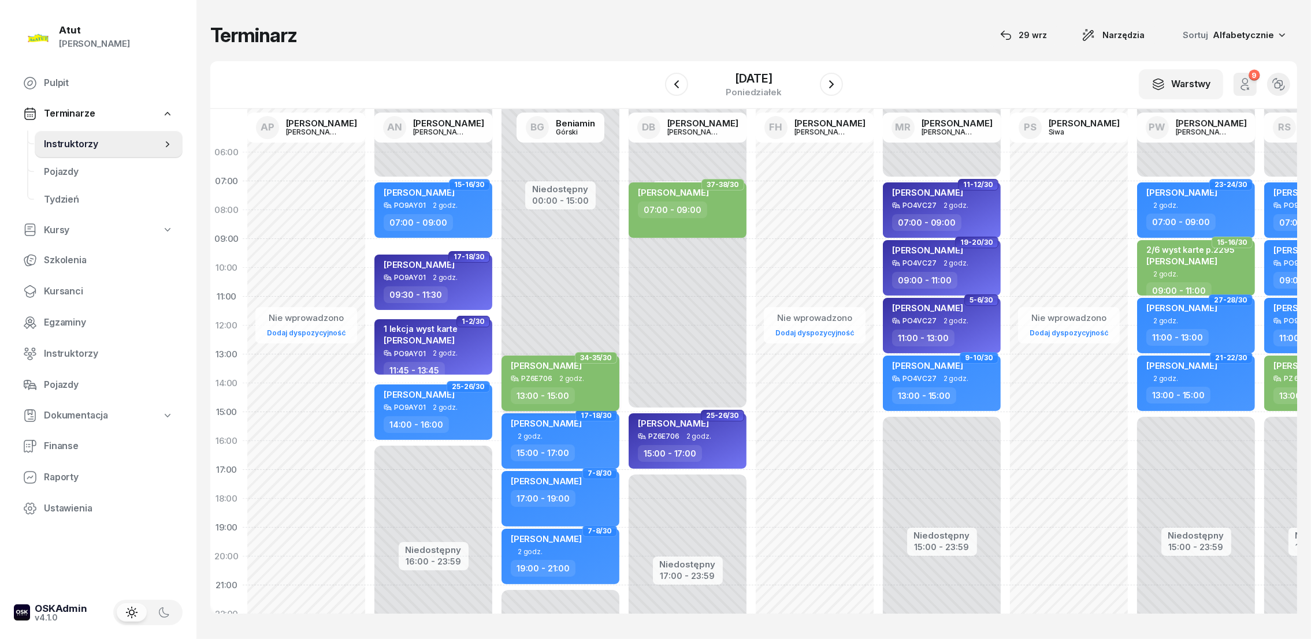
click at [546, 367] on span "[PERSON_NAME]" at bounding box center [546, 365] width 71 height 11
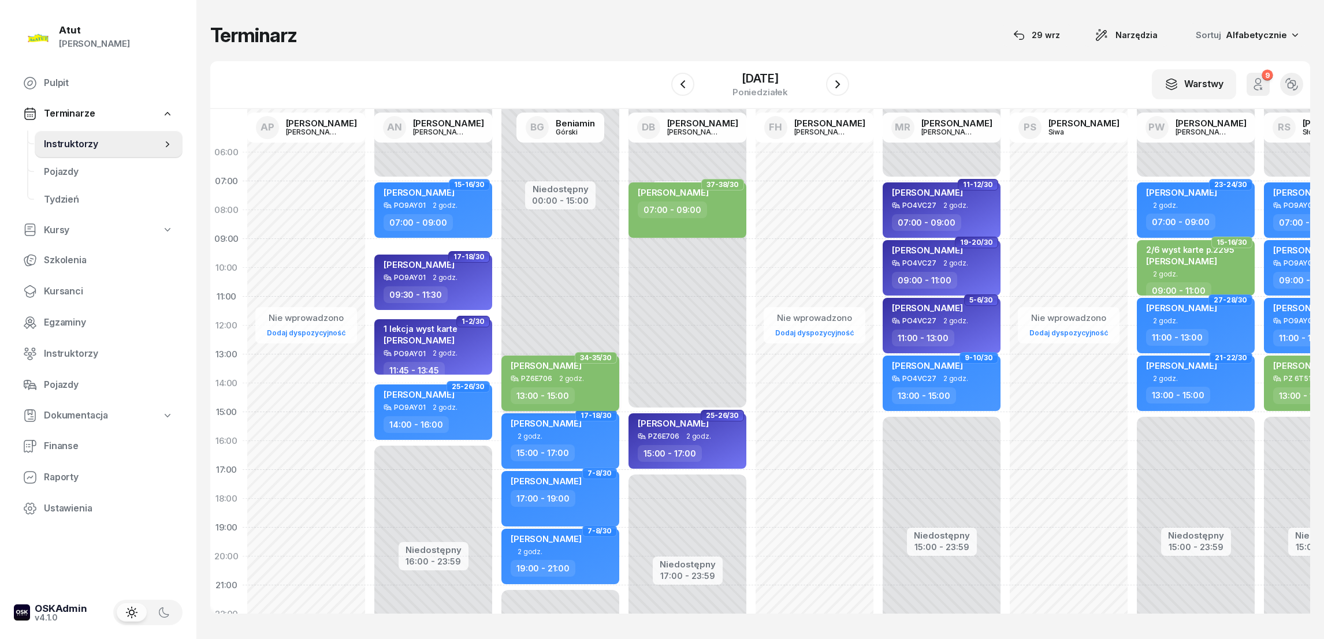
select select "13"
select select "15"
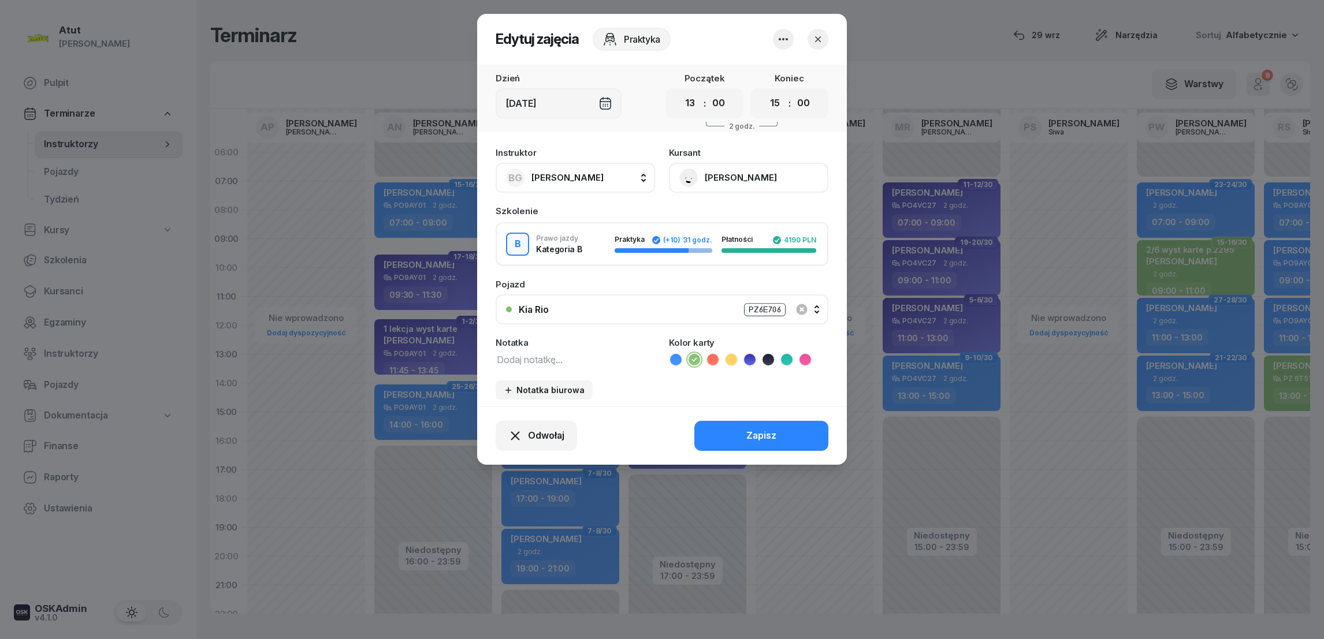
click at [587, 308] on div "Kia Rio PZ6E706" at bounding box center [668, 310] width 299 height 14
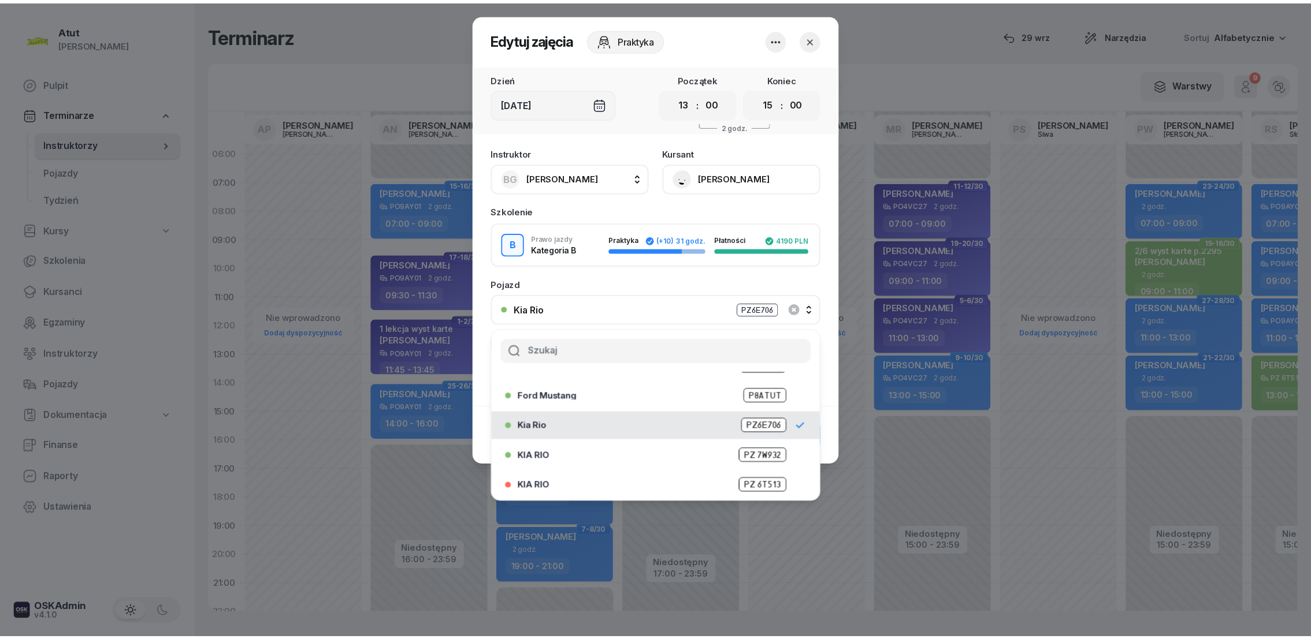
scroll to position [56, 0]
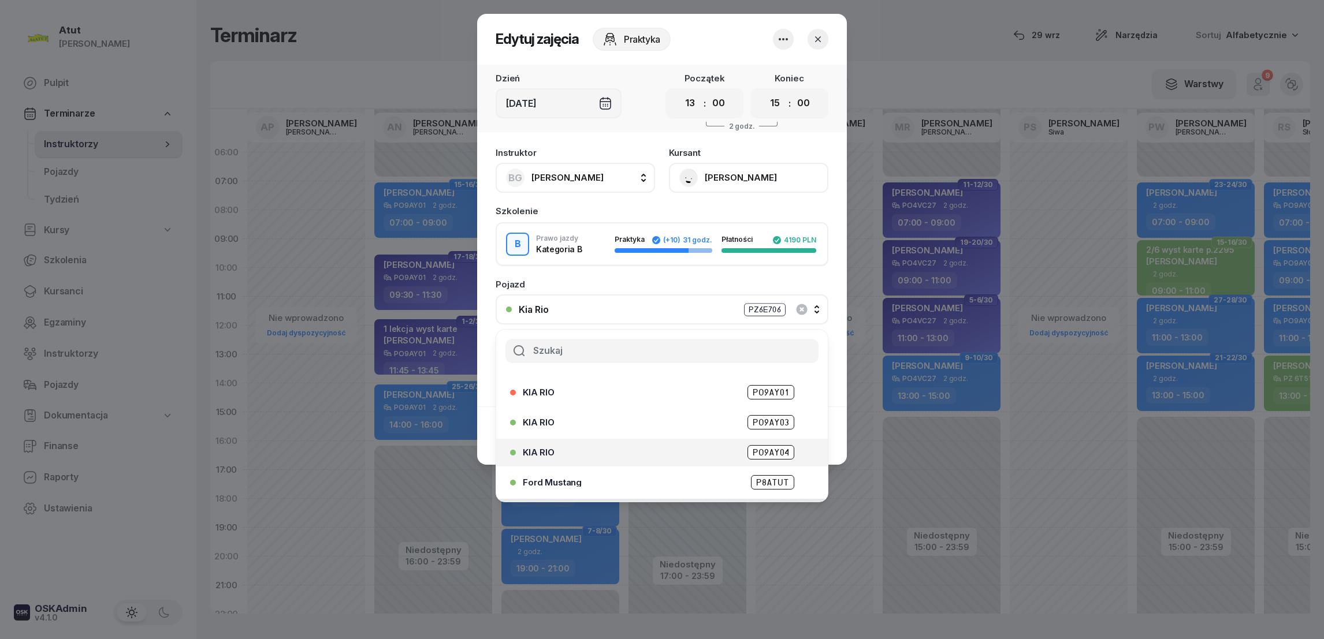
click at [750, 450] on span "PO9AY04" at bounding box center [770, 452] width 47 height 14
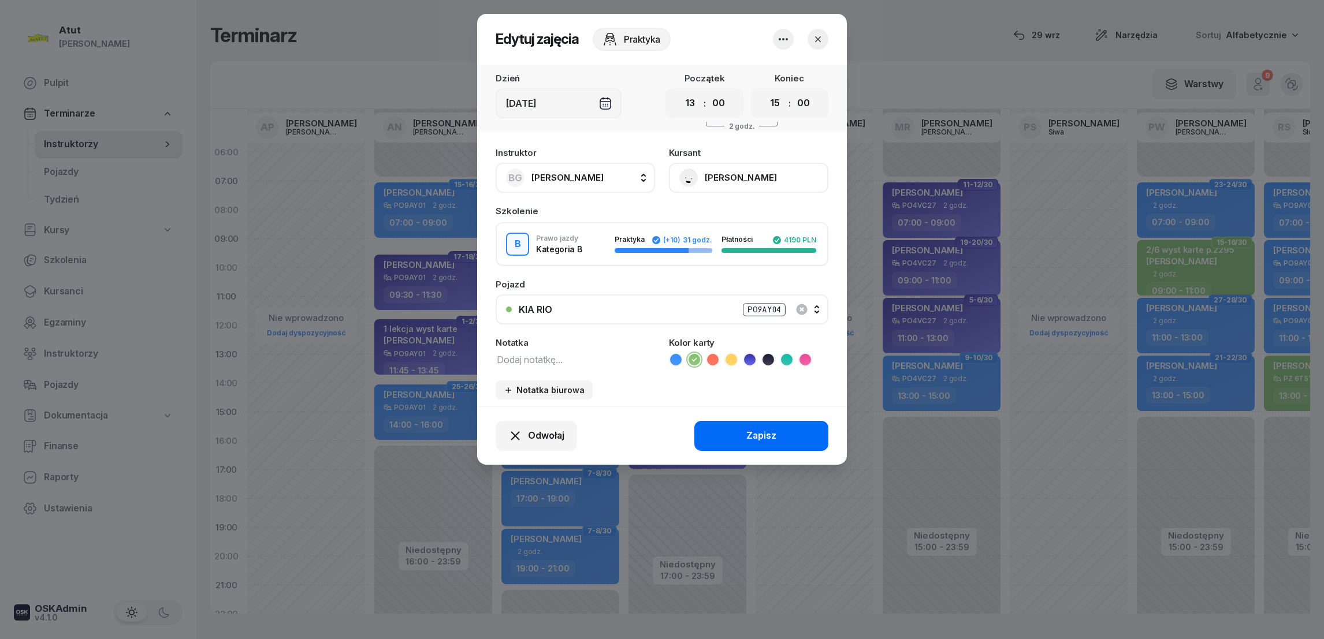
click at [753, 436] on div "Zapisz" at bounding box center [761, 436] width 30 height 15
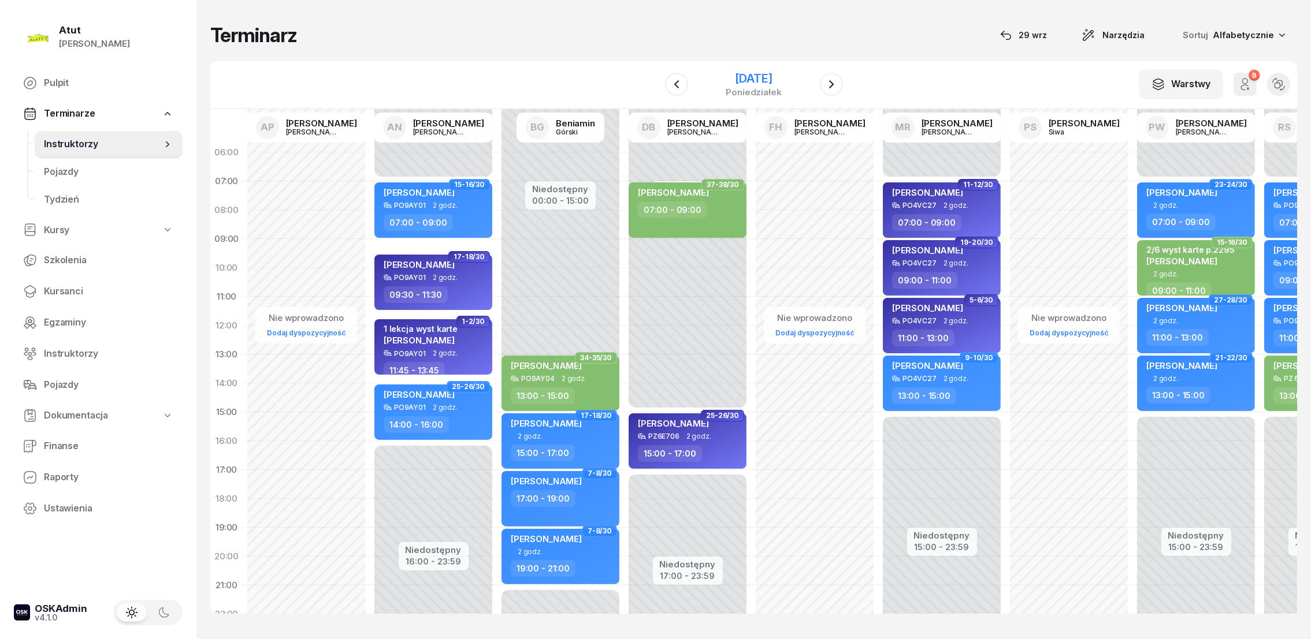
click at [752, 77] on div "[DATE]" at bounding box center [753, 79] width 55 height 12
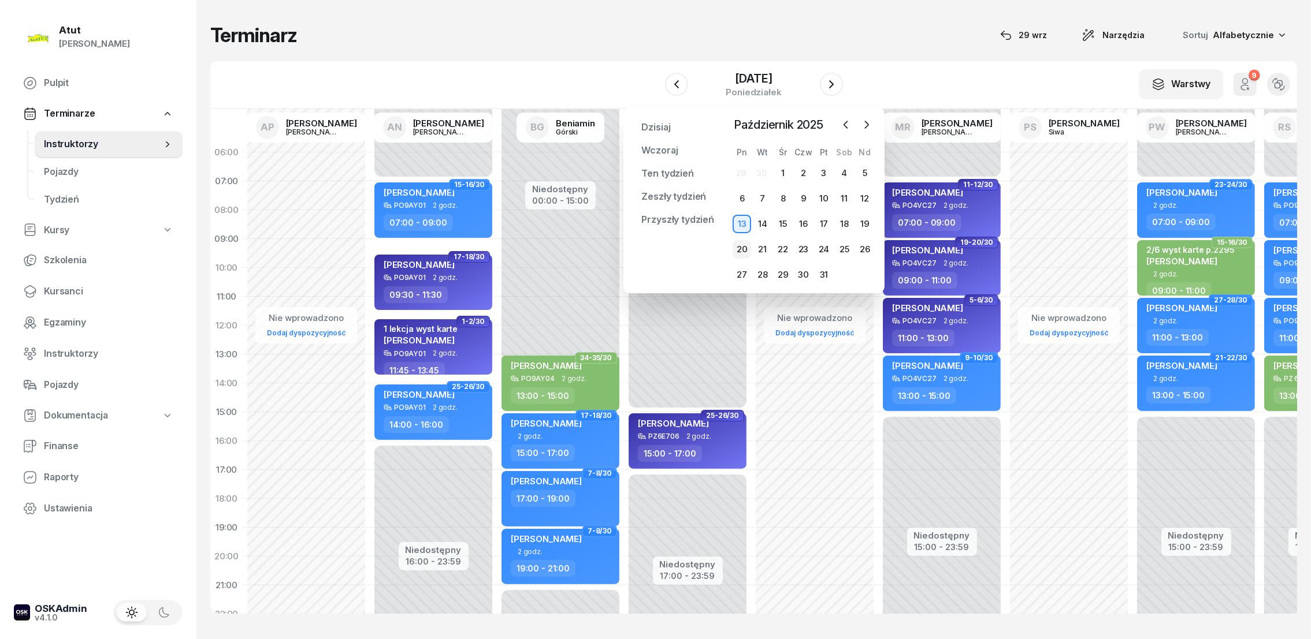
click at [737, 250] on div "20" at bounding box center [741, 249] width 18 height 18
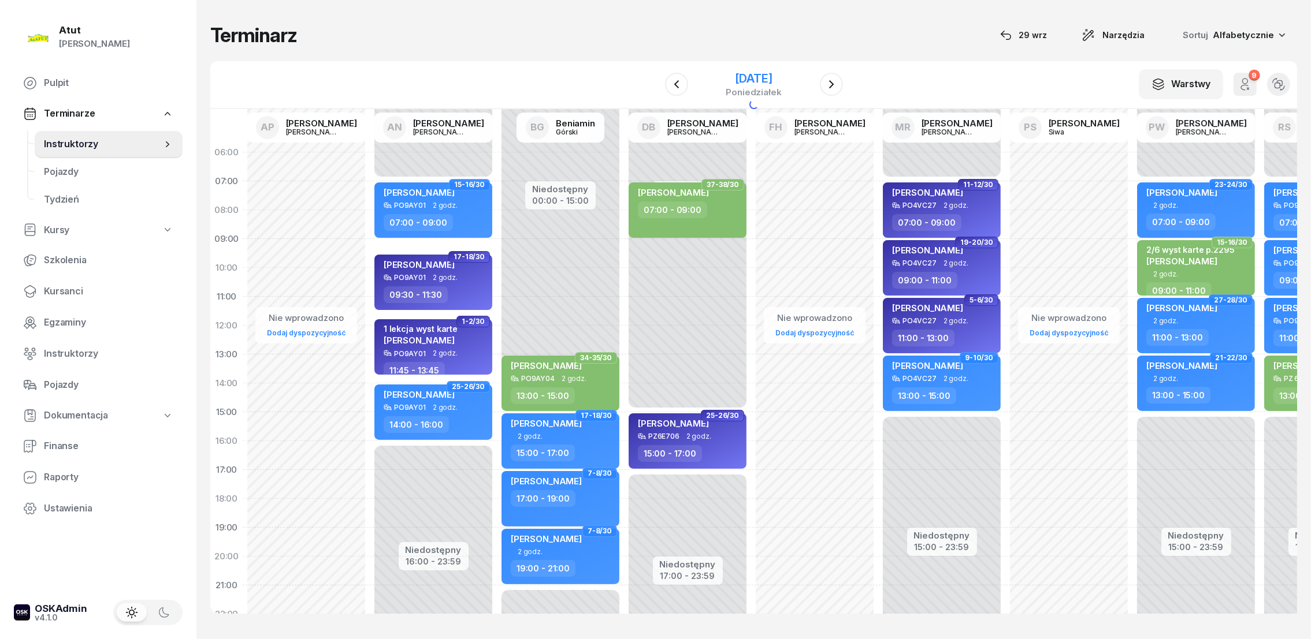
click at [754, 80] on div "[DATE]" at bounding box center [753, 79] width 55 height 12
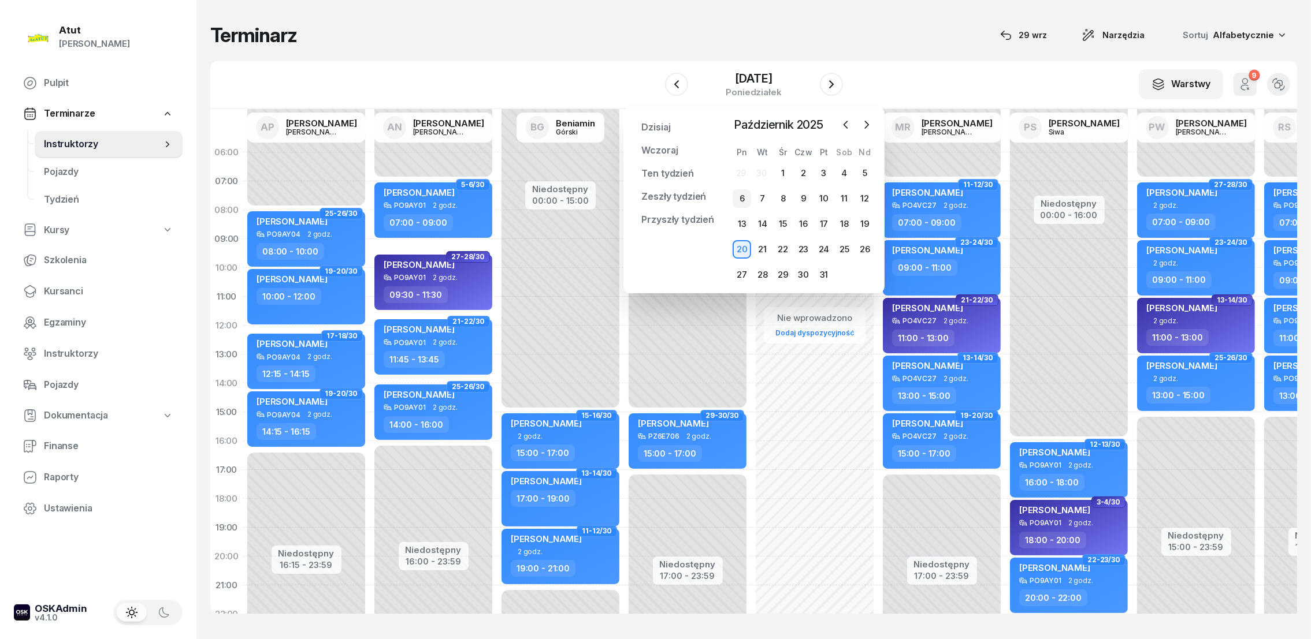
click at [743, 200] on div "6" at bounding box center [741, 198] width 18 height 18
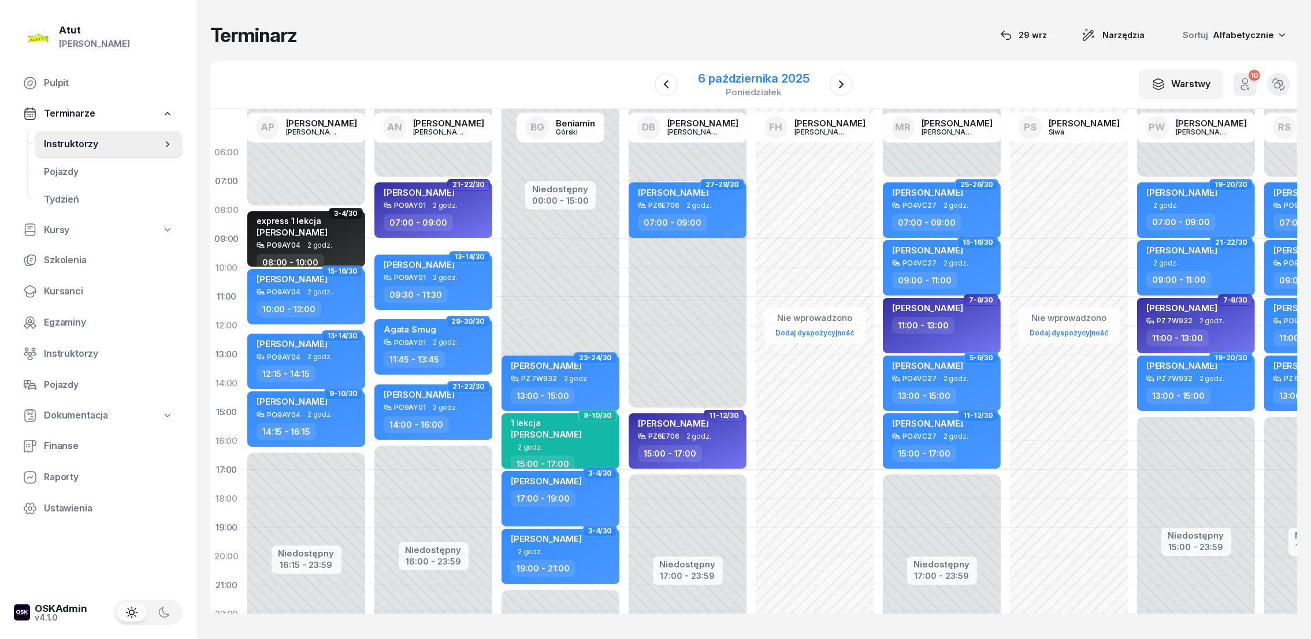
click at [745, 79] on div "6 października 2025" at bounding box center [753, 79] width 111 height 12
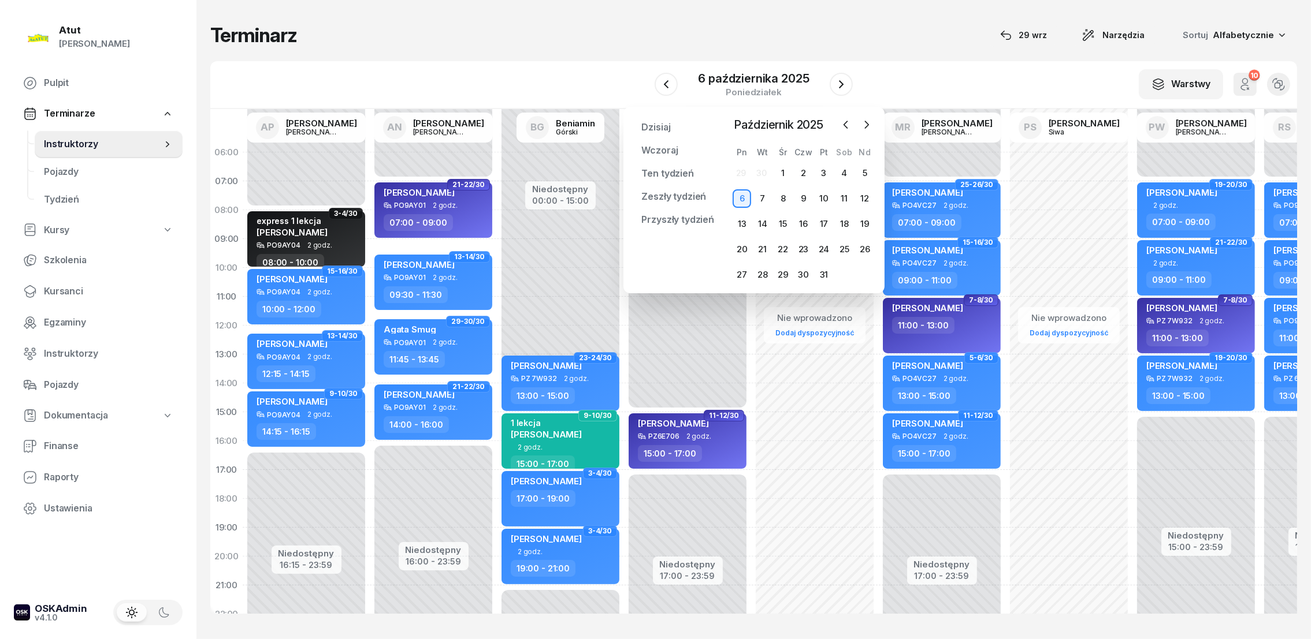
click at [890, 45] on div "Terminarz [DATE] Narzędzia Sortuj Alfabetycznie" at bounding box center [753, 35] width 1087 height 24
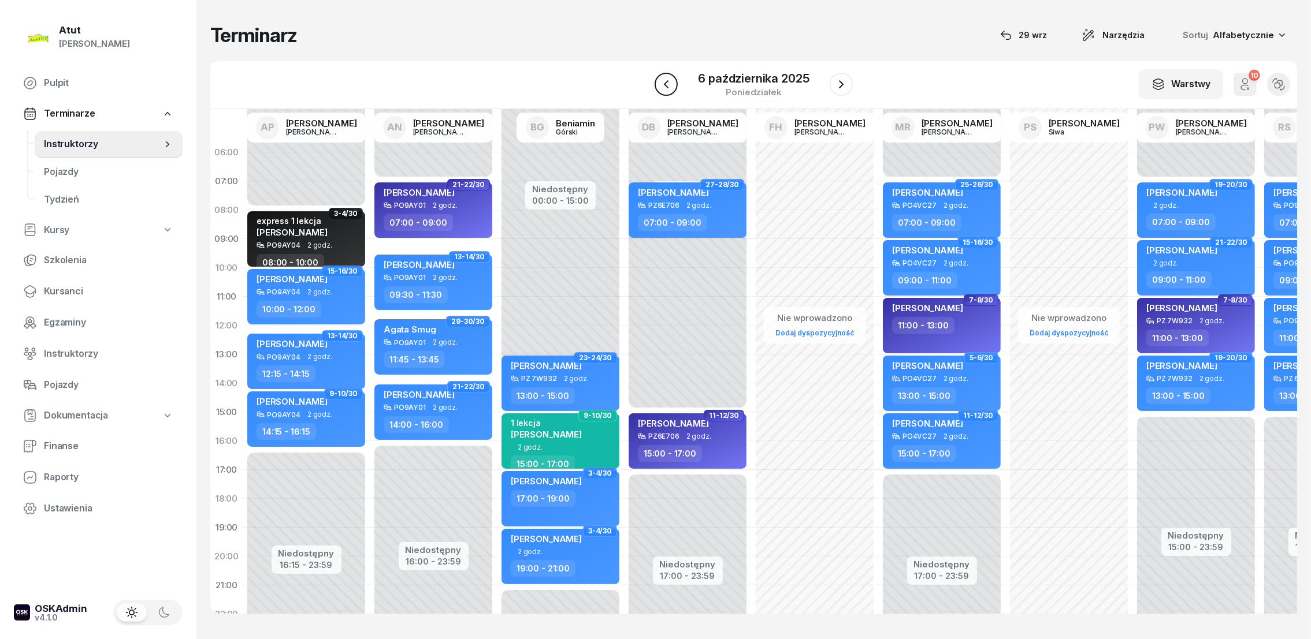
click at [668, 82] on icon "button" at bounding box center [666, 84] width 14 height 14
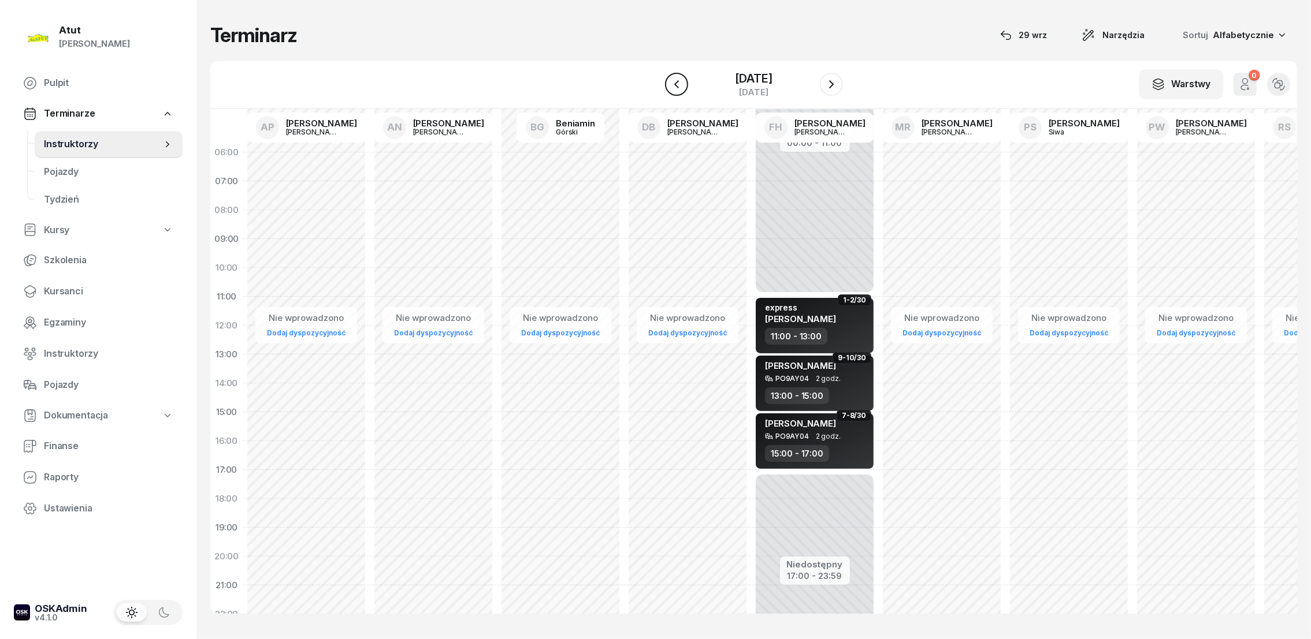
click at [669, 82] on icon "button" at bounding box center [676, 84] width 14 height 14
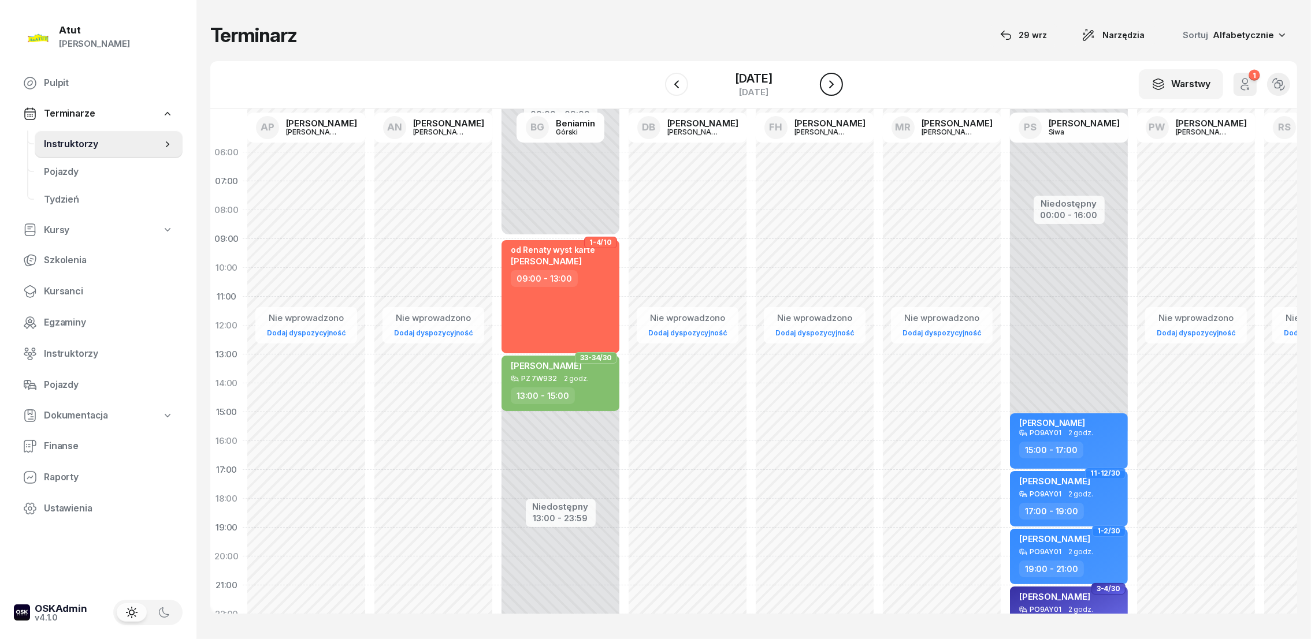
click at [838, 83] on icon "button" at bounding box center [831, 84] width 14 height 14
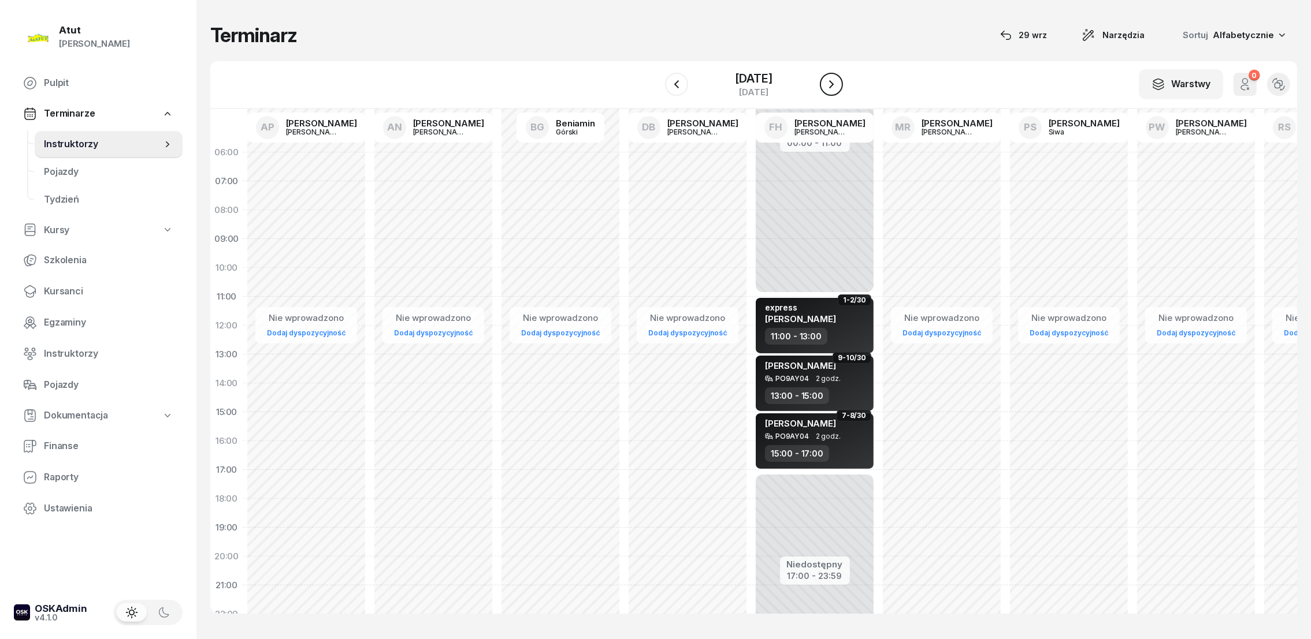
click at [834, 83] on icon "button" at bounding box center [831, 84] width 5 height 8
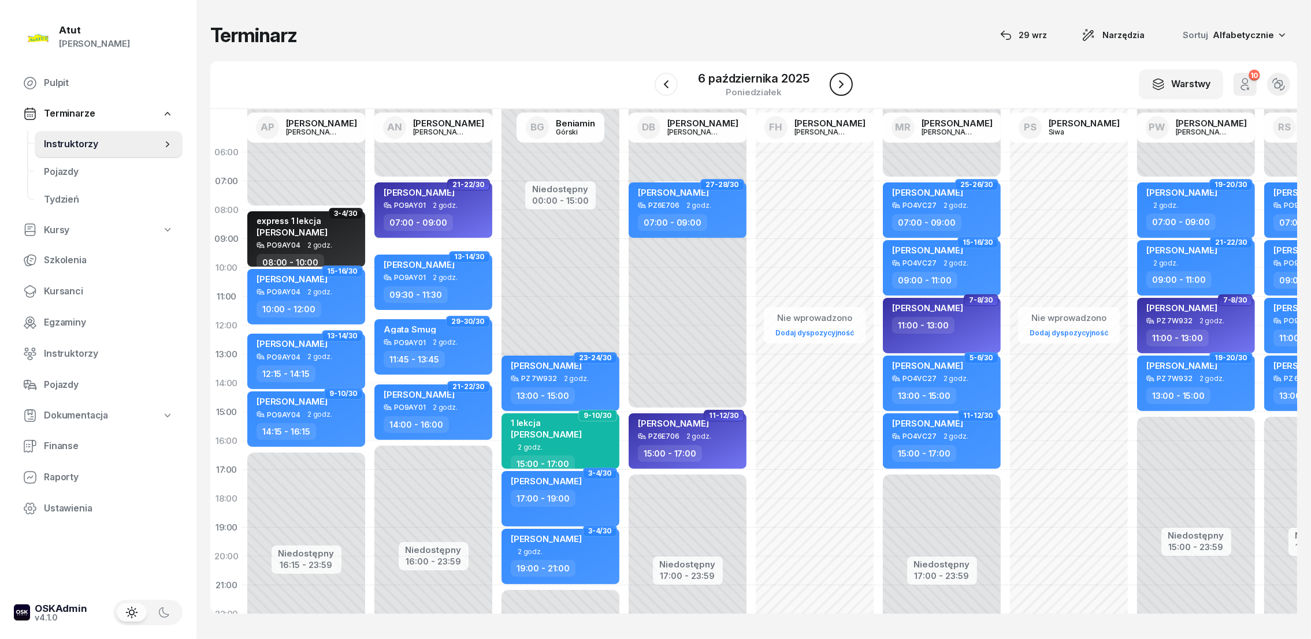
click at [840, 83] on icon "button" at bounding box center [841, 84] width 14 height 14
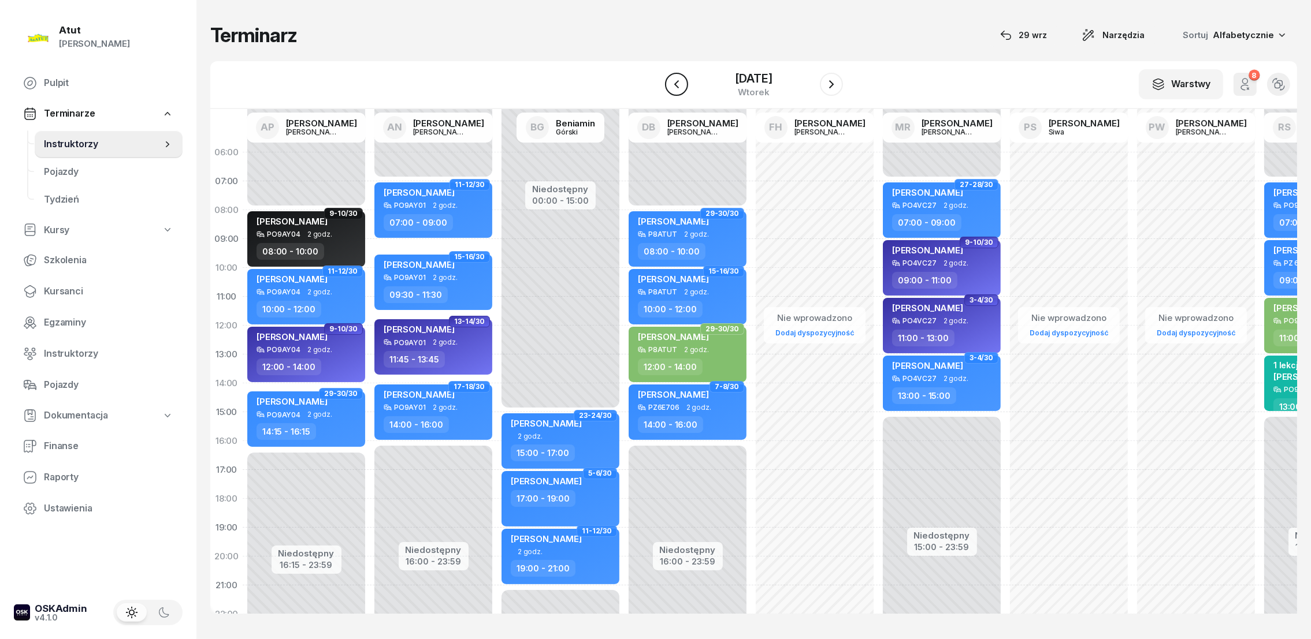
click at [670, 87] on icon "button" at bounding box center [676, 84] width 14 height 14
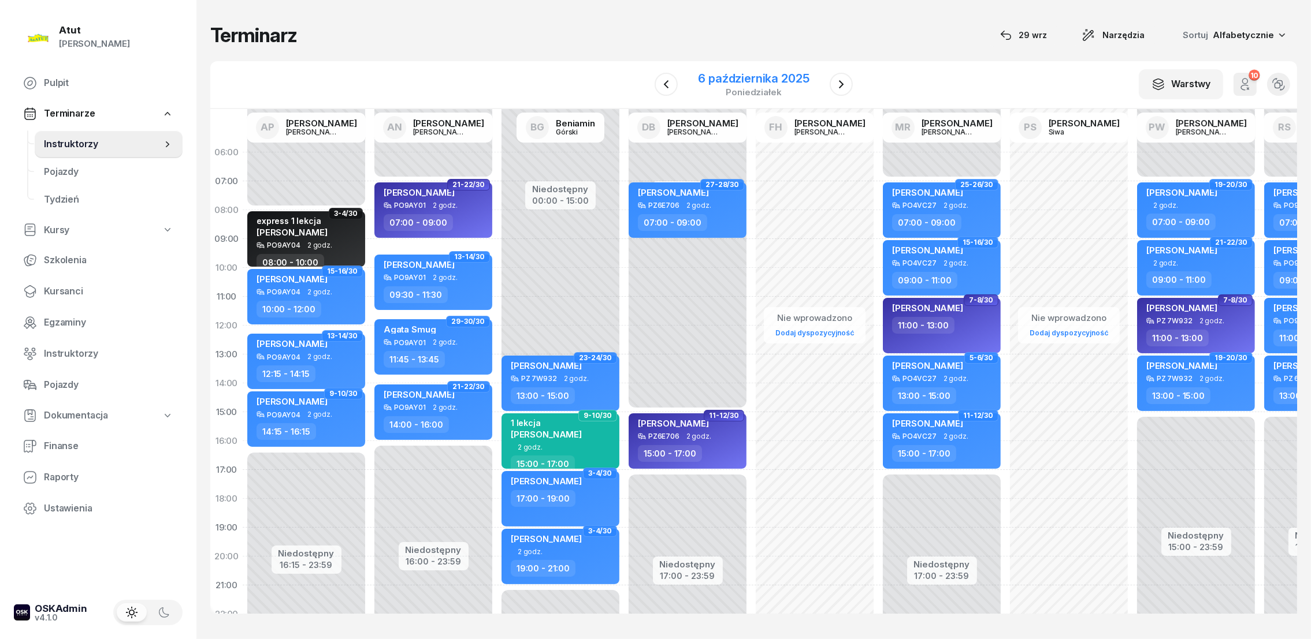
click at [763, 77] on div "6 października 2025" at bounding box center [753, 79] width 111 height 12
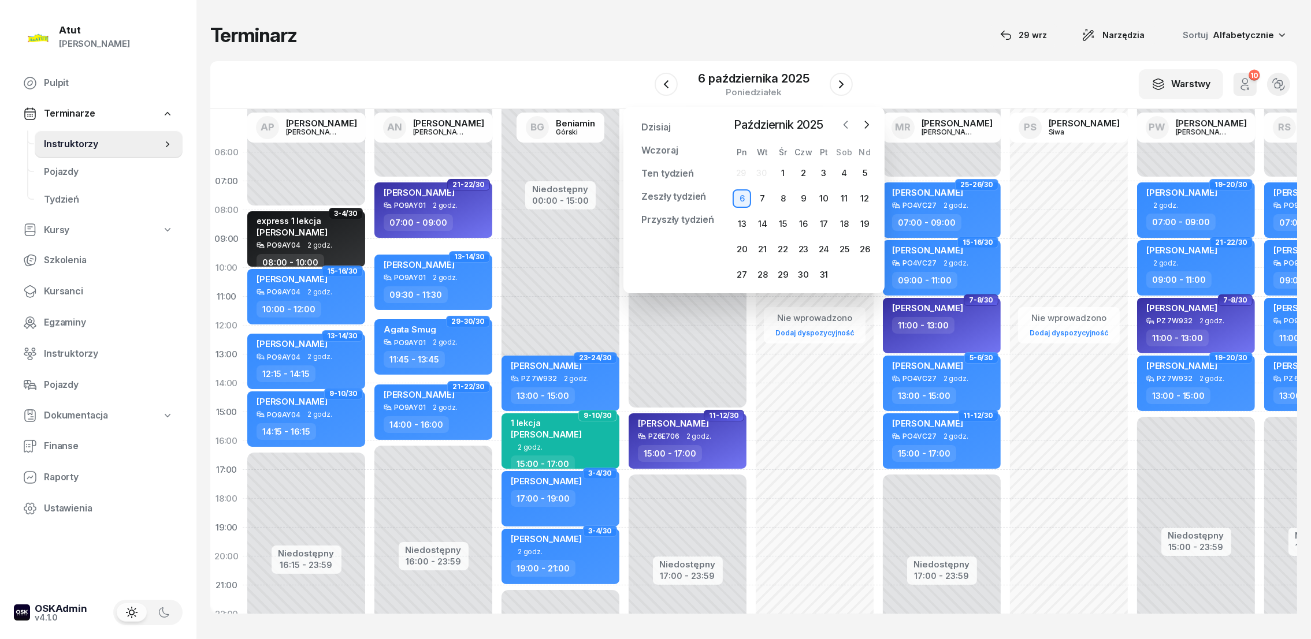
click at [844, 128] on icon "button" at bounding box center [846, 125] width 12 height 12
click at [736, 270] on div "29" at bounding box center [741, 275] width 18 height 18
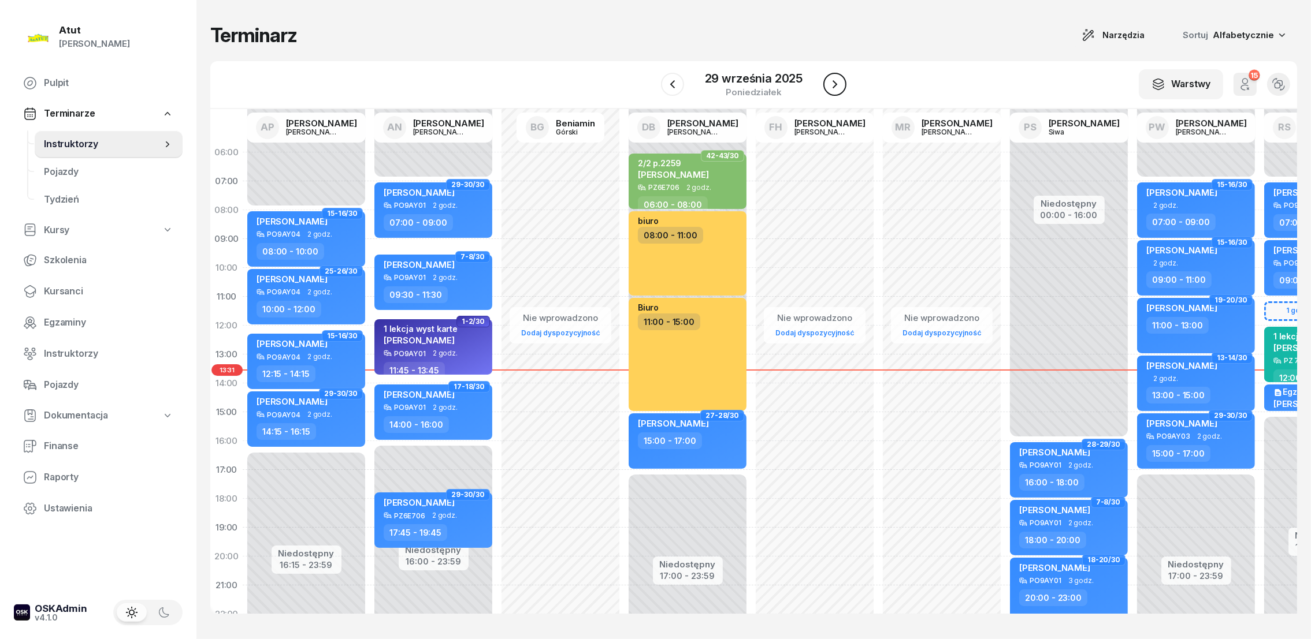
click at [835, 79] on icon "button" at bounding box center [835, 84] width 14 height 14
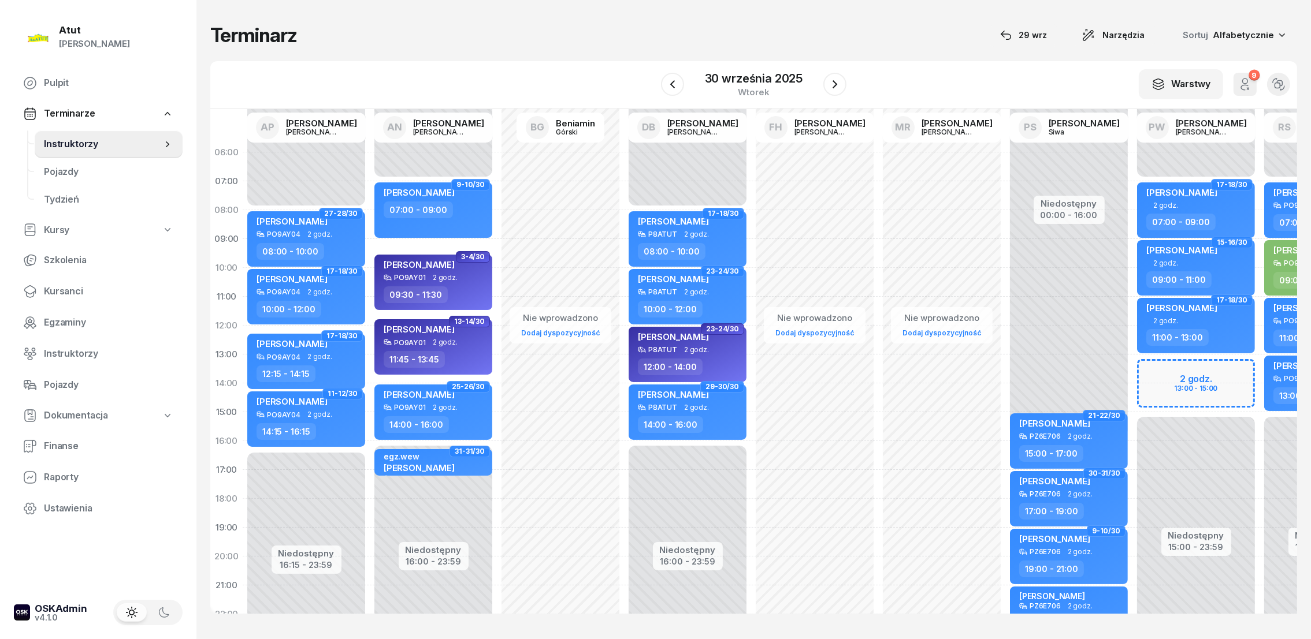
scroll to position [0, 96]
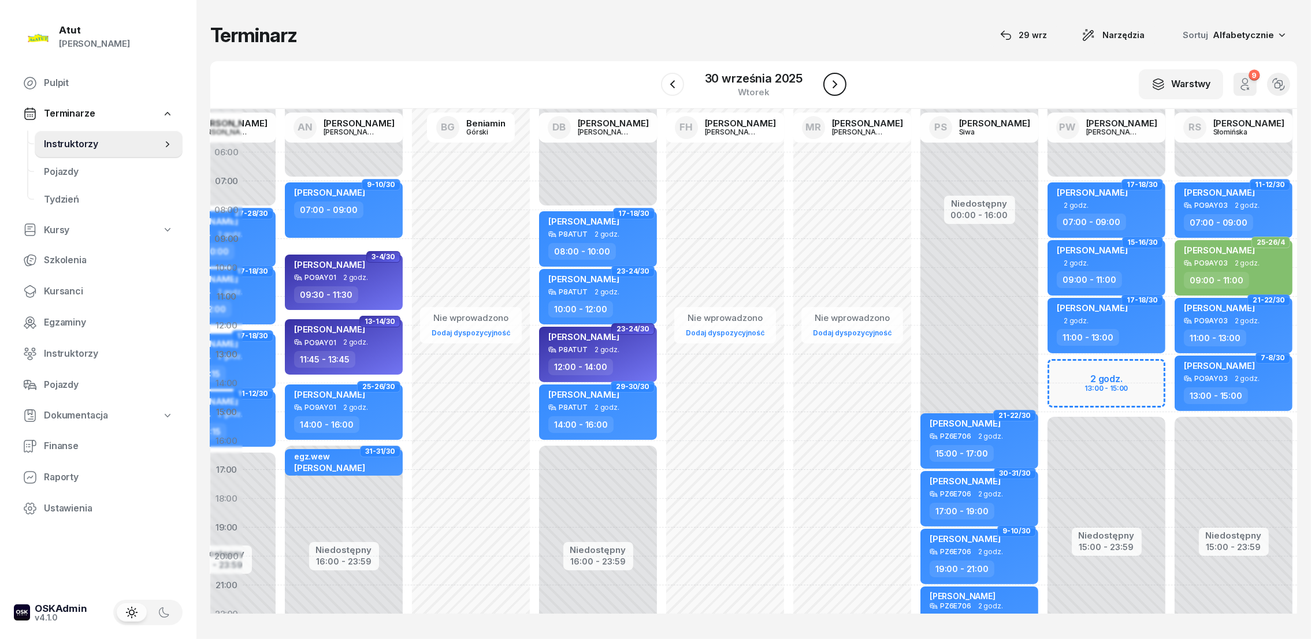
click at [835, 77] on icon "button" at bounding box center [835, 84] width 14 height 14
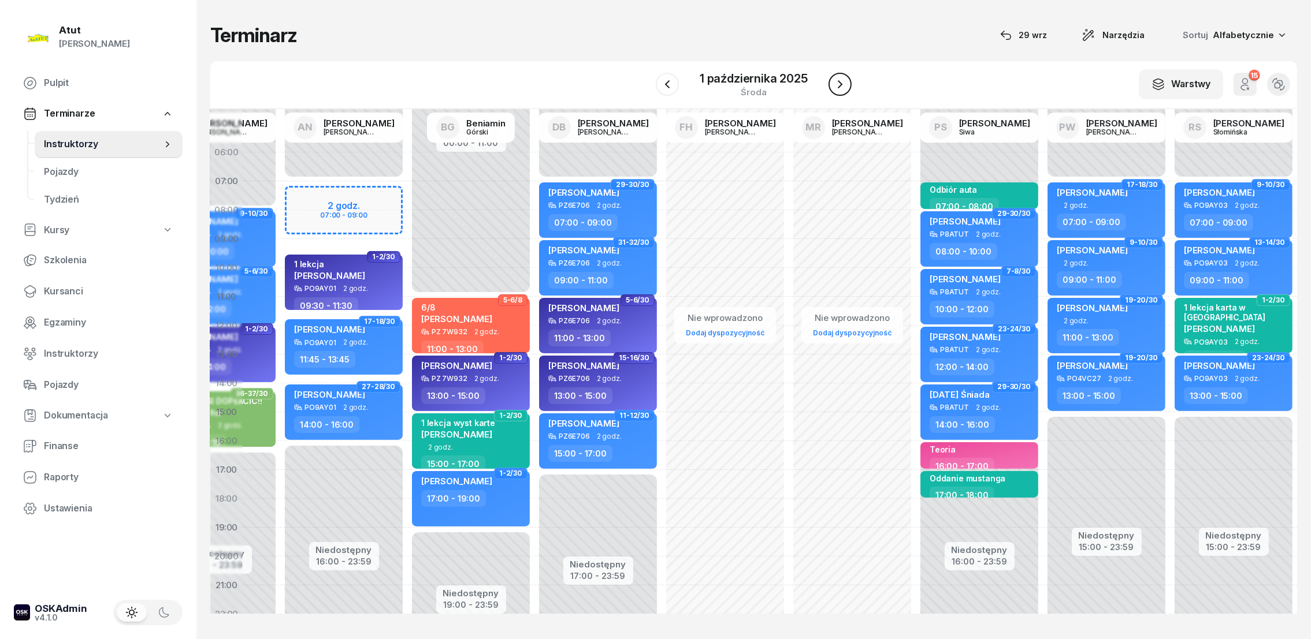
click at [835, 77] on icon "button" at bounding box center [840, 84] width 14 height 14
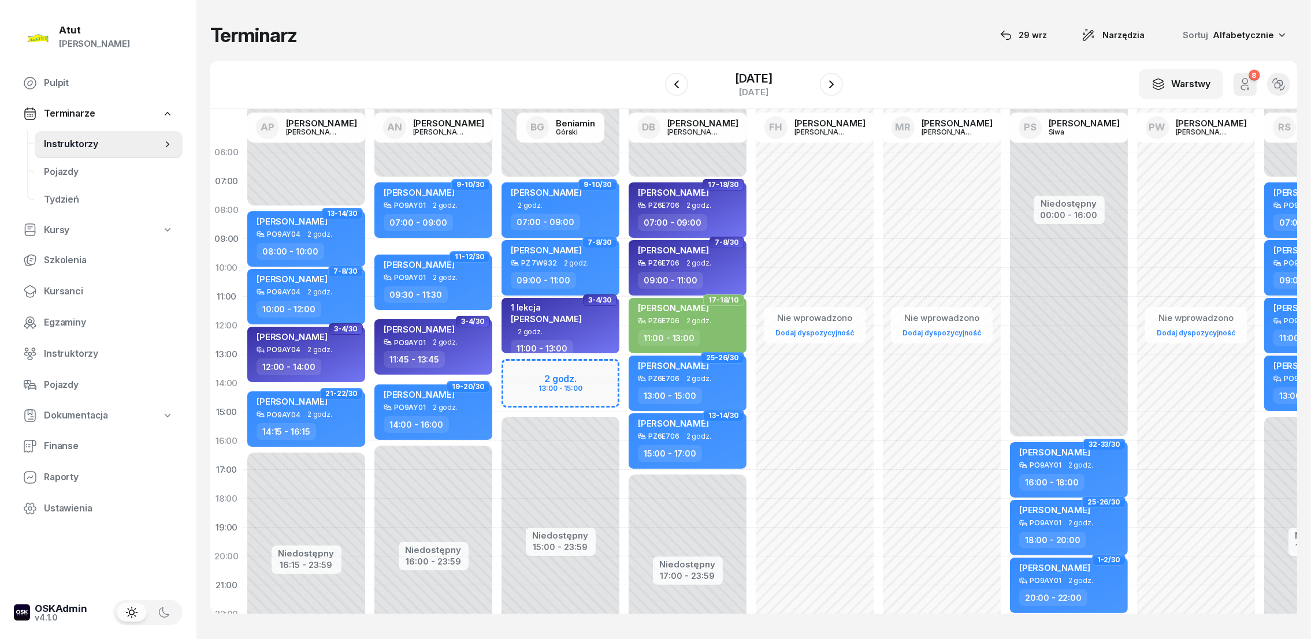
scroll to position [0, 96]
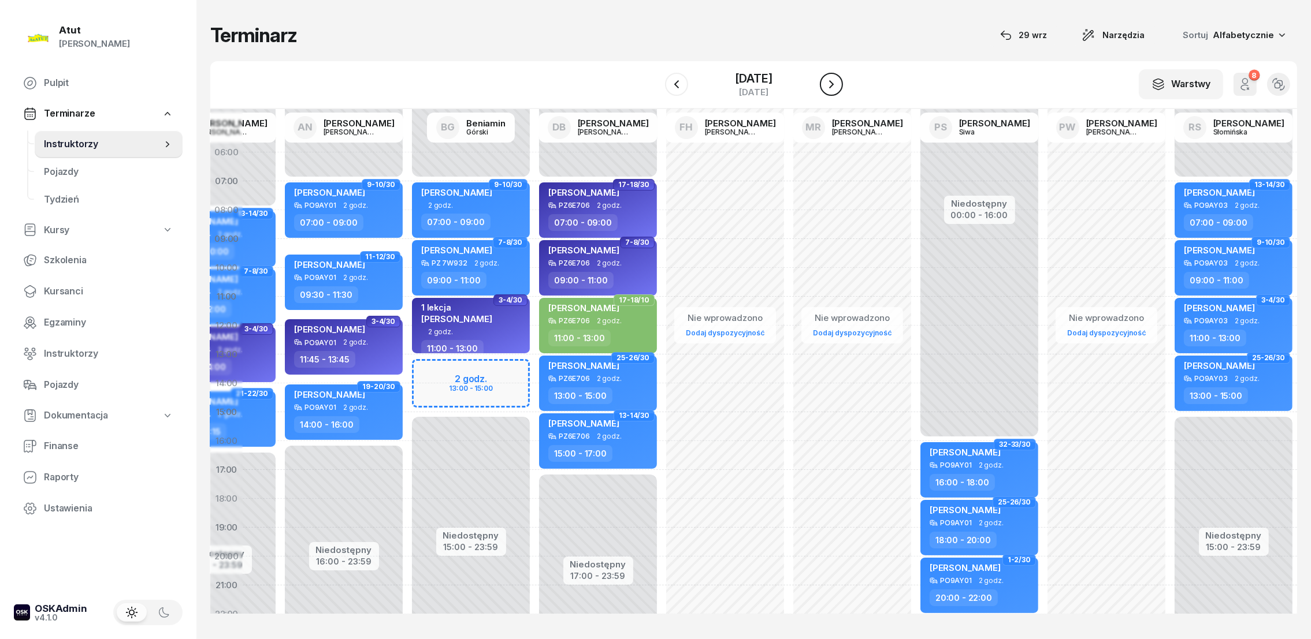
click at [835, 85] on icon "button" at bounding box center [831, 84] width 14 height 14
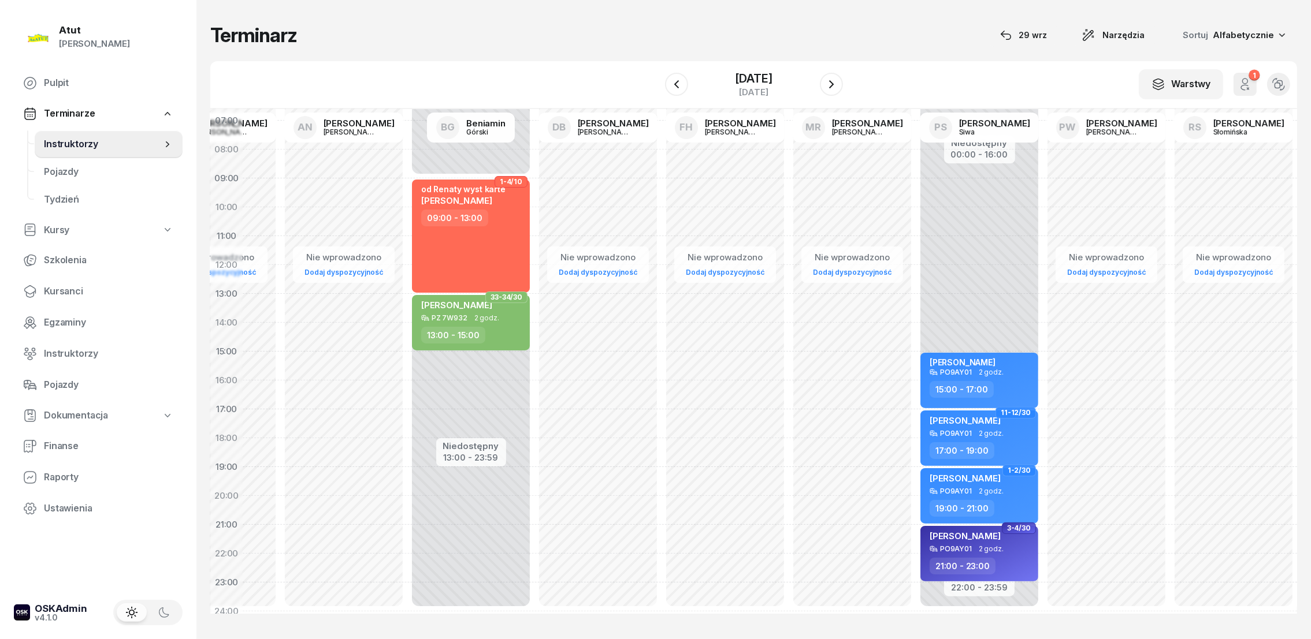
scroll to position [85, 96]
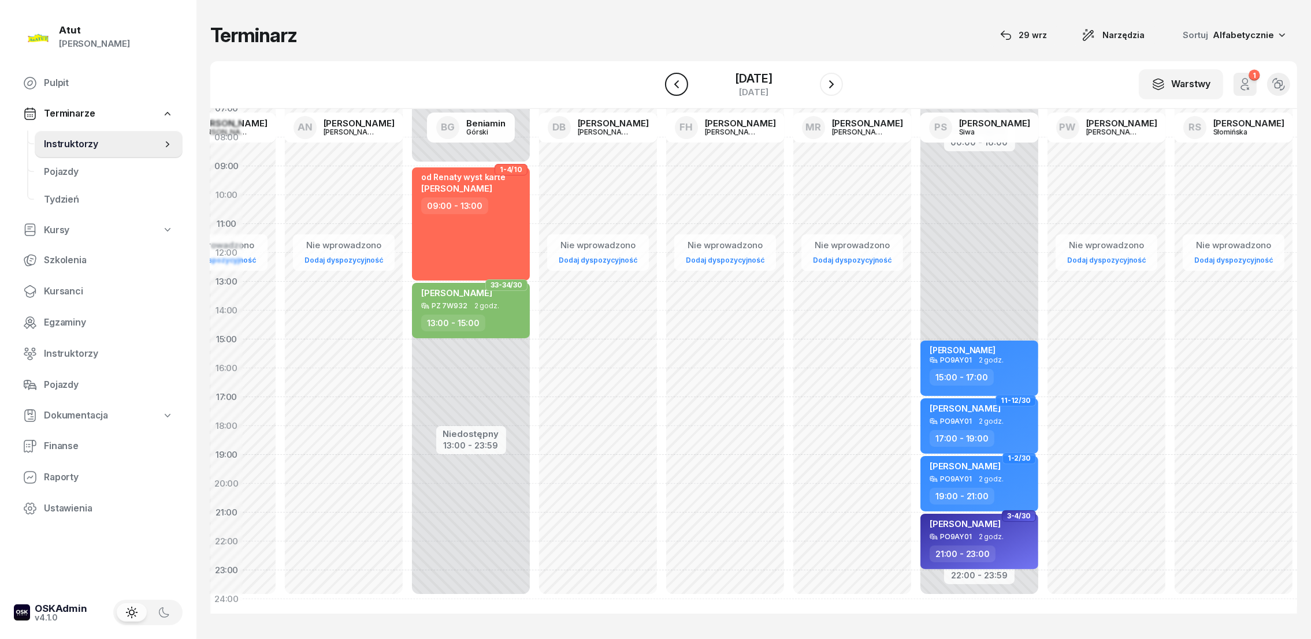
click at [674, 83] on icon "button" at bounding box center [676, 84] width 5 height 8
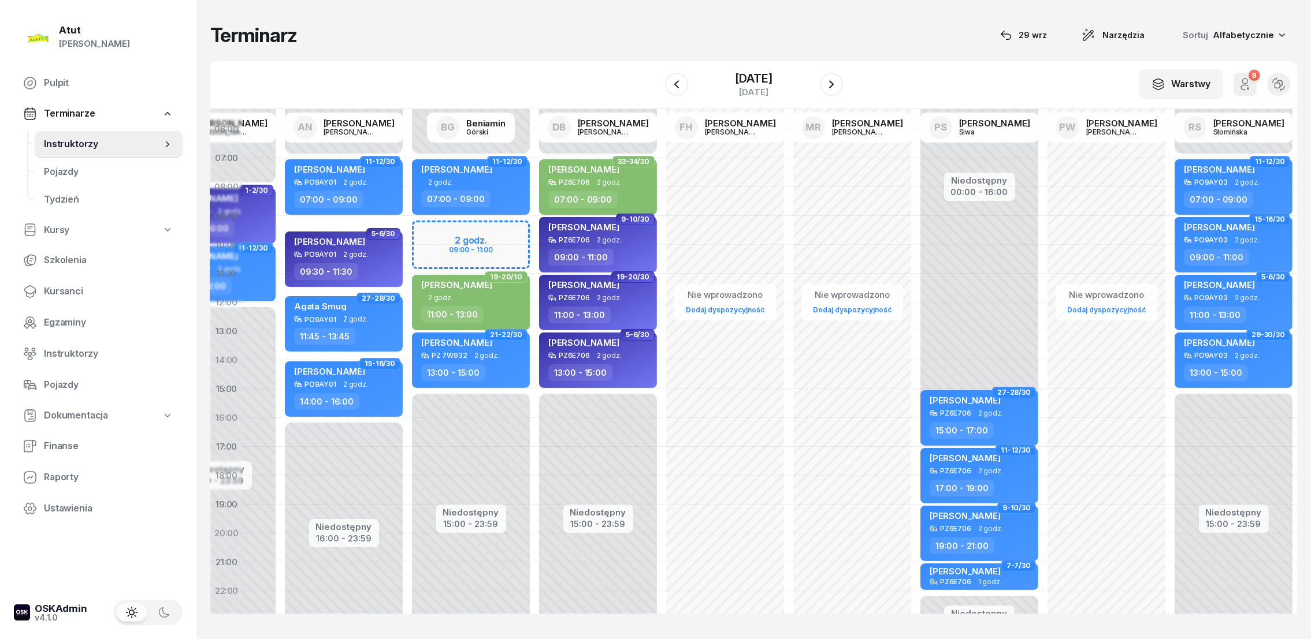
scroll to position [0, 96]
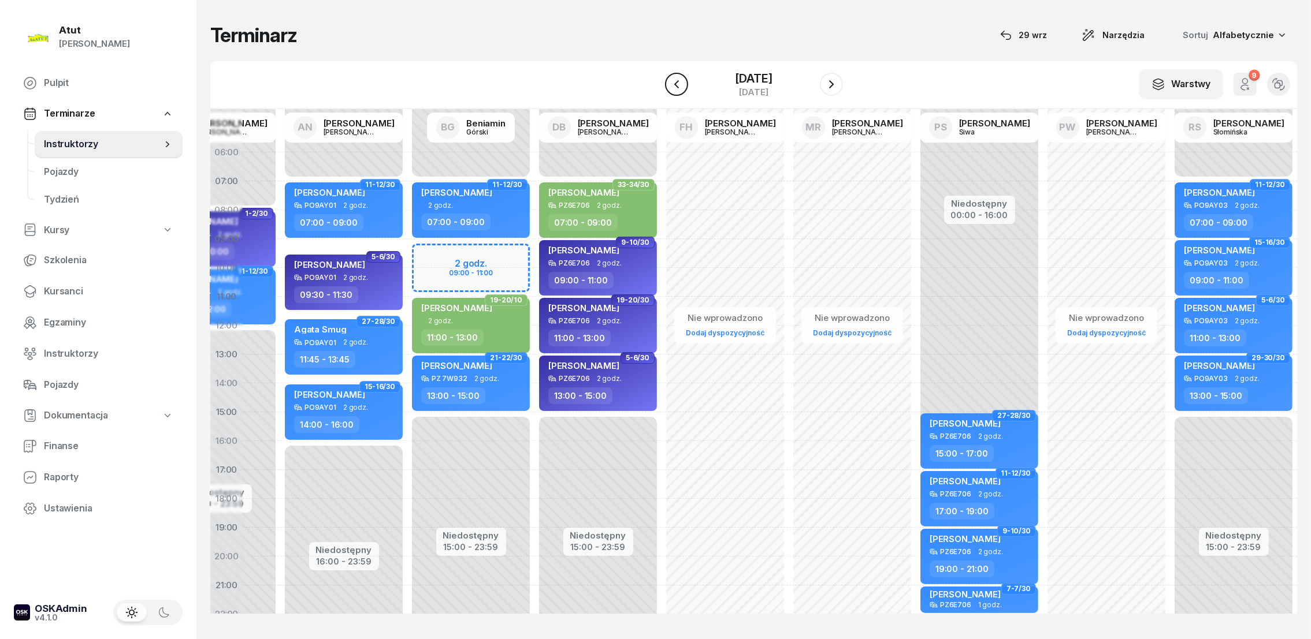
click at [671, 82] on icon "button" at bounding box center [676, 84] width 14 height 14
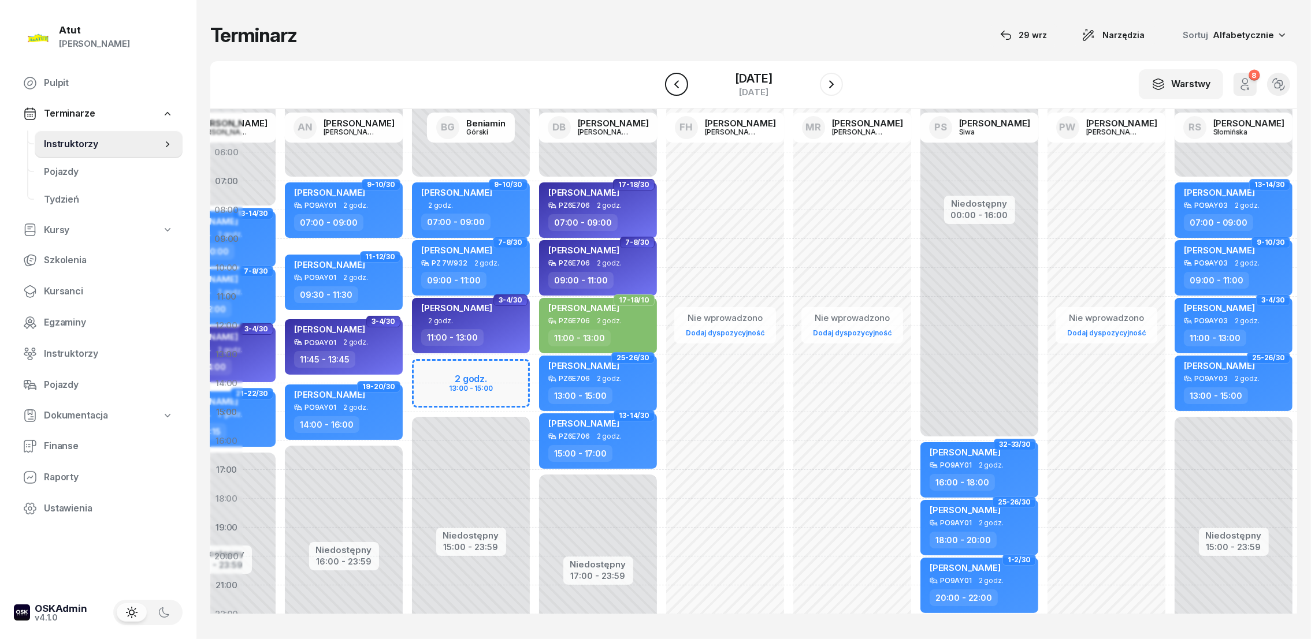
click at [669, 82] on icon "button" at bounding box center [676, 84] width 14 height 14
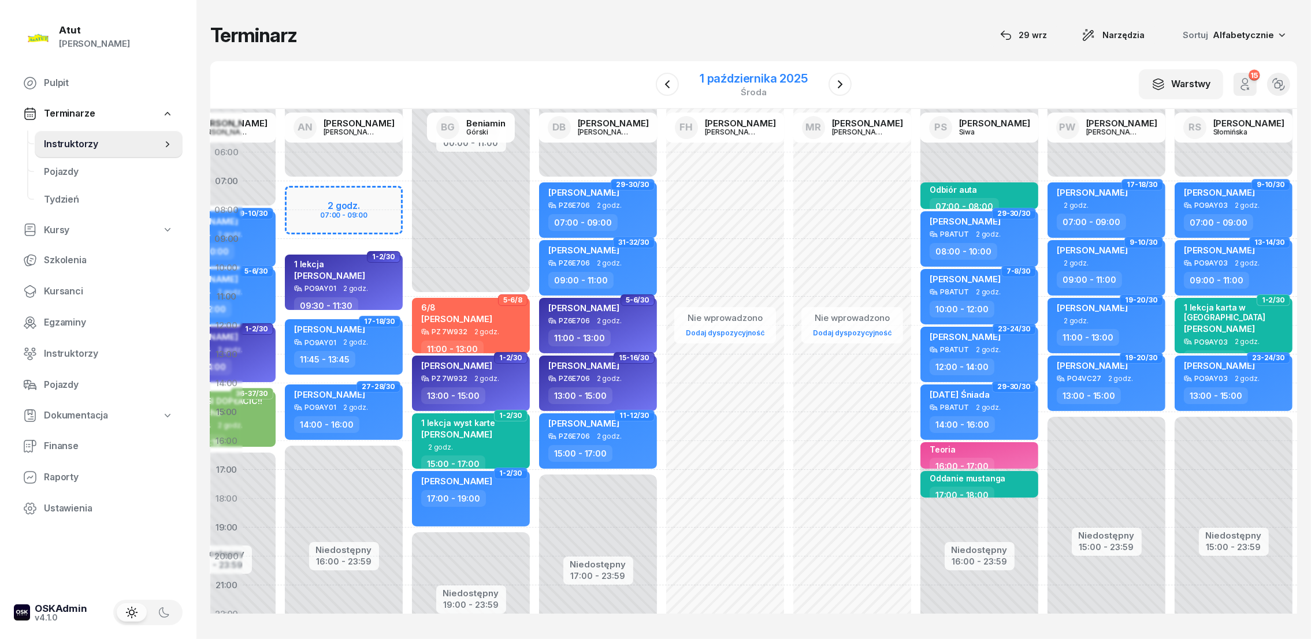
click at [768, 79] on div "1 października 2025" at bounding box center [754, 79] width 108 height 12
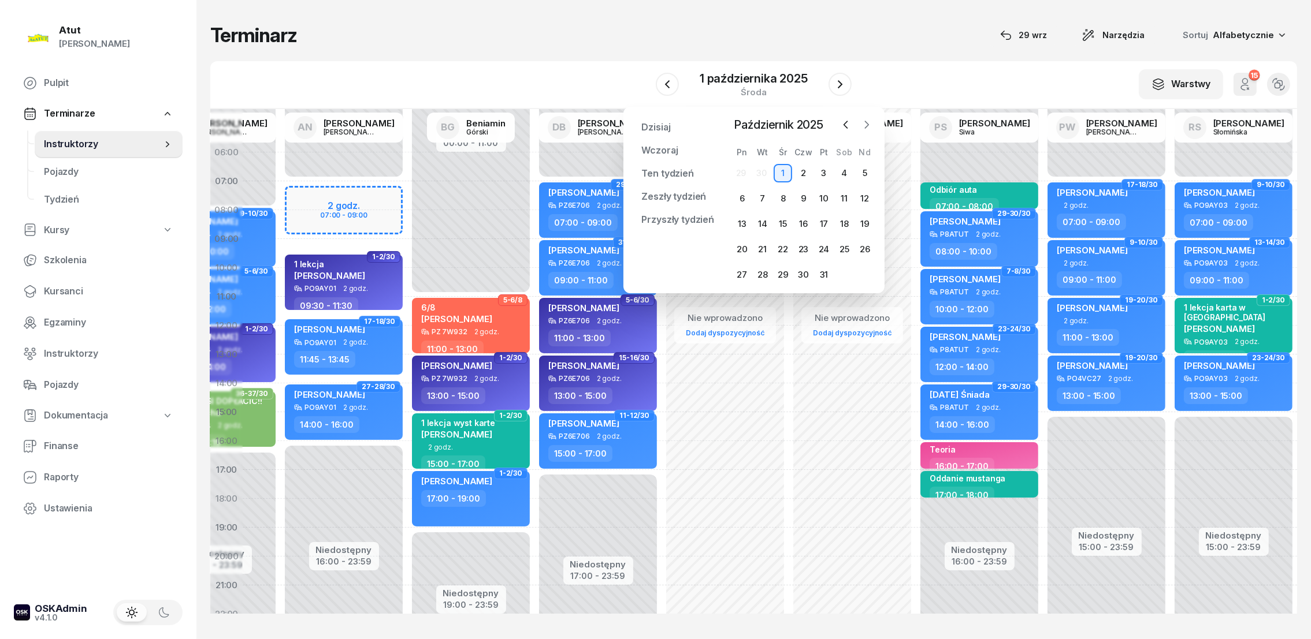
click at [864, 124] on icon "button" at bounding box center [867, 125] width 12 height 12
click at [746, 195] on div "3" at bounding box center [741, 198] width 18 height 18
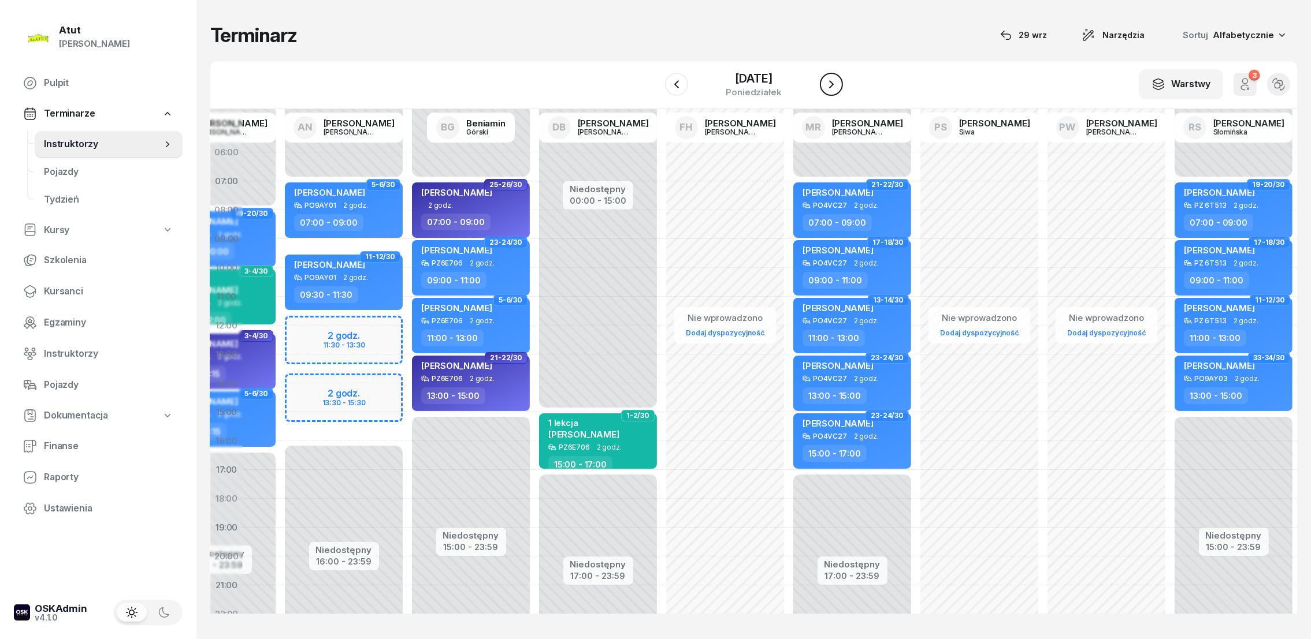
click at [839, 84] on button "button" at bounding box center [831, 84] width 23 height 23
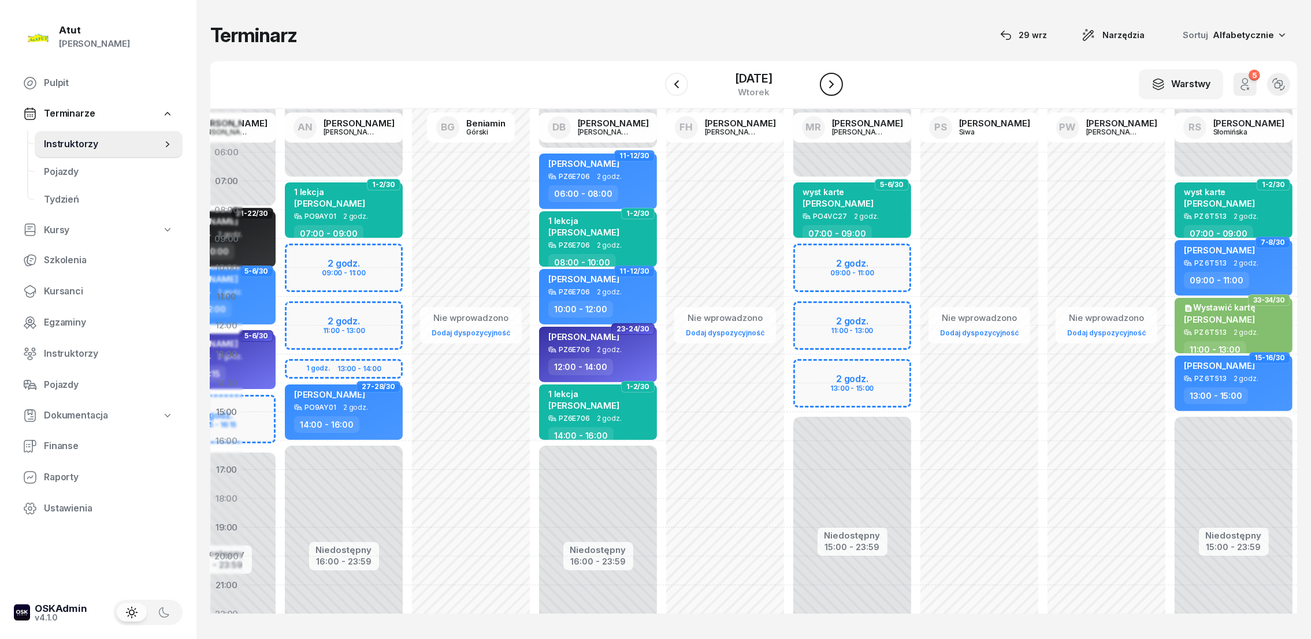
click at [839, 84] on button "button" at bounding box center [831, 84] width 23 height 23
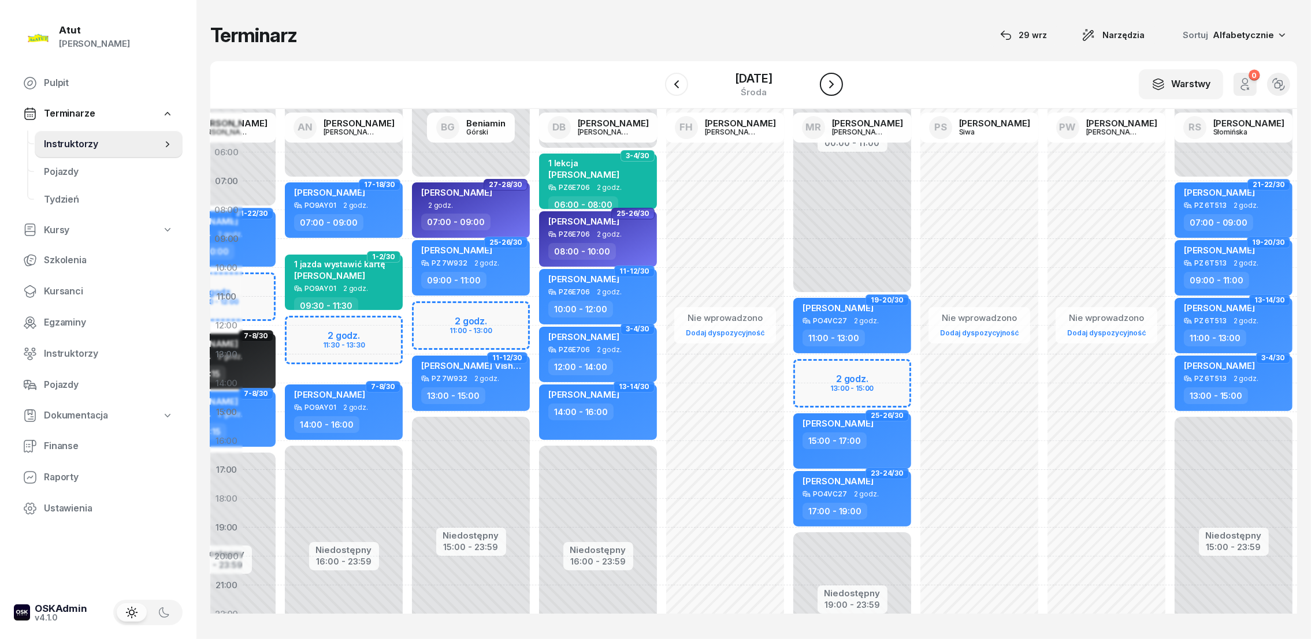
click at [833, 84] on icon "button" at bounding box center [831, 84] width 14 height 14
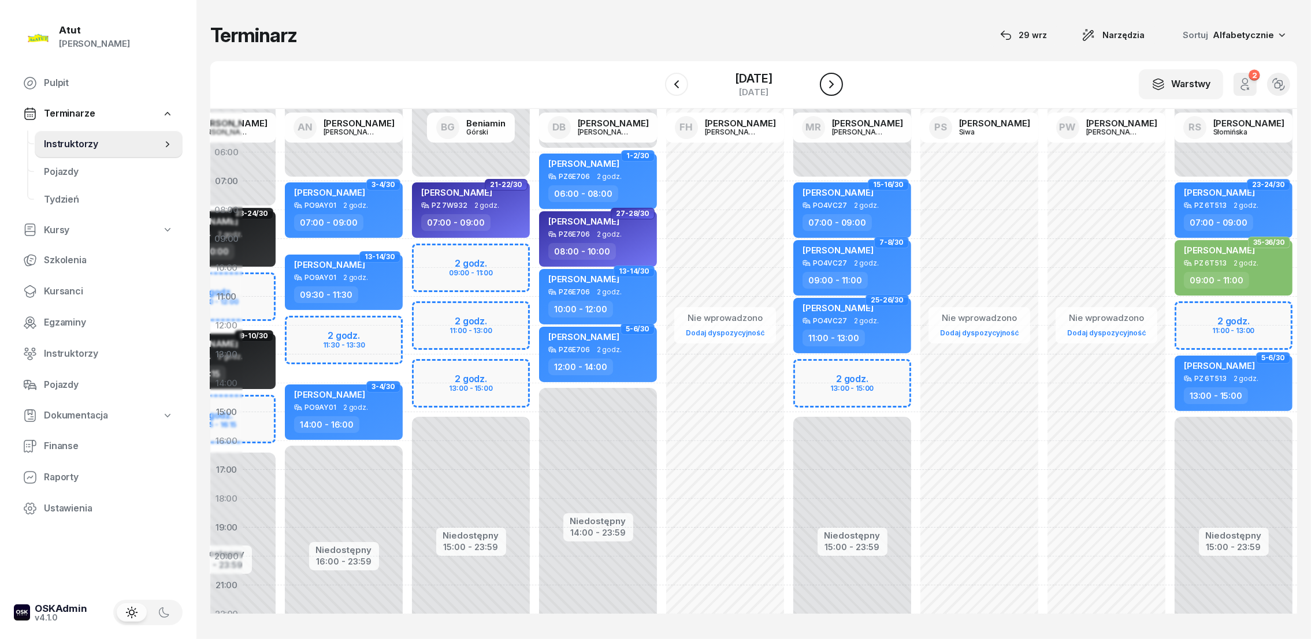
click at [833, 84] on icon "button" at bounding box center [831, 84] width 14 height 14
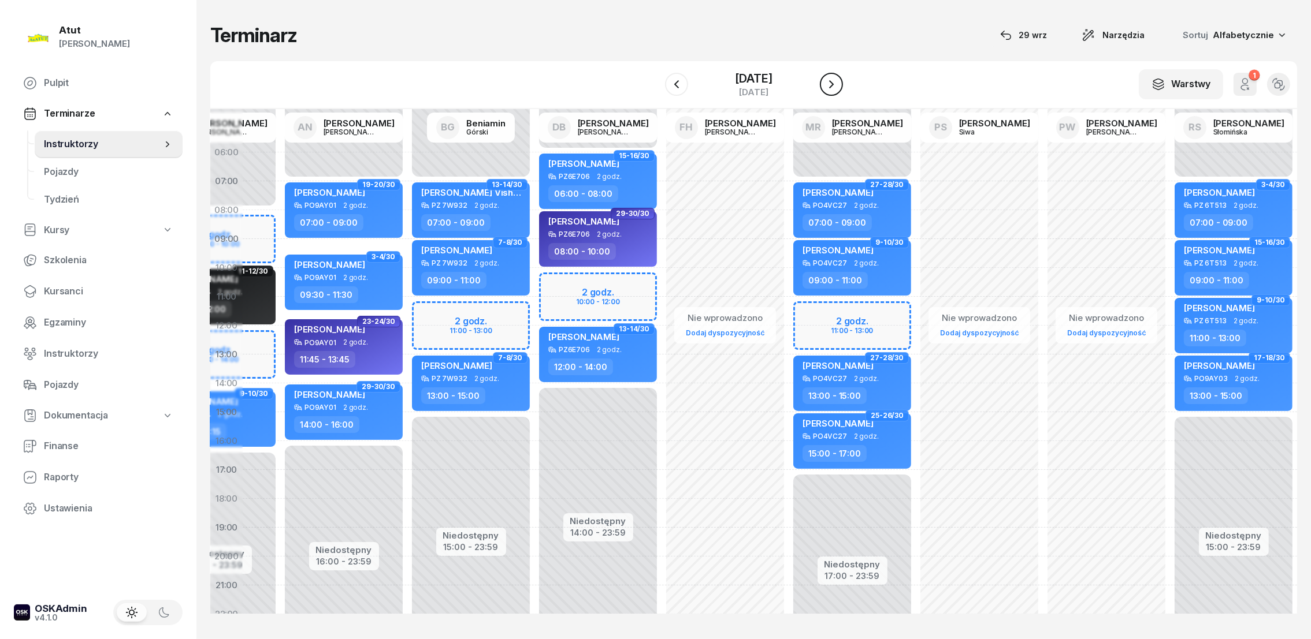
click at [833, 84] on icon "button" at bounding box center [831, 84] width 14 height 14
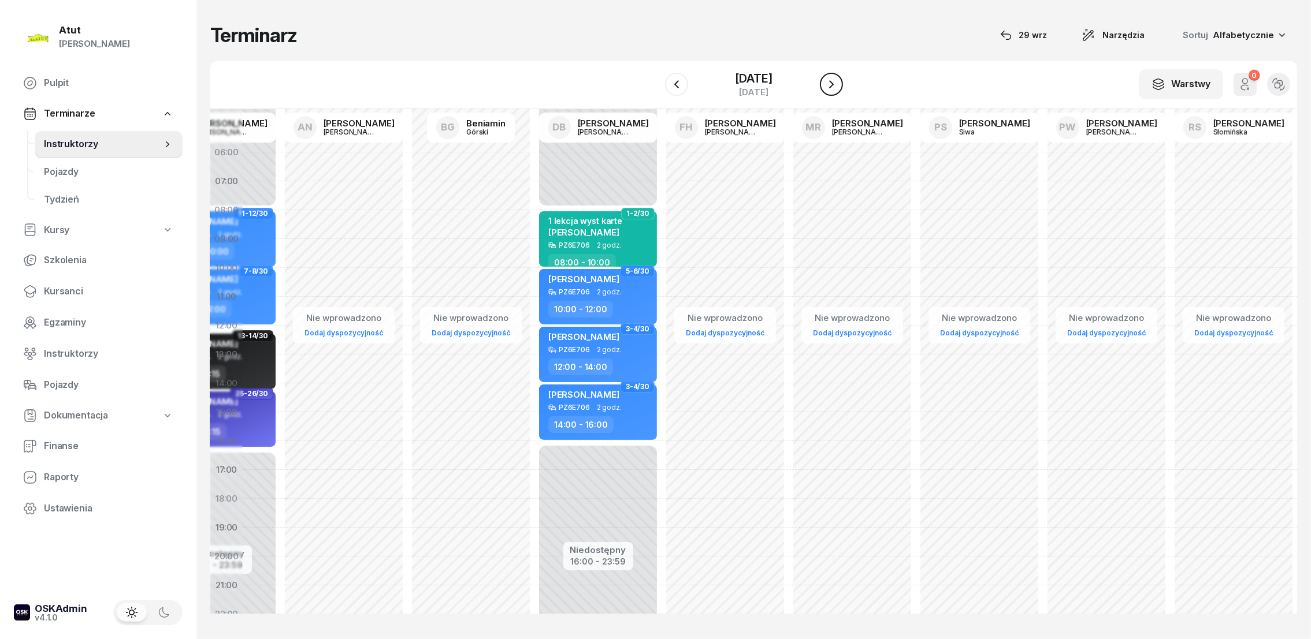
click at [833, 84] on icon "button" at bounding box center [831, 84] width 14 height 14
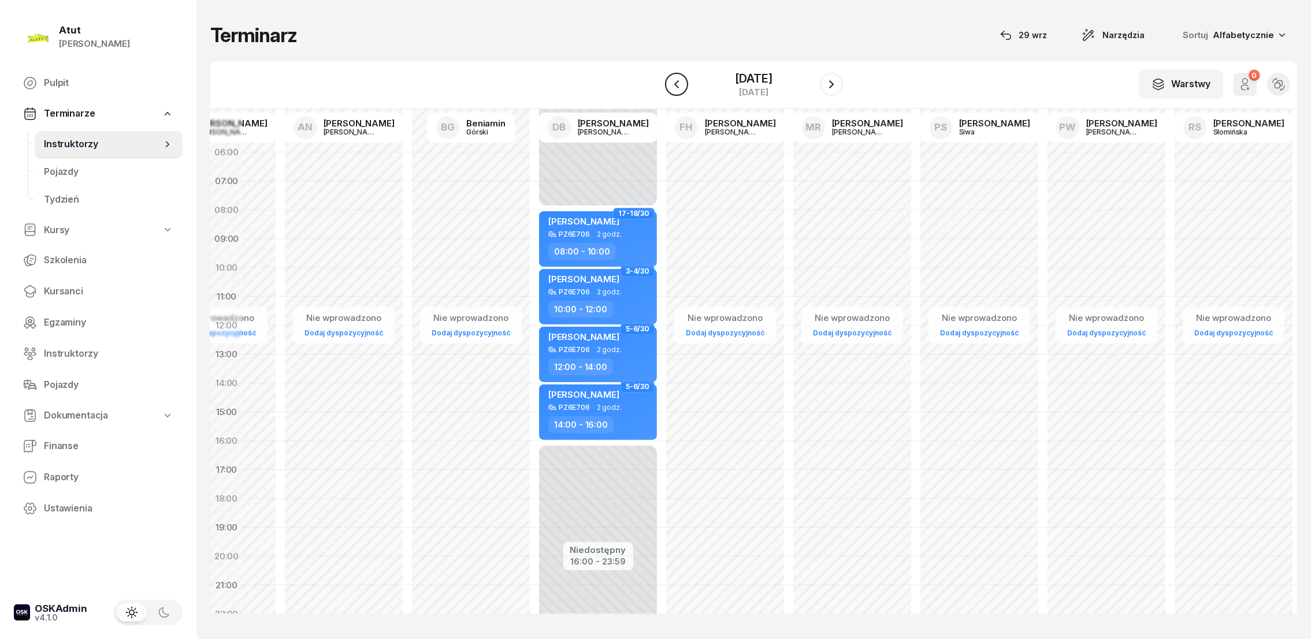
click at [675, 84] on icon "button" at bounding box center [676, 84] width 5 height 8
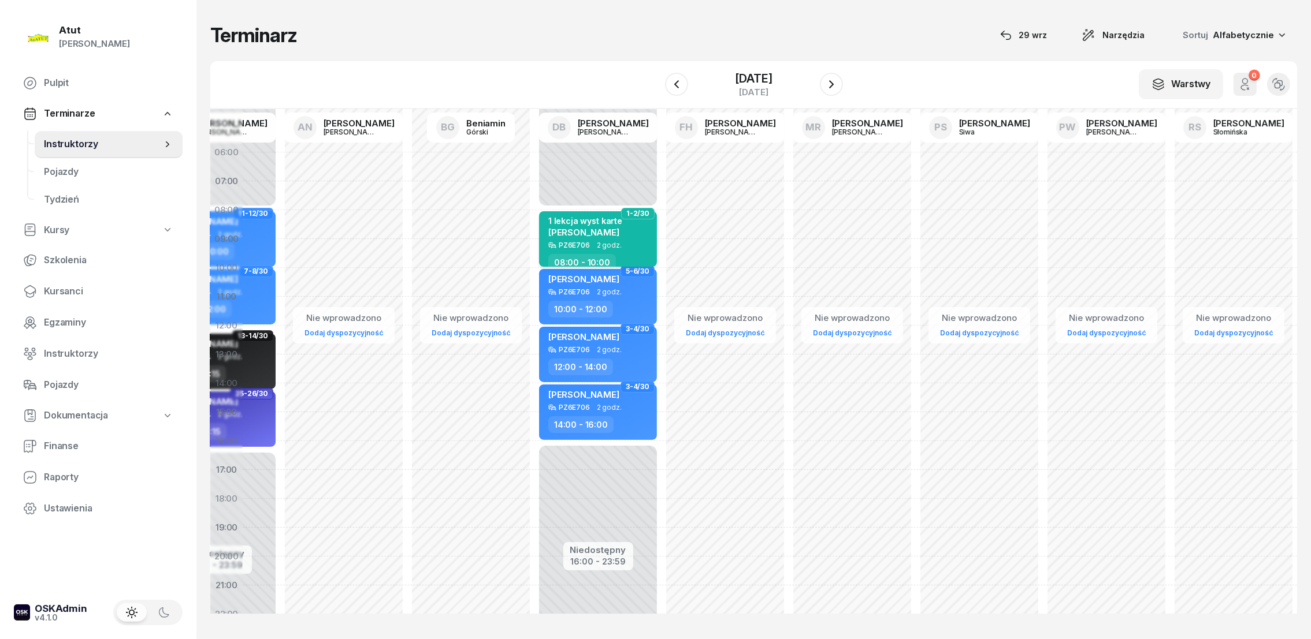
click at [560, 229] on span "[PERSON_NAME]" at bounding box center [583, 232] width 71 height 11
select select "08"
select select "10"
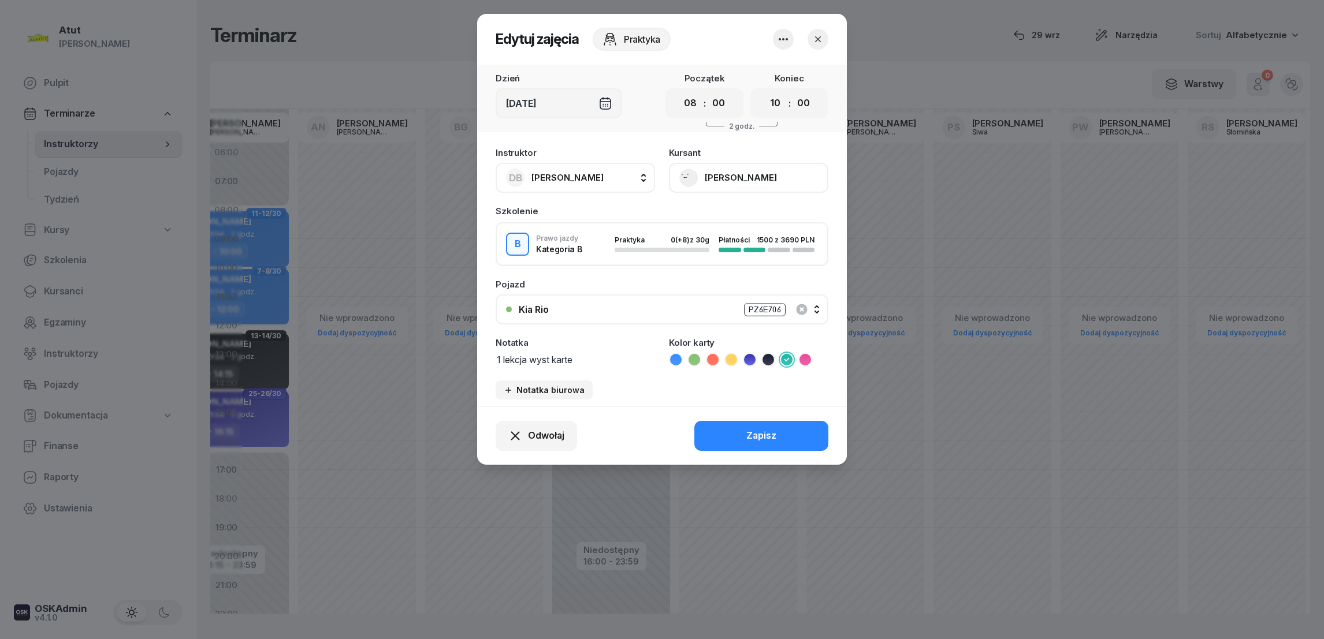
click at [730, 184] on button "[PERSON_NAME]" at bounding box center [748, 178] width 159 height 30
click at [711, 218] on div "Otwórz profil" at bounding box center [706, 216] width 56 height 15
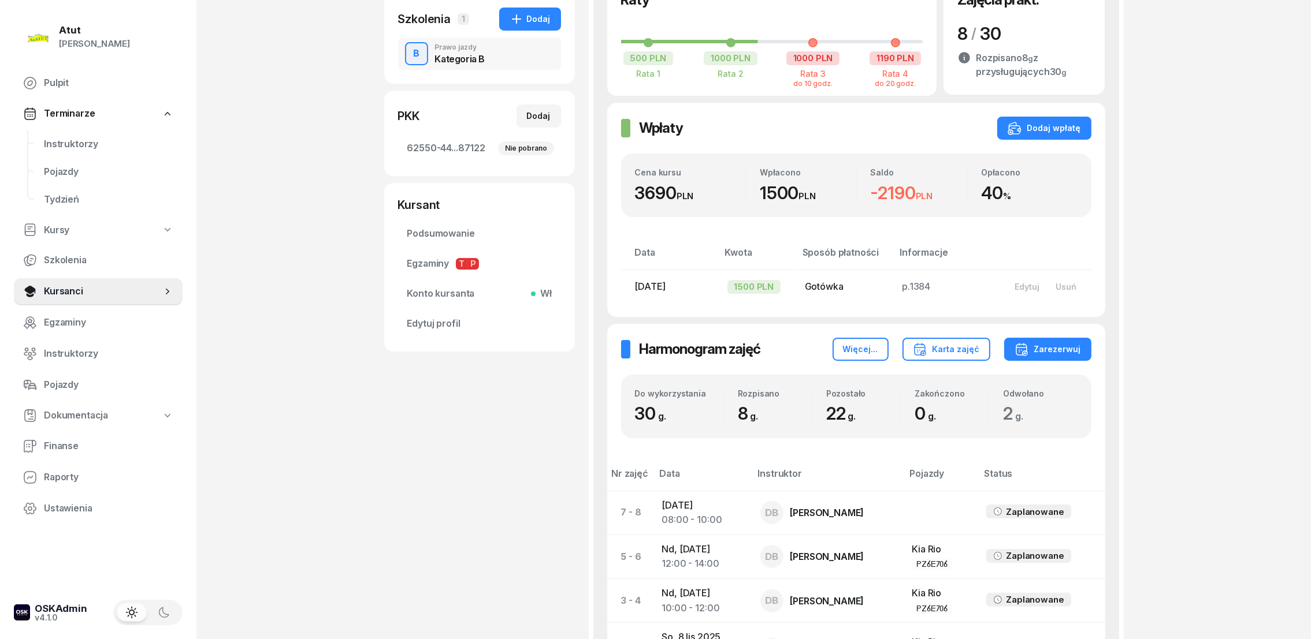
scroll to position [38, 0]
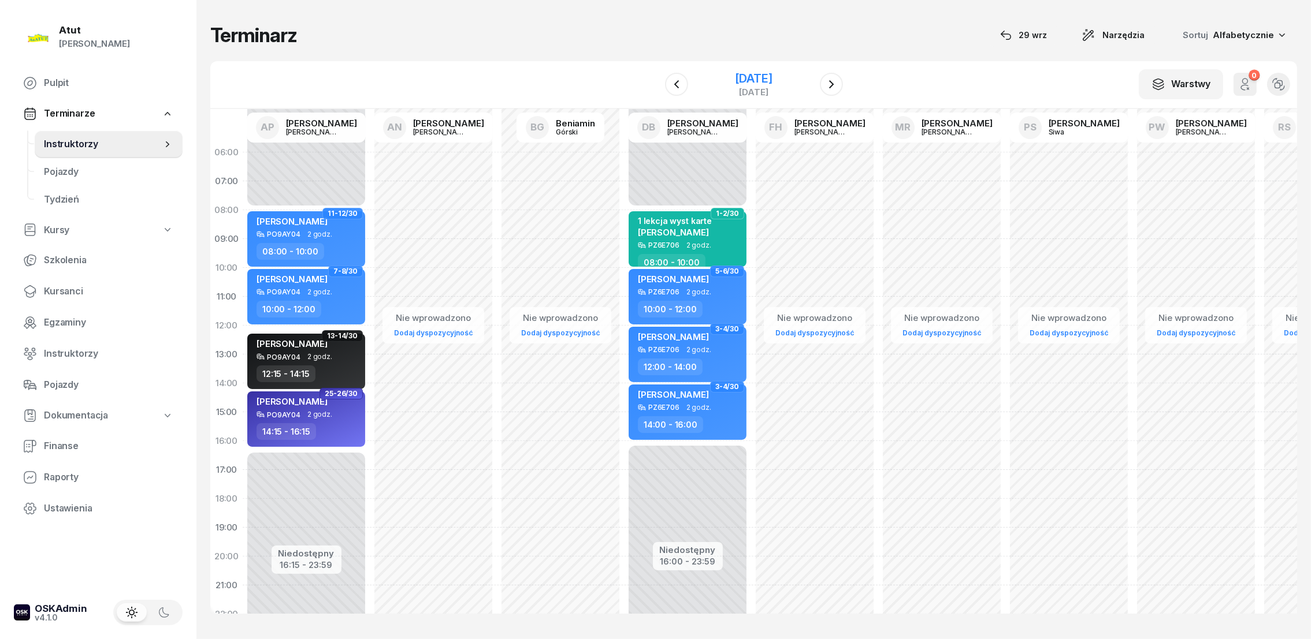
click at [735, 75] on div "[DATE]" at bounding box center [753, 79] width 37 height 12
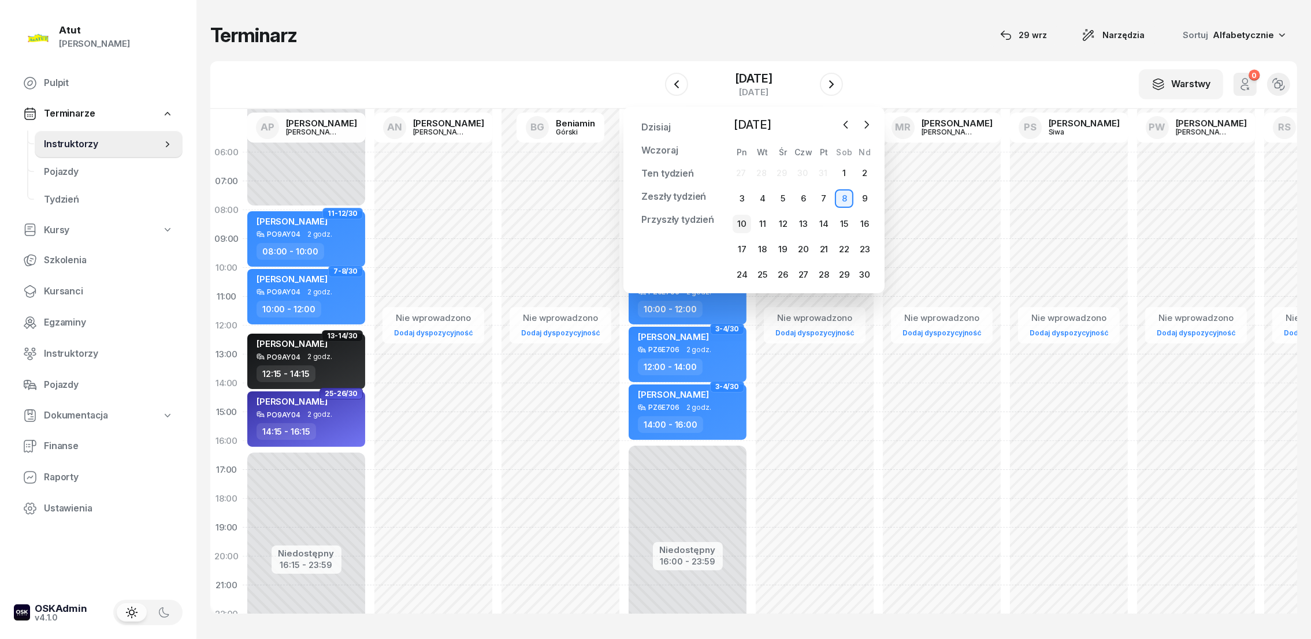
click at [736, 226] on div "10" at bounding box center [741, 224] width 18 height 18
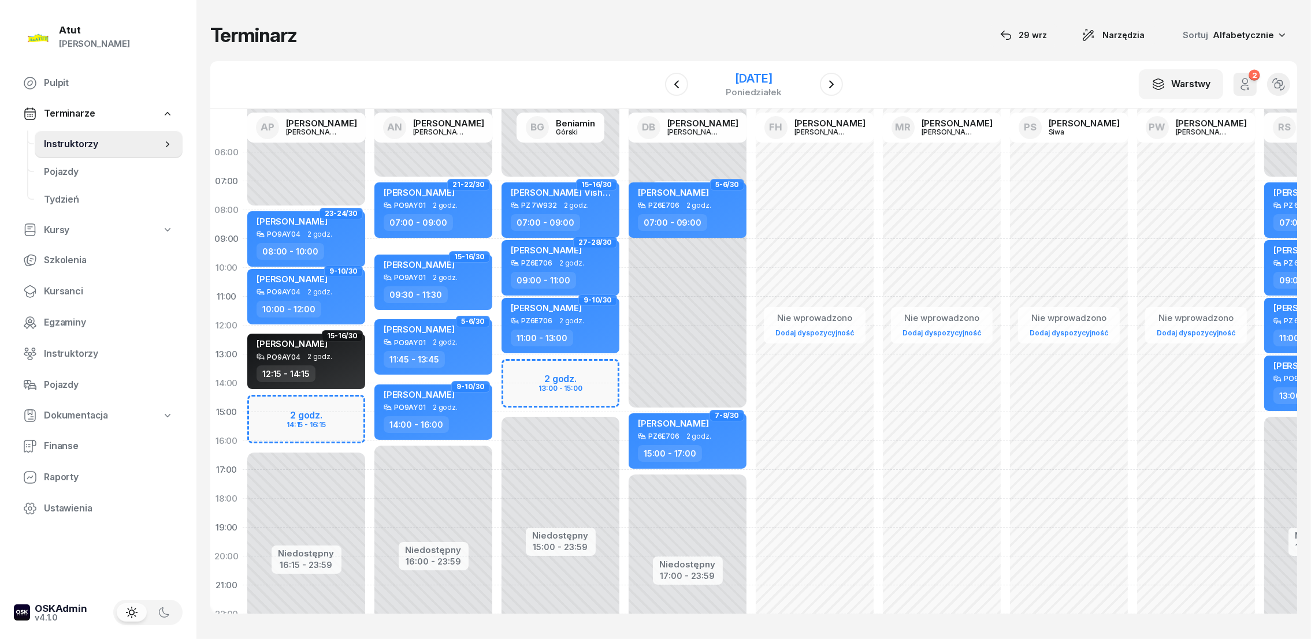
click at [737, 76] on div "[DATE]" at bounding box center [753, 79] width 55 height 12
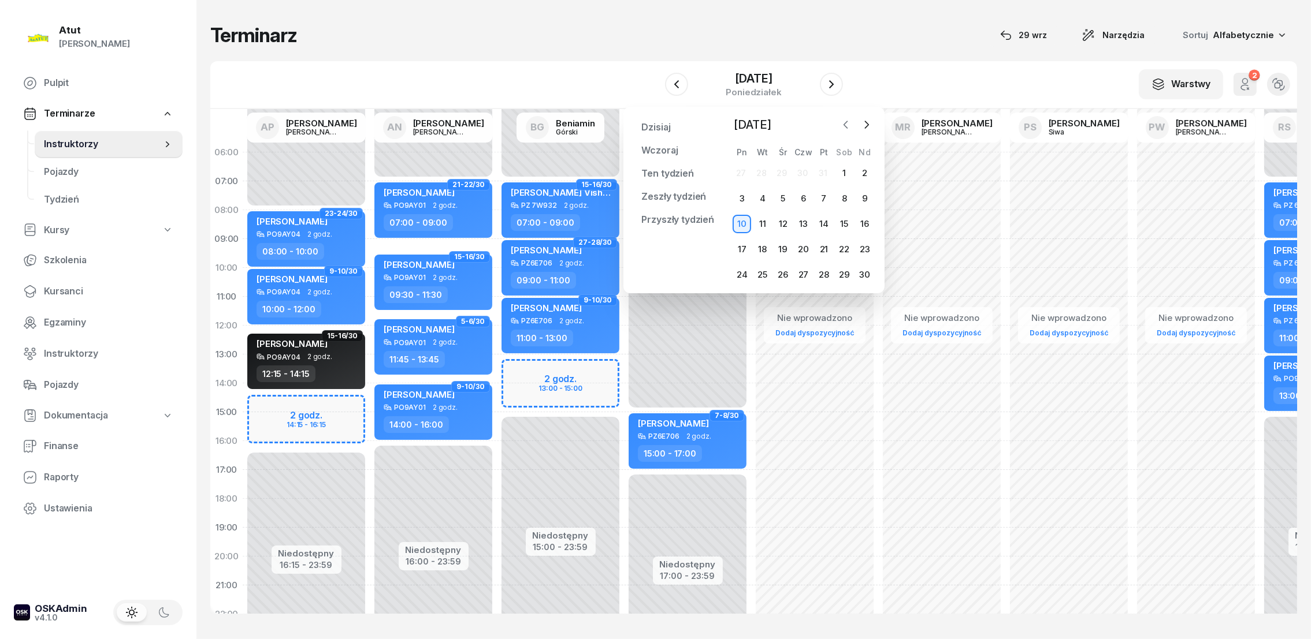
click at [842, 129] on icon "button" at bounding box center [846, 125] width 12 height 12
click at [744, 197] on div "6" at bounding box center [741, 198] width 18 height 18
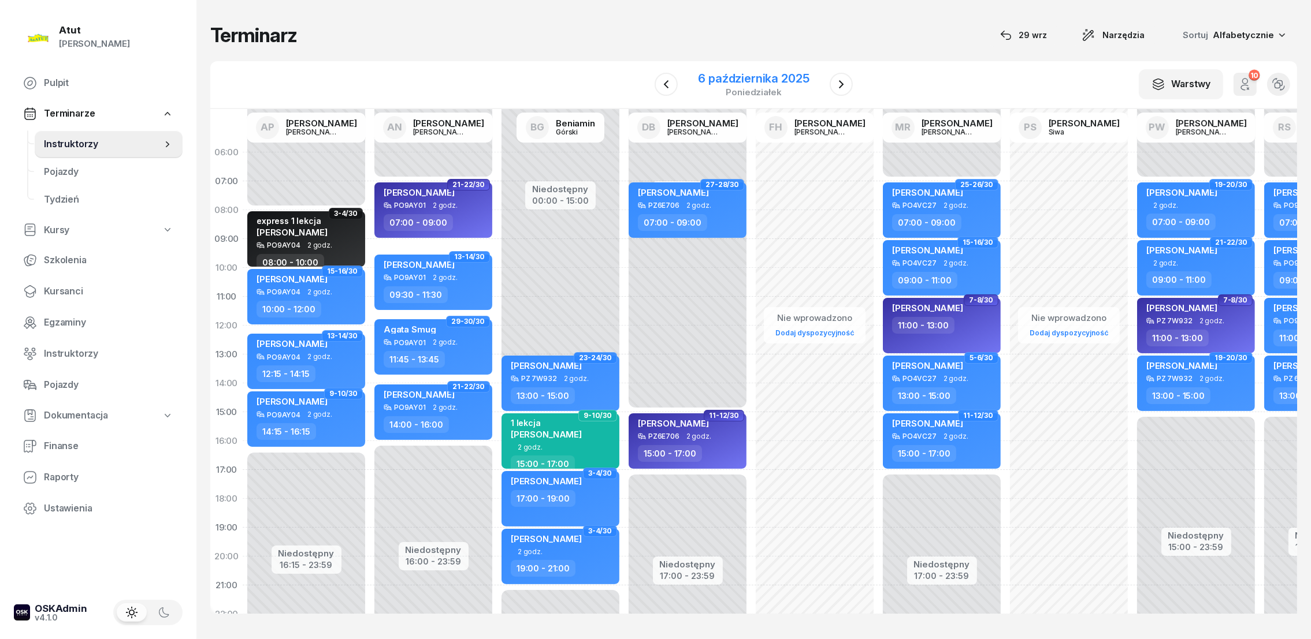
click at [723, 83] on div "6 października 2025" at bounding box center [753, 79] width 111 height 12
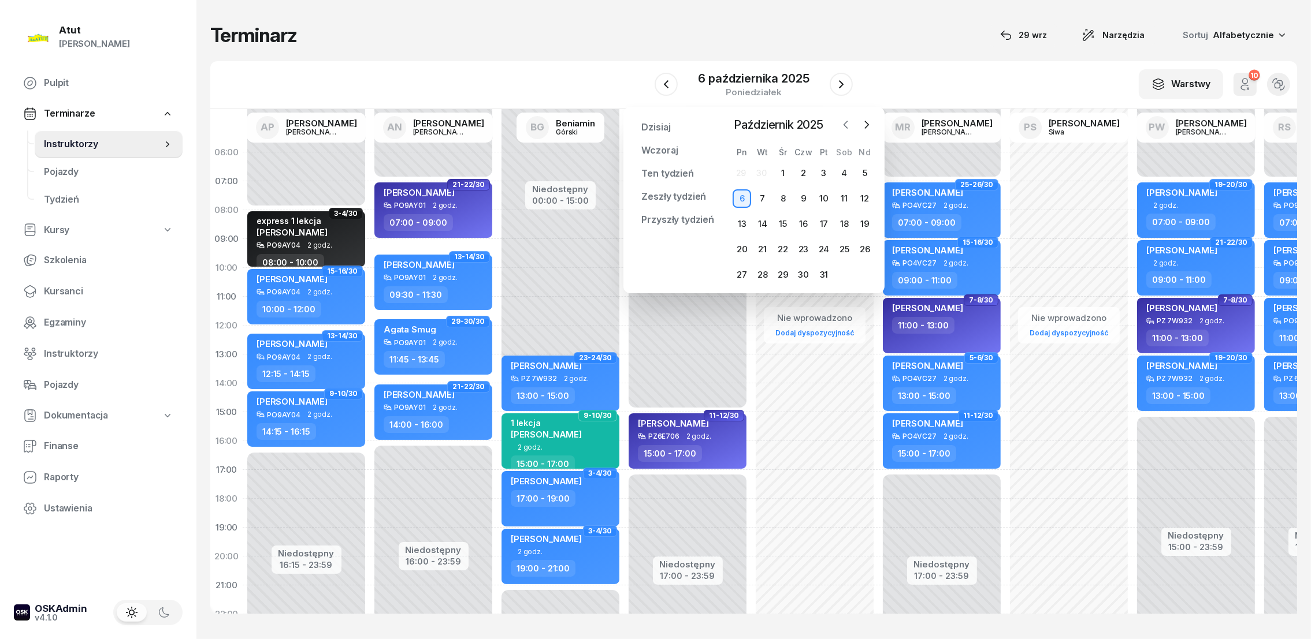
click at [847, 125] on icon "button" at bounding box center [846, 125] width 12 height 12
click at [741, 275] on div "29" at bounding box center [741, 275] width 18 height 18
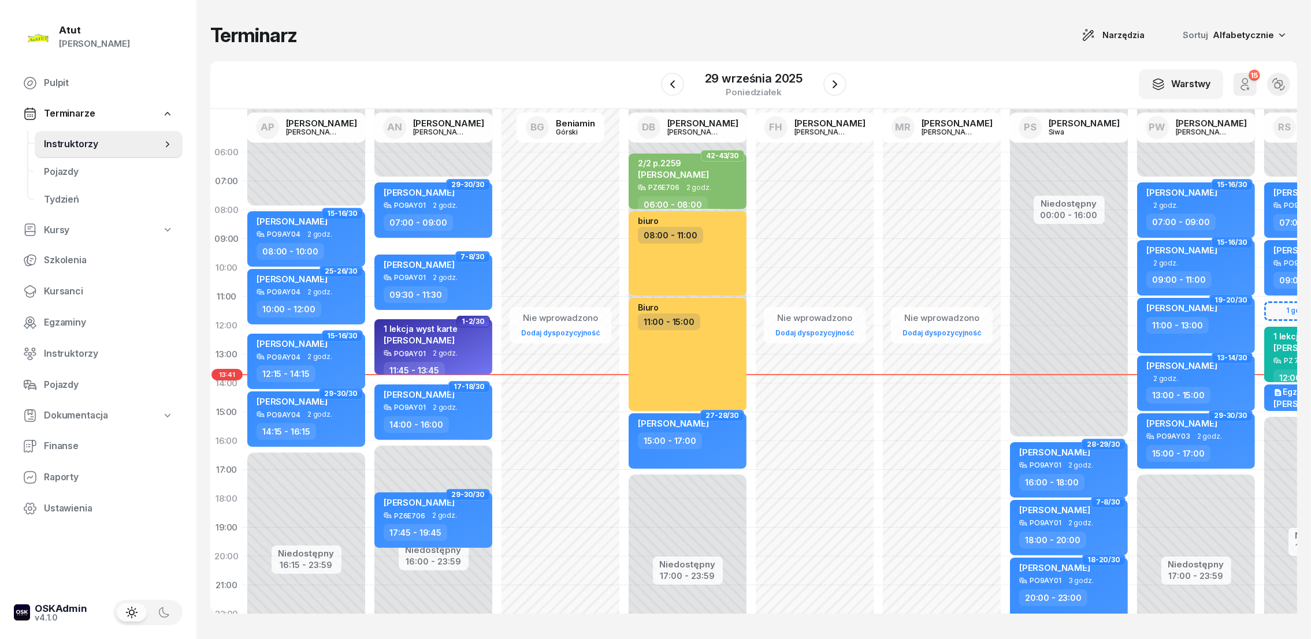
click at [1115, 10] on div "Terminarz Narzędzia Sortuj Alfabetycznie W Wybierz AP [PERSON_NAME] AN [PERSON_…" at bounding box center [753, 318] width 1087 height 637
click at [764, 83] on div "29 września 2025" at bounding box center [754, 79] width 98 height 12
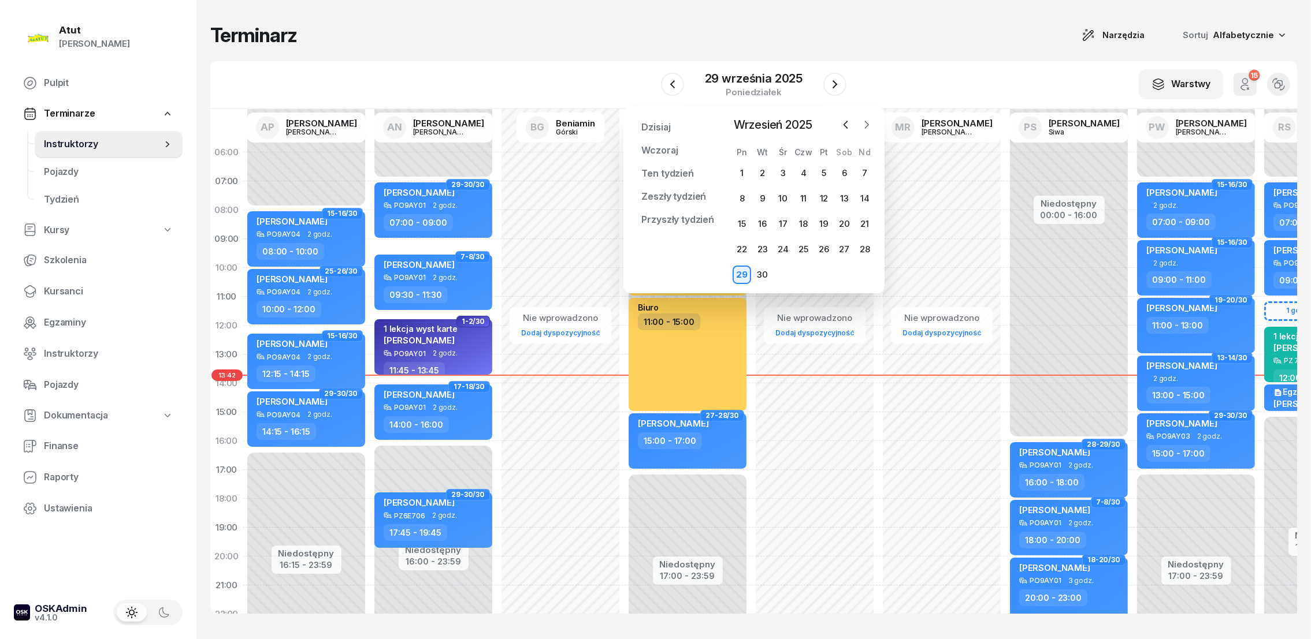
click at [865, 124] on icon "button" at bounding box center [867, 125] width 12 height 12
click at [743, 196] on div "6" at bounding box center [741, 198] width 18 height 18
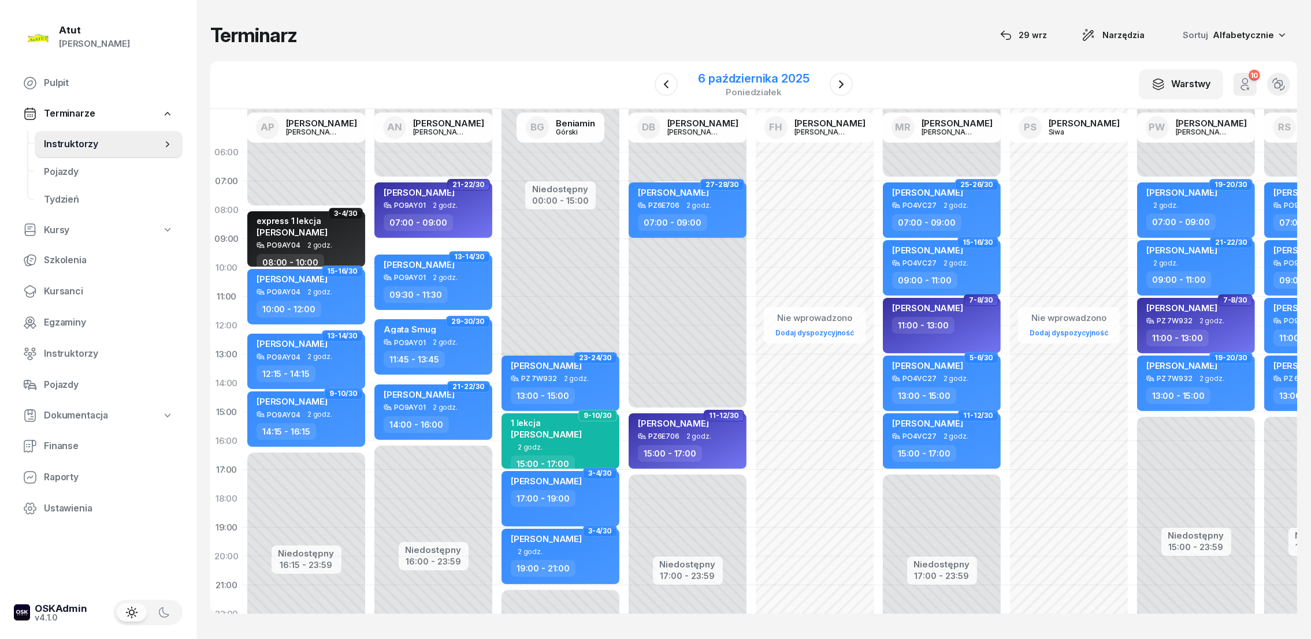
click at [747, 76] on div "6 października 2025" at bounding box center [753, 79] width 111 height 12
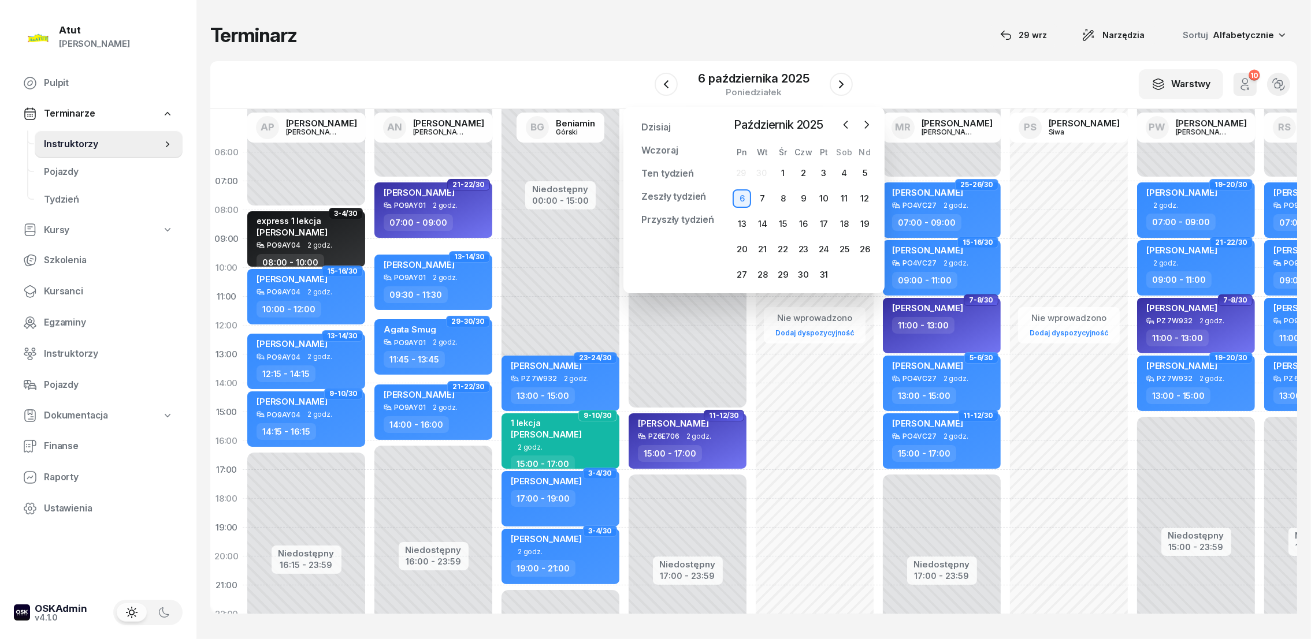
click at [742, 199] on div "6" at bounding box center [741, 198] width 18 height 18
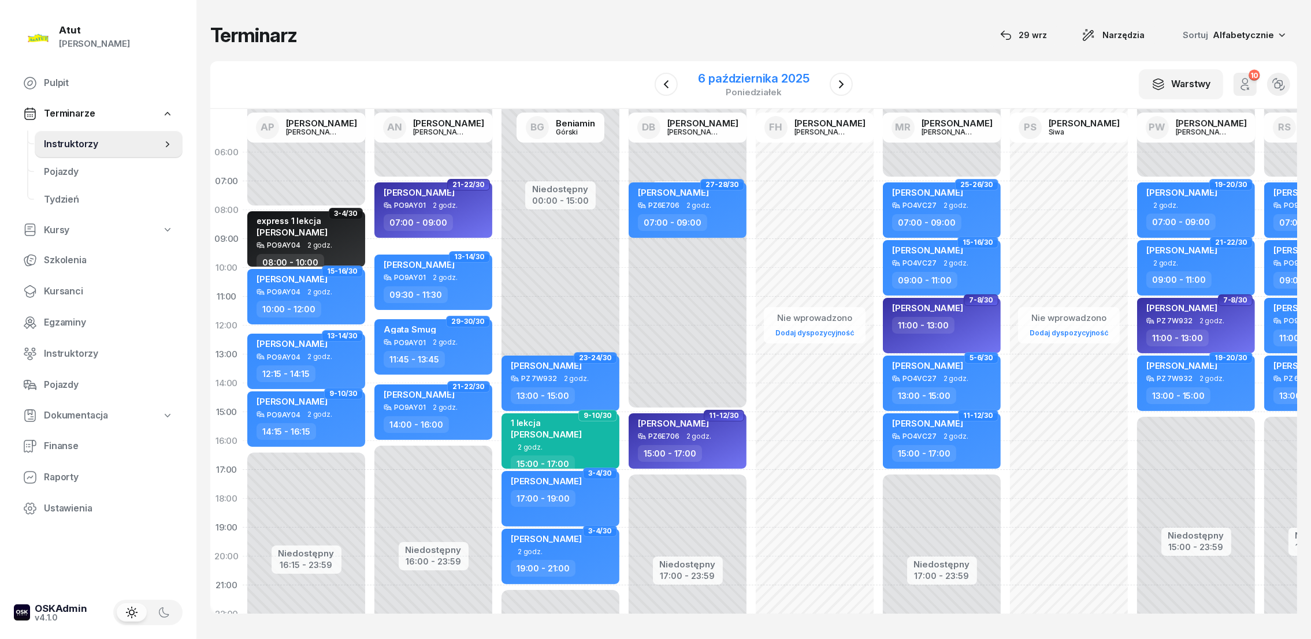
click at [739, 77] on div "6 października 2025" at bounding box center [753, 79] width 111 height 12
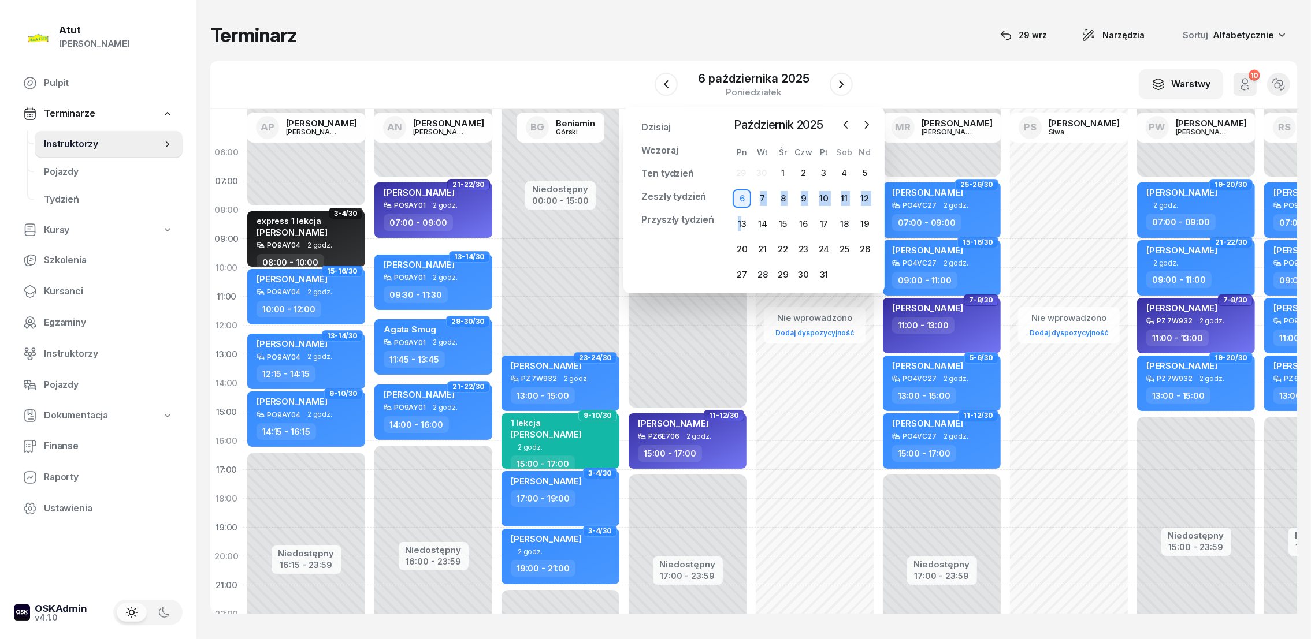
drag, startPoint x: 740, startPoint y: 225, endPoint x: 743, endPoint y: 202, distance: 23.9
click at [743, 202] on div "29 30 1 2 3 4 5 6 7 8 9 10 11 12 13 14 15 16 17 18 19 20 21 22 23 24 25 26 27 2…" at bounding box center [803, 224] width 143 height 120
click at [743, 201] on div "6" at bounding box center [741, 198] width 18 height 18
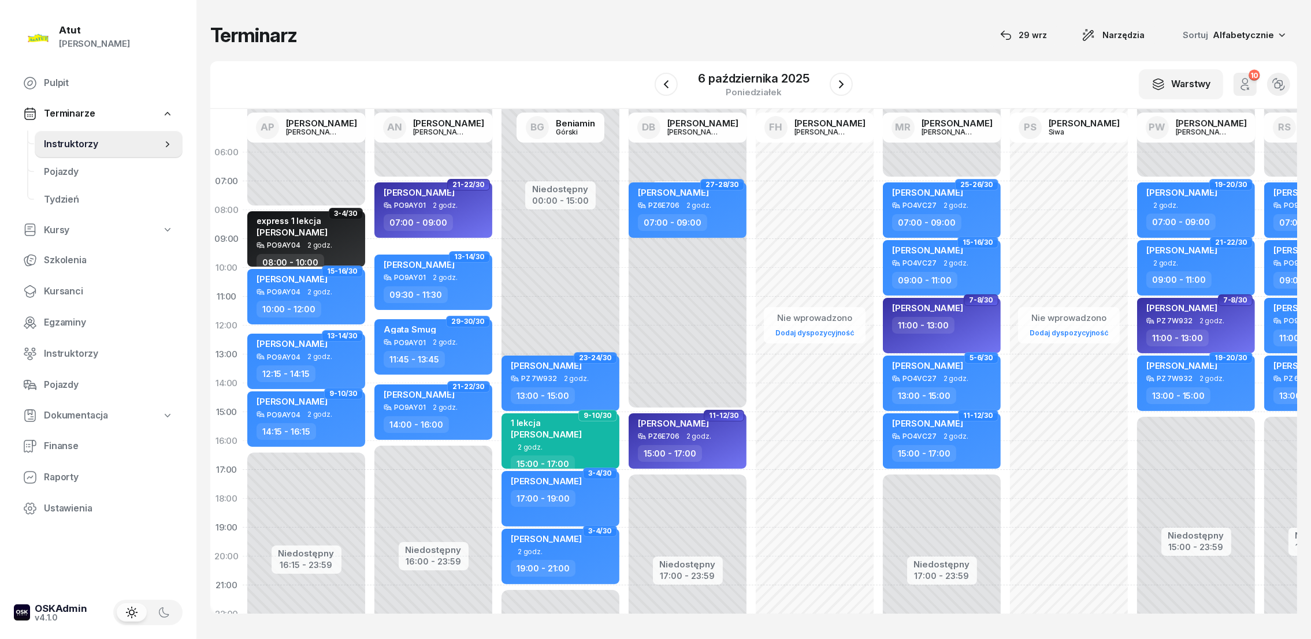
click at [660, 330] on div "Niedostępny 00:00 - 15:00 Niedostępny 17:00 - 23:59 27-28/30 [PERSON_NAME] PZ6E…" at bounding box center [687, 412] width 127 height 549
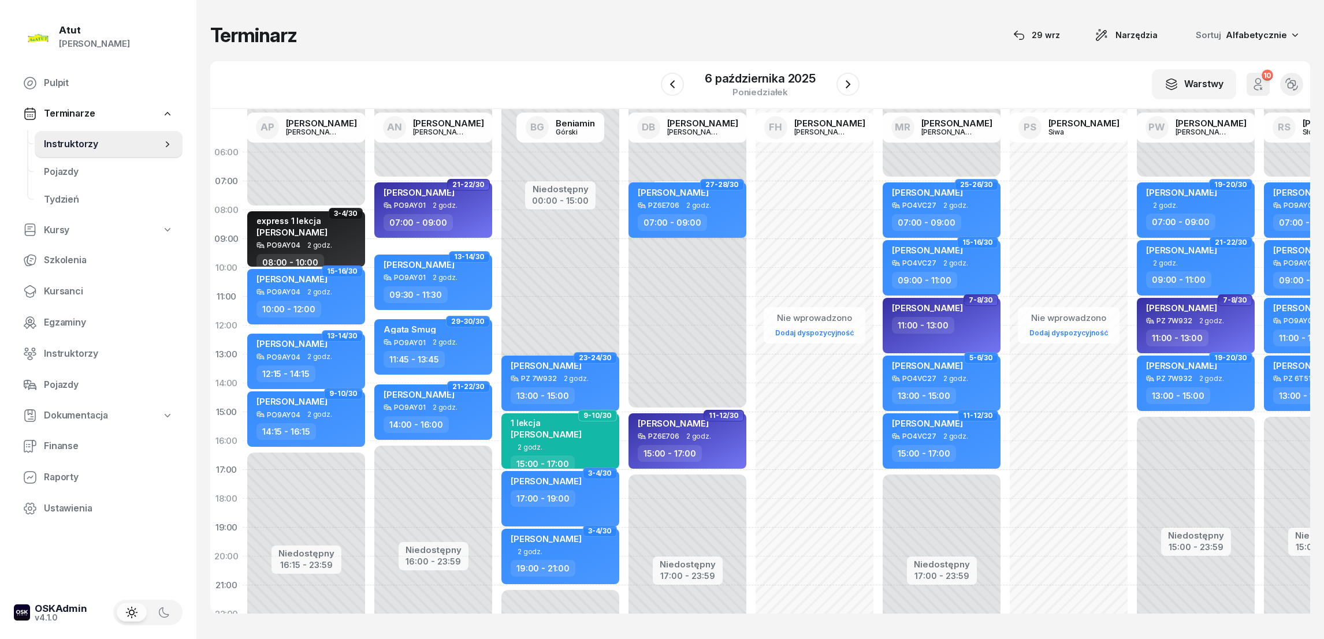
select select "12"
select select "14"
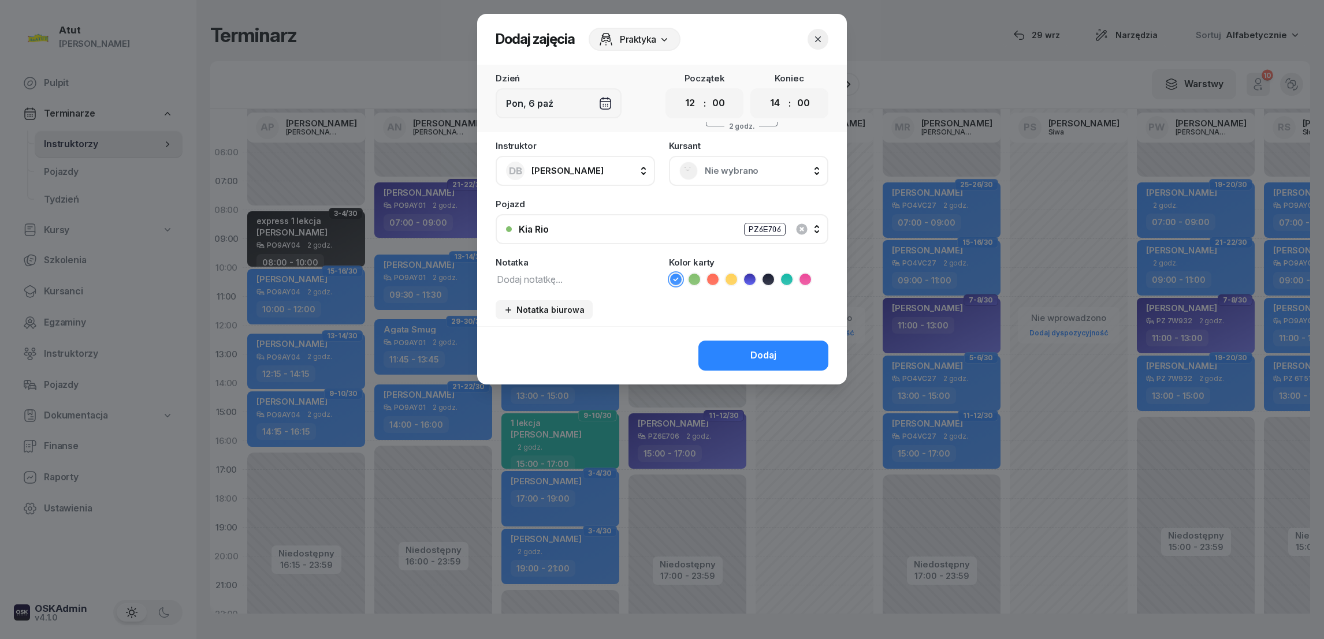
click at [542, 285] on div "Instruktor DB [PERSON_NAME] AP [PERSON_NAME] AN [PERSON_NAME] BG [PERSON_NAME] …" at bounding box center [662, 234] width 370 height 185
click at [539, 277] on textarea at bounding box center [575, 278] width 159 height 15
type textarea "gazownik"
click at [772, 349] on div "Dodaj" at bounding box center [763, 355] width 26 height 15
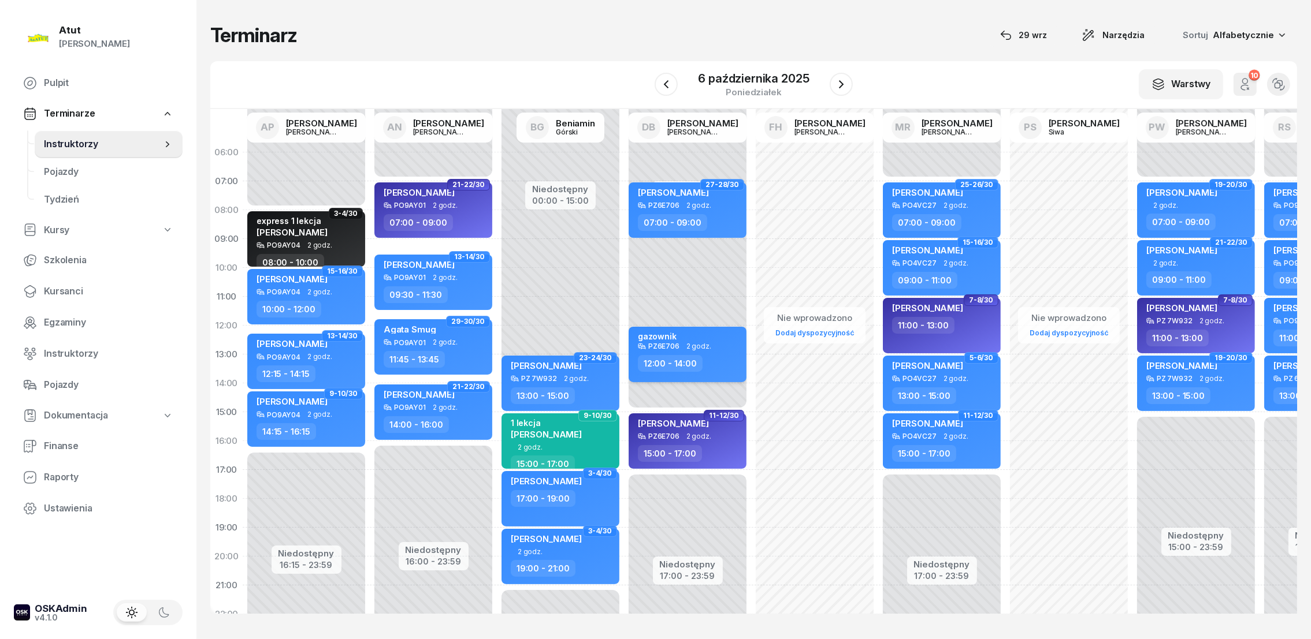
click at [689, 340] on div "gazownik" at bounding box center [689, 337] width 102 height 11
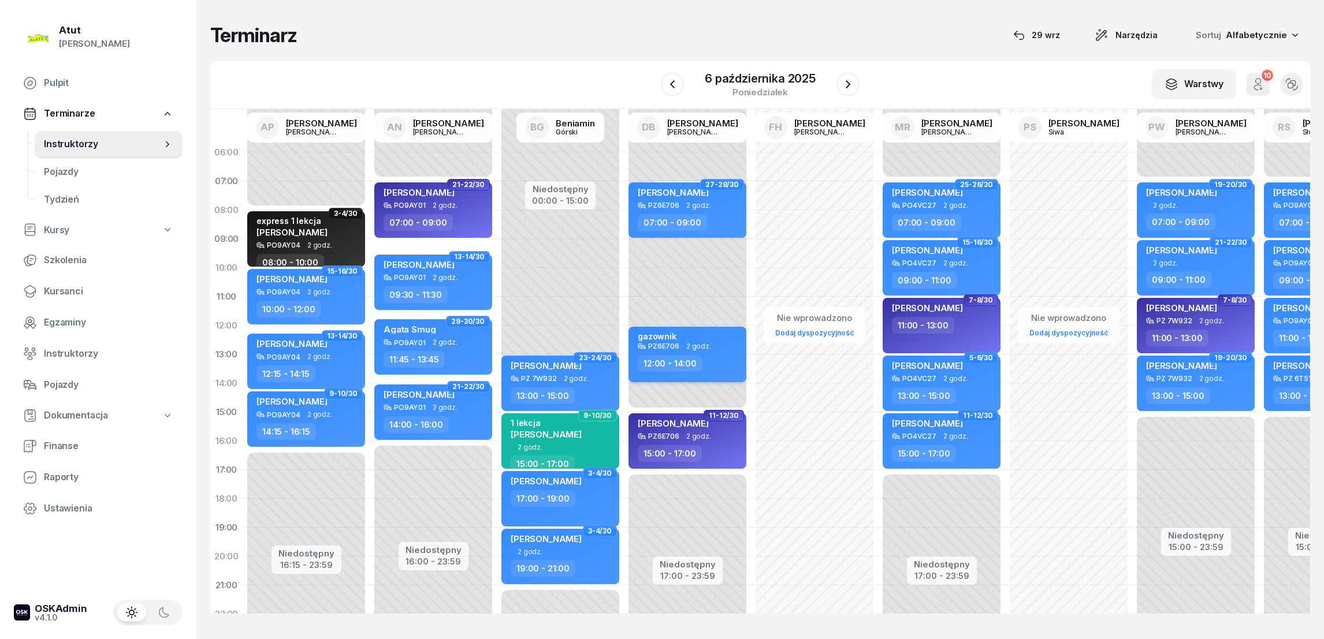
select select "12"
select select "14"
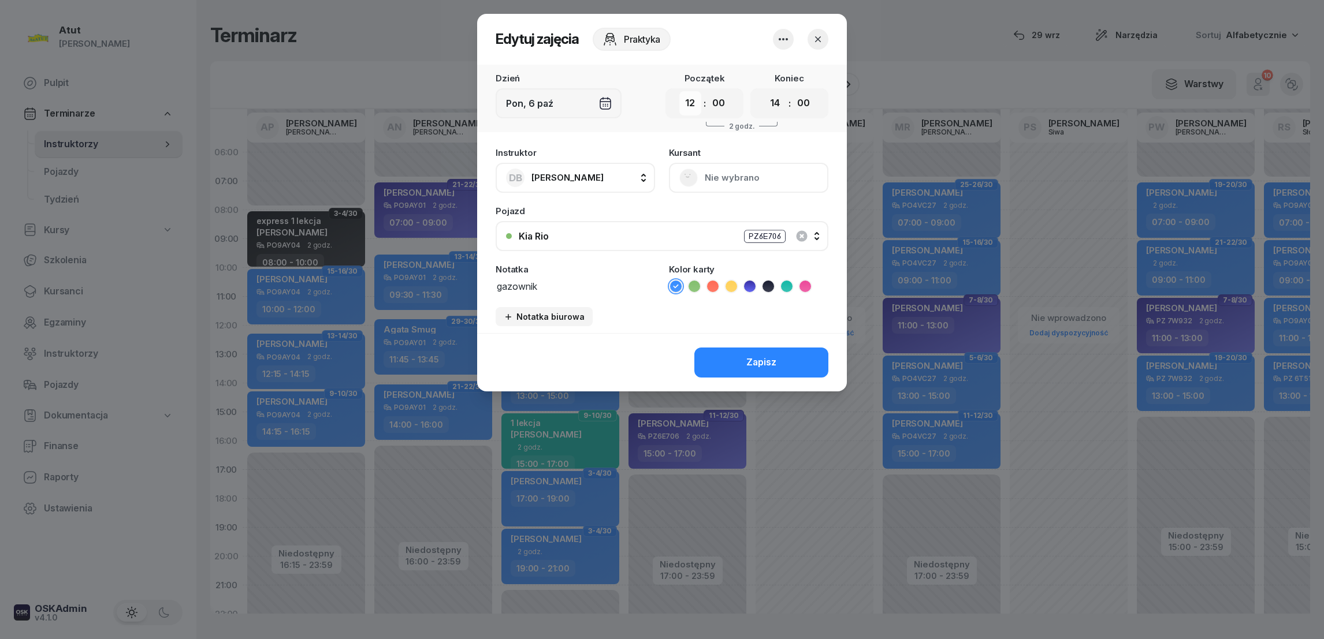
click at [690, 104] on select "00 01 02 03 04 05 06 07 08 09 10 11 12 13 14 15 16 17 18 19 20 21 22 23" at bounding box center [690, 103] width 22 height 24
select select "13"
click at [679, 91] on select "00 01 02 03 04 05 06 07 08 09 10 11 12 13 14 15 16 17 18 19 20 21 22 23" at bounding box center [690, 103] width 22 height 24
click at [771, 103] on select "00 01 02 03 04 05 06 07 08 09 10 11 12 13 14 15 16 17 18 19 20 21 22 23" at bounding box center [775, 103] width 22 height 24
select select "15"
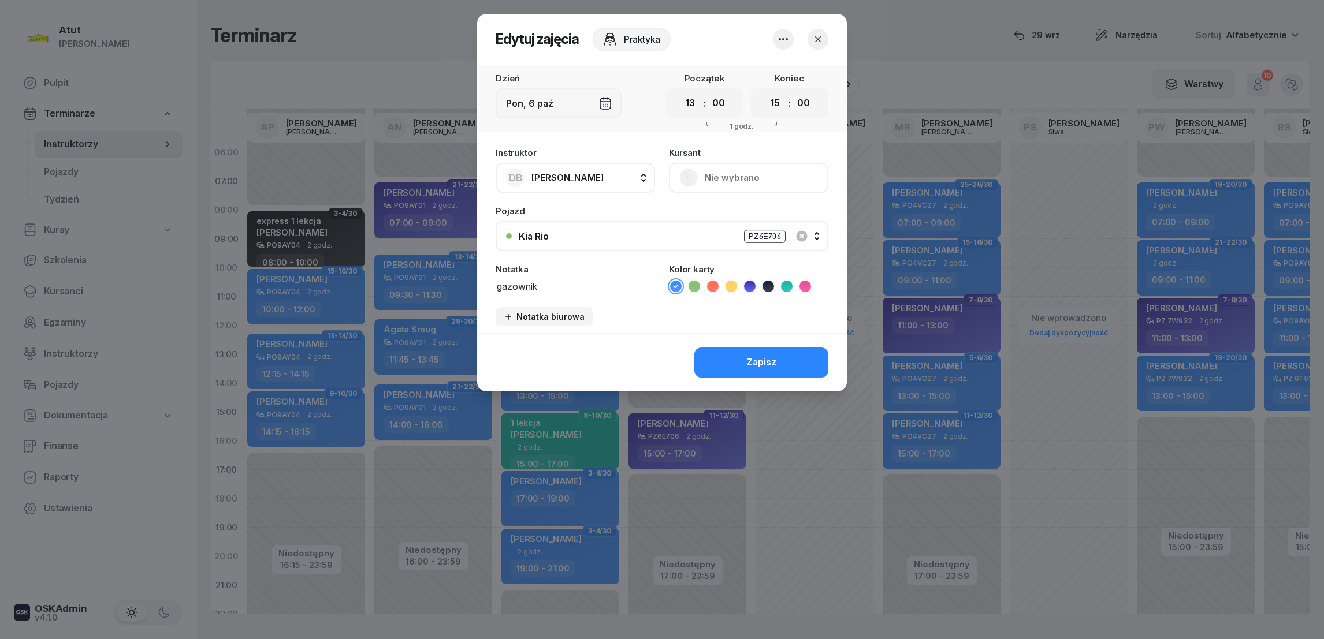
click at [764, 91] on select "00 01 02 03 04 05 06 07 08 09 10 11 12 13 14 15 16 17 18 19 20 21 22 23" at bounding box center [775, 103] width 22 height 24
click at [765, 364] on div "Zapisz" at bounding box center [761, 362] width 30 height 15
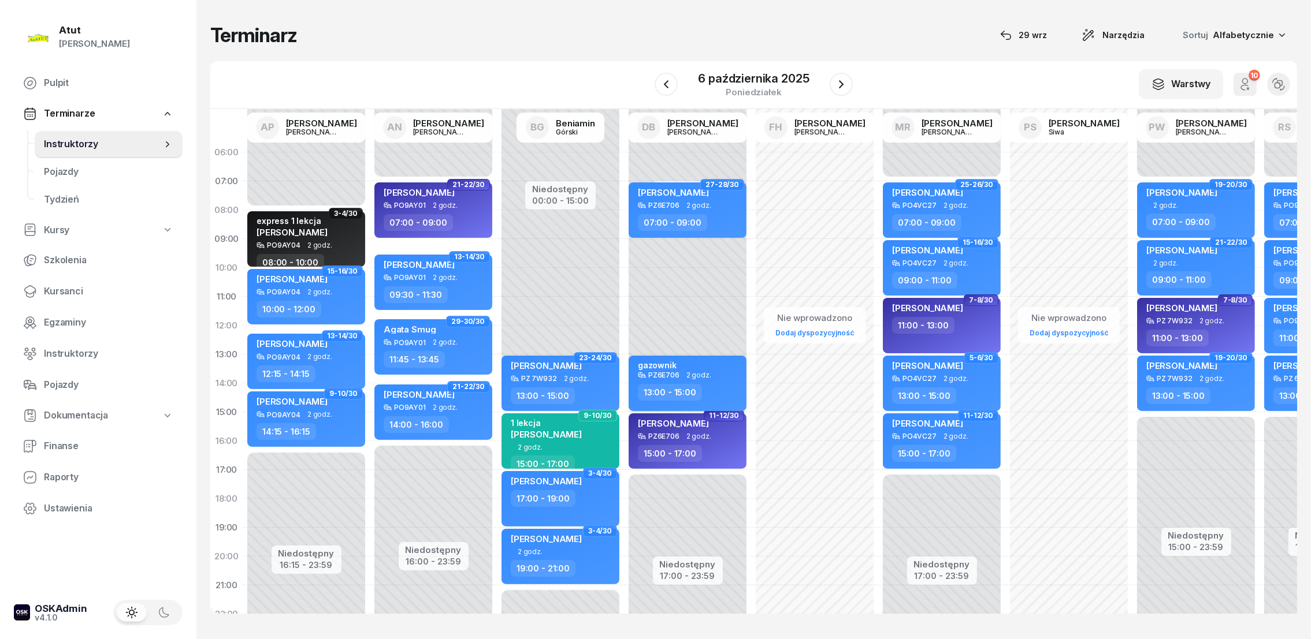
click at [664, 360] on div "gazownik" at bounding box center [657, 365] width 39 height 10
select select "13"
select select "15"
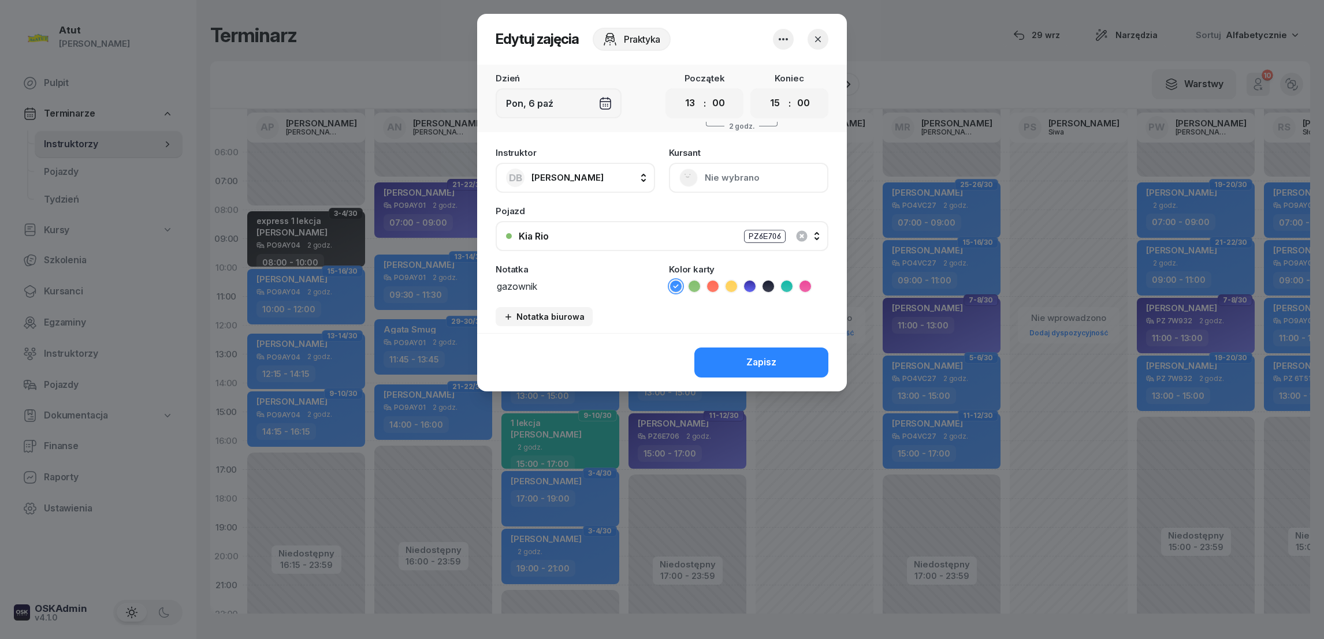
click at [819, 38] on icon "button" at bounding box center [818, 39] width 6 height 6
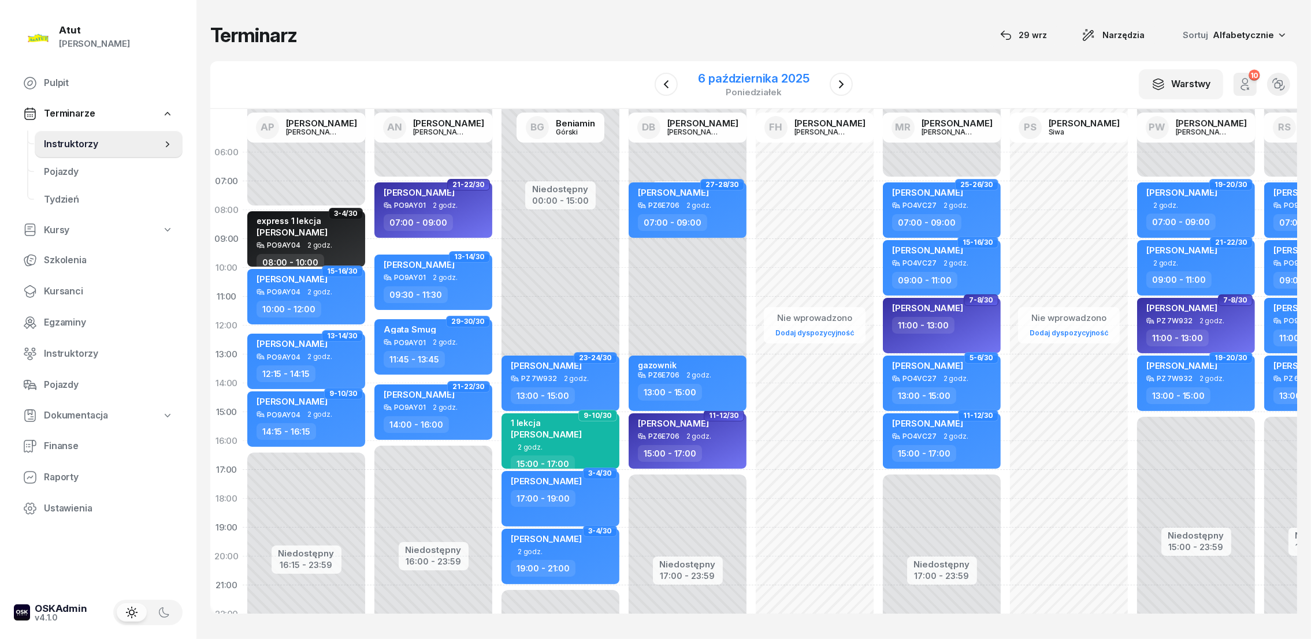
click at [772, 74] on div "6 października 2025" at bounding box center [753, 79] width 111 height 12
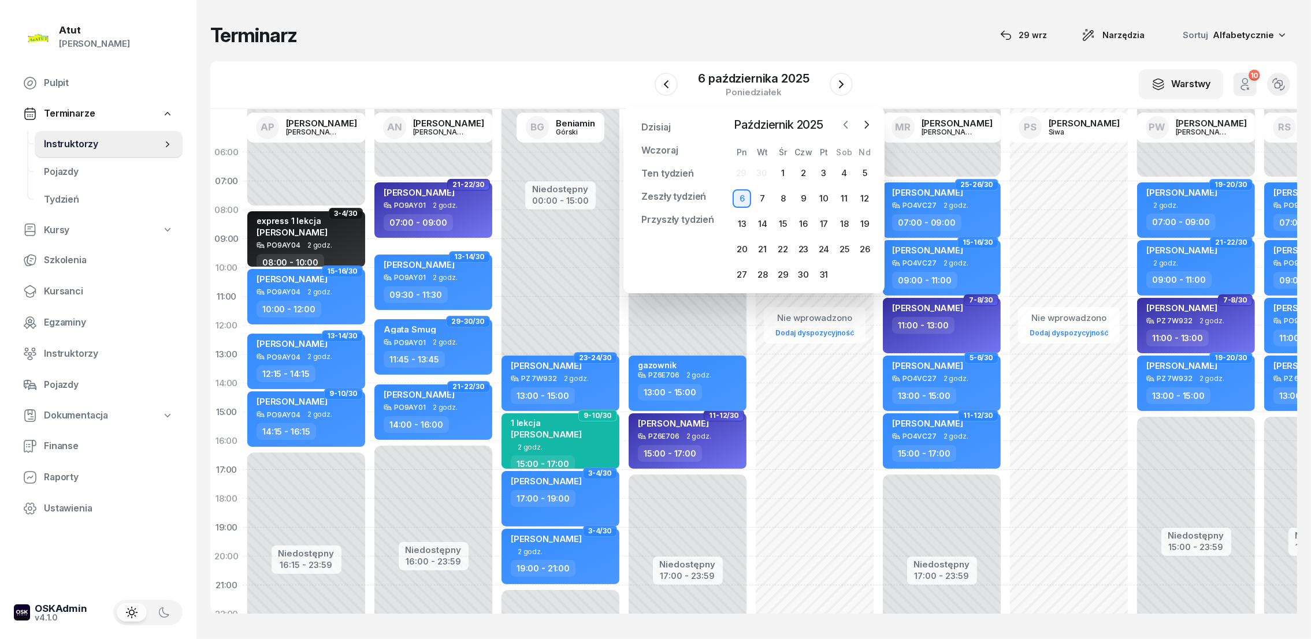
click at [843, 127] on icon "button" at bounding box center [846, 125] width 12 height 12
click at [743, 270] on div "29" at bounding box center [741, 275] width 18 height 18
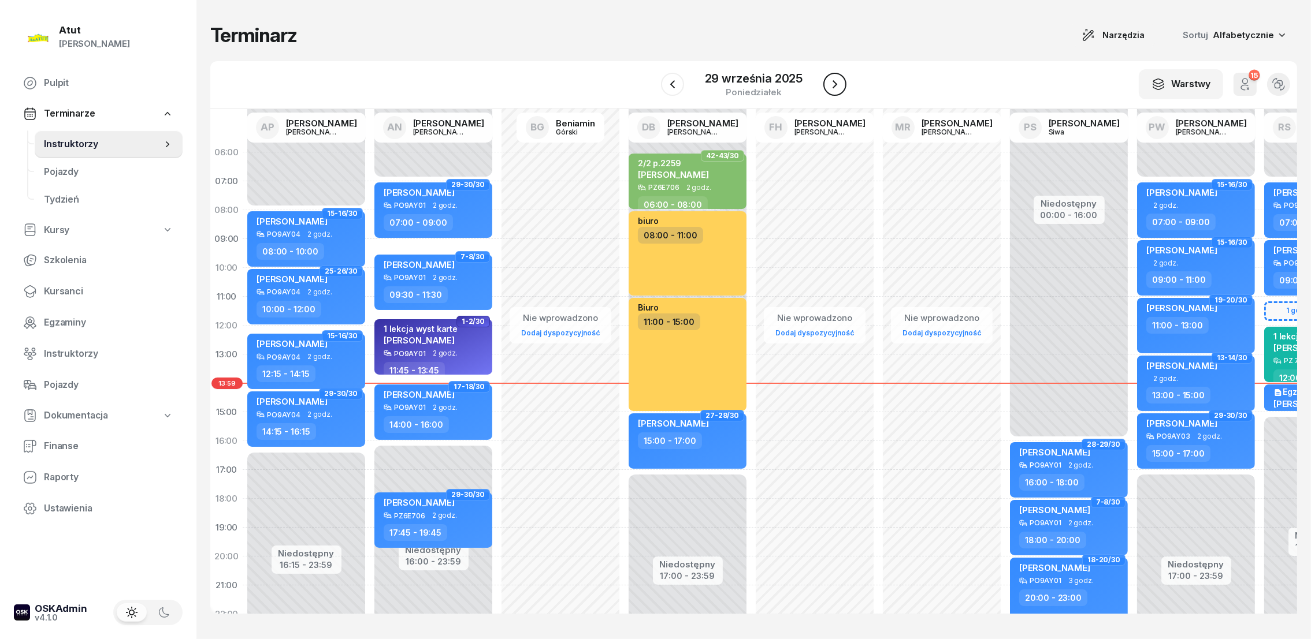
click at [836, 75] on button "button" at bounding box center [834, 84] width 23 height 23
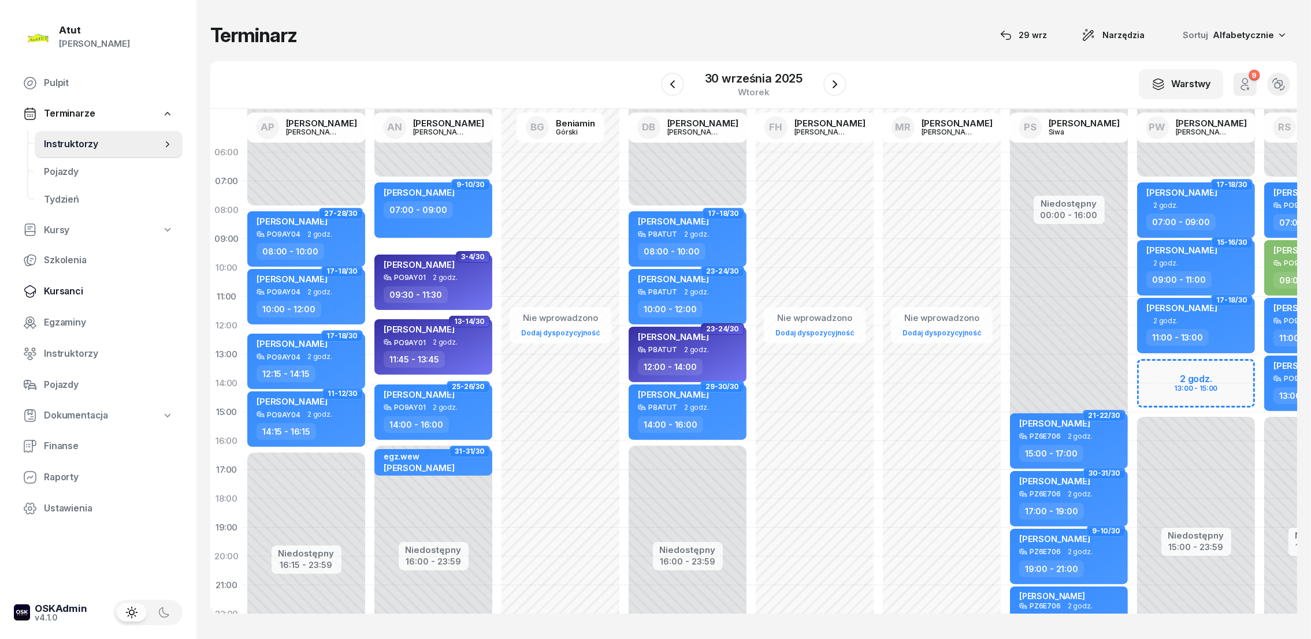
click at [65, 291] on span "Kursanci" at bounding box center [108, 291] width 129 height 15
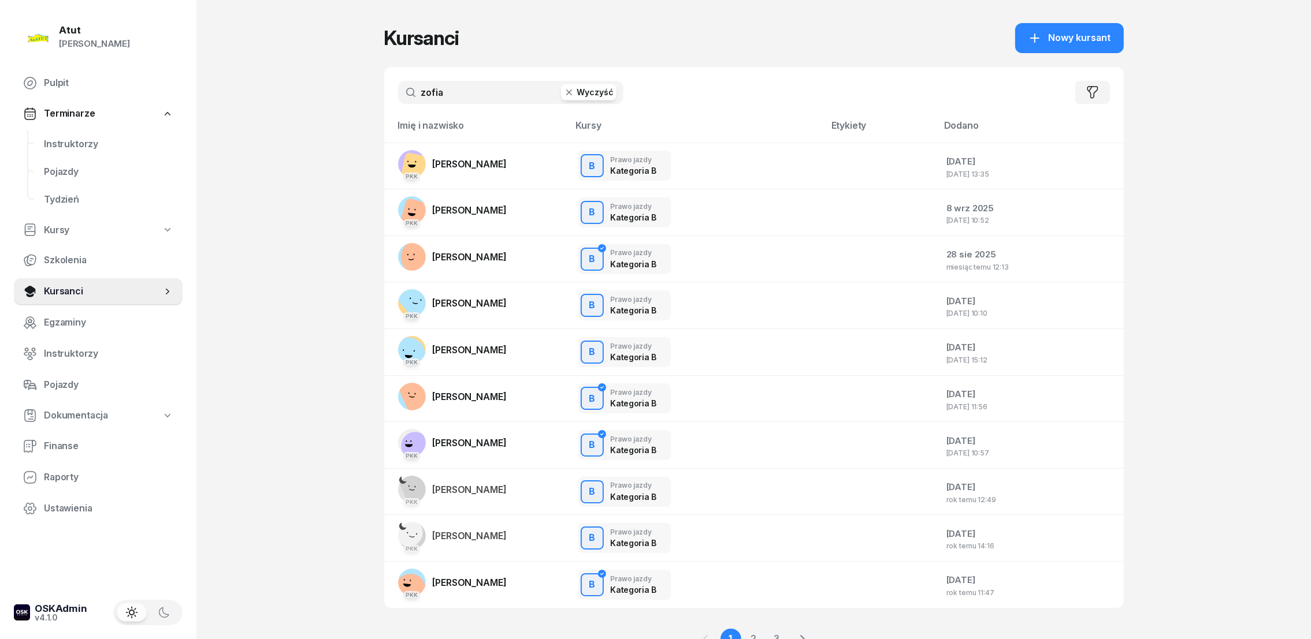
click at [587, 96] on button "Wyczyść" at bounding box center [588, 92] width 55 height 16
click at [488, 90] on input "text" at bounding box center [510, 92] width 225 height 23
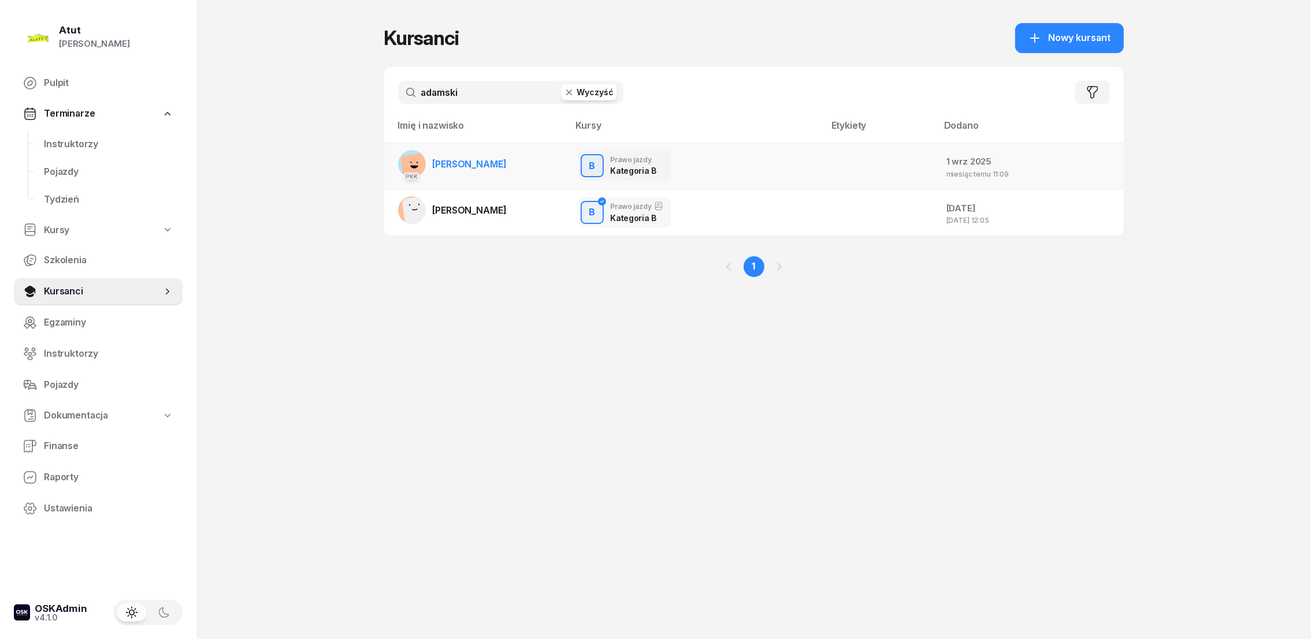
type input "adamski"
click at [463, 169] on link "PKK [PERSON_NAME]" at bounding box center [452, 164] width 109 height 28
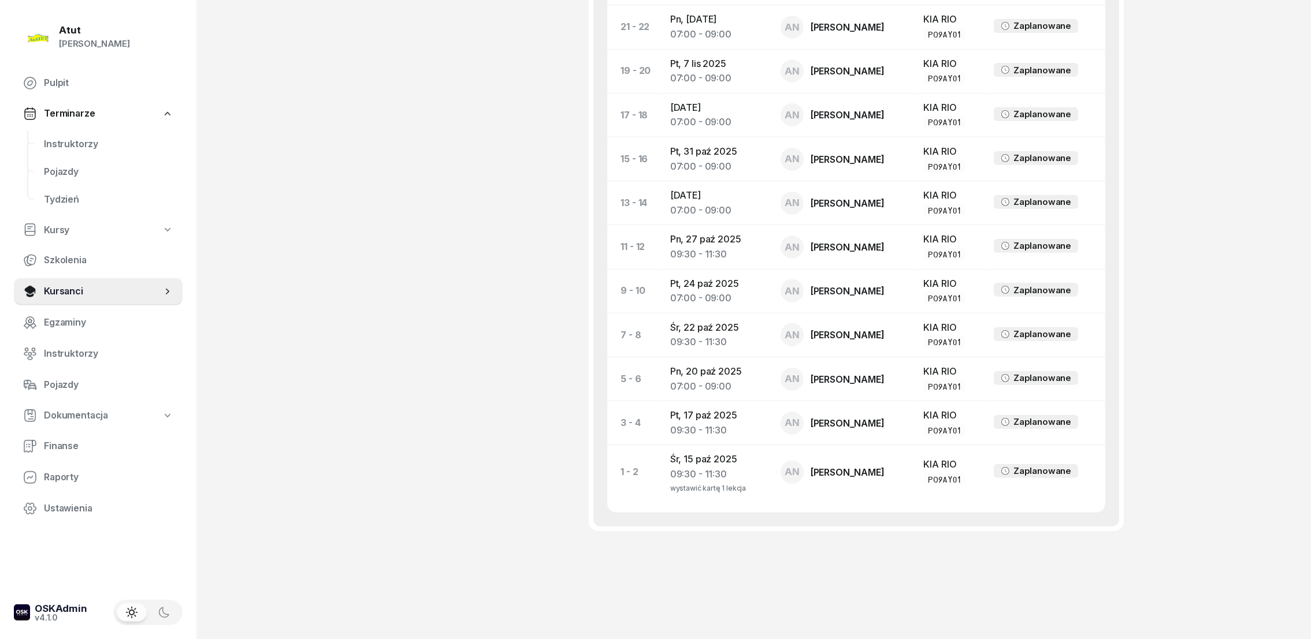
scroll to position [719, 0]
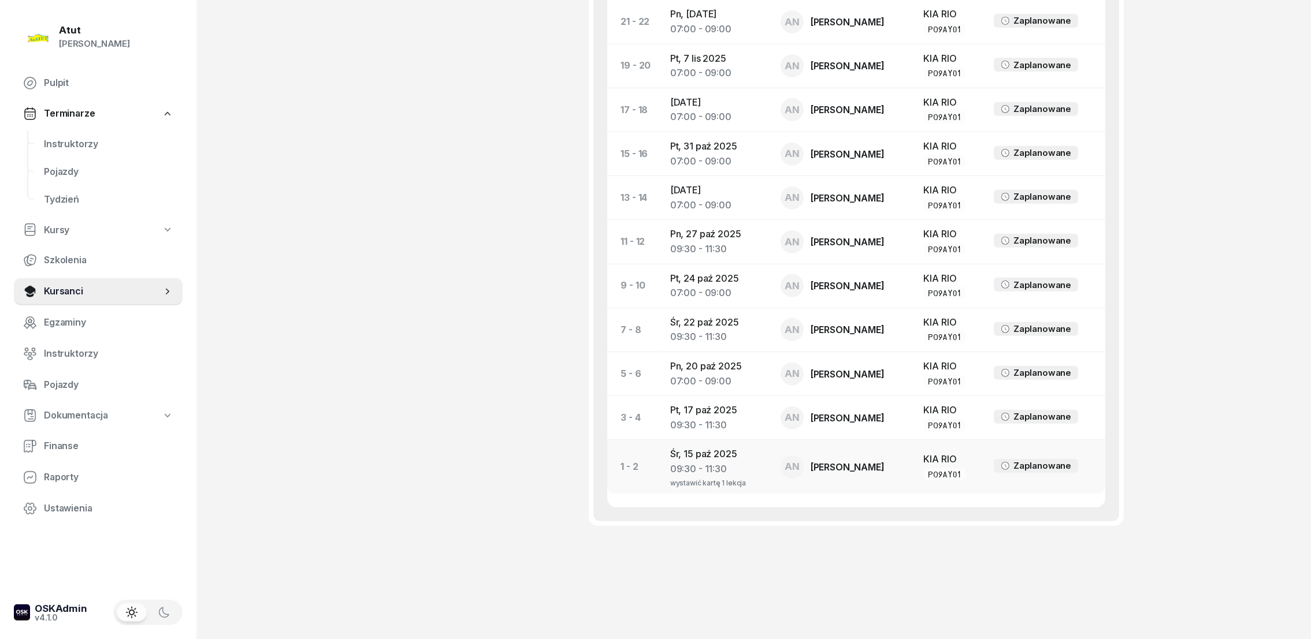
click at [746, 462] on div "09:30 - 11:30" at bounding box center [716, 469] width 92 height 15
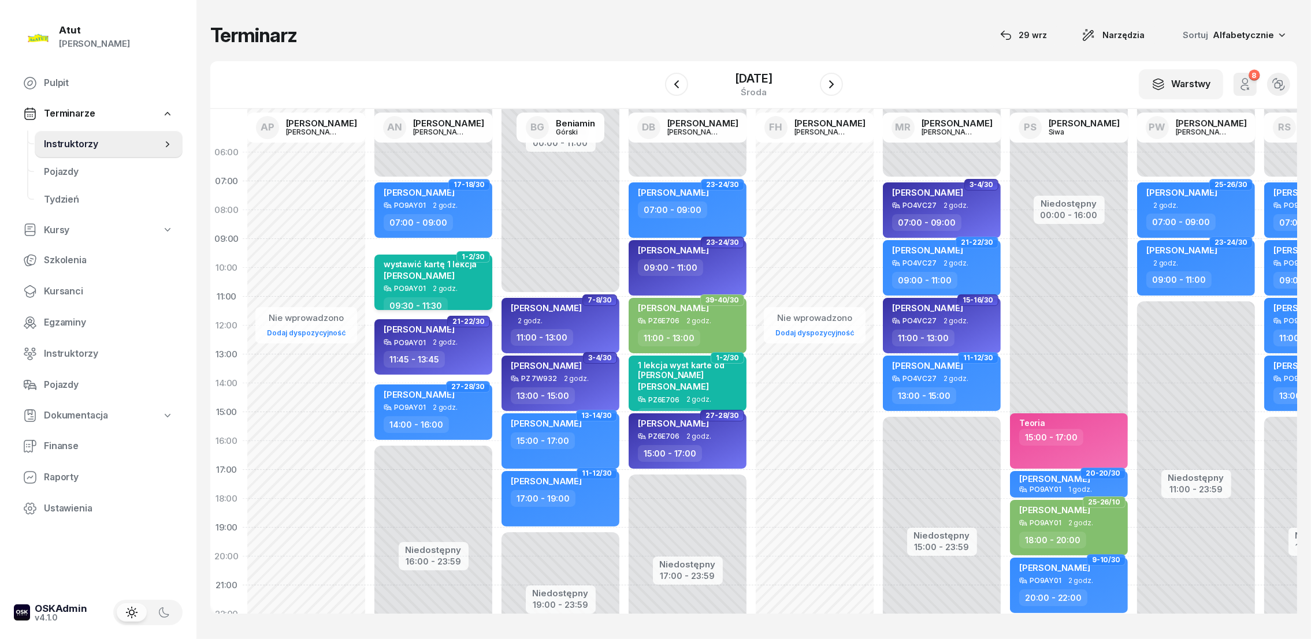
click at [394, 281] on div "wystawić kartę 1 lekcja [PERSON_NAME]" at bounding box center [430, 271] width 93 height 25
select select "09"
select select "30"
select select "11"
select select "30"
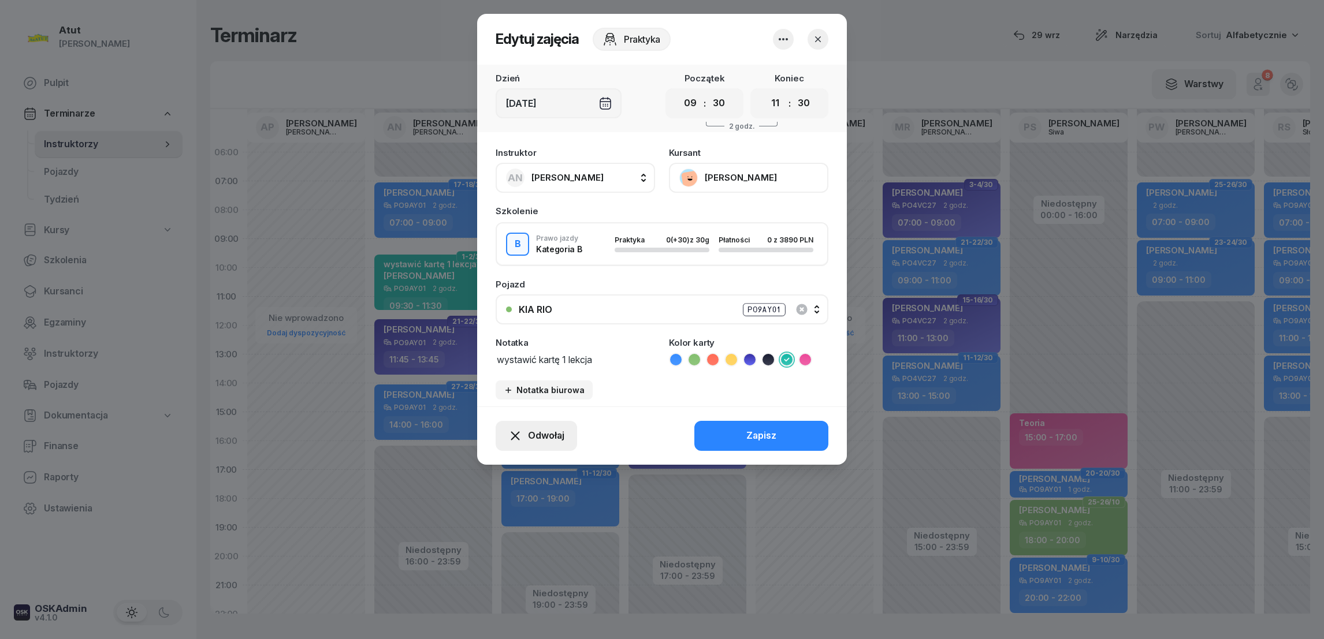
click at [549, 429] on span "Odwołaj" at bounding box center [546, 436] width 36 height 15
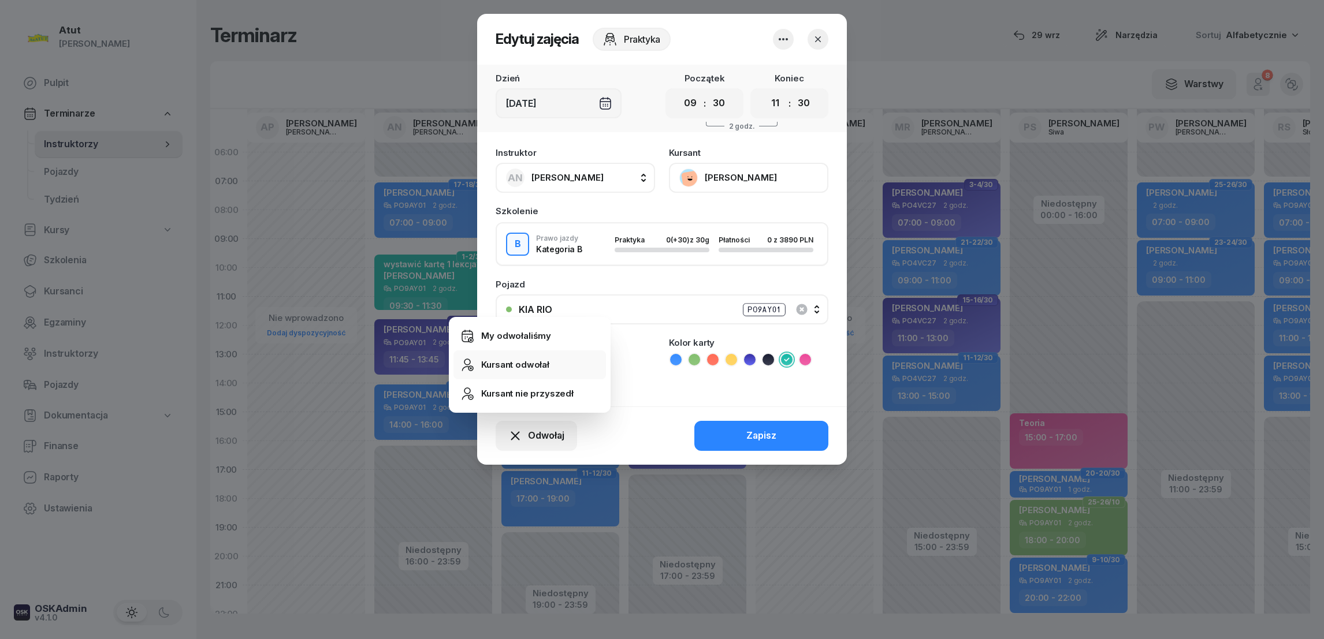
click at [522, 367] on div "Kursant odwołał" at bounding box center [515, 365] width 68 height 15
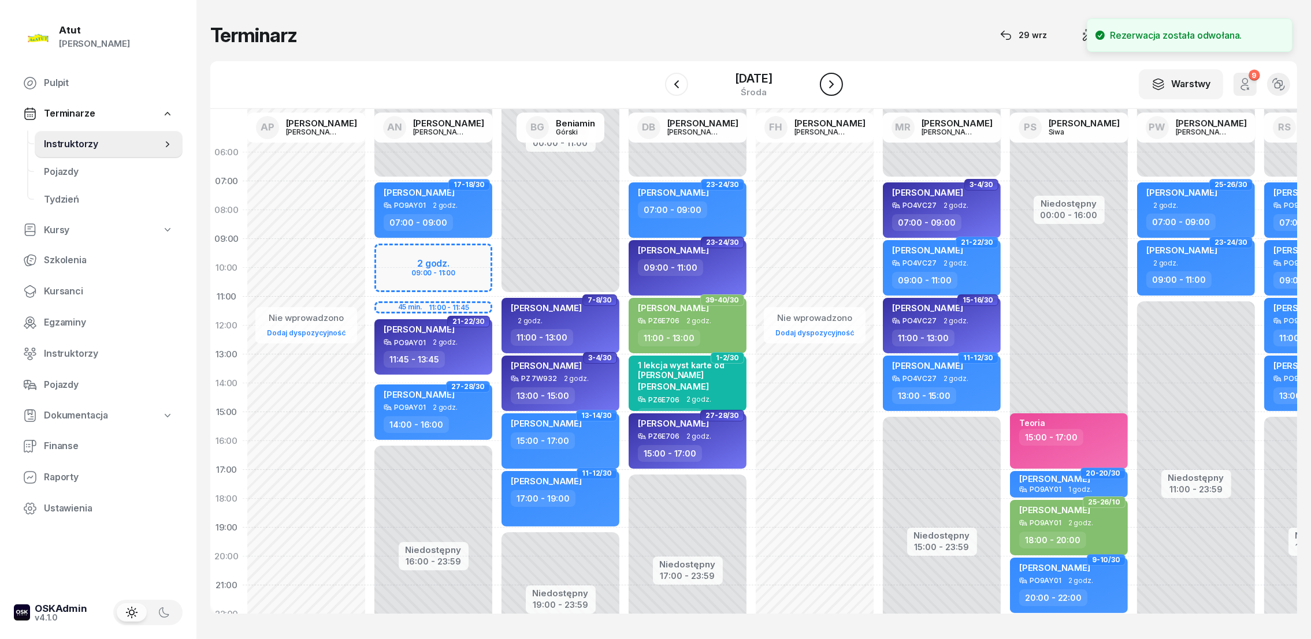
click at [838, 86] on icon "button" at bounding box center [831, 84] width 14 height 14
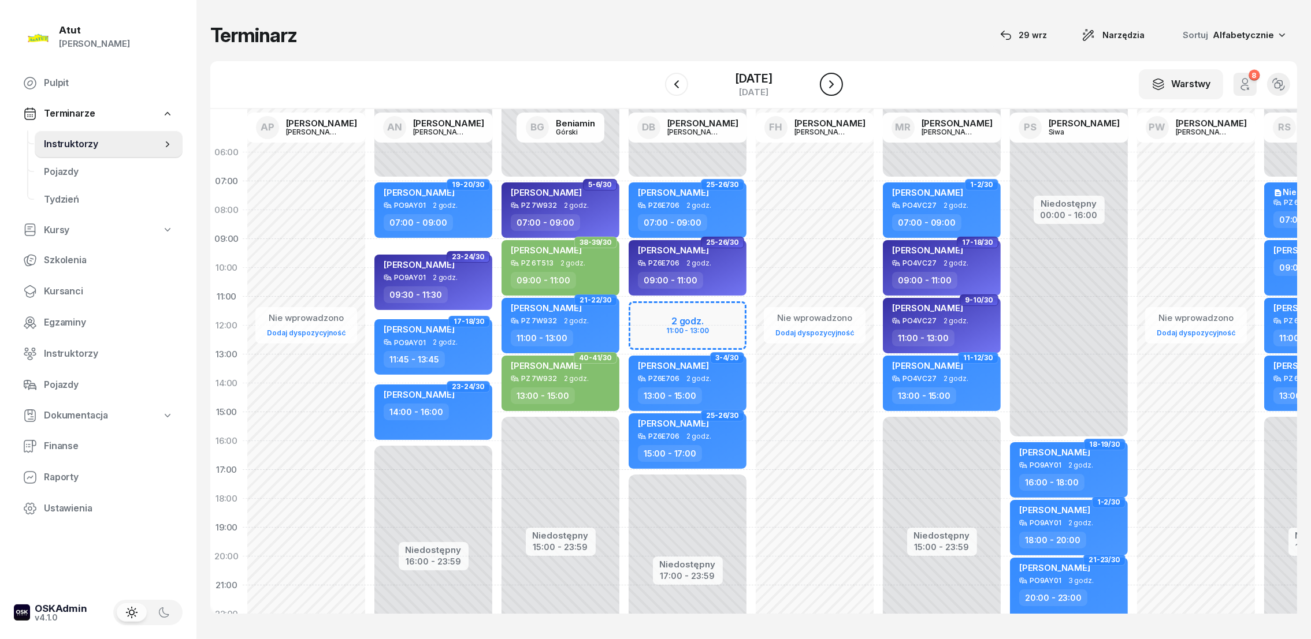
click at [838, 86] on icon "button" at bounding box center [831, 84] width 14 height 14
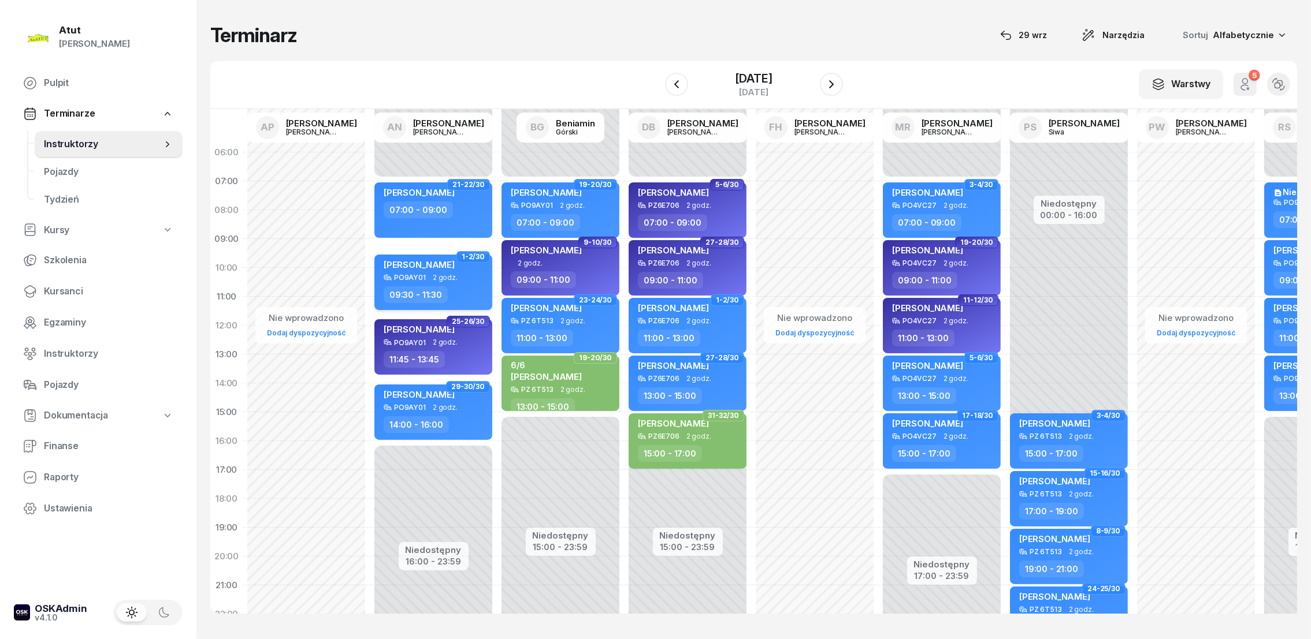
click at [439, 265] on span "[PERSON_NAME]" at bounding box center [419, 264] width 71 height 11
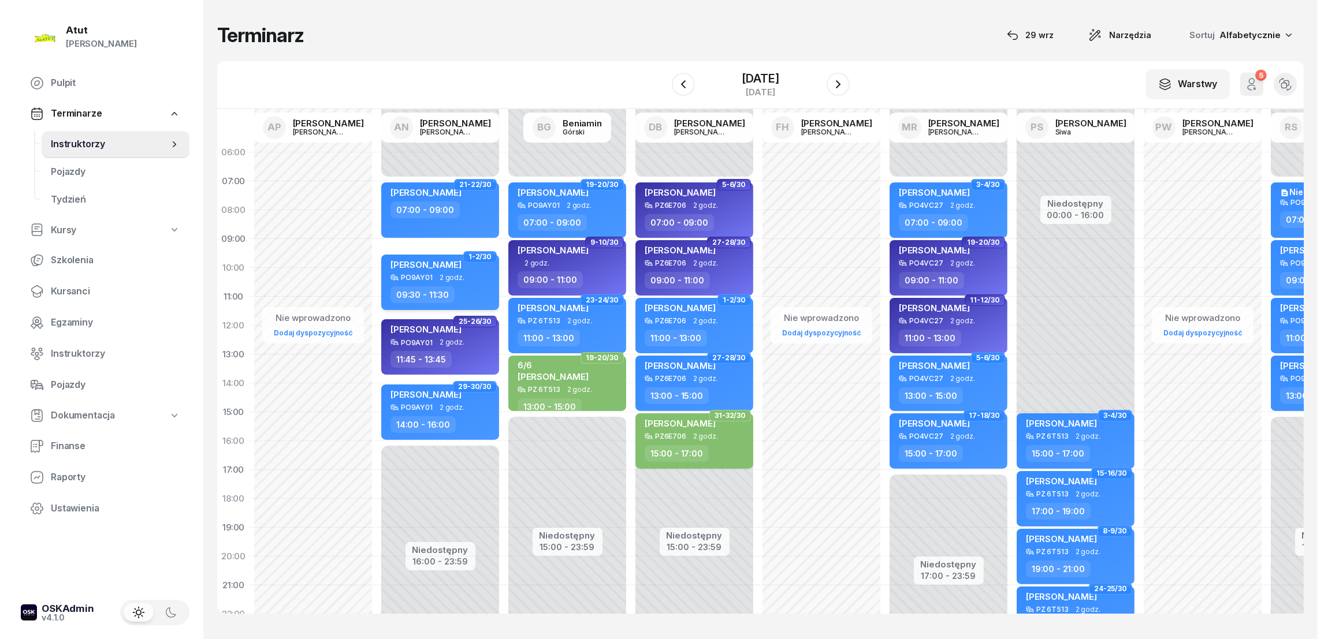
scroll to position [1, 0]
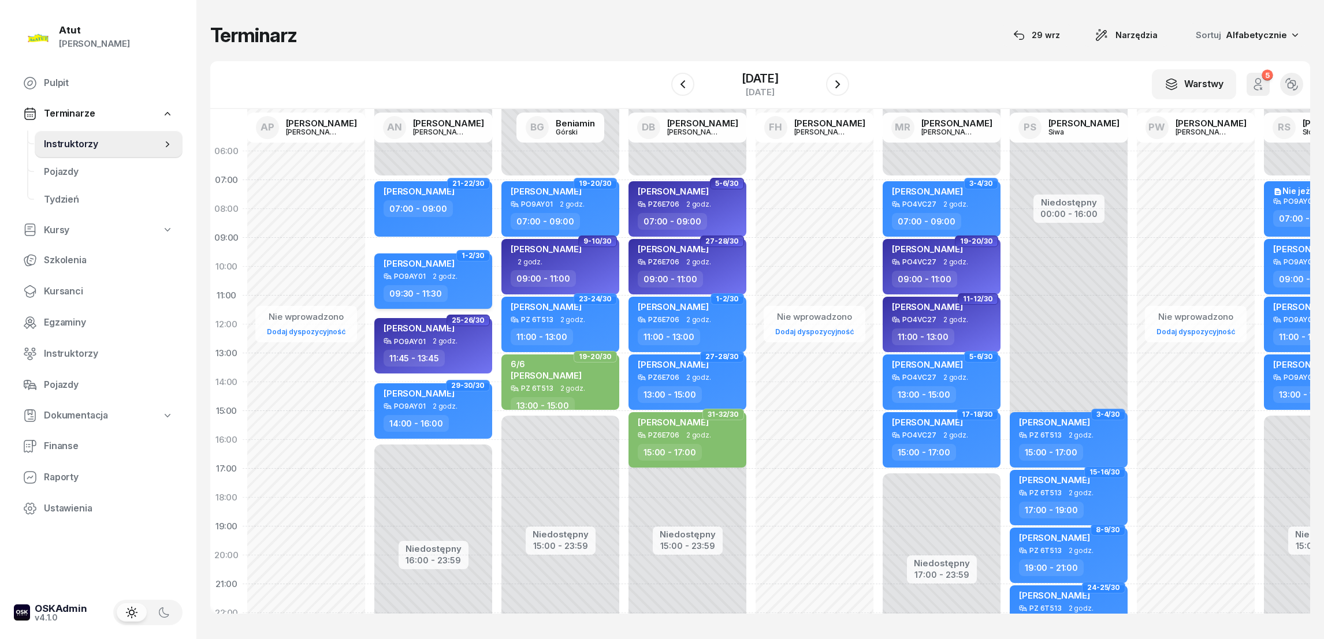
select select "09"
select select "30"
select select "11"
select select "30"
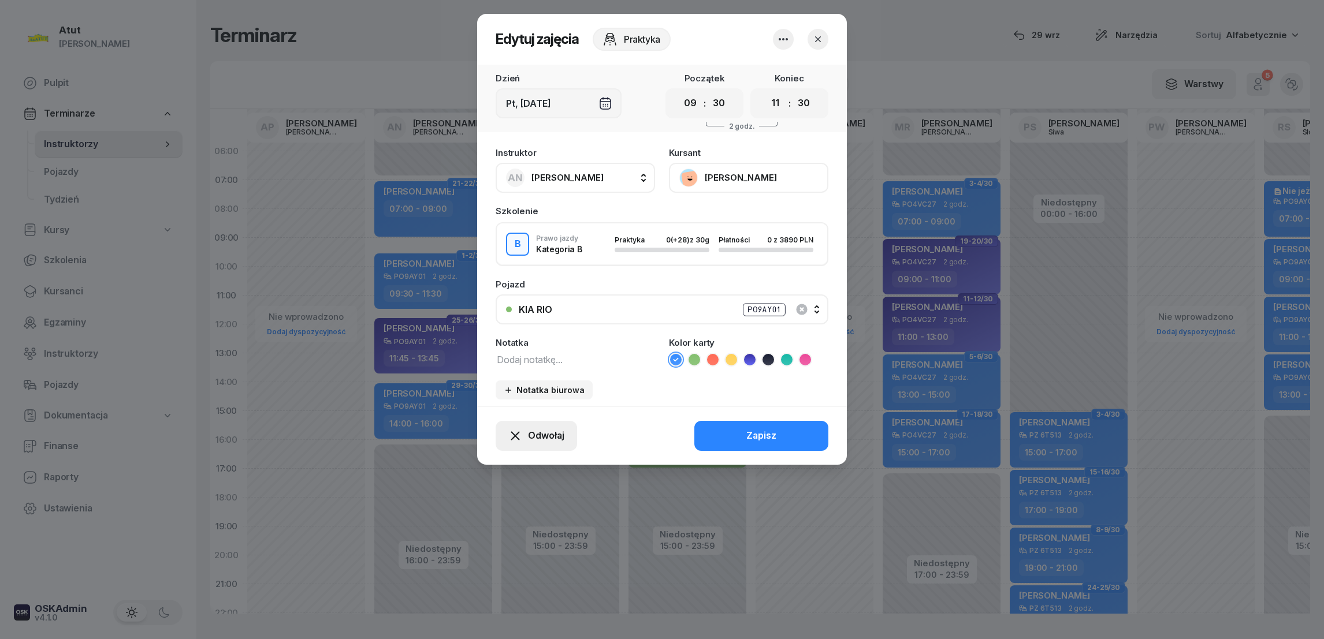
click at [544, 434] on span "Odwołaj" at bounding box center [546, 436] width 36 height 15
click at [541, 366] on div "Kursant odwołał" at bounding box center [515, 365] width 68 height 15
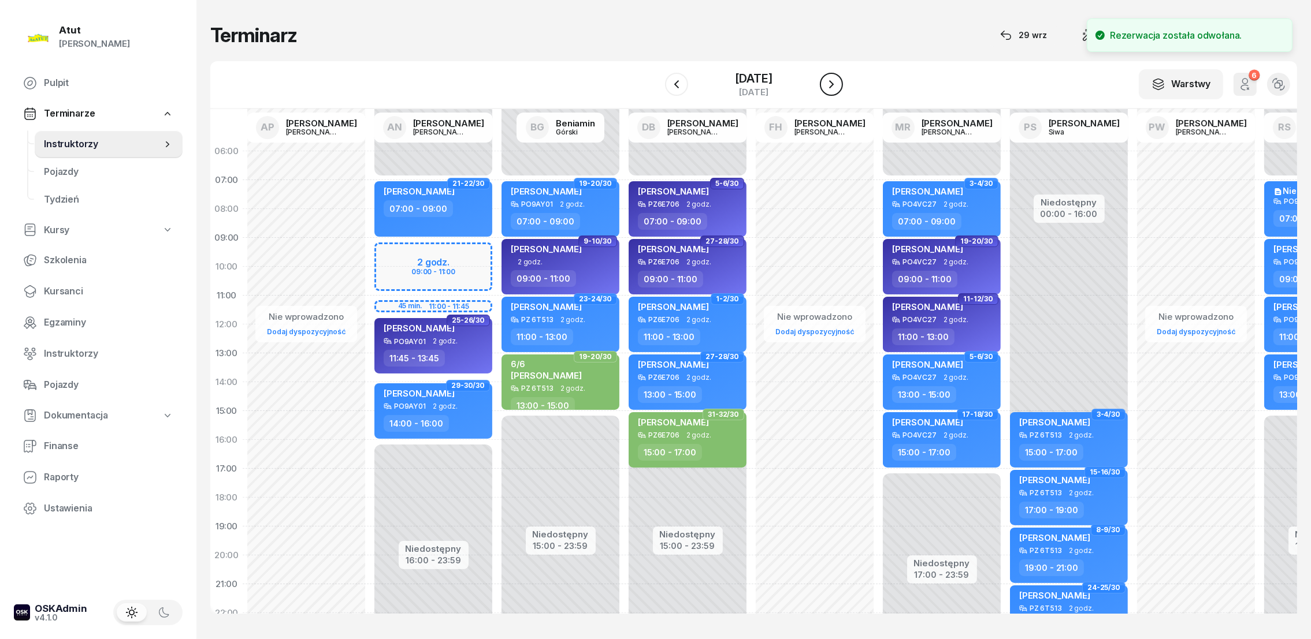
click at [838, 87] on icon "button" at bounding box center [831, 84] width 14 height 14
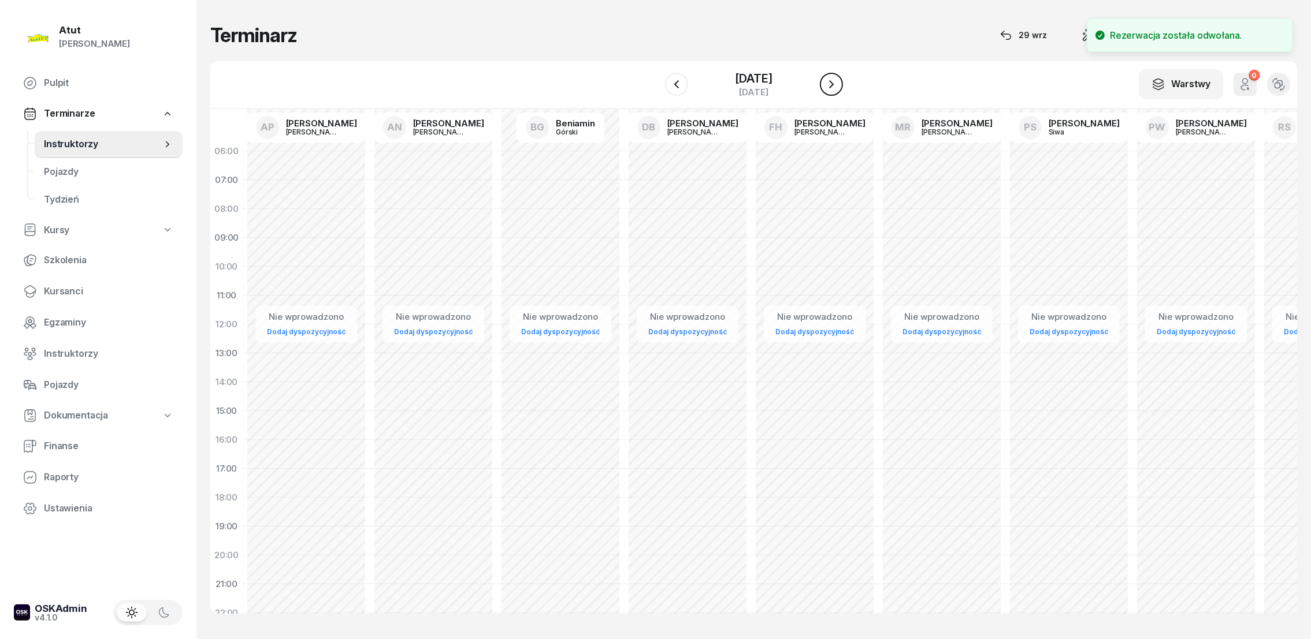
click at [838, 87] on icon "button" at bounding box center [831, 84] width 14 height 14
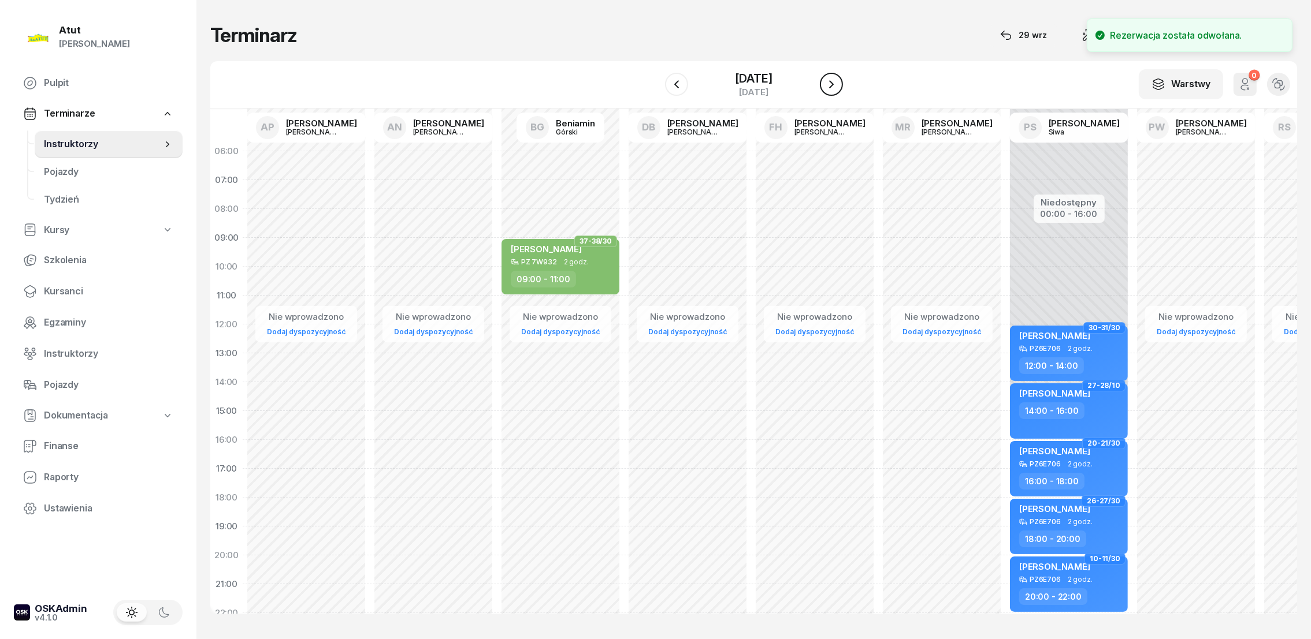
click at [838, 87] on icon "button" at bounding box center [831, 84] width 14 height 14
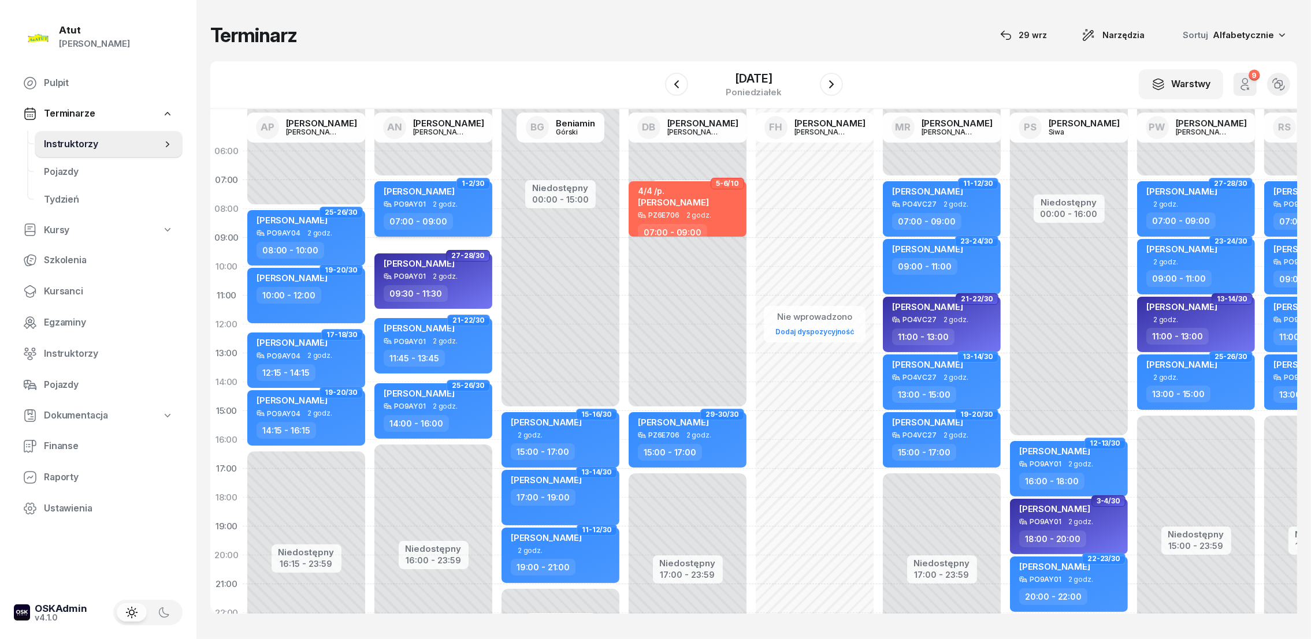
click at [431, 194] on span "[PERSON_NAME]" at bounding box center [419, 191] width 71 height 11
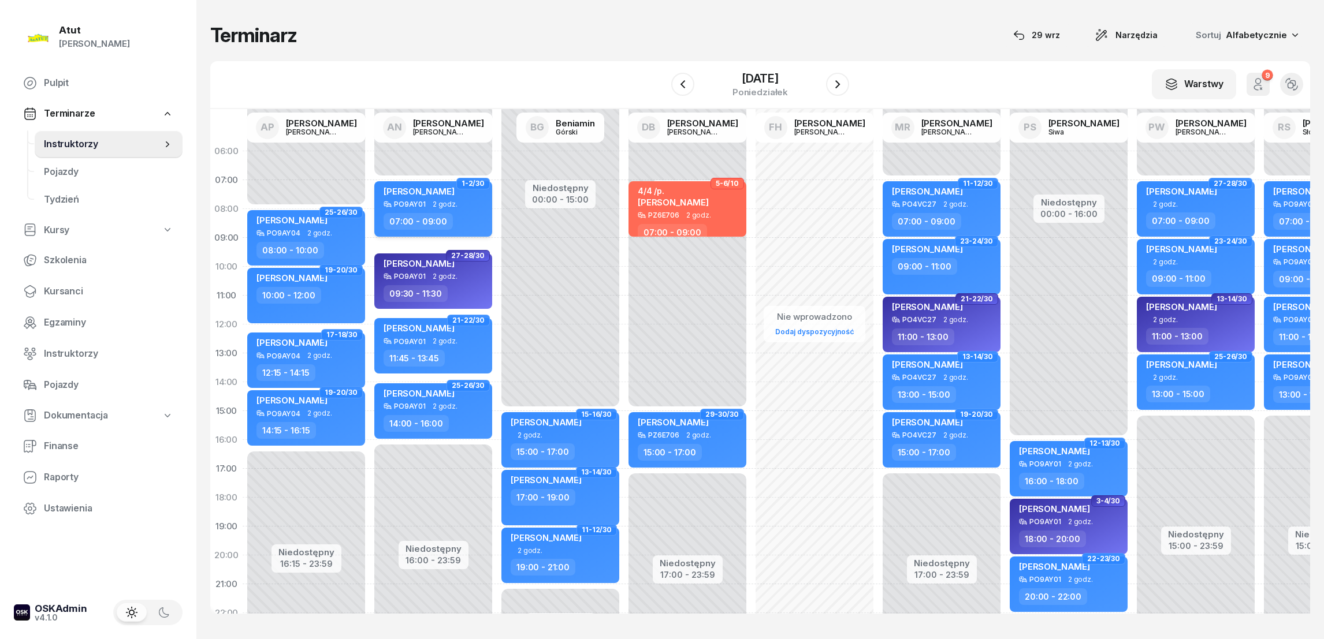
select select "07"
select select "09"
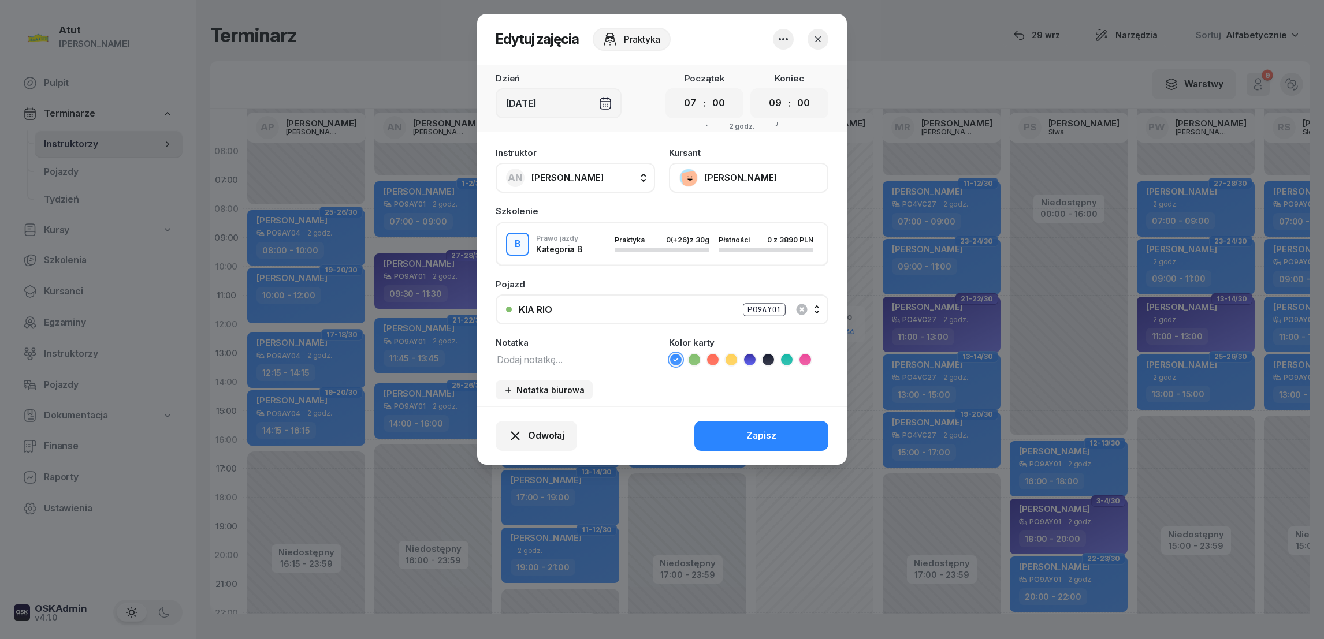
click at [812, 38] on icon "button" at bounding box center [818, 40] width 12 height 12
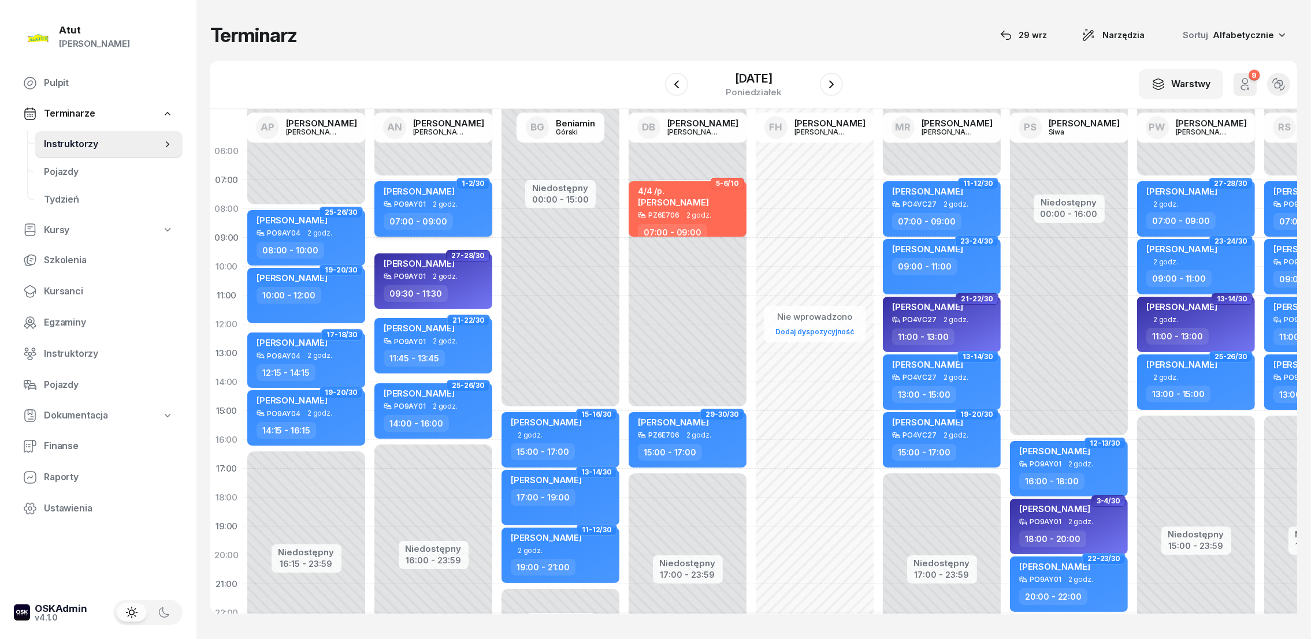
click at [427, 194] on span "[PERSON_NAME]" at bounding box center [419, 191] width 71 height 11
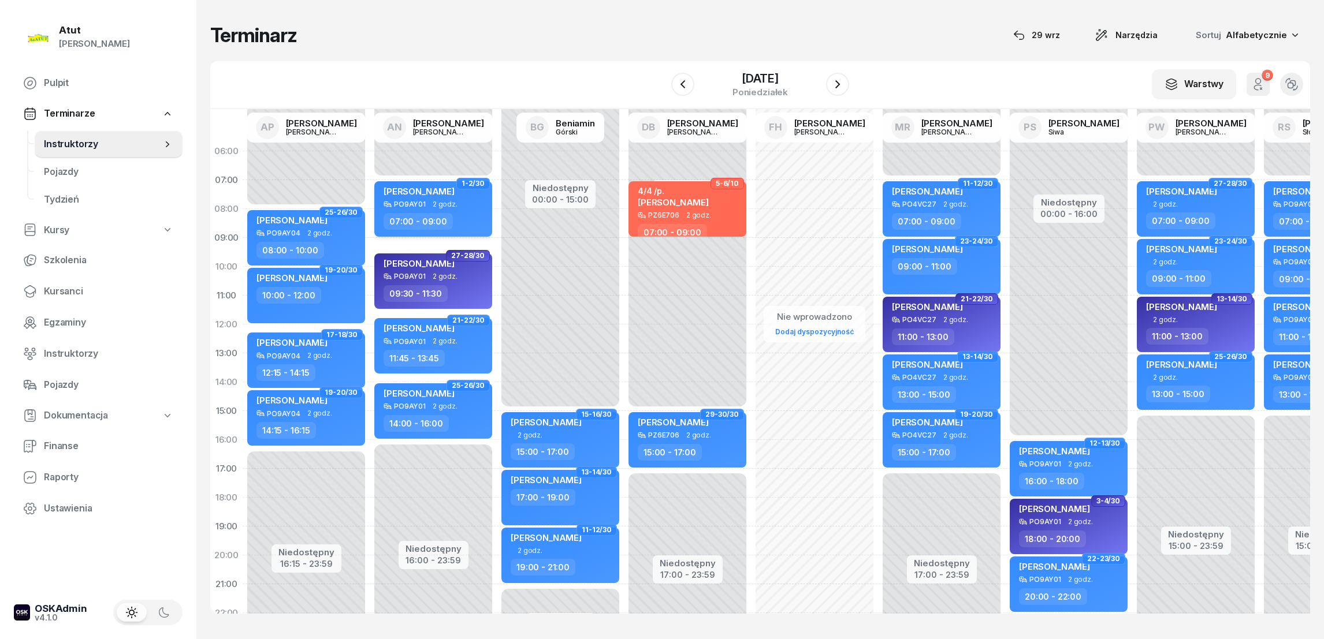
select select "07"
select select "09"
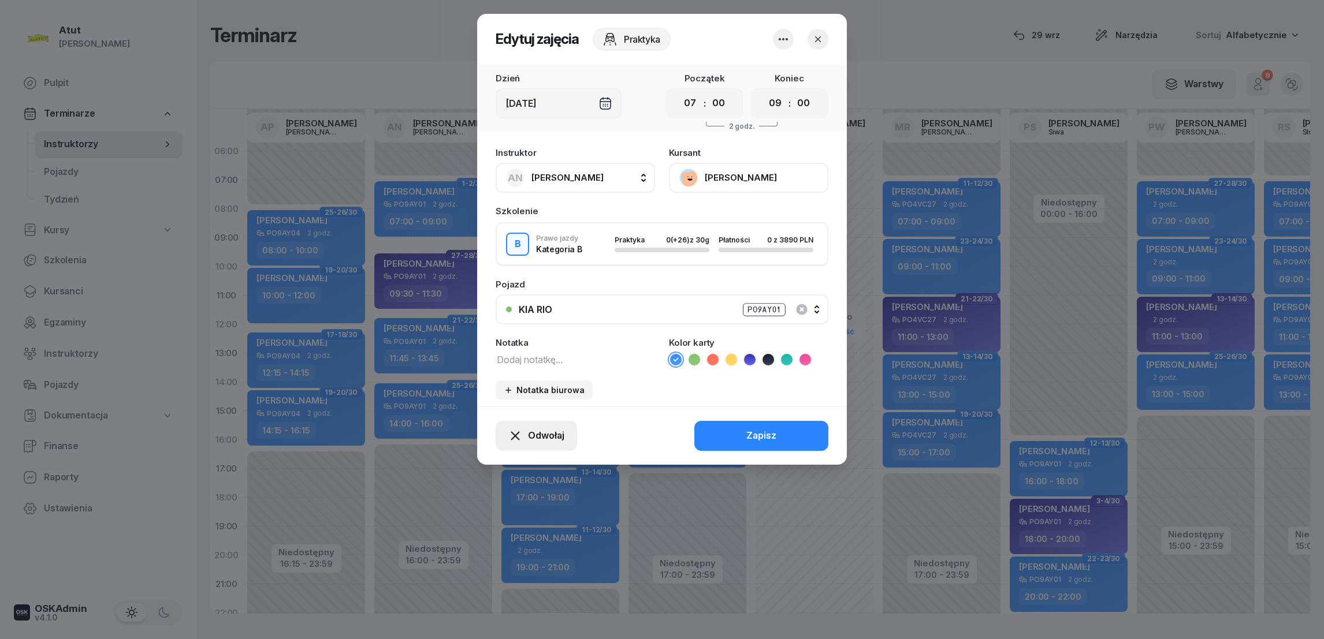
click at [553, 440] on span "Odwołaj" at bounding box center [546, 436] width 36 height 15
click at [531, 371] on div "Kursant odwołał" at bounding box center [515, 365] width 68 height 15
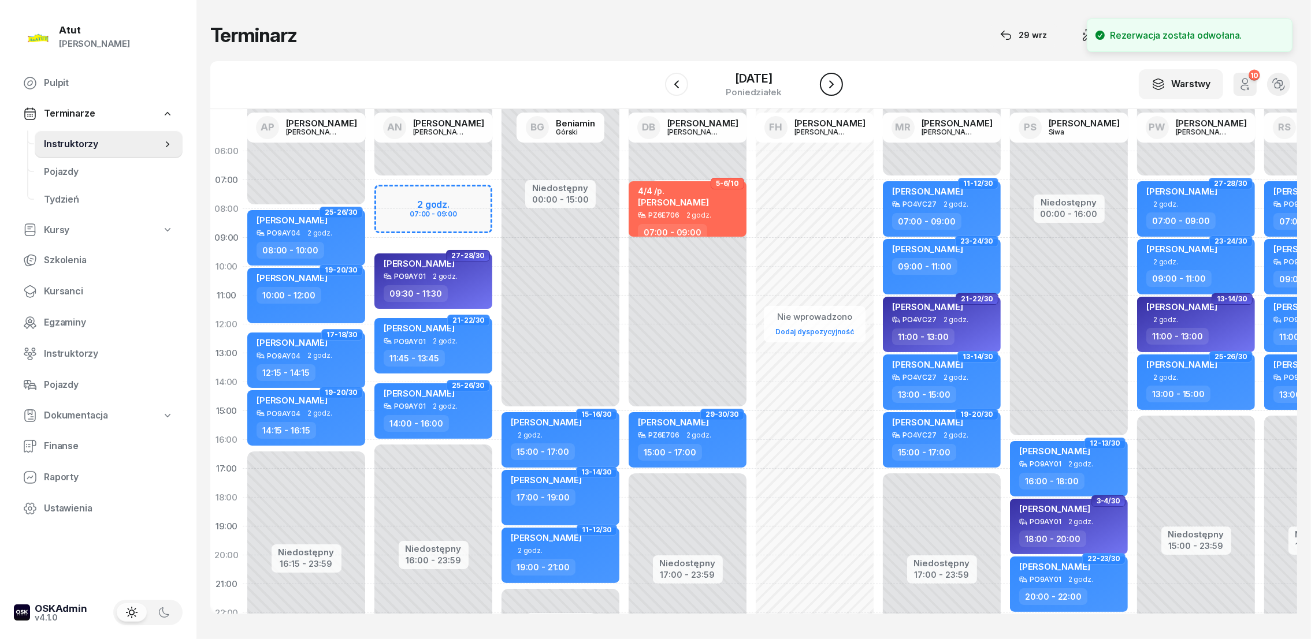
click at [838, 84] on icon "button" at bounding box center [831, 84] width 14 height 14
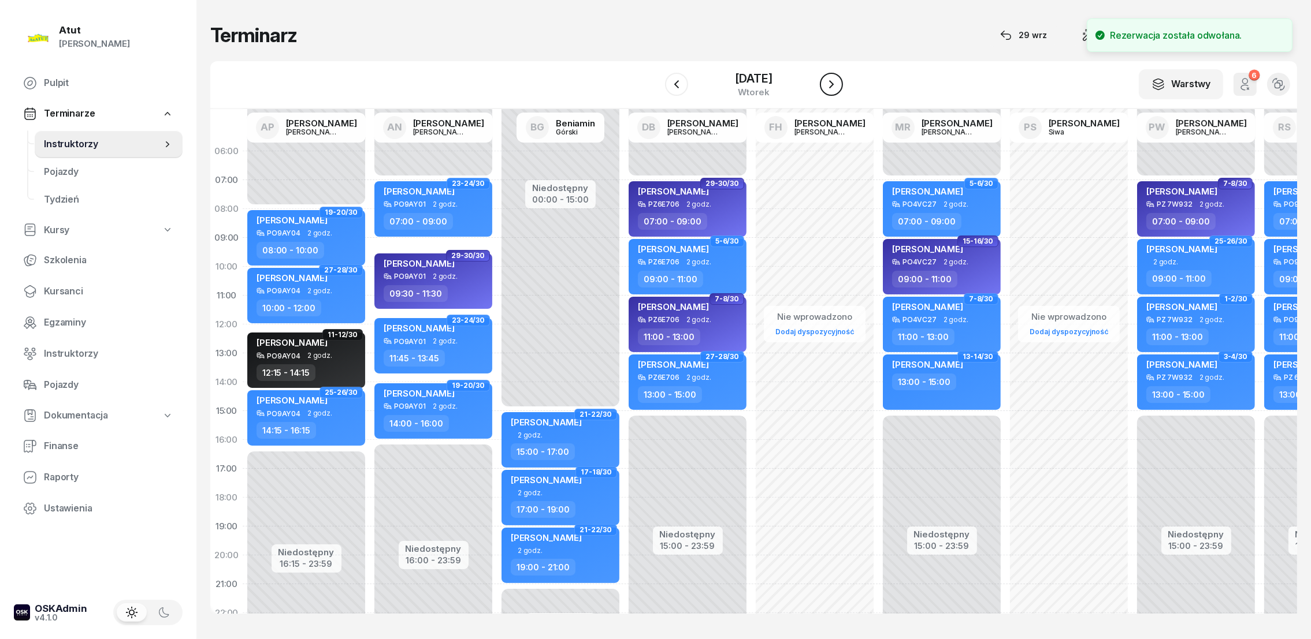
click at [843, 84] on button "button" at bounding box center [831, 84] width 23 height 23
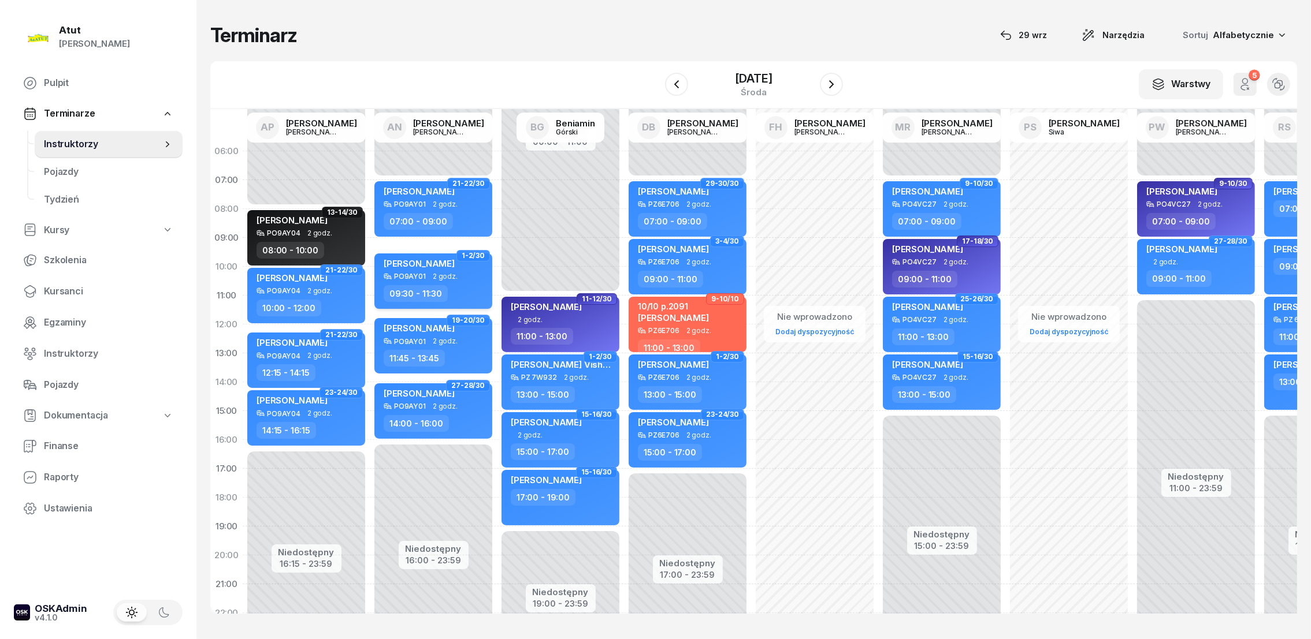
click at [455, 270] on div "[PERSON_NAME]" at bounding box center [435, 265] width 102 height 14
select select "09"
select select "30"
select select "11"
select select "30"
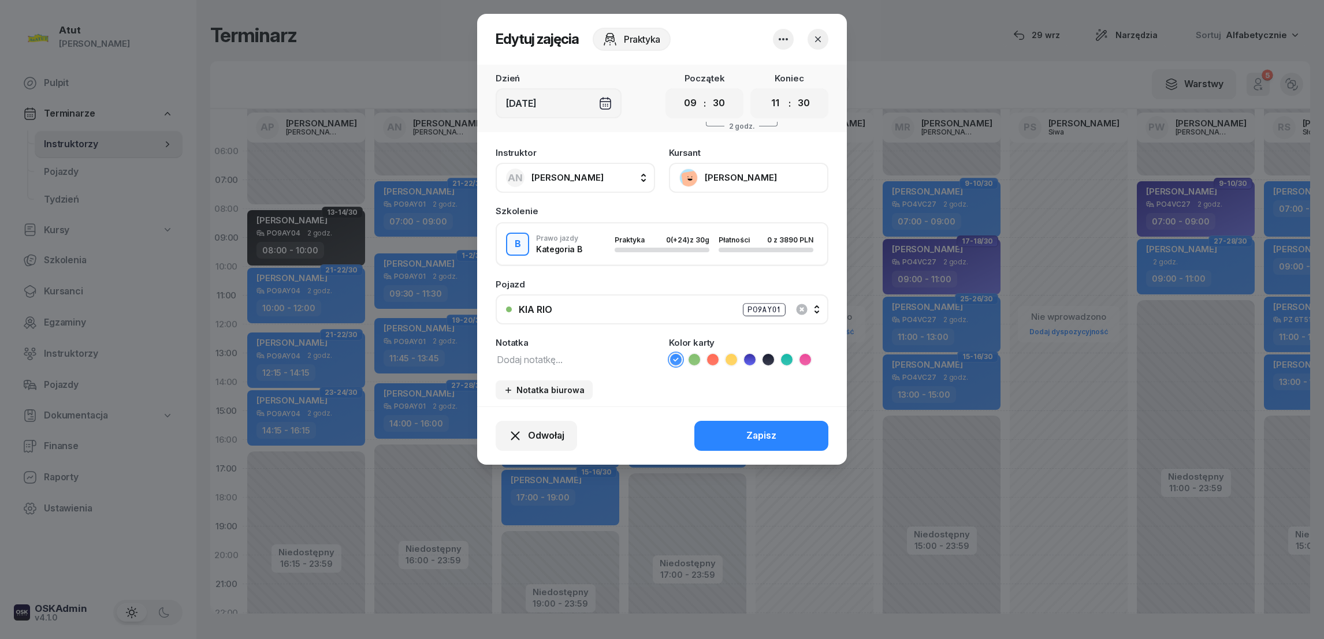
click at [786, 355] on icon at bounding box center [787, 360] width 12 height 12
click at [601, 359] on textarea at bounding box center [575, 359] width 159 height 15
type textarea "wystawić kartę"
click at [763, 439] on div "Zapisz" at bounding box center [761, 436] width 30 height 15
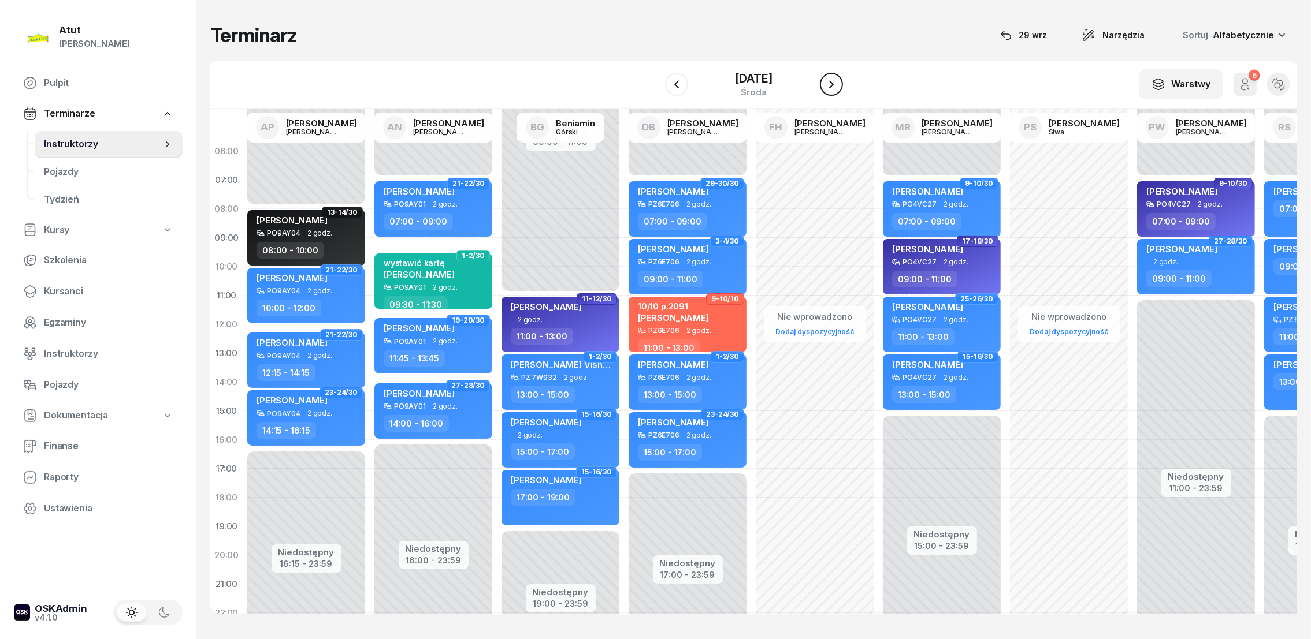
click at [838, 83] on icon "button" at bounding box center [831, 84] width 14 height 14
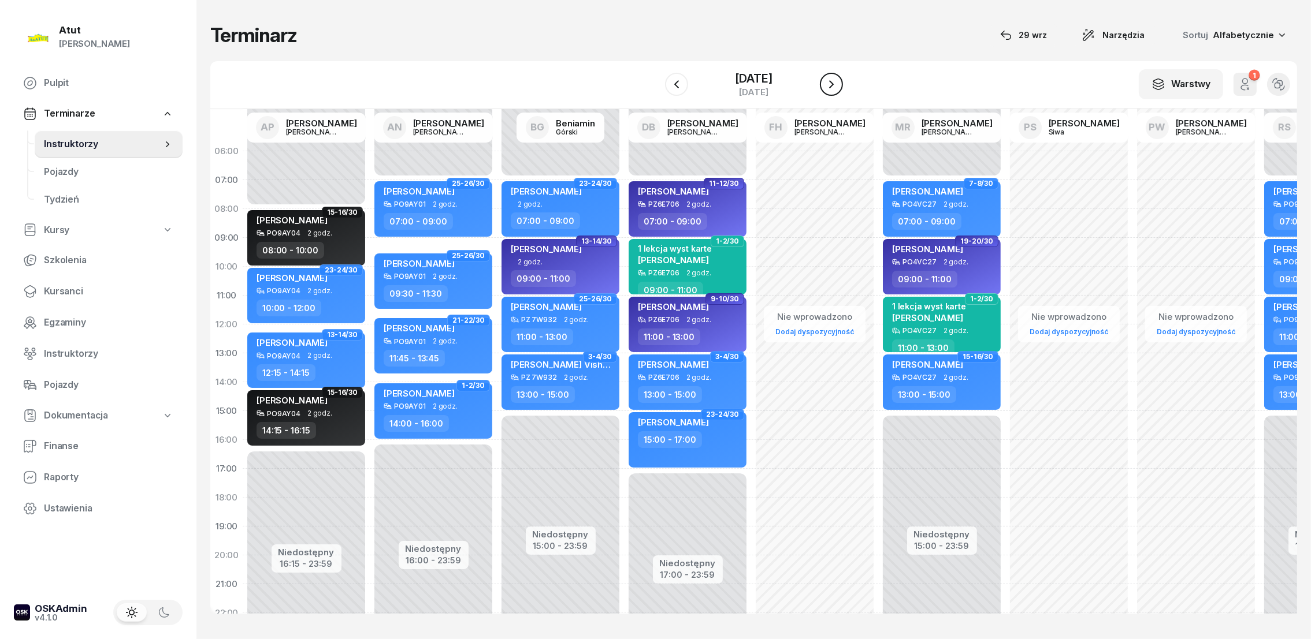
click at [838, 83] on icon "button" at bounding box center [831, 84] width 14 height 14
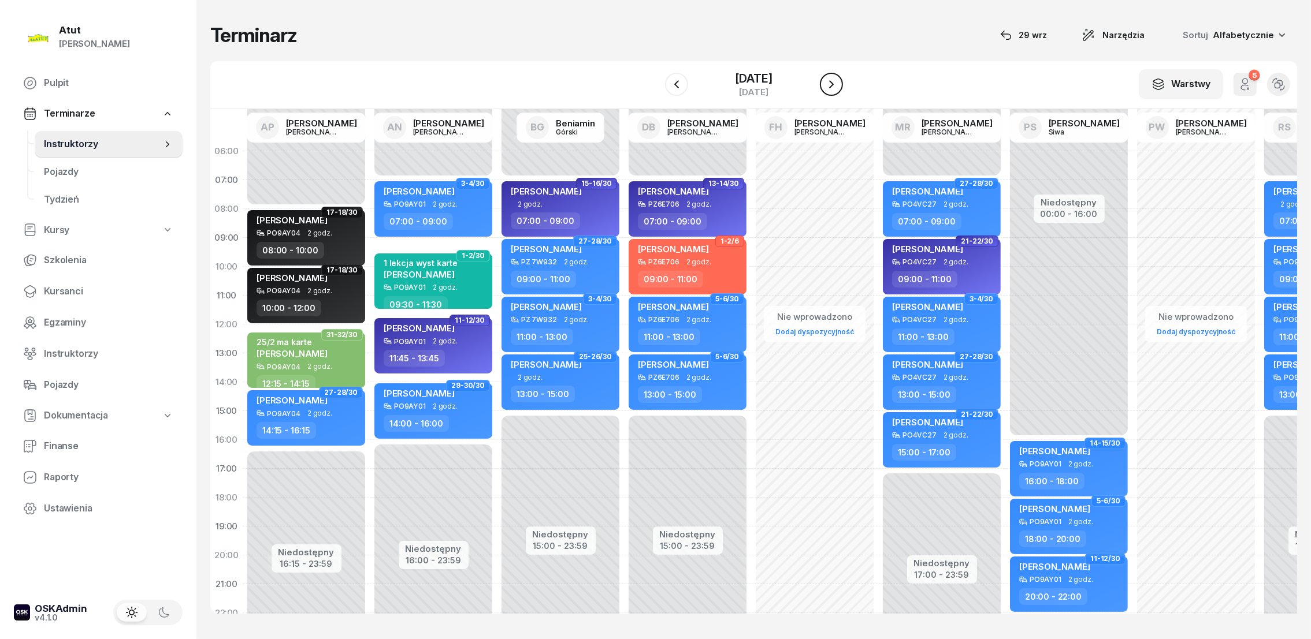
click at [838, 84] on icon "button" at bounding box center [831, 84] width 14 height 14
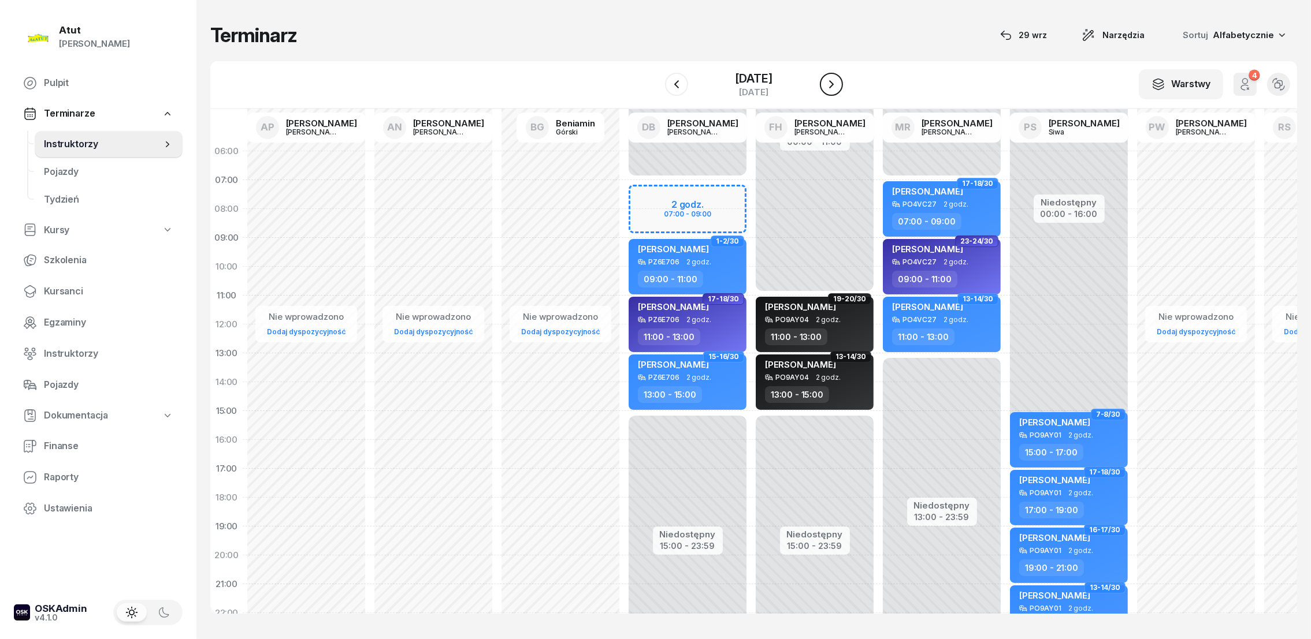
click at [838, 84] on icon "button" at bounding box center [831, 84] width 14 height 14
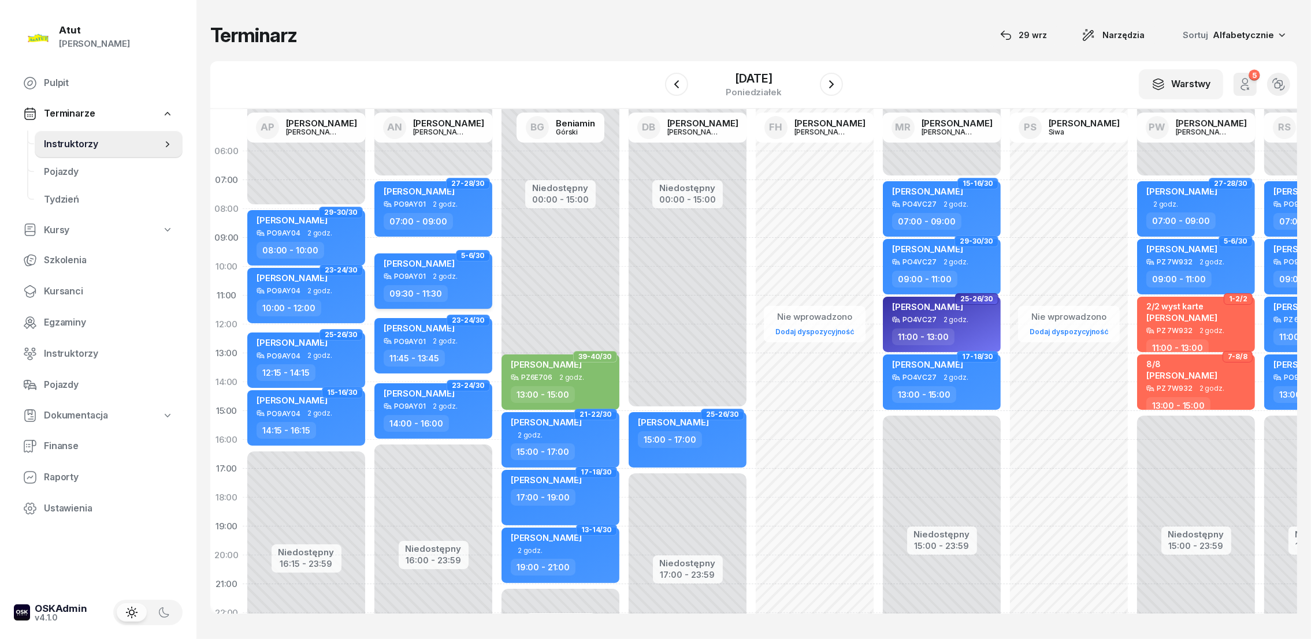
click at [398, 261] on span "[PERSON_NAME]" at bounding box center [419, 263] width 71 height 11
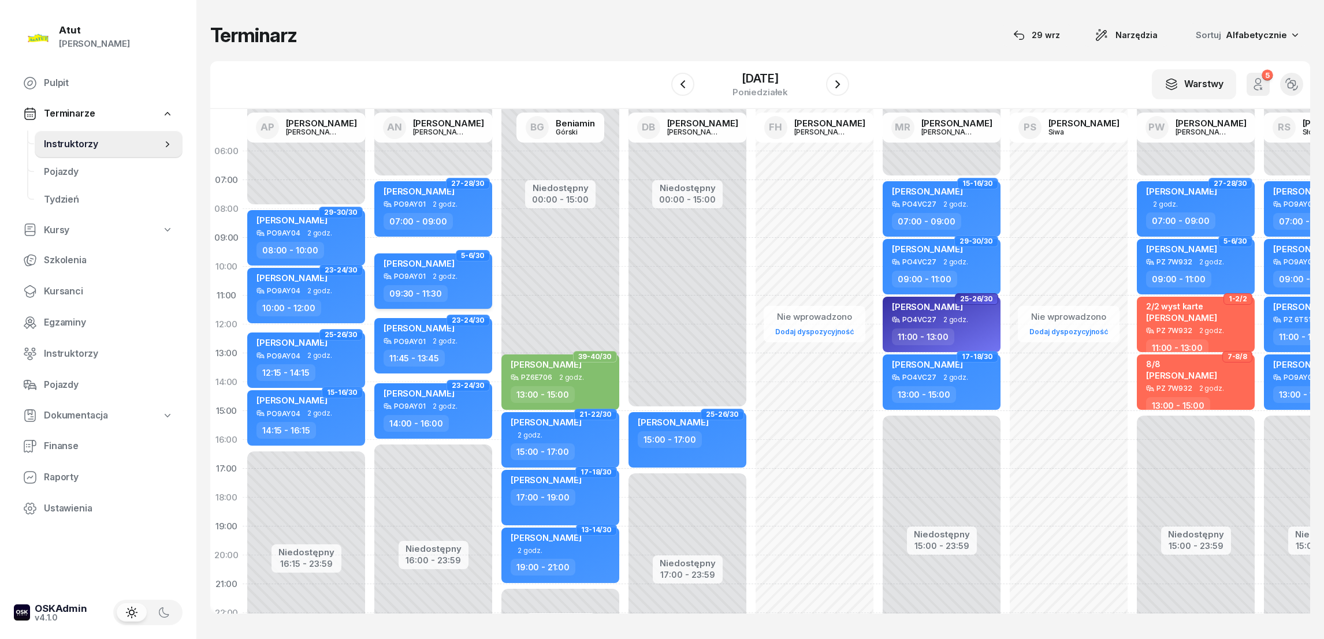
select select "09"
select select "30"
select select "11"
select select "30"
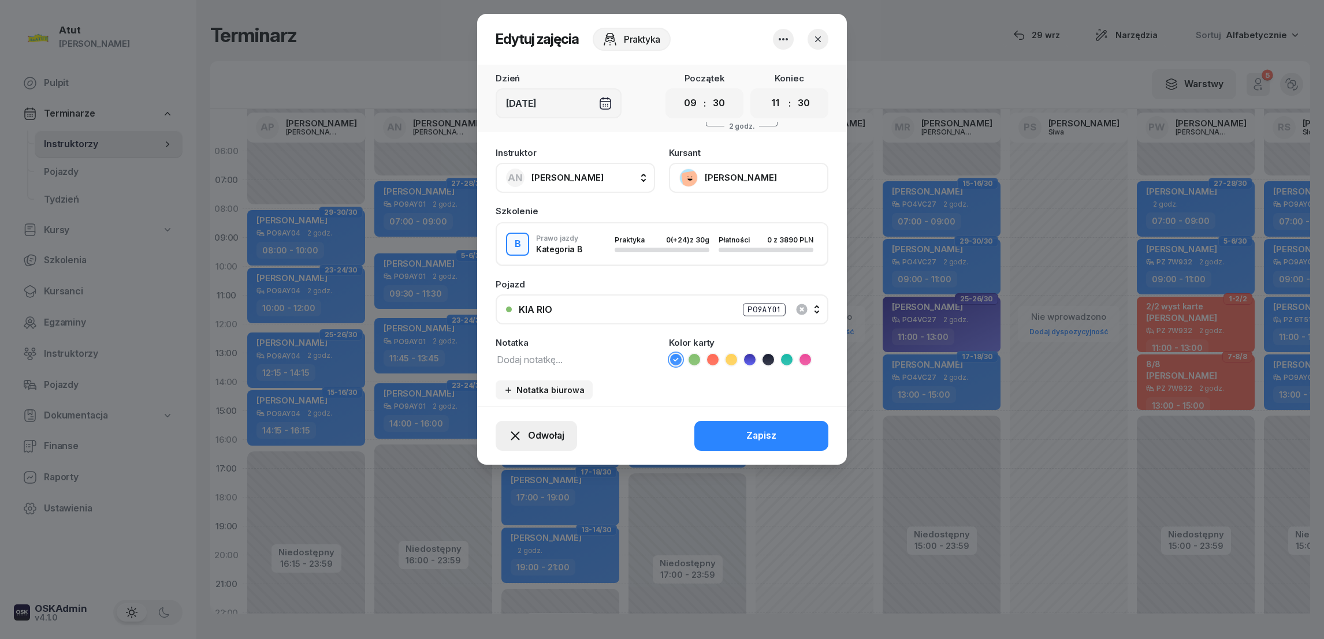
click at [545, 434] on span "Odwołaj" at bounding box center [546, 436] width 36 height 15
click at [540, 364] on div "Kursant odwołał" at bounding box center [515, 365] width 68 height 15
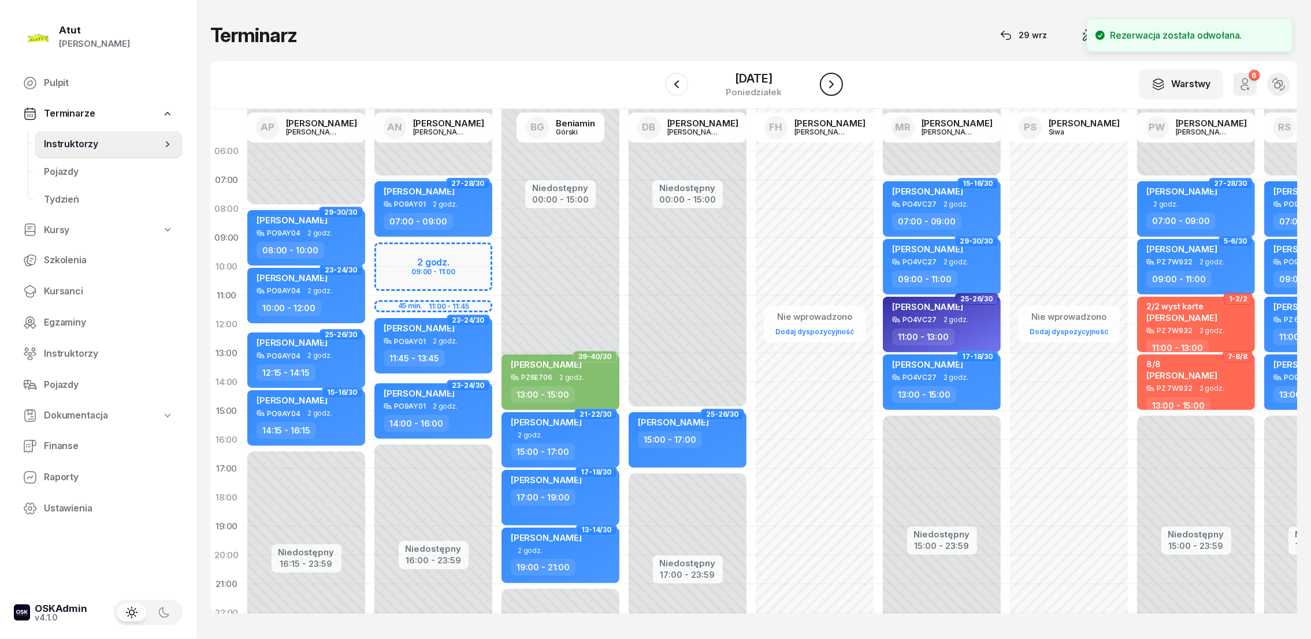
click at [838, 87] on icon "button" at bounding box center [831, 84] width 14 height 14
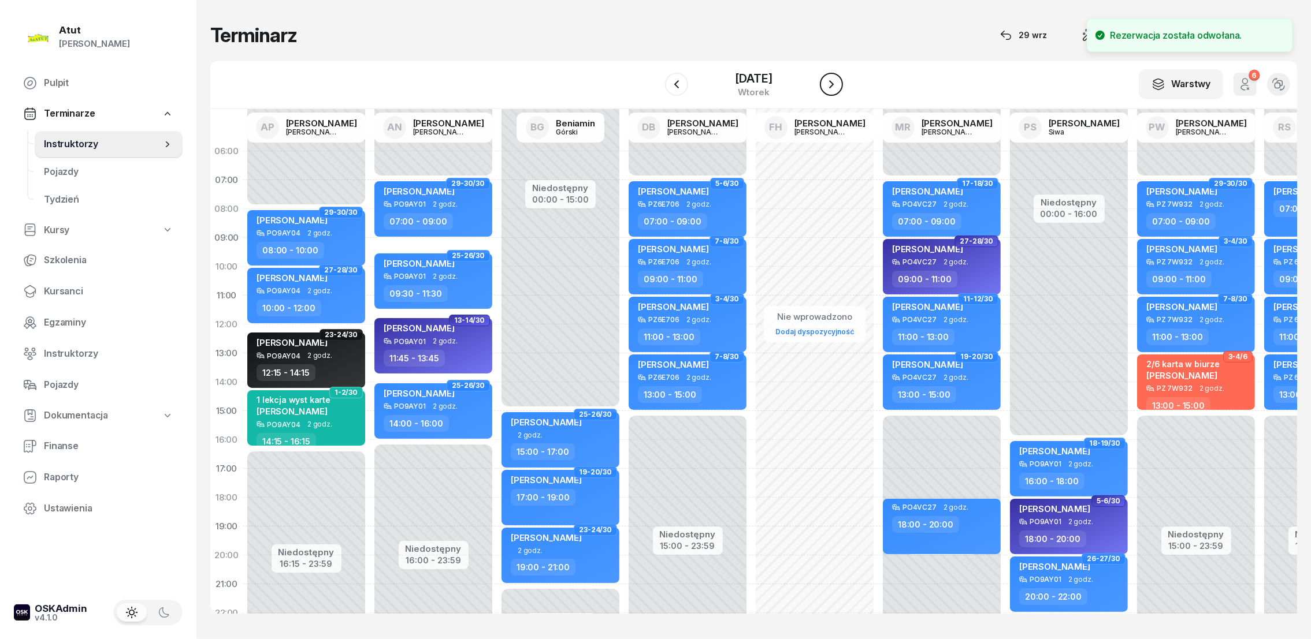
click at [838, 87] on icon "button" at bounding box center [831, 84] width 14 height 14
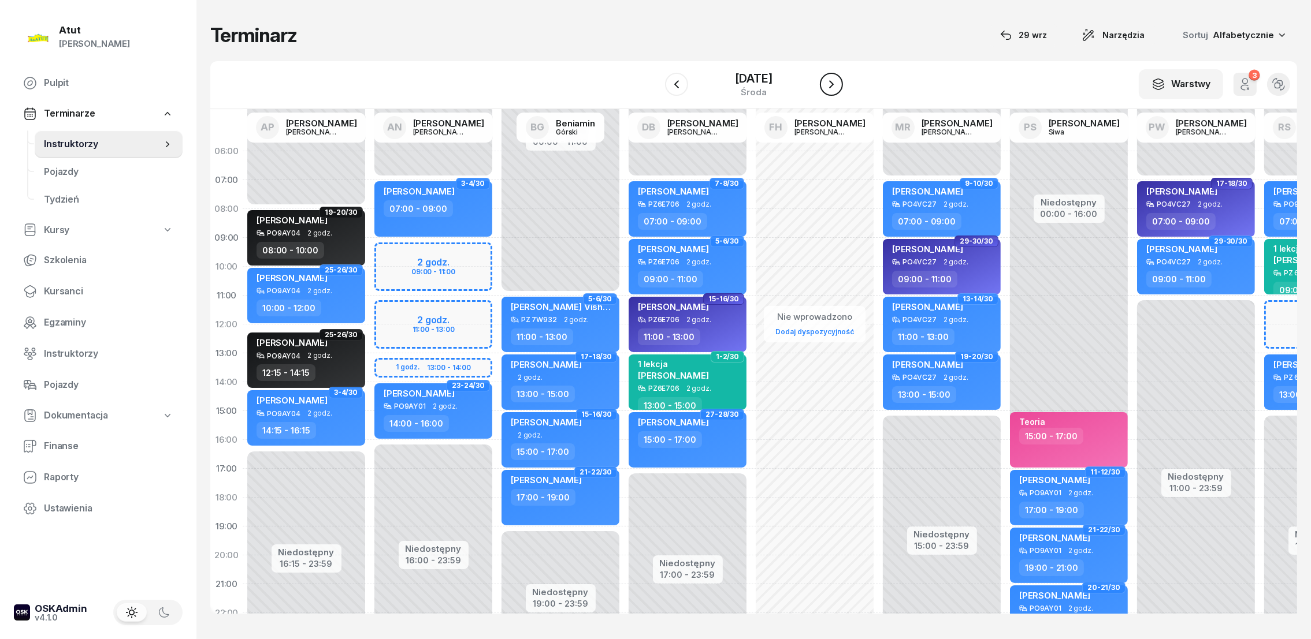
click at [838, 80] on icon "button" at bounding box center [831, 84] width 14 height 14
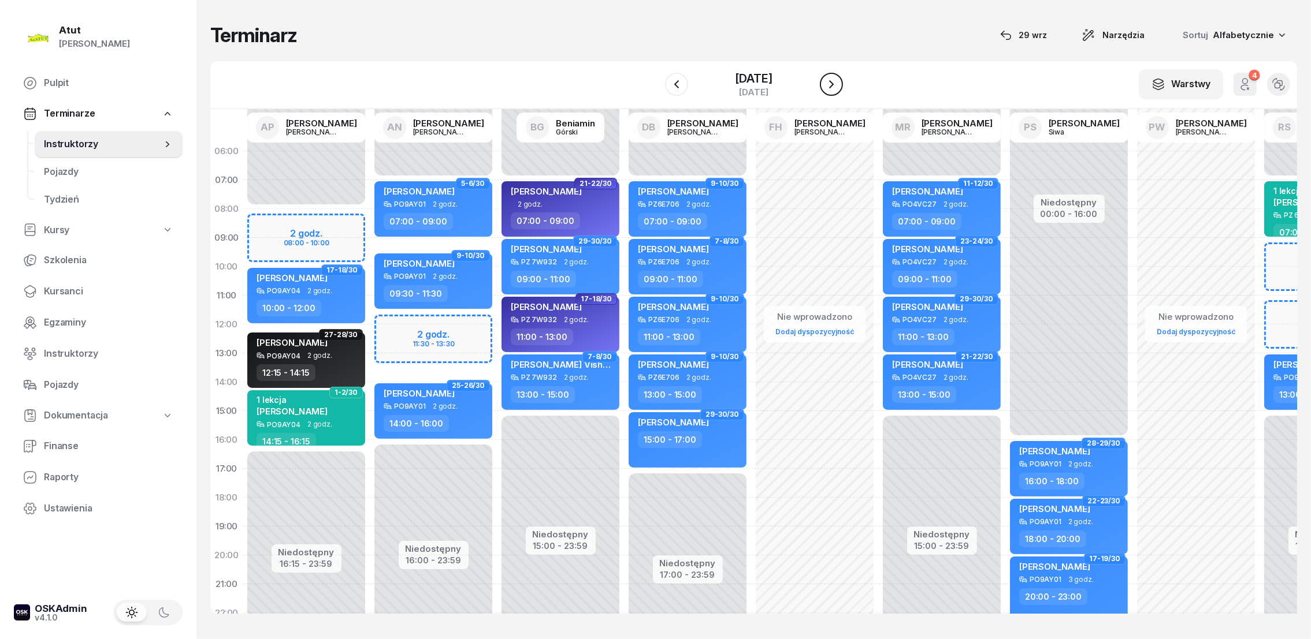
click at [838, 80] on icon "button" at bounding box center [831, 84] width 14 height 14
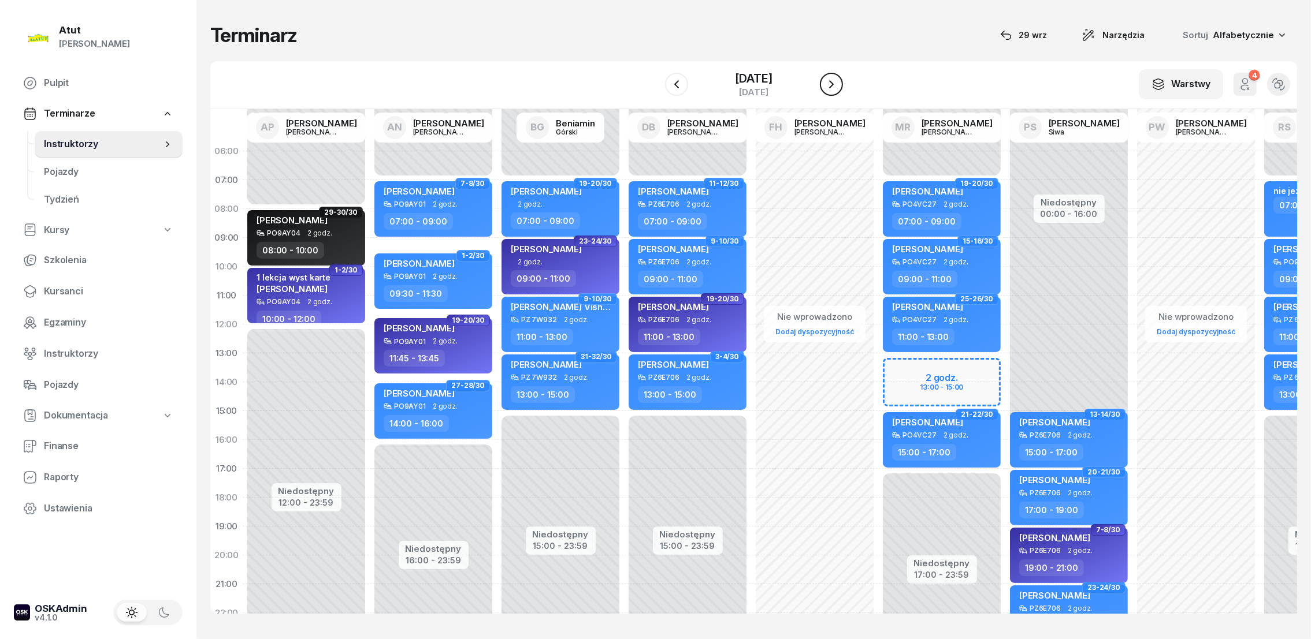
click at [838, 80] on icon "button" at bounding box center [831, 84] width 14 height 14
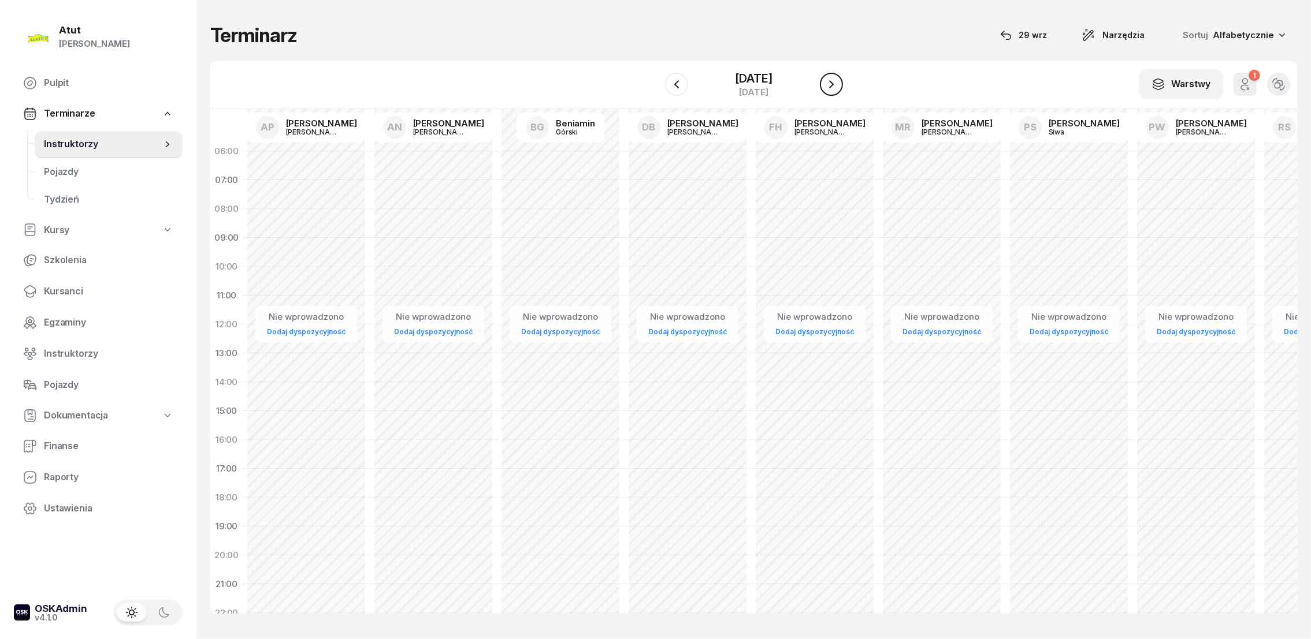
click at [832, 83] on icon "button" at bounding box center [831, 84] width 14 height 14
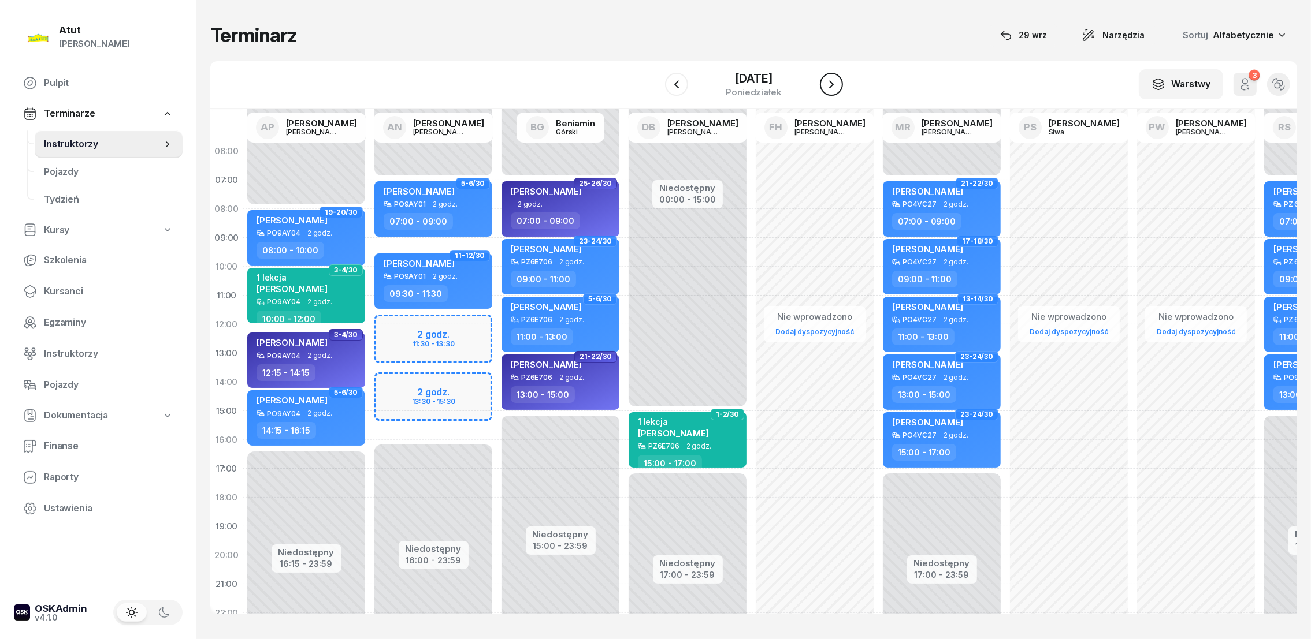
click at [833, 84] on icon "button" at bounding box center [831, 84] width 5 height 8
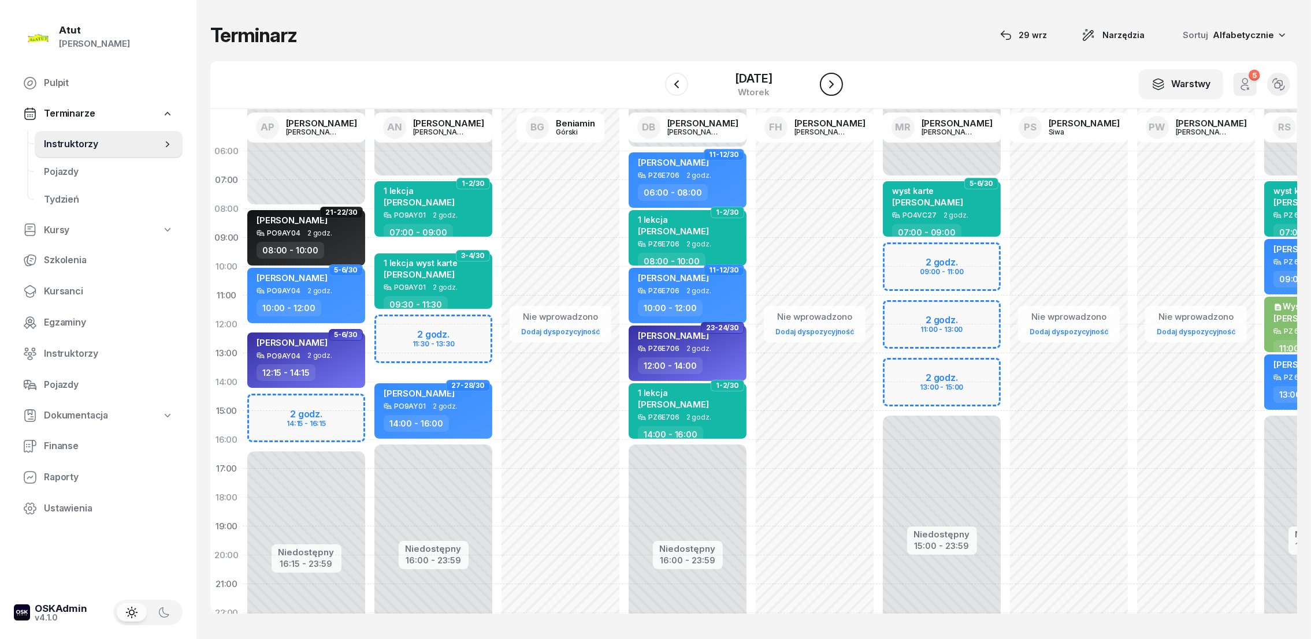
click at [830, 89] on icon "button" at bounding box center [831, 84] width 14 height 14
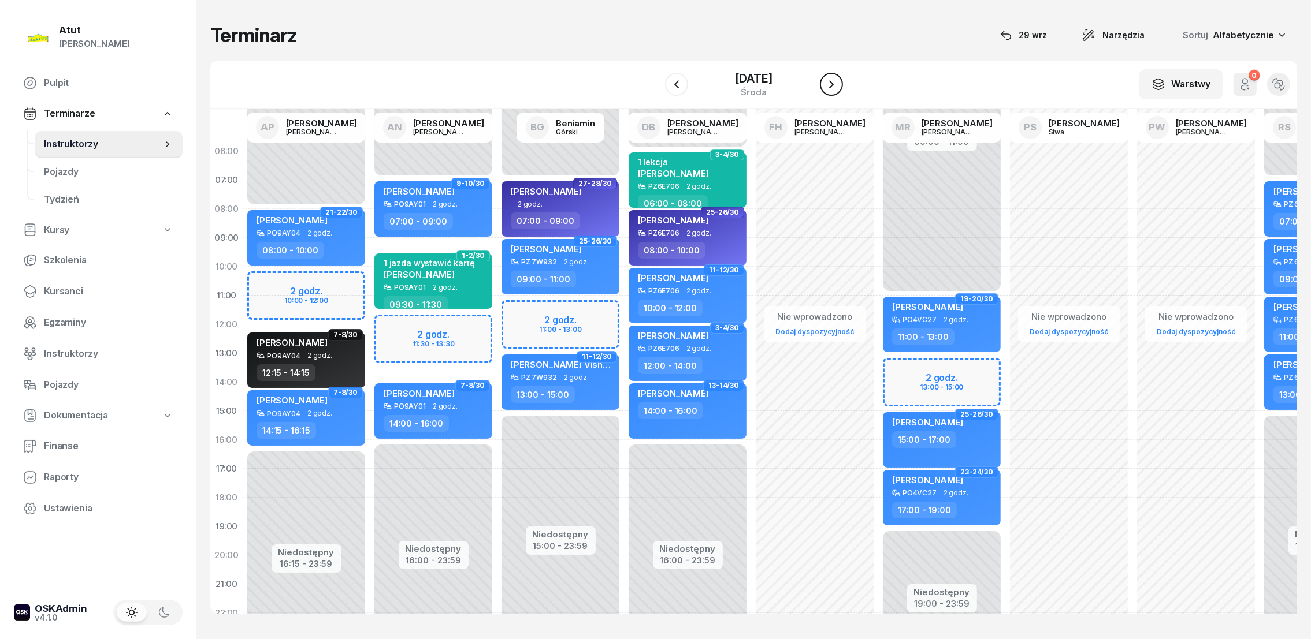
click at [828, 85] on icon "button" at bounding box center [831, 84] width 14 height 14
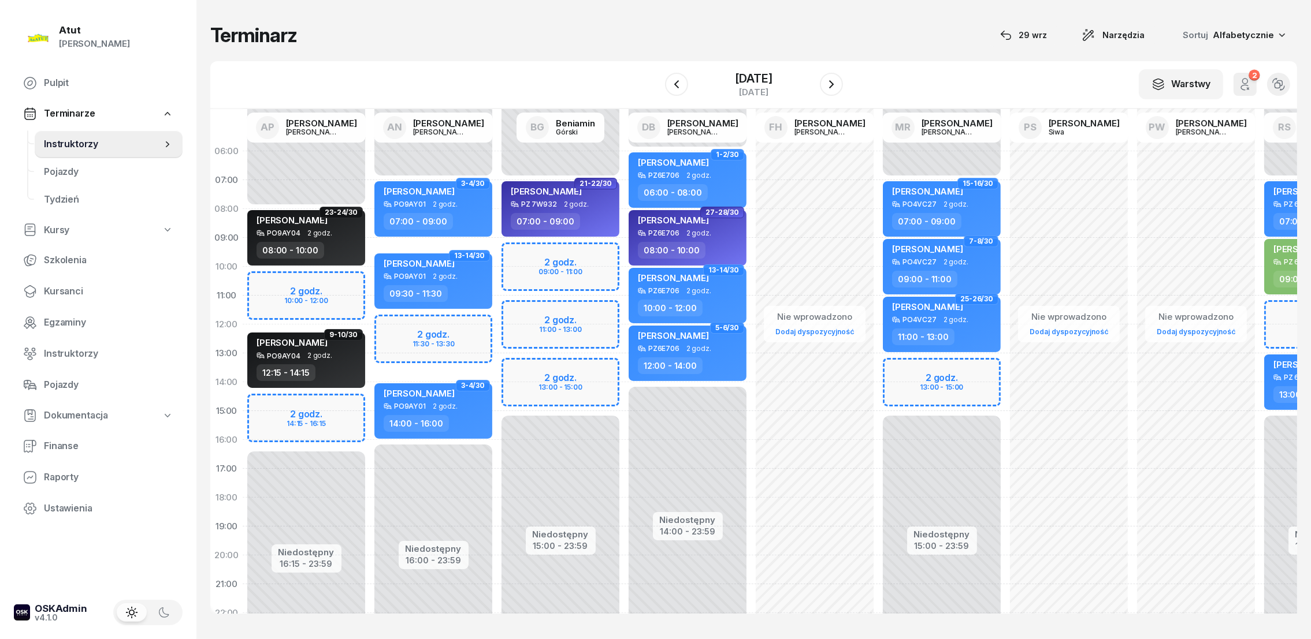
click at [397, 335] on div "Niedostępny 00:00 - 07:00 Niedostępny 16:00 - 23:59 2 godz. 11:30 - 13:30 3-4/3…" at bounding box center [433, 411] width 127 height 549
select select "12"
select select "14"
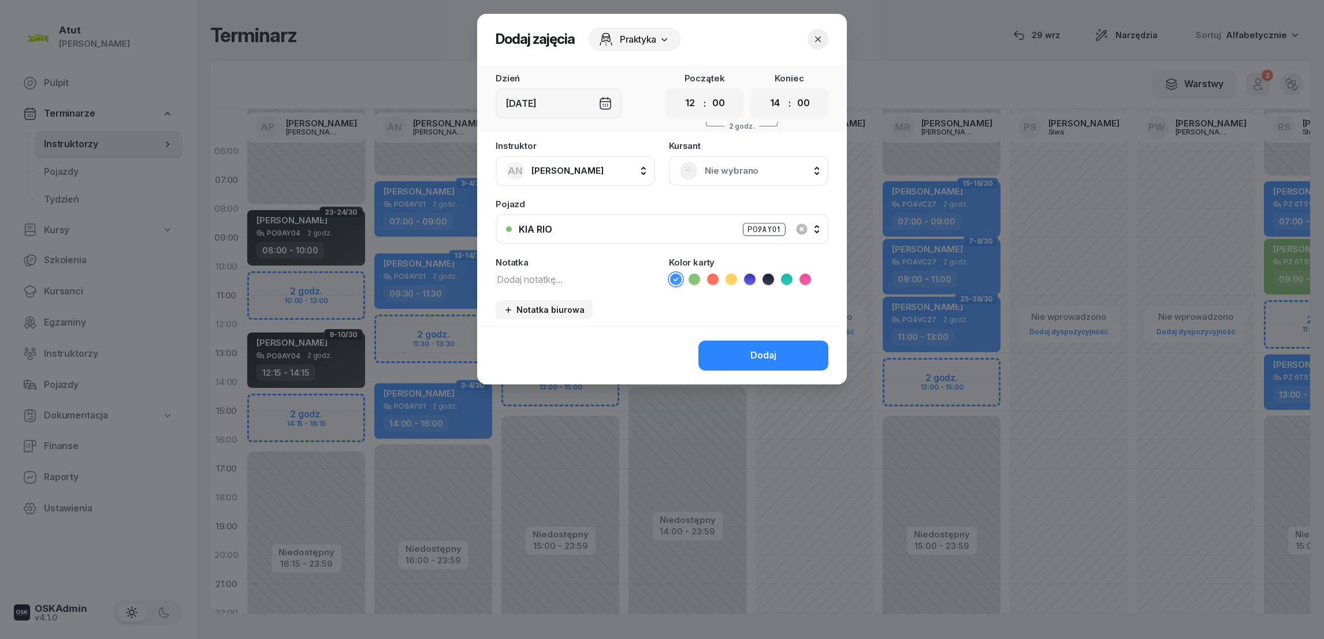
click at [768, 170] on span "Nie wybrano" at bounding box center [761, 170] width 113 height 15
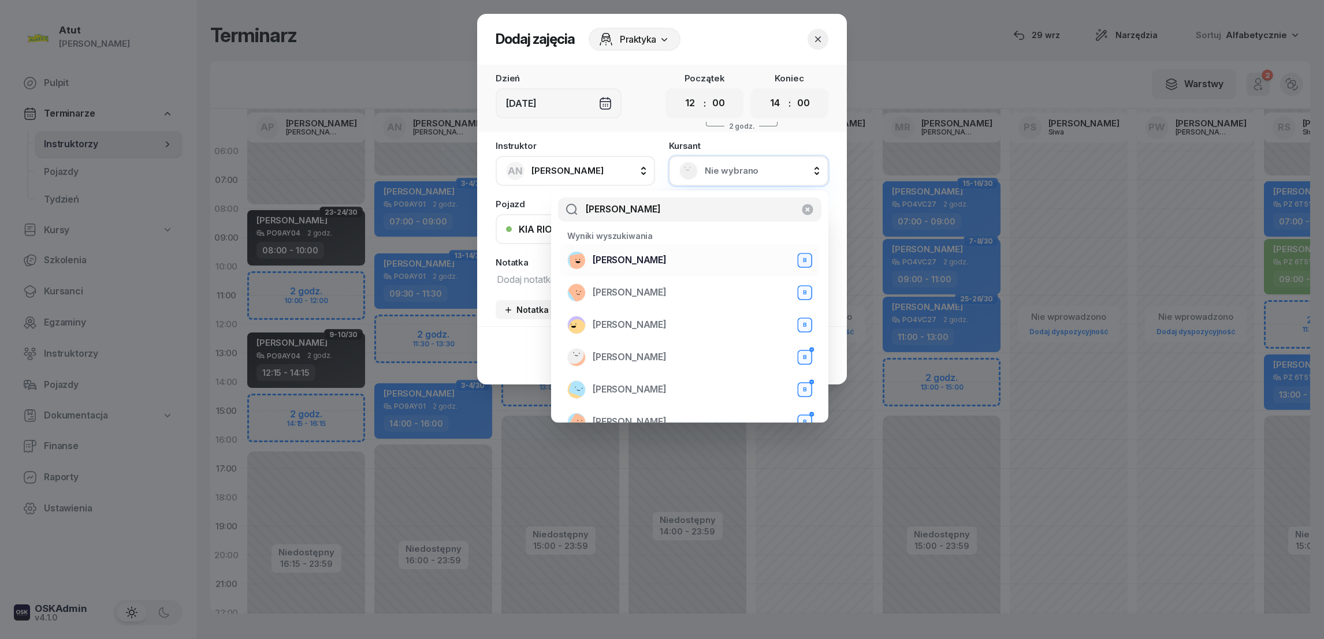
type input "[PERSON_NAME]"
click at [631, 263] on span "[PERSON_NAME]" at bounding box center [630, 260] width 74 height 15
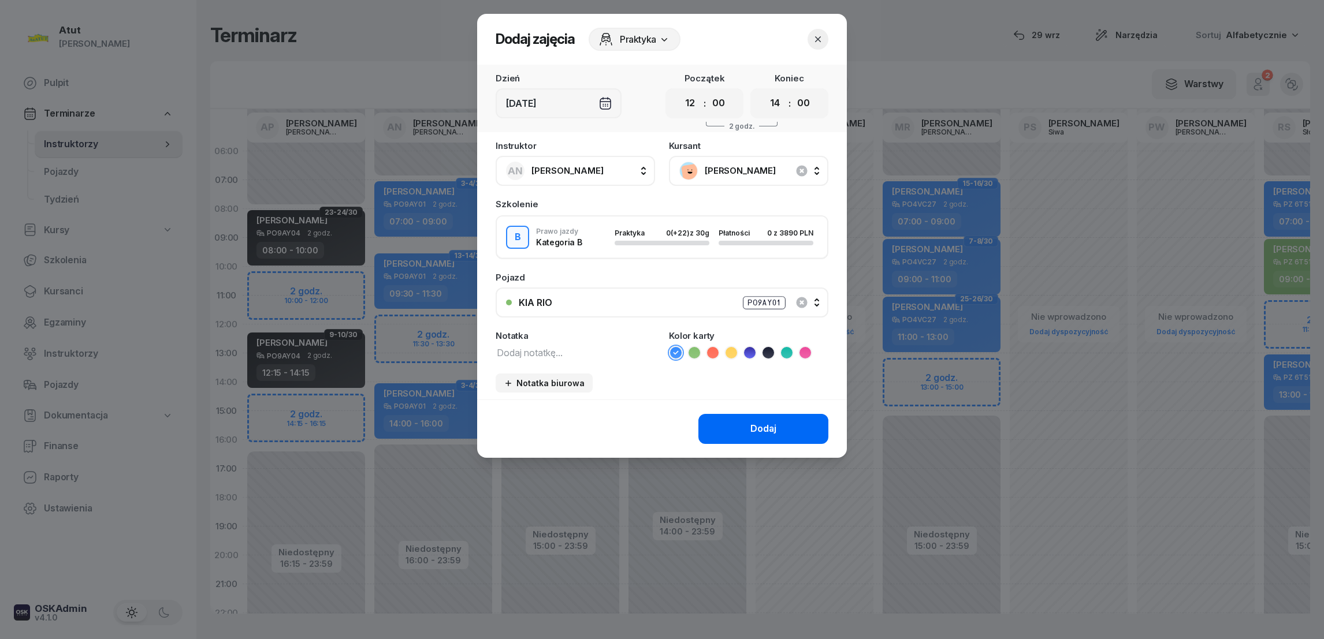
click at [744, 423] on button "Dodaj" at bounding box center [763, 429] width 130 height 30
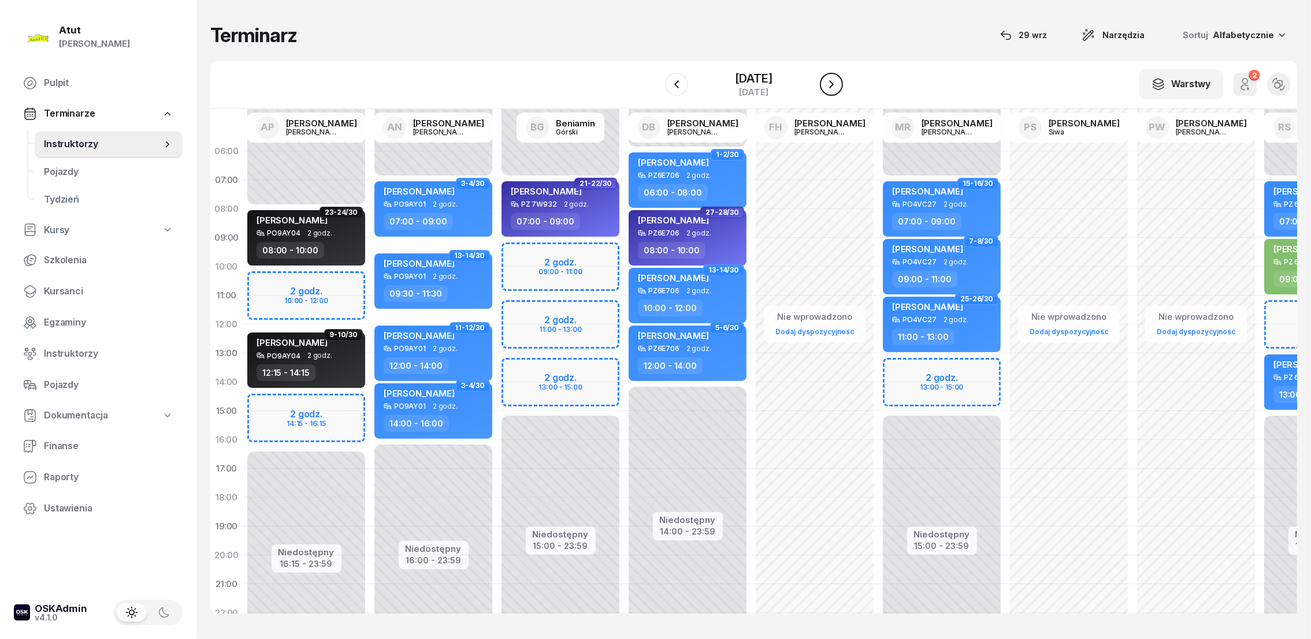
click at [836, 77] on icon "button" at bounding box center [831, 84] width 14 height 14
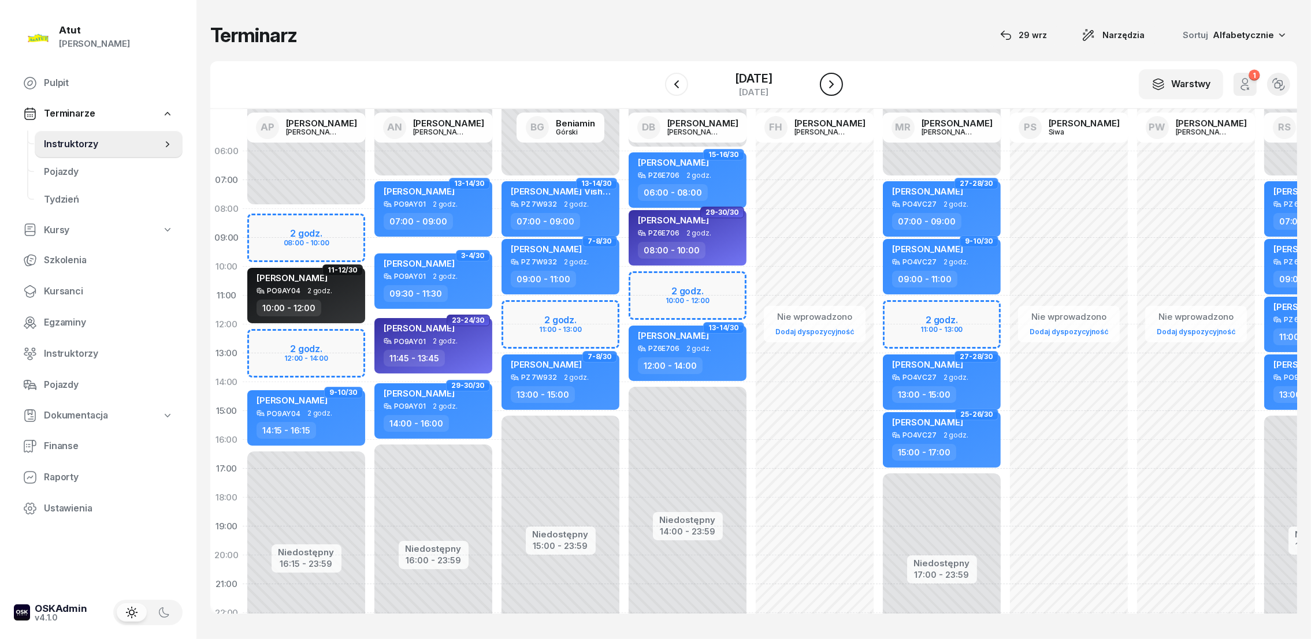
click at [830, 81] on icon "button" at bounding box center [831, 84] width 5 height 8
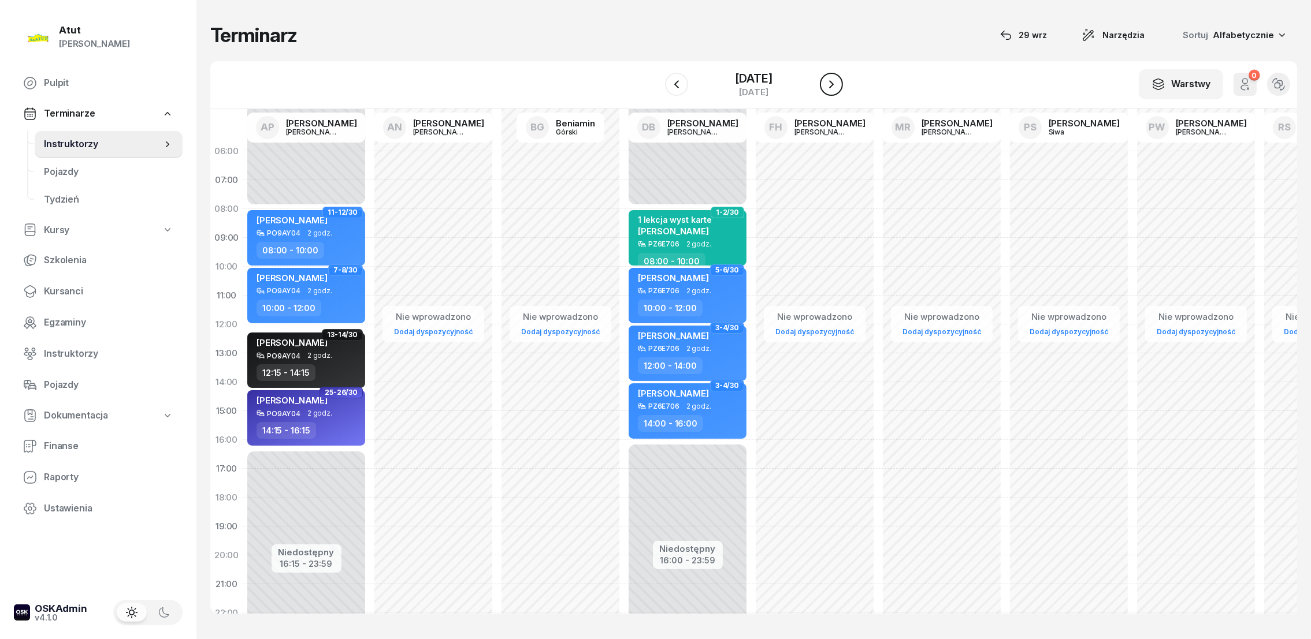
click at [830, 81] on icon "button" at bounding box center [831, 84] width 5 height 8
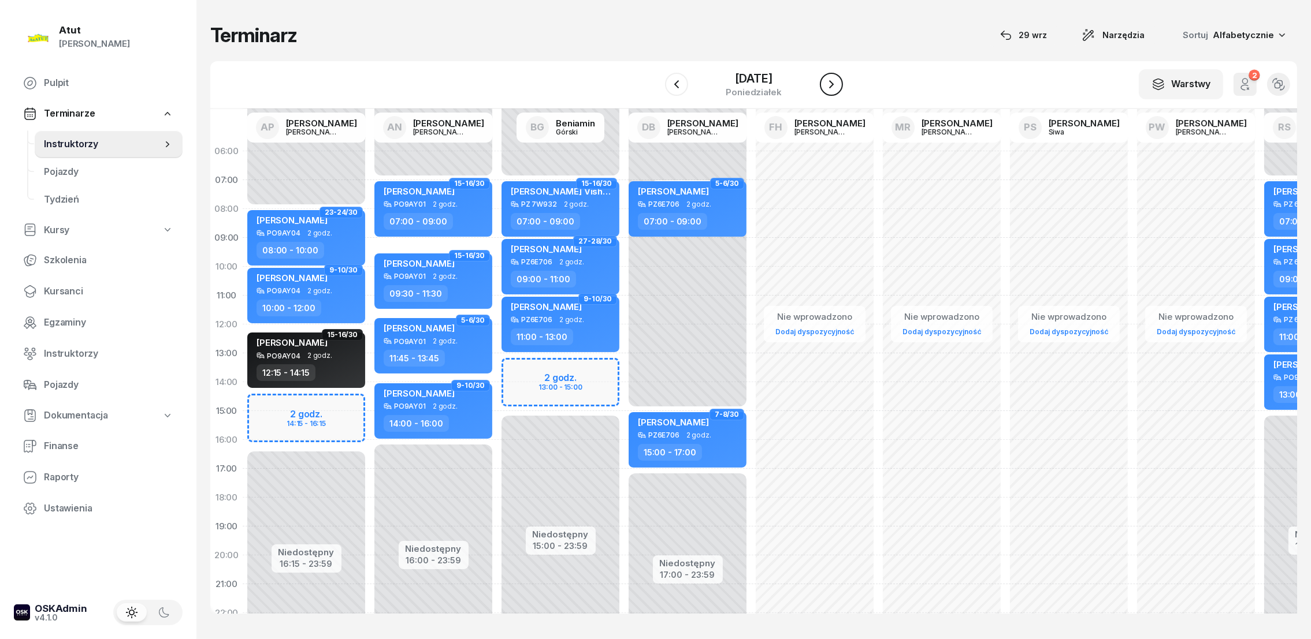
click at [830, 81] on icon "button" at bounding box center [831, 84] width 14 height 14
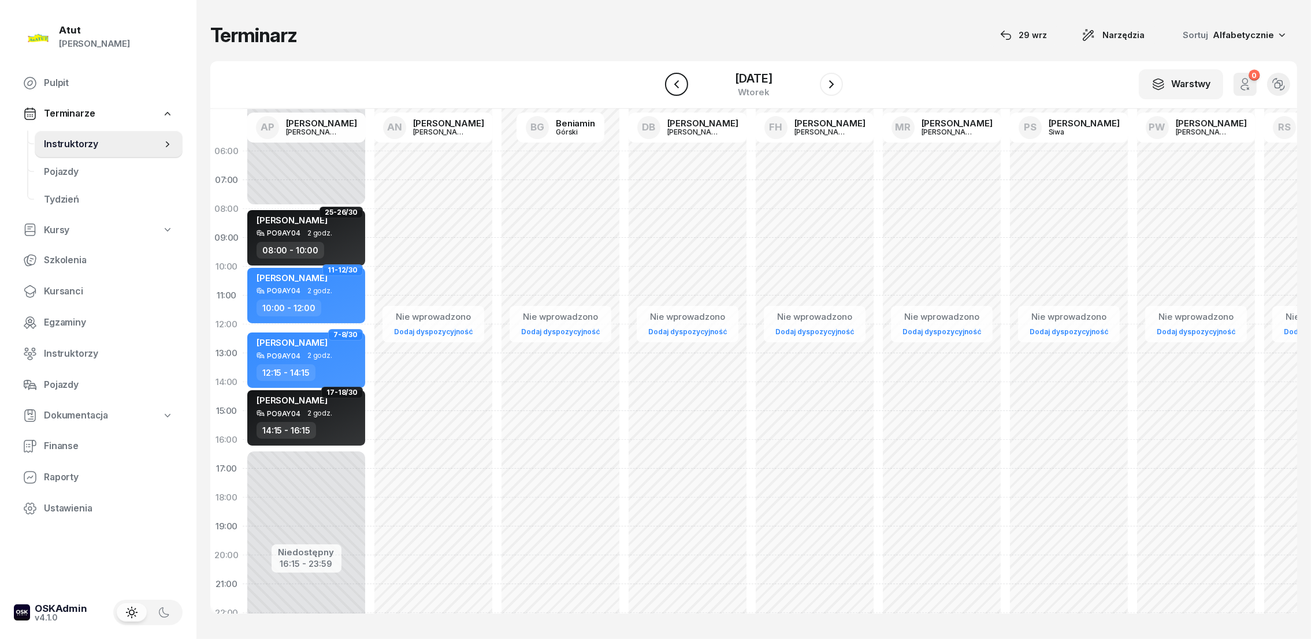
click at [672, 84] on icon "button" at bounding box center [676, 84] width 14 height 14
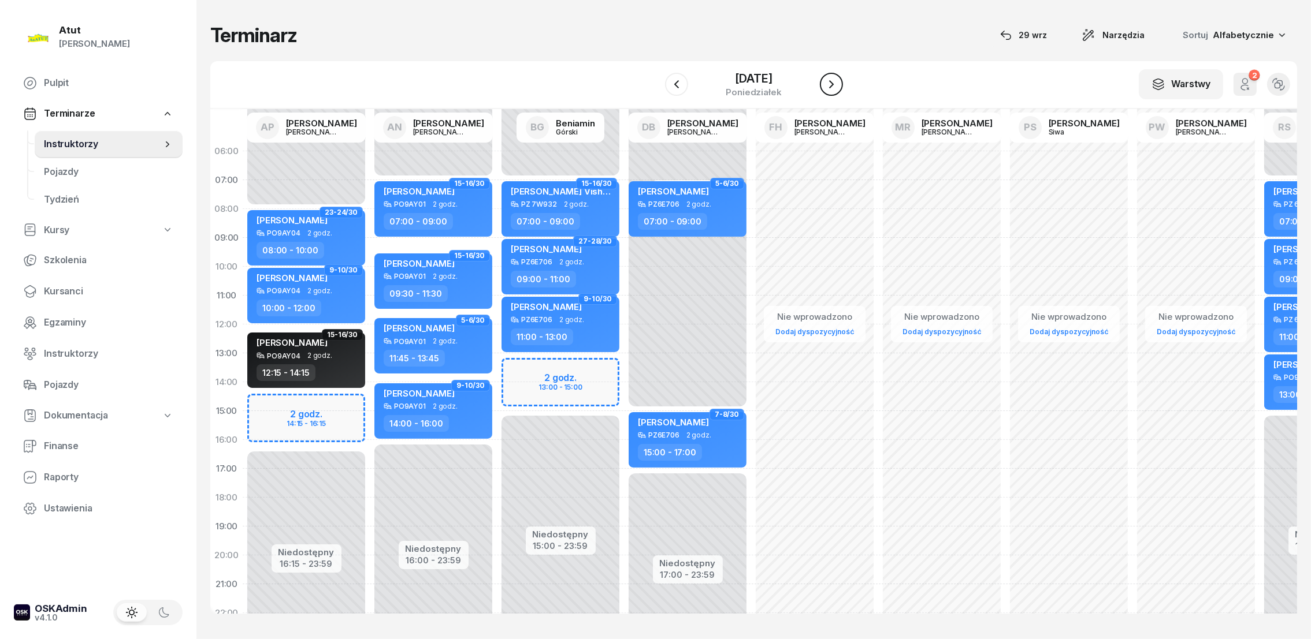
click at [834, 84] on icon "button" at bounding box center [831, 84] width 5 height 8
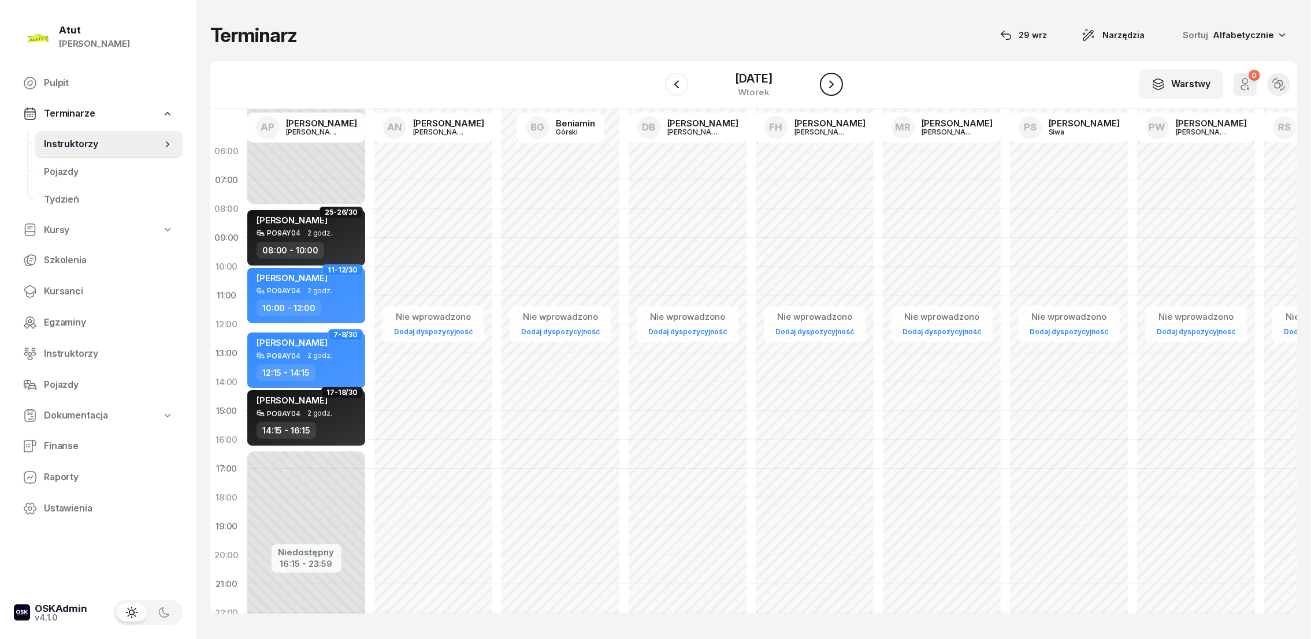
click at [834, 84] on icon "button" at bounding box center [831, 84] width 14 height 14
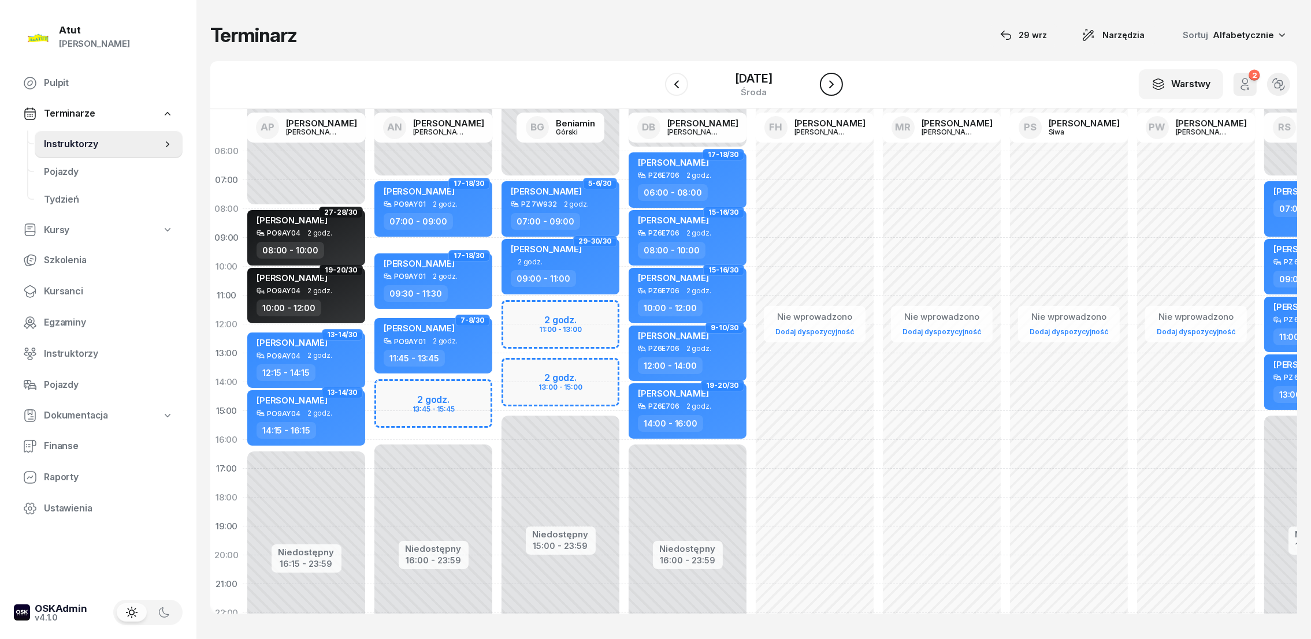
click at [836, 87] on icon "button" at bounding box center [831, 84] width 14 height 14
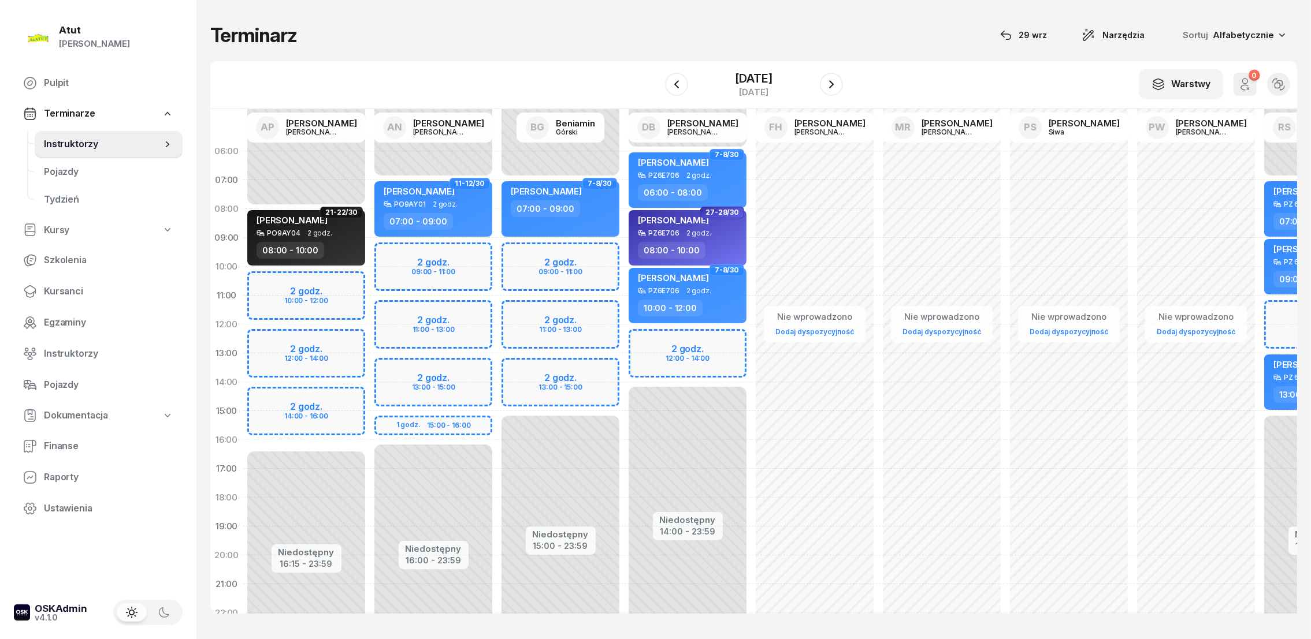
click at [399, 254] on div "Niedostępny 00:00 - 07:00 Niedostępny 16:00 - 23:59 2 godz. 09:00 - 11:00 2 god…" at bounding box center [433, 411] width 127 height 549
click at [418, 269] on div "Niedostępny 00:00 - 07:00 Niedostępny 16:00 - 23:59 2 godz. 09:00 - 11:00 2 god…" at bounding box center [433, 411] width 127 height 549
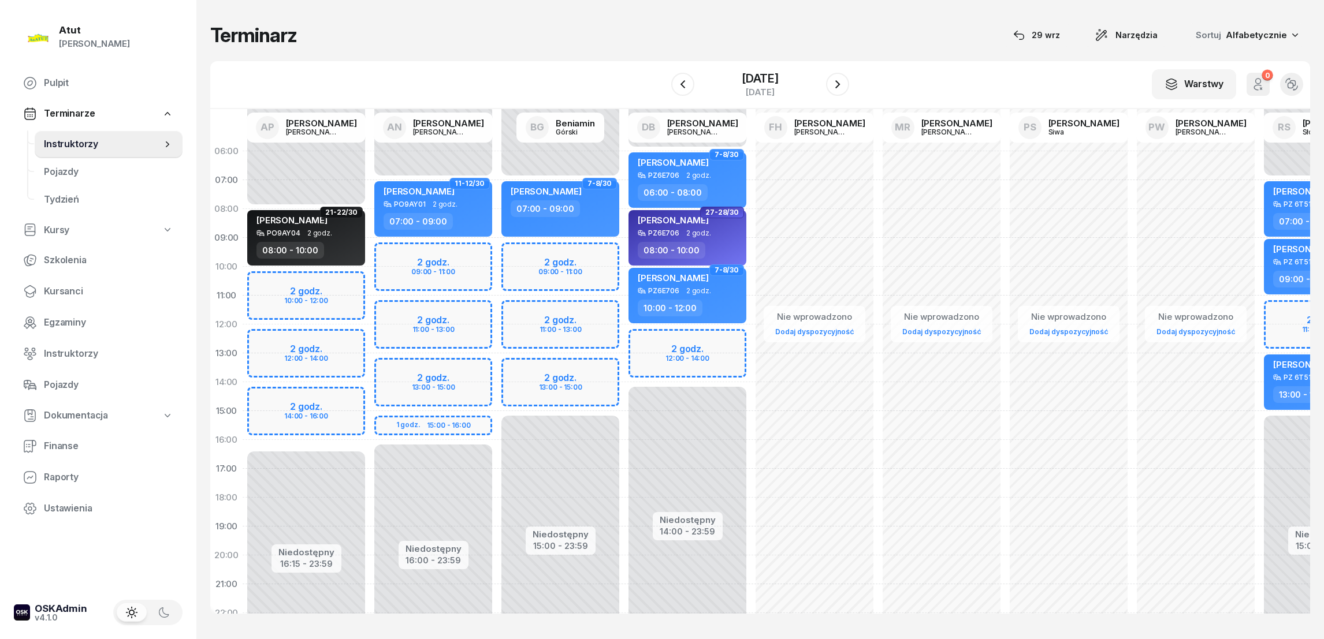
select select "10"
select select "12"
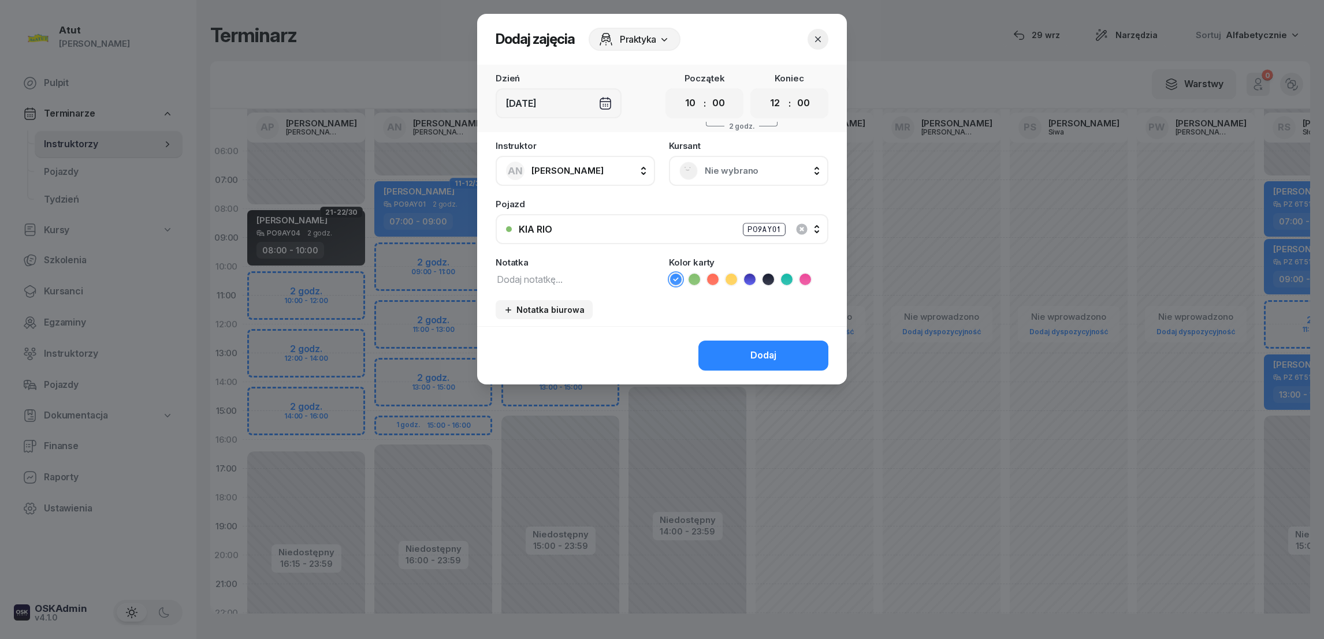
click at [704, 105] on div ":" at bounding box center [705, 103] width 2 height 14
click at [695, 106] on select "00 01 02 03 04 05 06 07 08 09 10 11 12 13 14 15 16 17 18 19 20 21 22 23" at bounding box center [690, 103] width 22 height 24
select select "09"
click at [679, 91] on select "00 01 02 03 04 05 06 07 08 09 10 11 12 13 14 15 16 17 18 19 20 21 22 23" at bounding box center [690, 103] width 22 height 24
click at [723, 106] on select "00 05 10 15 20 25 30 35 40 45 50 55" at bounding box center [719, 103] width 22 height 24
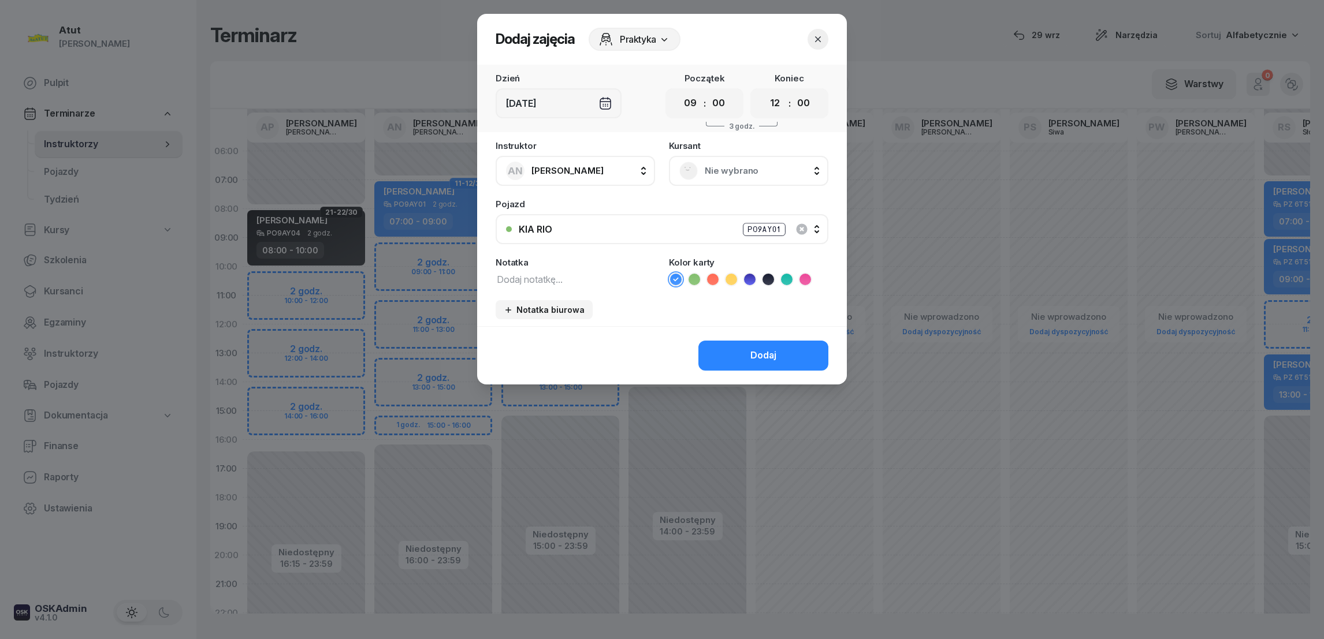
select select "30"
click at [708, 91] on select "00 05 10 15 20 25 30 35 40 45 50 55" at bounding box center [719, 103] width 22 height 24
click at [781, 103] on select "00 01 02 03 04 05 06 07 08 09 10 11 12 13 14 15 16 17 18 19 20 21 22 23" at bounding box center [775, 103] width 22 height 24
select select "11"
click at [764, 91] on select "00 01 02 03 04 05 06 07 08 09 10 11 12 13 14 15 16 17 18 19 20 21 22 23" at bounding box center [775, 103] width 22 height 24
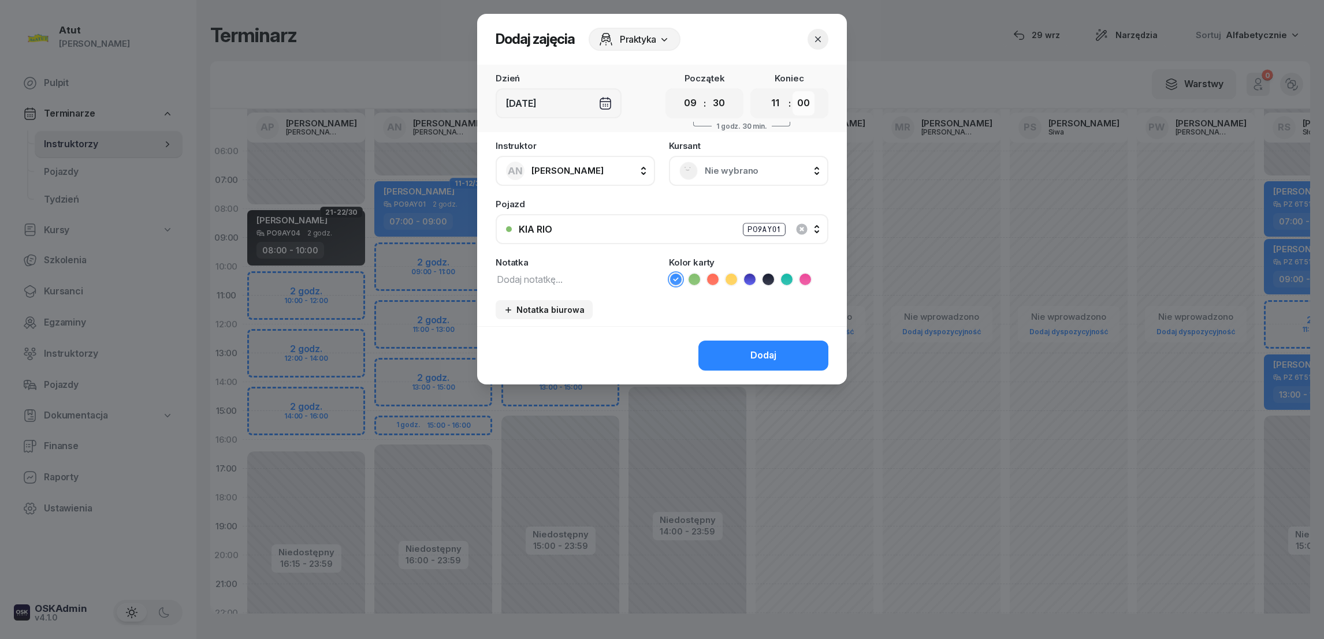
click at [812, 96] on select "00 05 10 15 20 25 30 35 40 45 50 55" at bounding box center [804, 103] width 22 height 24
select select "30"
click at [793, 91] on select "00 05 10 15 20 25 30 35 40 45 50 55" at bounding box center [804, 103] width 22 height 24
click at [752, 170] on span "Nie wybrano" at bounding box center [761, 170] width 113 height 15
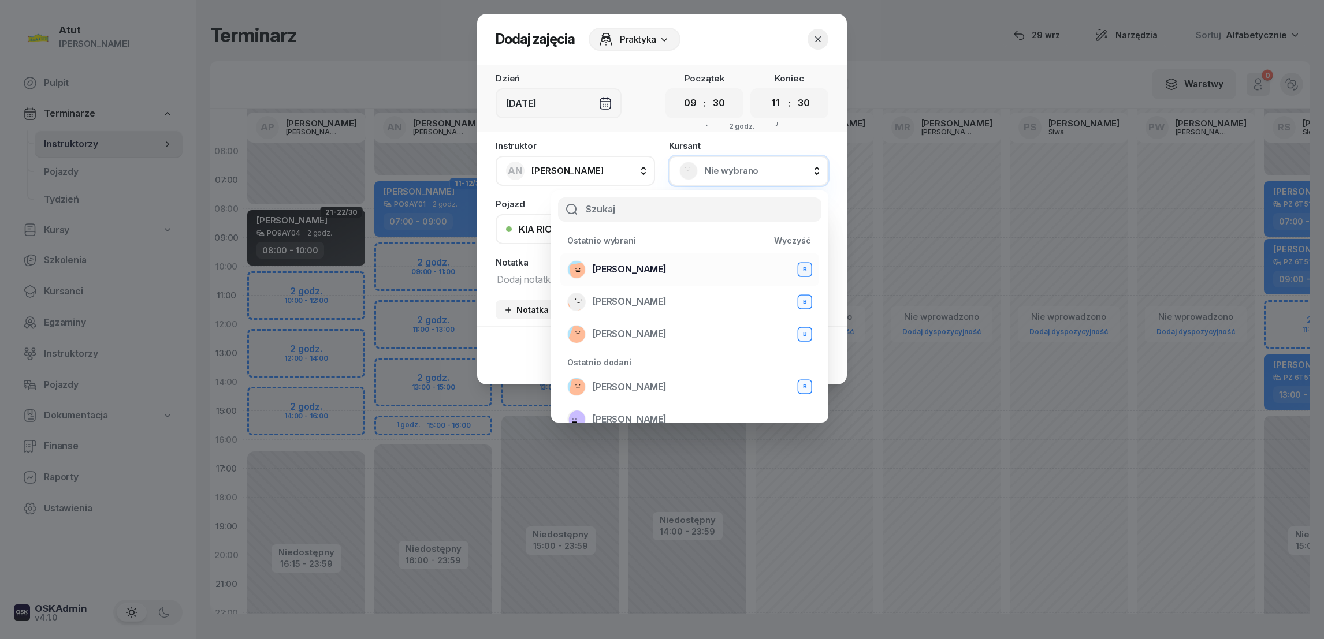
click at [618, 271] on span "[PERSON_NAME]" at bounding box center [630, 269] width 74 height 15
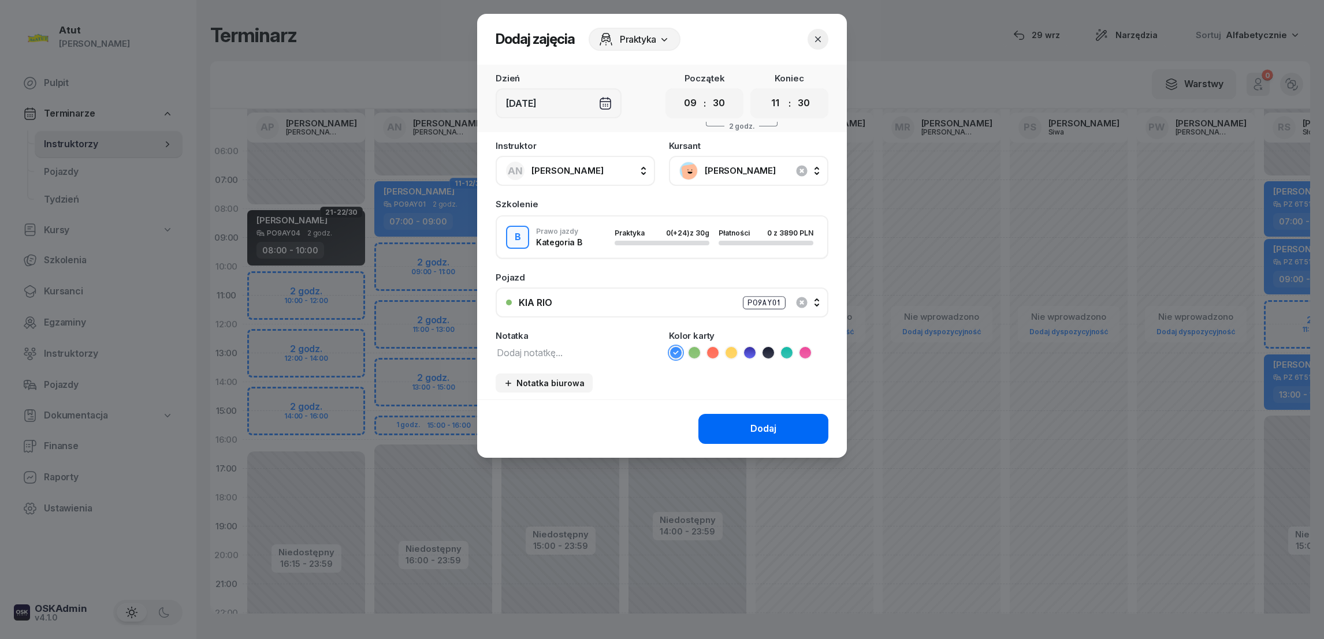
click at [730, 430] on button "Dodaj" at bounding box center [763, 429] width 130 height 30
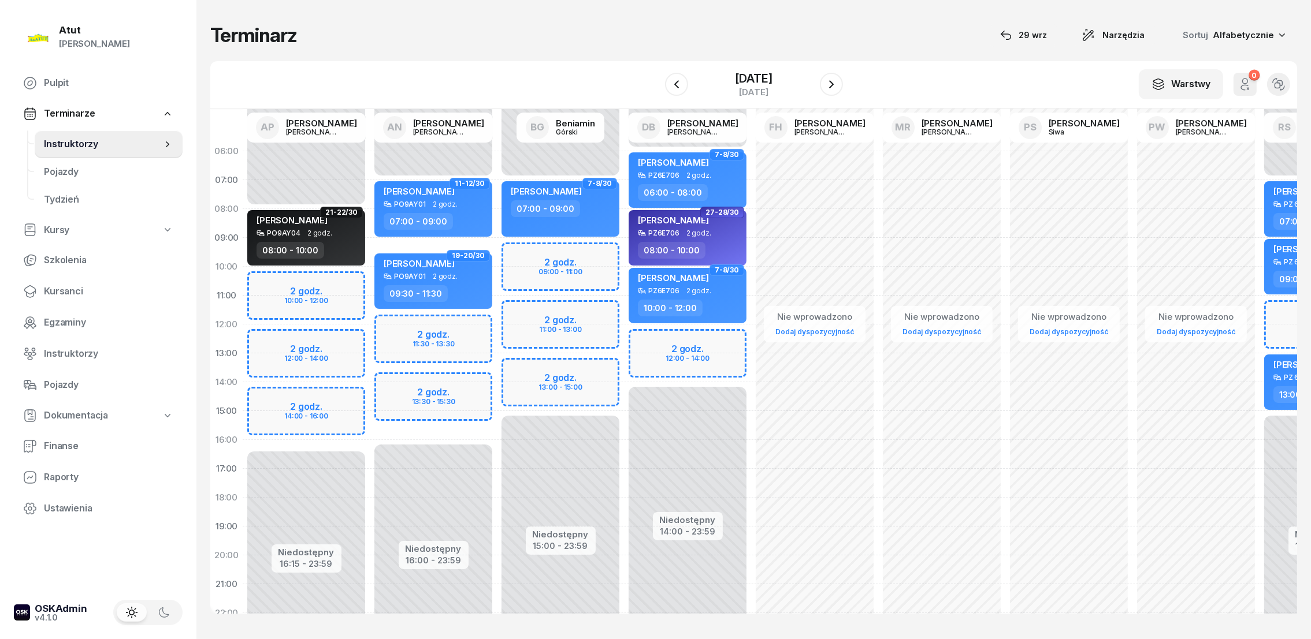
click at [846, 86] on div "W Wybierz AP [PERSON_NAME] AN [PERSON_NAME] BG [PERSON_NAME] DB [PERSON_NAME] F…" at bounding box center [753, 85] width 1087 height 48
click at [838, 82] on icon "button" at bounding box center [831, 84] width 14 height 14
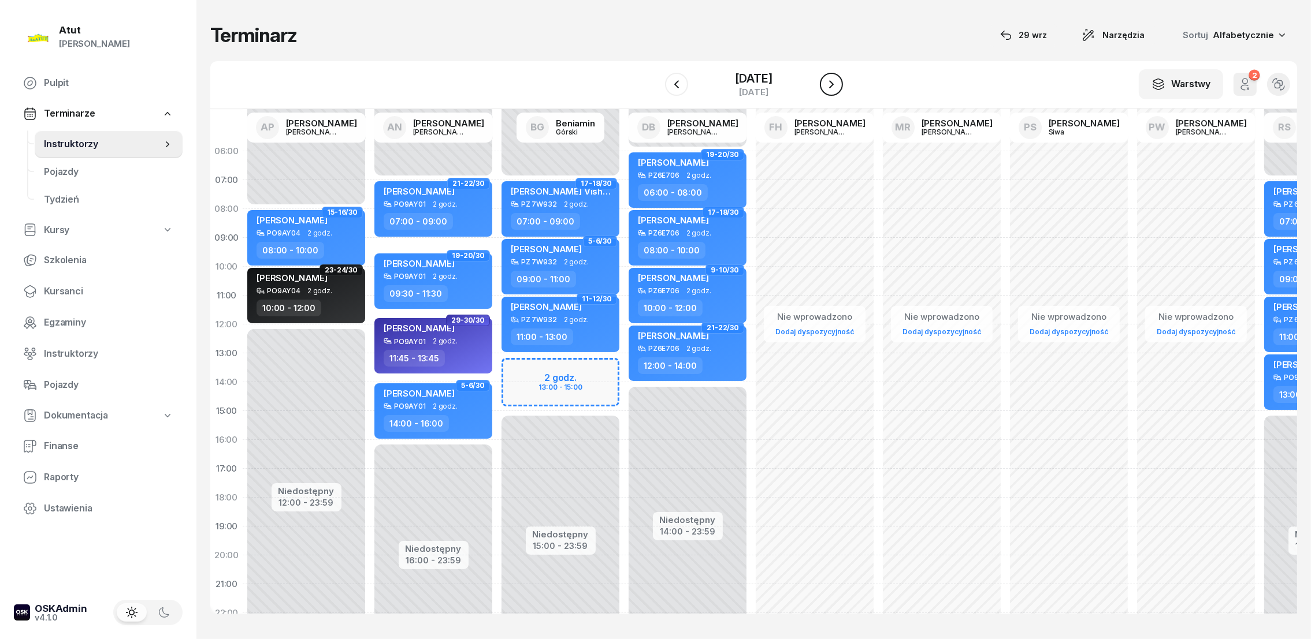
click at [838, 80] on icon "button" at bounding box center [831, 84] width 14 height 14
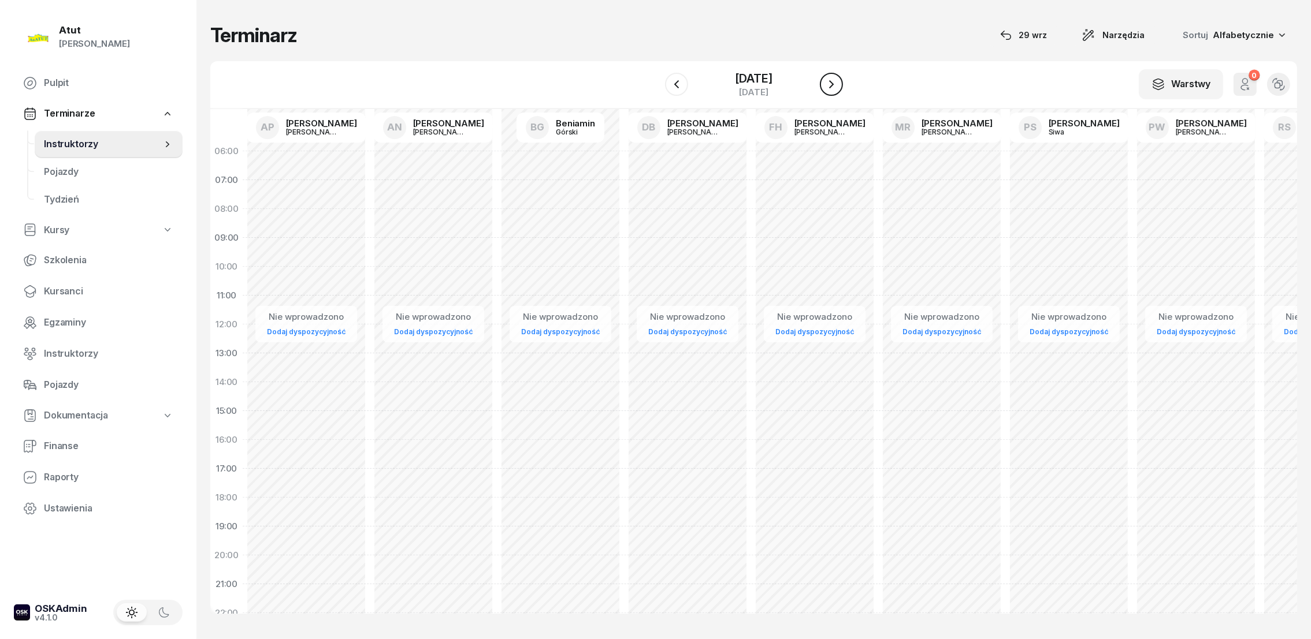
click at [840, 80] on button "button" at bounding box center [831, 84] width 23 height 23
click at [838, 80] on icon "button" at bounding box center [831, 84] width 14 height 14
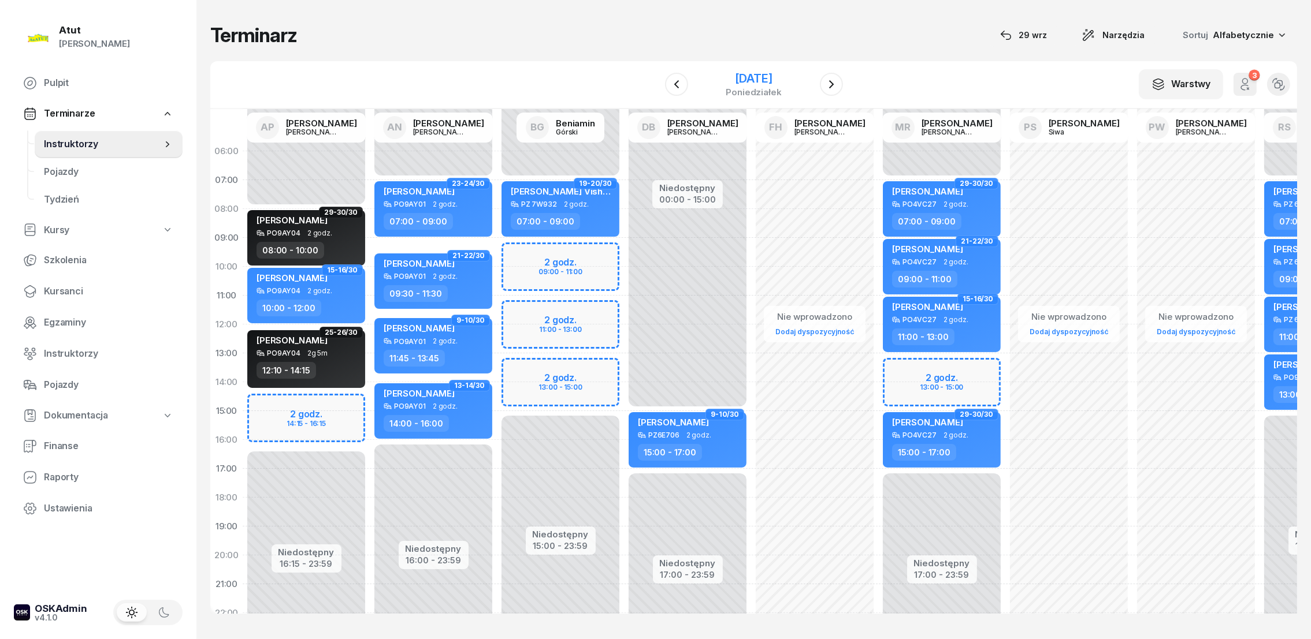
click at [747, 76] on div "[DATE]" at bounding box center [753, 79] width 55 height 12
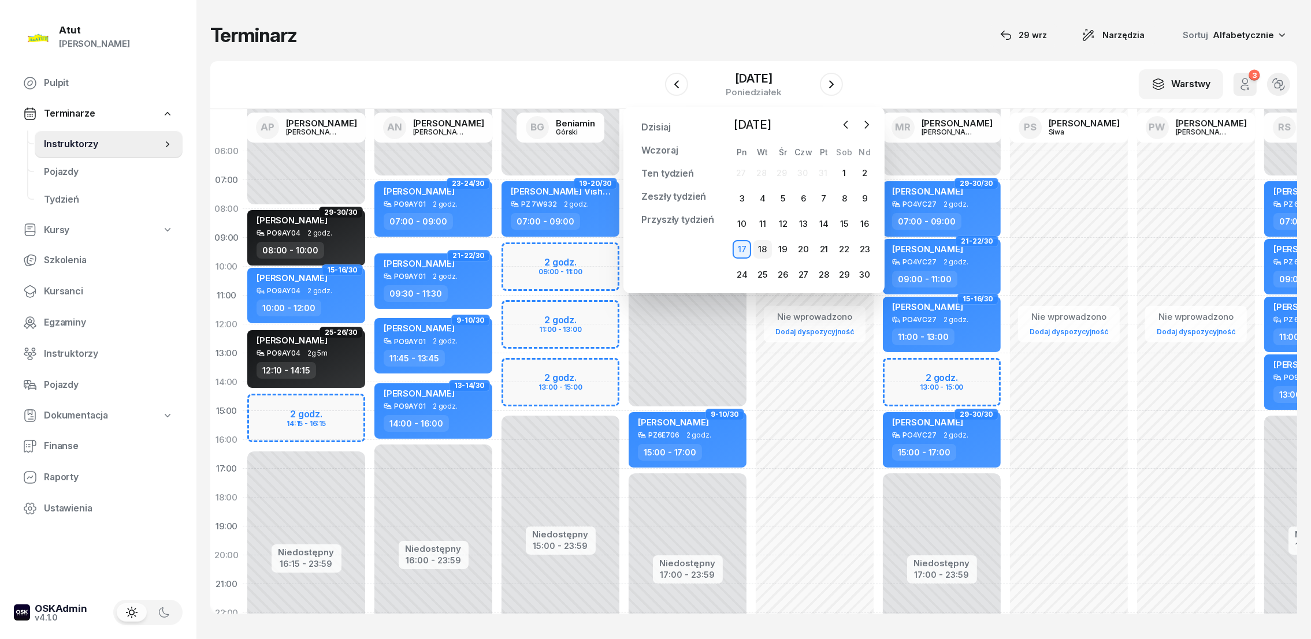
click at [761, 248] on div "18" at bounding box center [762, 249] width 18 height 18
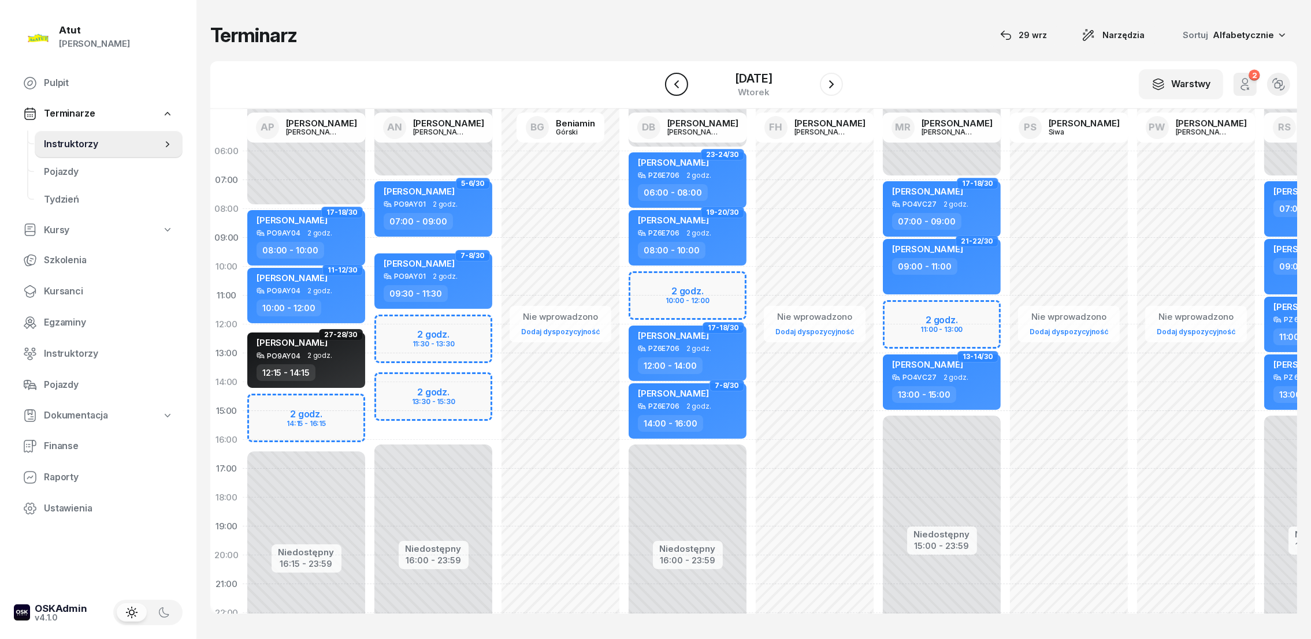
click at [678, 82] on icon "button" at bounding box center [676, 84] width 14 height 14
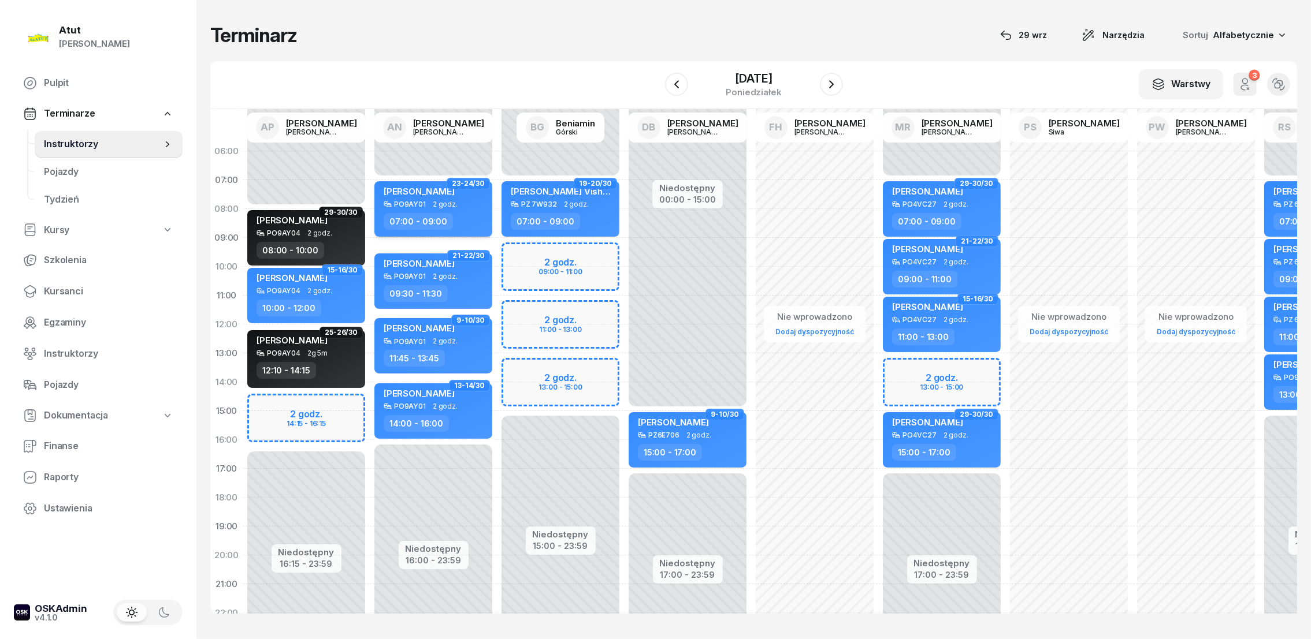
click at [421, 196] on div "[PERSON_NAME]" at bounding box center [419, 193] width 71 height 14
select select "07"
select select "09"
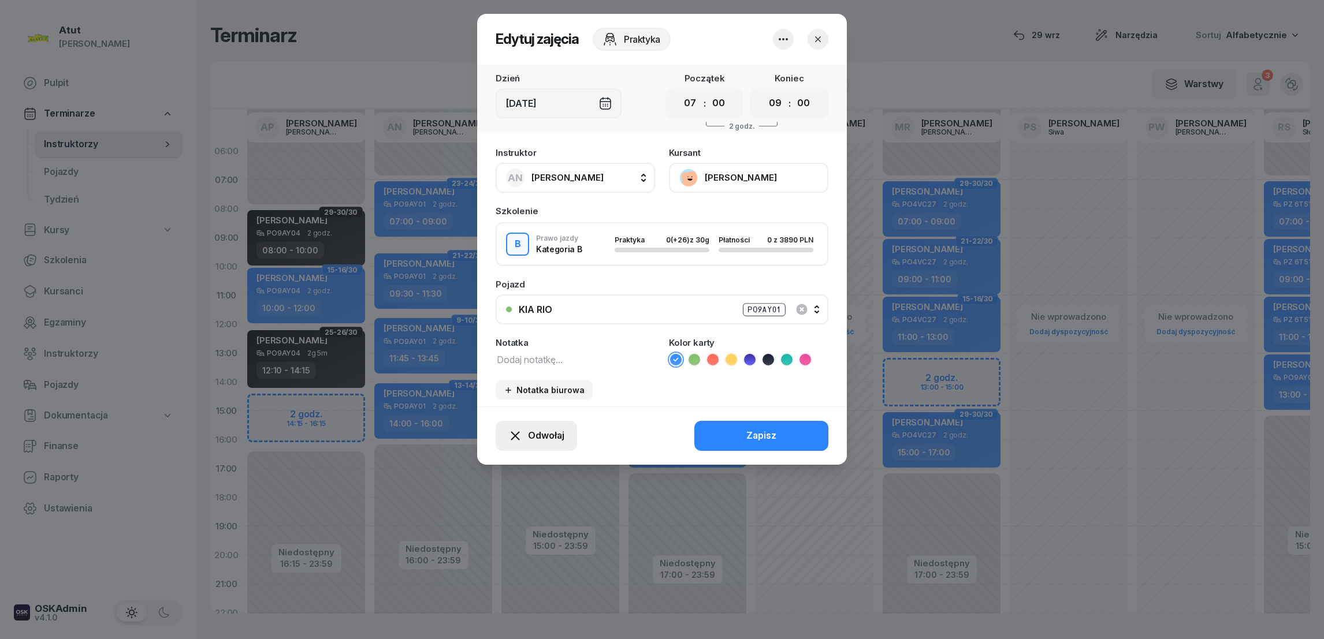
click at [539, 431] on span "Odwołaj" at bounding box center [546, 436] width 36 height 15
click at [530, 365] on div "Kursant odwołał" at bounding box center [515, 365] width 68 height 15
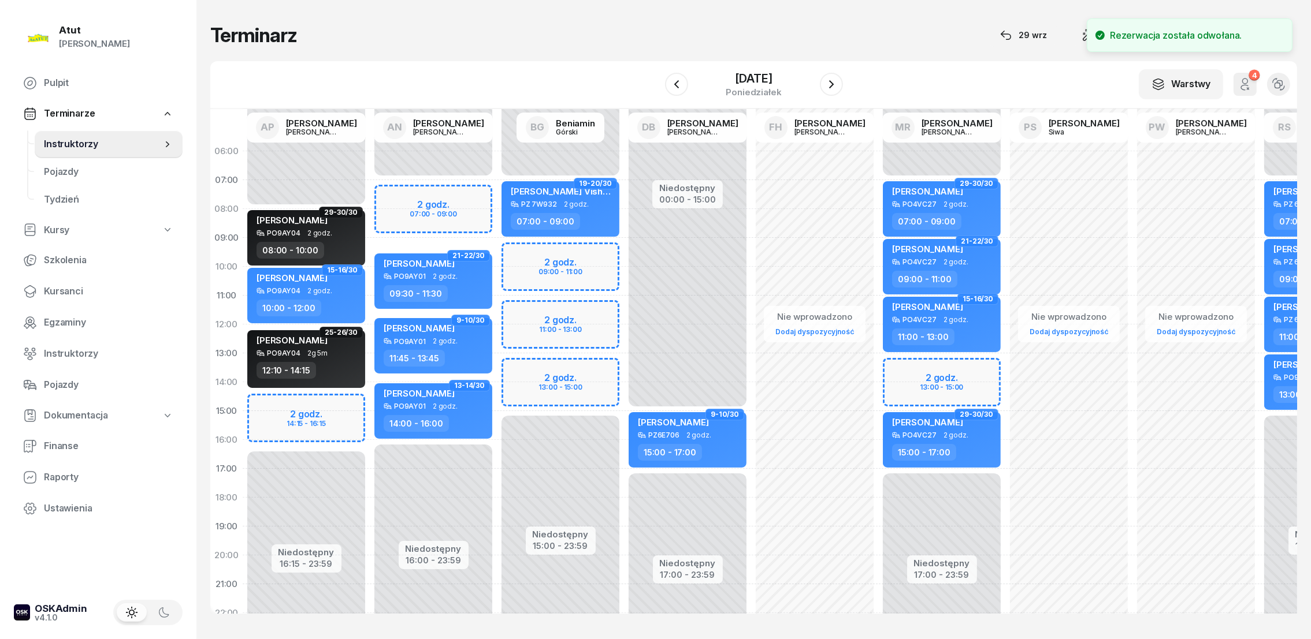
click at [843, 77] on div at bounding box center [831, 84] width 23 height 23
click at [840, 84] on button "button" at bounding box center [831, 84] width 23 height 23
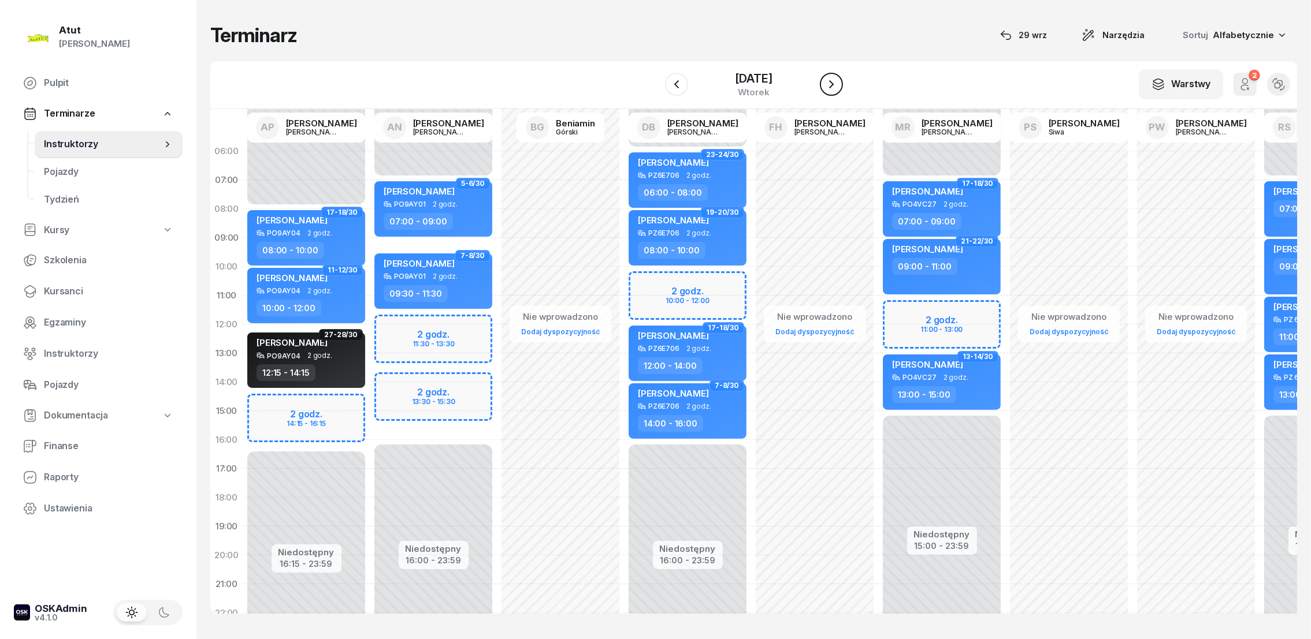
click at [831, 86] on icon "button" at bounding box center [831, 84] width 14 height 14
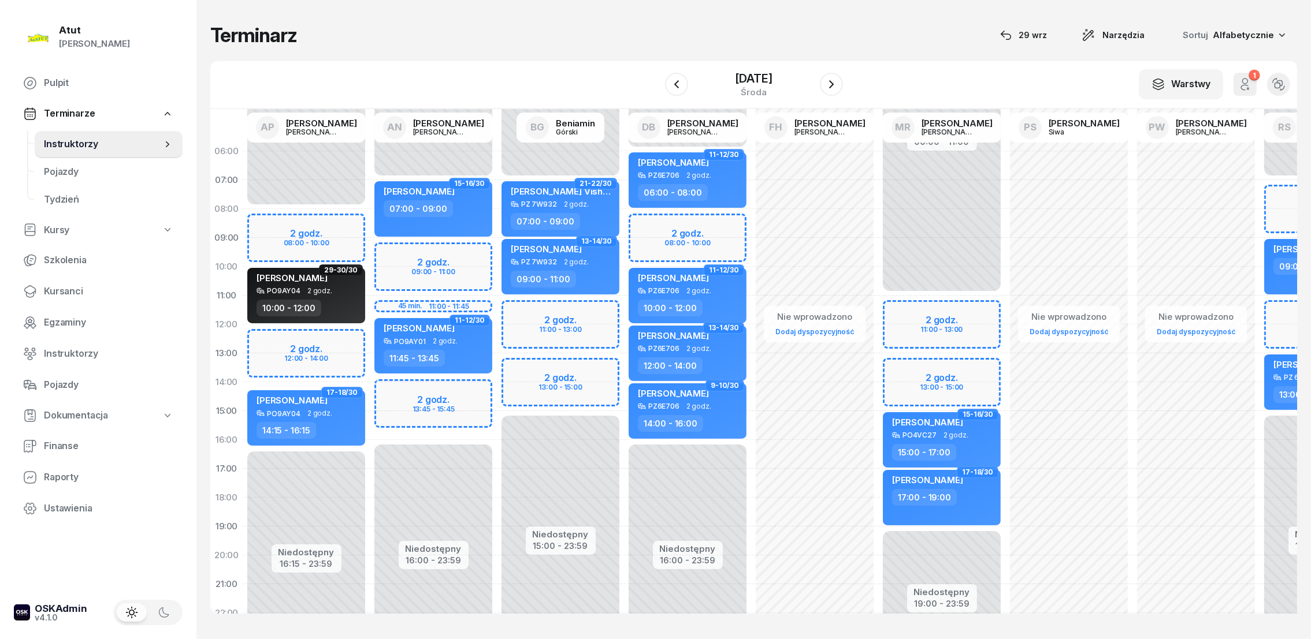
click at [392, 259] on div "Niedostępny 00:00 - 07:00 Niedostępny 16:00 - 23:59 2 godz. 09:00 - 11:00 45 mi…" at bounding box center [433, 411] width 127 height 549
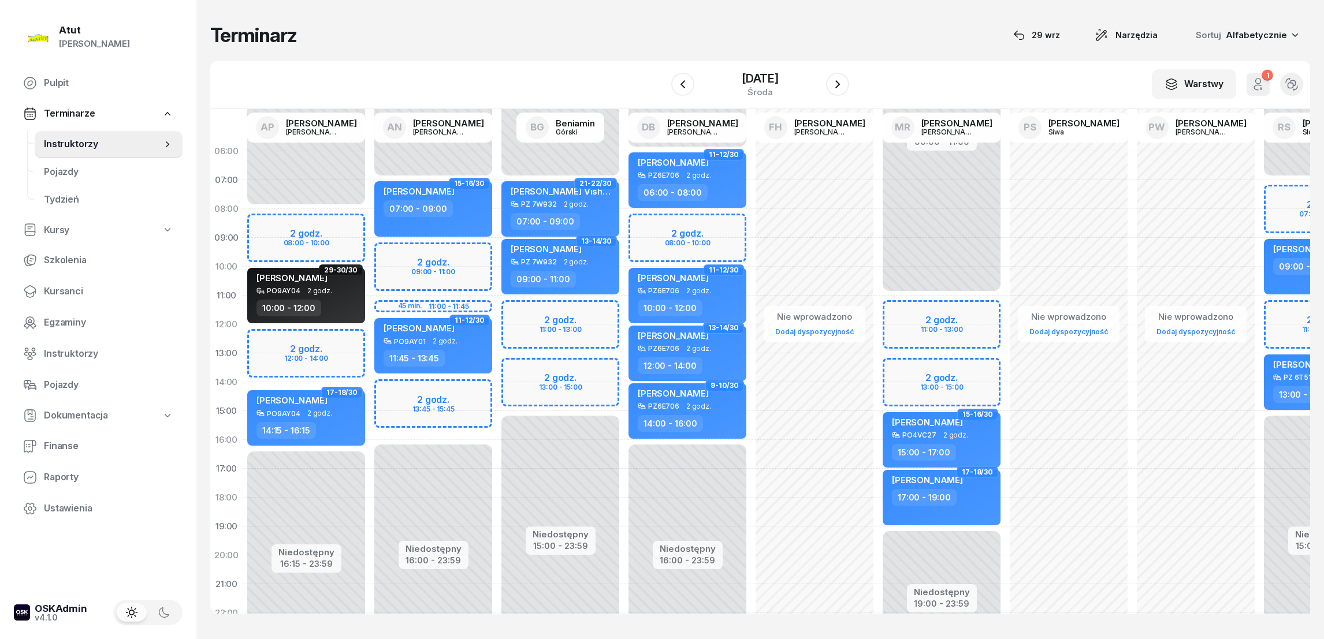
select select "09"
select select "11"
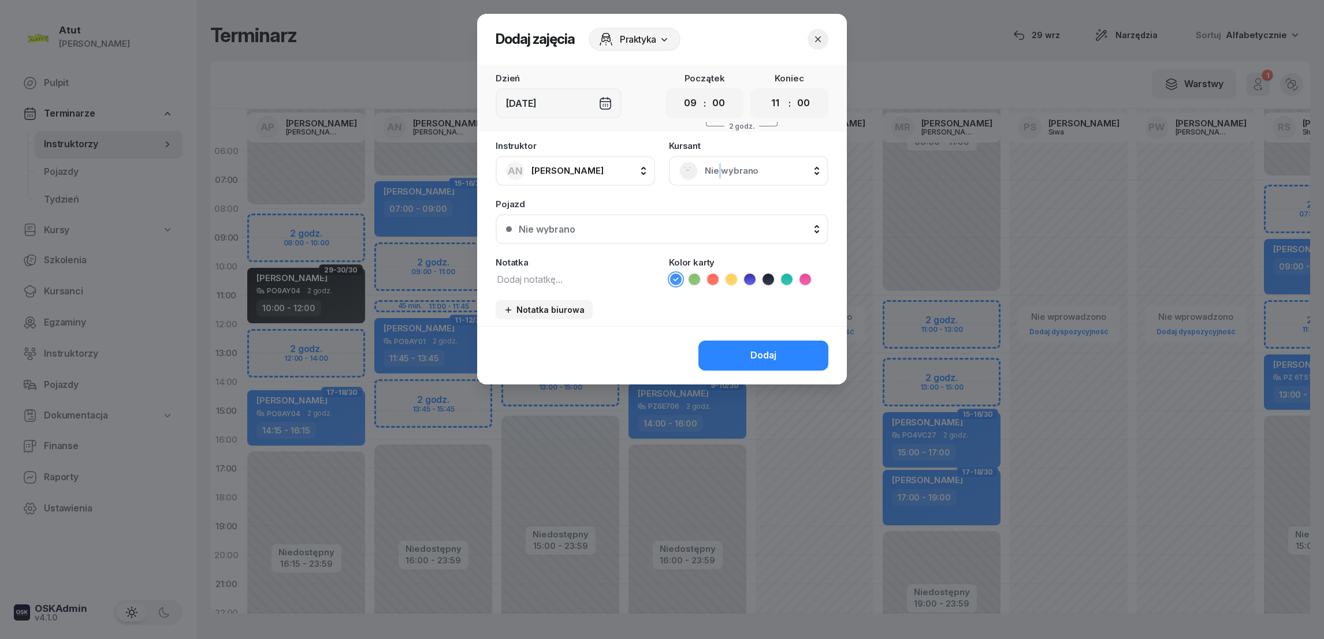
click at [719, 166] on span "Nie wybrano" at bounding box center [761, 170] width 113 height 15
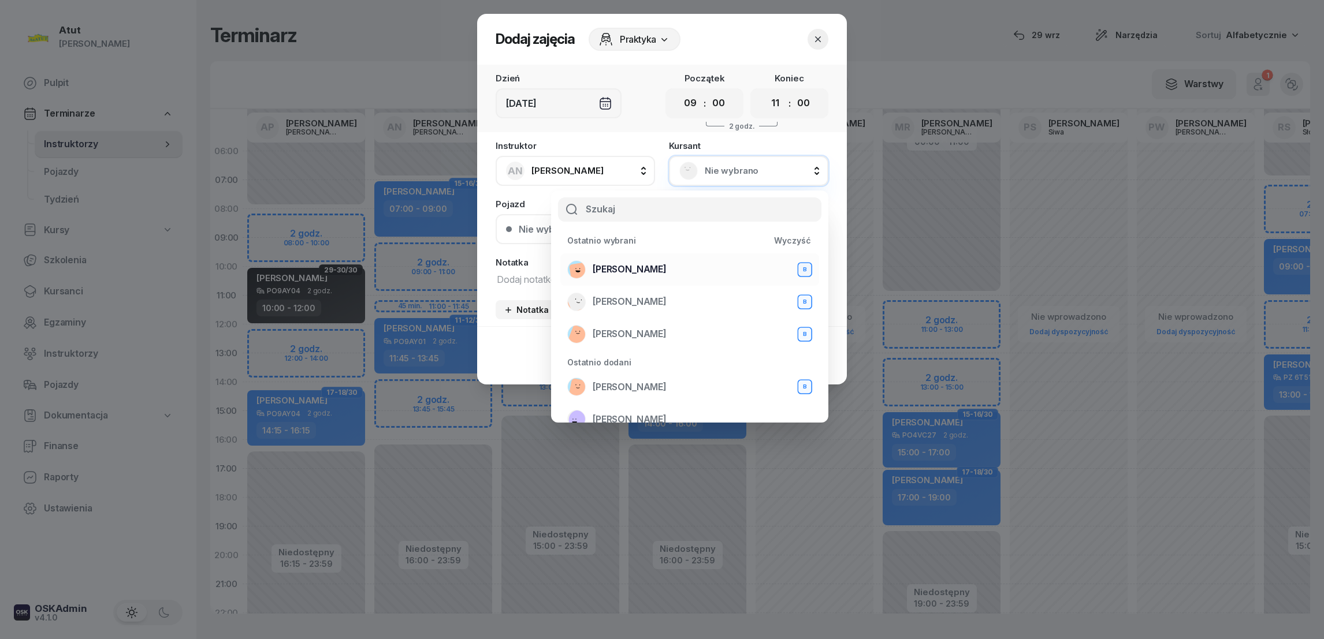
click at [601, 274] on span "[PERSON_NAME]" at bounding box center [630, 269] width 74 height 15
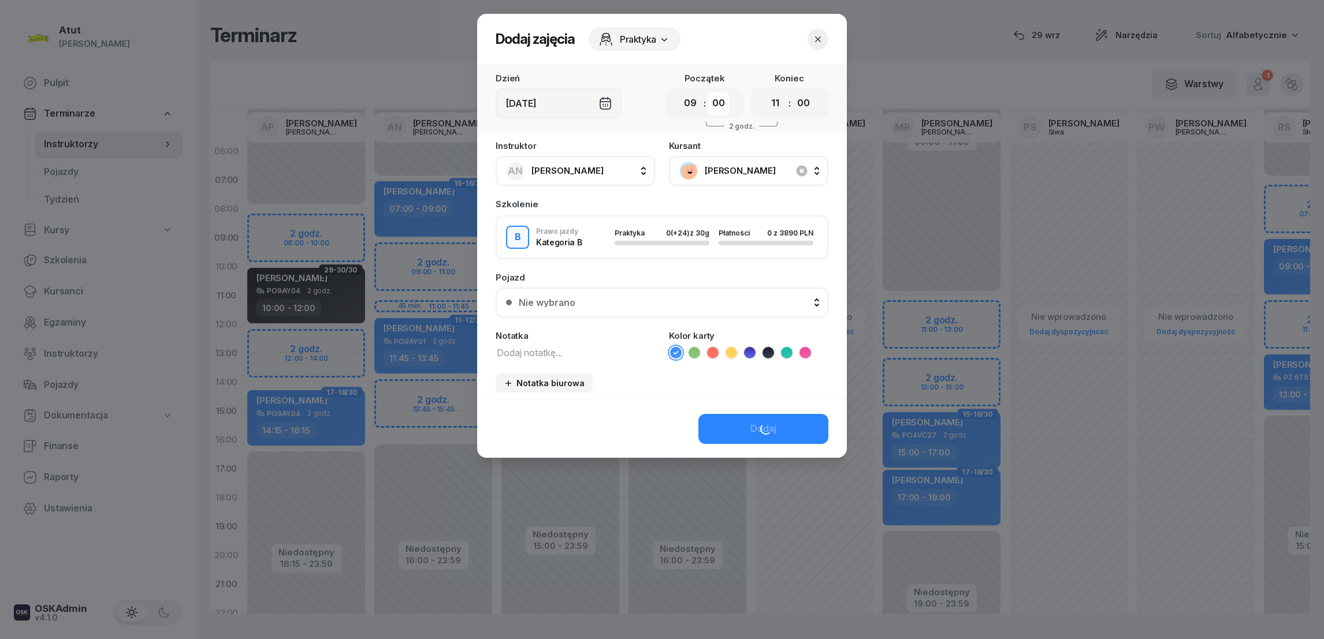
click at [717, 101] on select "00 05 10 15 20 25 30 35 40 45 50 55" at bounding box center [719, 103] width 22 height 24
select select "30"
click at [708, 91] on select "00 05 10 15 20 25 30 35 40 45 50 55" at bounding box center [719, 103] width 22 height 24
click at [803, 106] on select "00 05 10 15 20 25 30 35 40 45 50 55" at bounding box center [804, 103] width 22 height 24
select select "30"
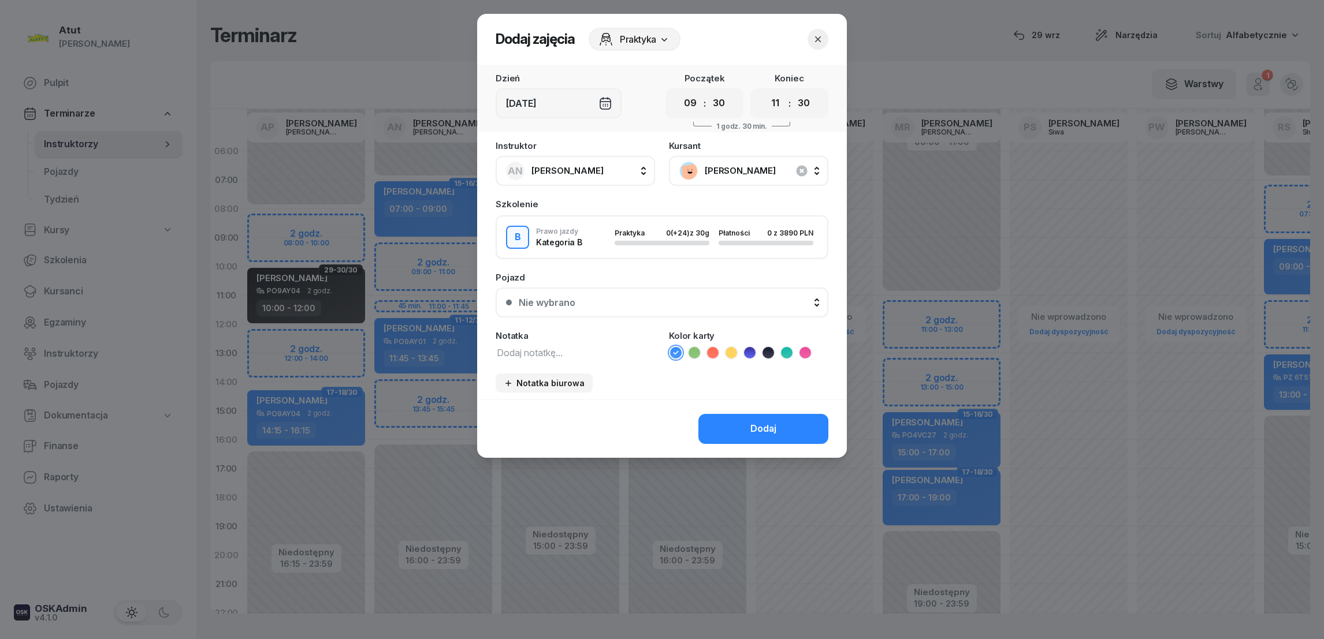
click at [793, 91] on select "00 05 10 15 20 25 30 35 40 45 50 55" at bounding box center [804, 103] width 22 height 24
click at [575, 299] on div "Nie wybrano" at bounding box center [668, 302] width 299 height 9
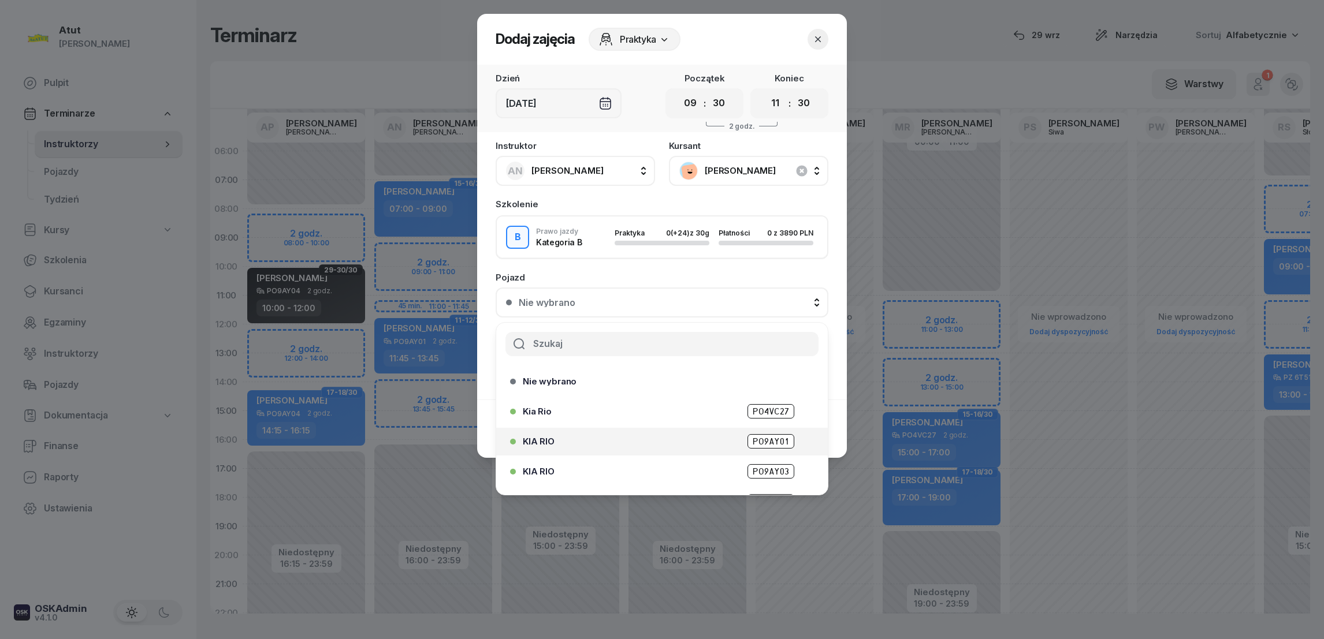
click at [767, 441] on span "PO9AY01" at bounding box center [770, 441] width 47 height 14
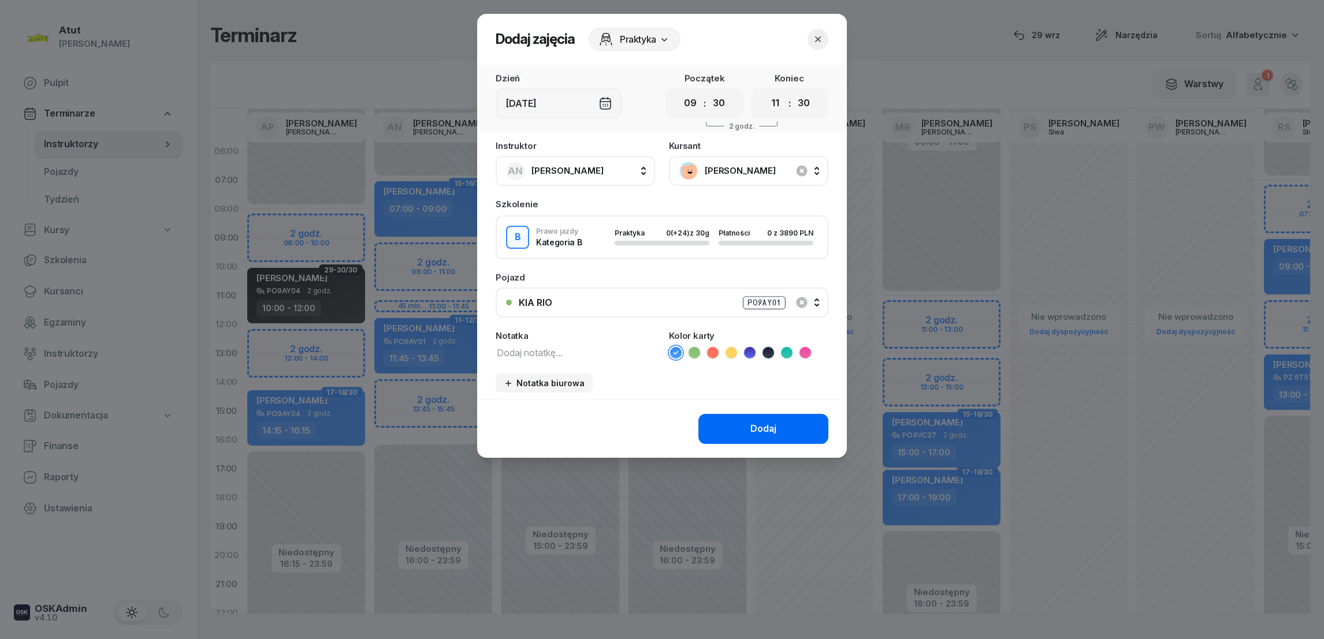
click at [767, 433] on div "Dodaj" at bounding box center [763, 429] width 26 height 15
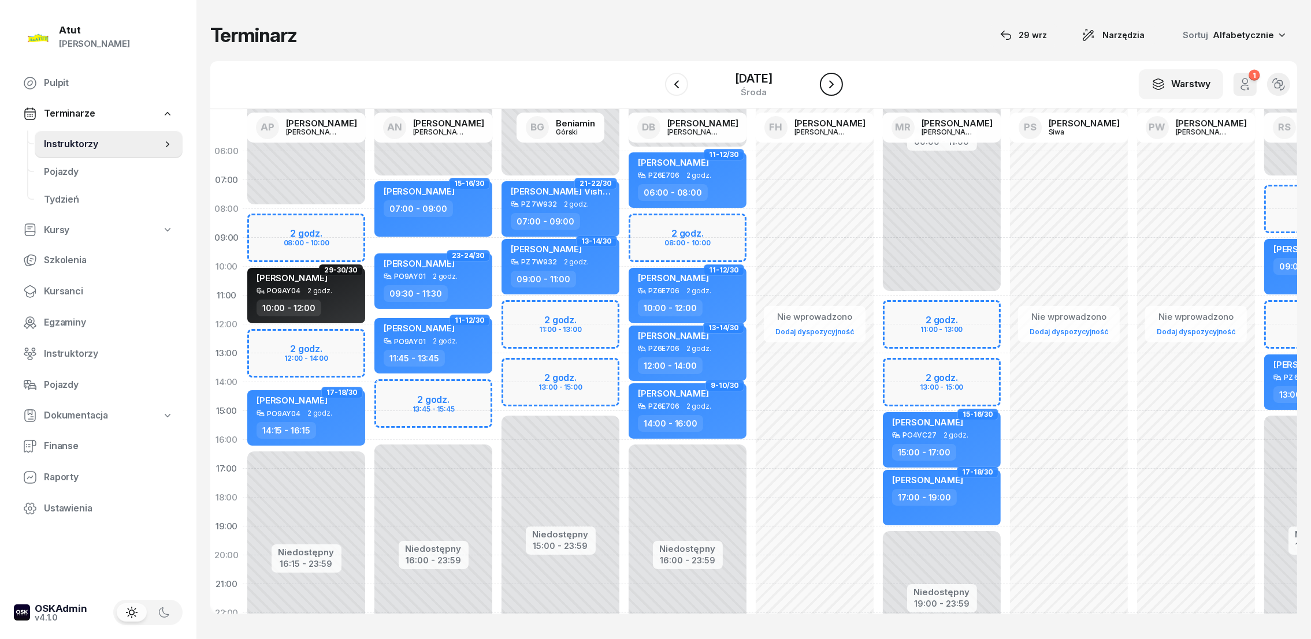
click at [840, 79] on button "button" at bounding box center [831, 84] width 23 height 23
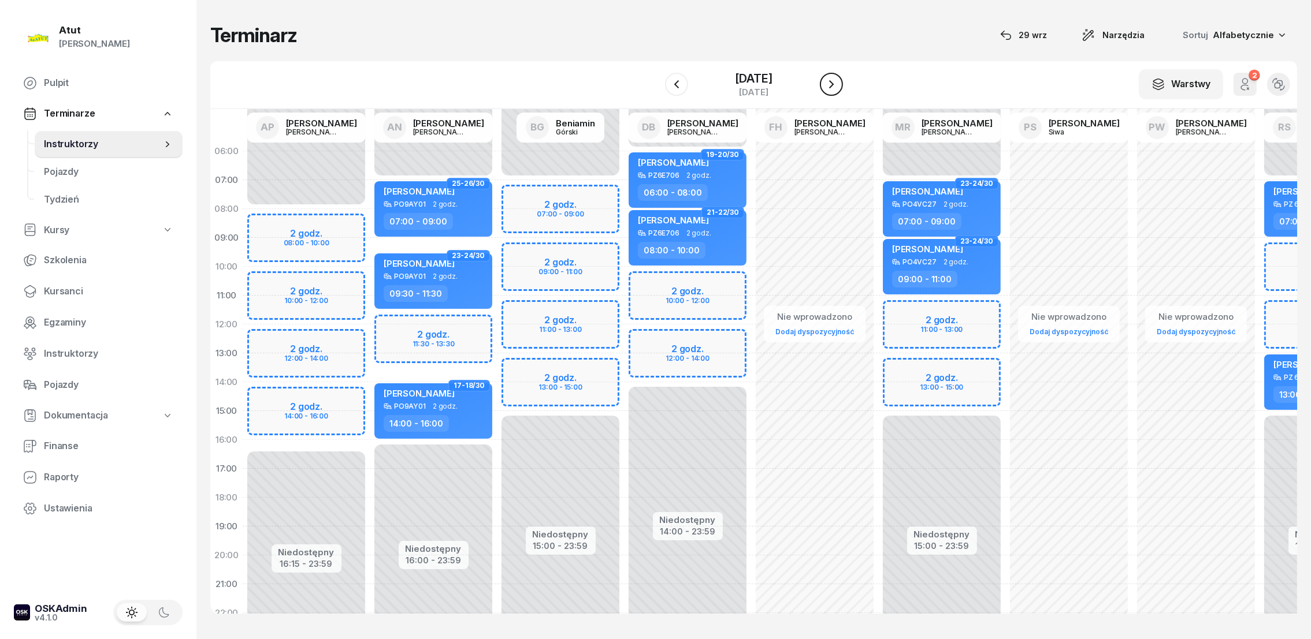
click at [838, 79] on icon "button" at bounding box center [831, 84] width 14 height 14
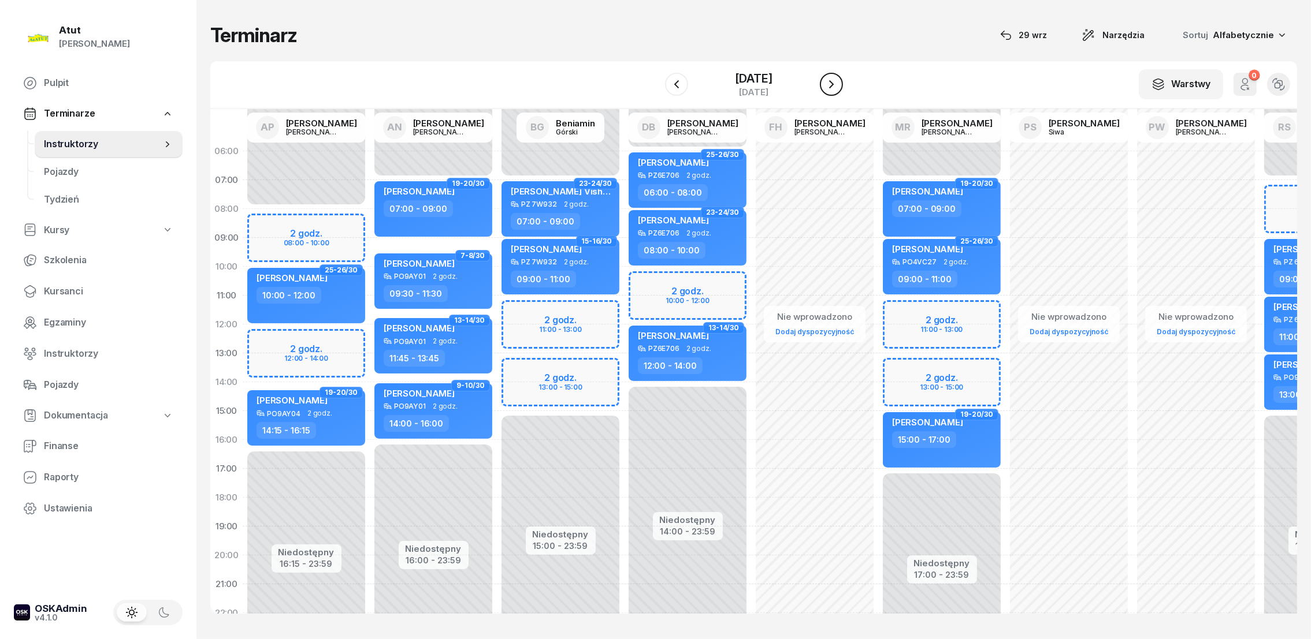
click at [840, 79] on button "button" at bounding box center [831, 84] width 23 height 23
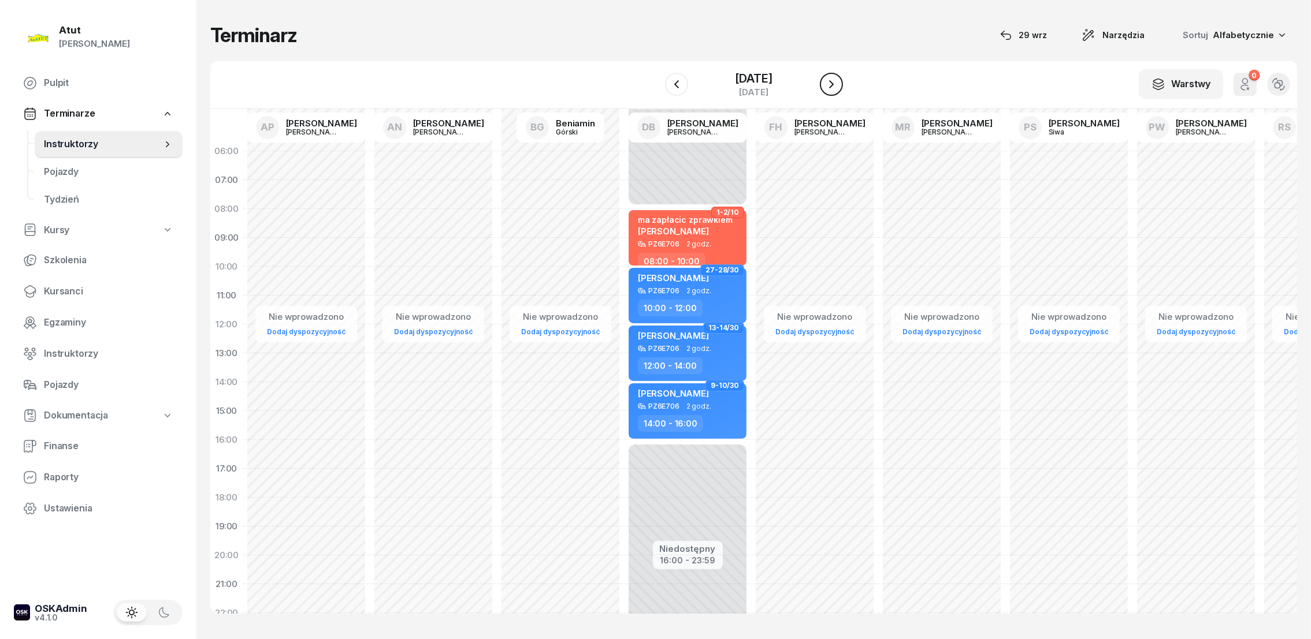
click at [838, 79] on icon "button" at bounding box center [831, 84] width 14 height 14
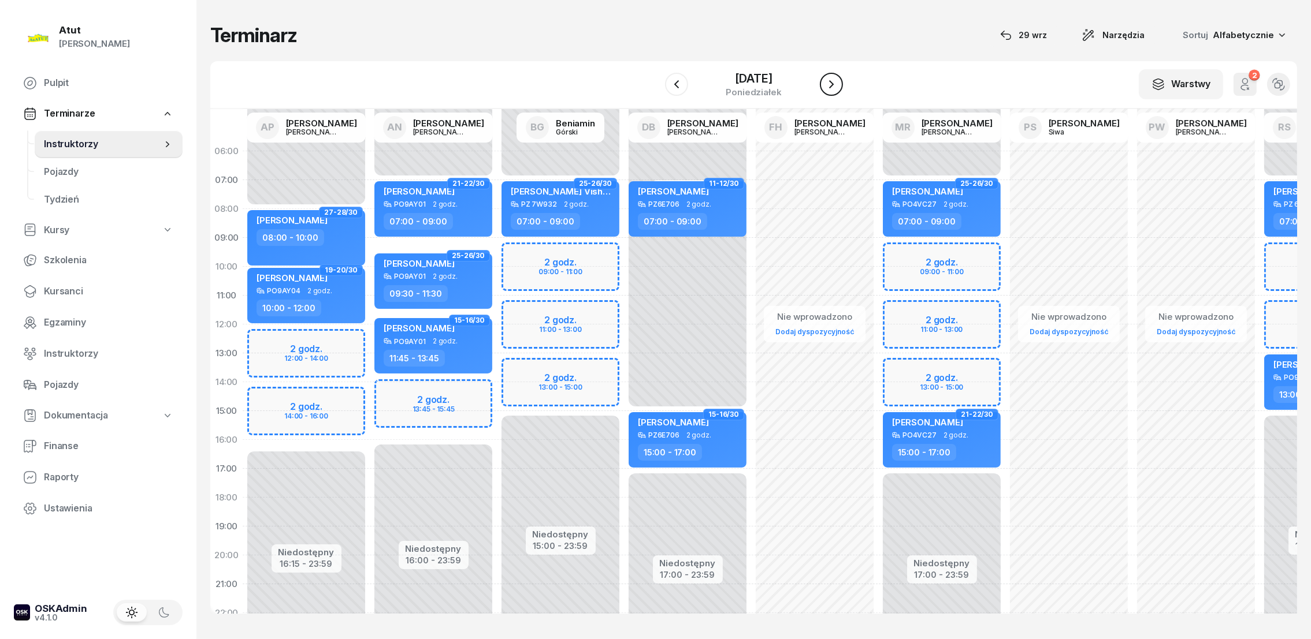
click at [838, 77] on icon "button" at bounding box center [831, 84] width 14 height 14
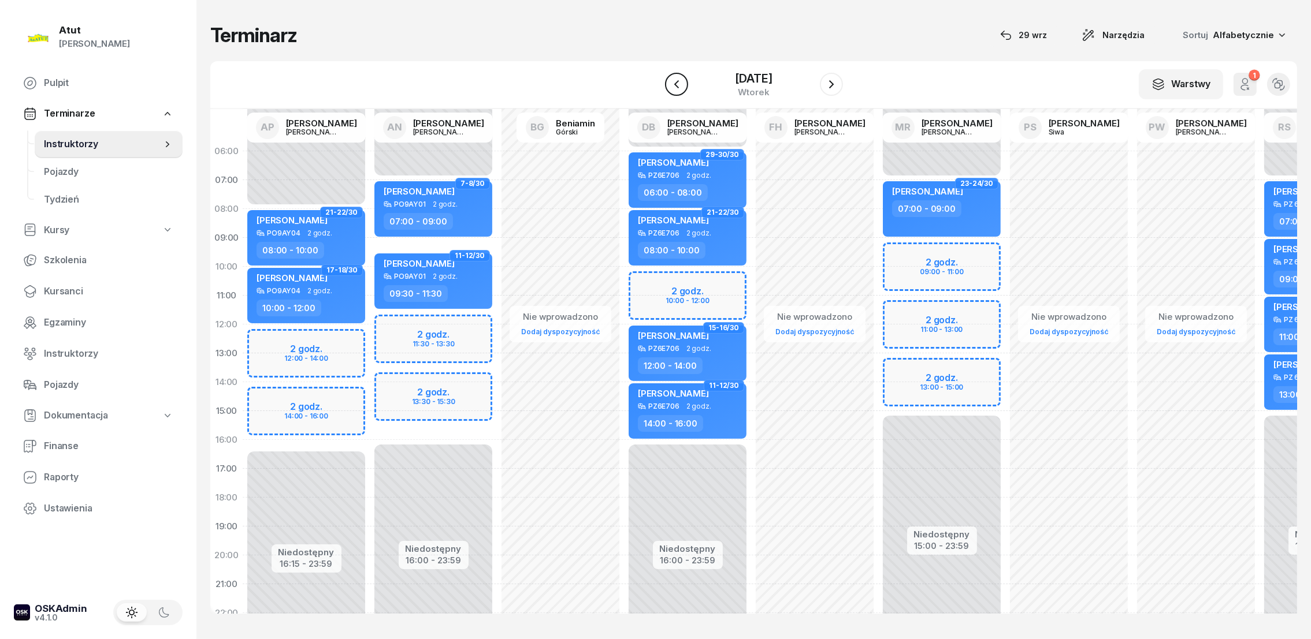
click at [679, 79] on icon "button" at bounding box center [676, 84] width 14 height 14
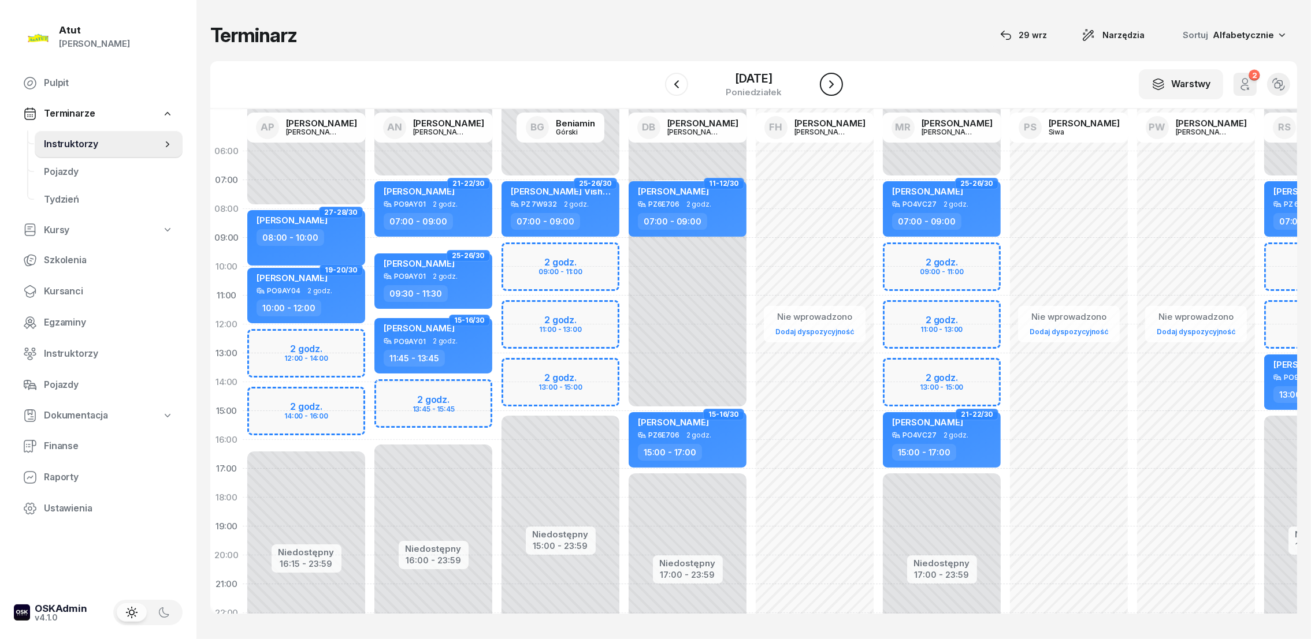
click at [838, 81] on icon "button" at bounding box center [831, 84] width 14 height 14
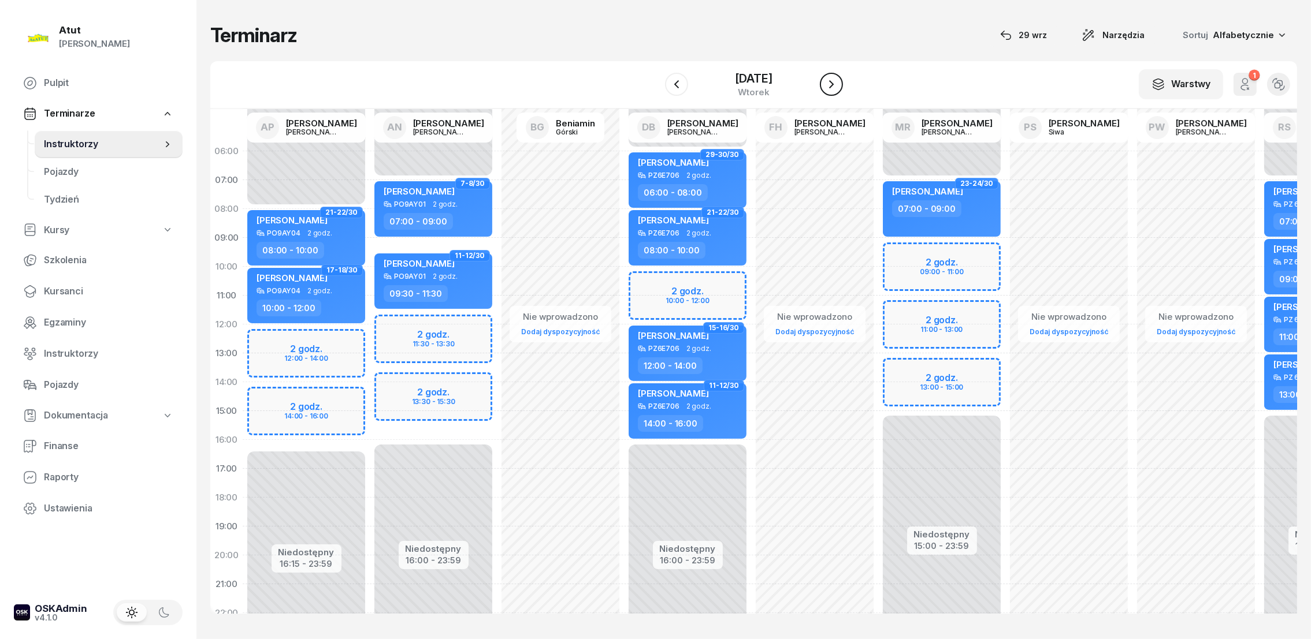
click at [838, 81] on icon "button" at bounding box center [831, 84] width 14 height 14
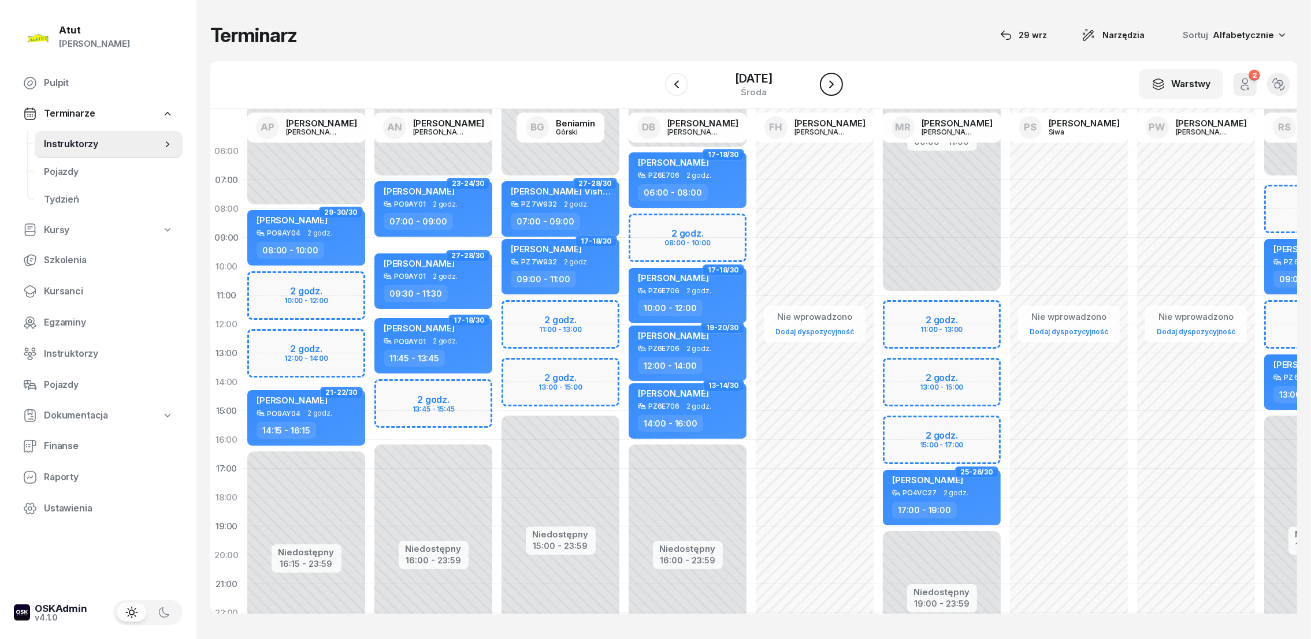
click at [838, 81] on icon "button" at bounding box center [831, 84] width 14 height 14
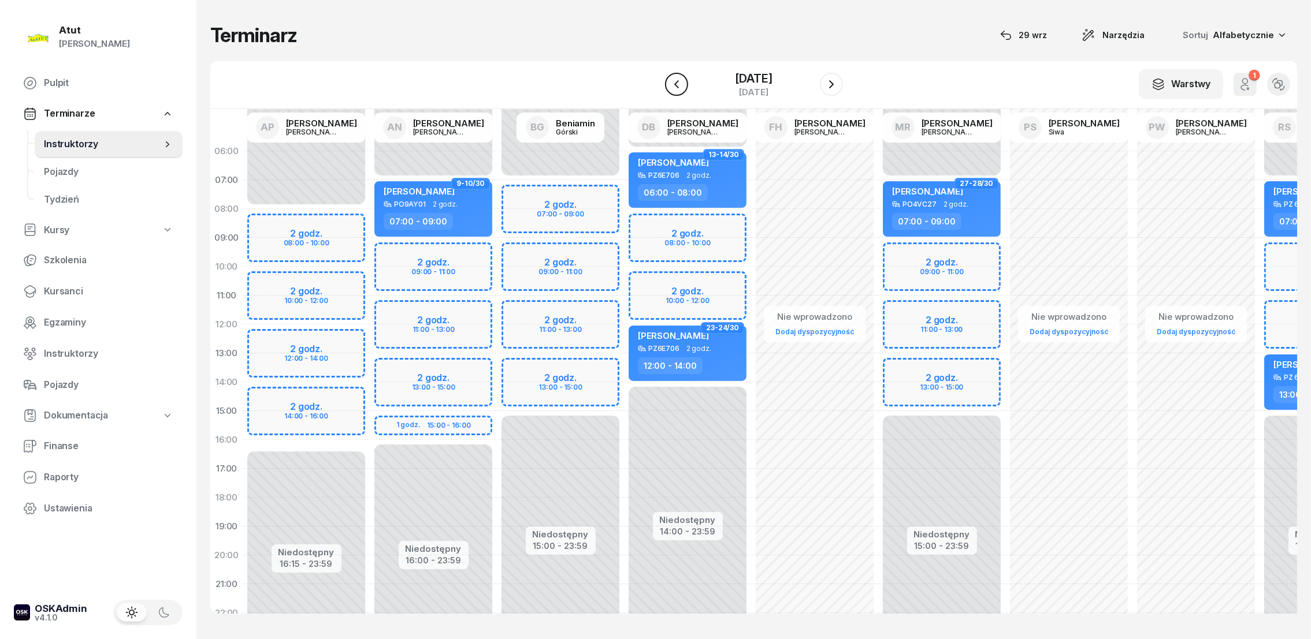
click at [679, 80] on button "button" at bounding box center [676, 84] width 23 height 23
click at [679, 80] on icon "button" at bounding box center [676, 84] width 14 height 14
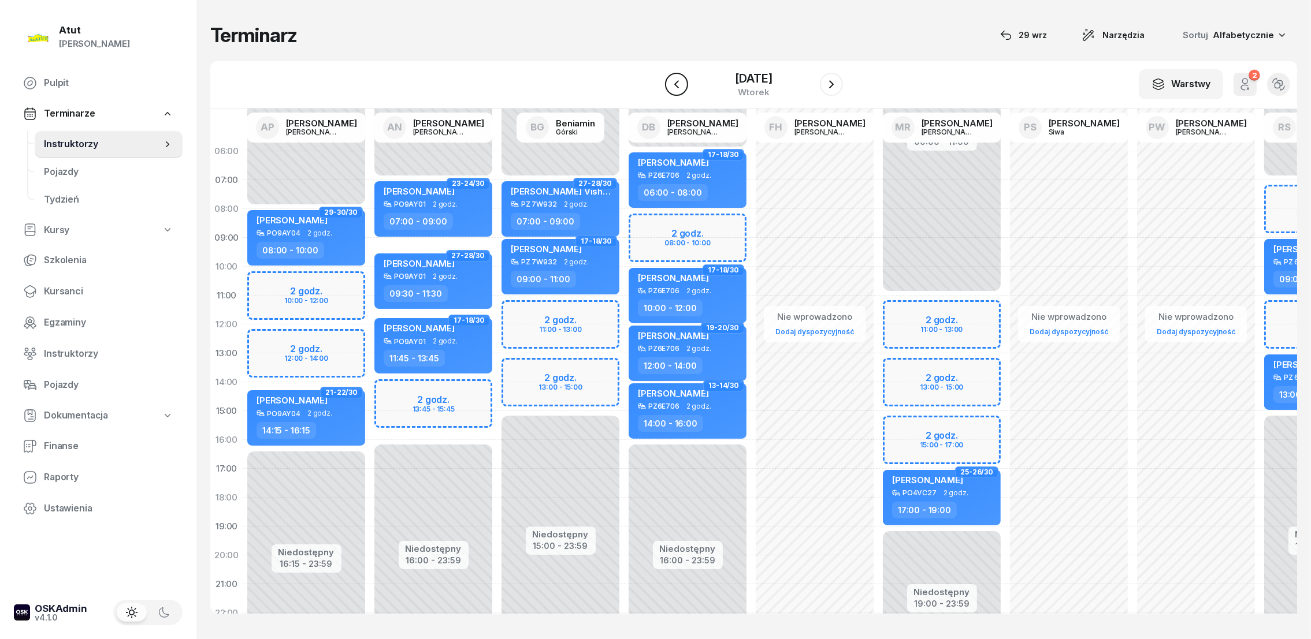
click at [679, 80] on icon "button" at bounding box center [676, 84] width 14 height 14
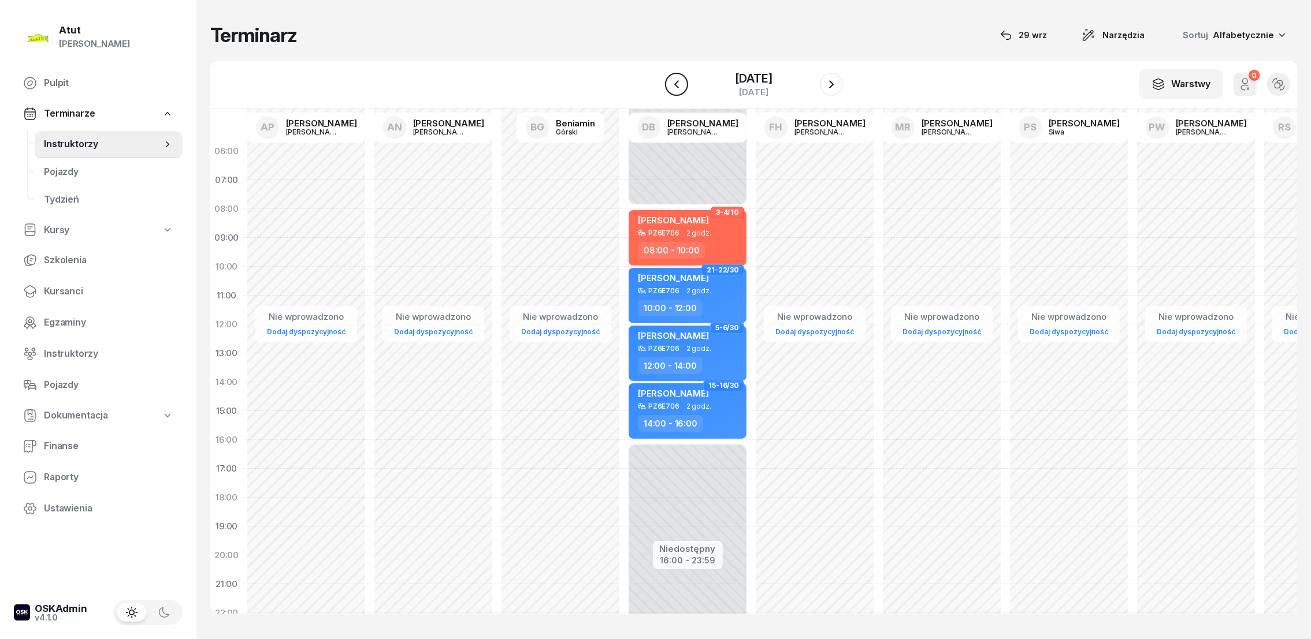
click at [679, 80] on icon "button" at bounding box center [676, 84] width 14 height 14
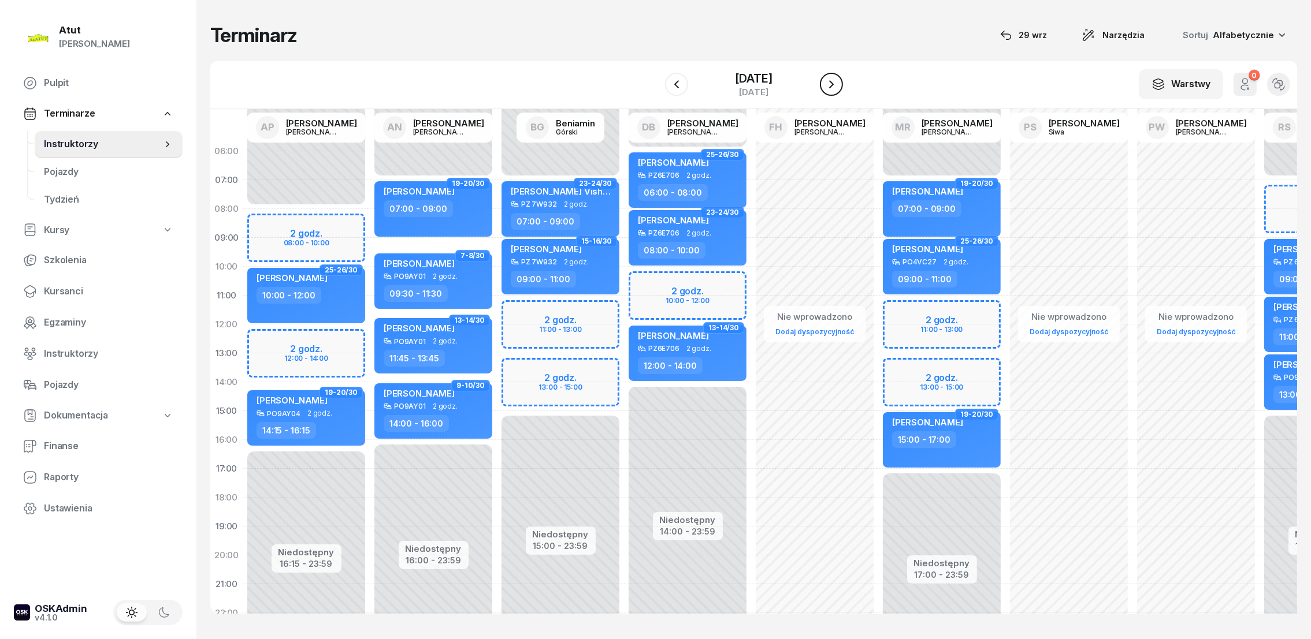
click at [838, 80] on icon "button" at bounding box center [831, 84] width 14 height 14
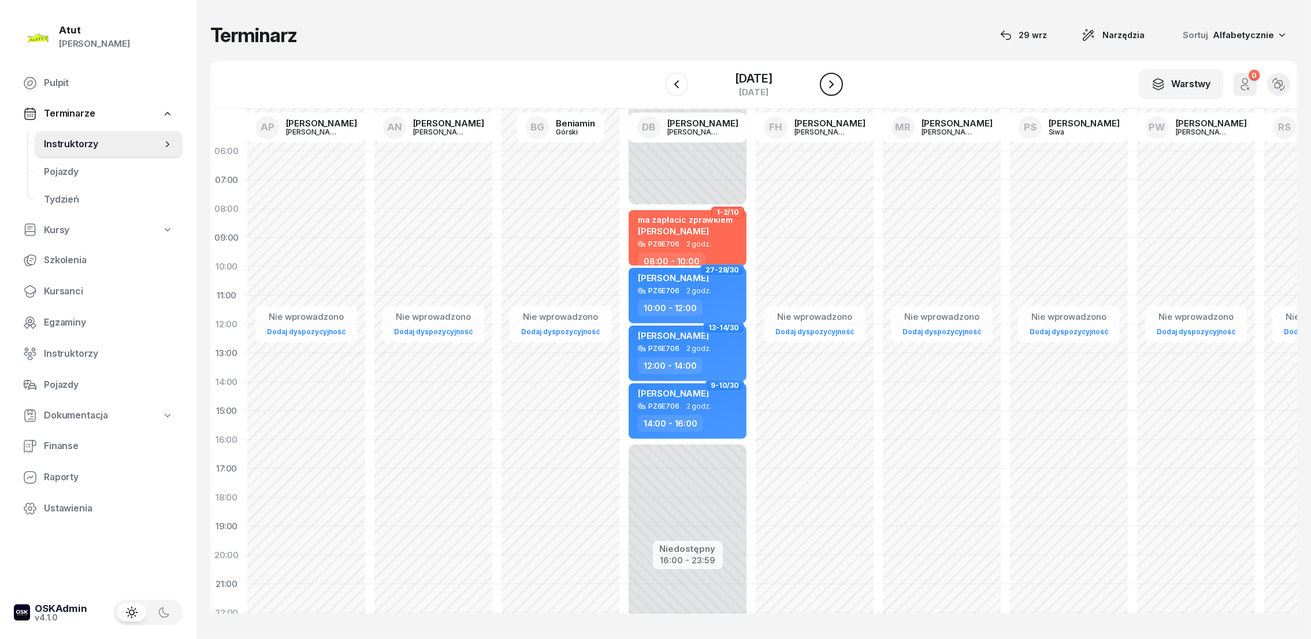
click at [838, 80] on icon "button" at bounding box center [831, 84] width 14 height 14
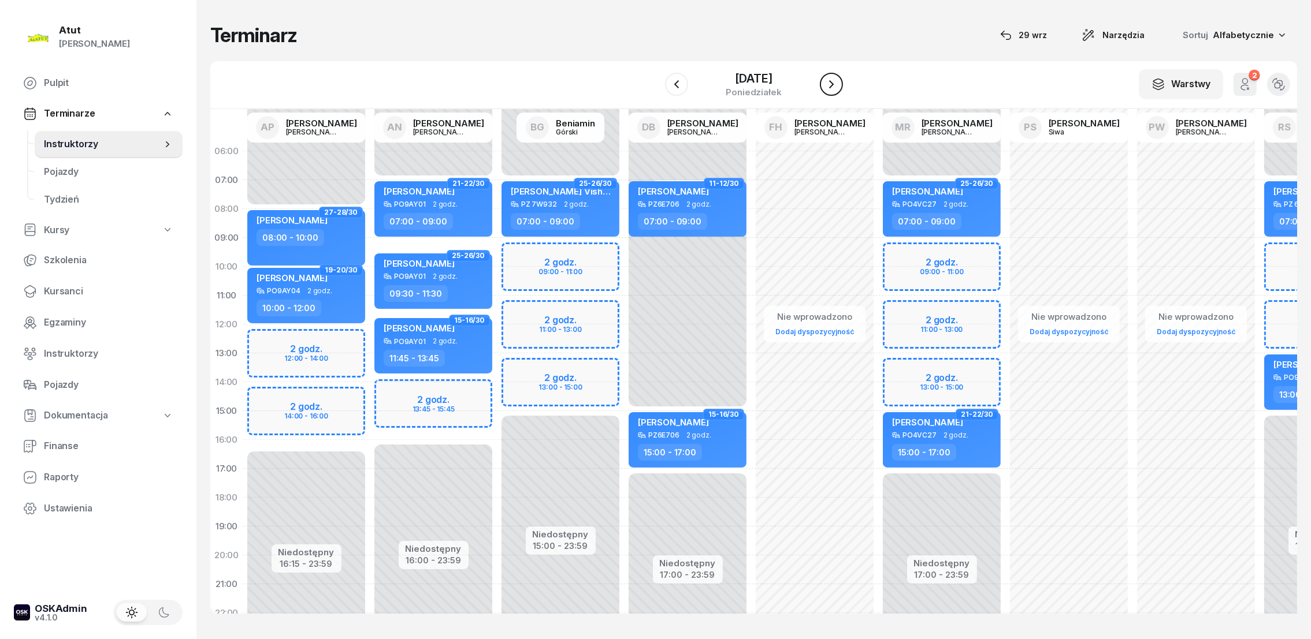
click at [838, 84] on icon "button" at bounding box center [831, 84] width 14 height 14
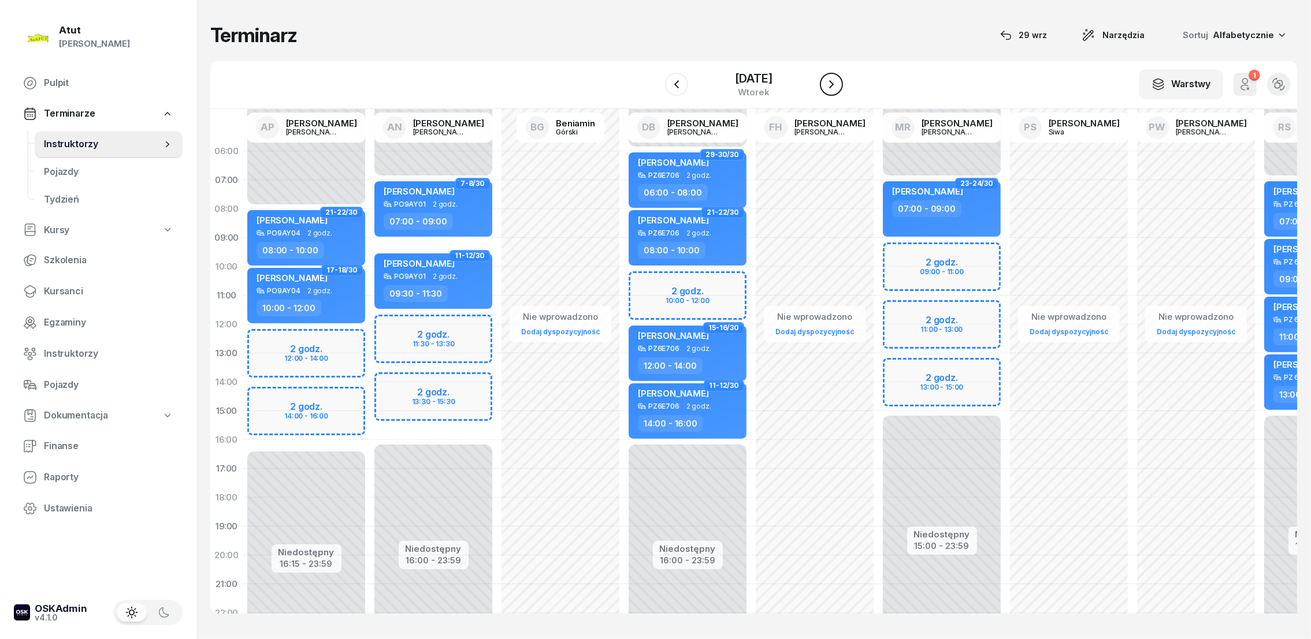
click at [838, 83] on icon "button" at bounding box center [831, 84] width 14 height 14
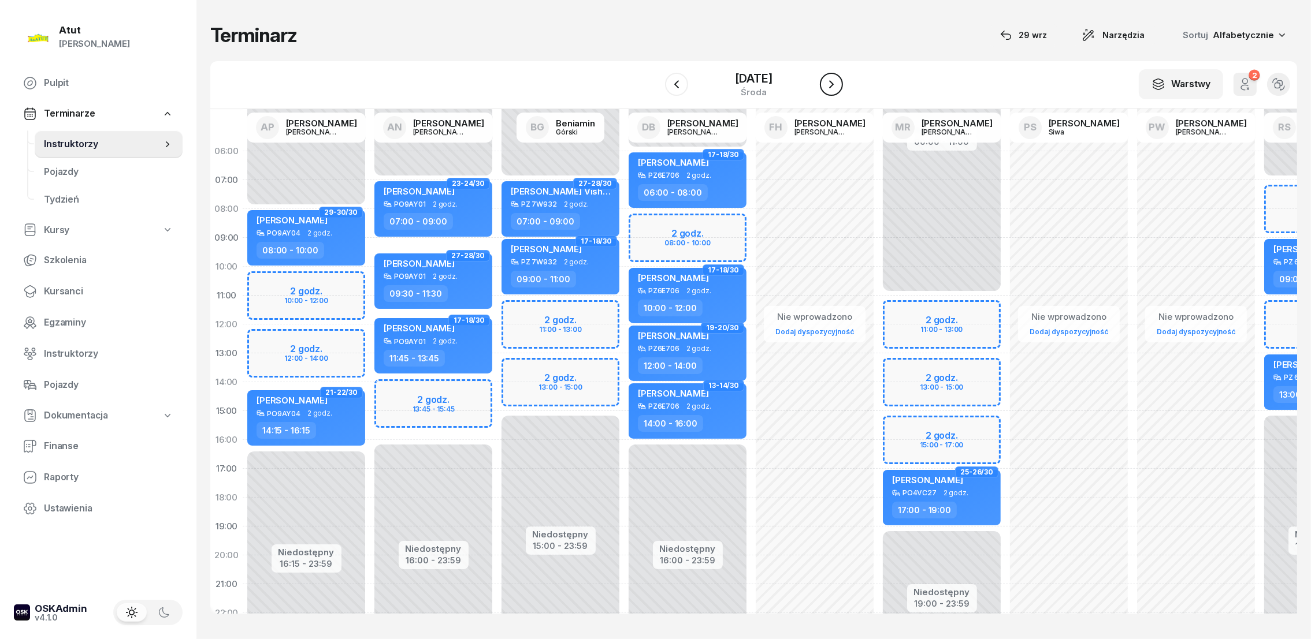
click at [838, 83] on icon "button" at bounding box center [831, 84] width 14 height 14
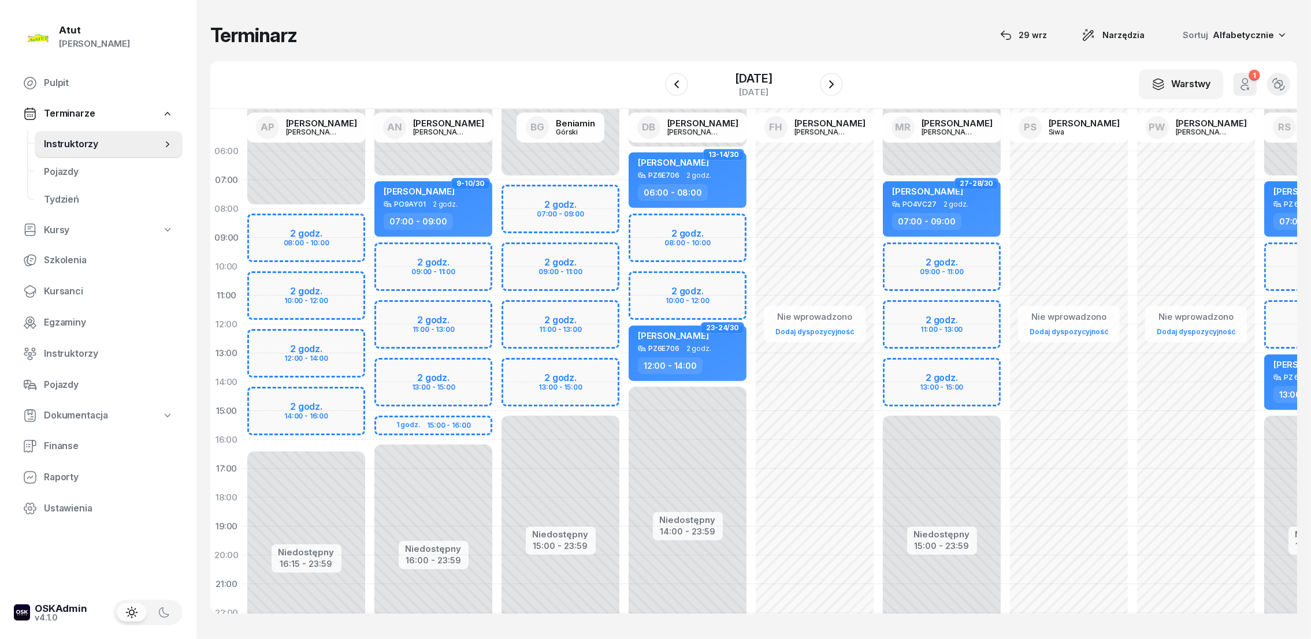
click at [396, 253] on div "Niedostępny 00:00 - 07:00 Niedostępny 16:00 - 23:59 2 godz. 09:00 - 11:00 2 god…" at bounding box center [433, 411] width 127 height 549
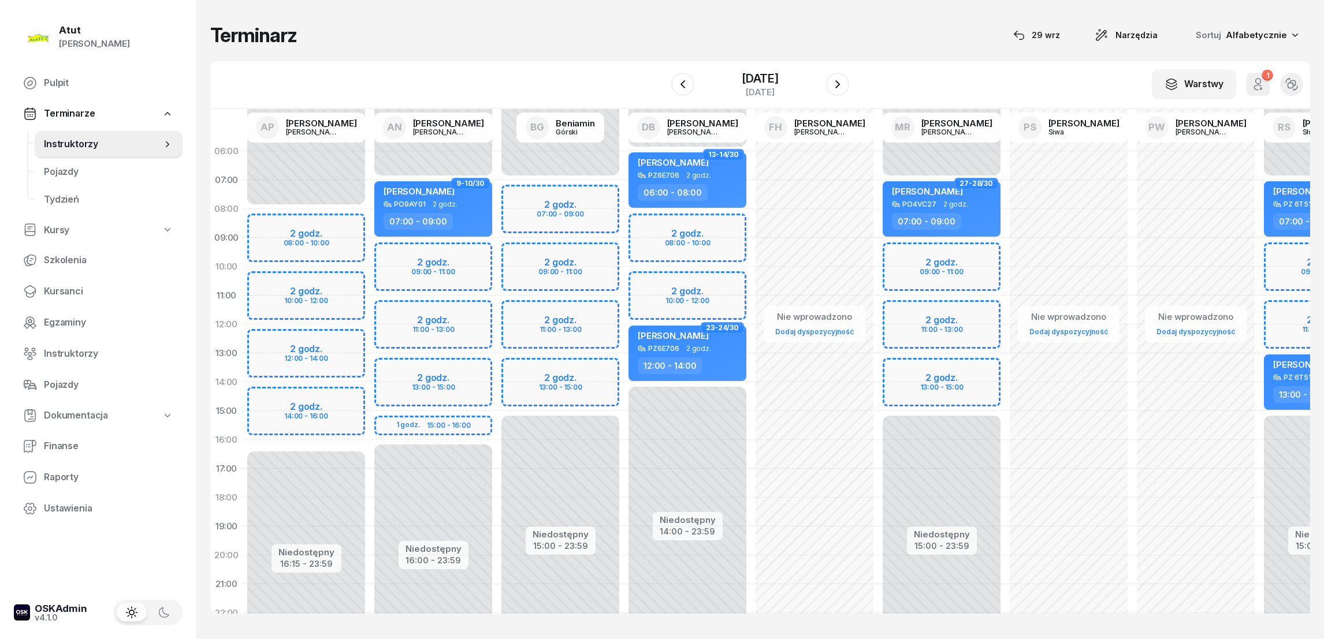
select select "09"
select select "11"
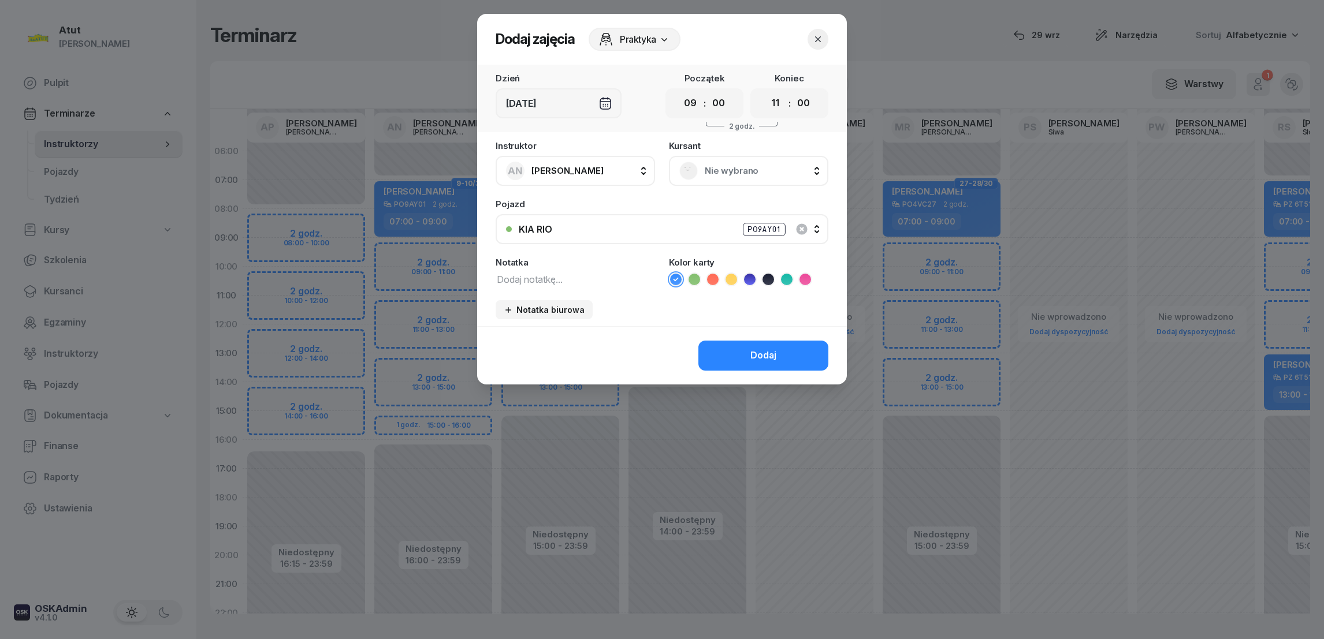
click at [730, 174] on span "Nie wybrano" at bounding box center [761, 170] width 113 height 15
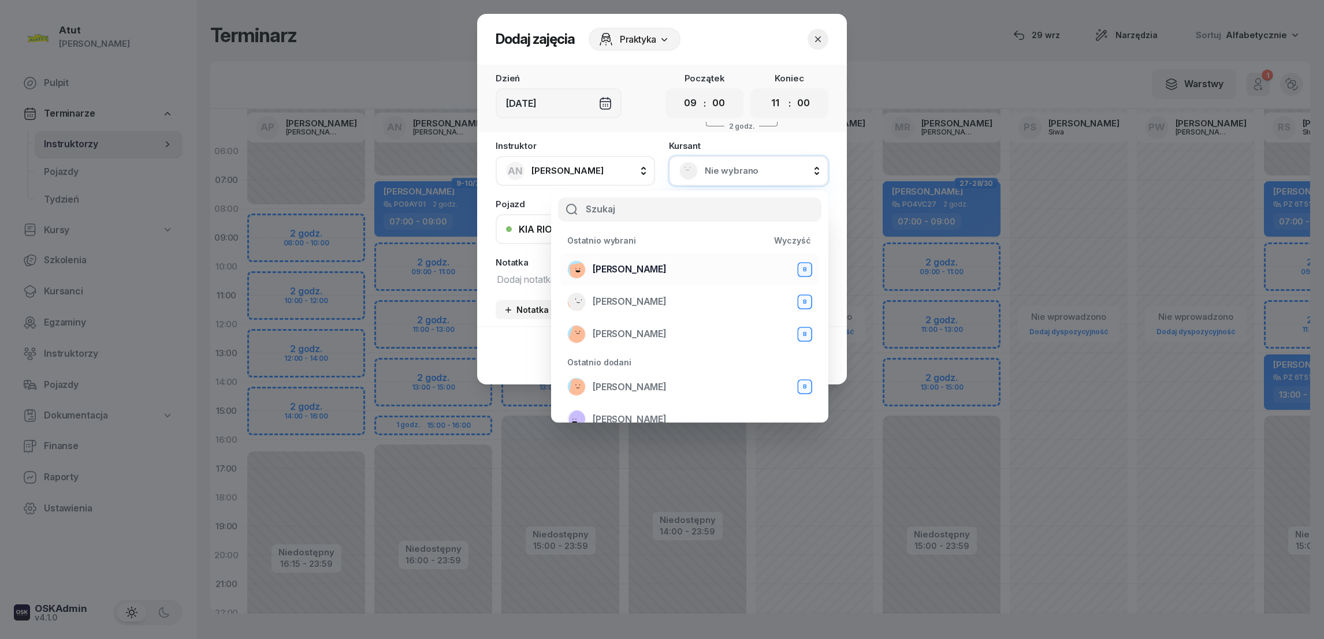
click at [656, 270] on span "[PERSON_NAME]" at bounding box center [630, 269] width 74 height 15
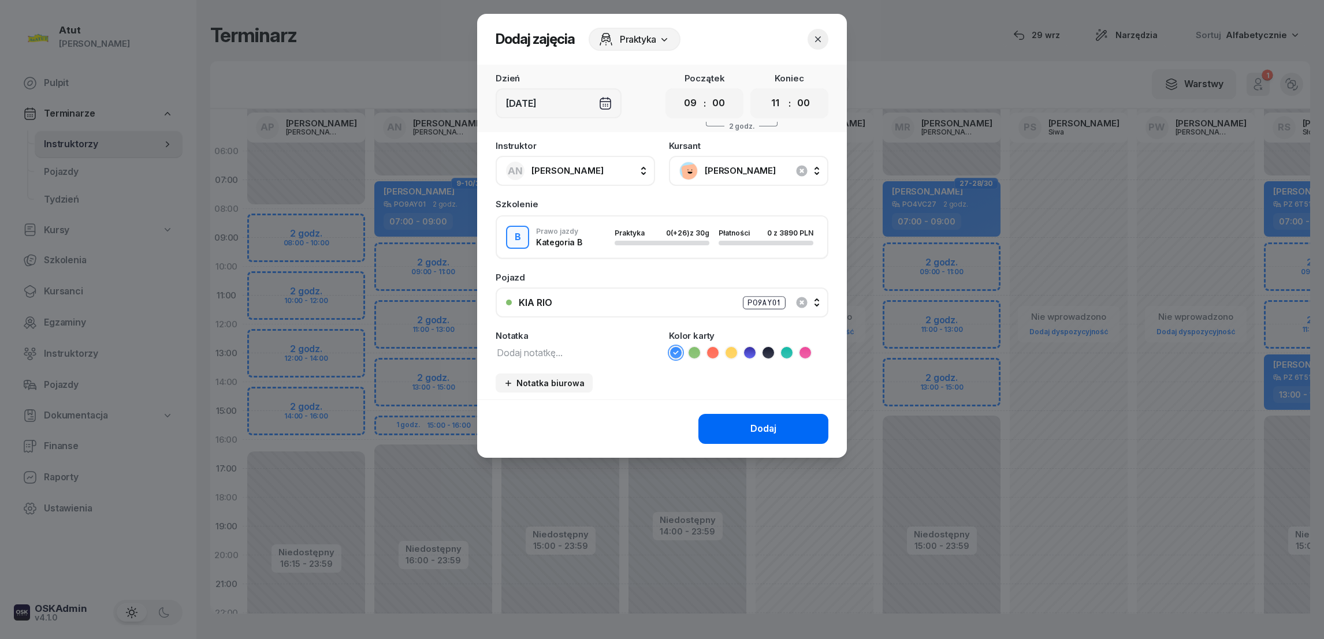
click at [742, 424] on button "Dodaj" at bounding box center [763, 429] width 130 height 30
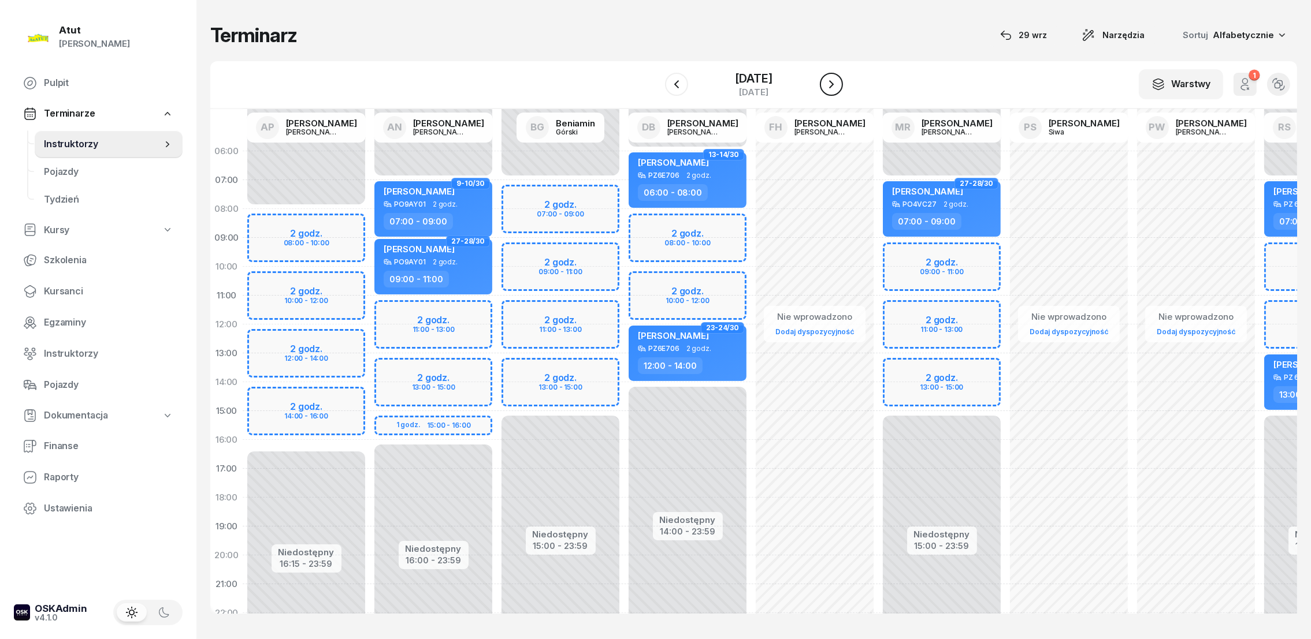
click at [838, 85] on icon "button" at bounding box center [831, 84] width 14 height 14
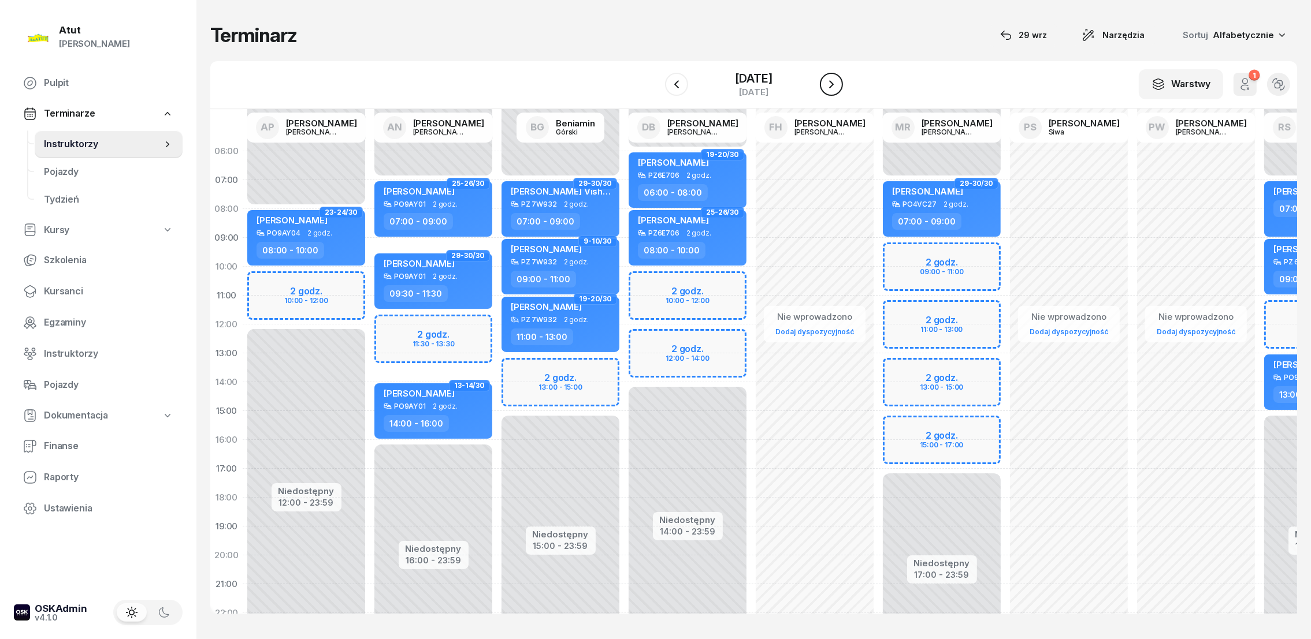
drag, startPoint x: 837, startPoint y: 85, endPoint x: 839, endPoint y: 80, distance: 6.2
click at [838, 81] on icon "button" at bounding box center [831, 84] width 14 height 14
click at [838, 77] on icon "button" at bounding box center [831, 84] width 14 height 14
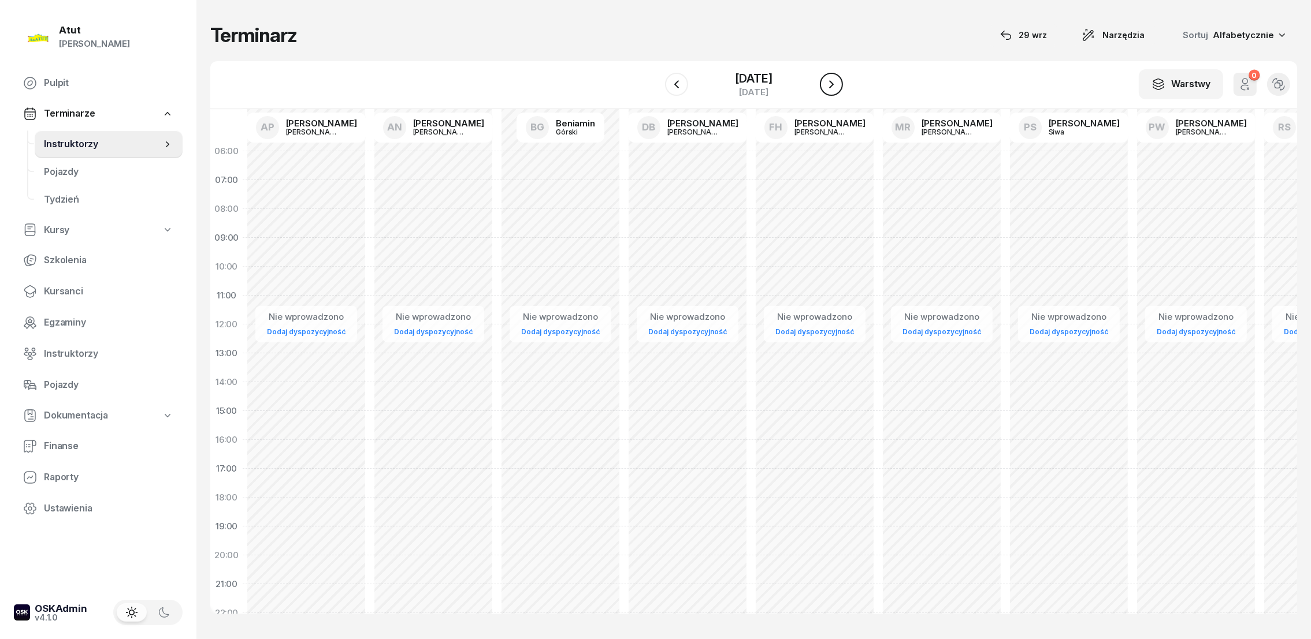
click at [838, 80] on icon "button" at bounding box center [831, 84] width 14 height 14
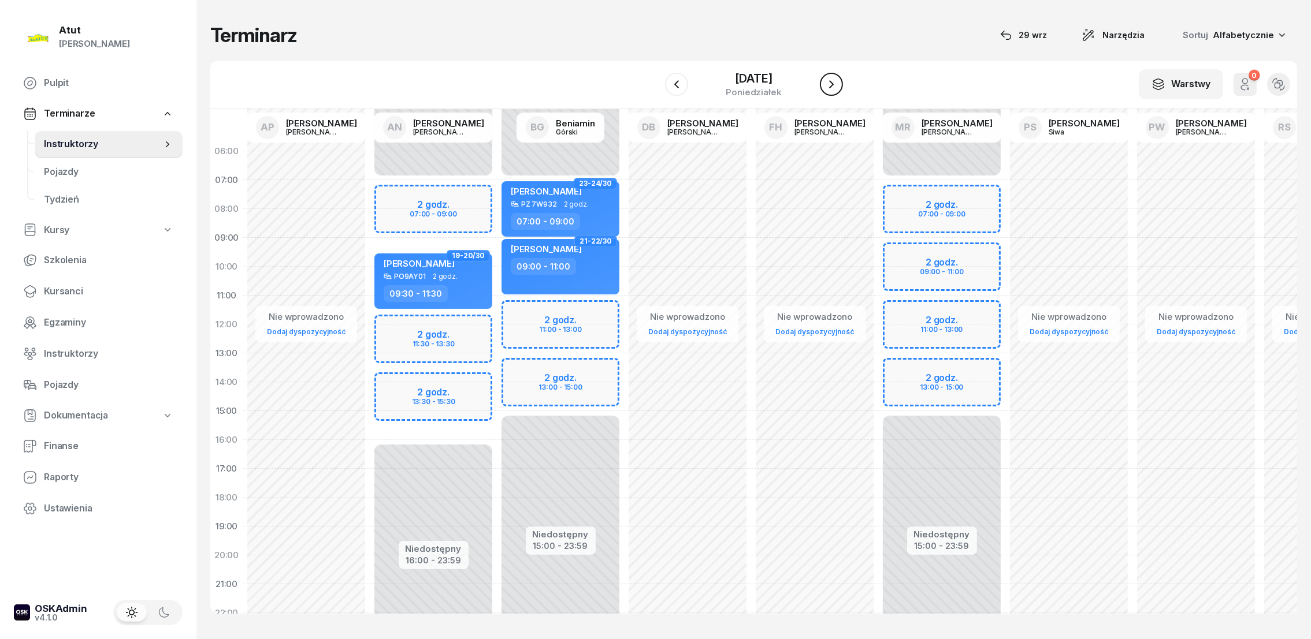
click at [830, 80] on icon "button" at bounding box center [831, 84] width 14 height 14
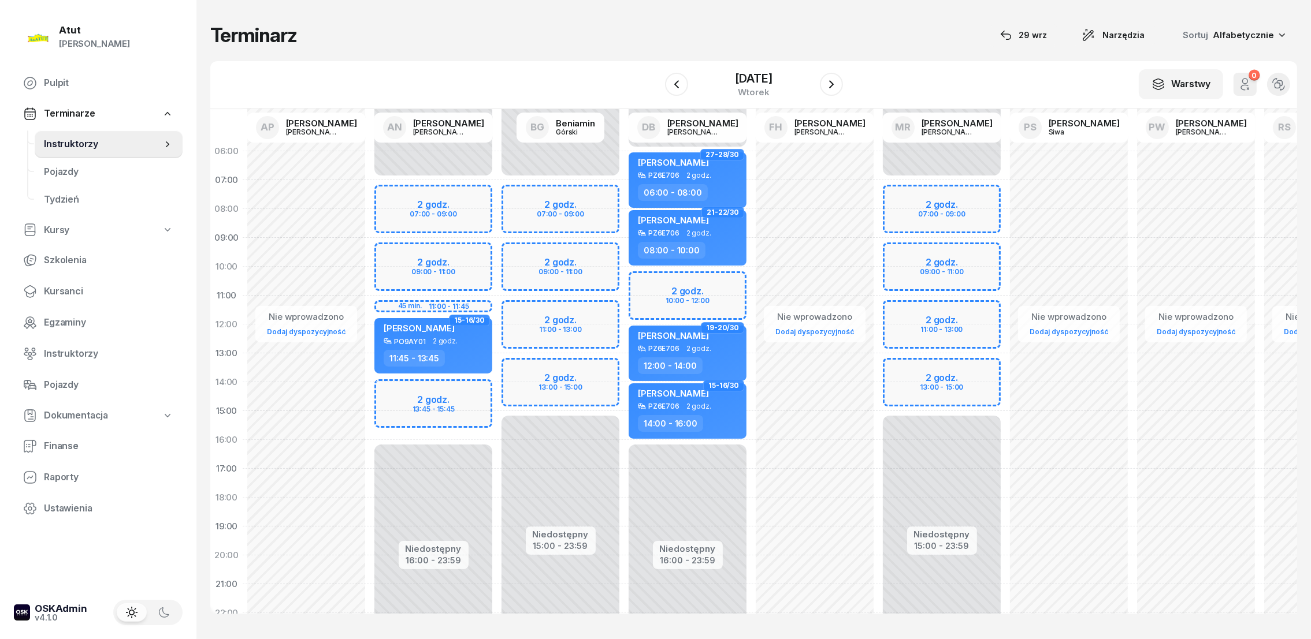
click at [401, 194] on div "Niedostępny 00:00 - 07:00 Niedostępny 16:00 - 23:59 2 godz. 07:00 - 09:00 2 god…" at bounding box center [433, 411] width 127 height 549
select select "07"
select select "09"
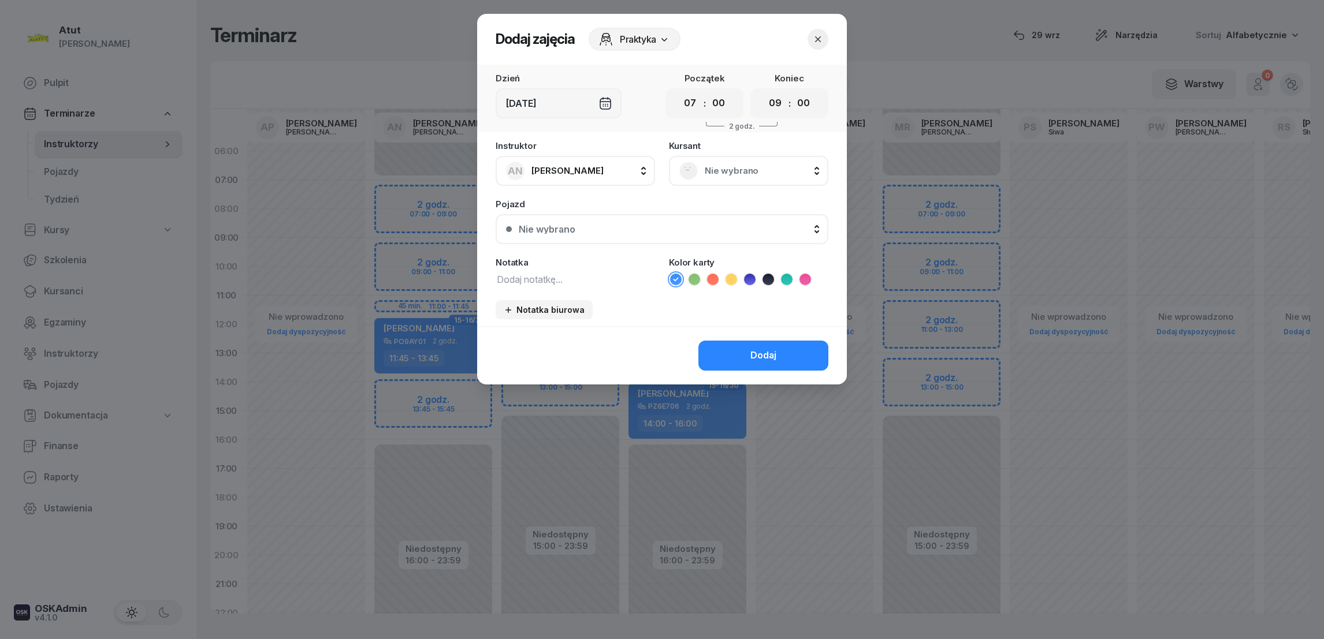
click at [706, 174] on span "Nie wybrano" at bounding box center [761, 170] width 113 height 15
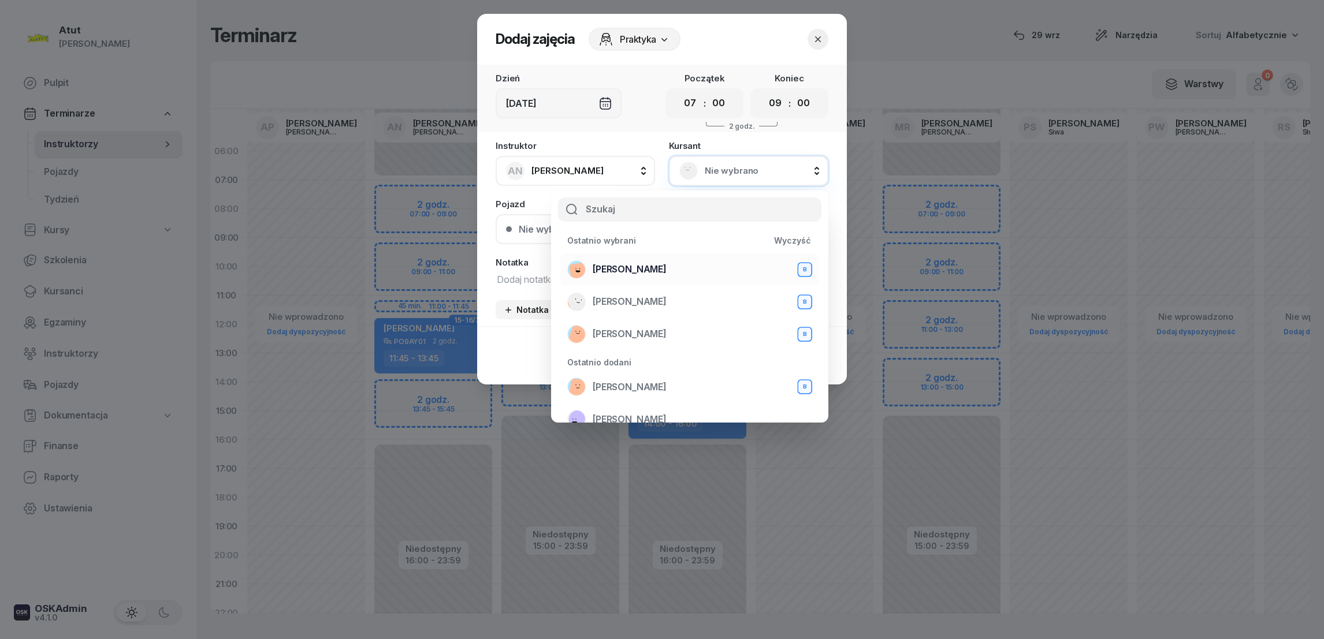
click at [608, 274] on span "[PERSON_NAME]" at bounding box center [630, 269] width 74 height 15
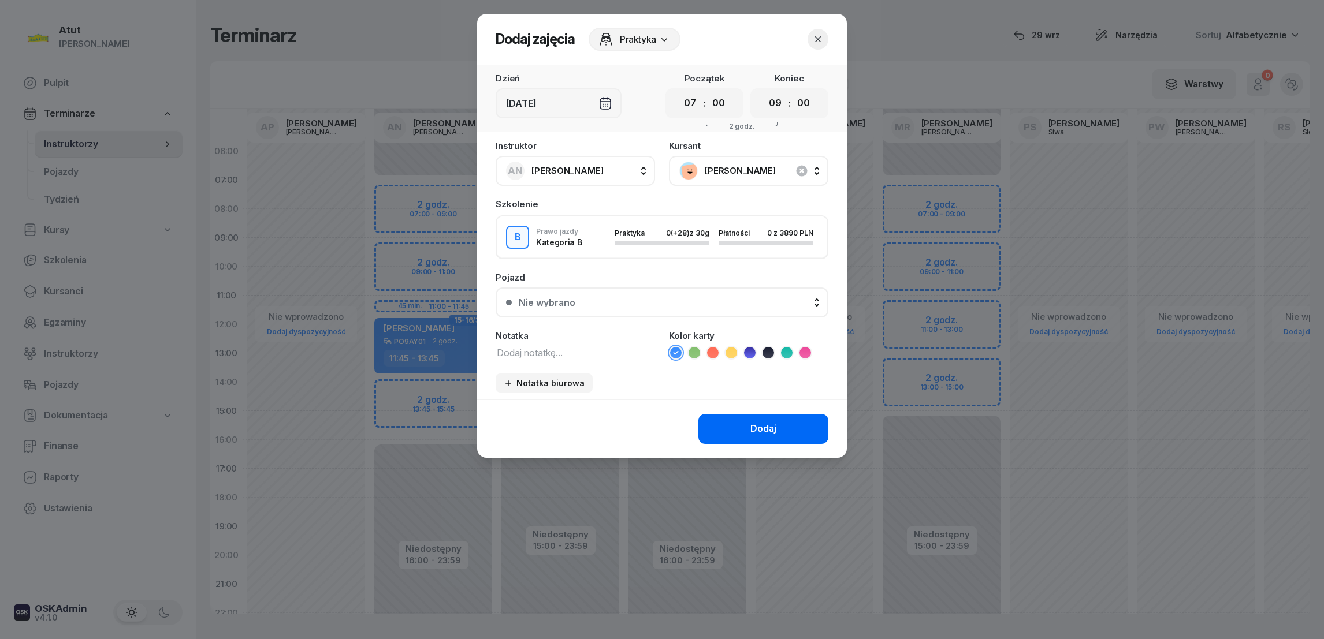
click at [764, 422] on div "Dodaj" at bounding box center [763, 429] width 26 height 15
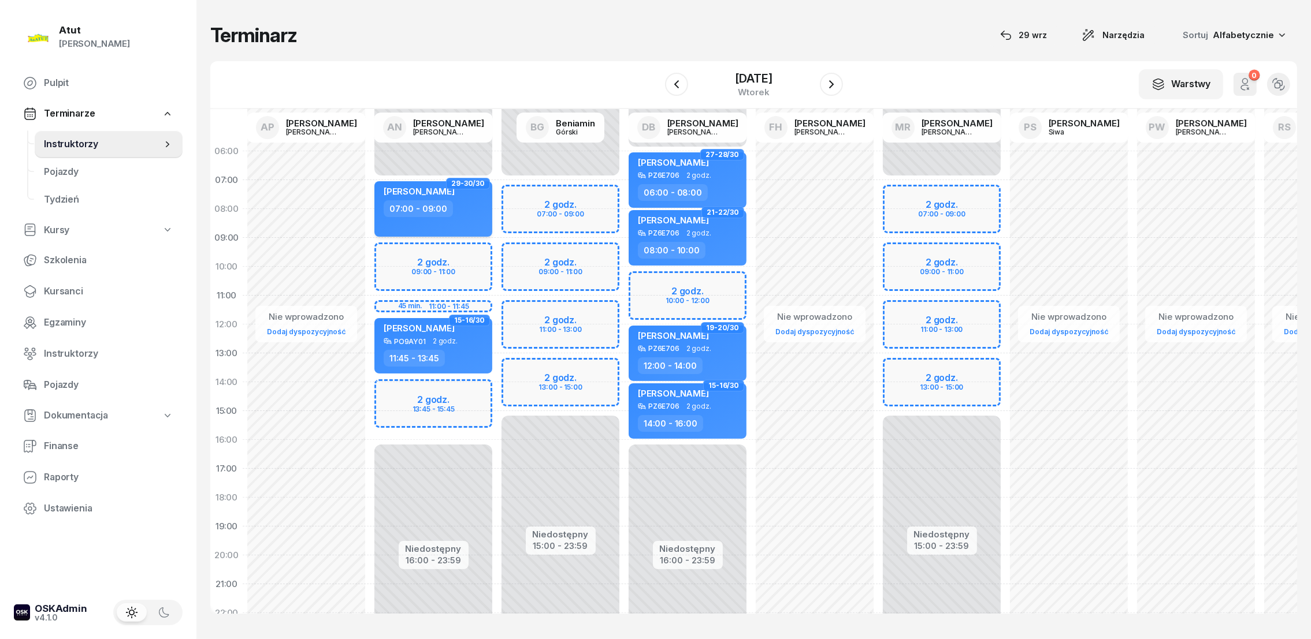
click at [478, 204] on div "07:00 - 09:00" at bounding box center [435, 208] width 102 height 17
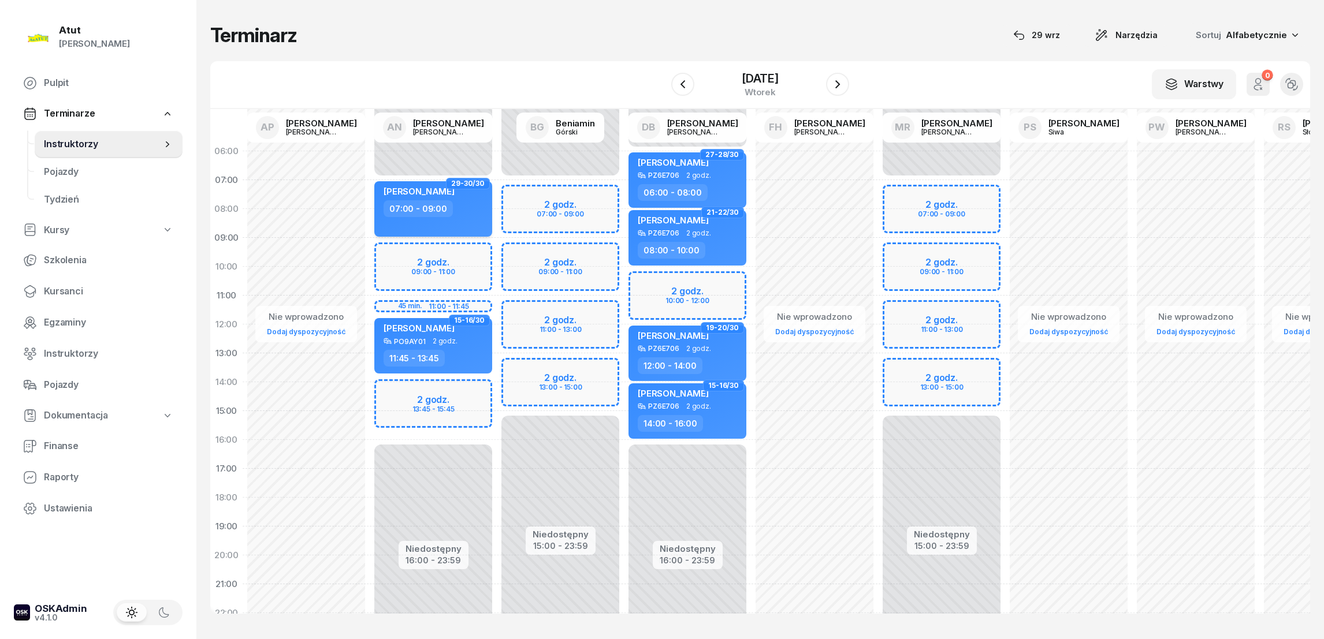
select select "07"
select select "09"
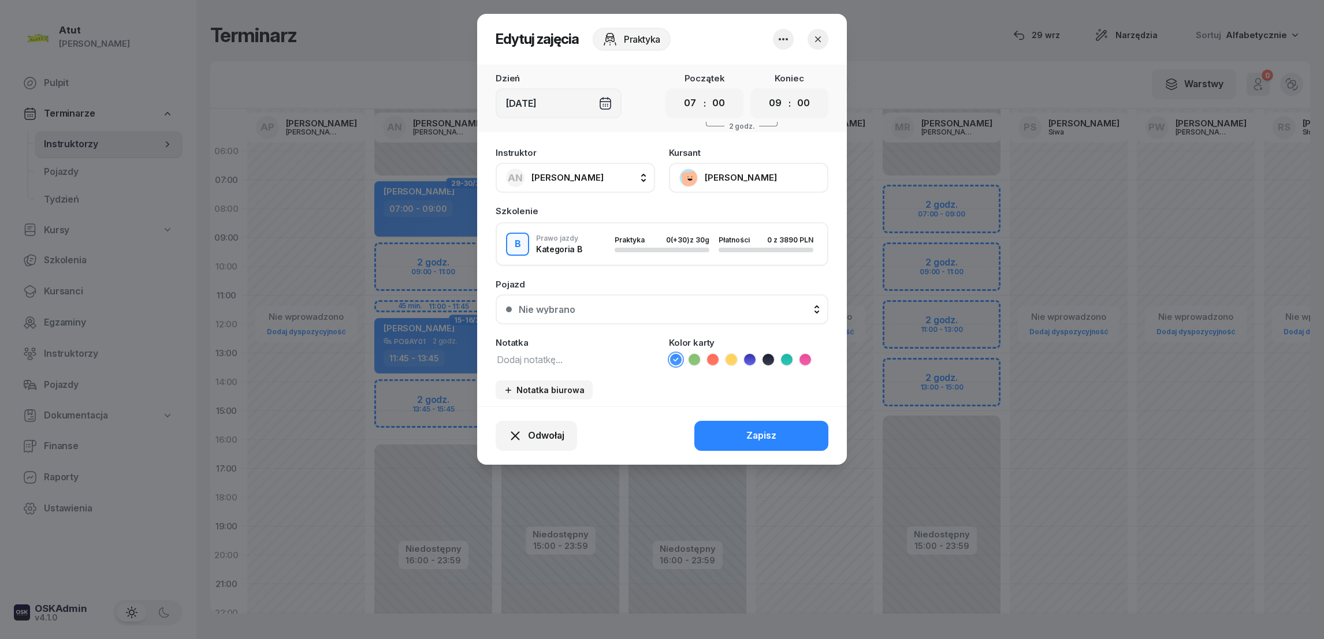
click at [708, 176] on button "[PERSON_NAME]" at bounding box center [748, 178] width 159 height 30
click at [564, 305] on div "Nie wybrano" at bounding box center [547, 309] width 57 height 9
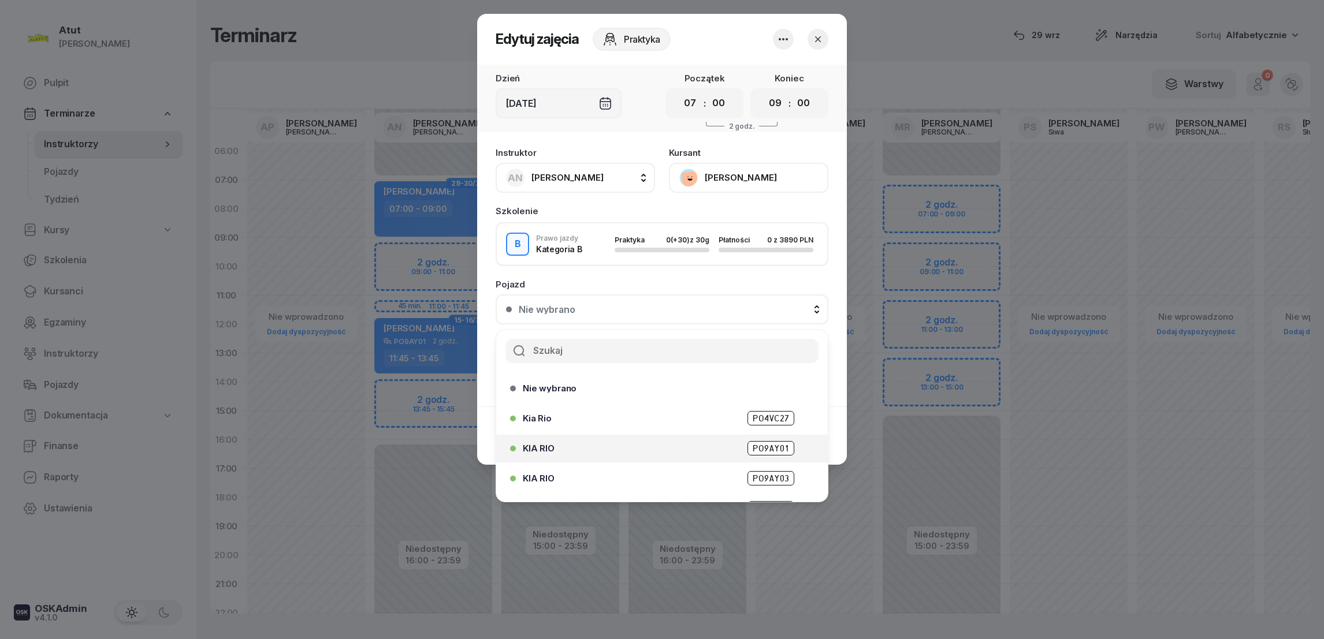
click at [750, 449] on span "PO9AY01" at bounding box center [770, 448] width 47 height 14
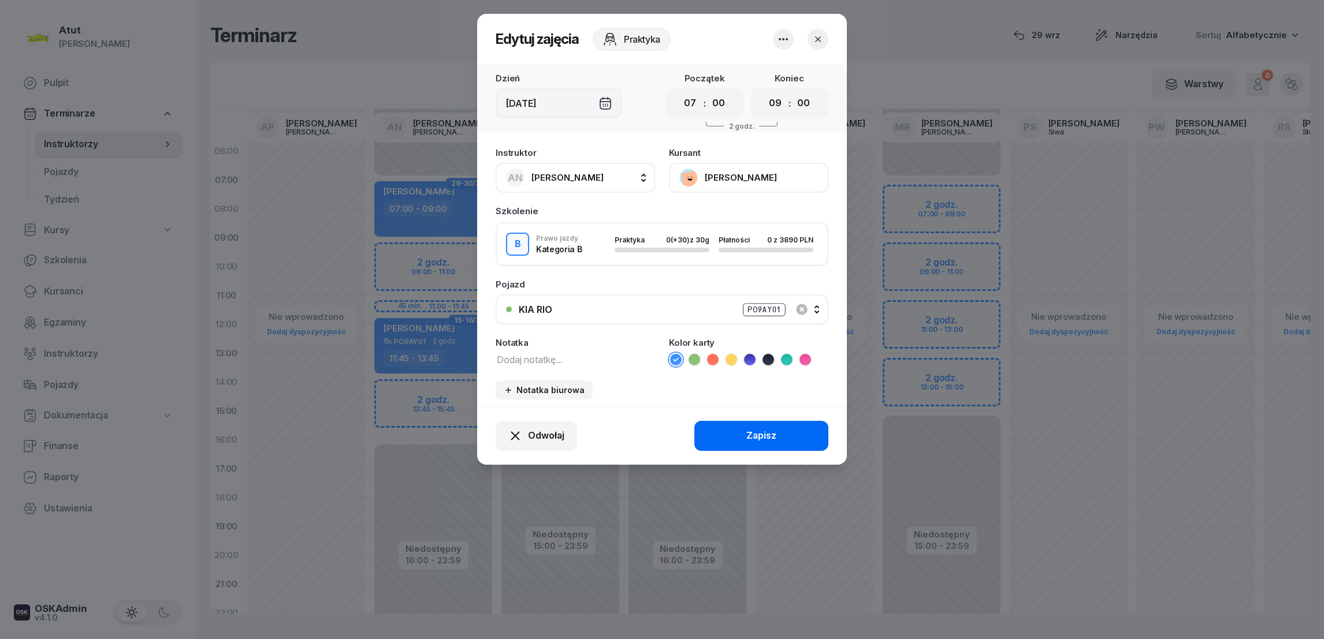
click at [746, 430] on div "Zapisz" at bounding box center [761, 436] width 30 height 15
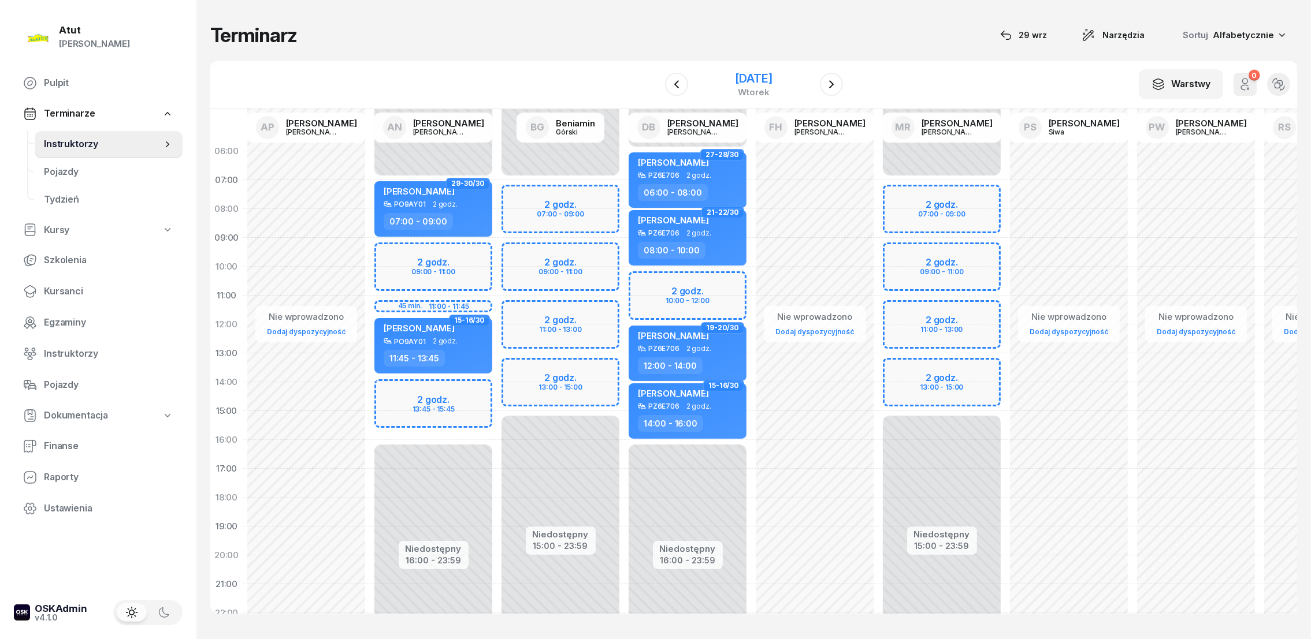
click at [754, 75] on div "[DATE]" at bounding box center [753, 79] width 37 height 12
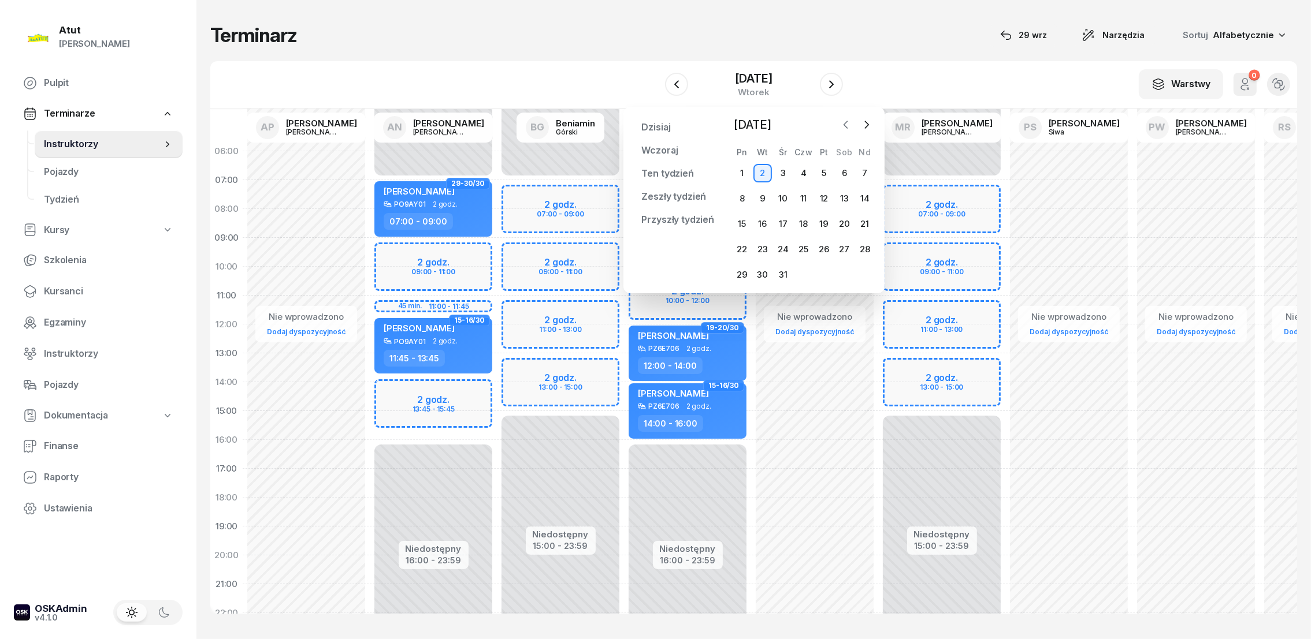
click at [841, 122] on icon "button" at bounding box center [846, 125] width 12 height 12
click at [844, 125] on icon "button" at bounding box center [844, 124] width 3 height 7
click at [767, 273] on div "30" at bounding box center [762, 275] width 18 height 18
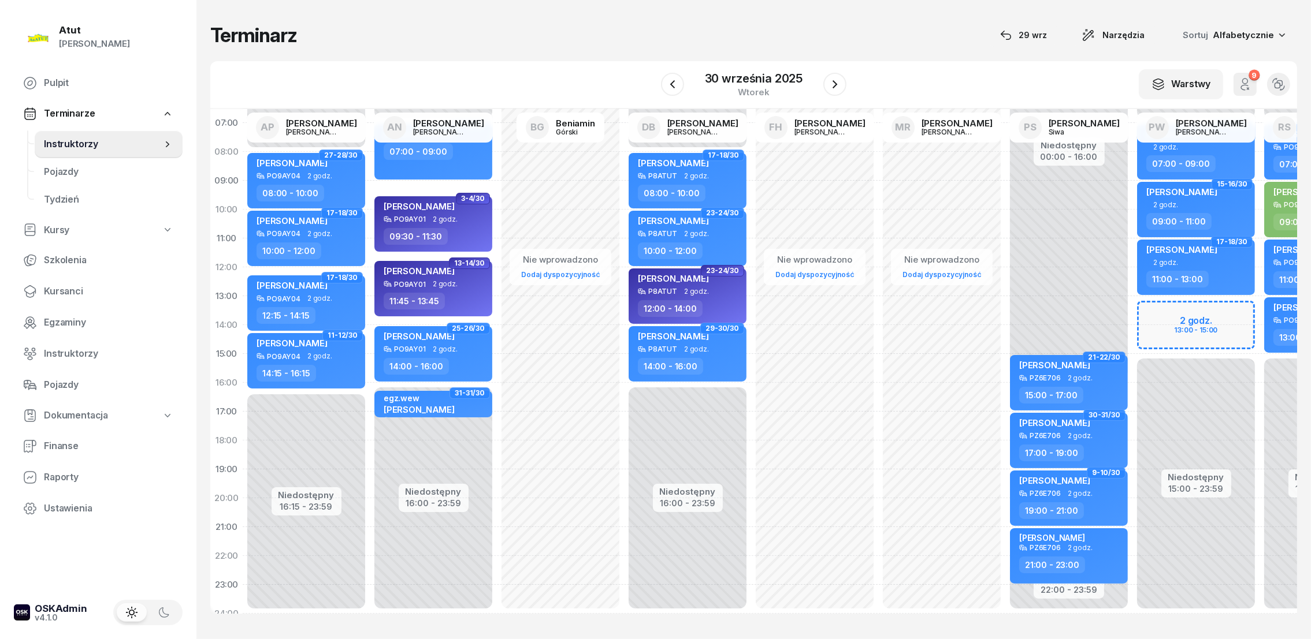
scroll to position [85, 0]
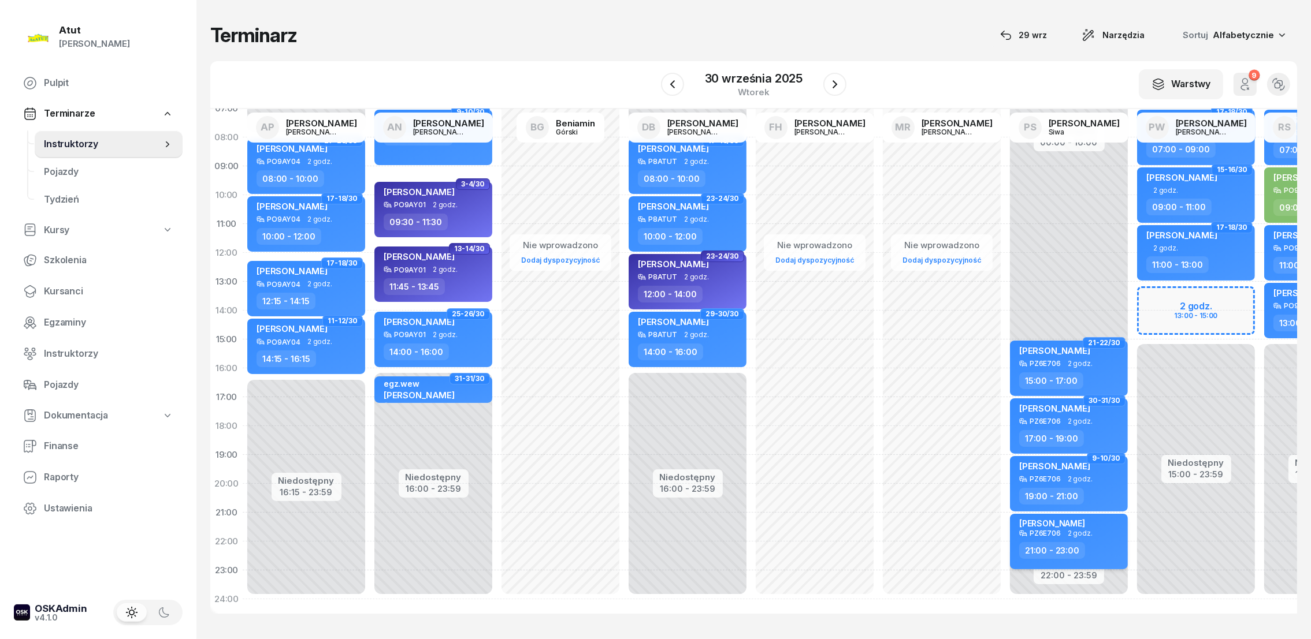
click at [1070, 519] on div "[PERSON_NAME]" at bounding box center [1052, 524] width 66 height 10
select select "21"
select select "23"
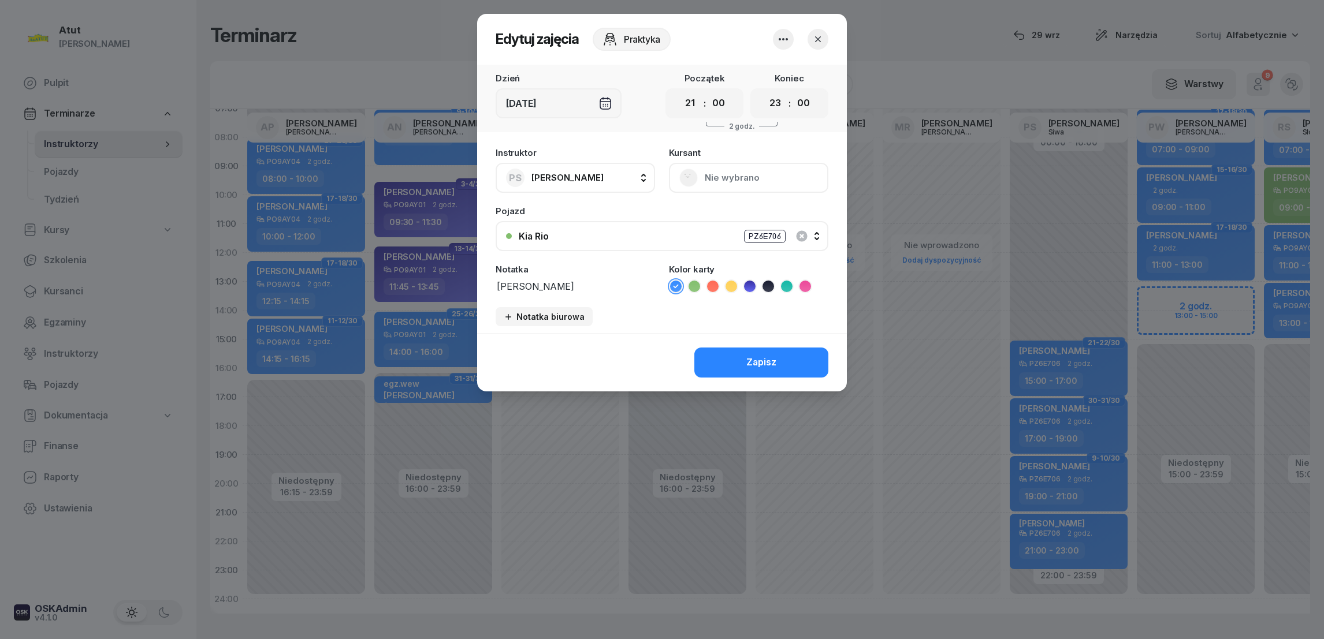
click at [730, 179] on div "[DEMOGRAPHIC_DATA] Nie wybrano" at bounding box center [748, 170] width 159 height 44
click at [728, 180] on div "[DEMOGRAPHIC_DATA] Nie wybrano" at bounding box center [748, 170] width 159 height 44
click at [719, 178] on div "[DEMOGRAPHIC_DATA] Nie wybrano" at bounding box center [748, 170] width 159 height 44
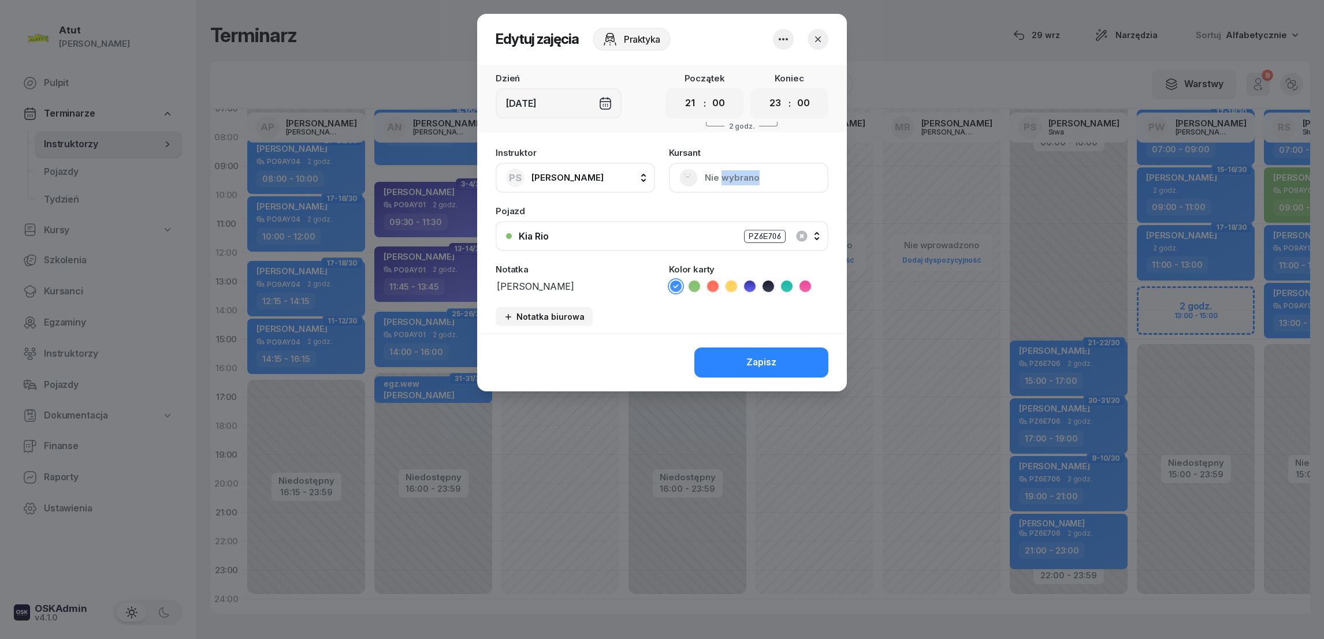
click at [720, 178] on div "[DEMOGRAPHIC_DATA] Nie wybrano" at bounding box center [748, 170] width 159 height 44
click at [682, 177] on div "[DEMOGRAPHIC_DATA] Nie wybrano" at bounding box center [748, 170] width 159 height 44
click at [779, 38] on icon "button" at bounding box center [783, 39] width 9 height 2
click at [754, 73] on link "Usuń" at bounding box center [777, 74] width 152 height 29
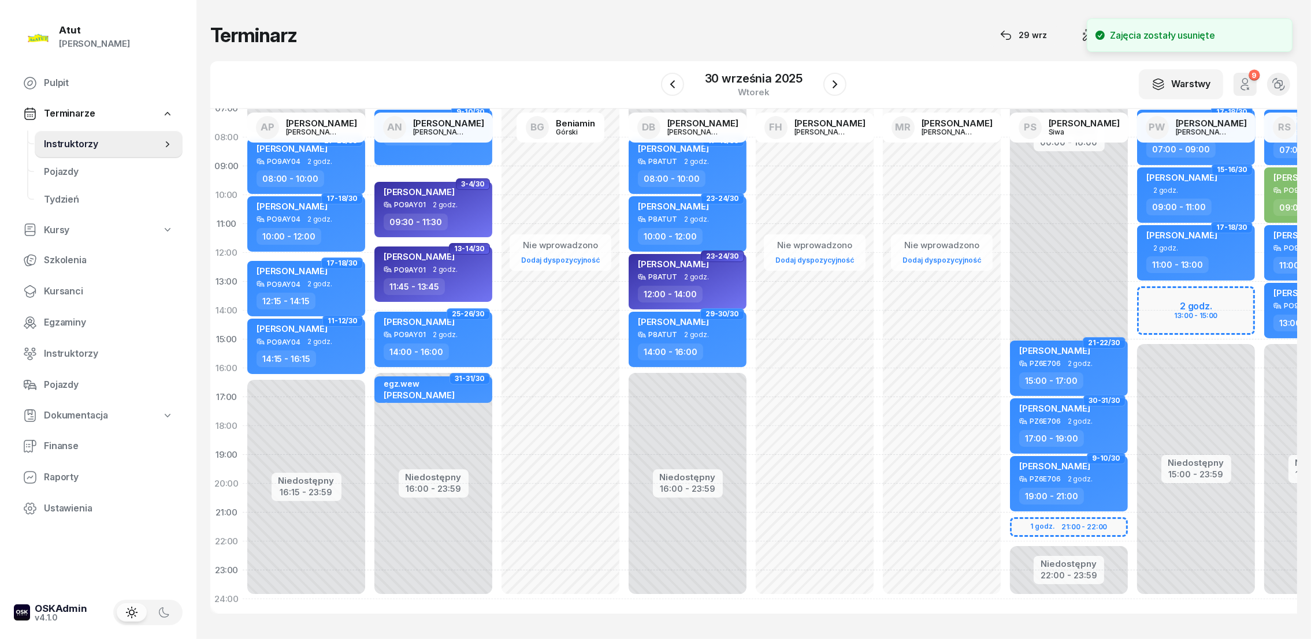
click at [1028, 507] on div "Niedostępny 00:00 - 16:00 Niedostępny 22:00 - 23:59 21-22/30 [PERSON_NAME] PZ6E…" at bounding box center [1068, 339] width 127 height 549
select select "21"
select select "23"
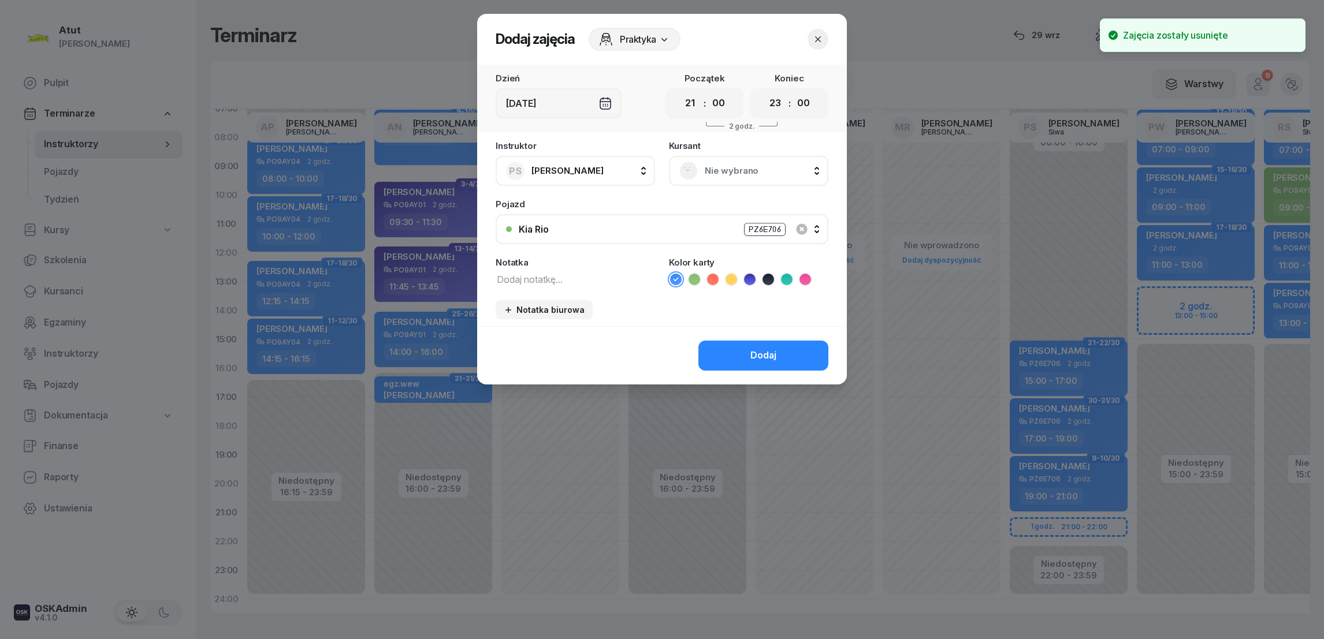
click at [706, 164] on span "Nie wybrano" at bounding box center [761, 170] width 113 height 15
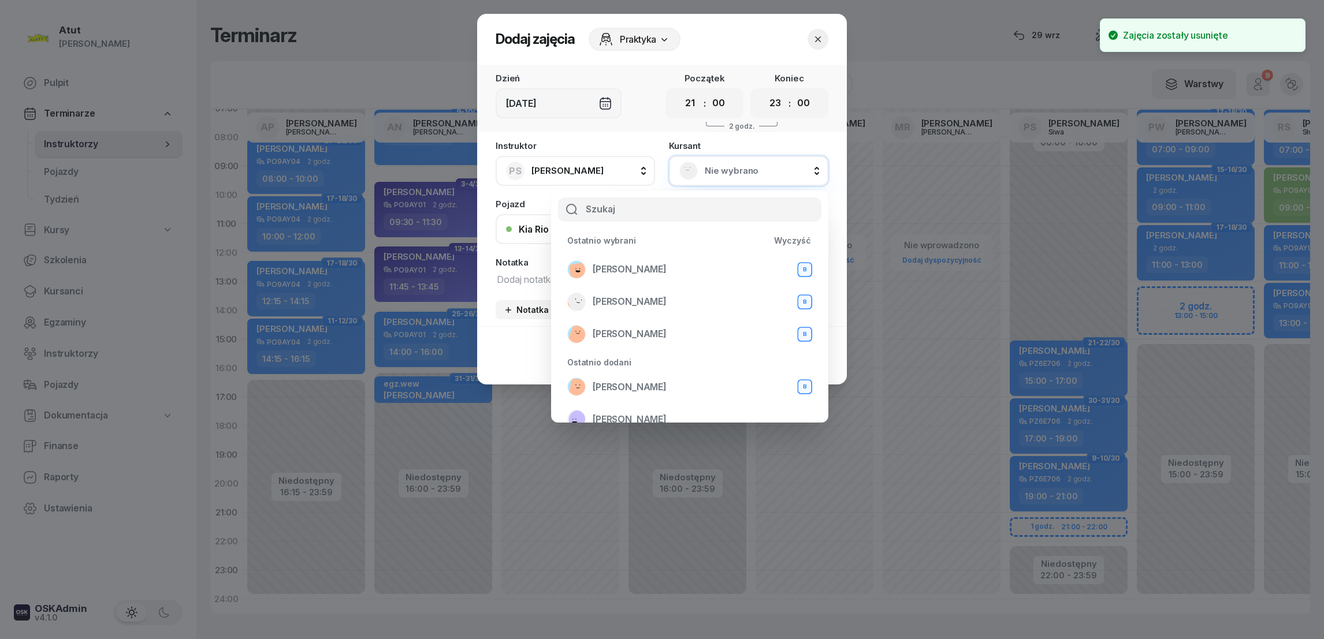
drag, startPoint x: 646, startPoint y: 211, endPoint x: 642, endPoint y: 193, distance: 18.4
click at [646, 209] on input "text" at bounding box center [689, 210] width 263 height 24
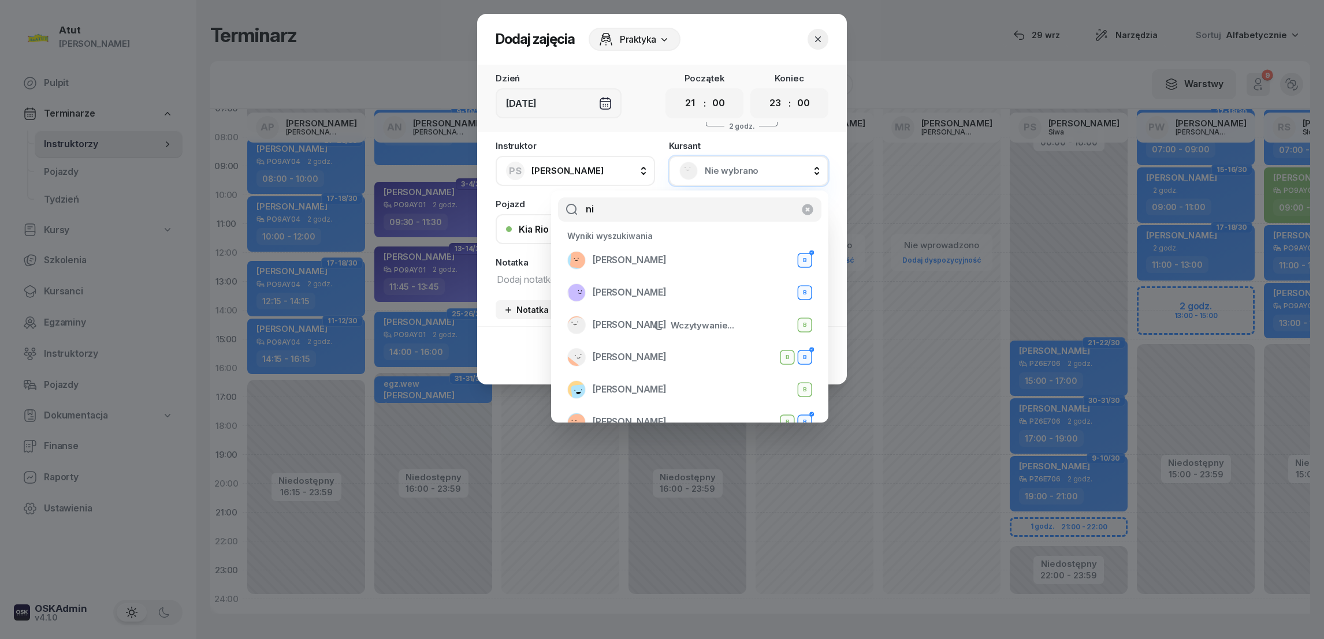
type input "n"
type input "ada"
click at [633, 292] on span "[PERSON_NAME]" at bounding box center [630, 292] width 74 height 15
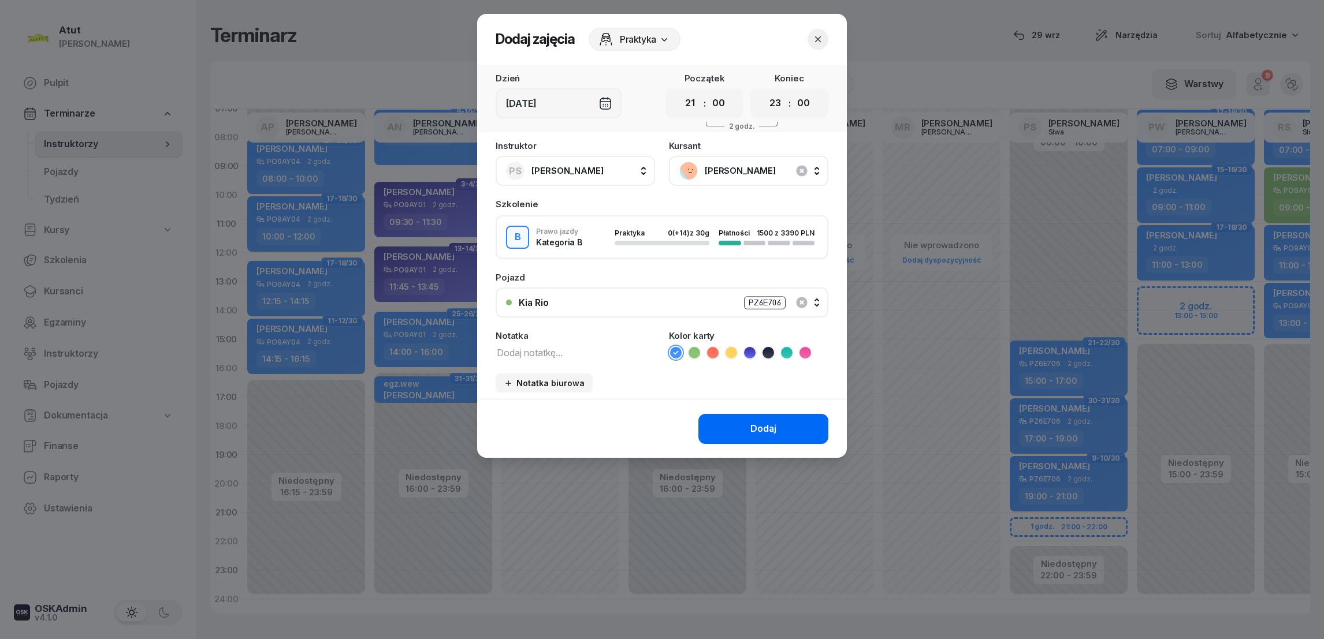
click at [757, 426] on div "Dodaj" at bounding box center [763, 429] width 26 height 15
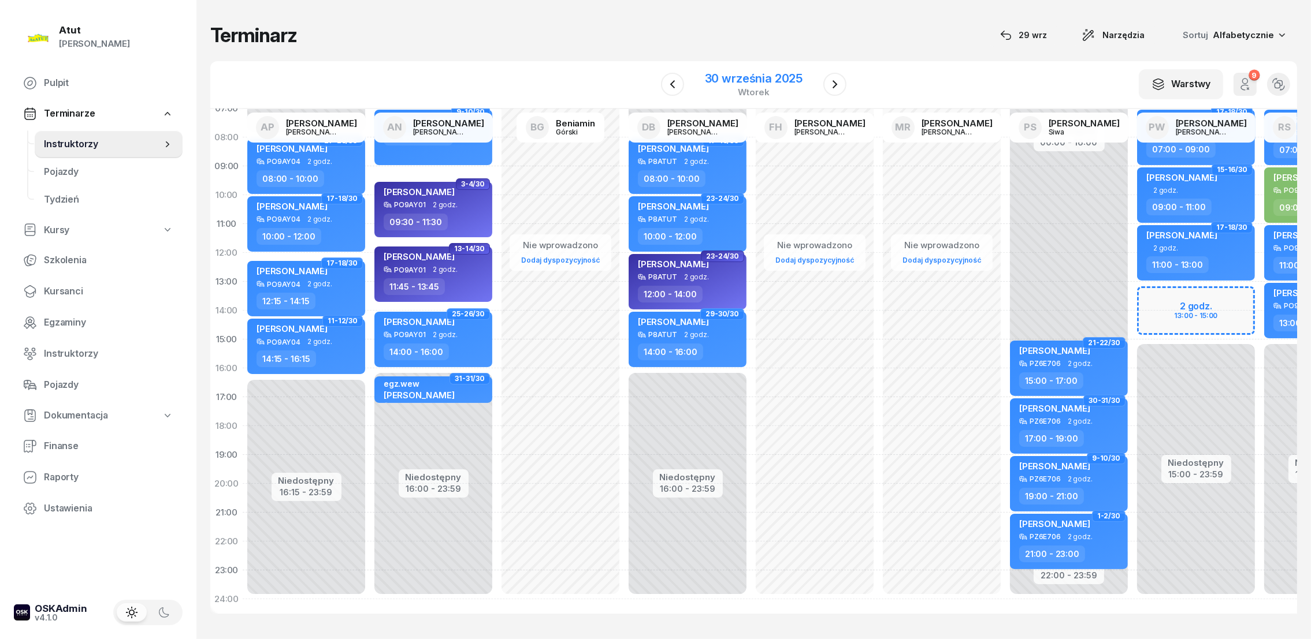
click at [795, 77] on div "30 września 2025" at bounding box center [754, 79] width 98 height 12
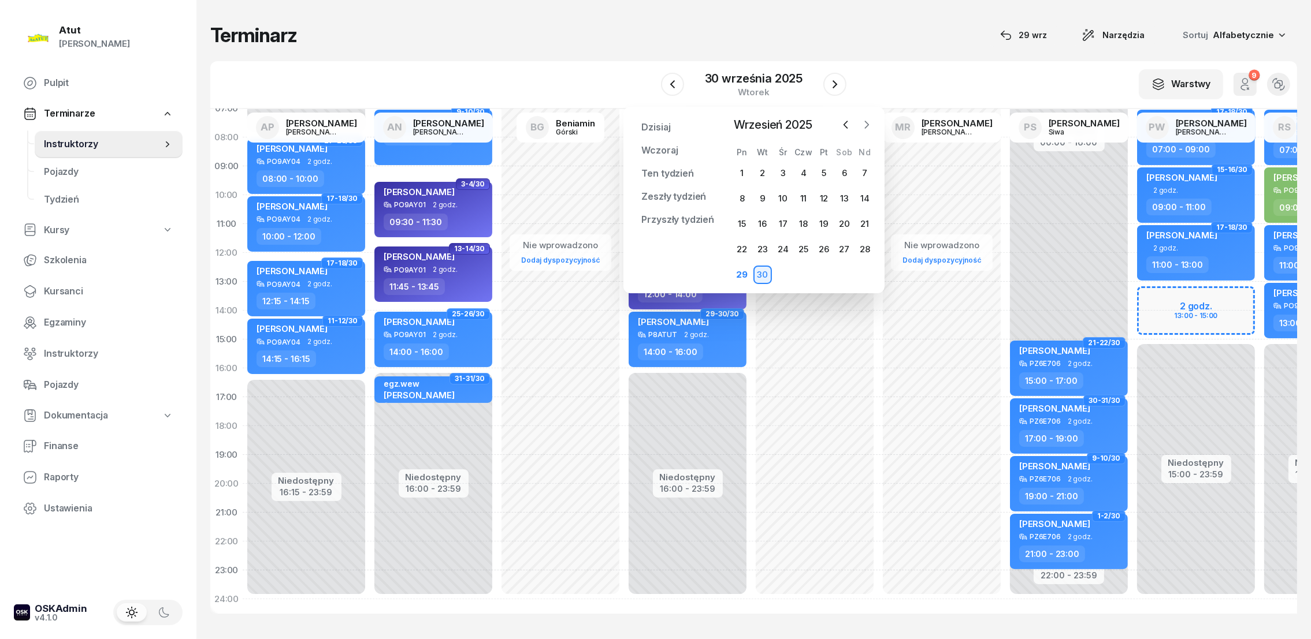
click at [866, 121] on icon "button" at bounding box center [867, 125] width 12 height 12
click at [779, 173] on div "1" at bounding box center [782, 173] width 18 height 18
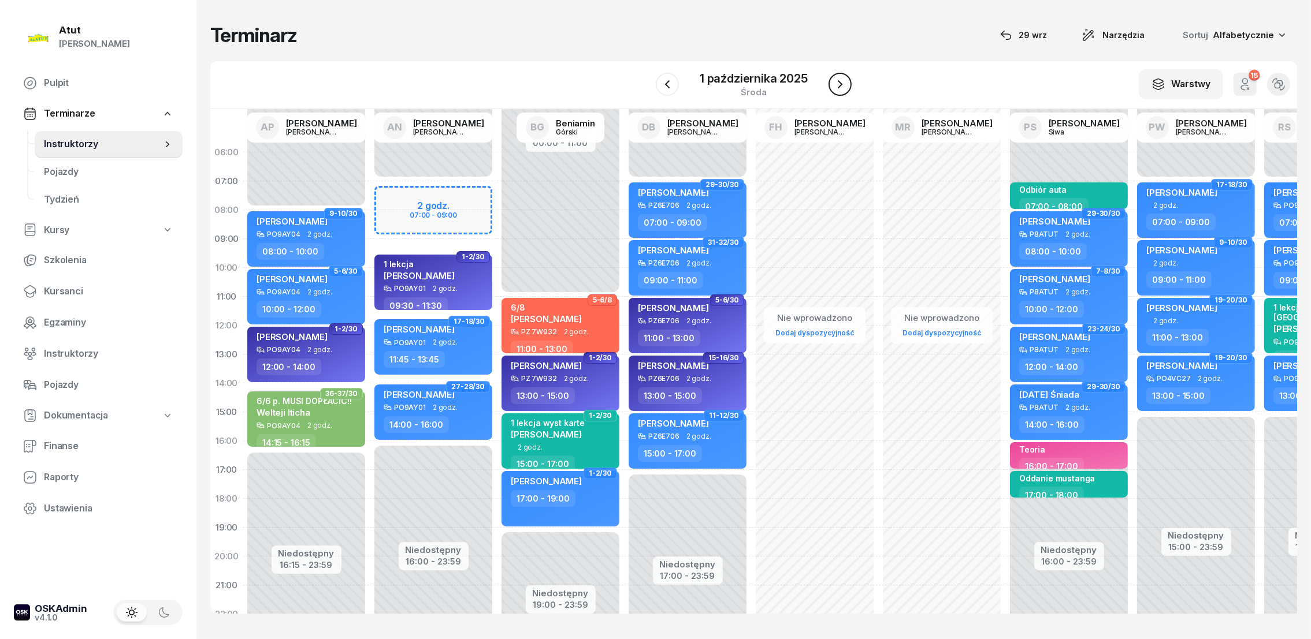
click at [836, 91] on icon "button" at bounding box center [840, 84] width 14 height 14
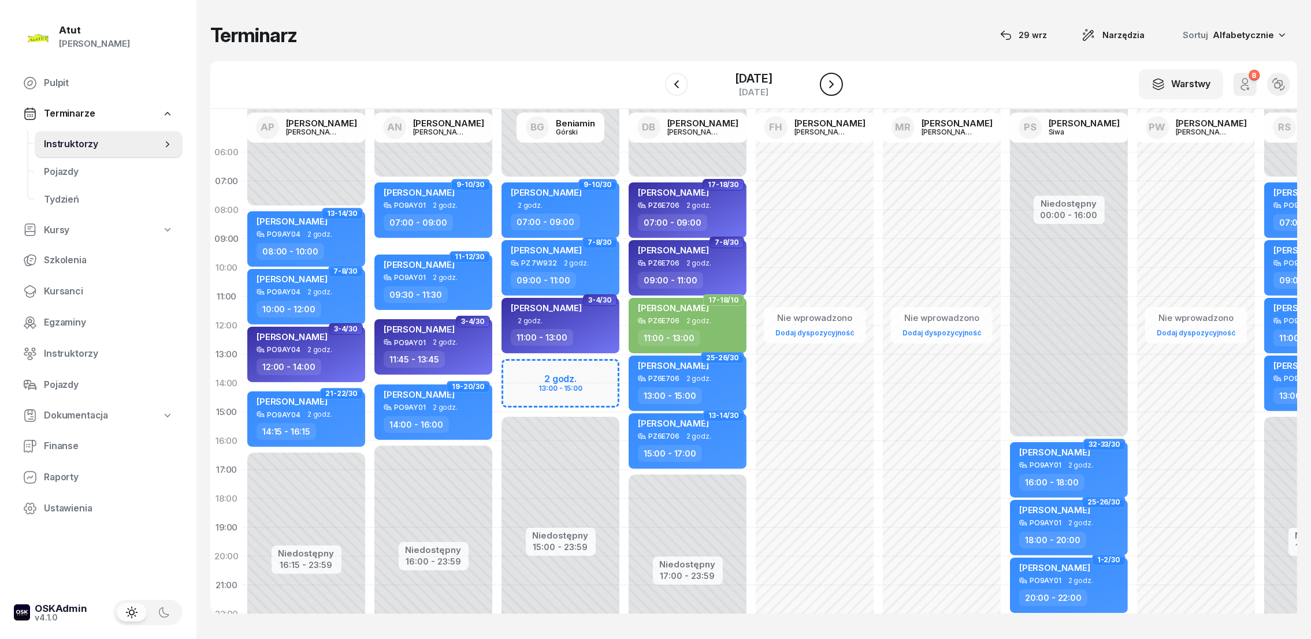
click at [836, 91] on icon "button" at bounding box center [831, 84] width 14 height 14
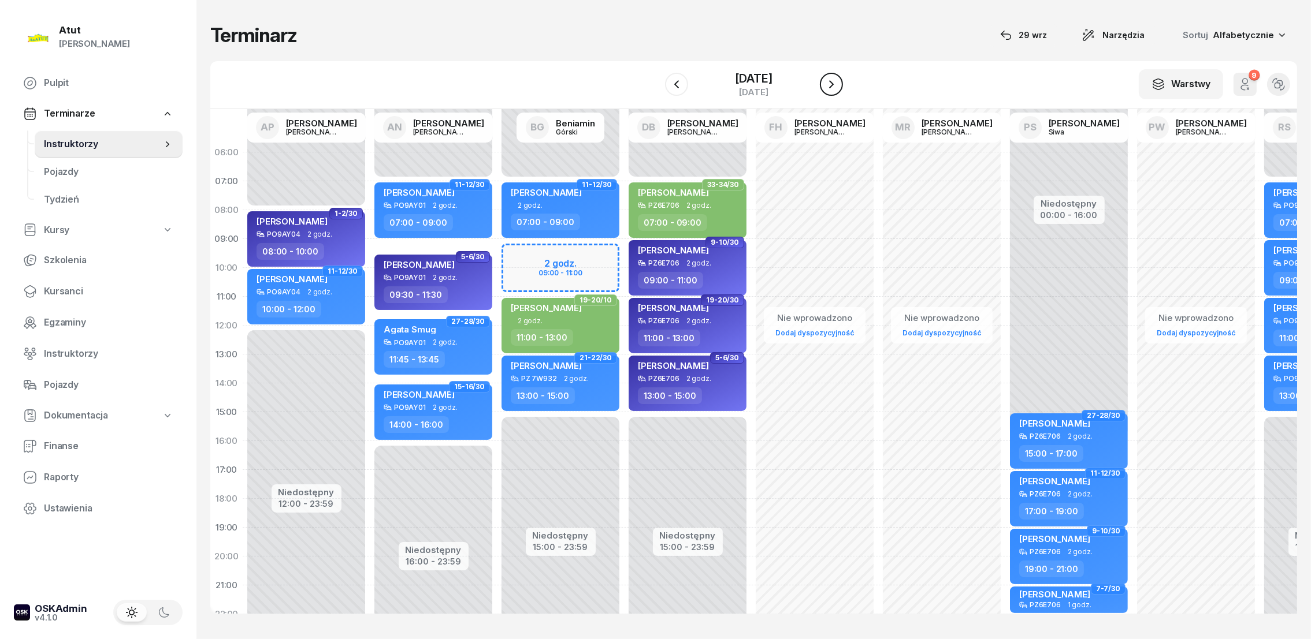
click at [836, 91] on icon "button" at bounding box center [831, 84] width 14 height 14
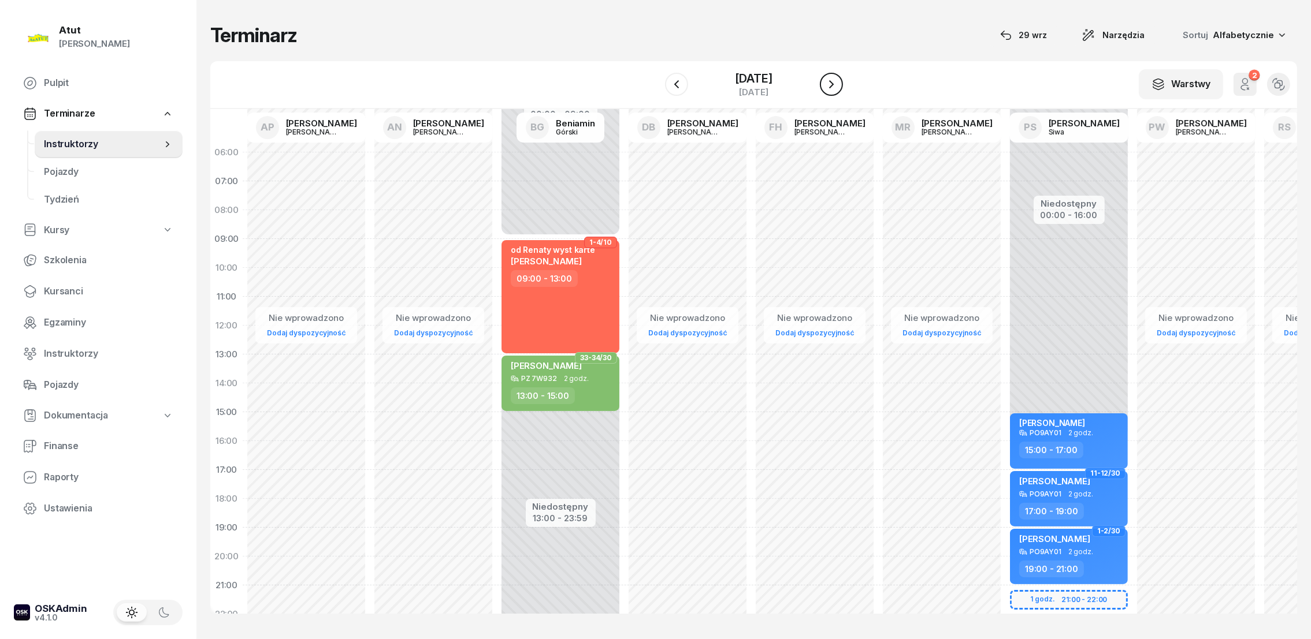
click at [836, 91] on icon "button" at bounding box center [831, 84] width 14 height 14
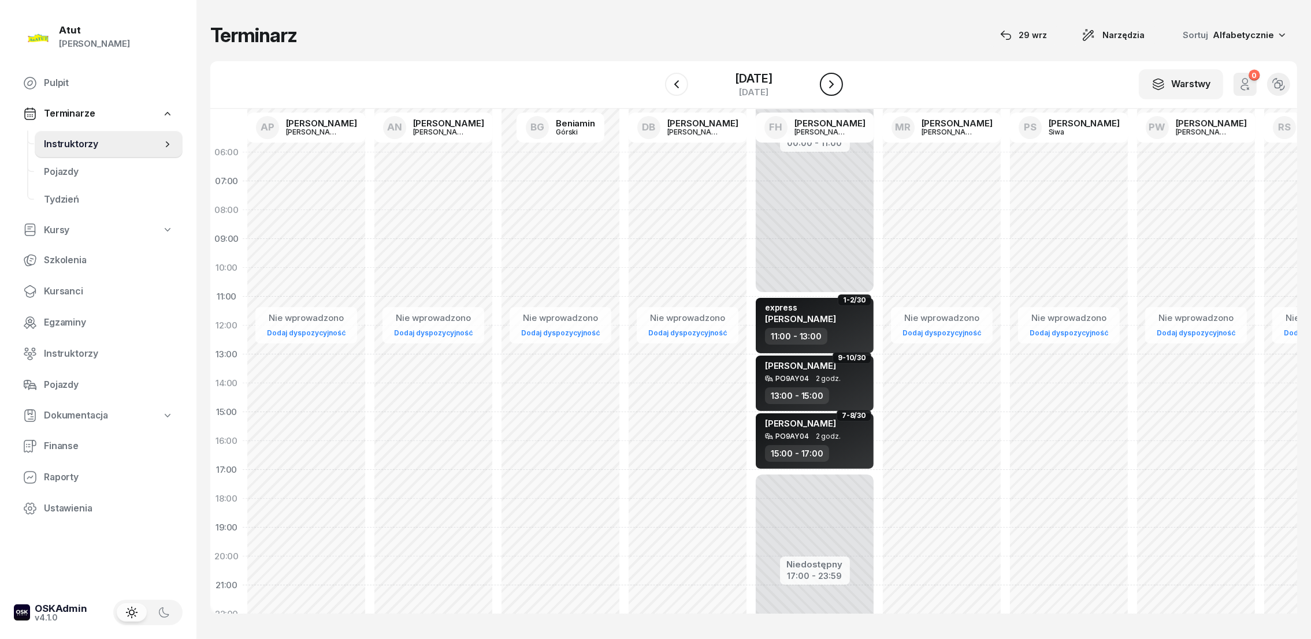
click at [836, 91] on icon "button" at bounding box center [831, 84] width 14 height 14
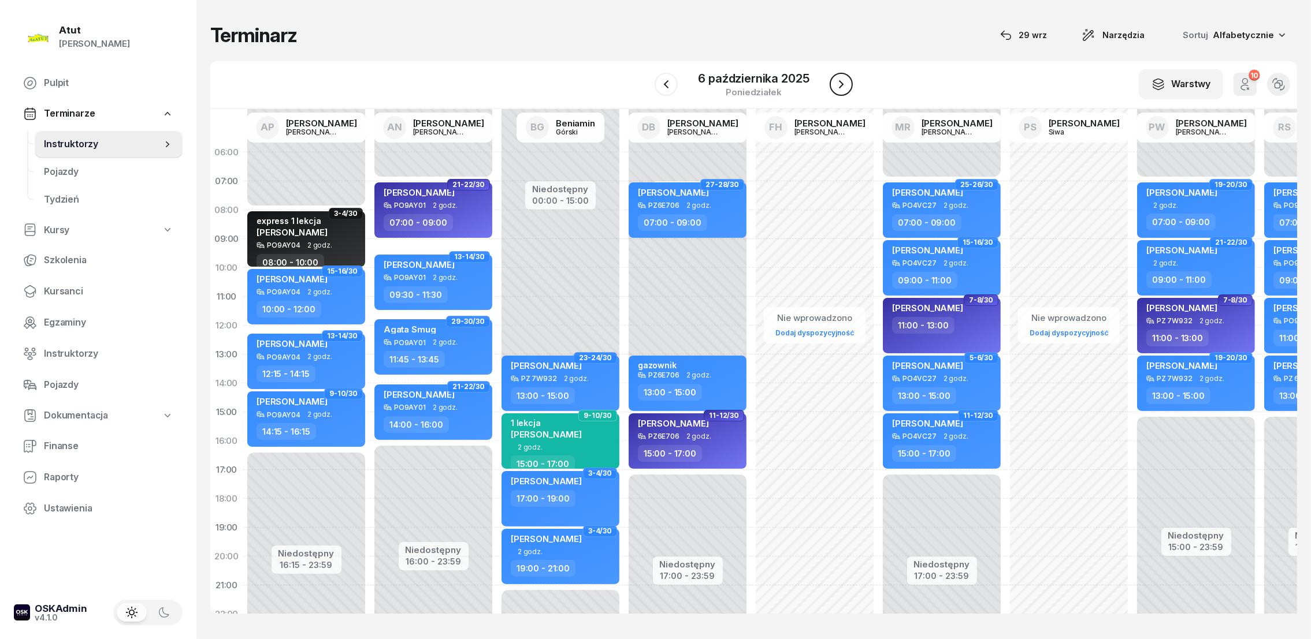
click at [836, 91] on icon "button" at bounding box center [841, 84] width 14 height 14
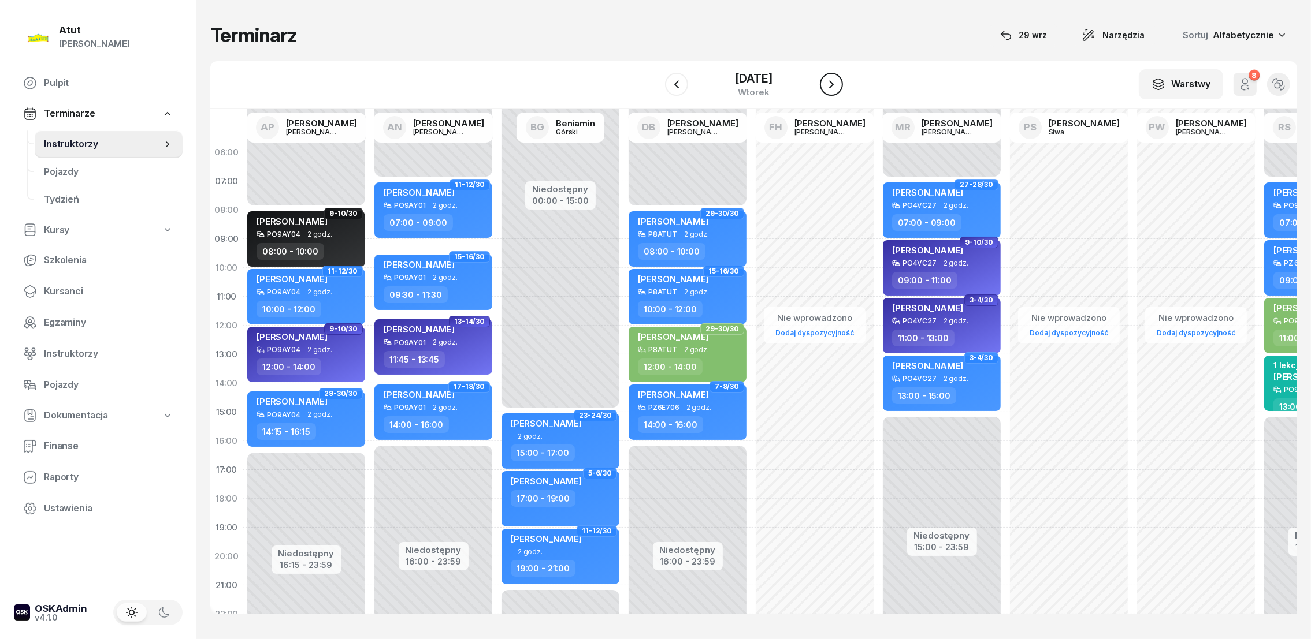
click at [836, 91] on icon "button" at bounding box center [831, 84] width 14 height 14
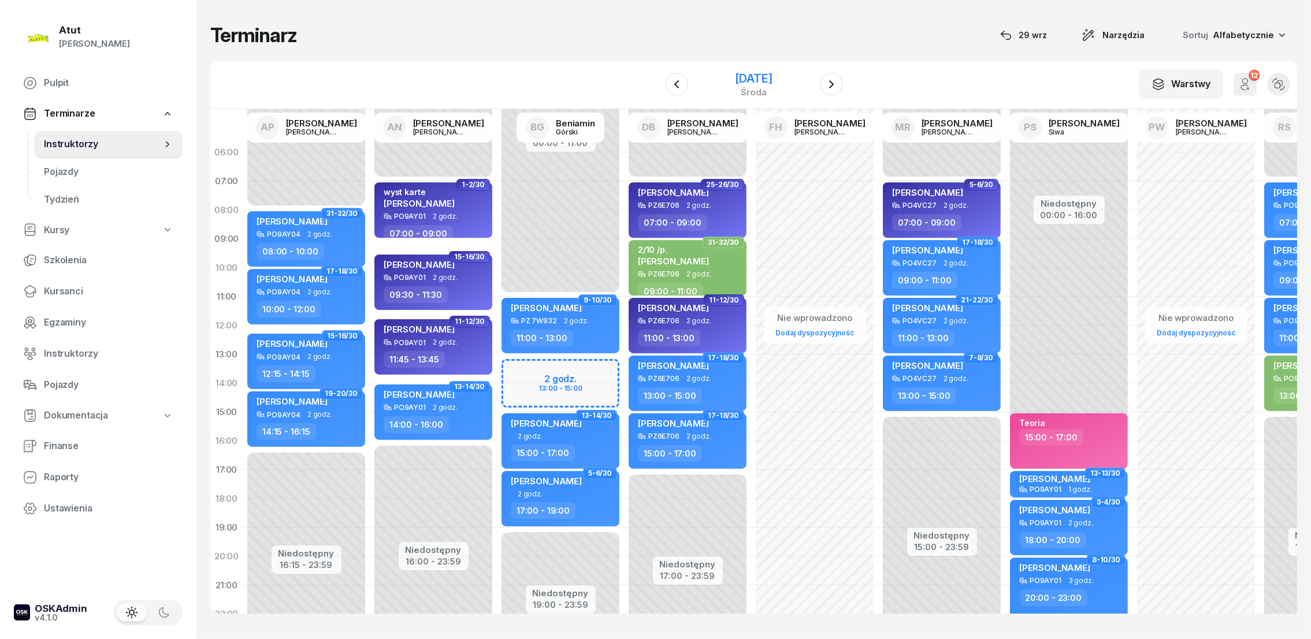
click at [772, 84] on div "[DATE]" at bounding box center [753, 79] width 37 height 12
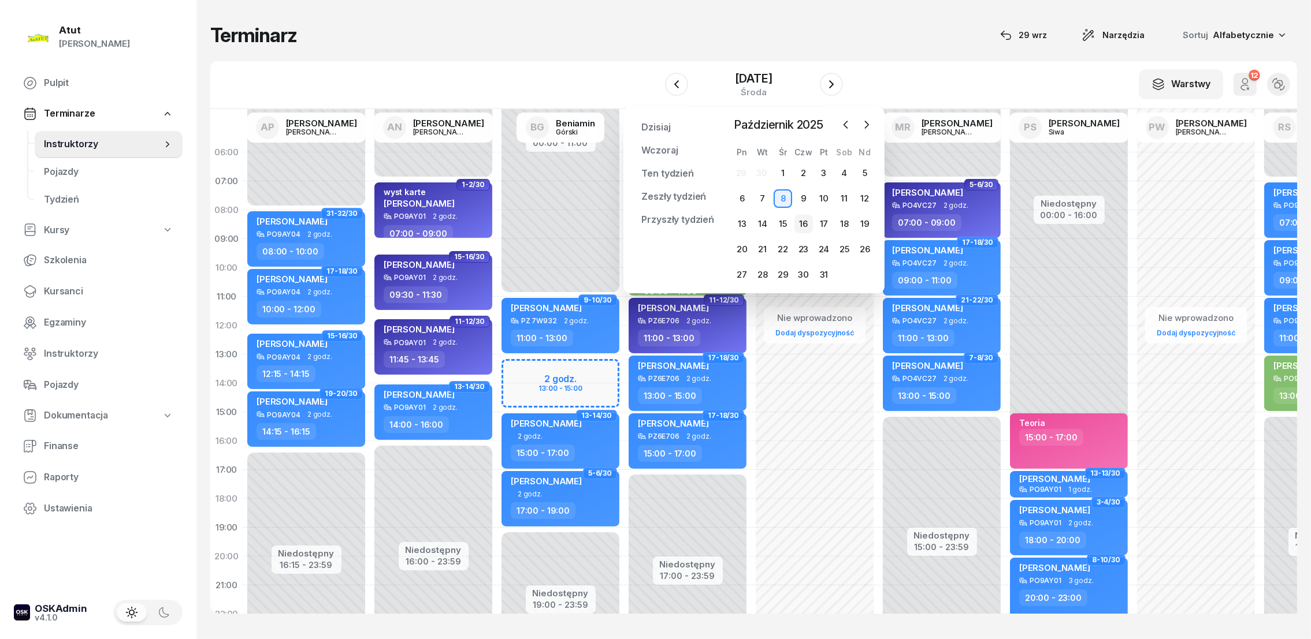
click at [803, 218] on div "16" at bounding box center [803, 224] width 18 height 18
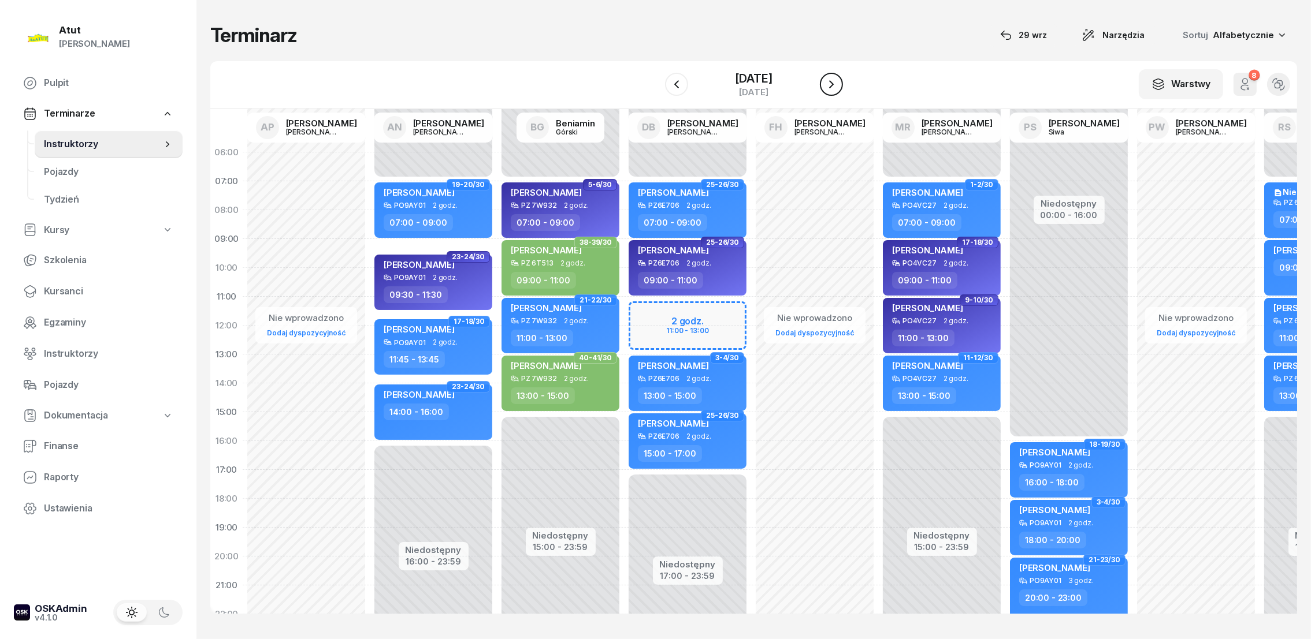
click at [838, 89] on icon "button" at bounding box center [831, 84] width 14 height 14
